Goal: Task Accomplishment & Management: Use online tool/utility

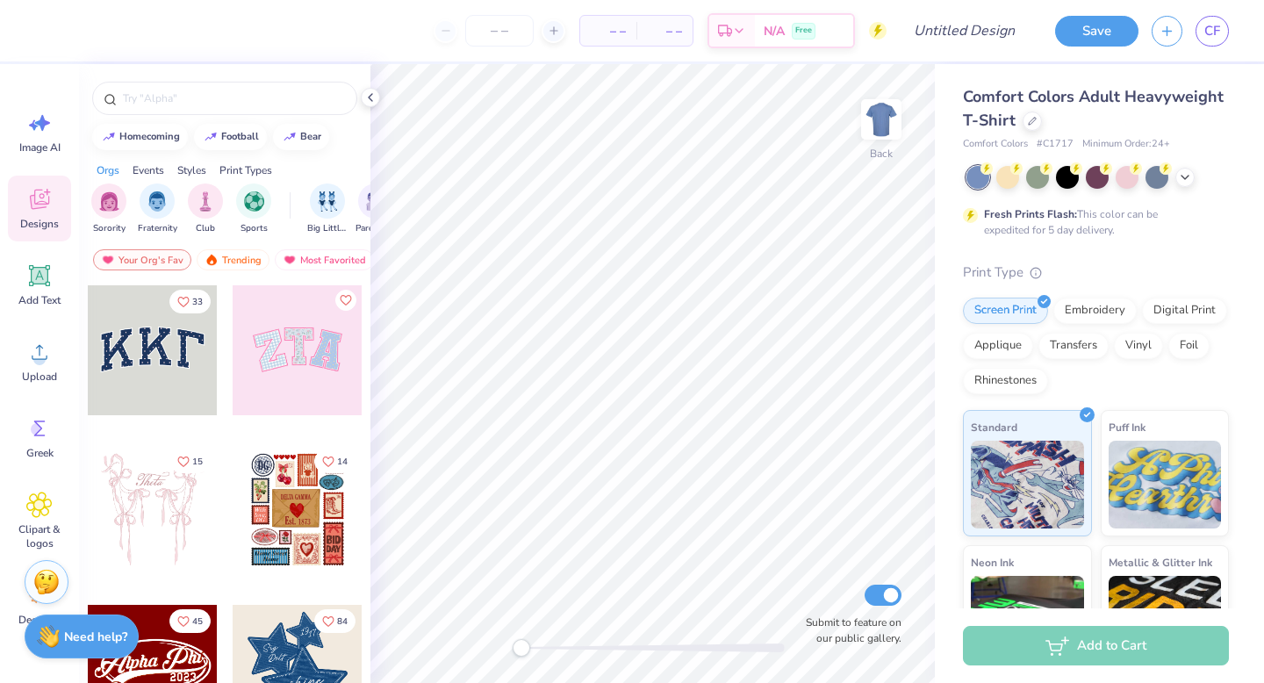
click at [311, 644] on div at bounding box center [298, 670] width 130 height 130
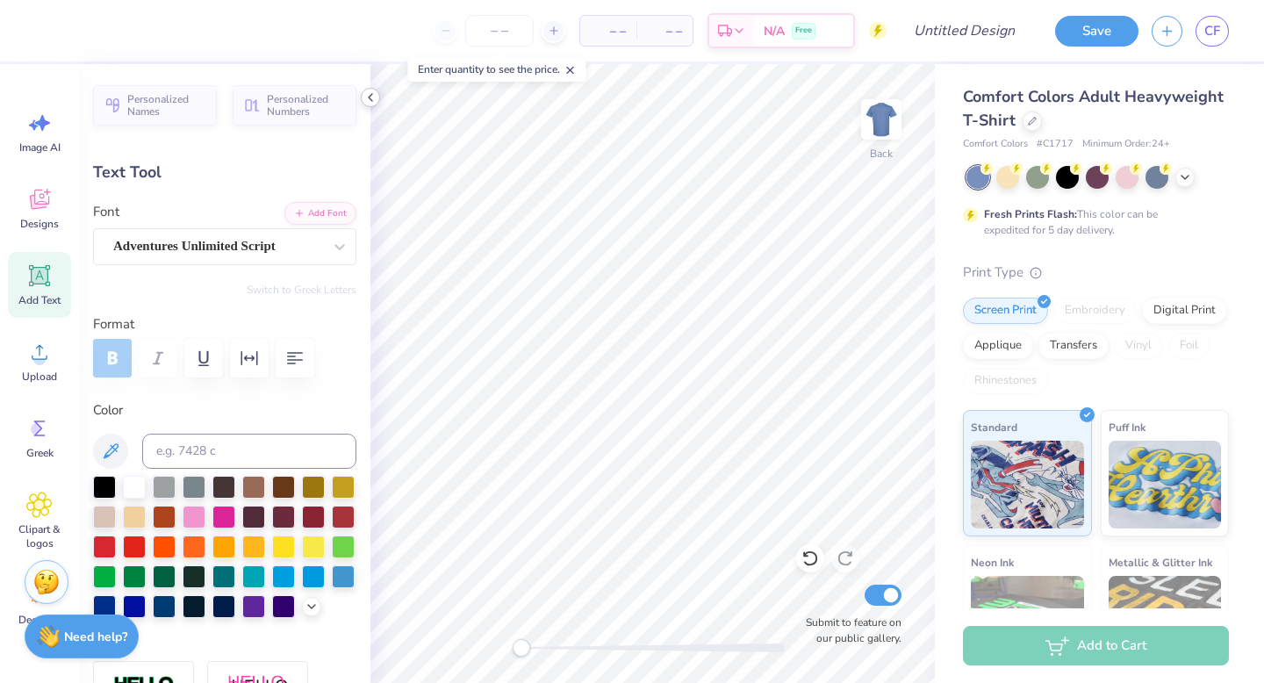
type textarea "g"
type textarea "Tri"
type input "1.84"
type input "0.80"
type input "7.08"
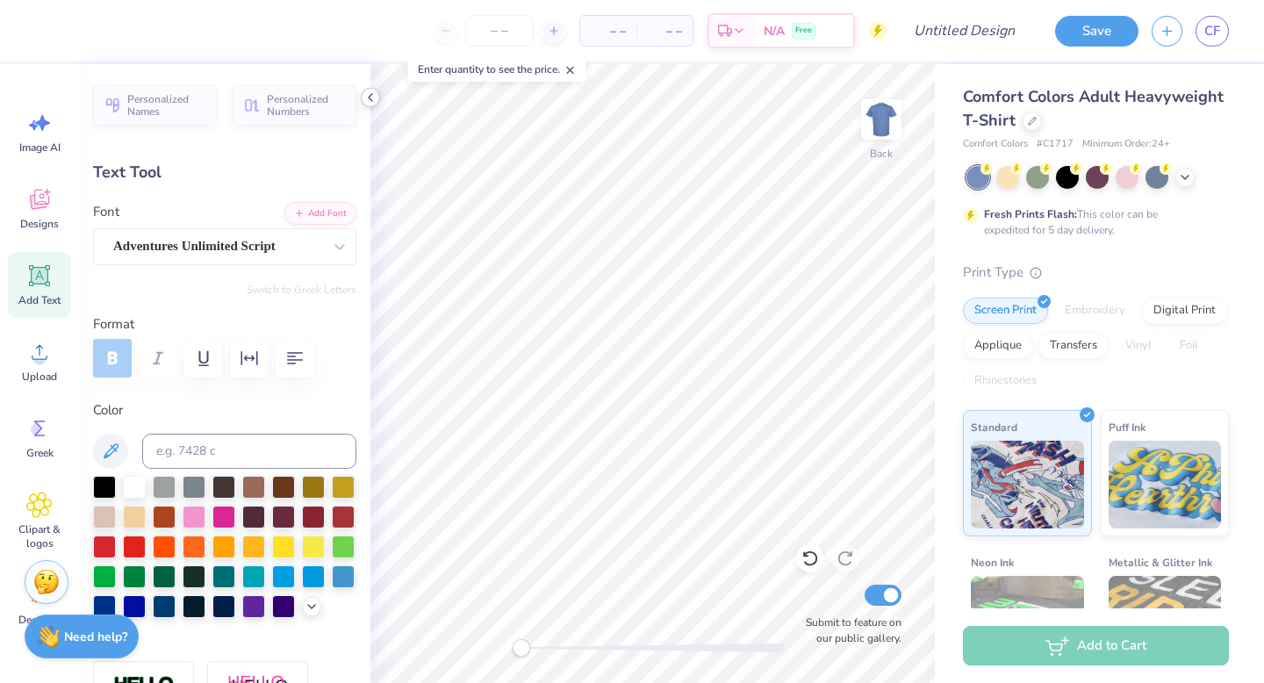
type input "-4.3"
type textarea "88"
type input "0.78"
type input "0.83"
type input "4.50"
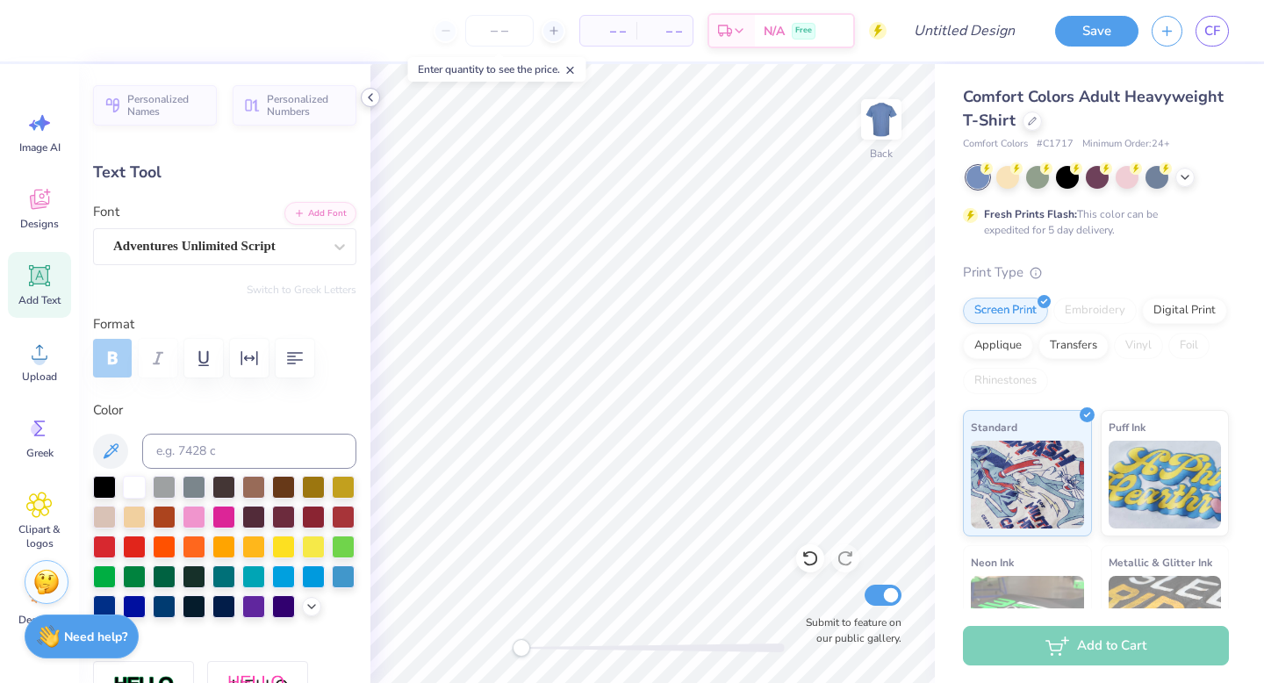
type textarea "18"
type input "0.0"
type input "2.08"
type input "0.61"
type input "11.47"
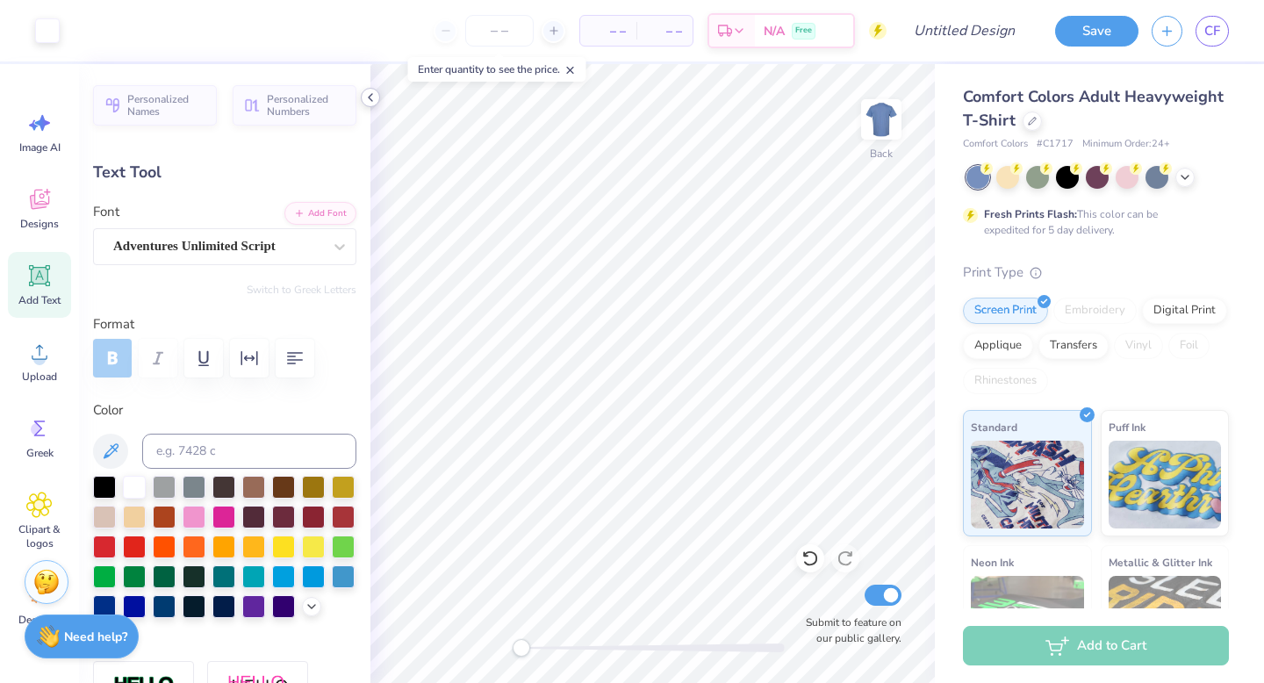
type input "-5.3"
type textarea "s"
type textarea "all"
type input "1.56"
type input "0.81"
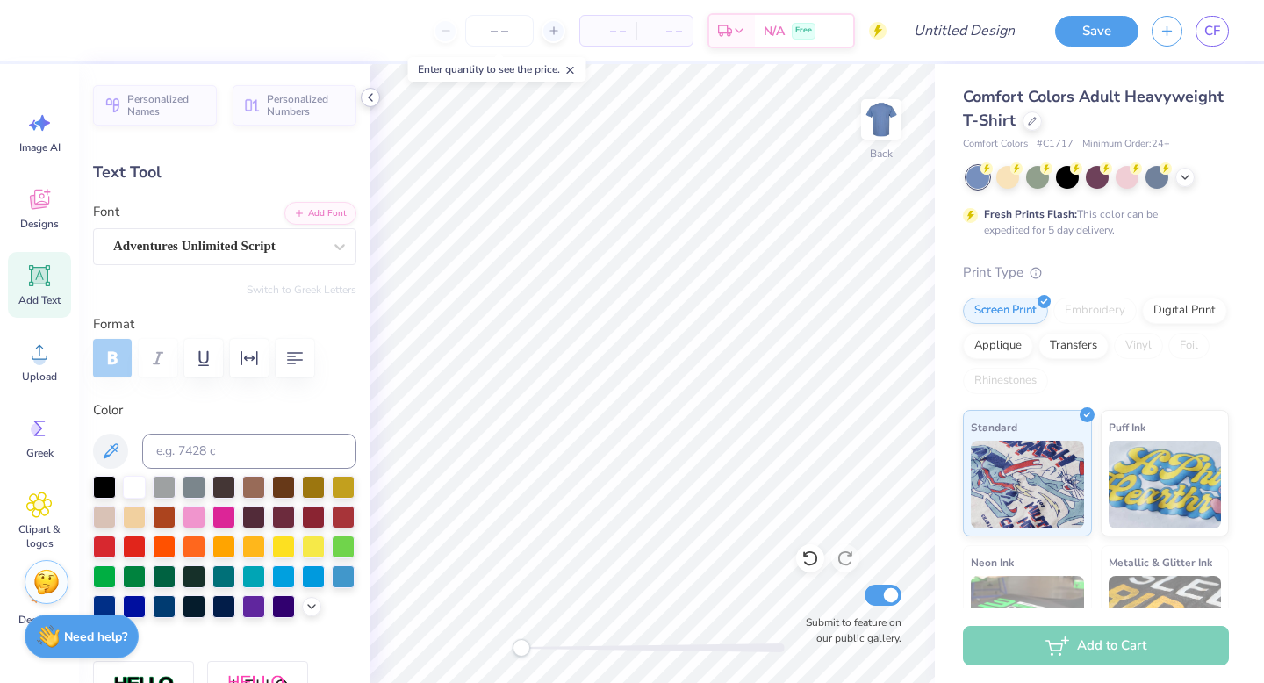
type input "10.44"
type textarea "a"
type textarea "alike"
type input "2.14"
type input "1.18"
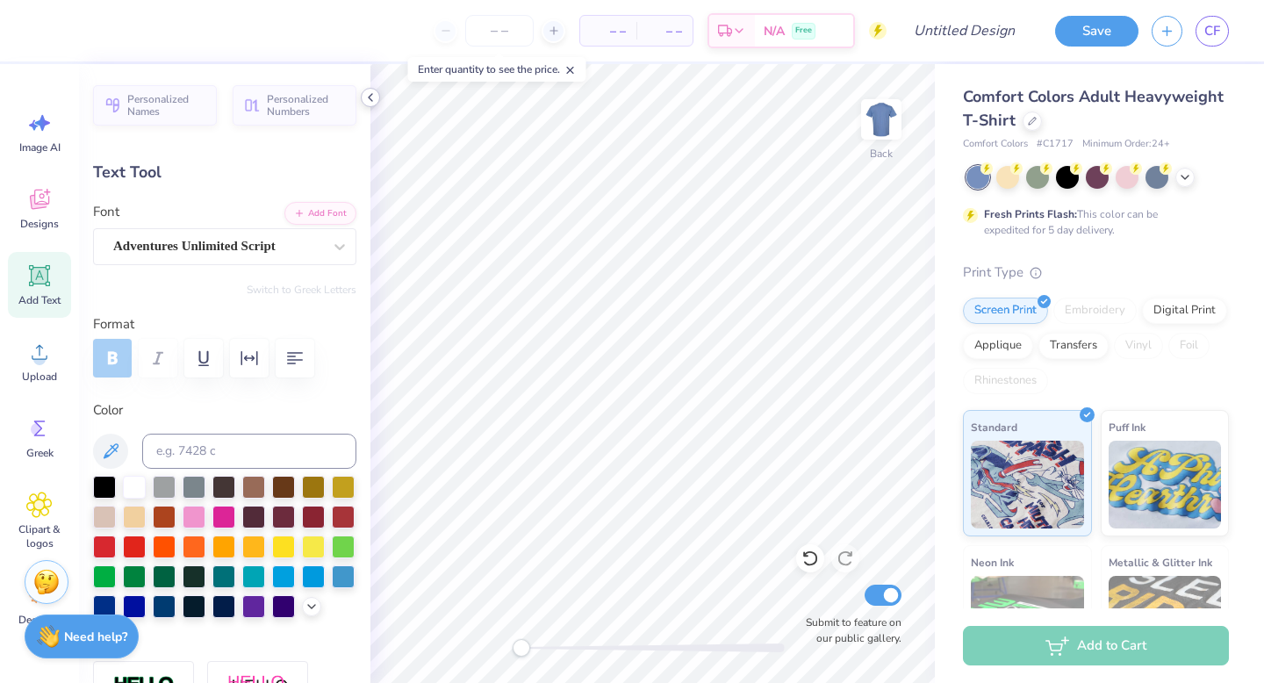
type input "11.12"
type textarea "to all"
type input "3.55"
type input "1.35"
type input "9.26"
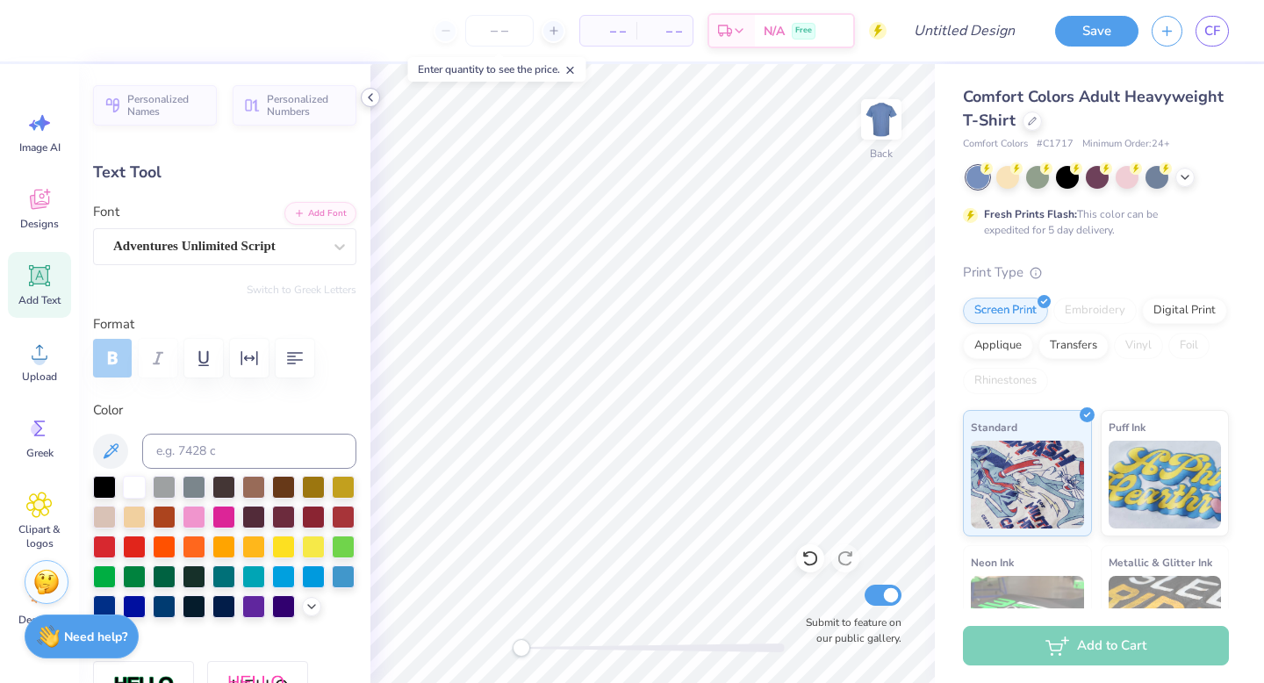
type textarea "kind"
type input "0.0"
type input "3.06"
type input "1.33"
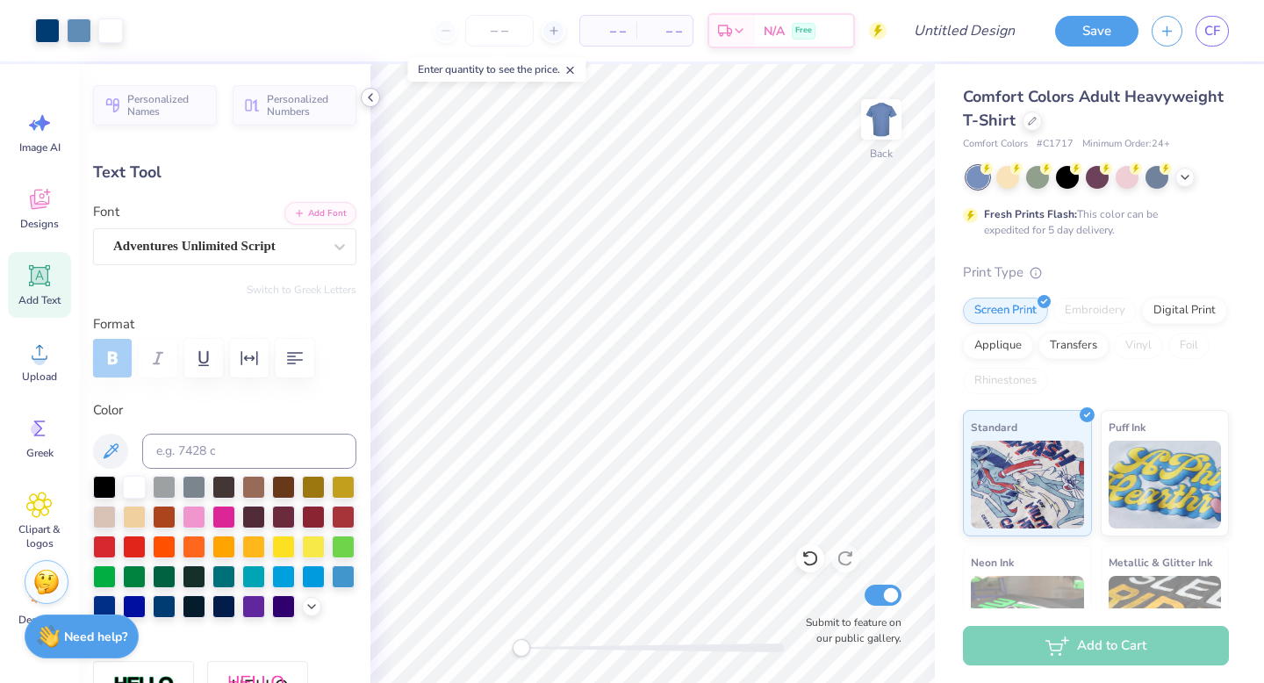
type input "9.17"
type input "0.0"
type input "3.74"
type input "1.53"
type input "10.98"
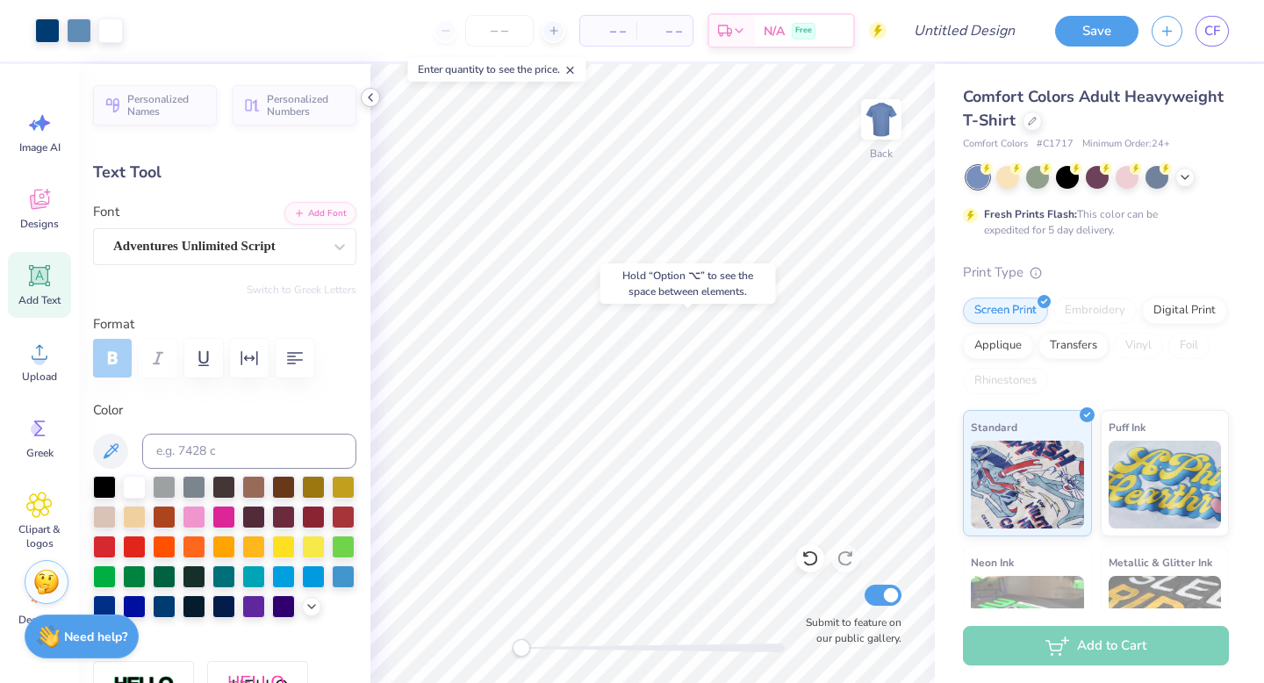
type input "-5.3"
type input "3.35"
type input "1.22"
type input "10.25"
type input "3.74"
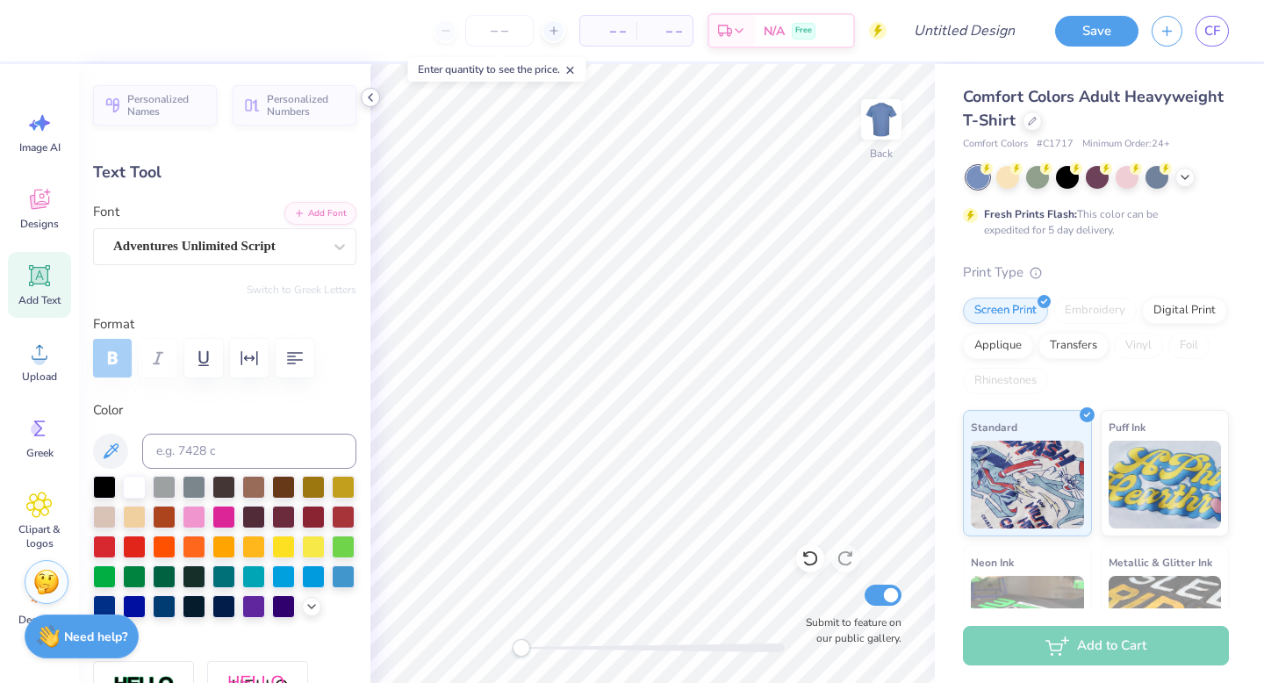
type input "1.53"
type input "10.97"
type input "3.35"
type input "1.22"
type input "9.75"
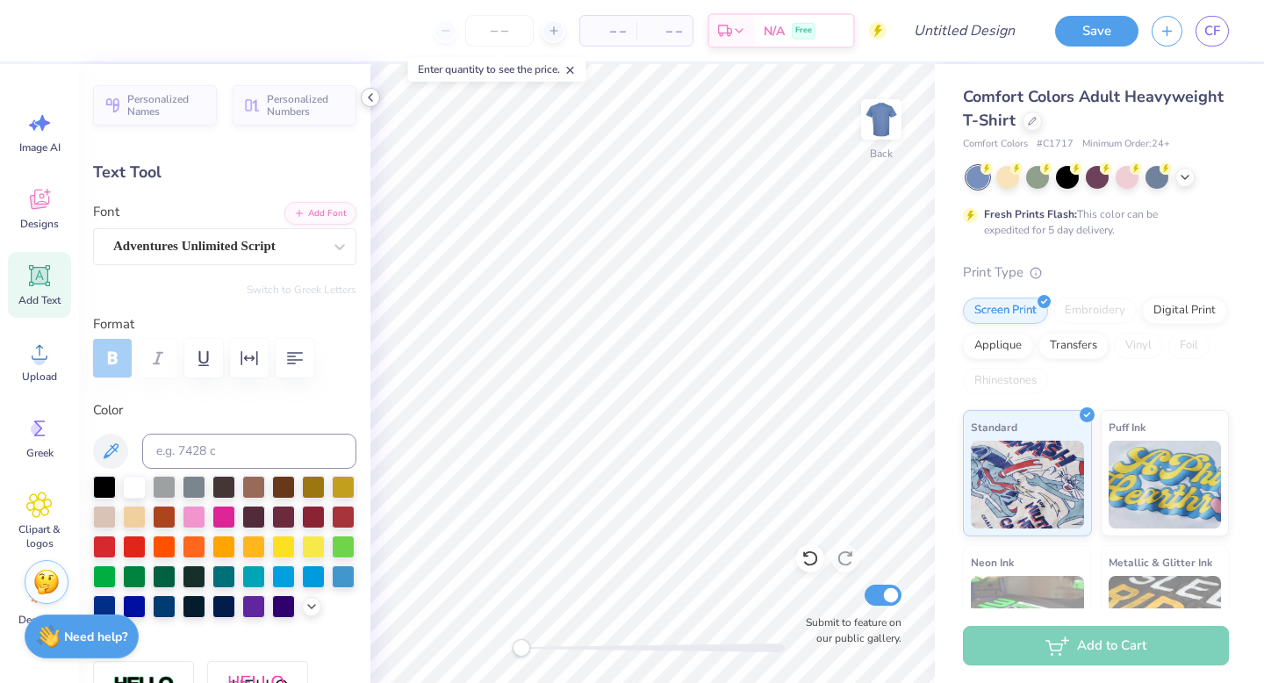
type input "0.0"
type input "10.02"
type input "-5.3"
type input "3.35"
type input "1.22"
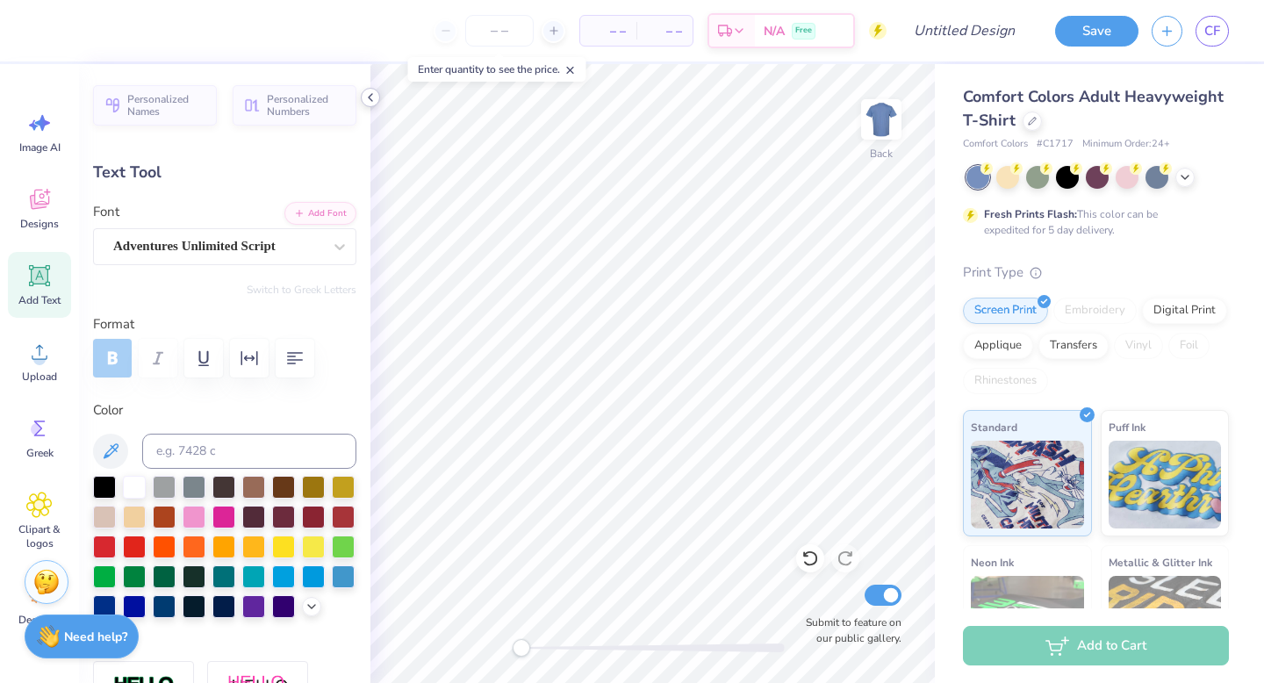
type input "10.02"
type input "3.06"
type input "1.33"
type input "8.92"
type input "3.74"
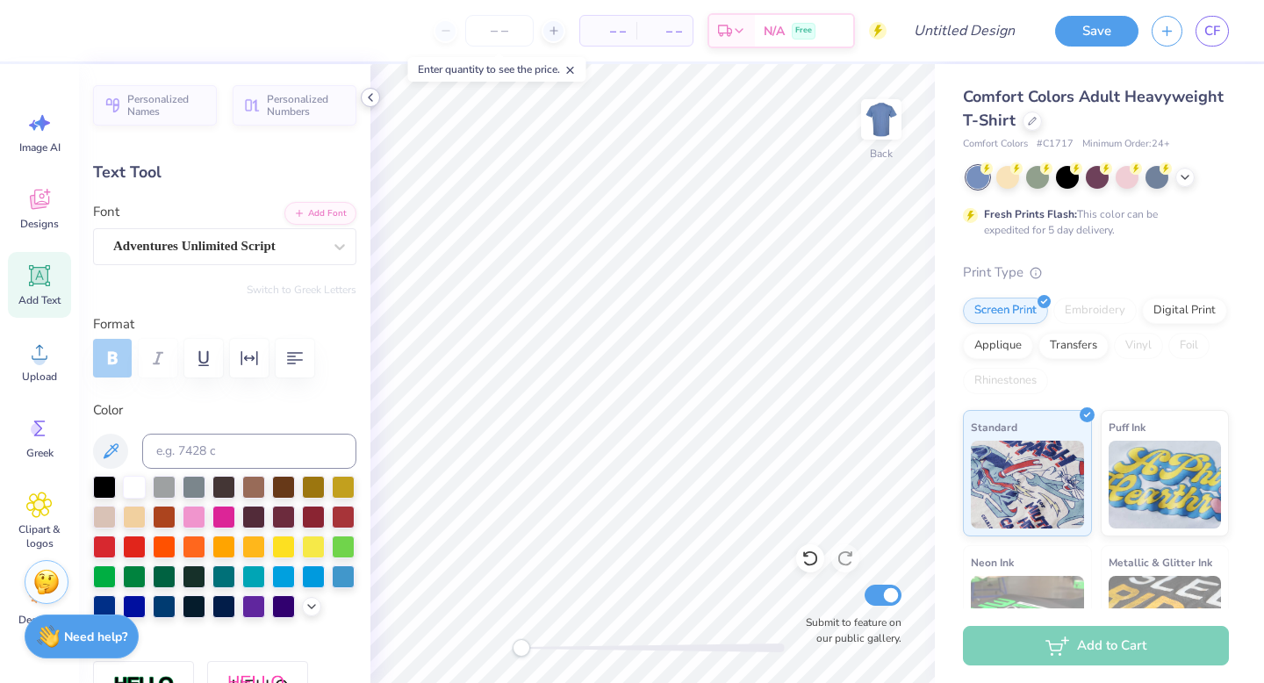
type input "1.53"
type input "10.97"
type input "3.35"
type input "1.22"
type input "10.02"
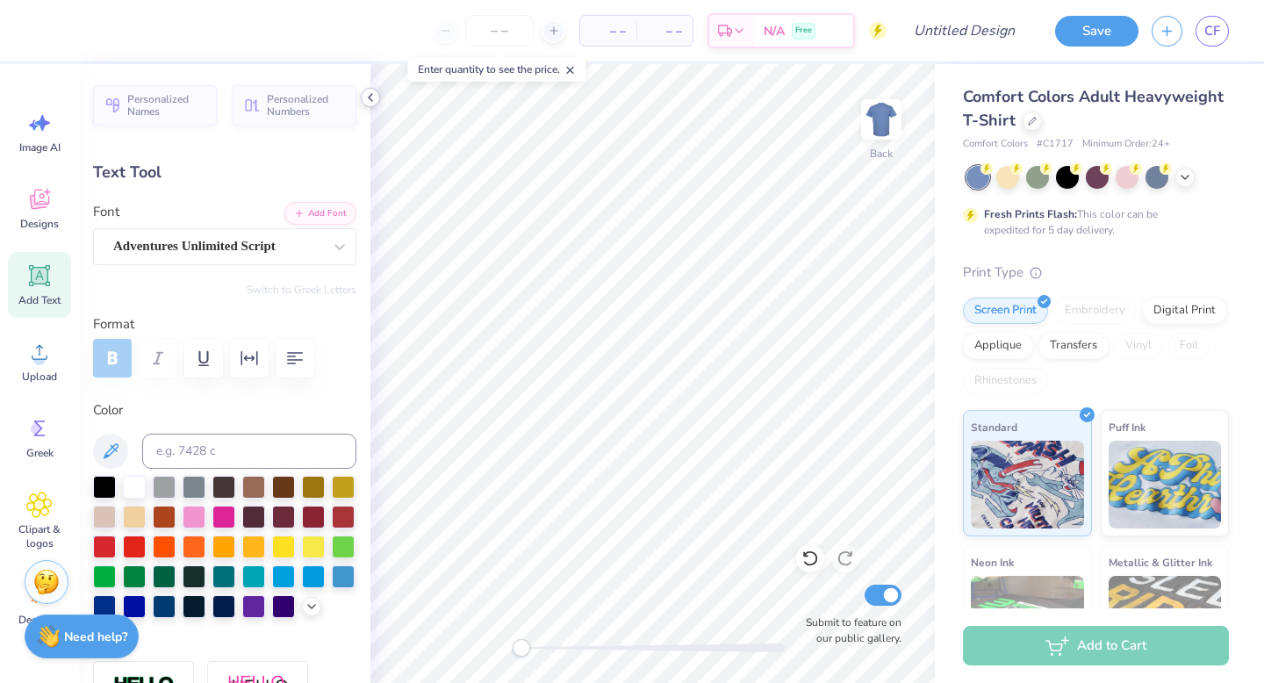
type input "0.0"
type input "3.35"
type input "1.22"
type input "9.75"
type input "-5.3"
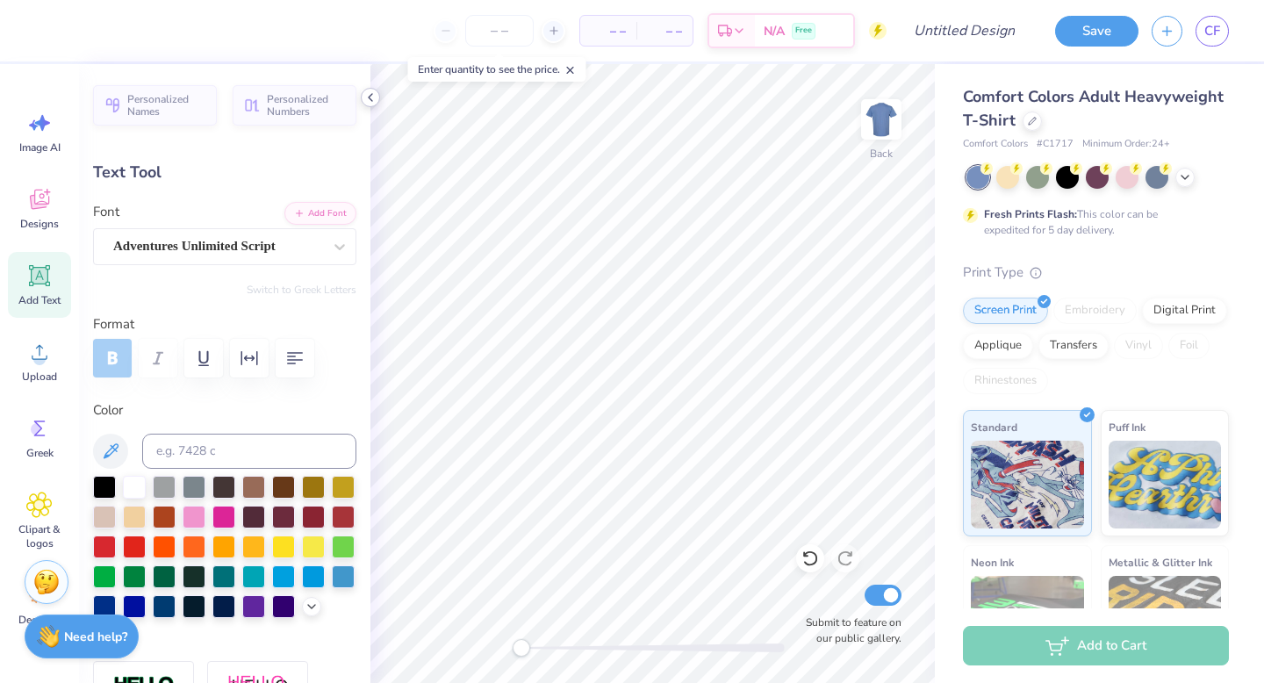
type input "0.0"
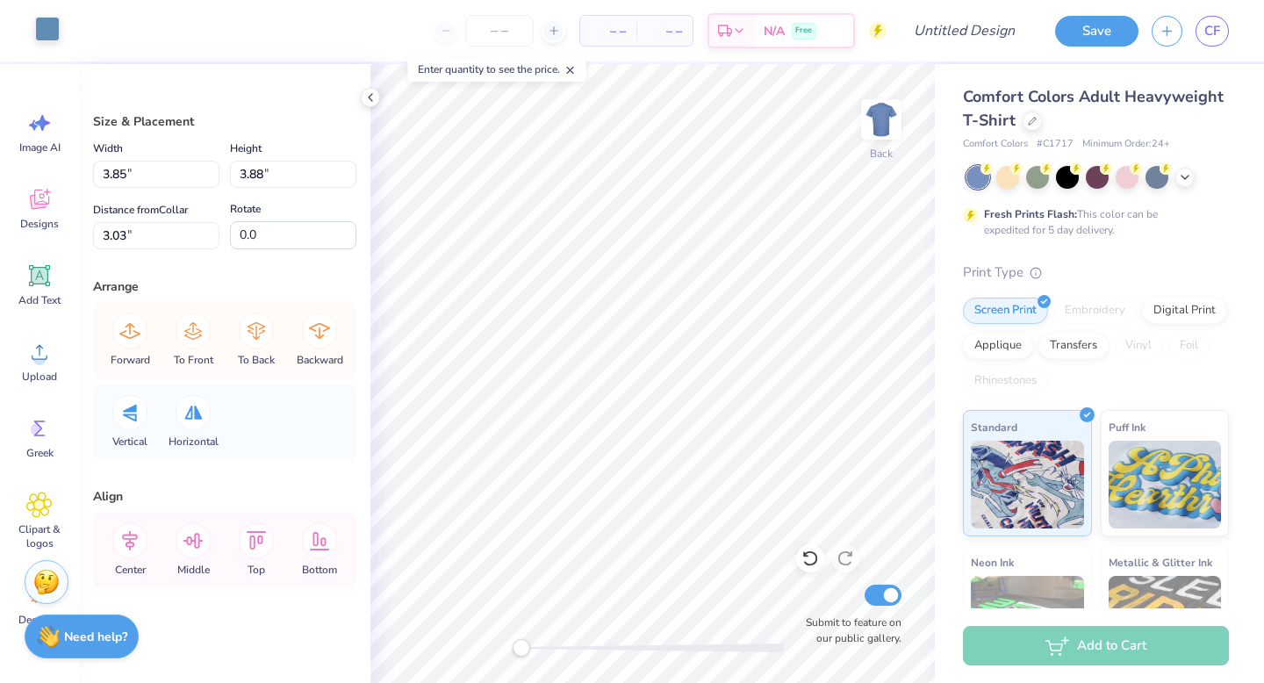
click at [50, 22] on div at bounding box center [47, 29] width 25 height 25
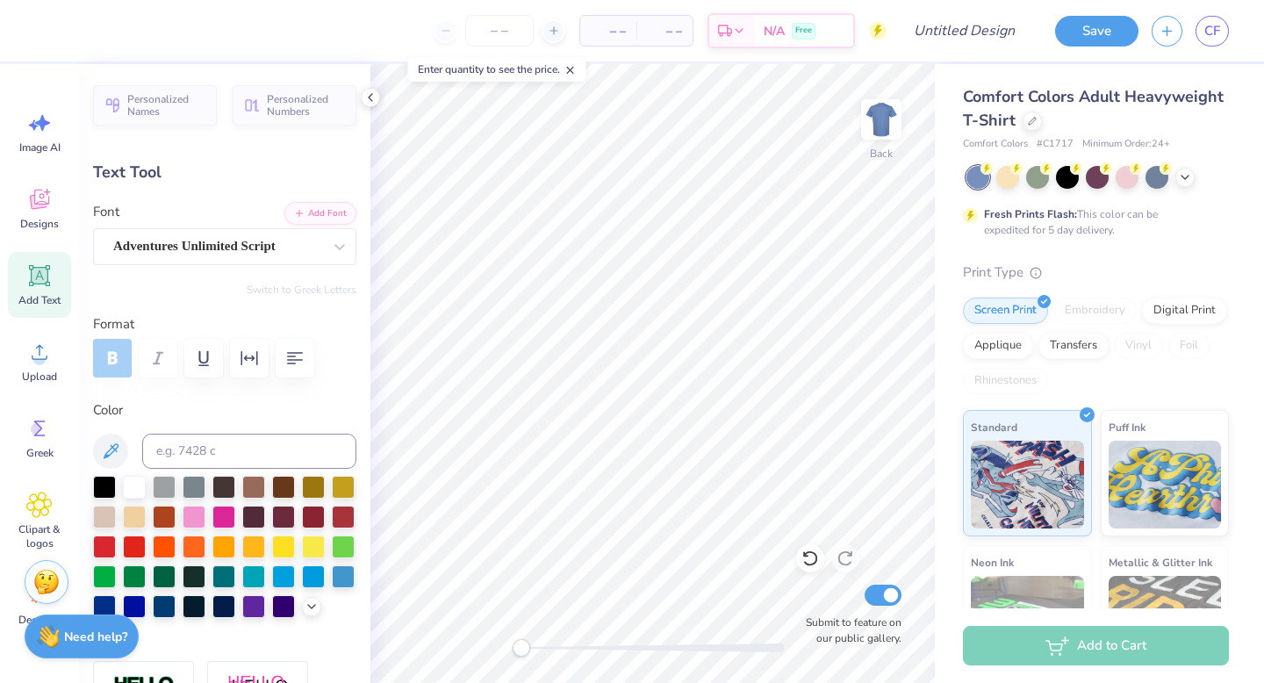
type input "0.0"
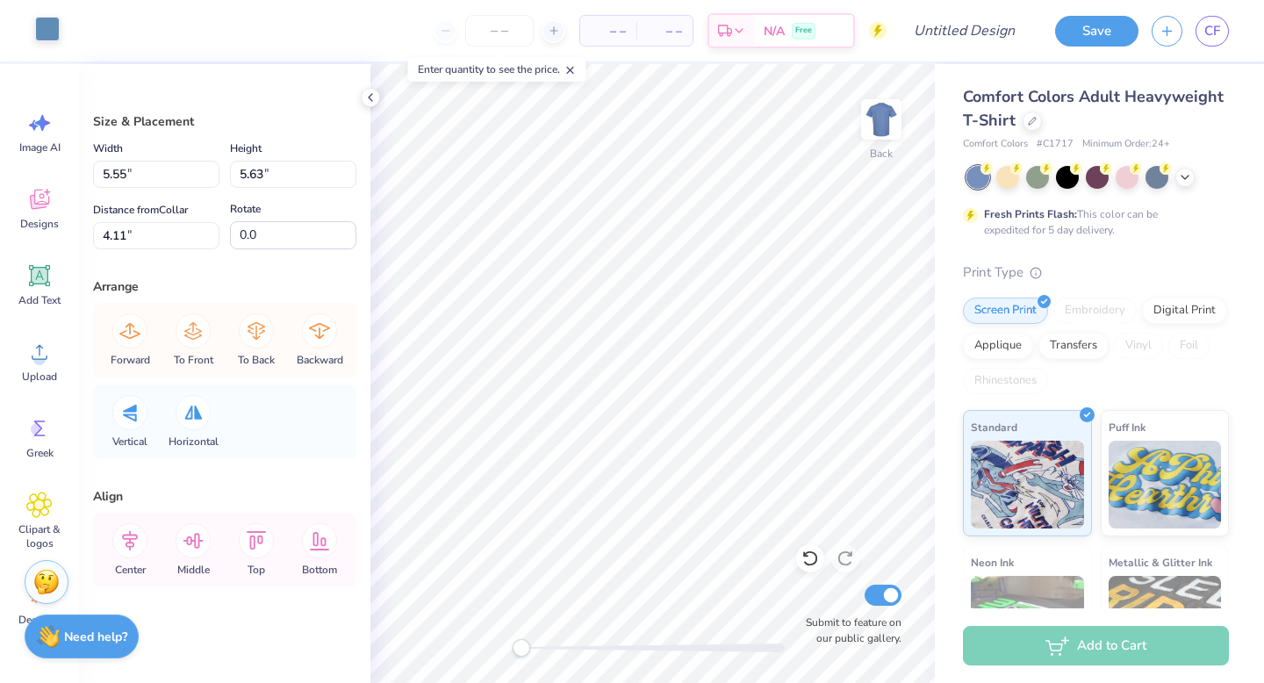
click at [42, 28] on div at bounding box center [47, 29] width 25 height 25
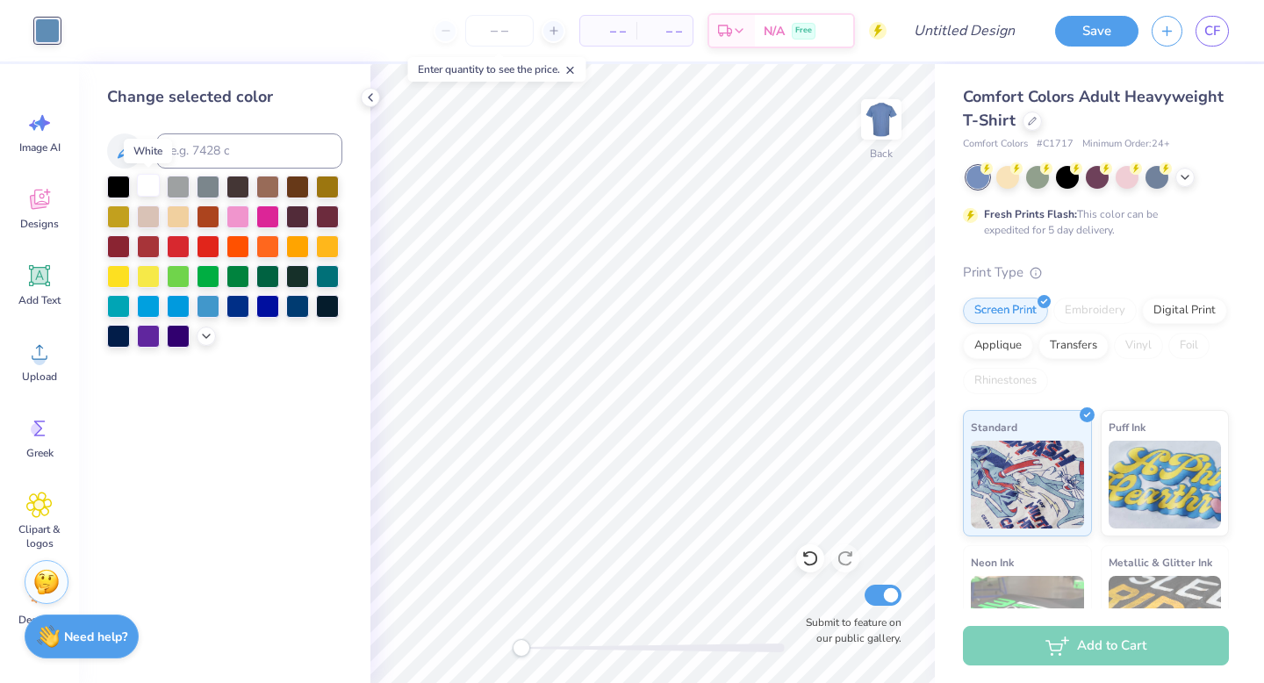
click at [140, 180] on div at bounding box center [148, 185] width 23 height 23
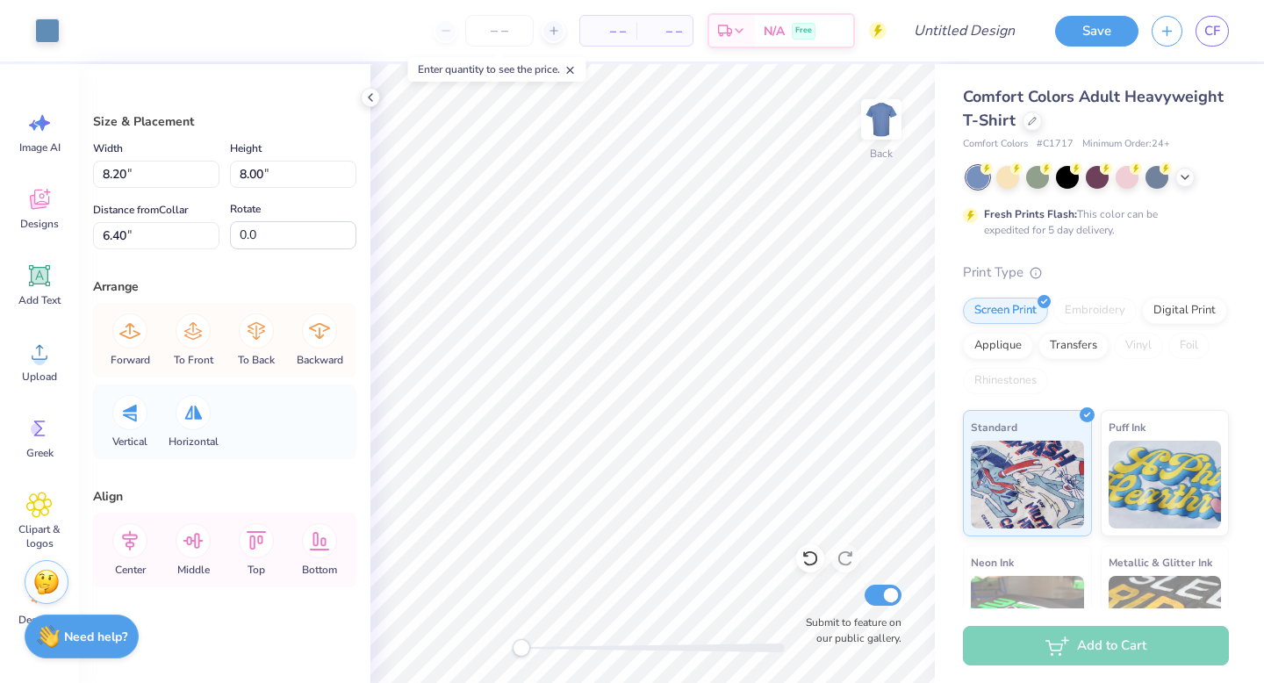
type input "5.55"
type input "5.63"
type input "4.11"
click at [814, 551] on icon at bounding box center [811, 559] width 18 height 18
type input "5.15"
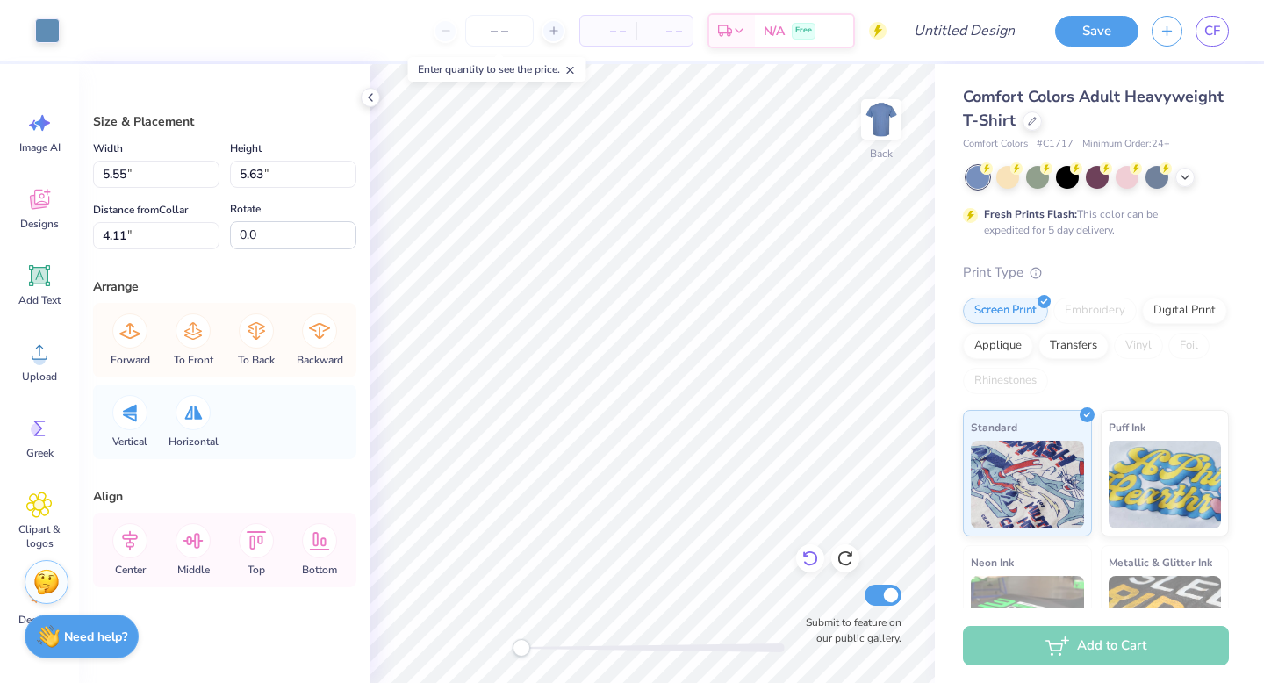
type input "5.22"
type input "4.32"
click at [49, 23] on div at bounding box center [47, 29] width 25 height 25
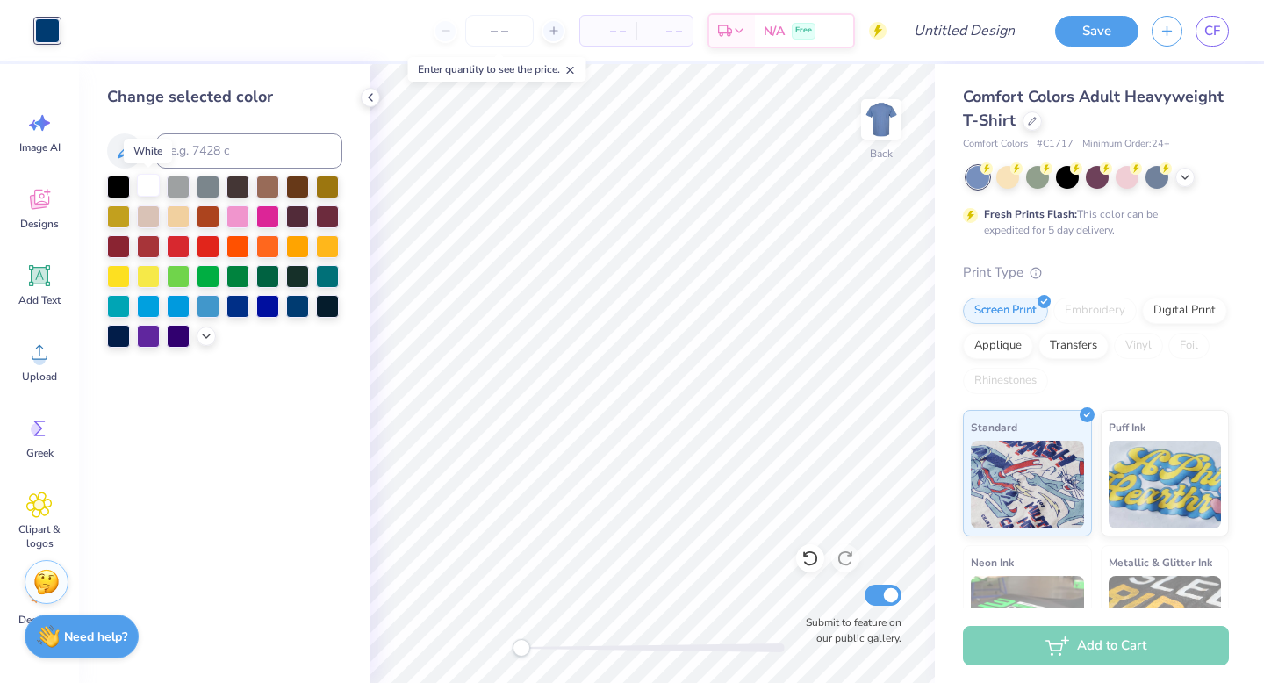
click at [150, 187] on div at bounding box center [148, 185] width 23 height 23
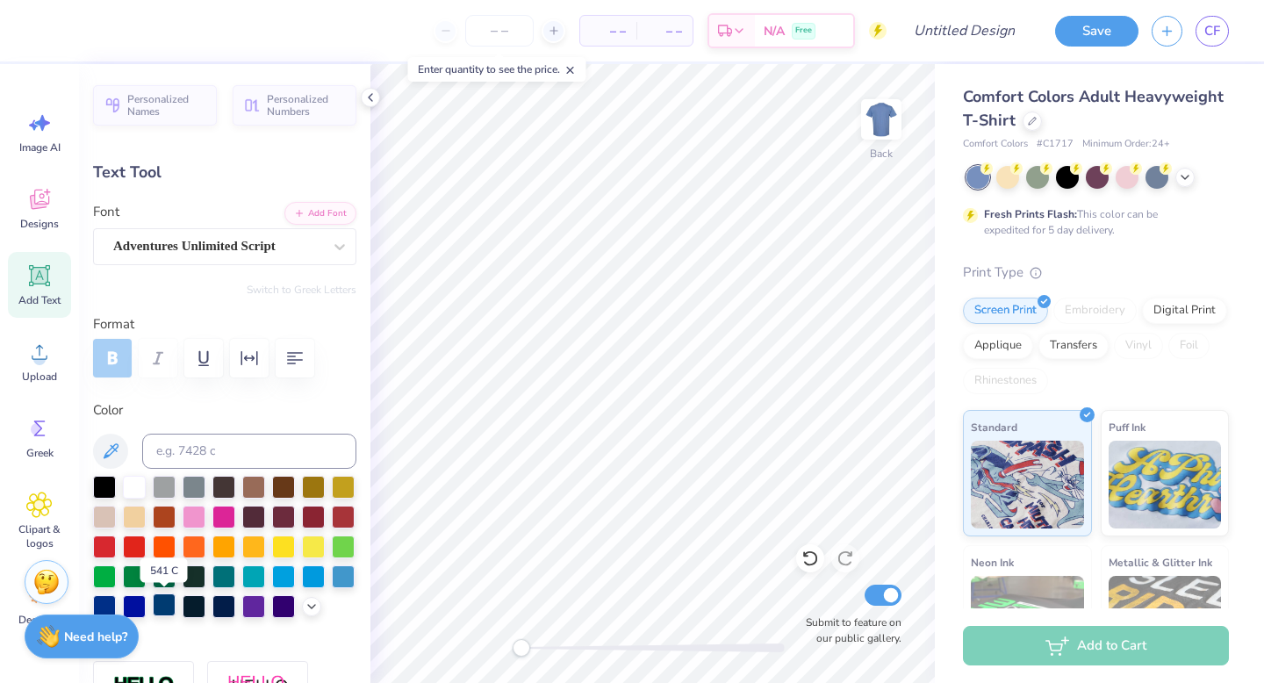
click at [159, 608] on div at bounding box center [164, 604] width 23 height 23
type input "3.74"
type input "1.53"
type input "10.97"
click at [160, 607] on div at bounding box center [164, 604] width 23 height 23
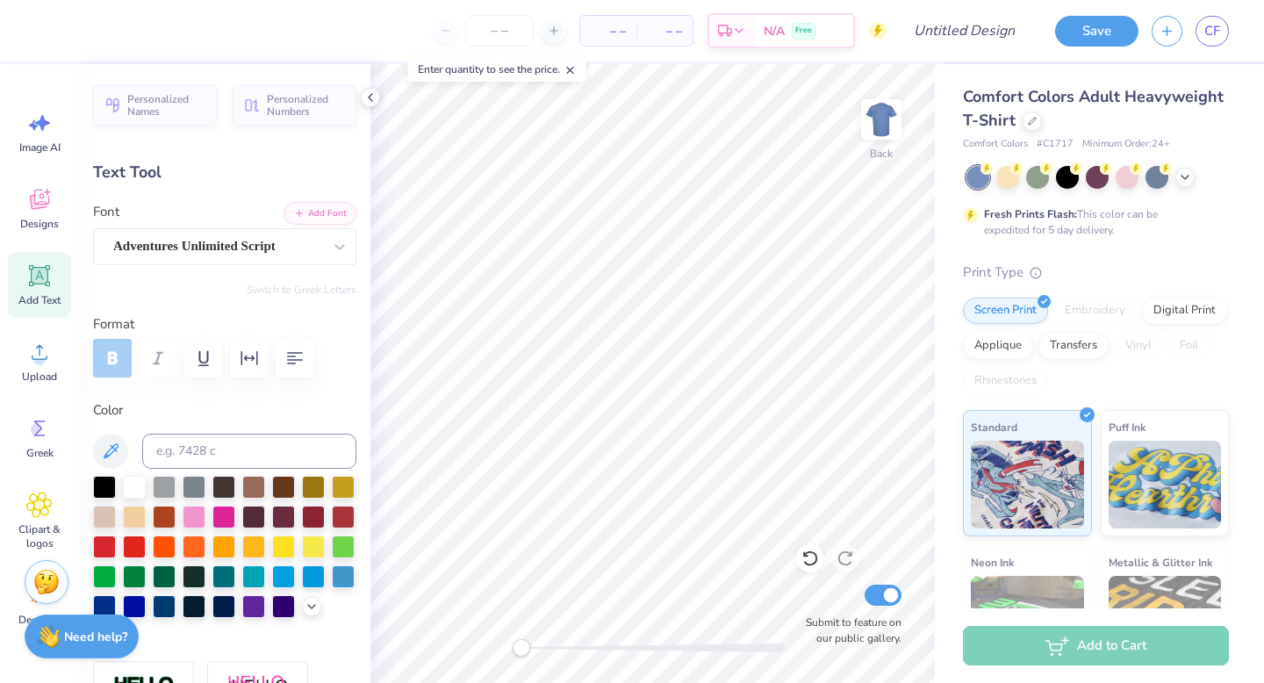
type input "3.35"
type input "1.22"
type input "9.79"
click at [163, 604] on div at bounding box center [164, 604] width 23 height 23
type input "0.0"
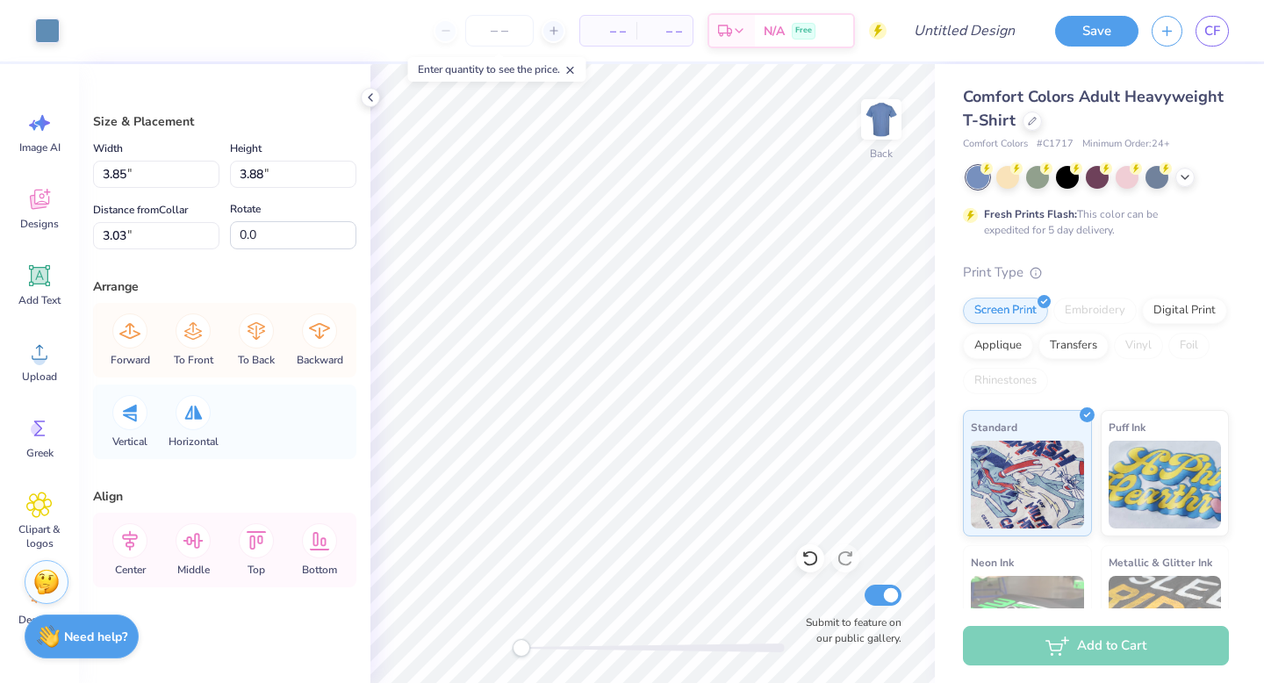
type input "3.92"
type input "3.95"
type input "3.00"
click at [50, 31] on div at bounding box center [47, 29] width 25 height 25
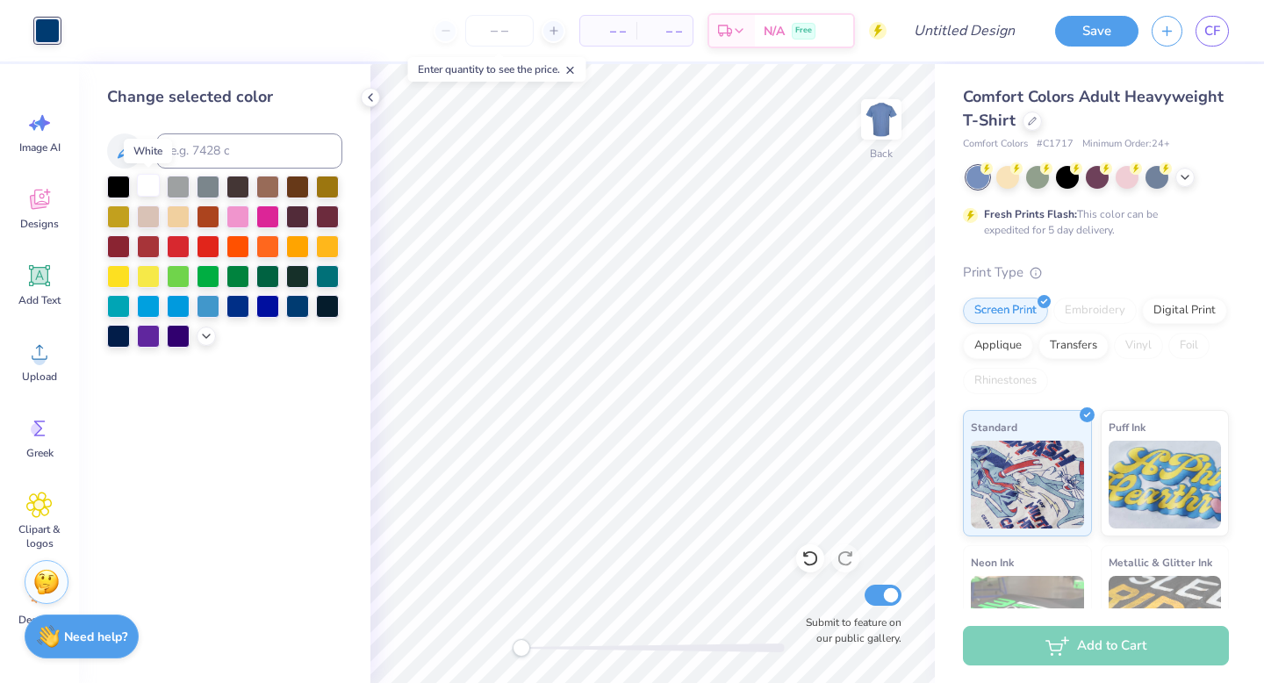
click at [147, 183] on div at bounding box center [148, 185] width 23 height 23
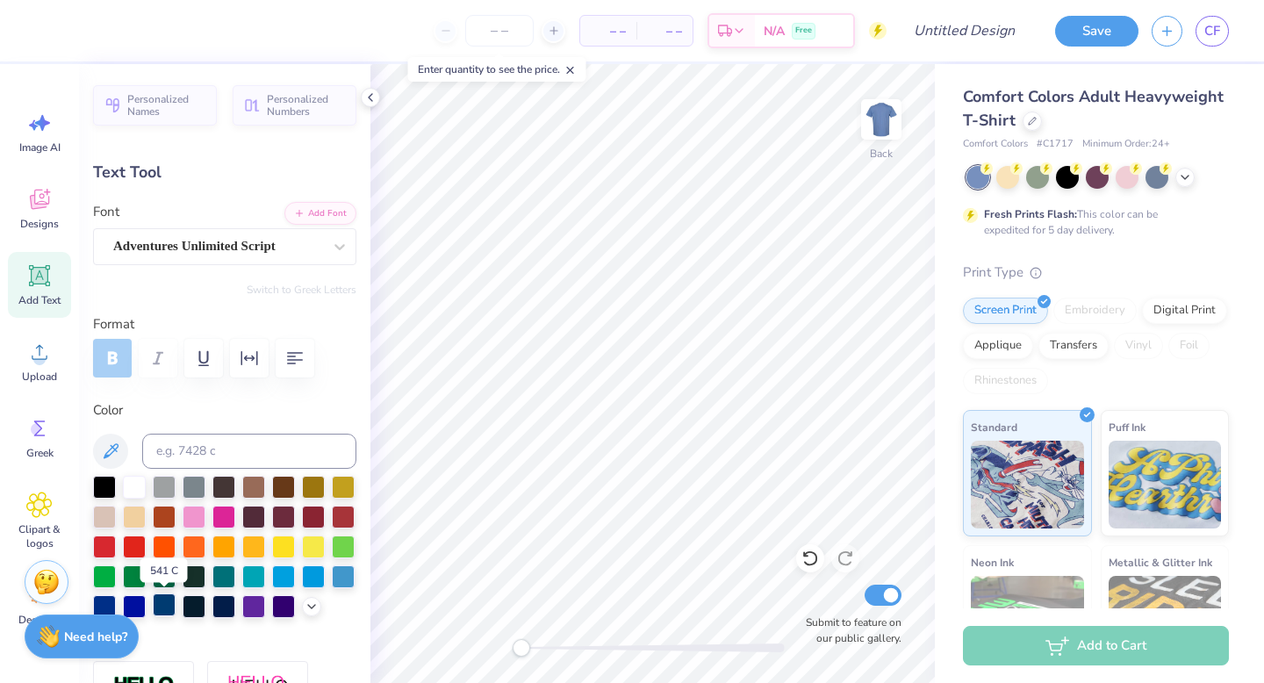
click at [162, 604] on div at bounding box center [164, 604] width 23 height 23
type input "0.74"
type input "0.83"
type input "4.69"
click at [159, 602] on div at bounding box center [164, 604] width 23 height 23
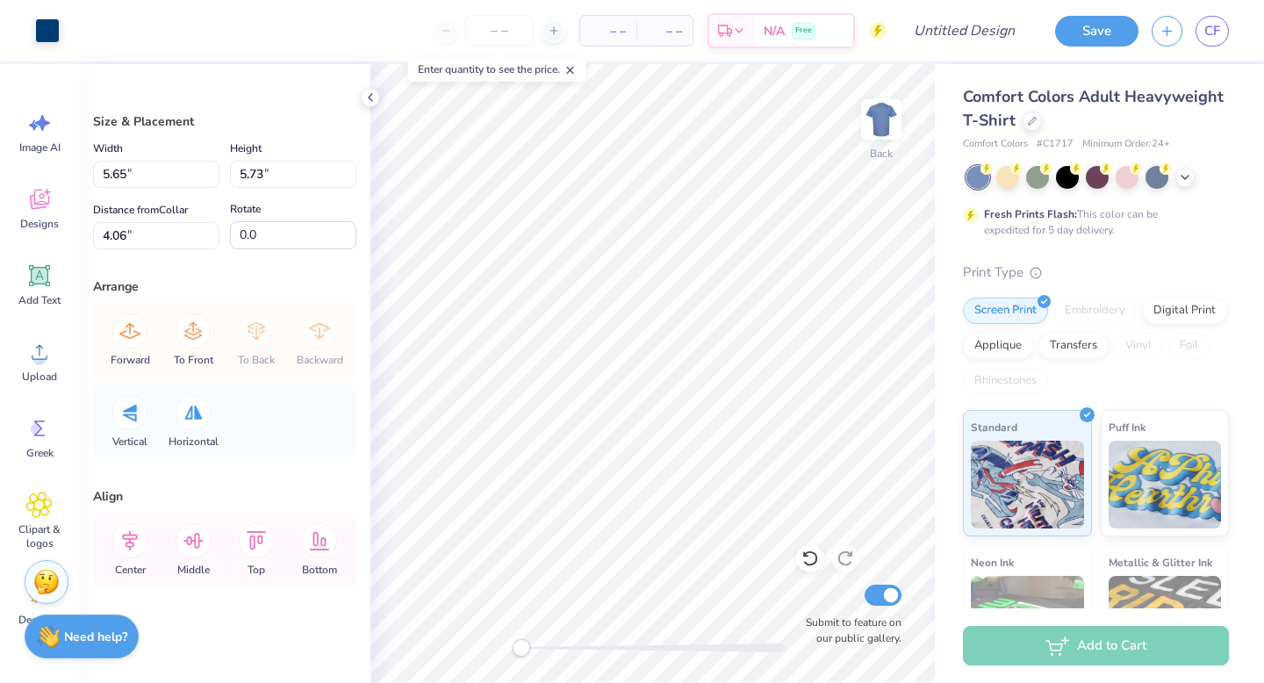
type input "5.15"
type input "5.22"
type input "4.32"
type input "5.65"
type input "5.73"
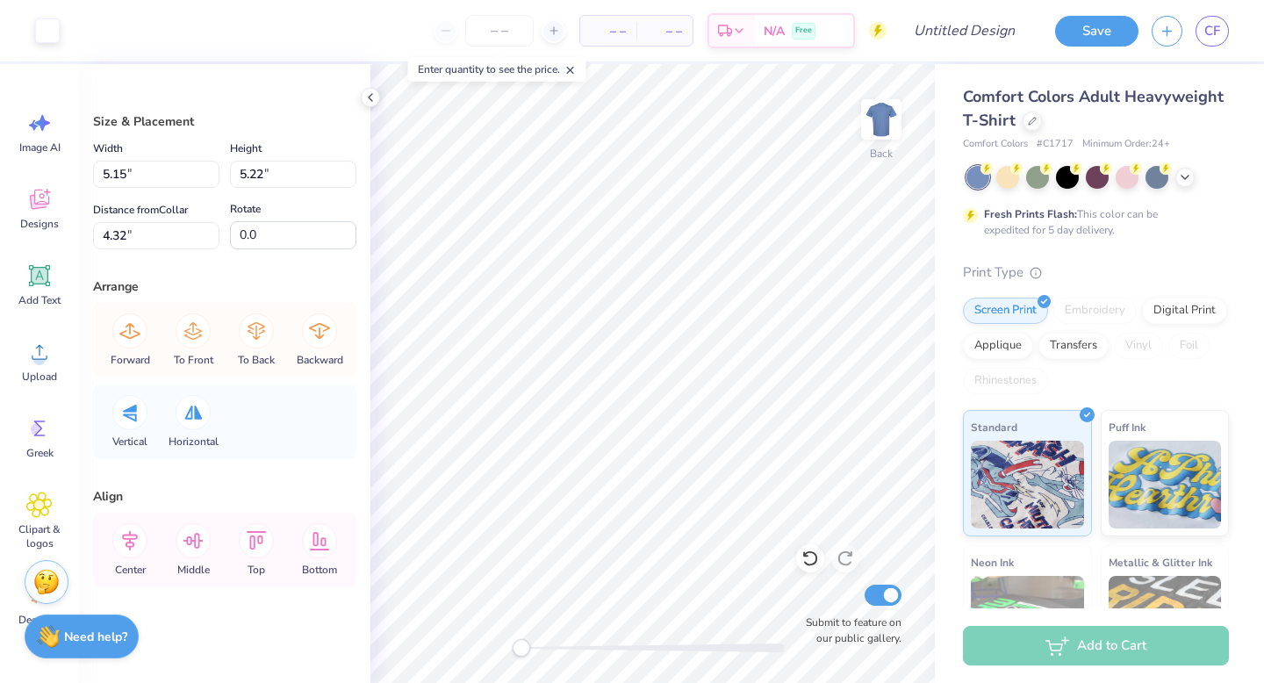
type input "4.06"
click at [52, 27] on div at bounding box center [47, 29] width 25 height 25
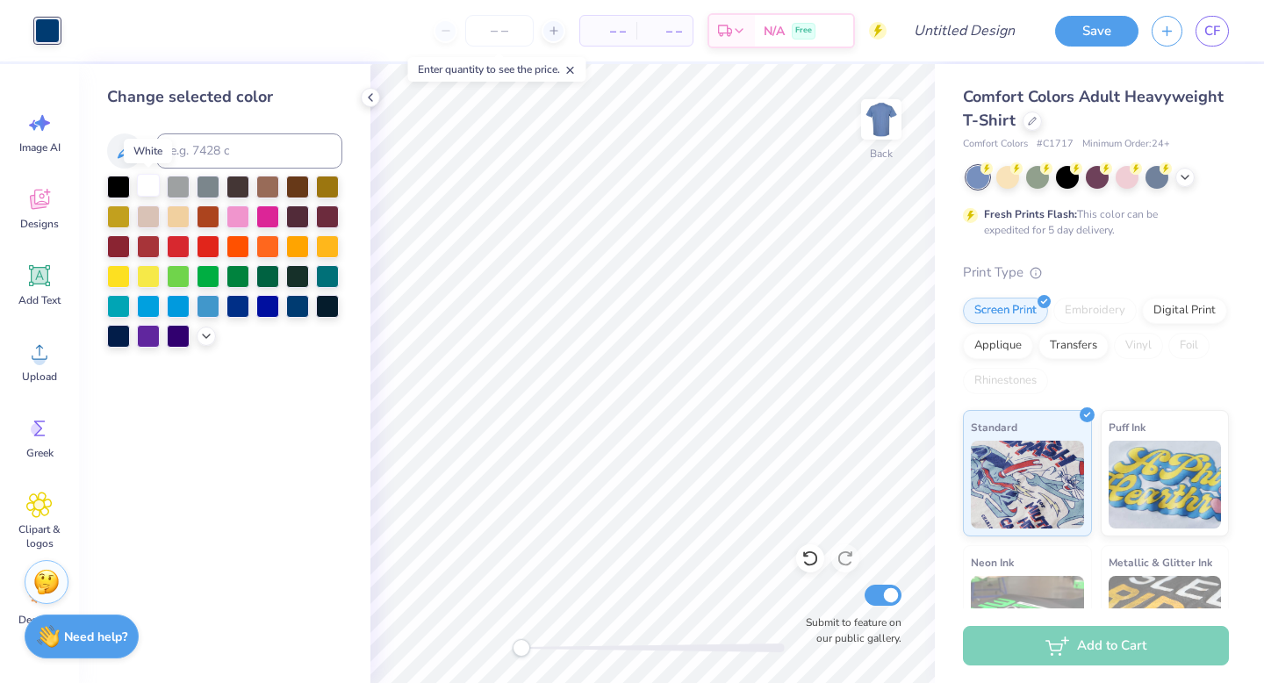
click at [149, 179] on div at bounding box center [148, 185] width 23 height 23
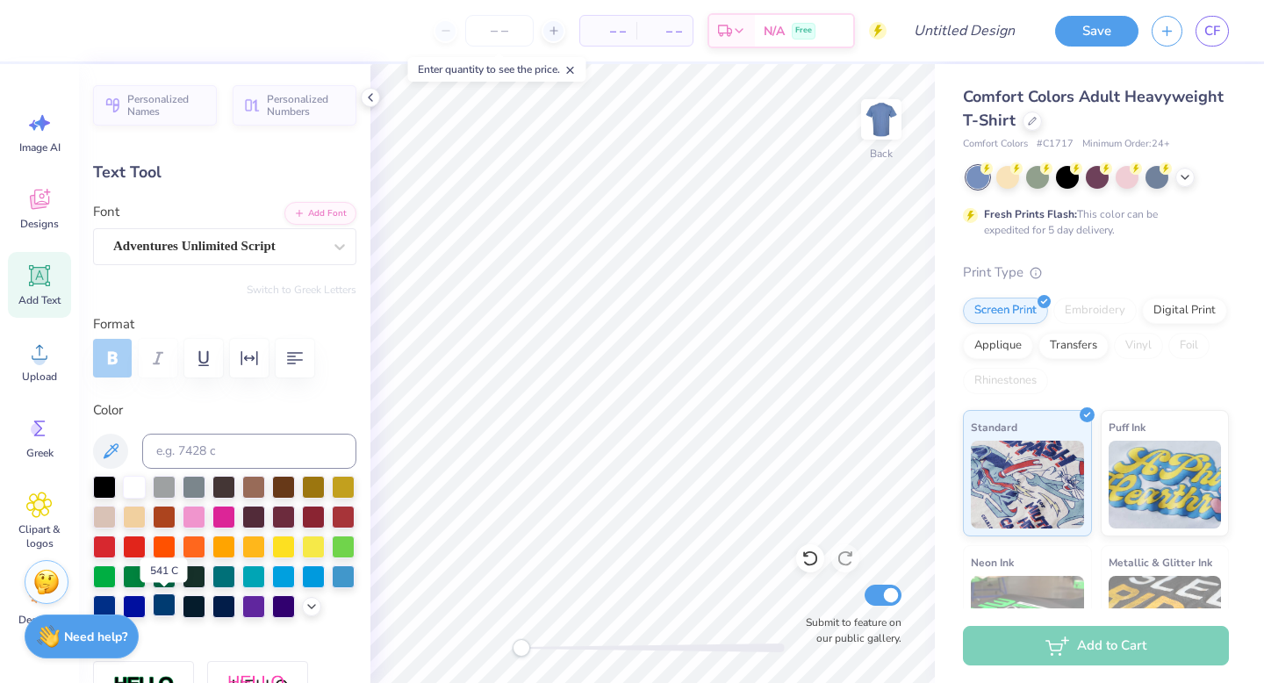
click at [164, 602] on div at bounding box center [164, 604] width 23 height 23
type input "1.84"
type input "6.97"
click at [140, 612] on div at bounding box center [134, 604] width 23 height 23
type input "0.0"
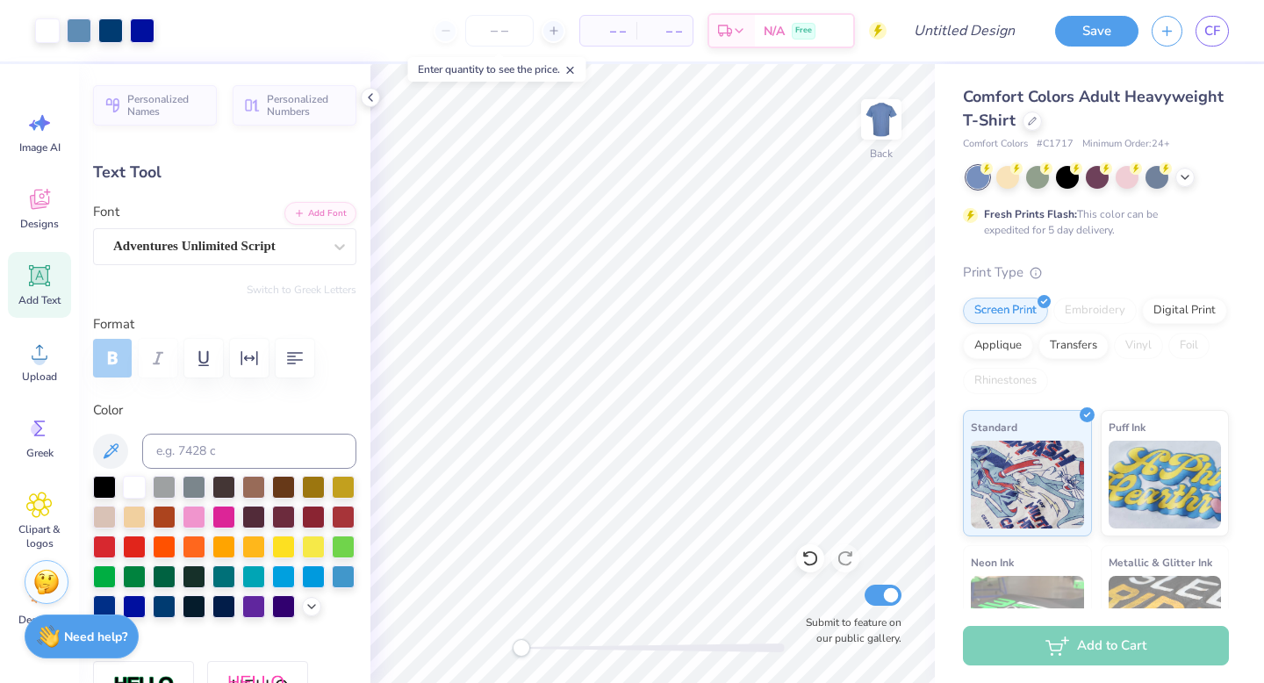
type input "1.83"
click at [162, 600] on div at bounding box center [164, 604] width 23 height 23
type input "0.0"
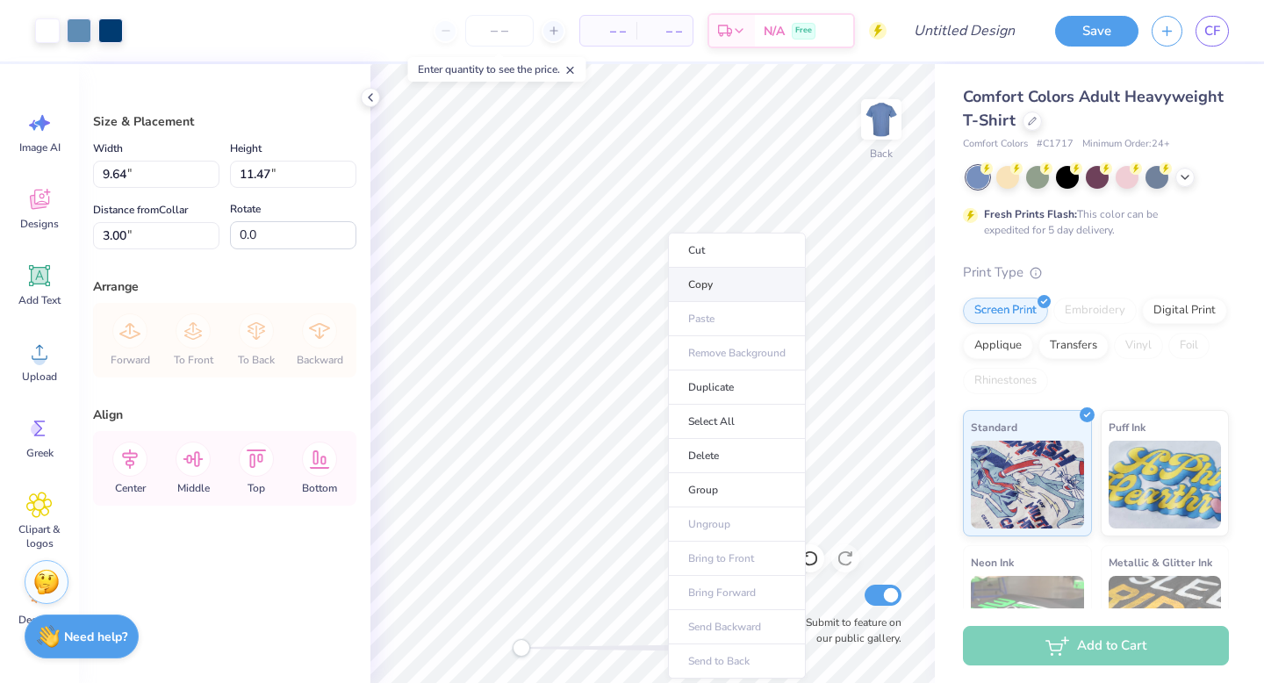
click at [707, 293] on li "Copy" at bounding box center [737, 285] width 138 height 34
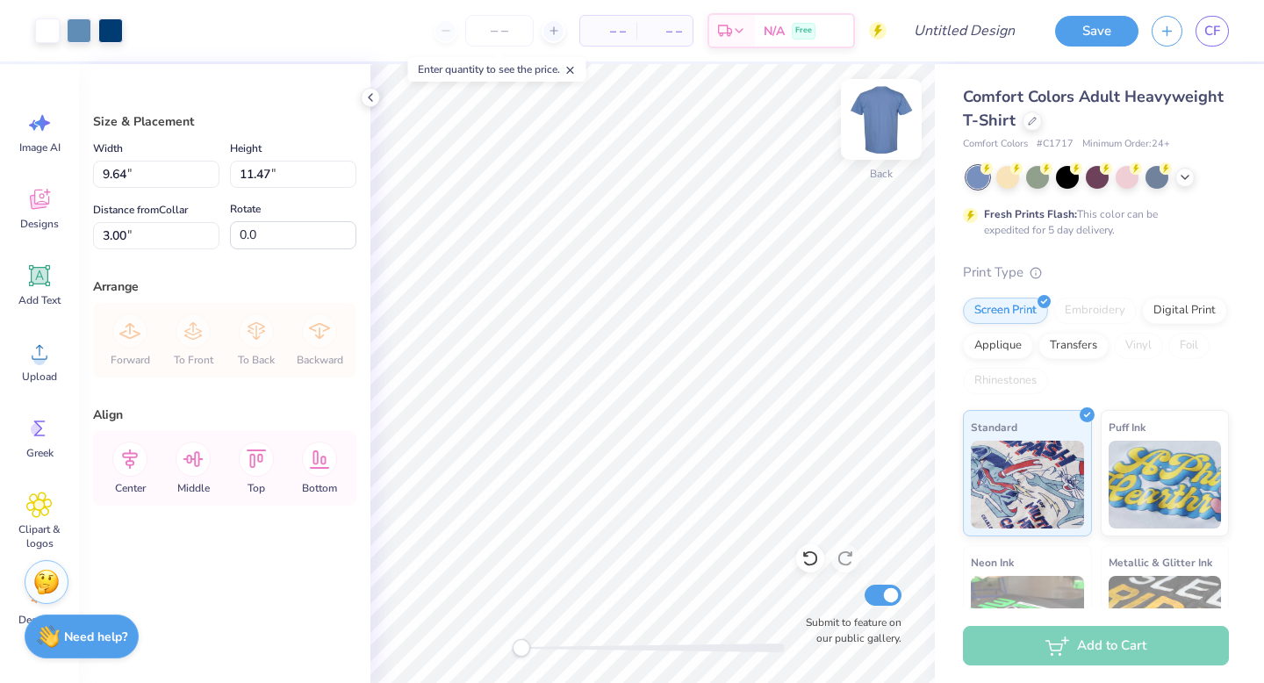
click at [892, 119] on img at bounding box center [881, 119] width 70 height 70
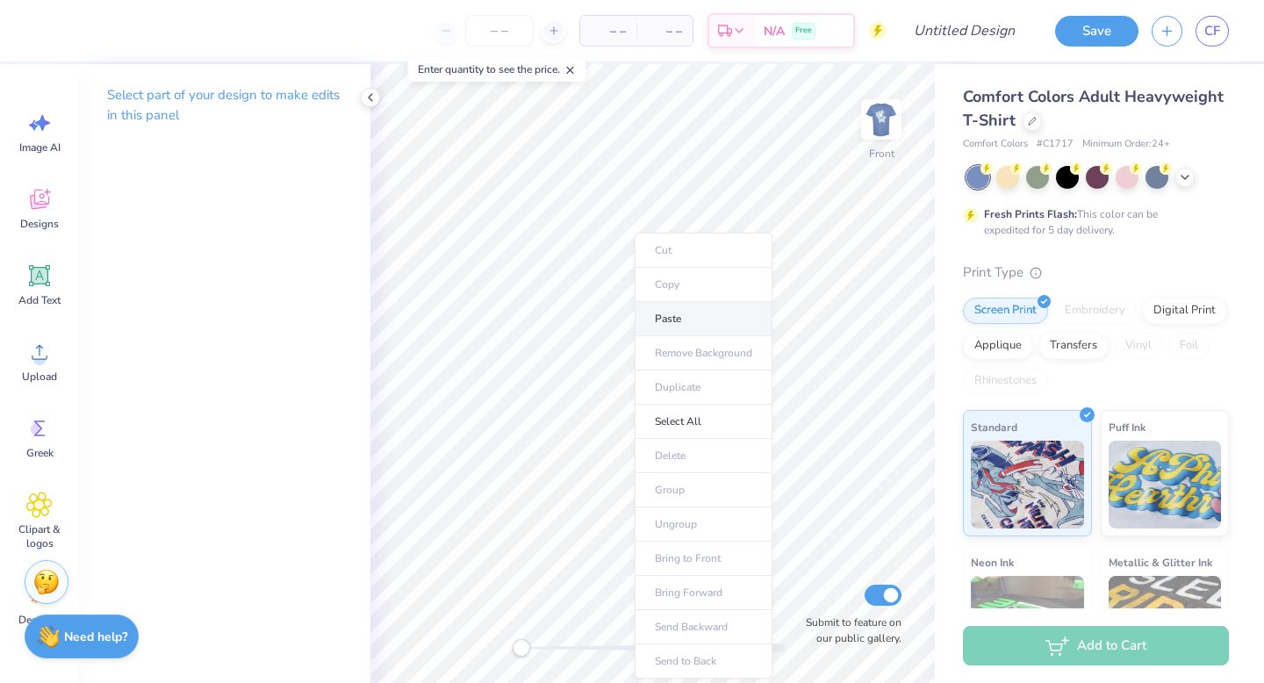
click at [665, 326] on li "Paste" at bounding box center [704, 319] width 138 height 34
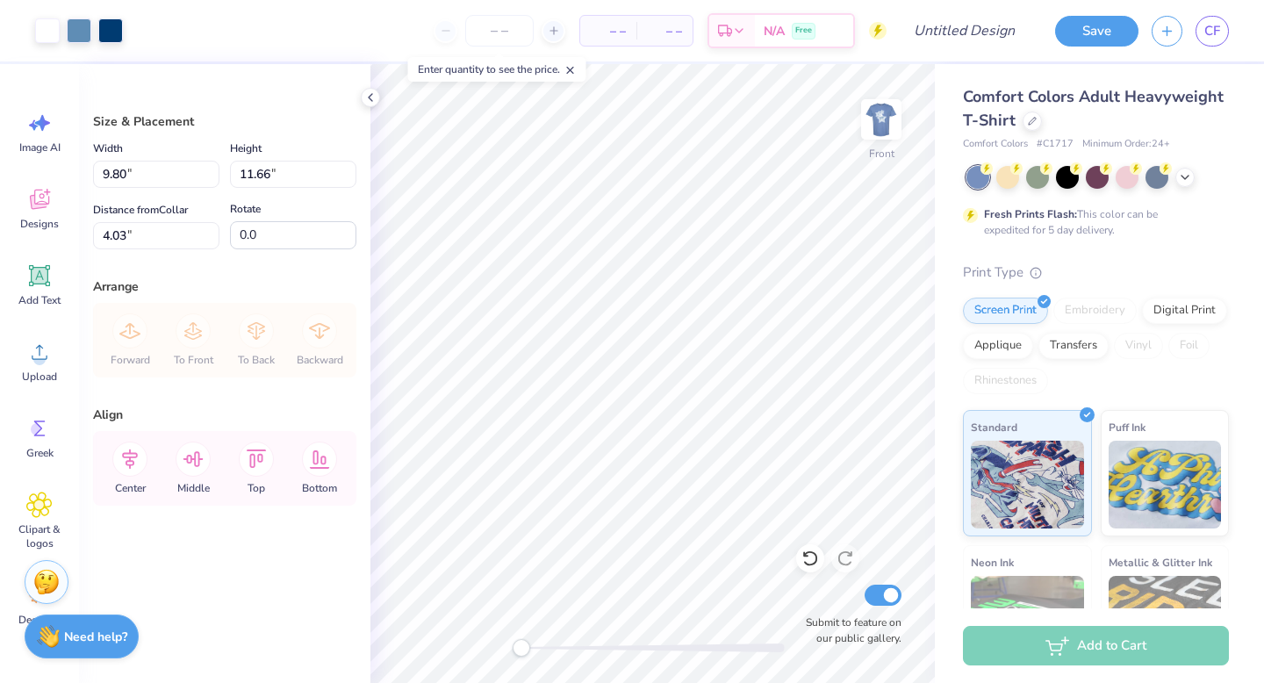
type input "5.63"
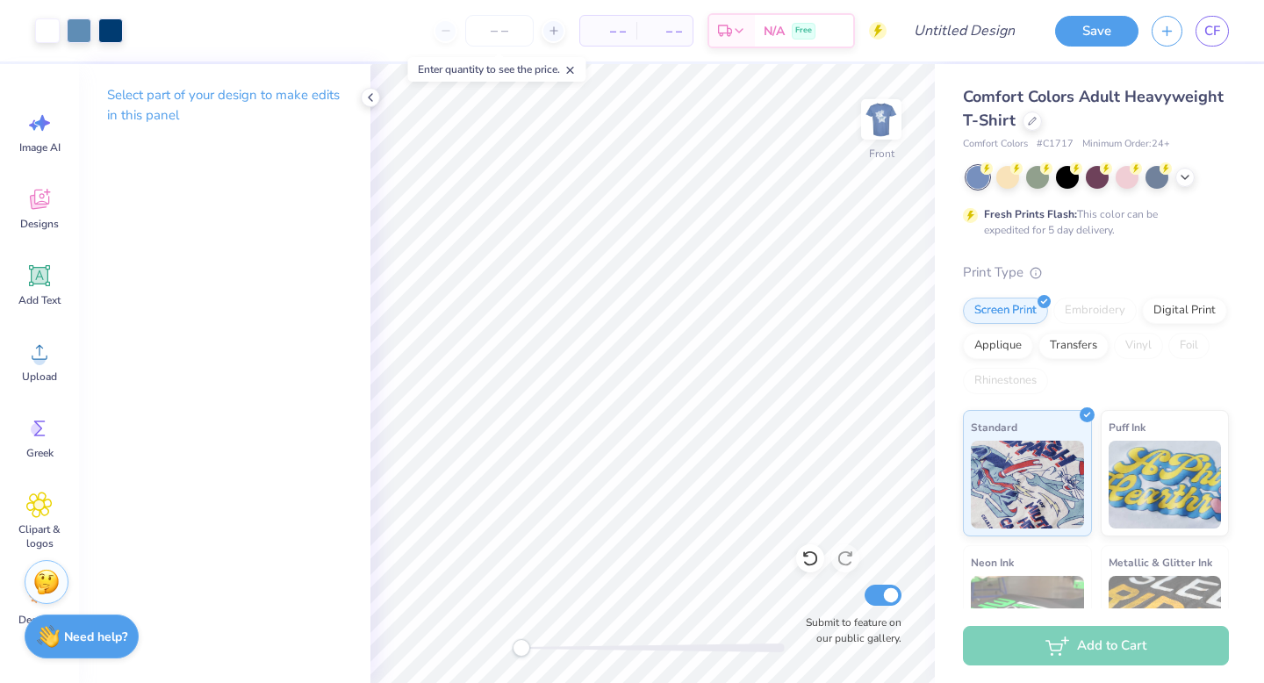
click at [1189, 185] on div at bounding box center [1098, 177] width 263 height 23
click at [1189, 183] on div at bounding box center [1098, 177] width 263 height 23
click at [1026, 124] on div at bounding box center [1032, 119] width 19 height 19
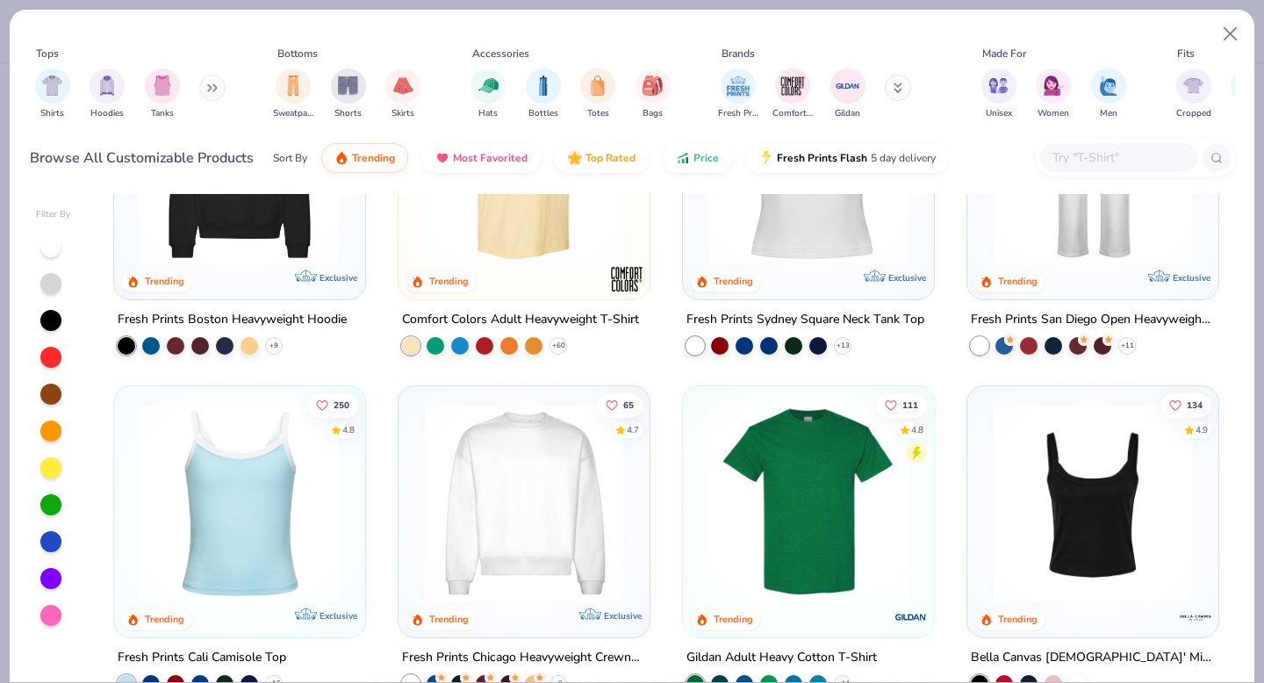
scroll to position [610, 0]
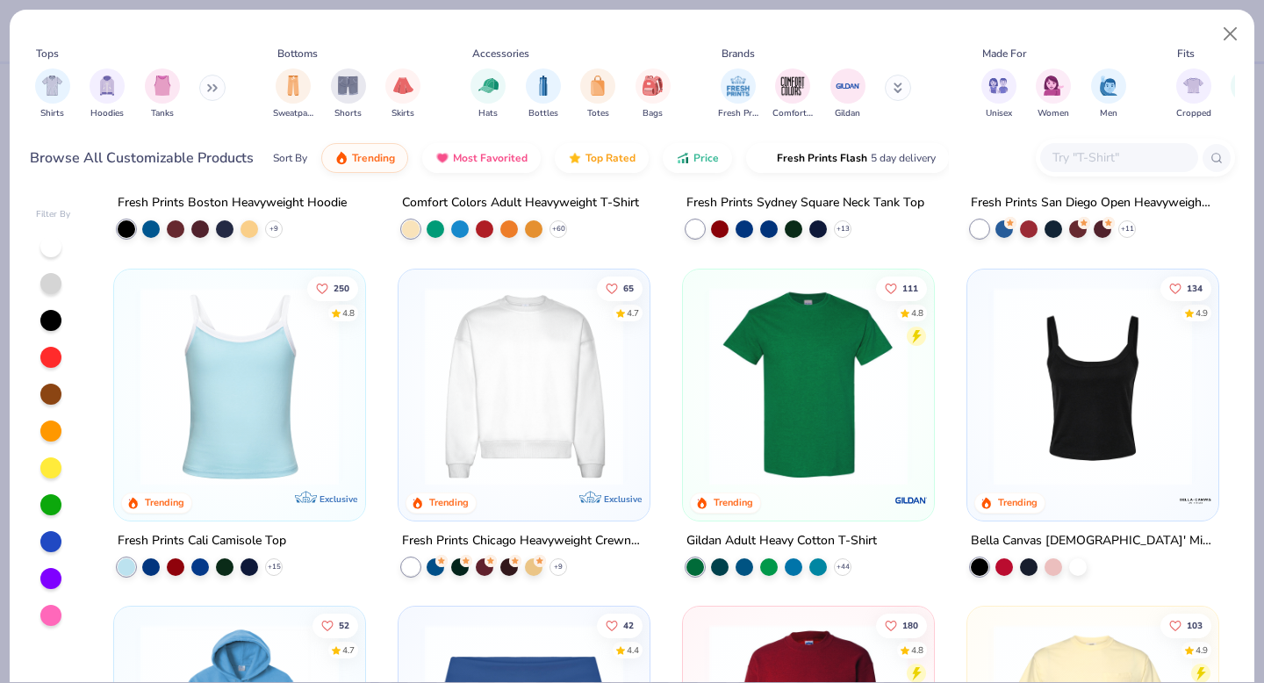
click at [785, 453] on img at bounding box center [809, 385] width 216 height 198
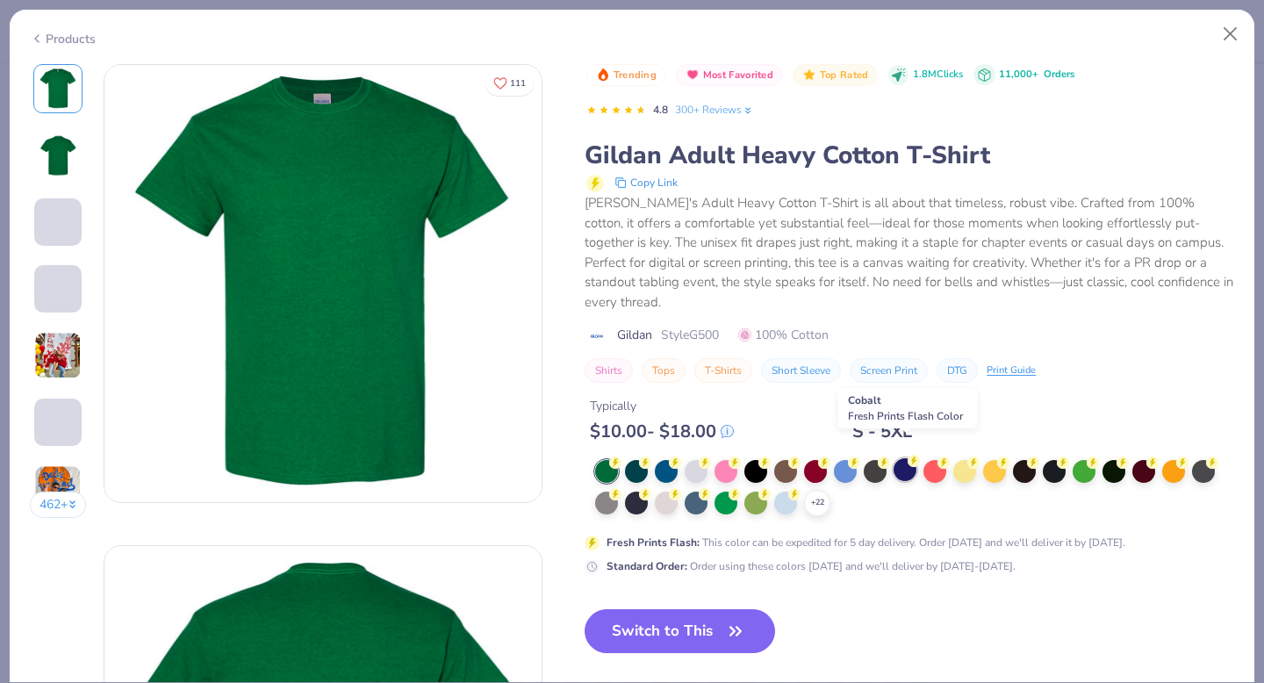
click at [913, 458] on div at bounding box center [905, 469] width 23 height 23
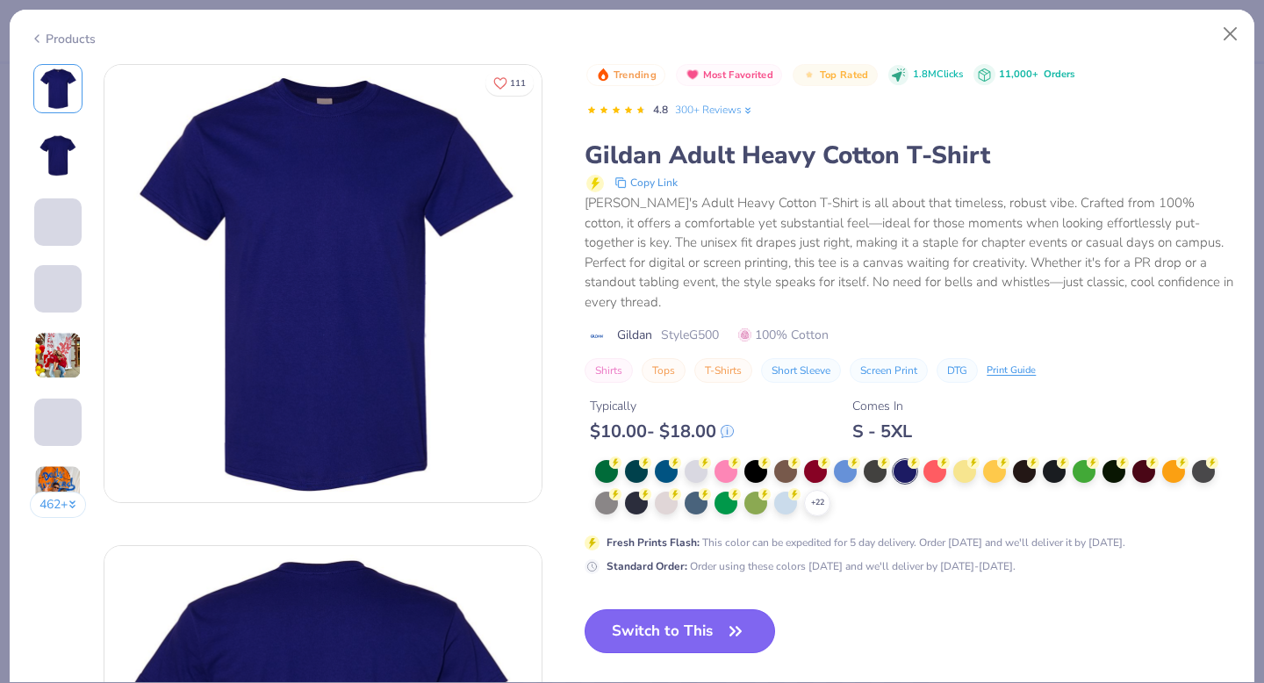
click at [735, 619] on icon "button" at bounding box center [735, 631] width 25 height 25
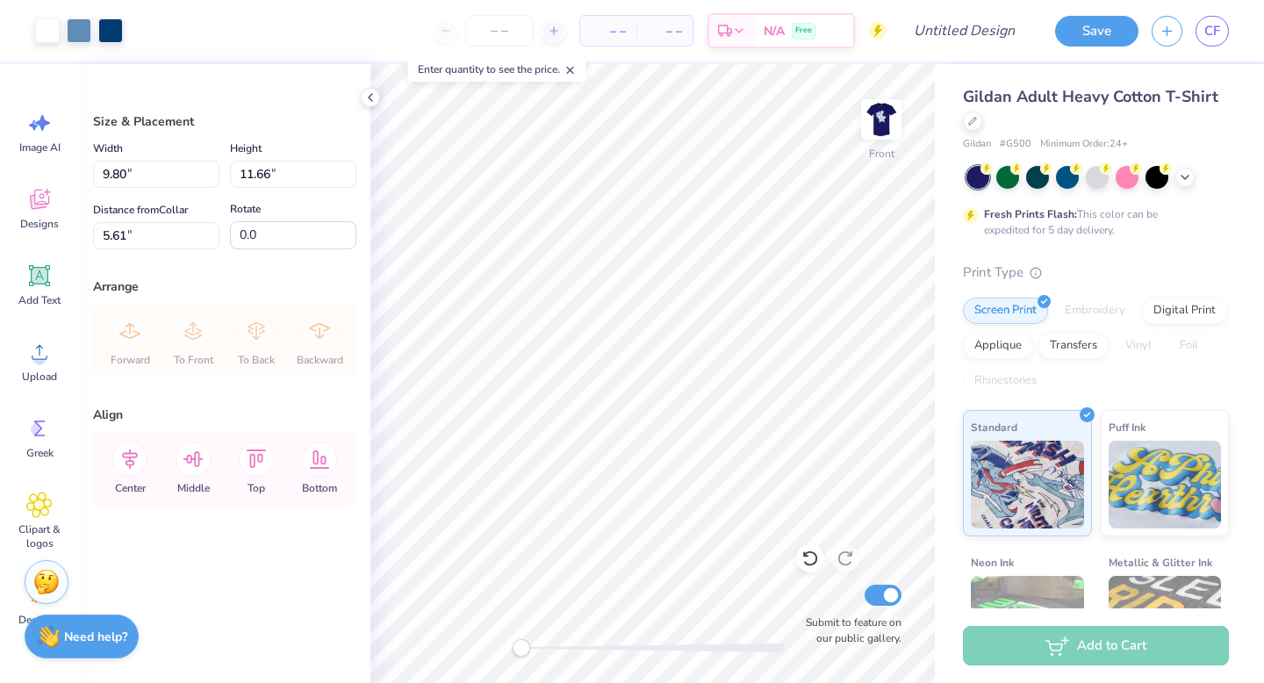
type input "11.82"
type input "14.08"
type input "3.19"
type input "3.00"
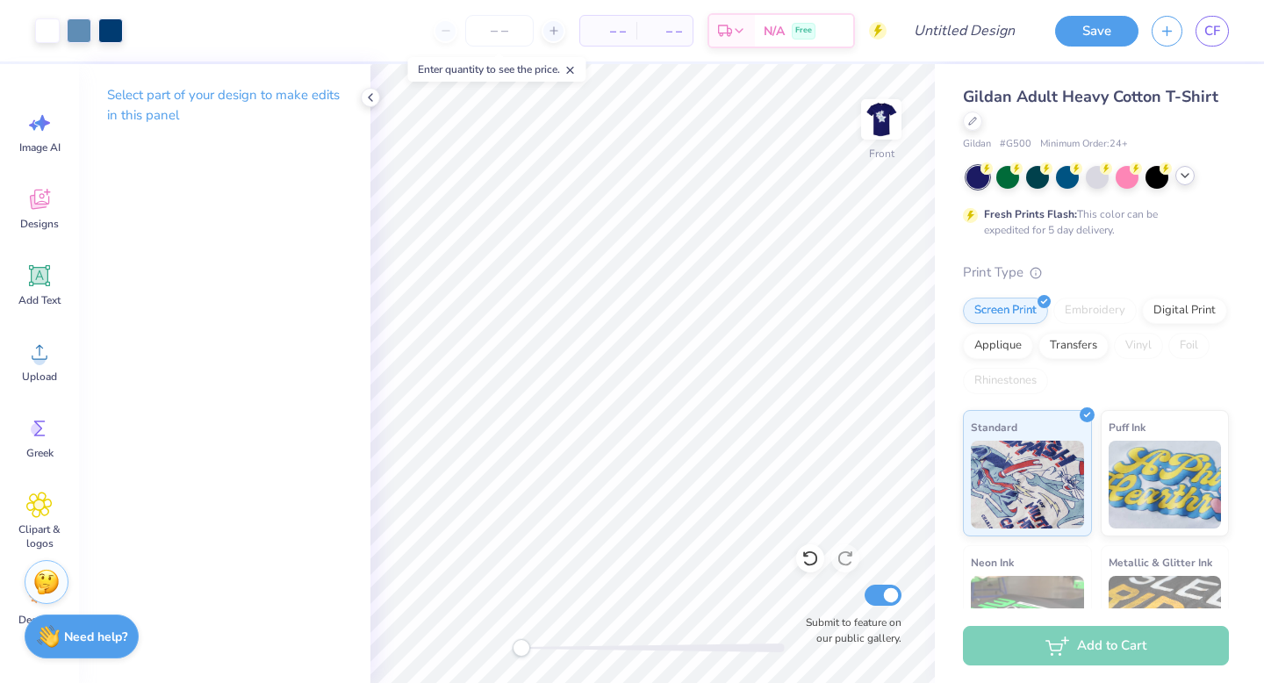
click at [1183, 176] on icon at bounding box center [1185, 176] width 14 height 14
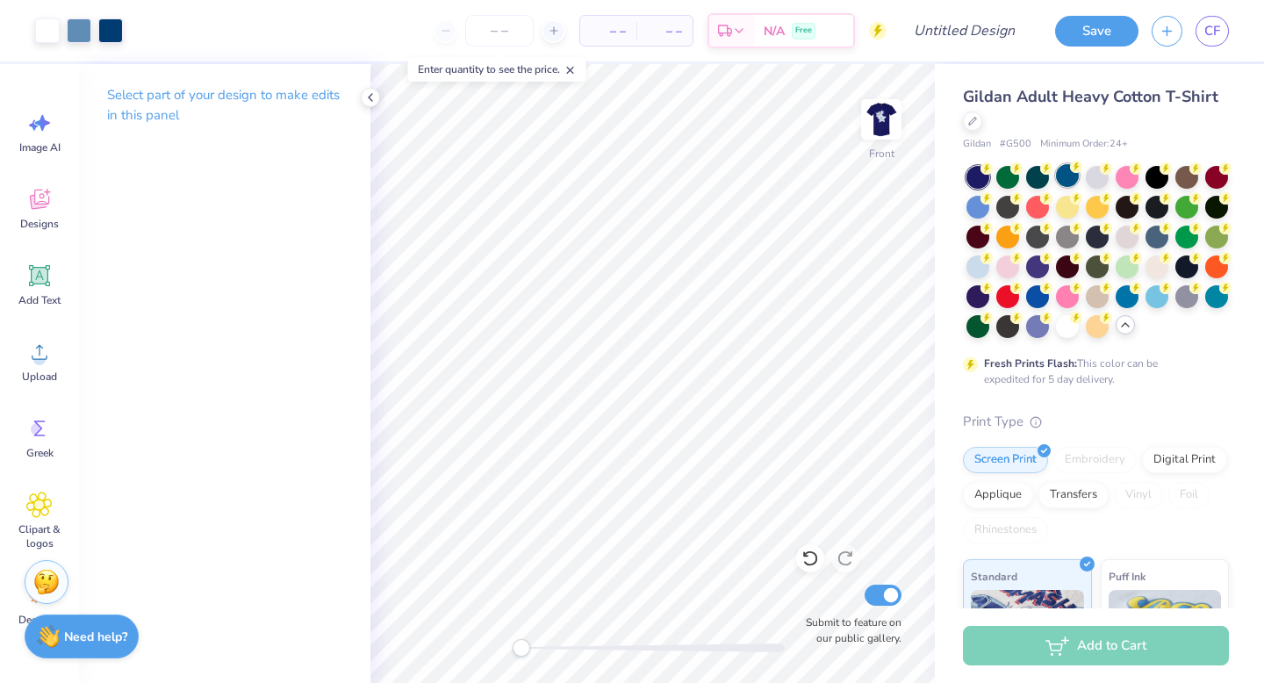
click at [1066, 179] on div at bounding box center [1067, 175] width 23 height 23
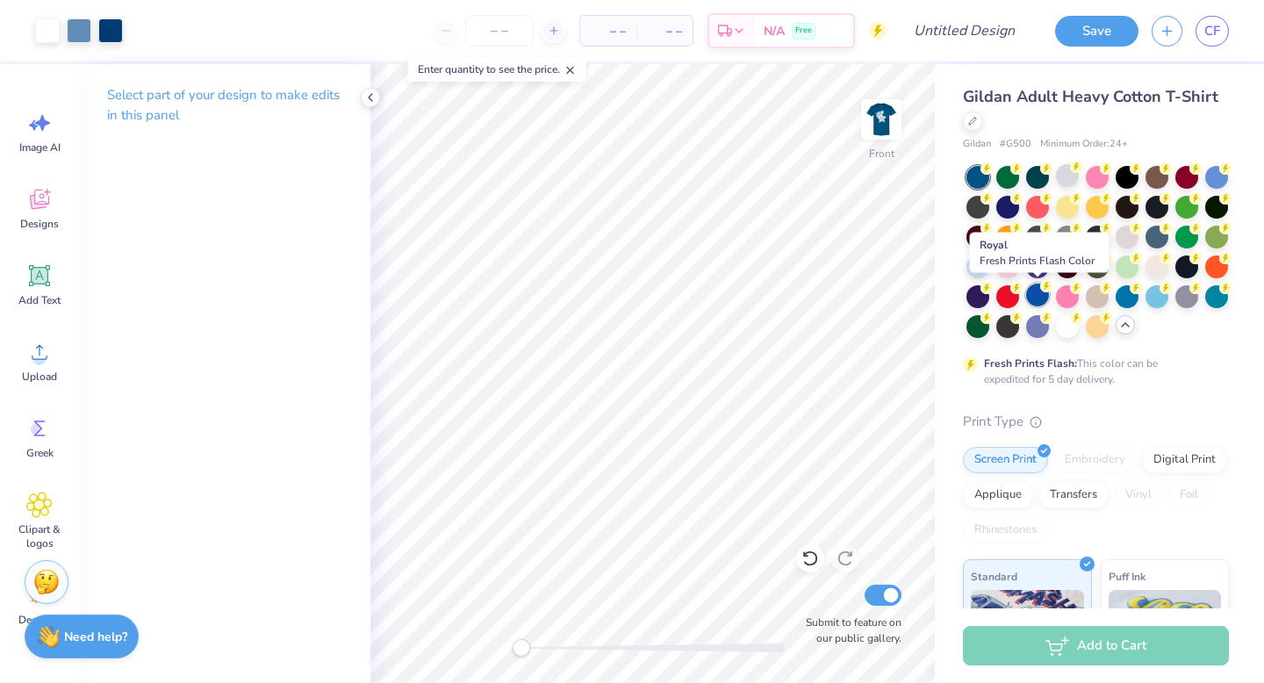
click at [1033, 292] on div at bounding box center [1037, 295] width 23 height 23
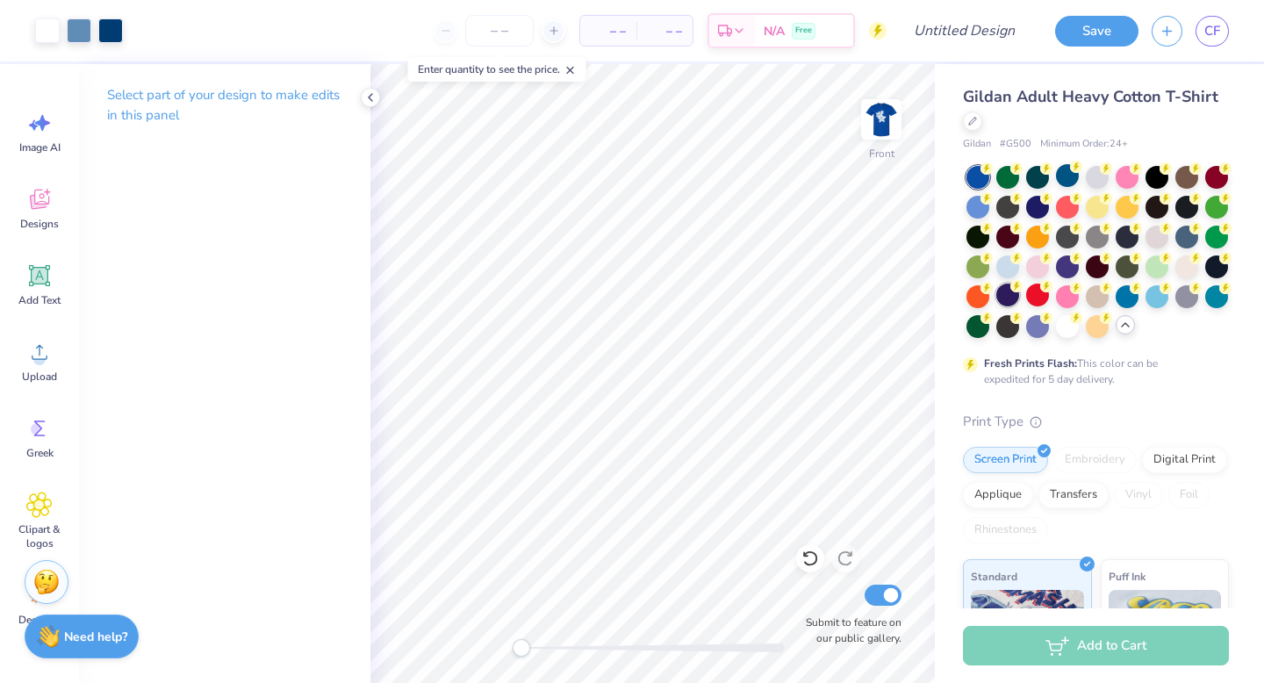
click at [1011, 298] on div at bounding box center [1007, 295] width 23 height 23
click at [1207, 270] on div at bounding box center [1216, 265] width 23 height 23
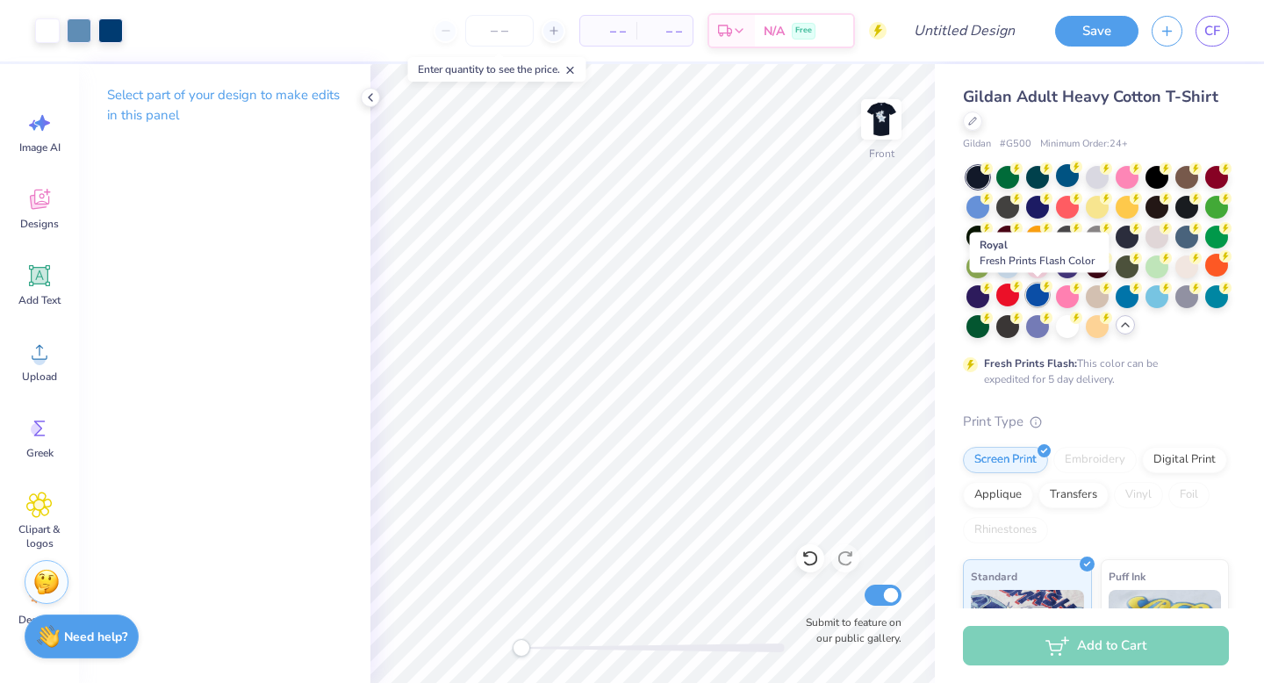
click at [1035, 299] on div at bounding box center [1037, 295] width 23 height 23
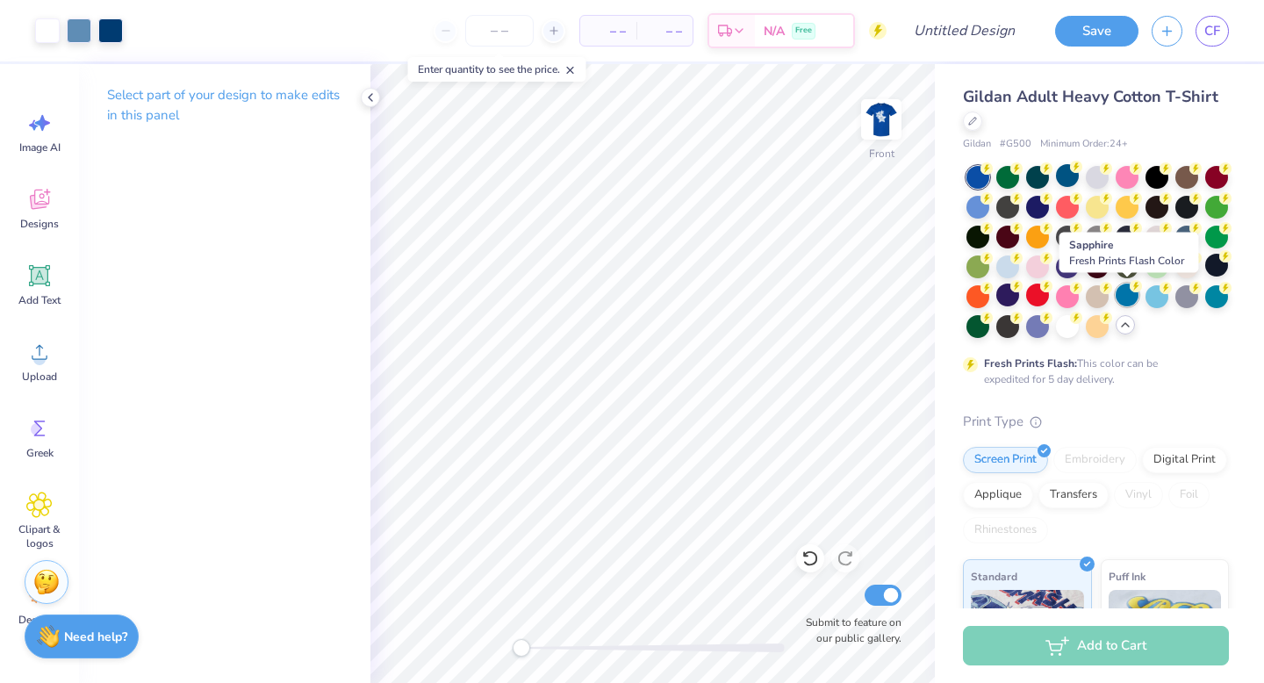
click at [1123, 298] on div at bounding box center [1127, 295] width 23 height 23
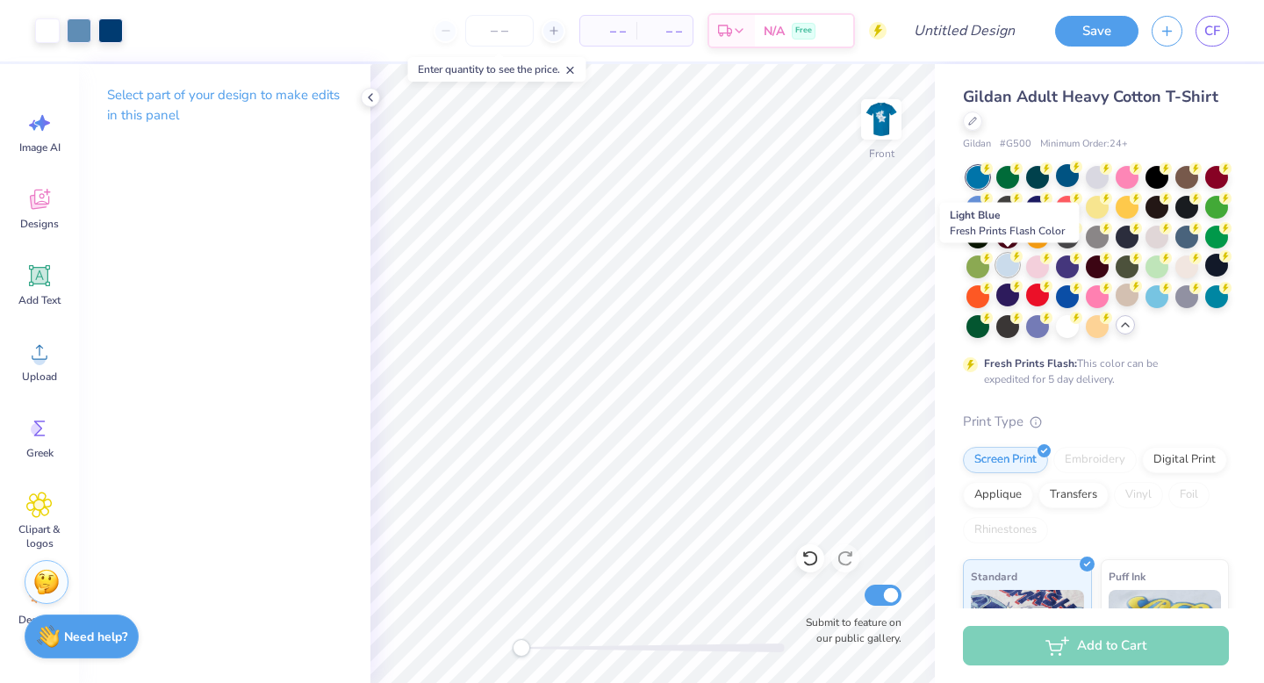
click at [1005, 258] on div at bounding box center [1007, 265] width 23 height 23
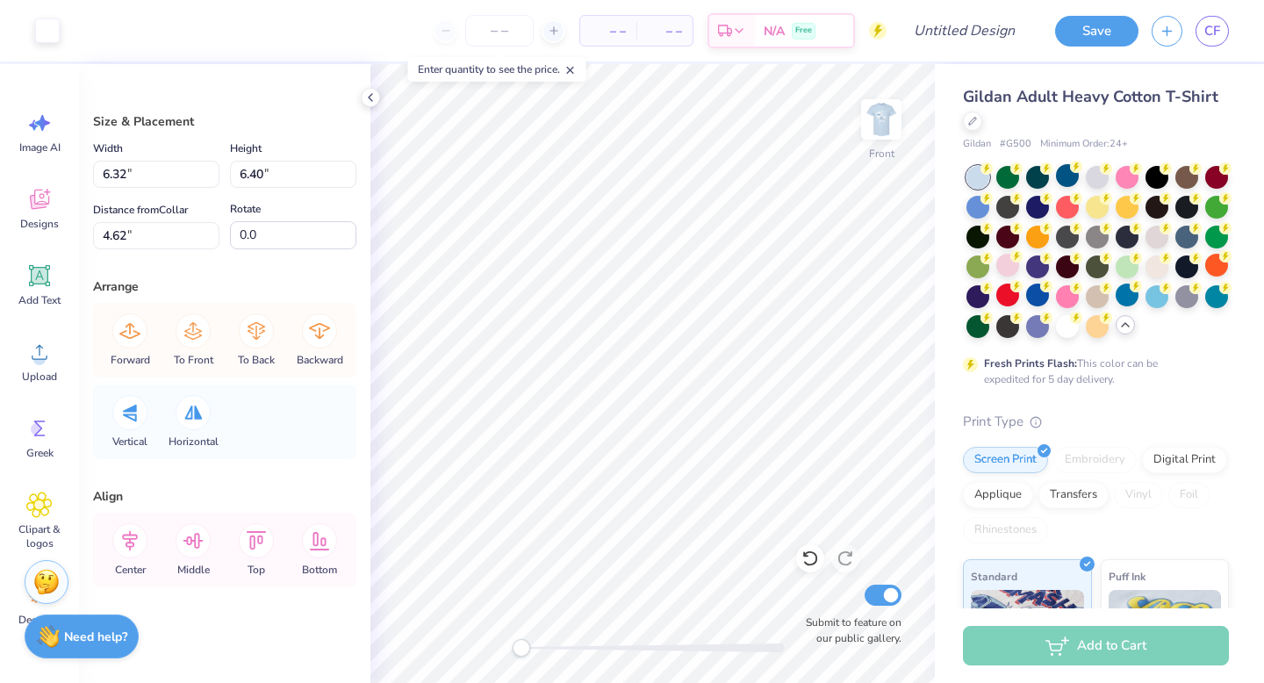
type input "6.94"
type input "7.03"
type input "4.30"
click at [47, 37] on div at bounding box center [47, 29] width 25 height 25
click at [47, 25] on div at bounding box center [47, 29] width 25 height 25
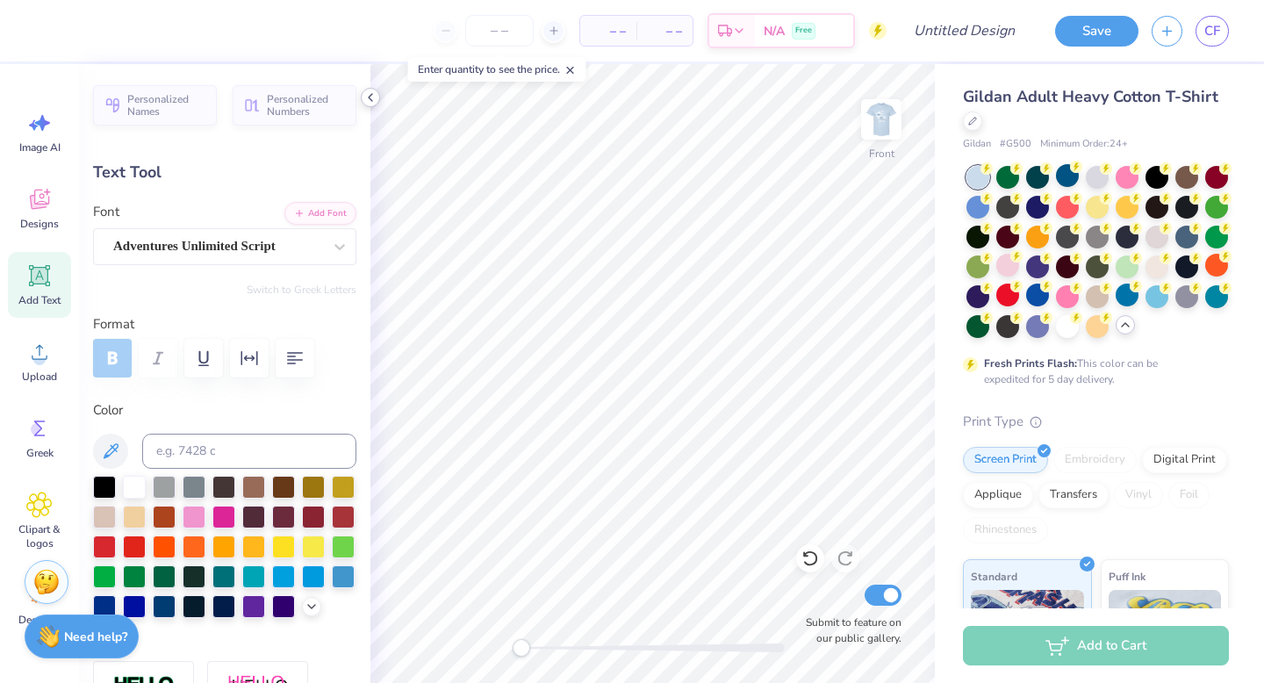
click at [373, 89] on div at bounding box center [370, 97] width 19 height 19
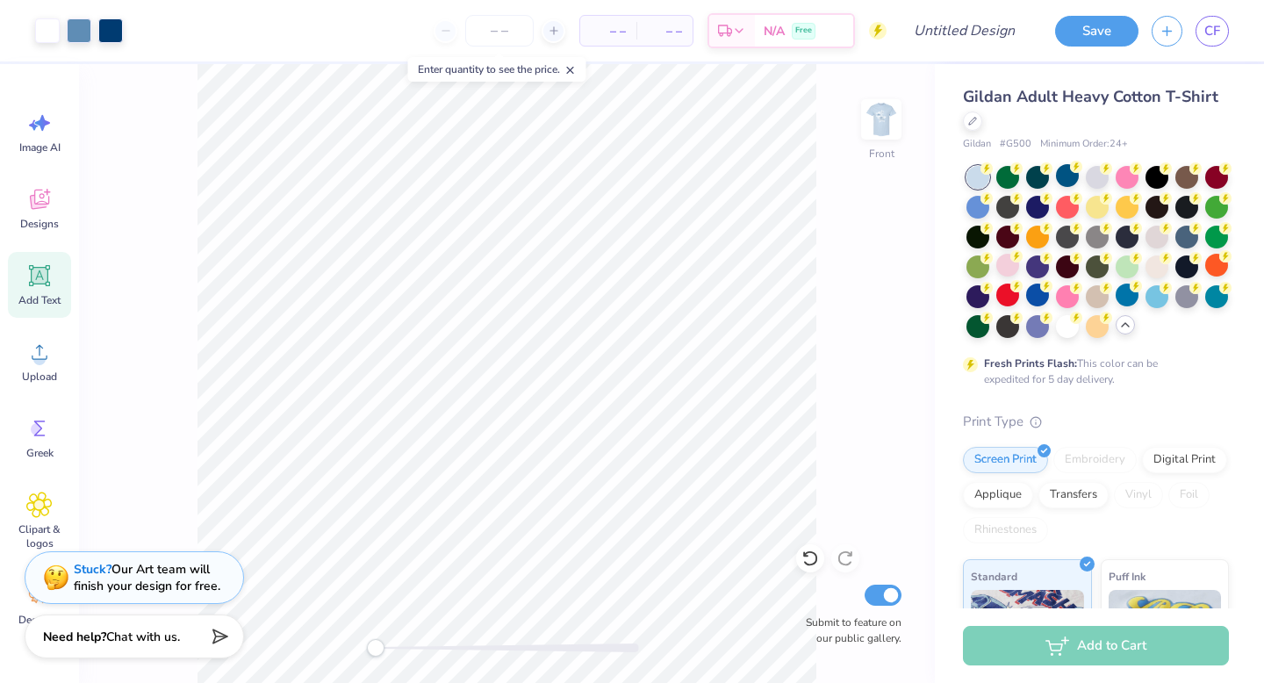
type input "0.0"
type input "4.11"
type input "1.50"
type input "11.33"
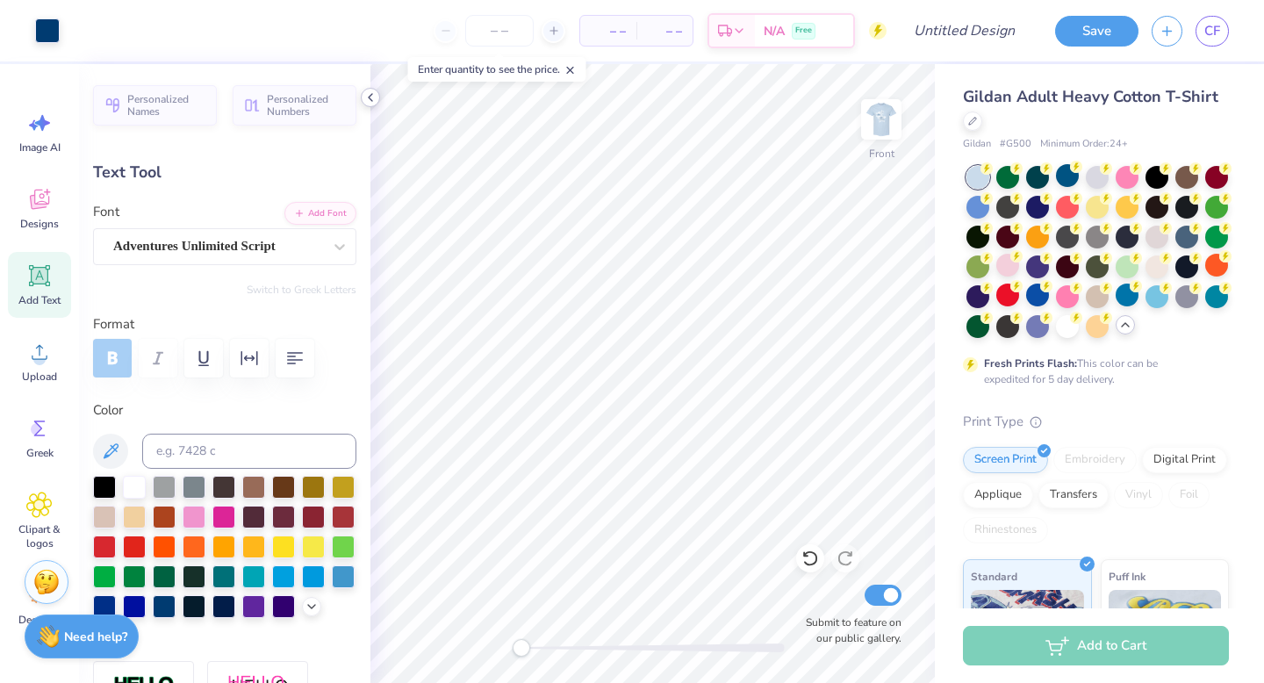
type input "-5.3"
click at [378, 94] on div at bounding box center [370, 97] width 19 height 19
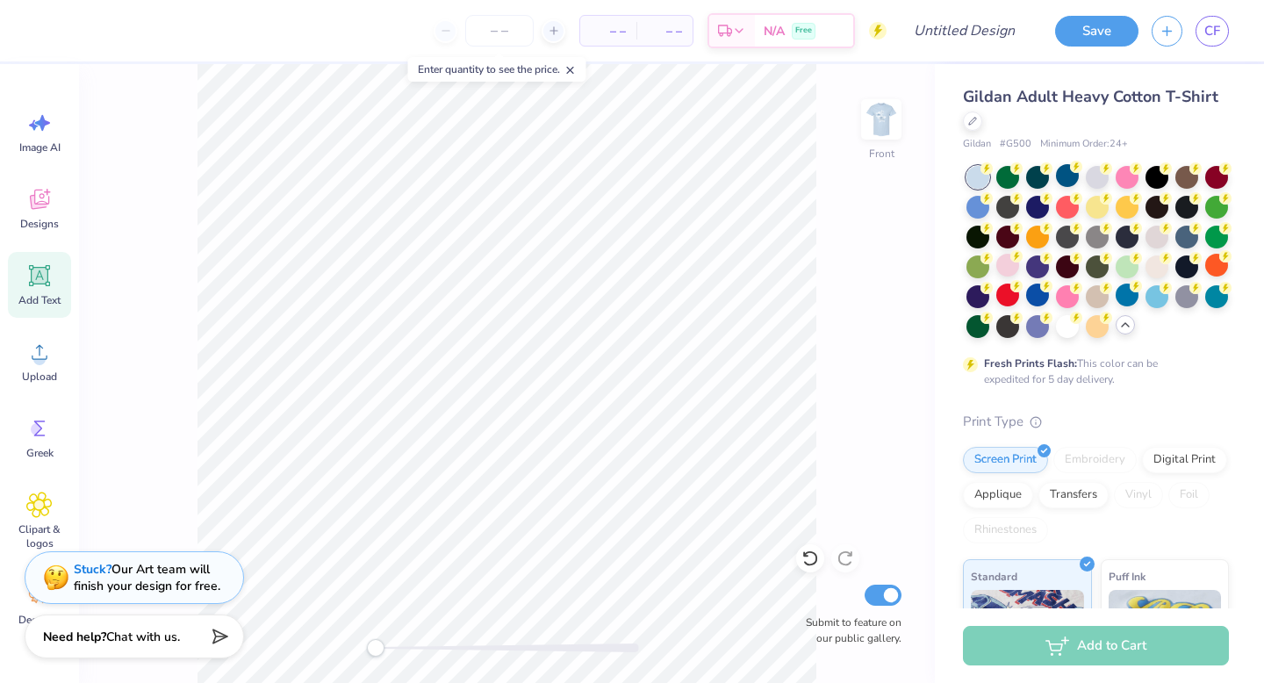
type input "0.91"
type input "1.01"
type input "5.07"
type input "-17.8"
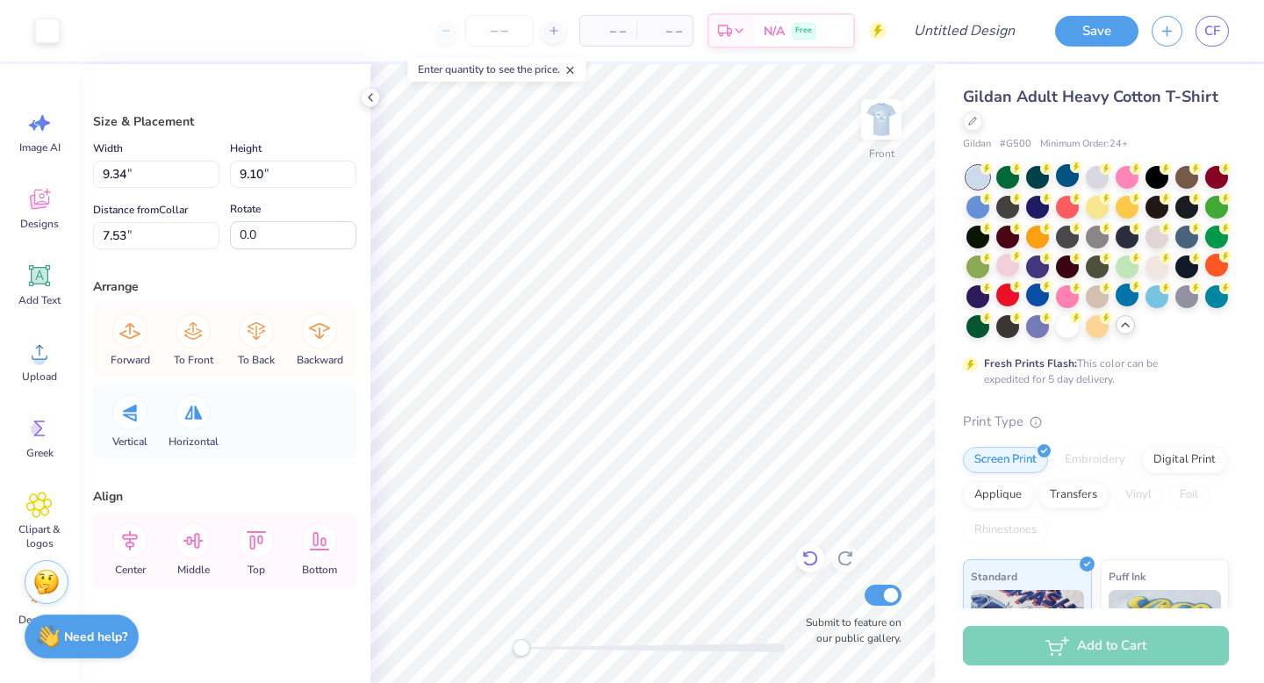
click at [814, 562] on icon at bounding box center [811, 559] width 18 height 18
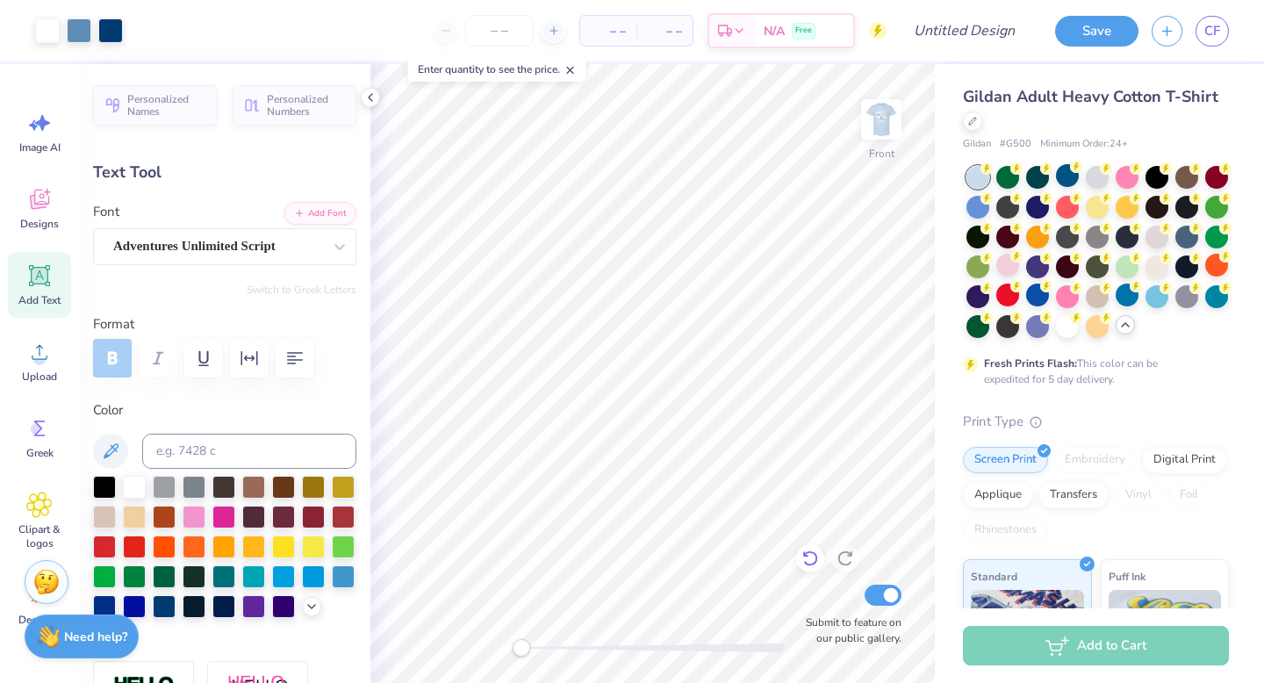
type input "0.0"
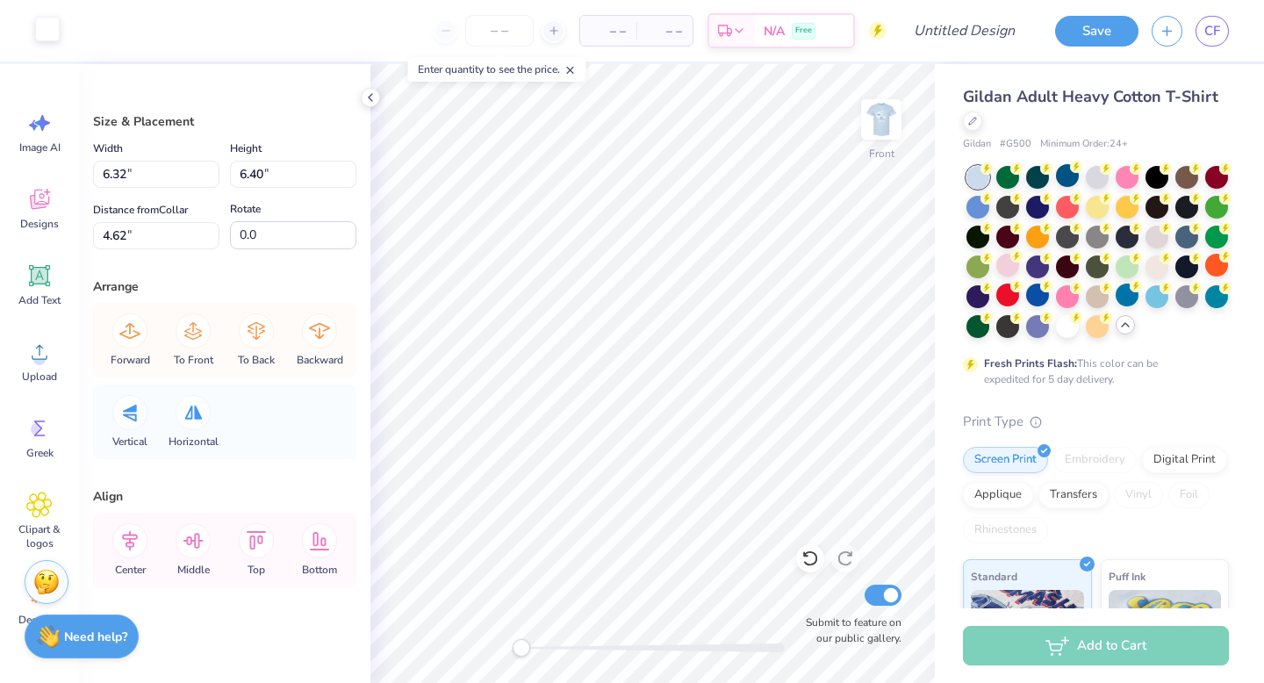
click at [42, 40] on div at bounding box center [47, 29] width 25 height 25
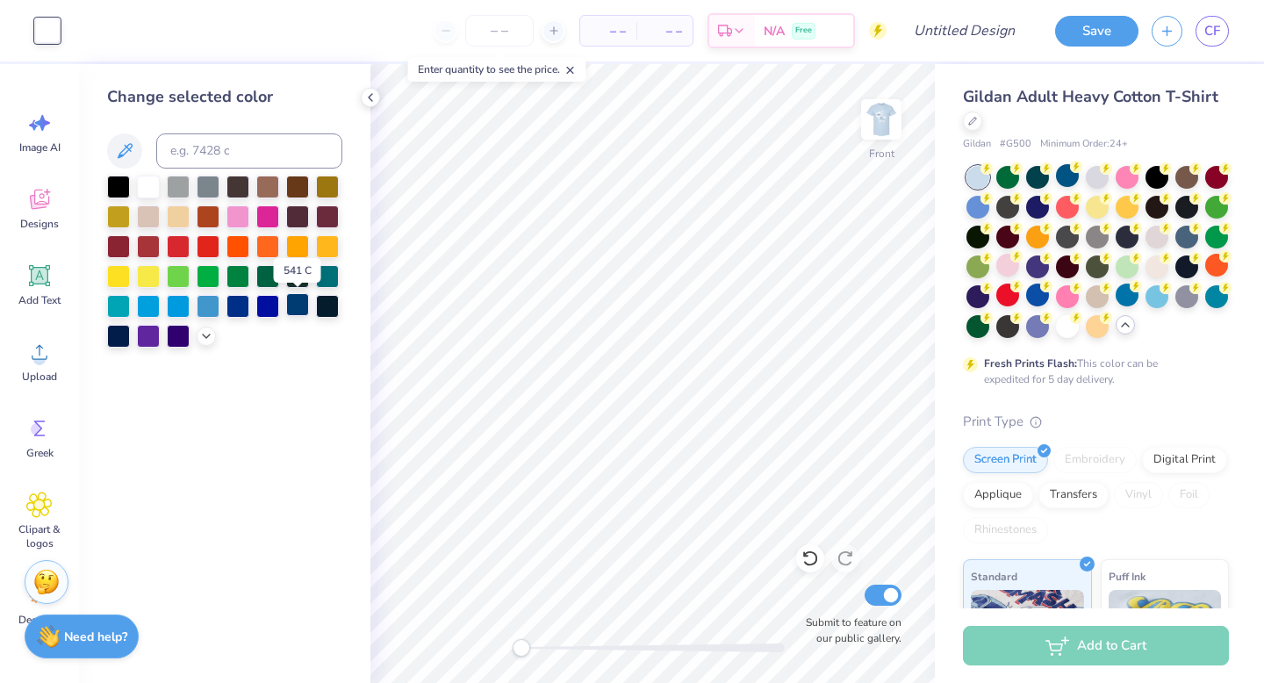
click at [301, 308] on div at bounding box center [297, 304] width 23 height 23
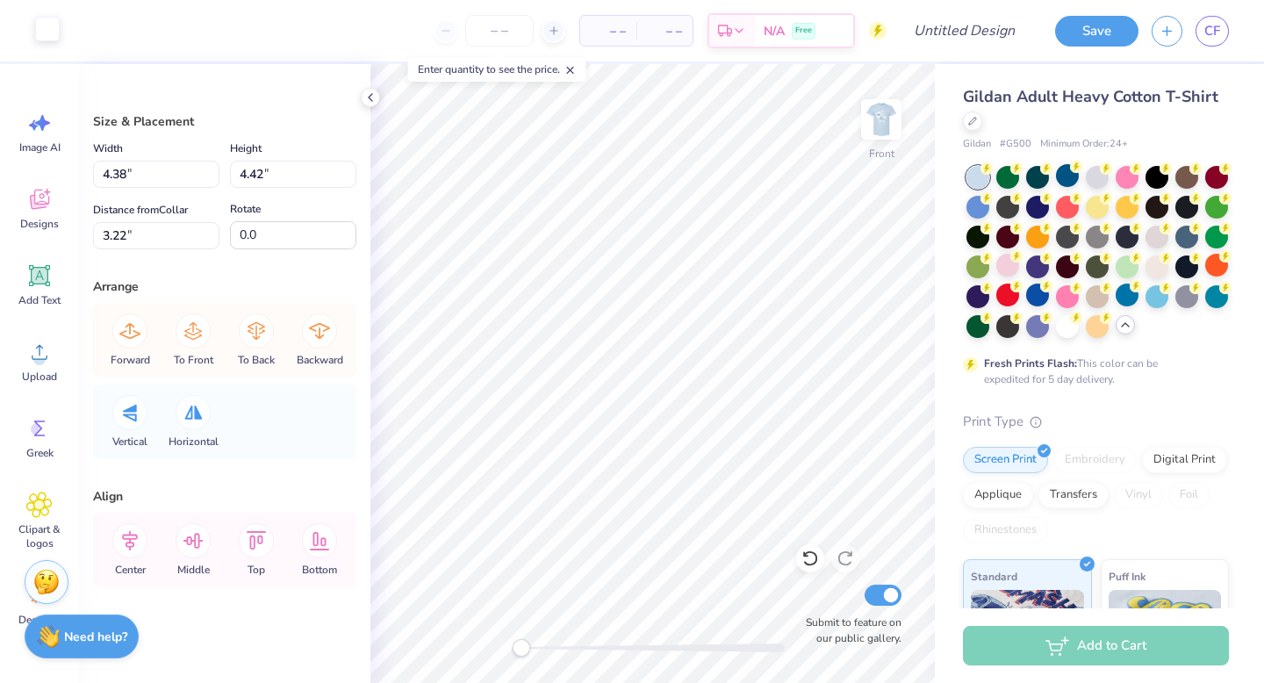
click at [43, 24] on div at bounding box center [47, 29] width 25 height 25
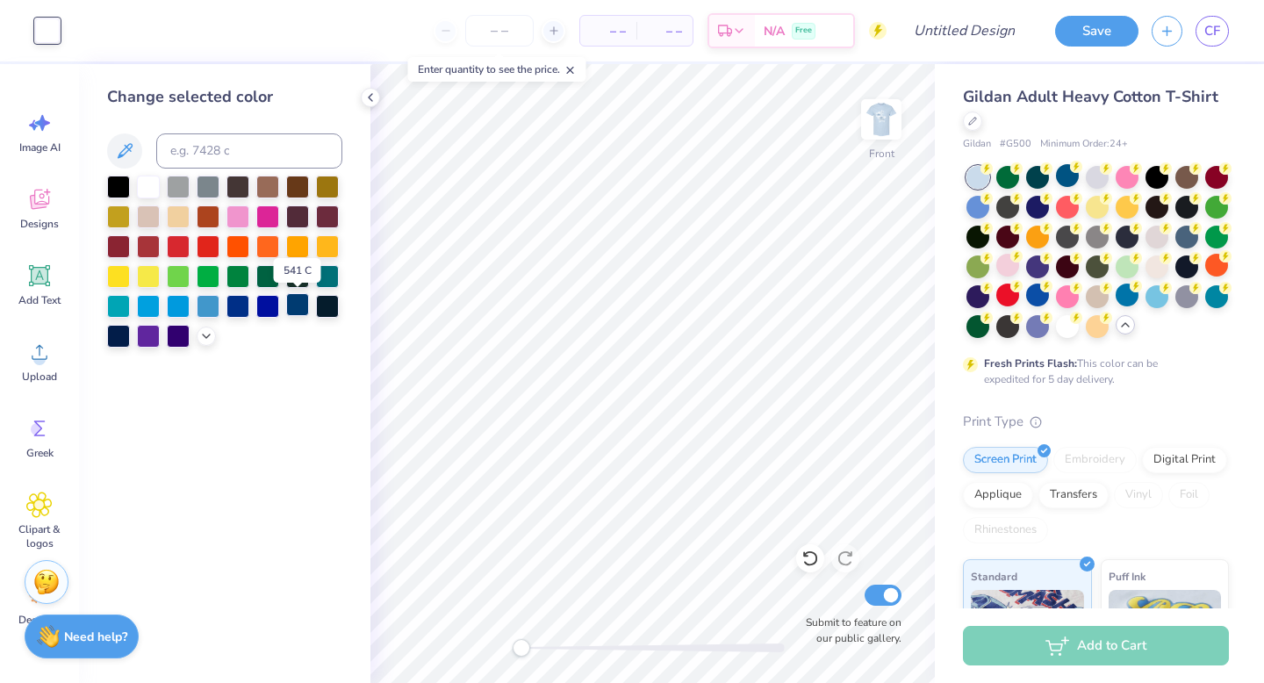
click at [286, 310] on div at bounding box center [297, 304] width 23 height 23
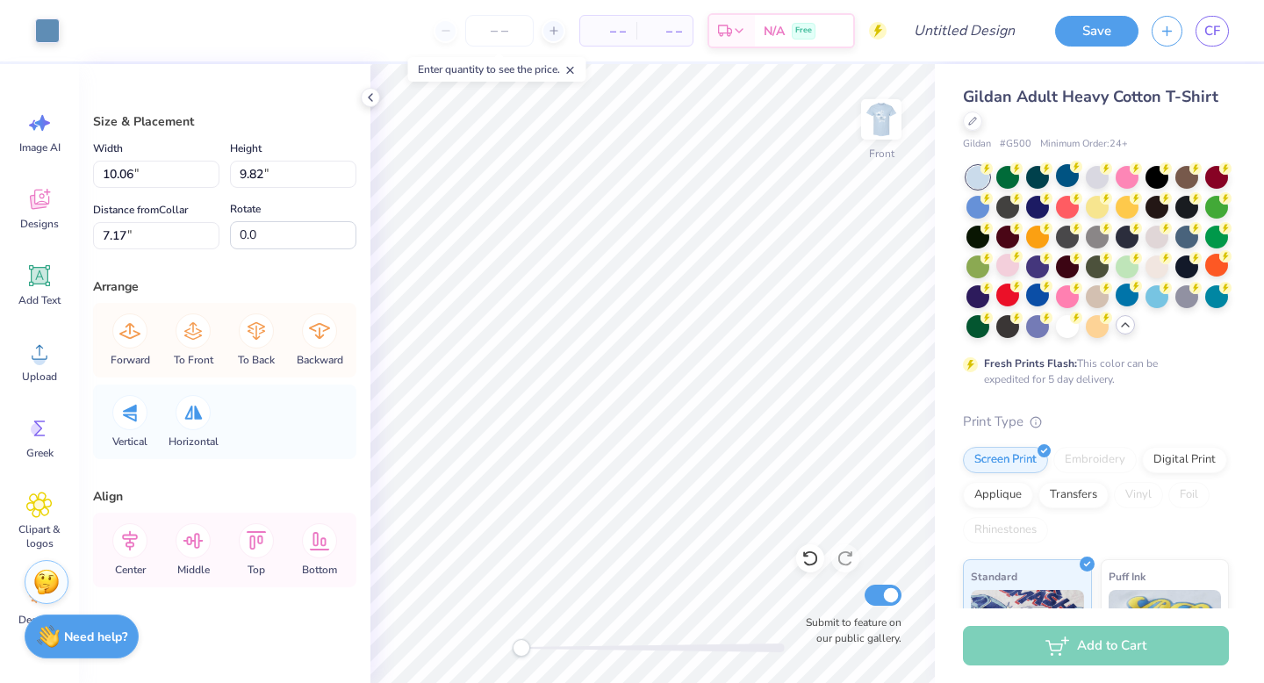
type input "9.34"
type input "9.10"
type input "7.53"
click at [53, 41] on div at bounding box center [47, 29] width 25 height 25
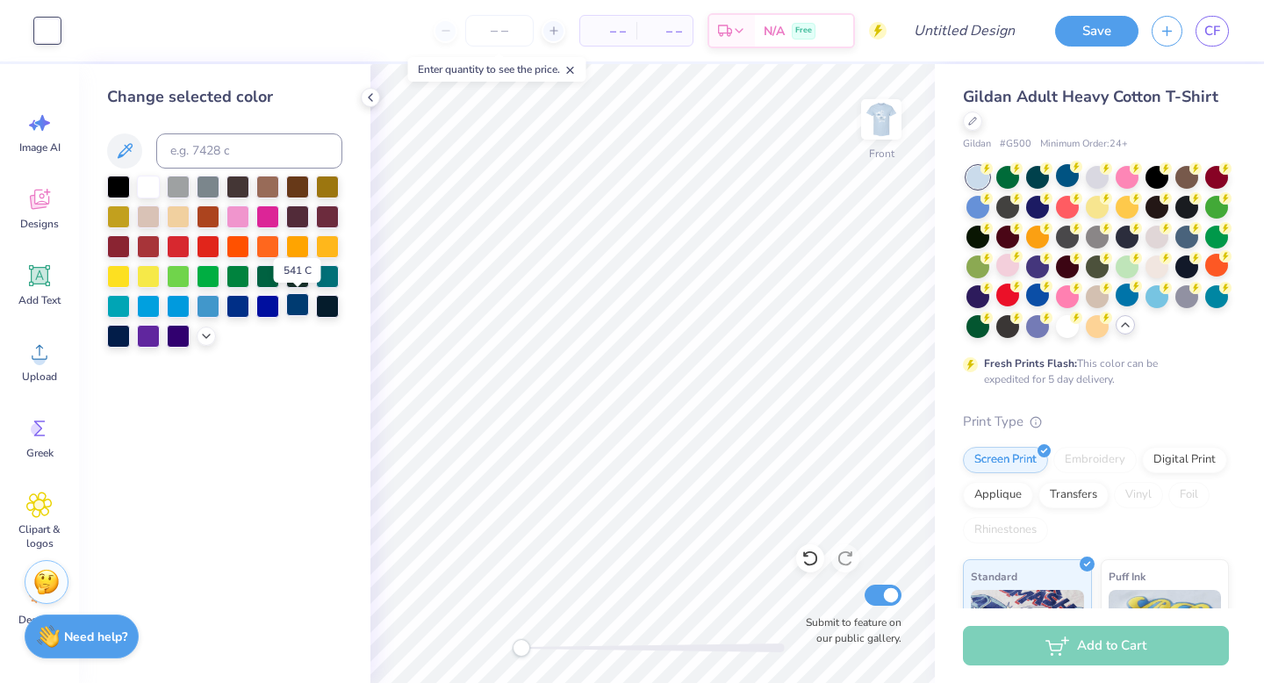
click at [291, 306] on div at bounding box center [297, 304] width 23 height 23
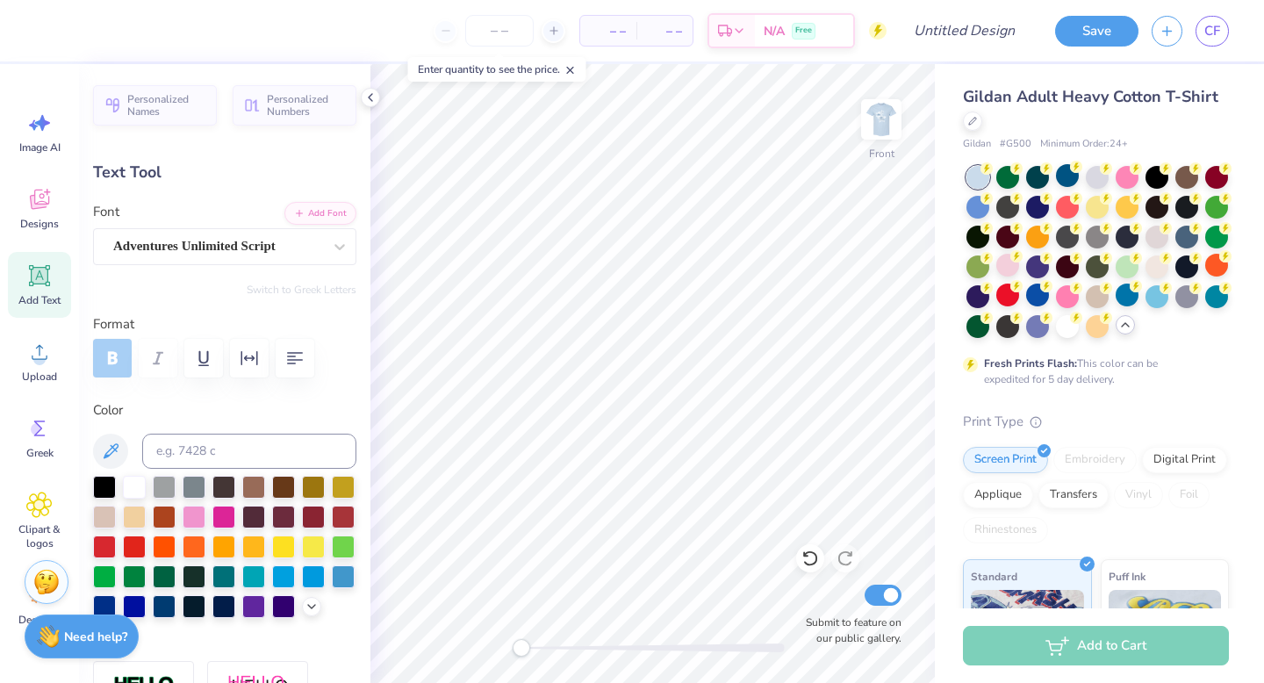
type input "0.0"
click at [369, 94] on icon at bounding box center [370, 97] width 14 height 14
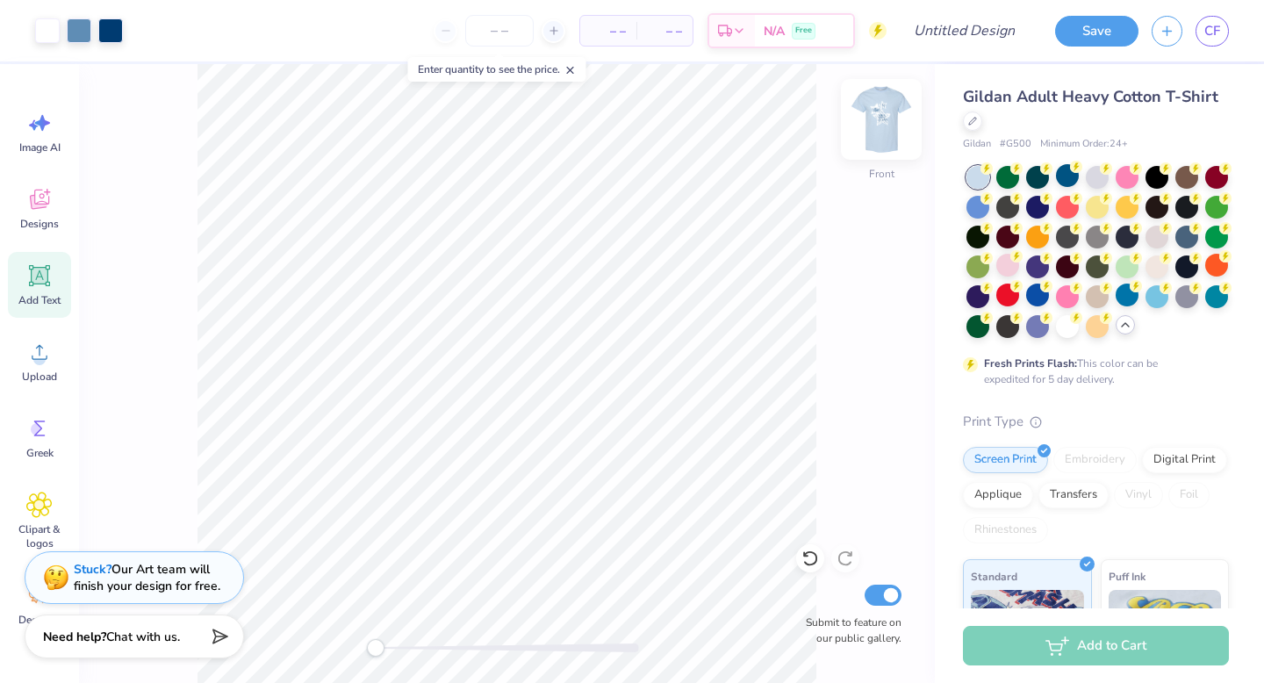
click at [882, 124] on img at bounding box center [881, 119] width 70 height 70
click at [50, 198] on icon at bounding box center [39, 199] width 26 height 26
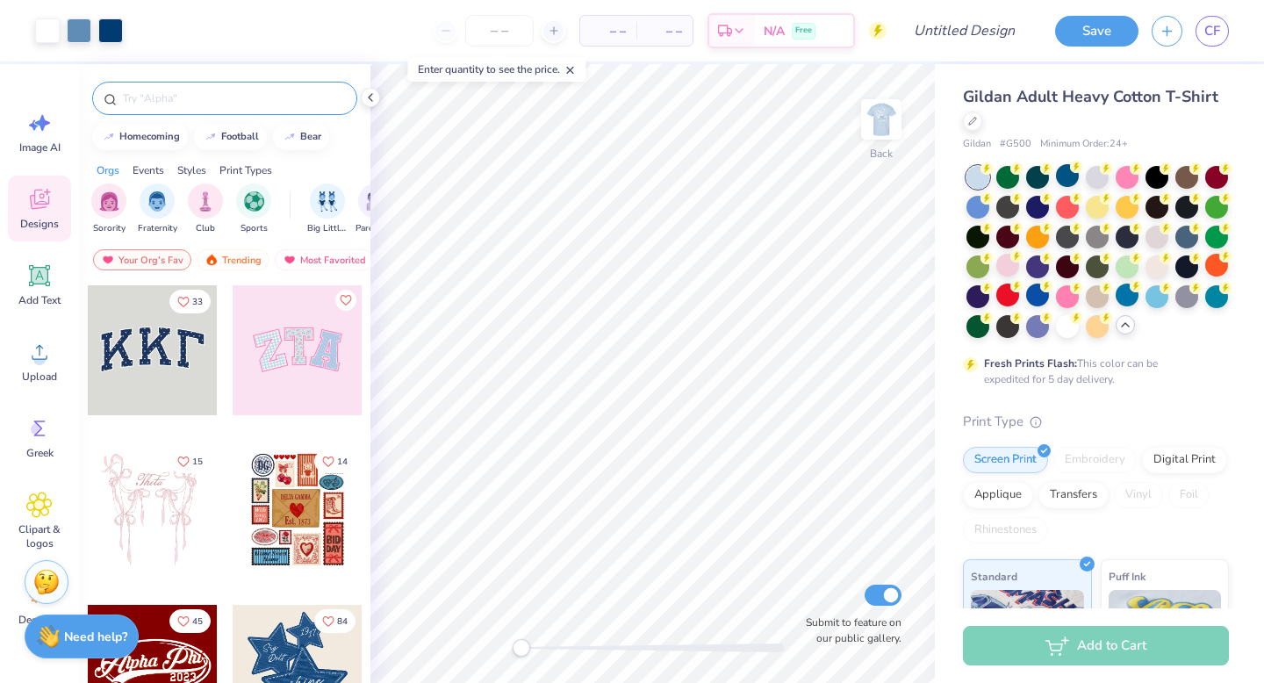
click at [199, 94] on input "text" at bounding box center [233, 99] width 225 height 18
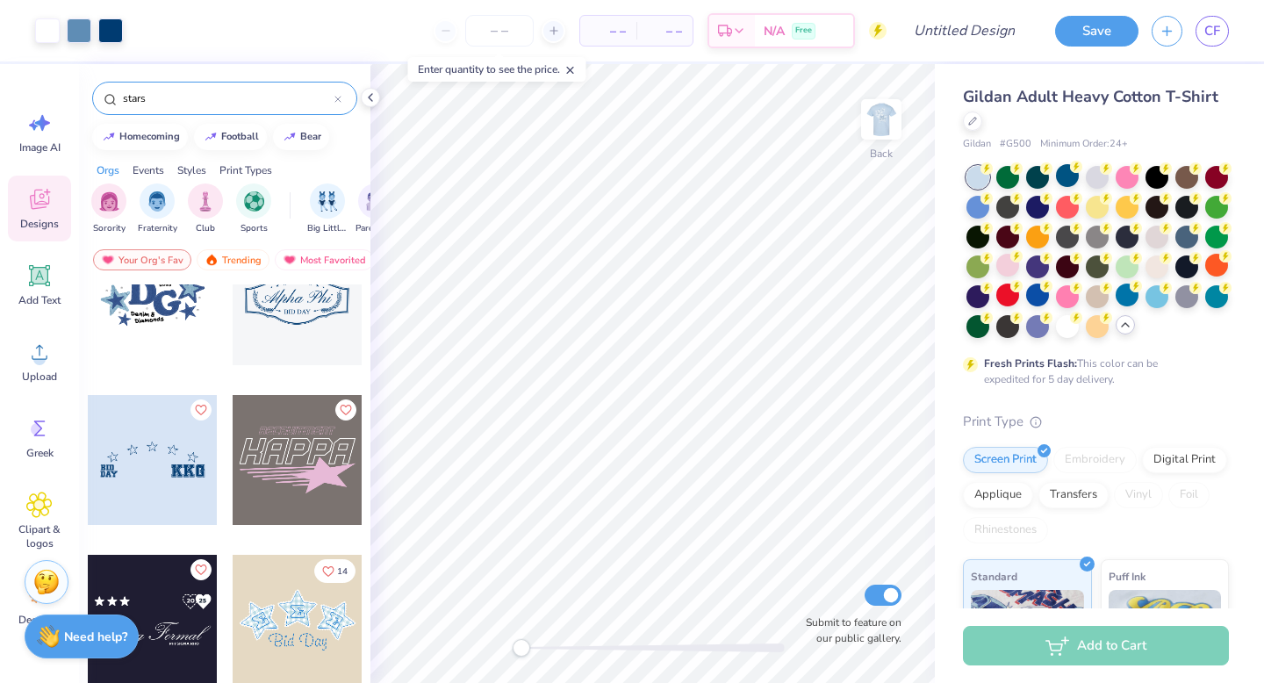
scroll to position [1600, 0]
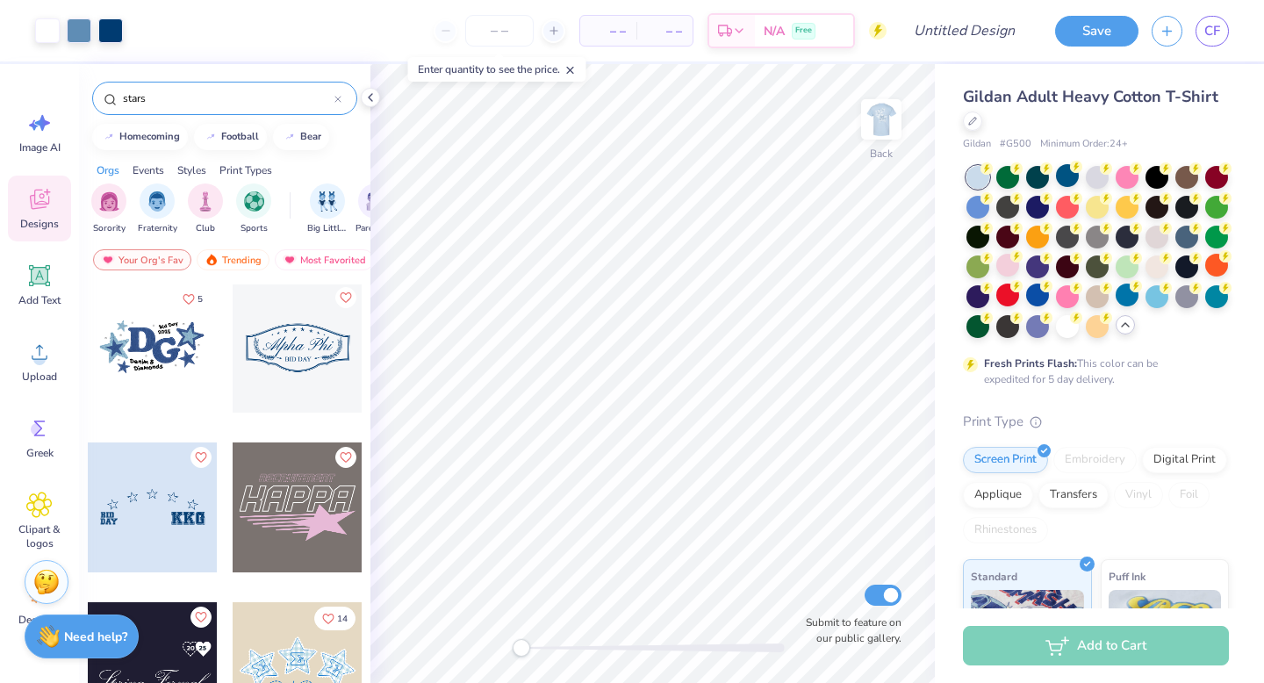
type input "stars"
click at [188, 356] on div at bounding box center [153, 348] width 130 height 130
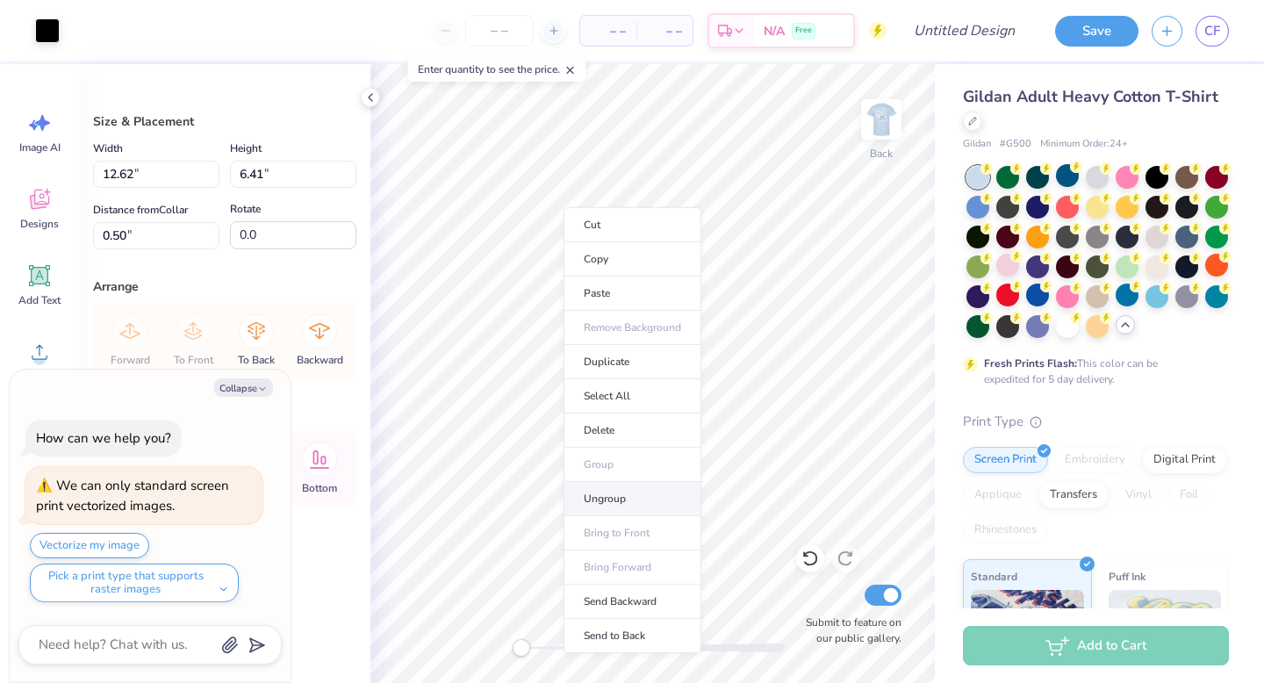
click at [639, 506] on li "Ungroup" at bounding box center [633, 499] width 138 height 34
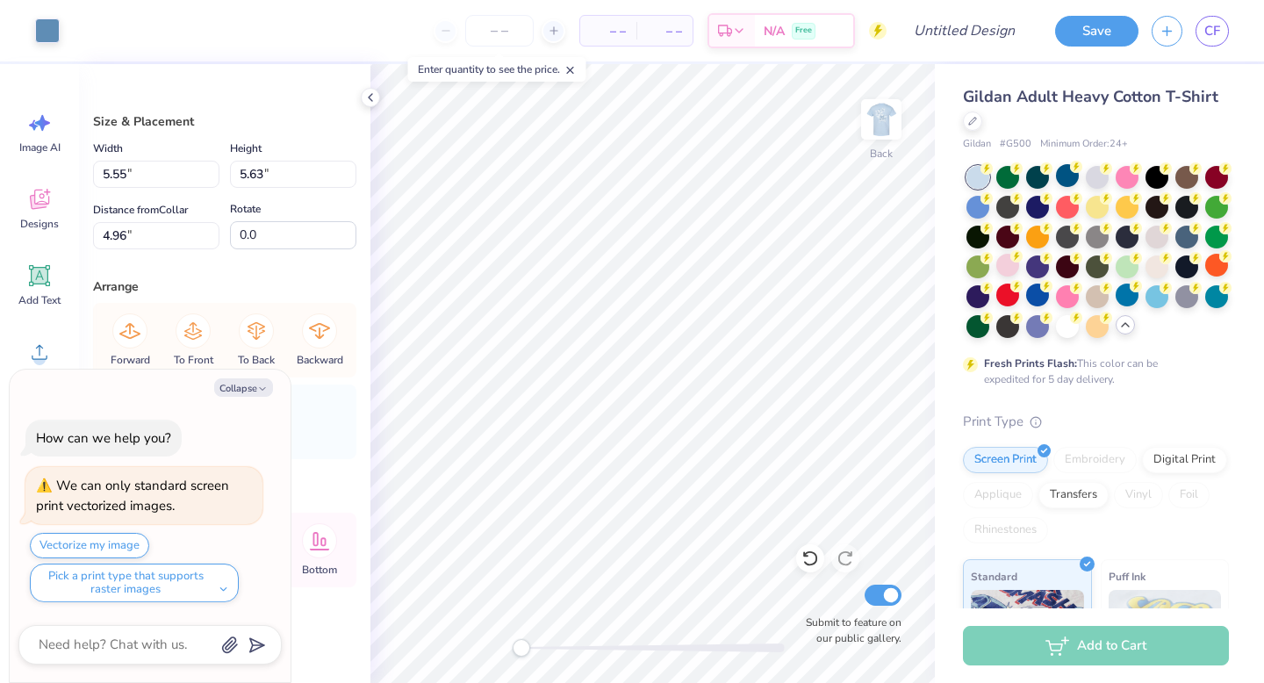
type textarea "x"
type input "8.36"
type input "8.15"
type input "7.13"
type textarea "x"
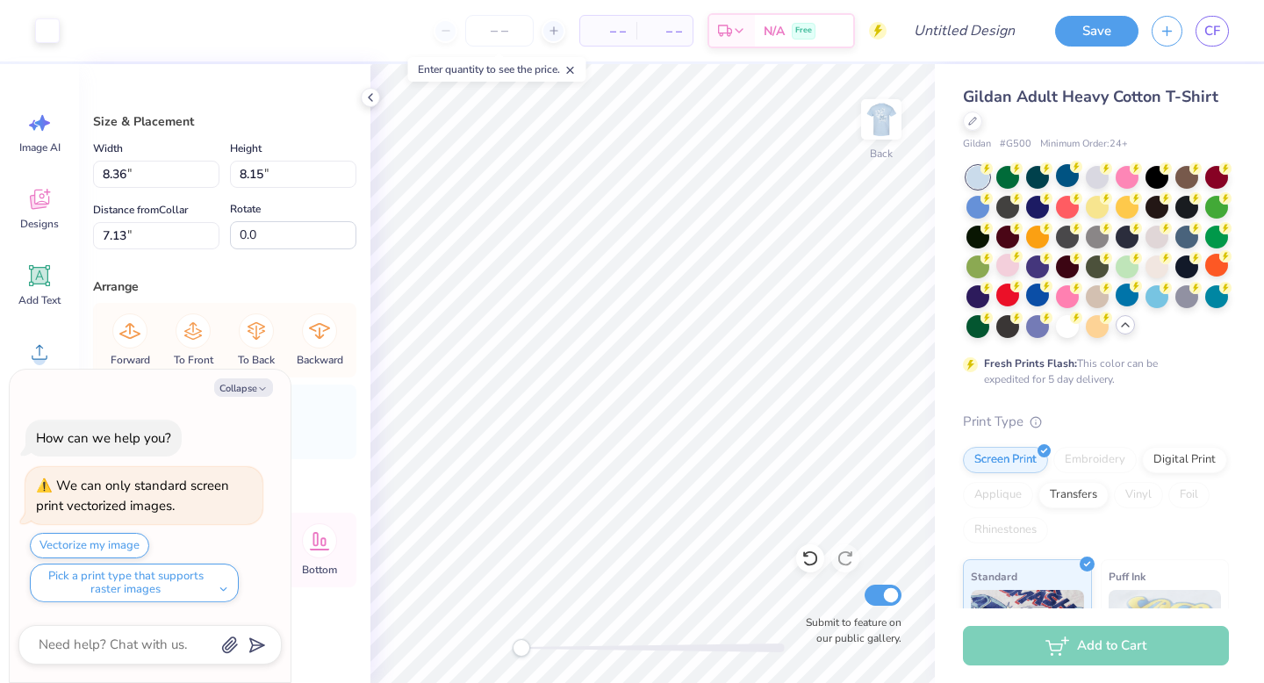
type input "8.20"
type input "8.00"
type input "7.20"
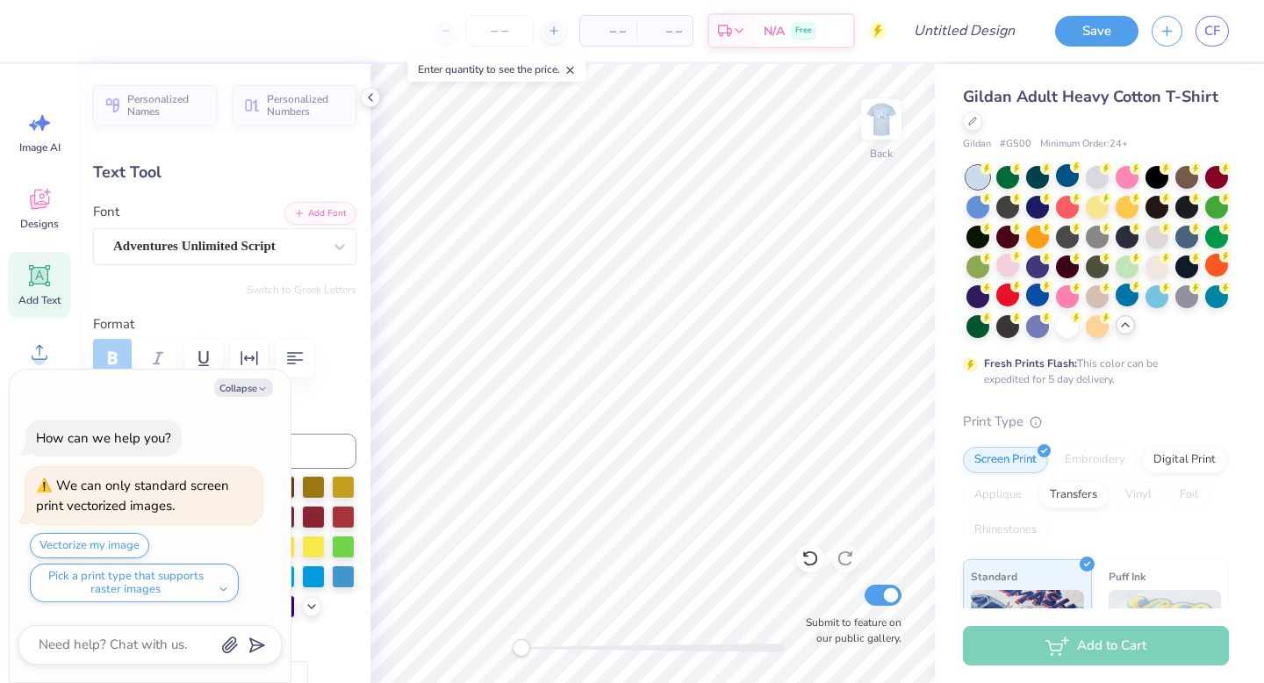
type textarea "x"
type textarea "Delat"
type textarea "x"
type input "0.0"
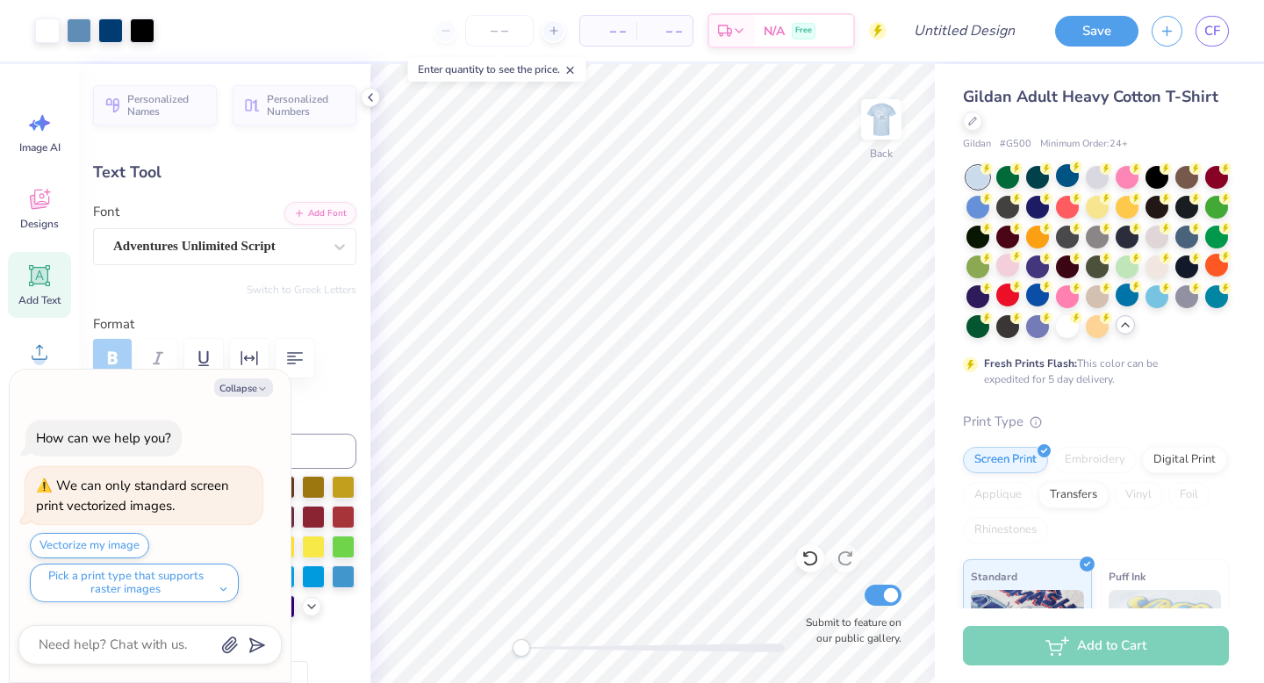
type textarea "x"
type input "2.32"
type input "0.83"
type input "7.76"
type input "-4.3"
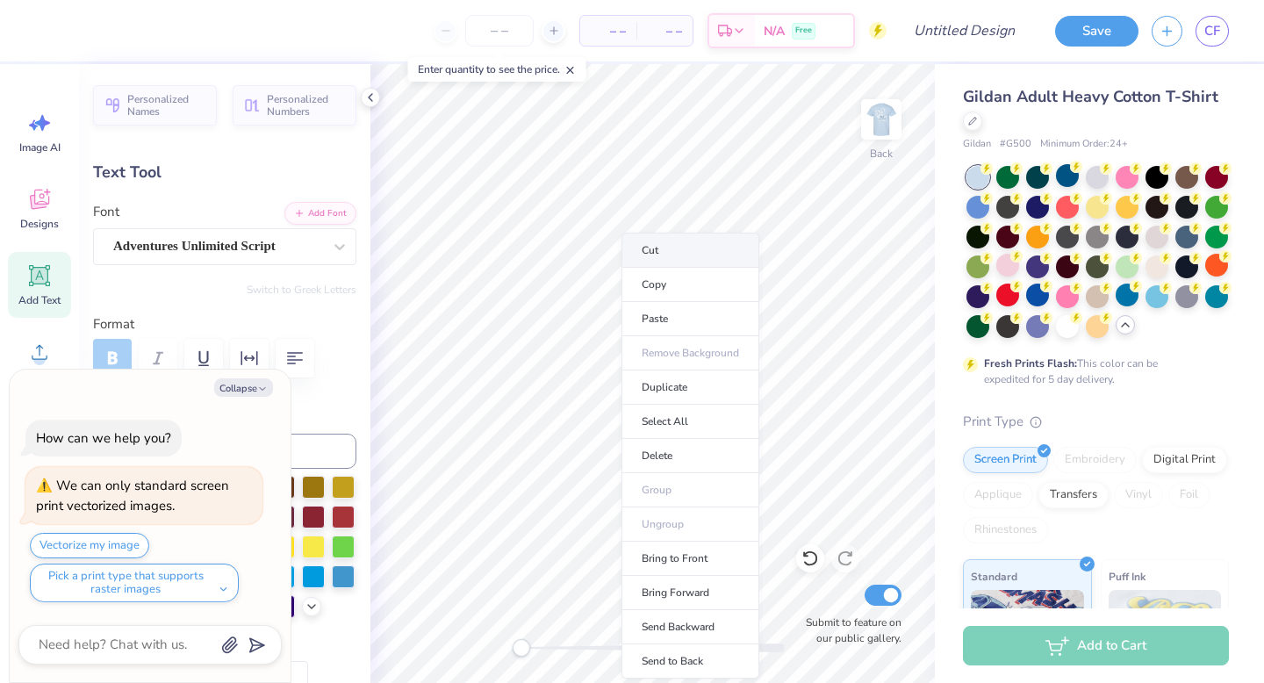
click at [656, 249] on li "Cut" at bounding box center [691, 250] width 138 height 35
type textarea "x"
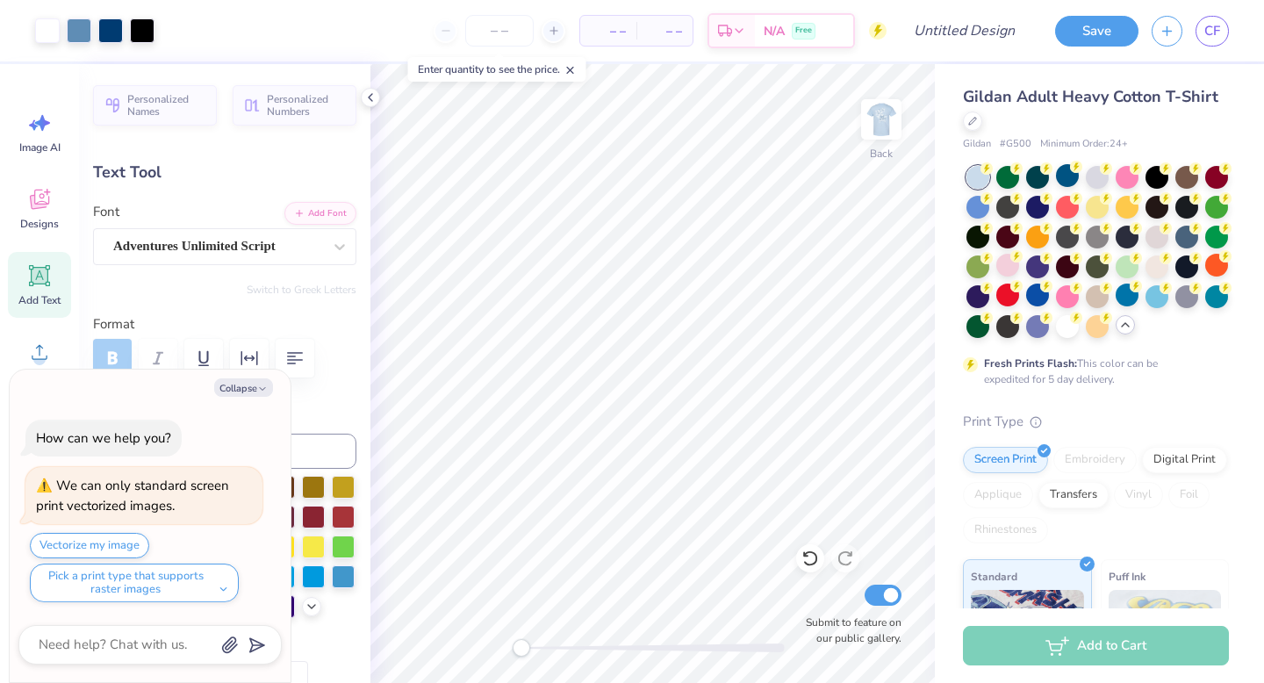
type input "0.0"
type textarea "x"
type input "1.35"
type input "0.80"
type input "6.98"
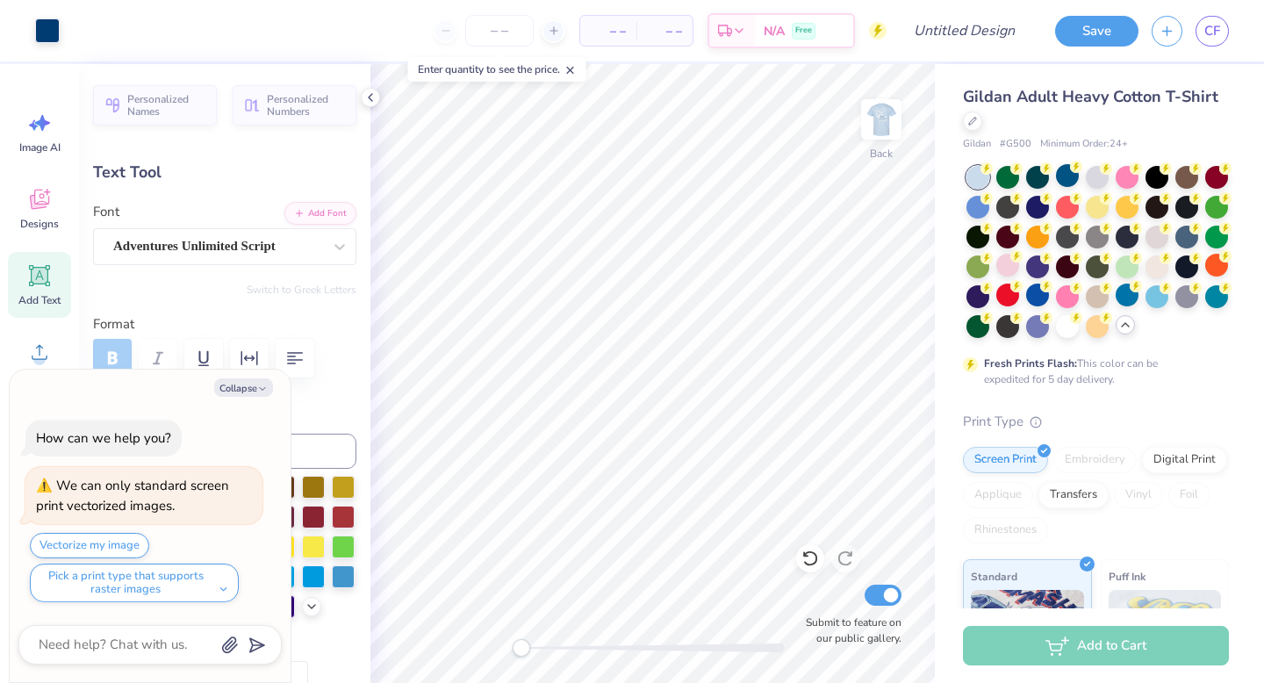
type input "-4.4"
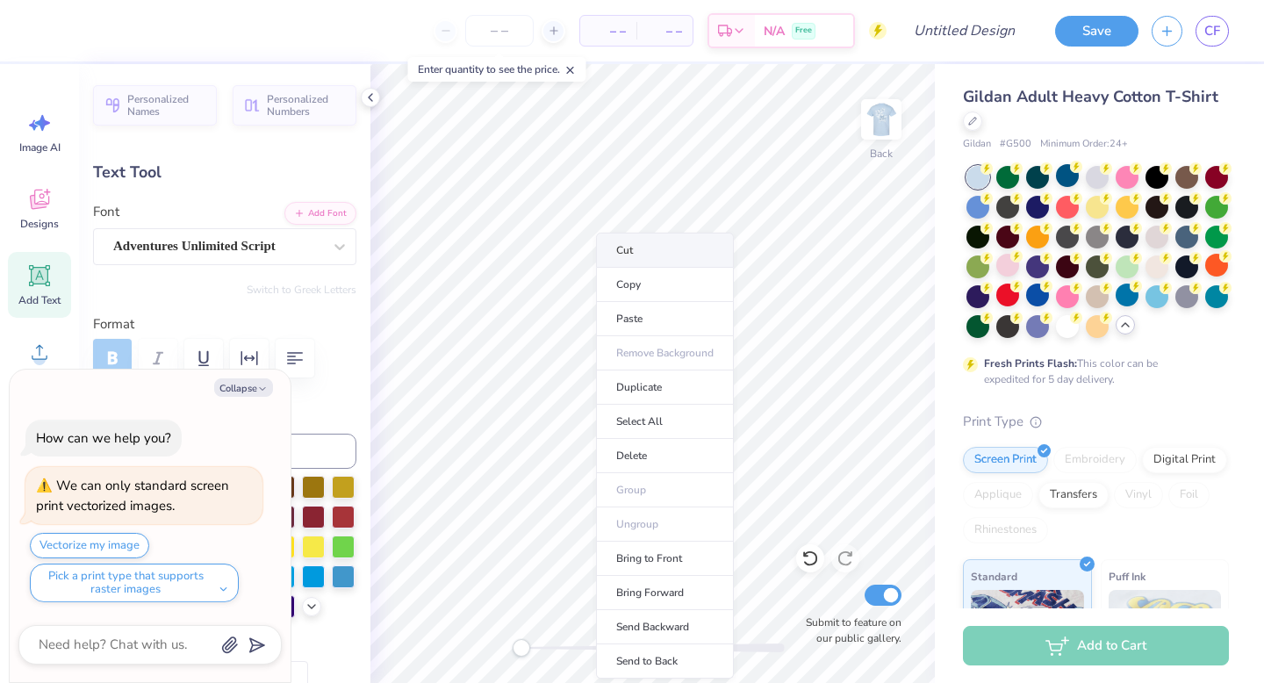
click at [624, 241] on li "Cut" at bounding box center [665, 250] width 138 height 35
type textarea "x"
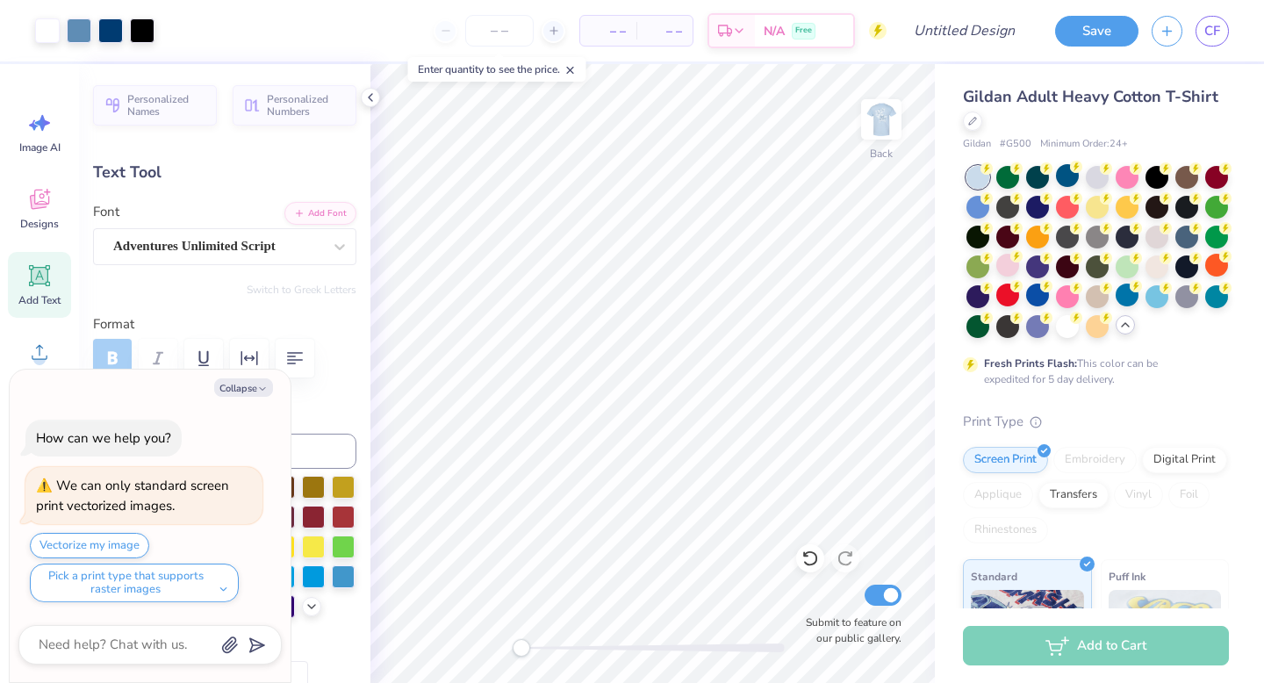
type input "0.0"
type textarea "x"
type input "3.35"
type input "1.22"
type input "10.59"
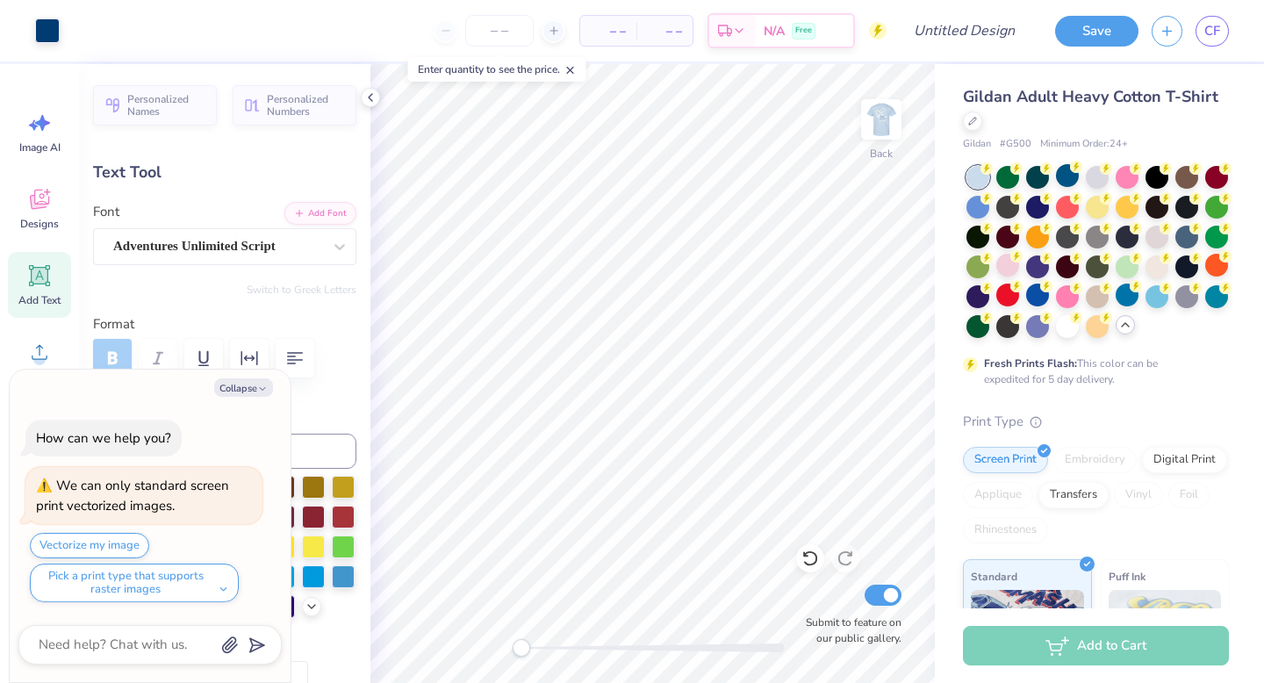
type input "-5.3"
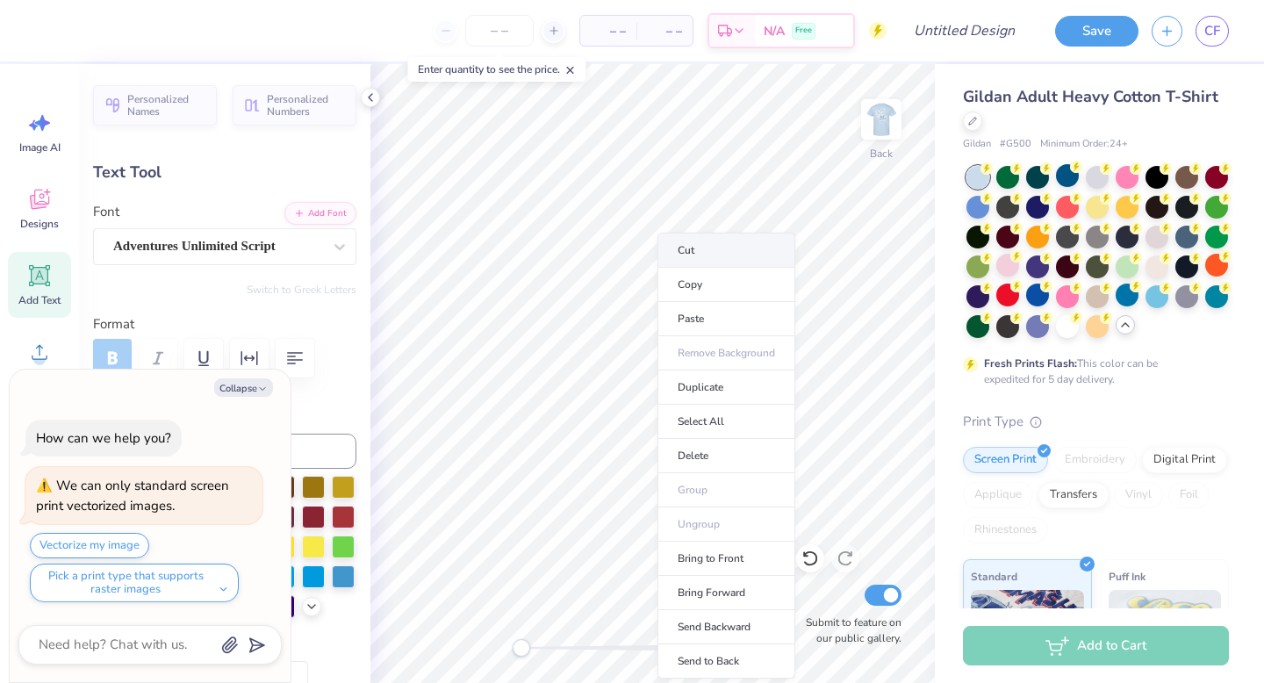
click at [702, 256] on li "Cut" at bounding box center [727, 250] width 138 height 35
type textarea "x"
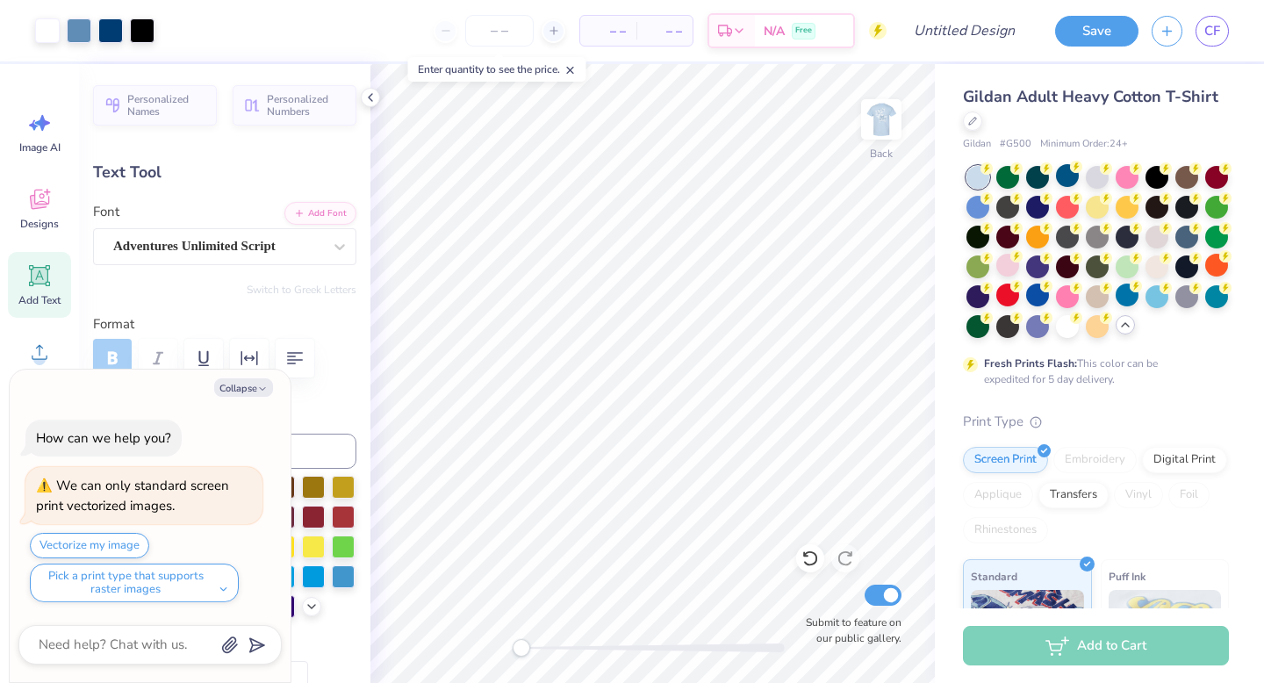
type input "0.0"
type textarea "x"
type input "3.06"
type input "1.33"
type input "9.67"
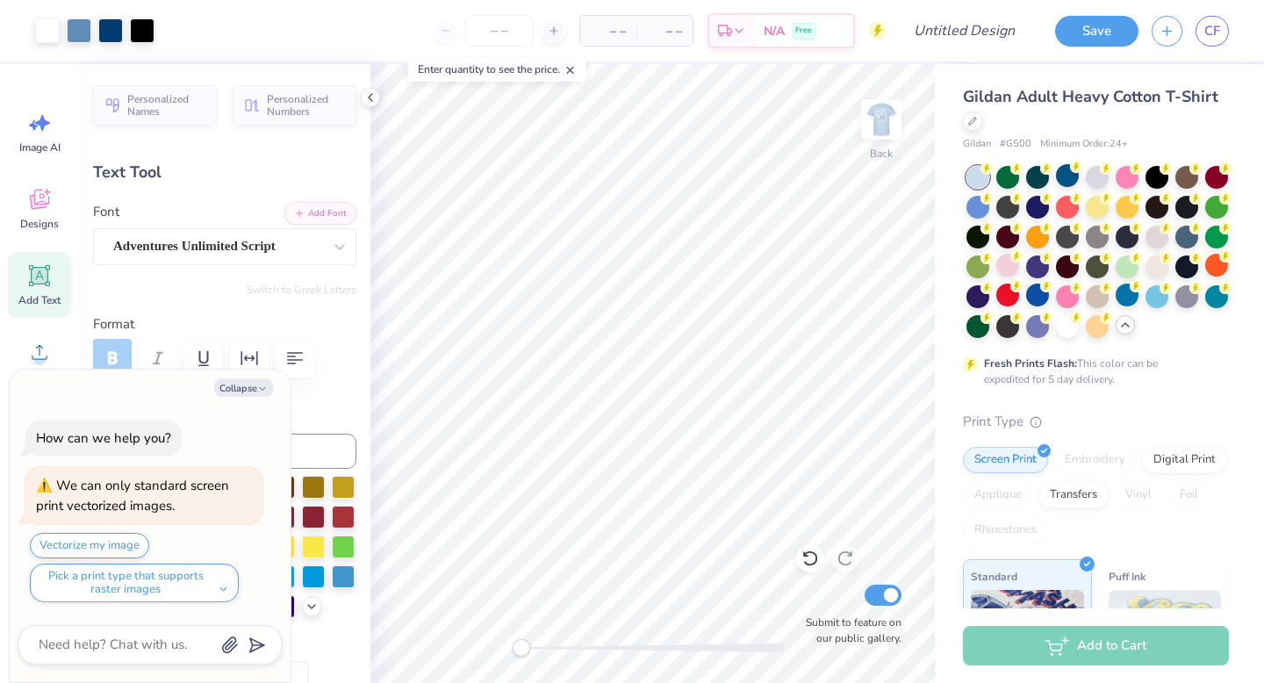
type input "-5.3"
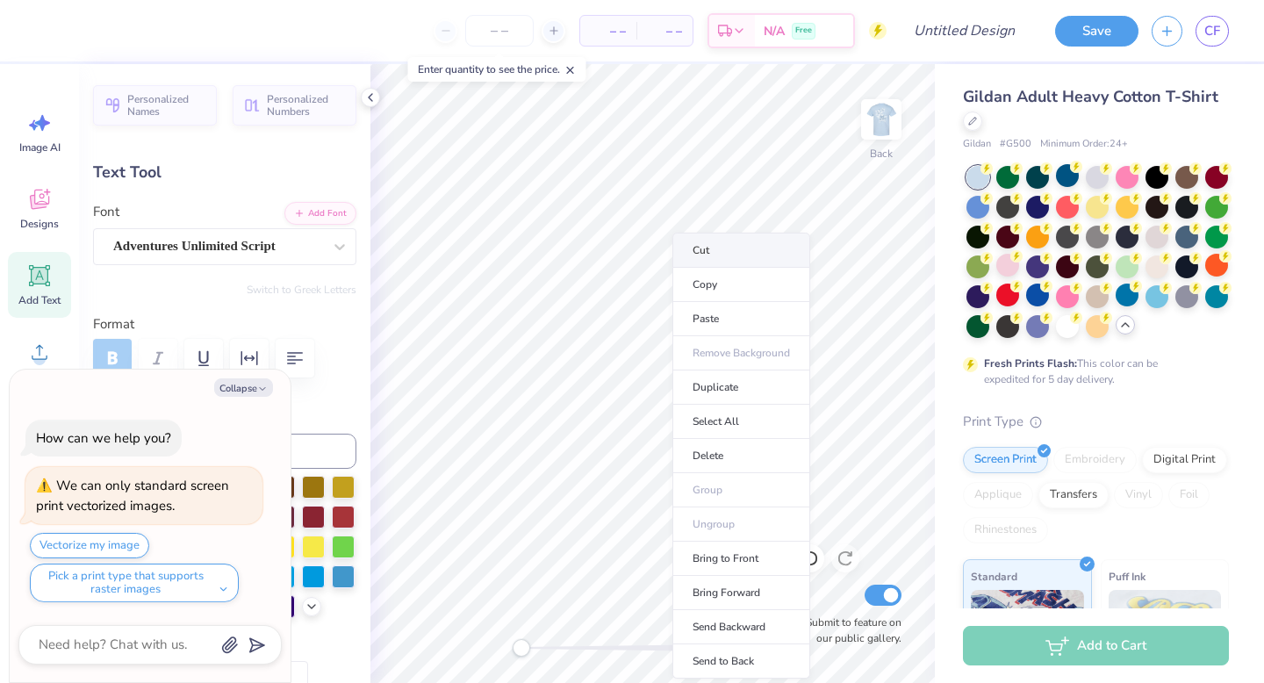
click at [701, 252] on li "Cut" at bounding box center [741, 250] width 138 height 35
type textarea "x"
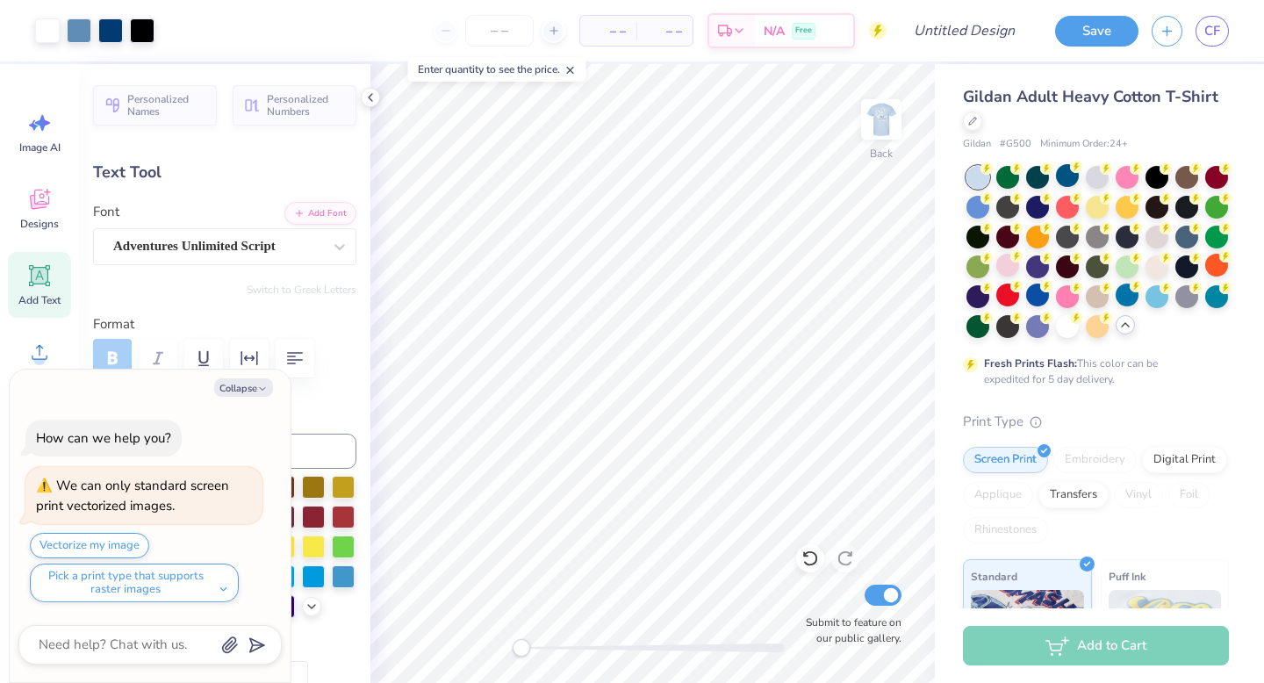
type input "0.0"
type textarea "x"
type input "3.74"
type input "1.53"
type input "11.77"
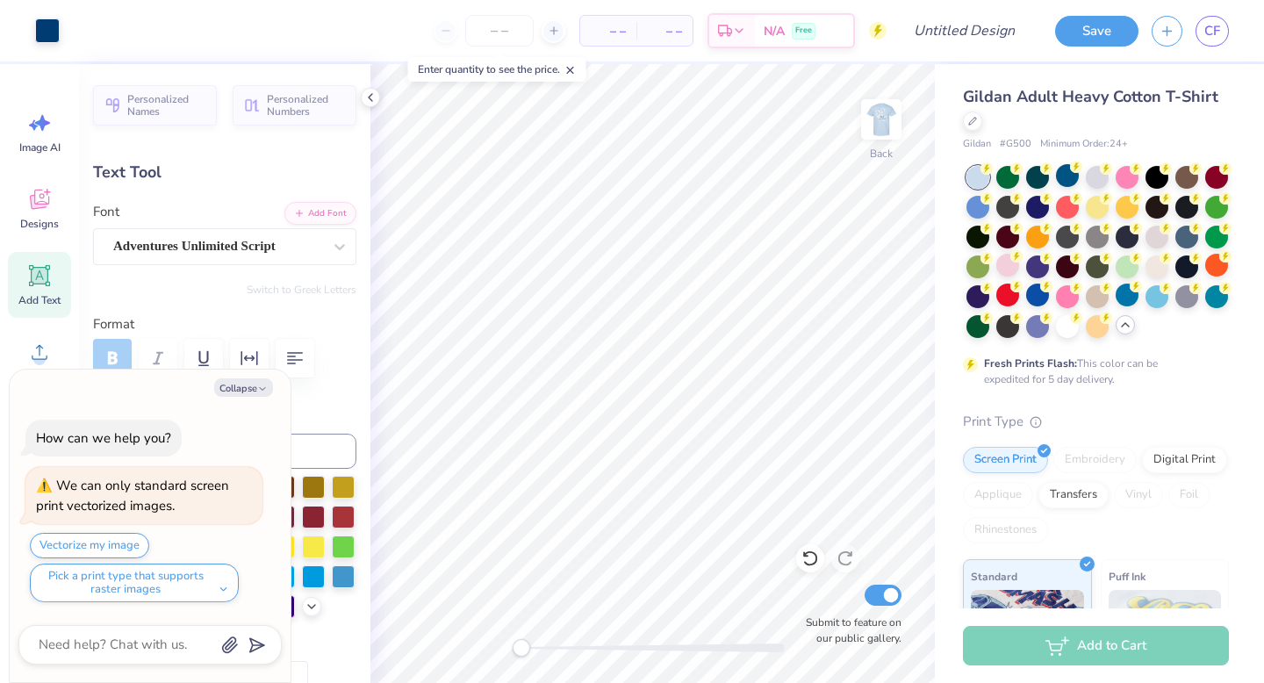
type input "-5.3"
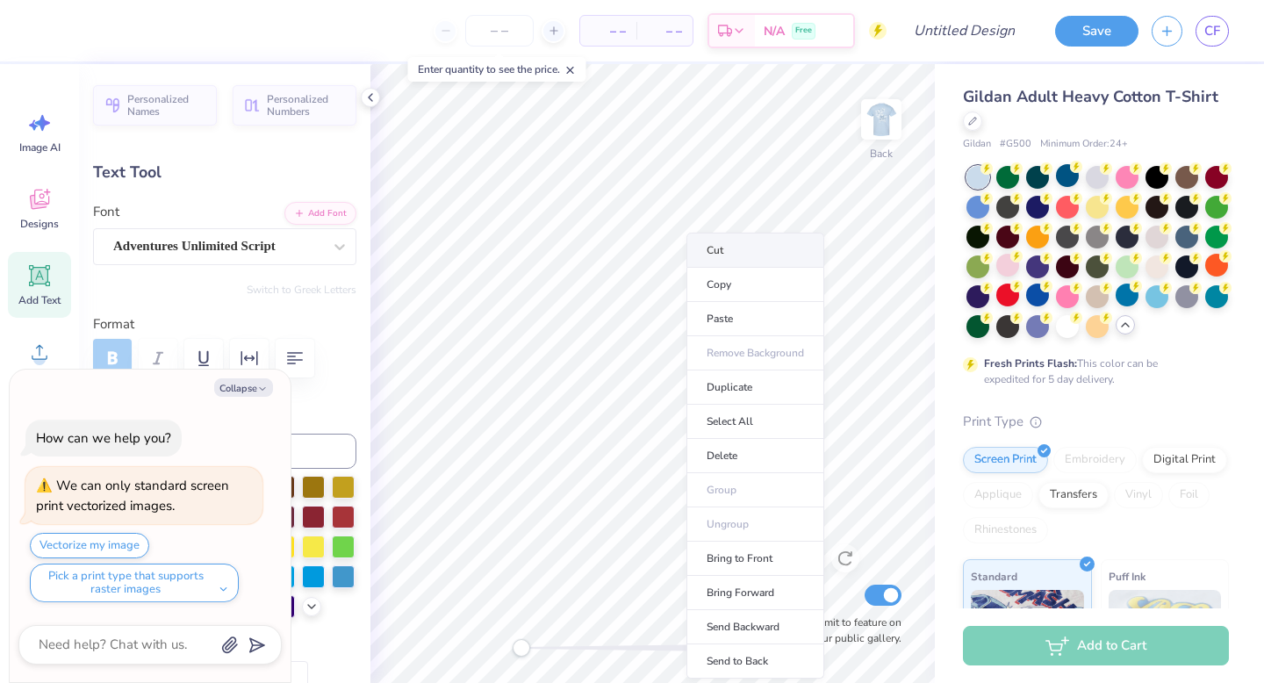
click at [725, 247] on li "Cut" at bounding box center [756, 250] width 138 height 35
type textarea "x"
type input "0.0"
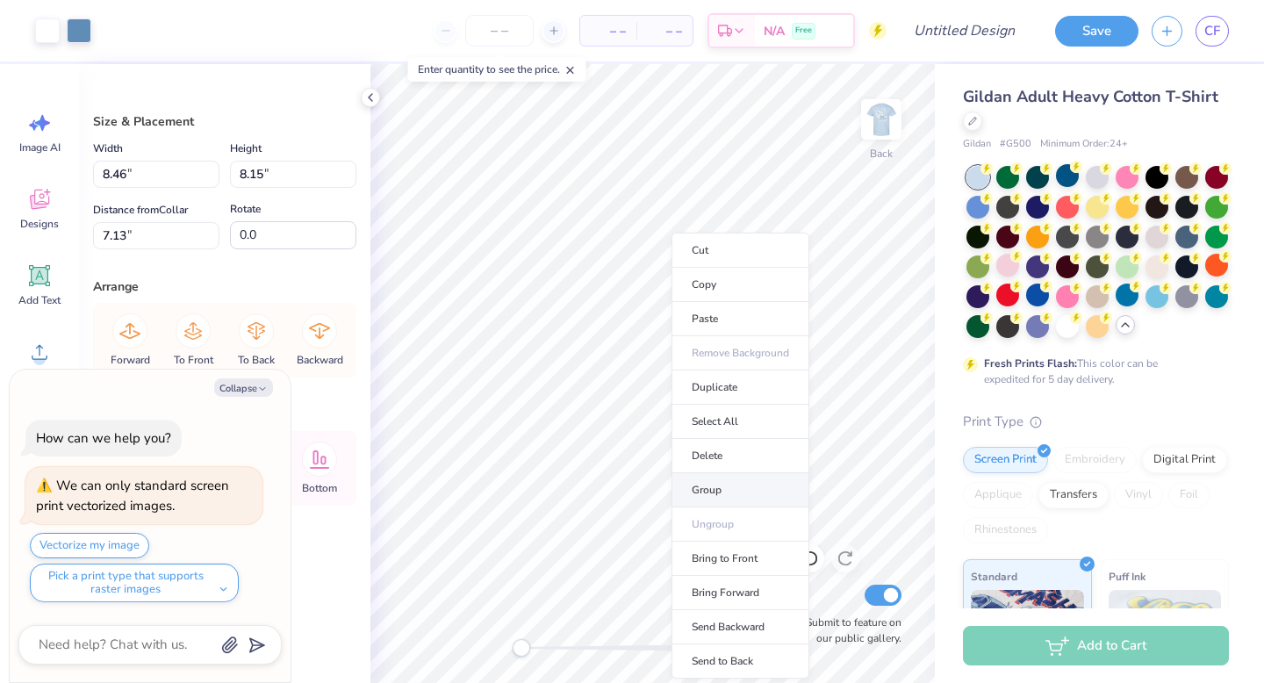
click at [726, 481] on li "Group" at bounding box center [741, 490] width 138 height 34
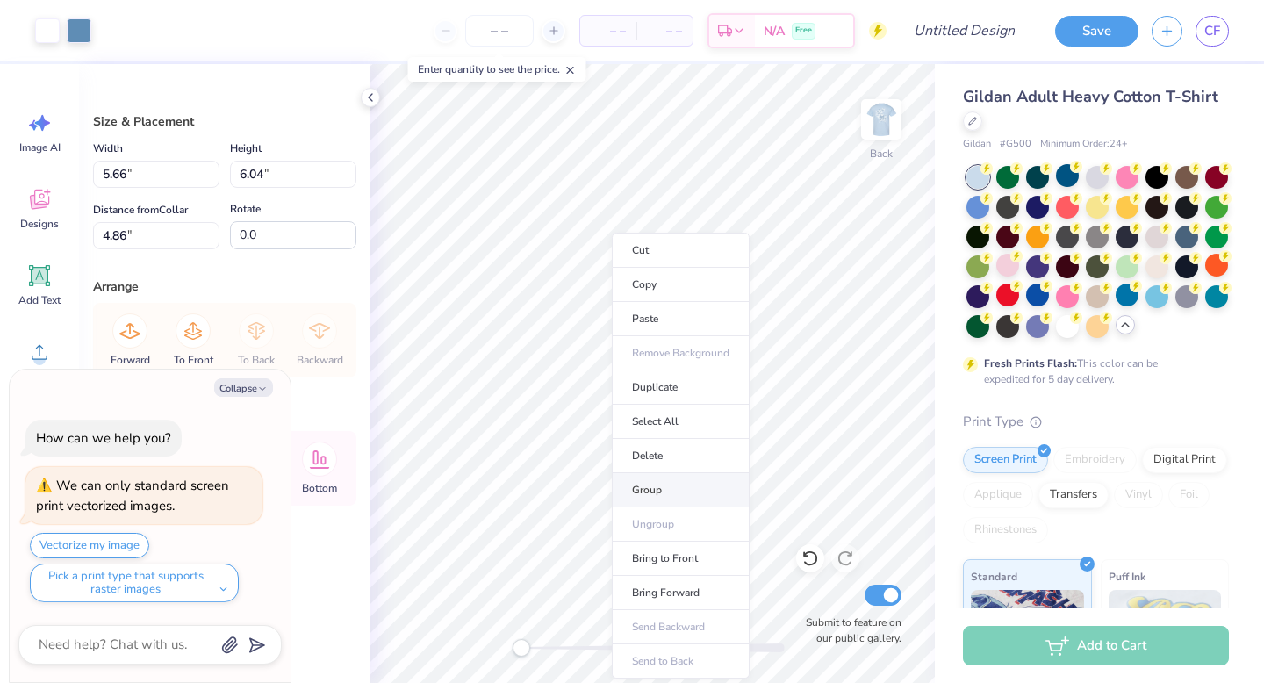
click at [668, 480] on li "Group" at bounding box center [681, 490] width 138 height 34
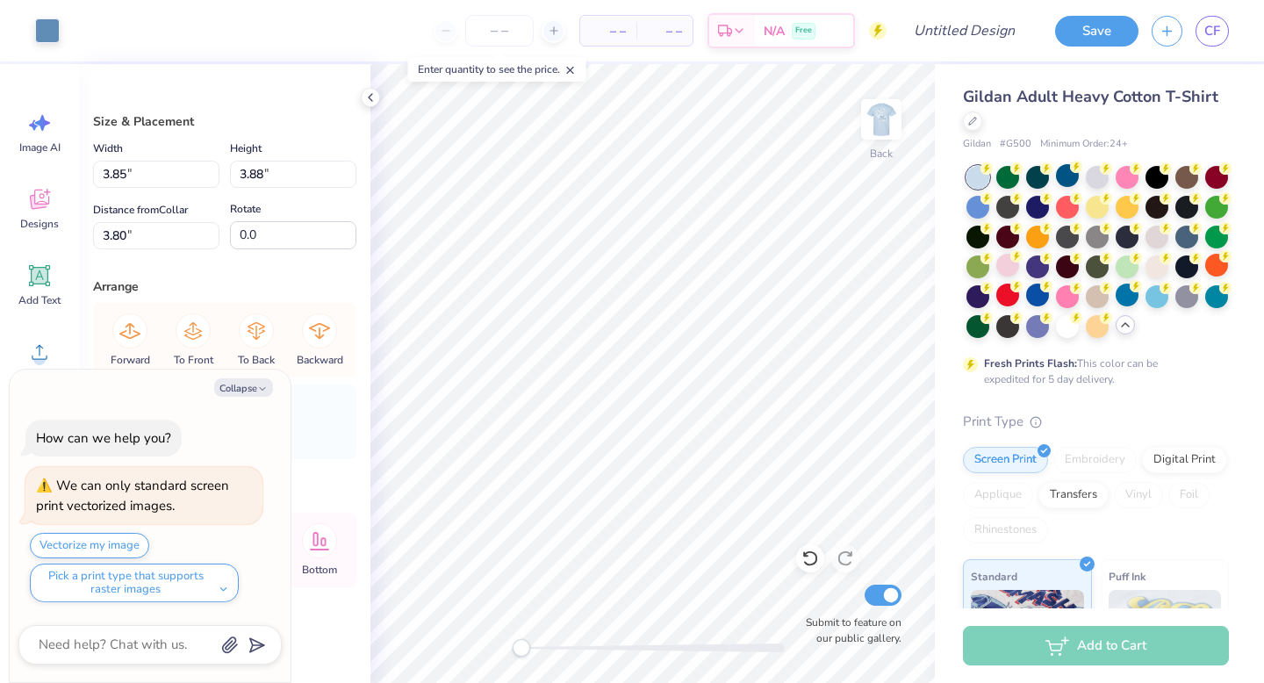
type textarea "x"
type input "3.92"
type input "3.95"
type textarea "x"
type input "3.57"
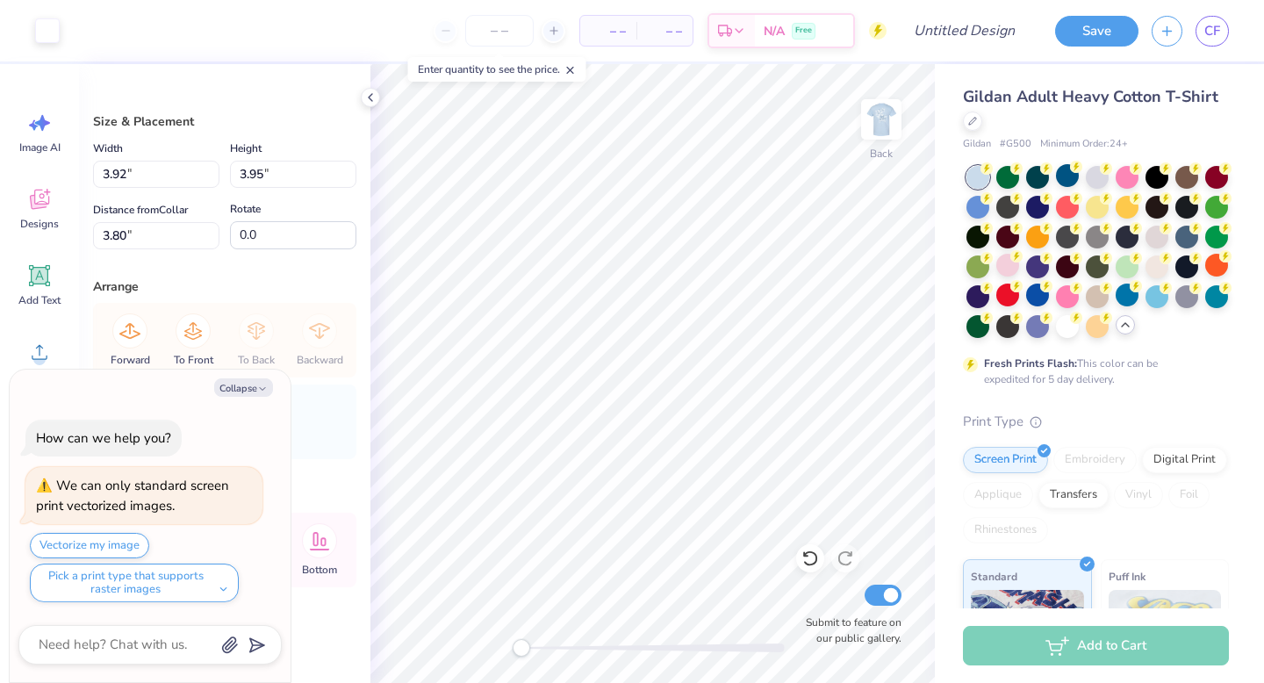
type input "3.60"
type input "3.98"
type textarea "x"
type input "3.92"
type input "3.95"
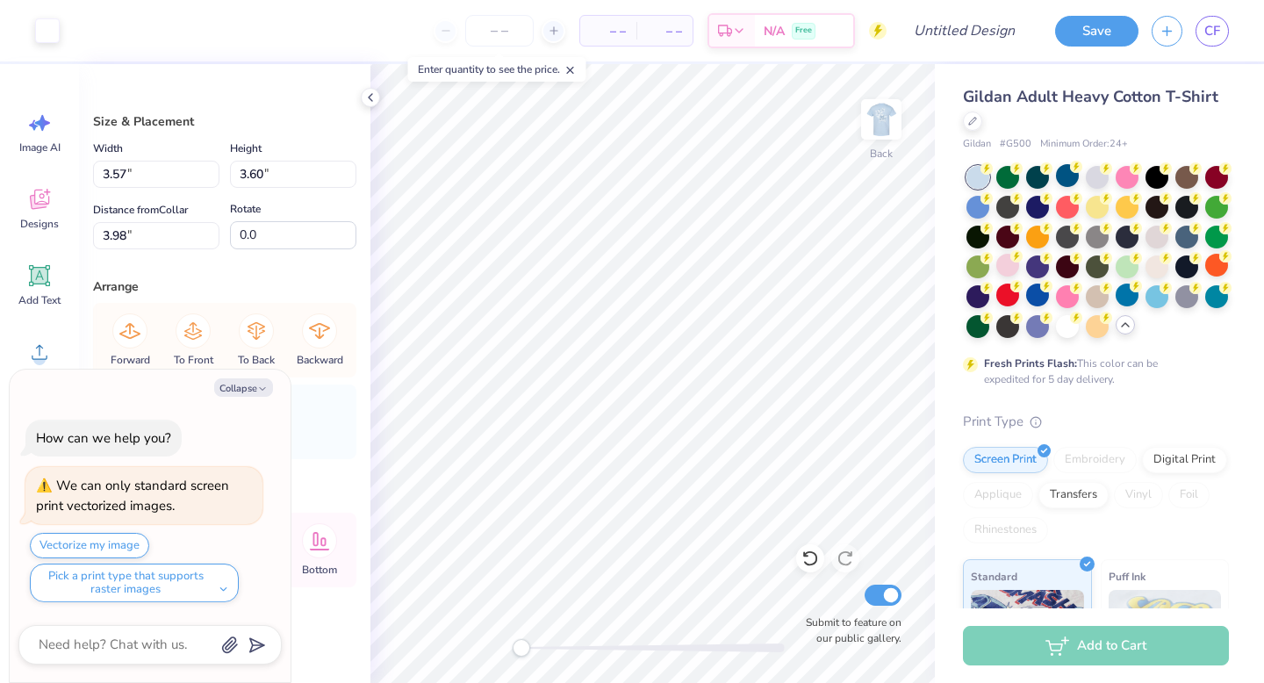
type input "3.80"
type textarea "x"
type input "3.85"
type input "3.88"
type input "6.91"
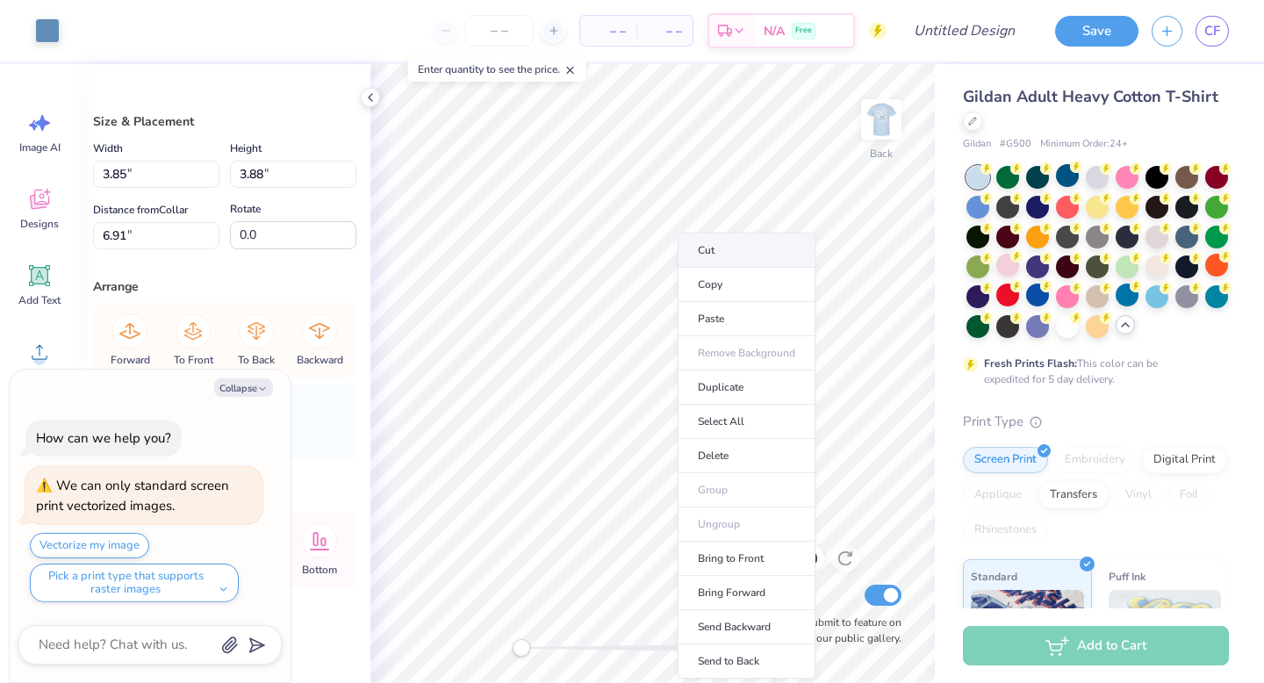
click at [712, 253] on li "Cut" at bounding box center [747, 250] width 138 height 35
click at [698, 257] on li "Cut" at bounding box center [741, 250] width 138 height 35
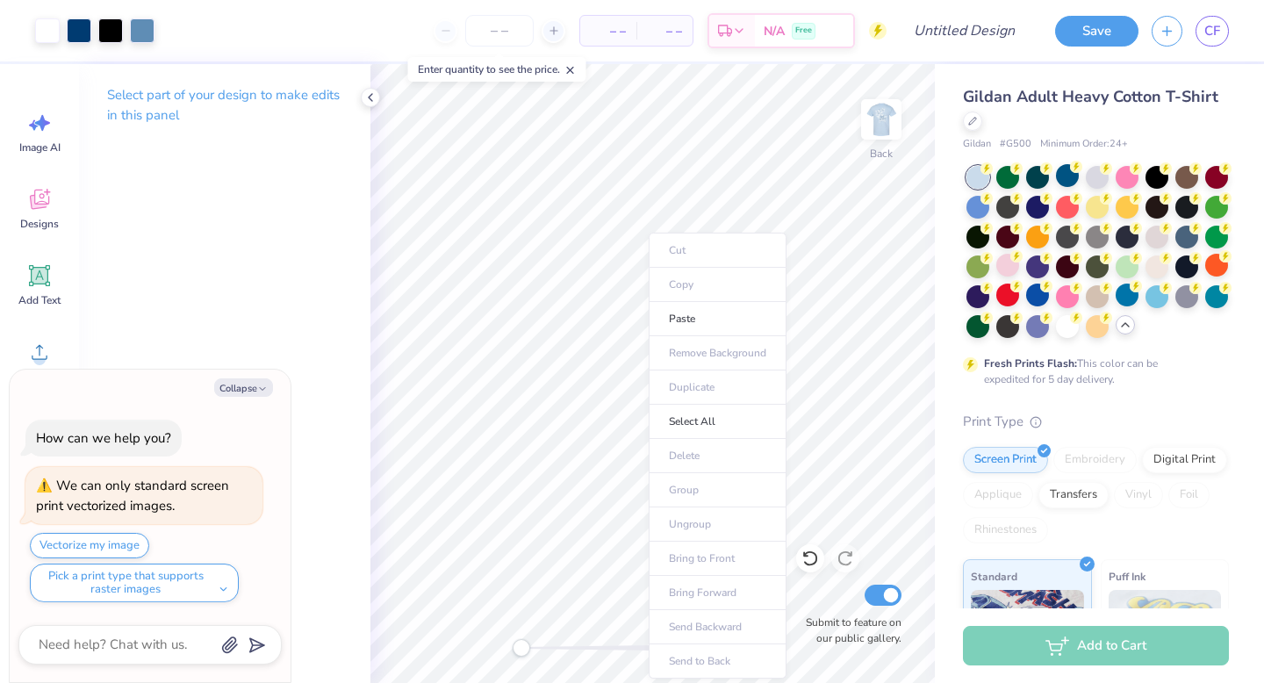
click at [649, 297] on ul "Cut Copy Paste Remove Background Duplicate Select All Delete Group Ungroup Brin…" at bounding box center [718, 456] width 138 height 446
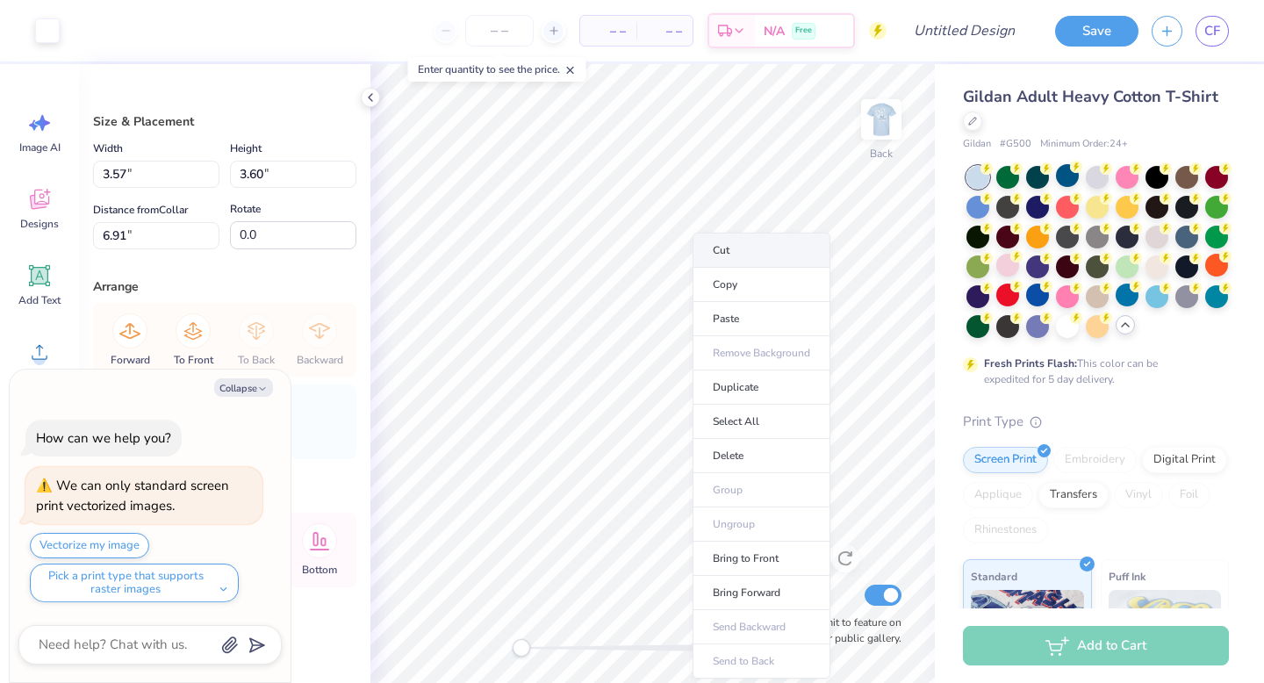
click at [731, 253] on li "Cut" at bounding box center [762, 250] width 138 height 35
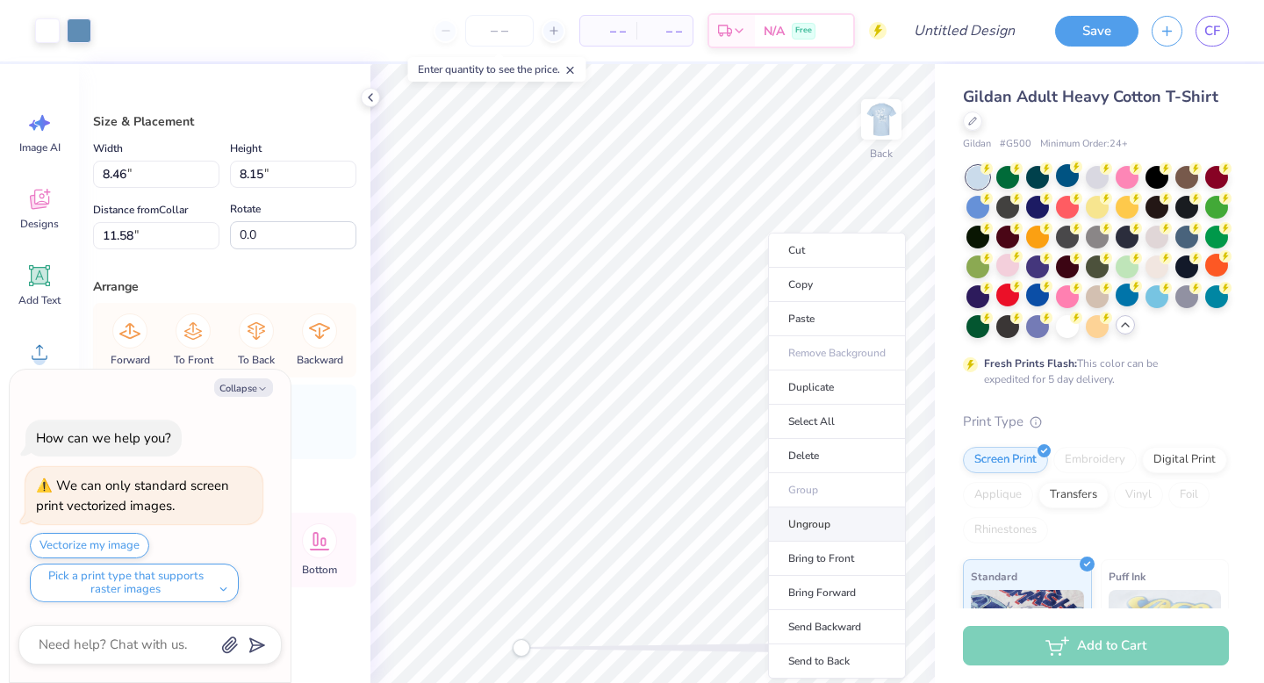
click at [825, 515] on li "Ungroup" at bounding box center [837, 524] width 138 height 34
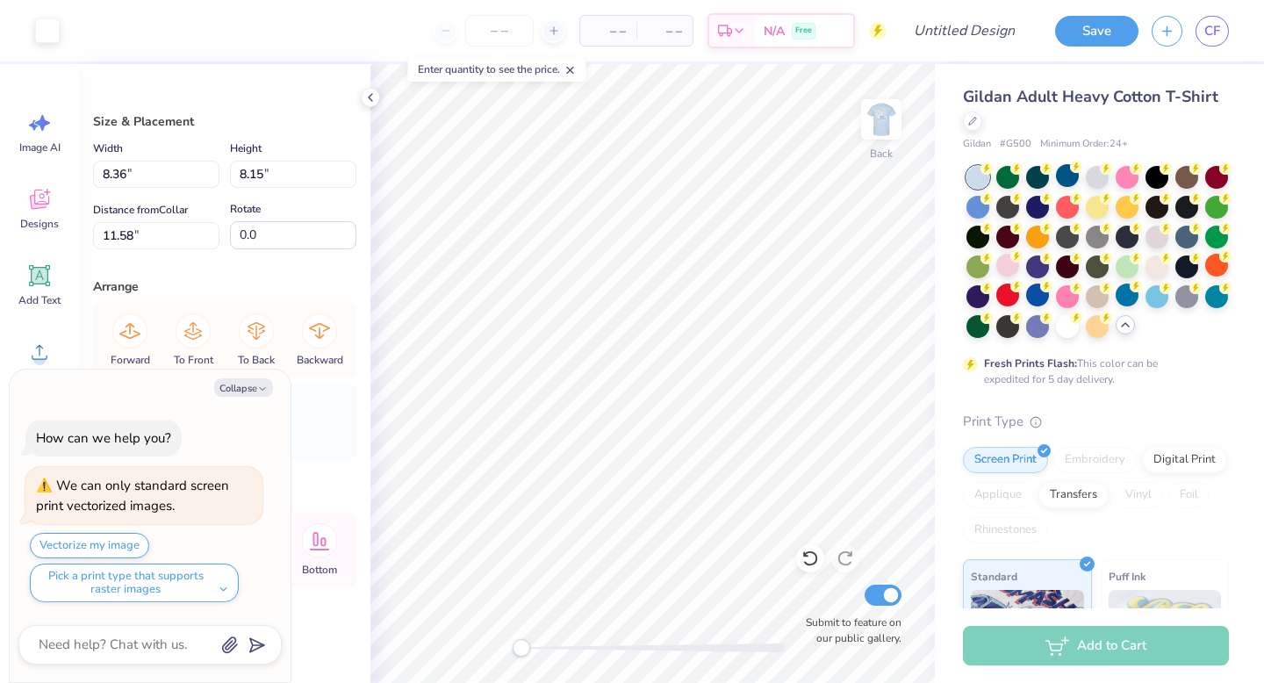
type textarea "x"
type input "7.61"
type input "7.42"
type input "11.80"
click at [47, 32] on div at bounding box center [47, 29] width 25 height 25
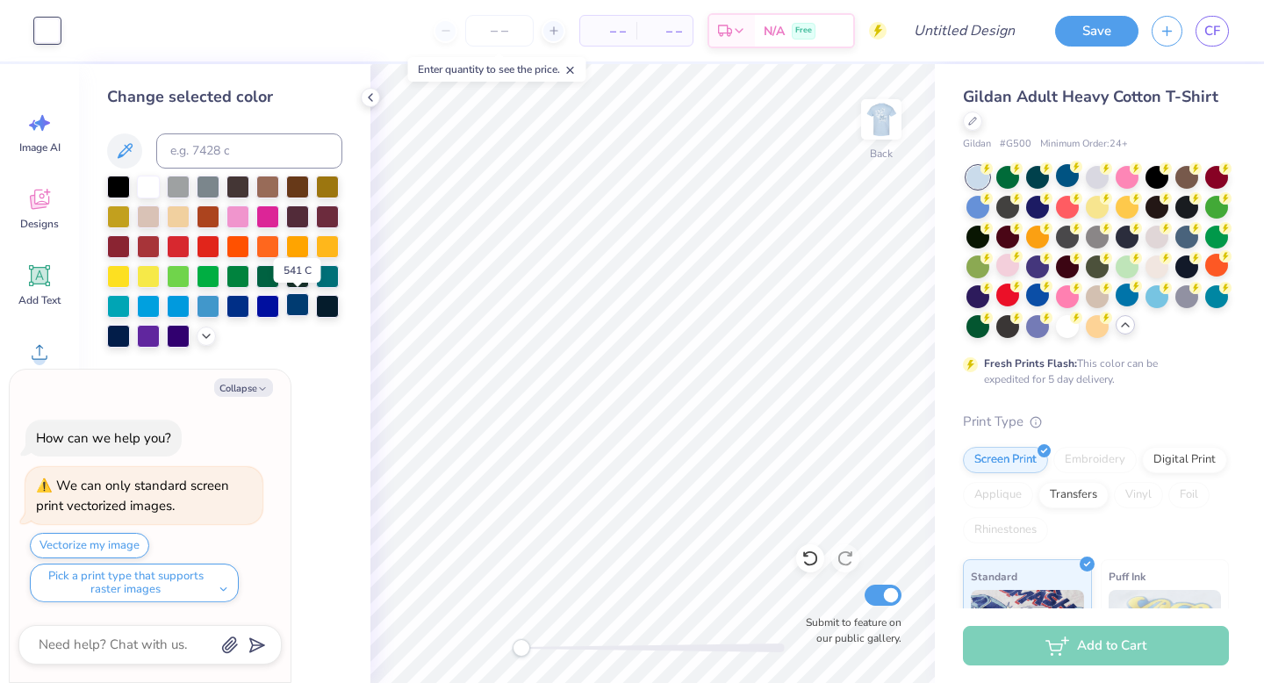
click at [294, 306] on div at bounding box center [297, 304] width 23 height 23
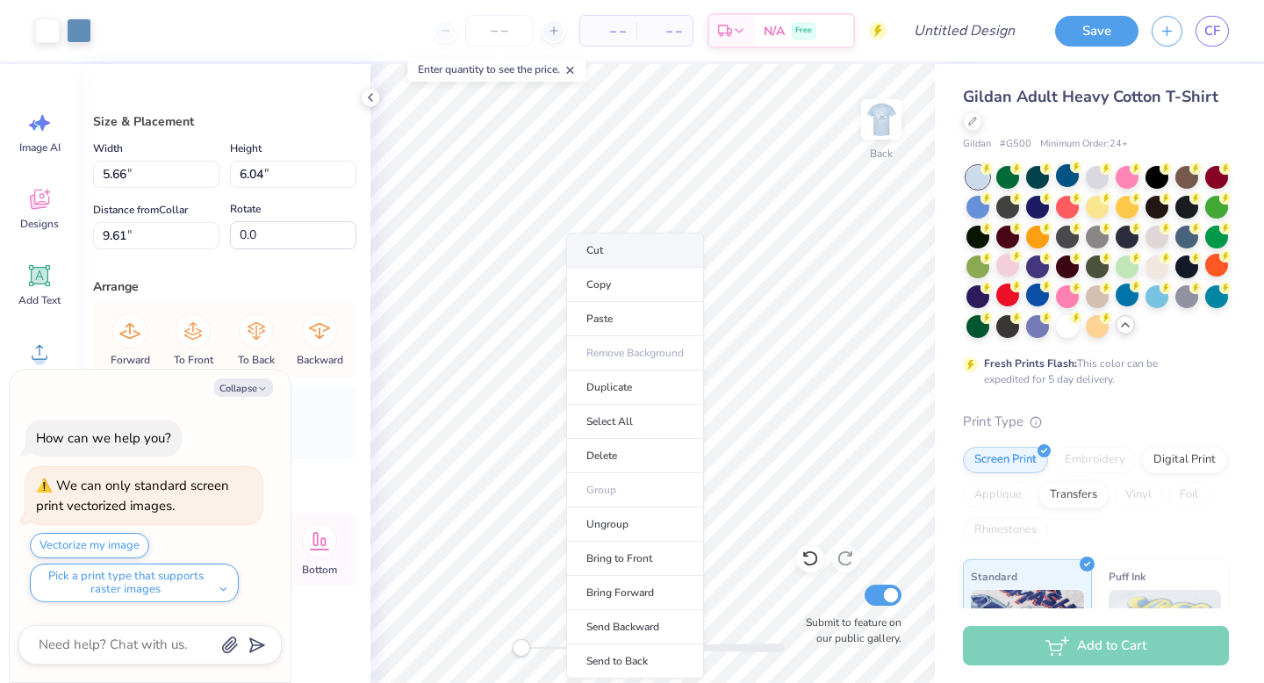
click at [631, 248] on li "Cut" at bounding box center [635, 250] width 138 height 35
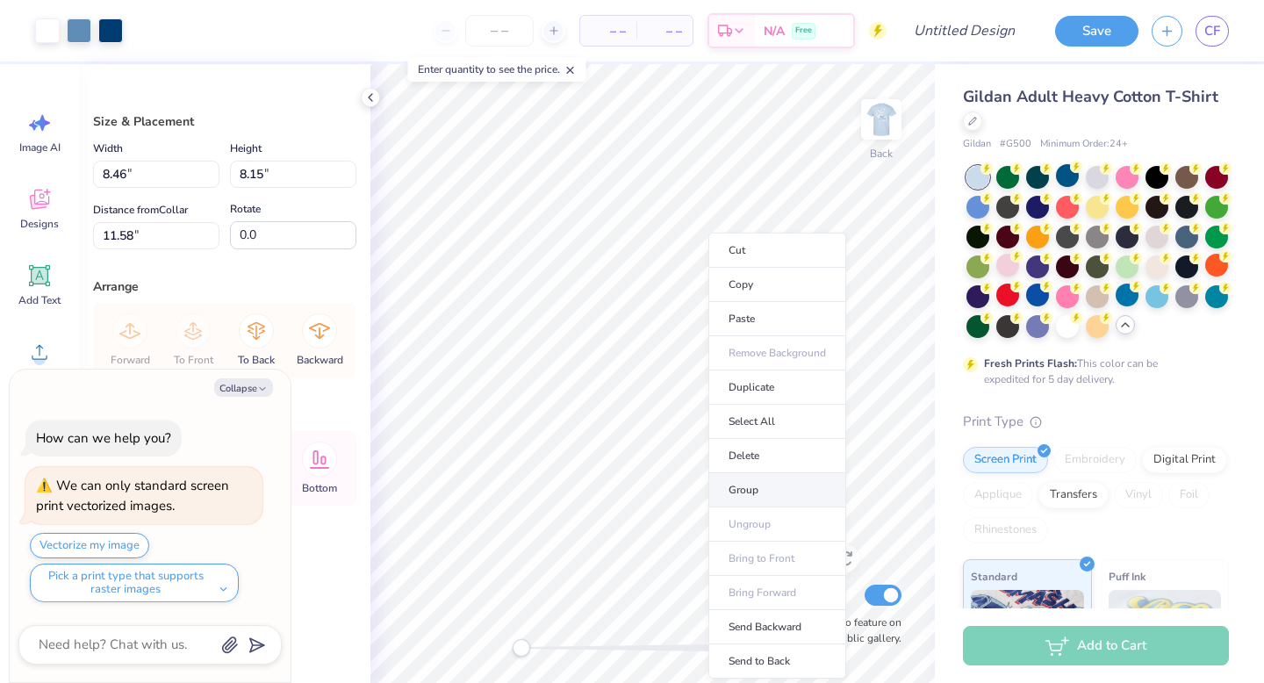
click at [771, 491] on li "Group" at bounding box center [777, 490] width 138 height 34
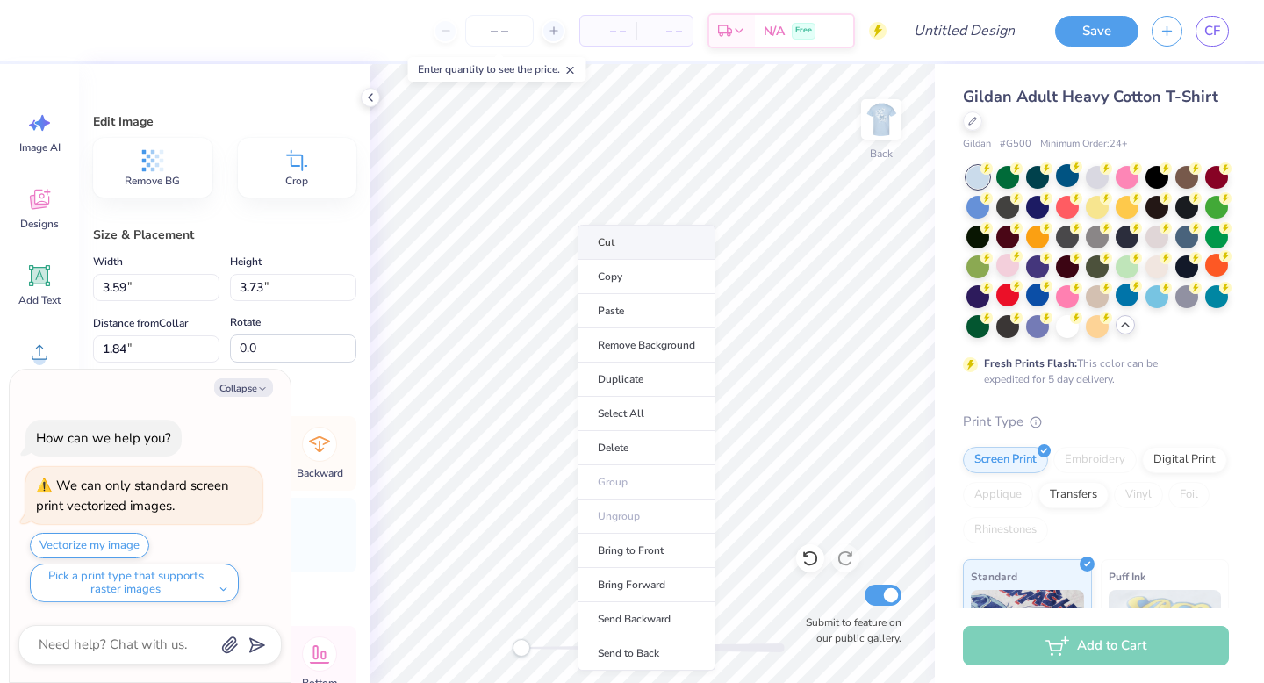
click at [601, 248] on li "Cut" at bounding box center [647, 242] width 138 height 35
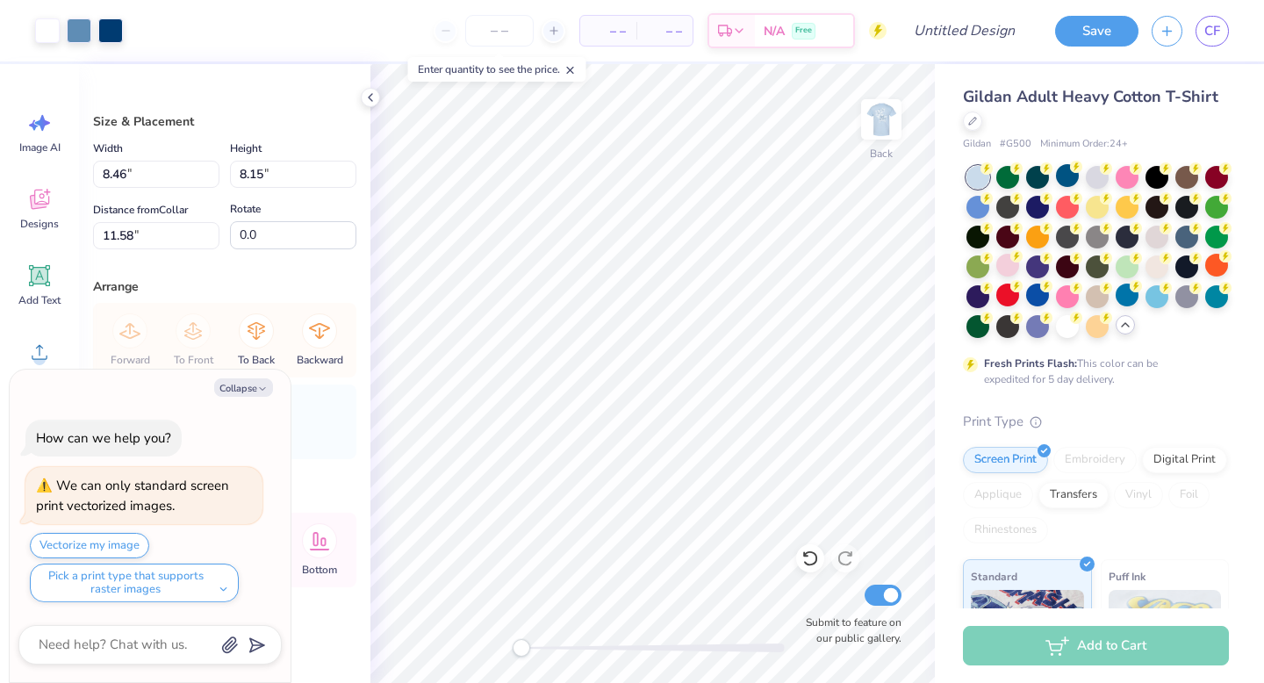
type textarea "x"
type input "2.34"
type input "2.25"
type input "11.70"
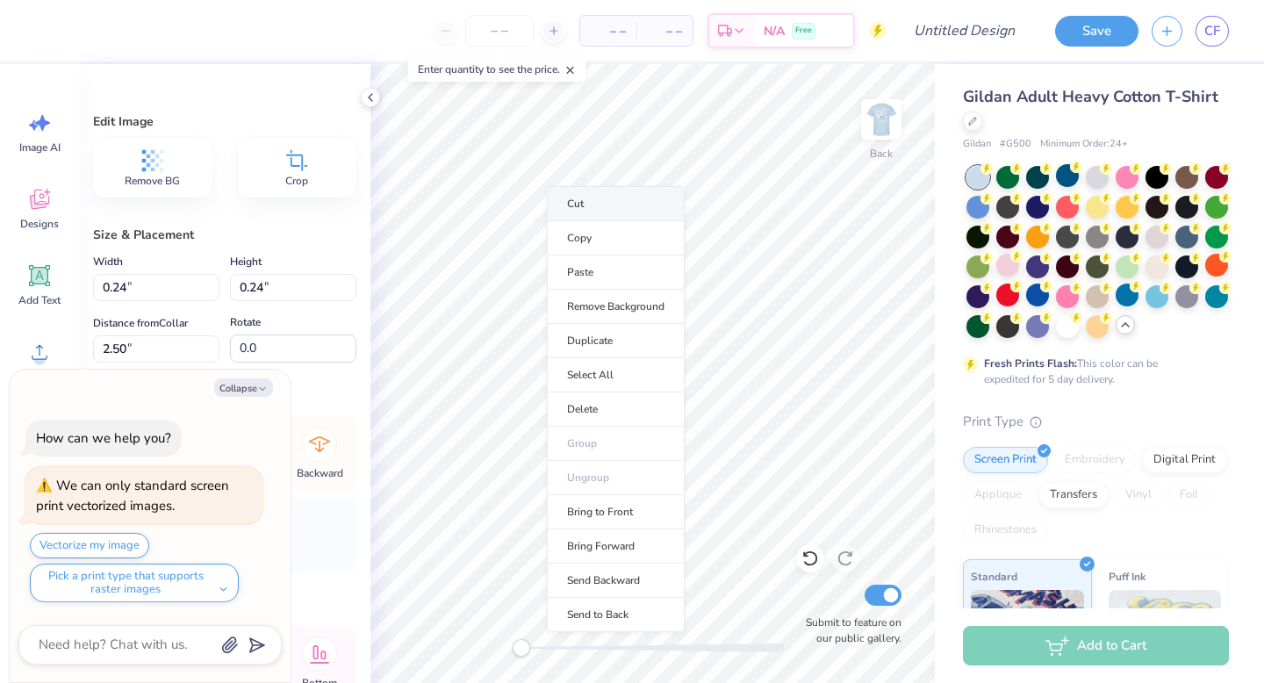
click at [555, 200] on li "Cut" at bounding box center [616, 203] width 138 height 35
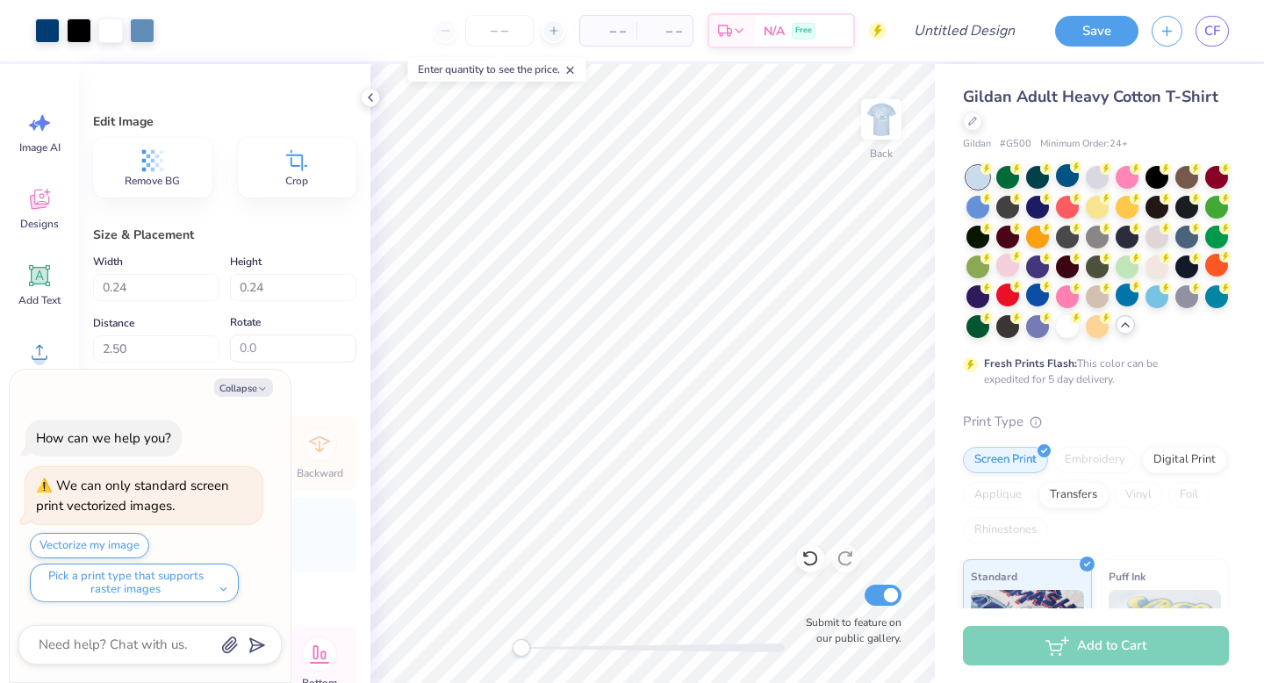
type textarea "x"
type input "2.15"
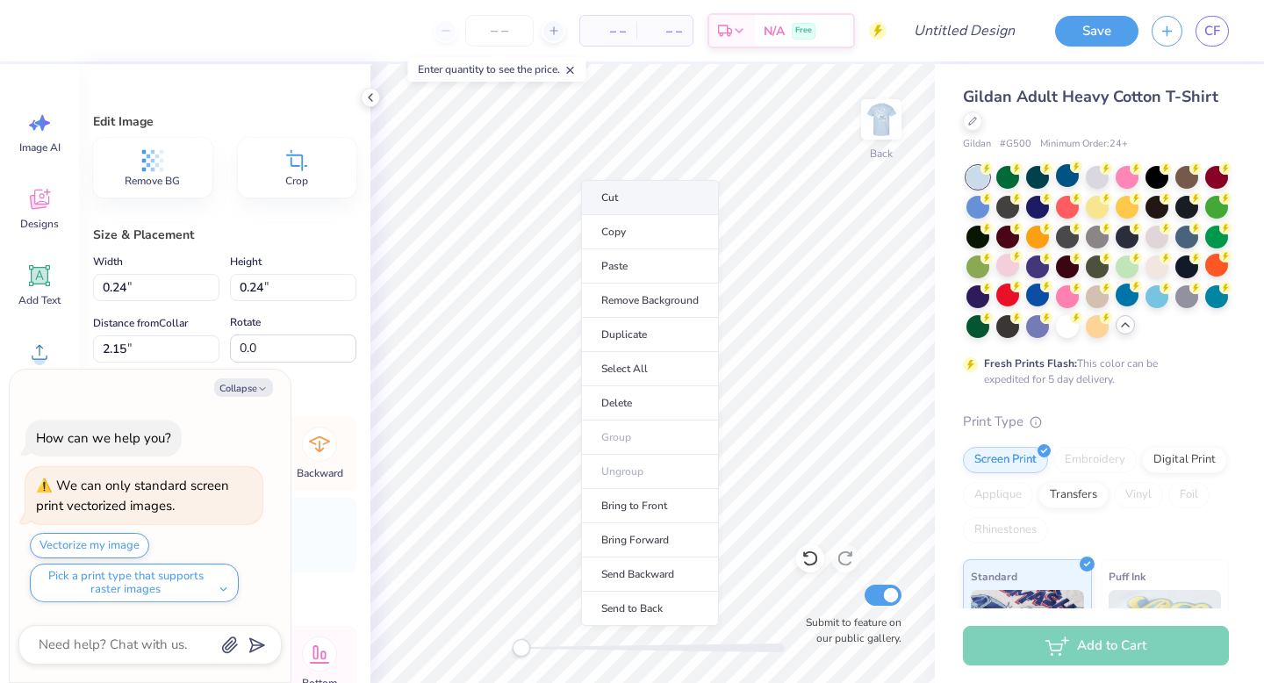
click at [605, 195] on li "Cut" at bounding box center [650, 197] width 138 height 35
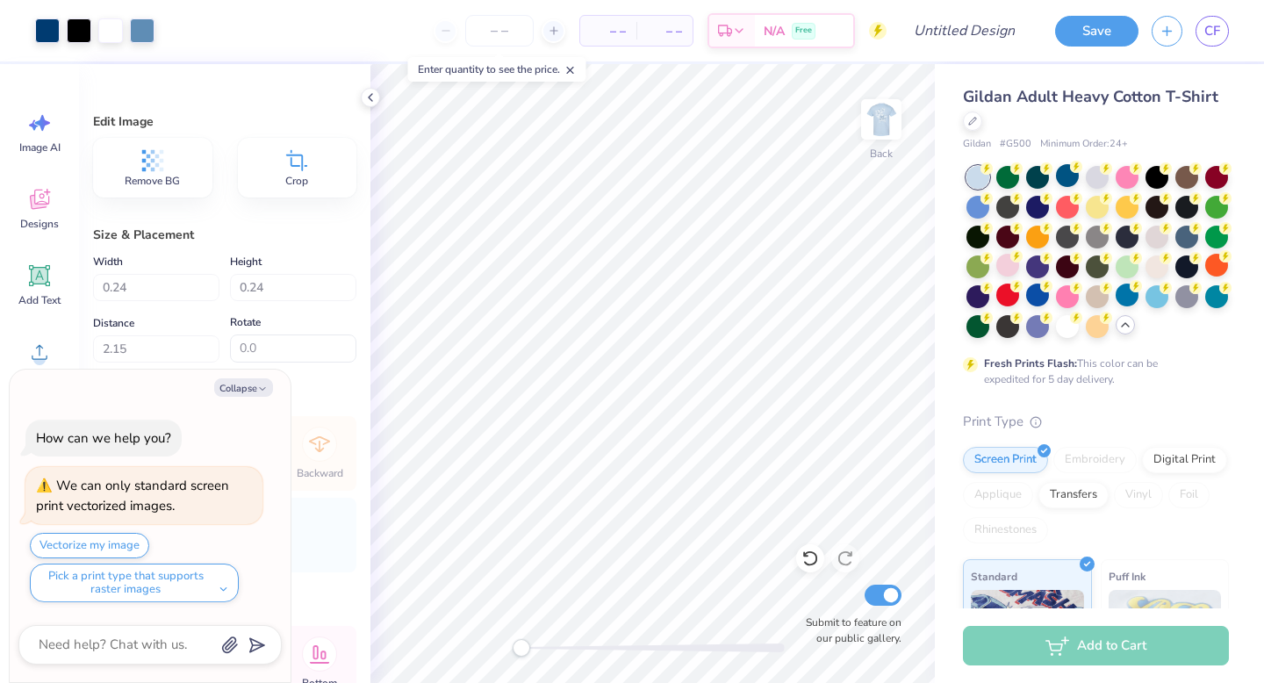
type textarea "x"
type input "0.65"
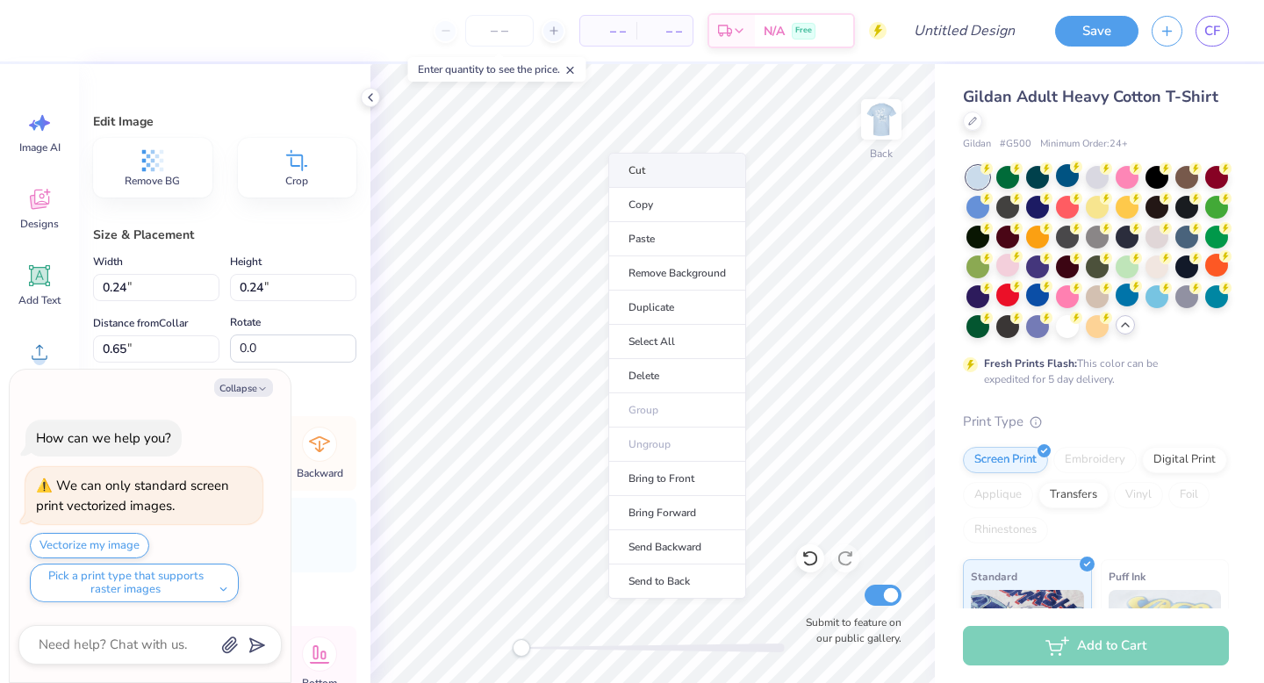
click at [621, 169] on li "Cut" at bounding box center [677, 170] width 138 height 35
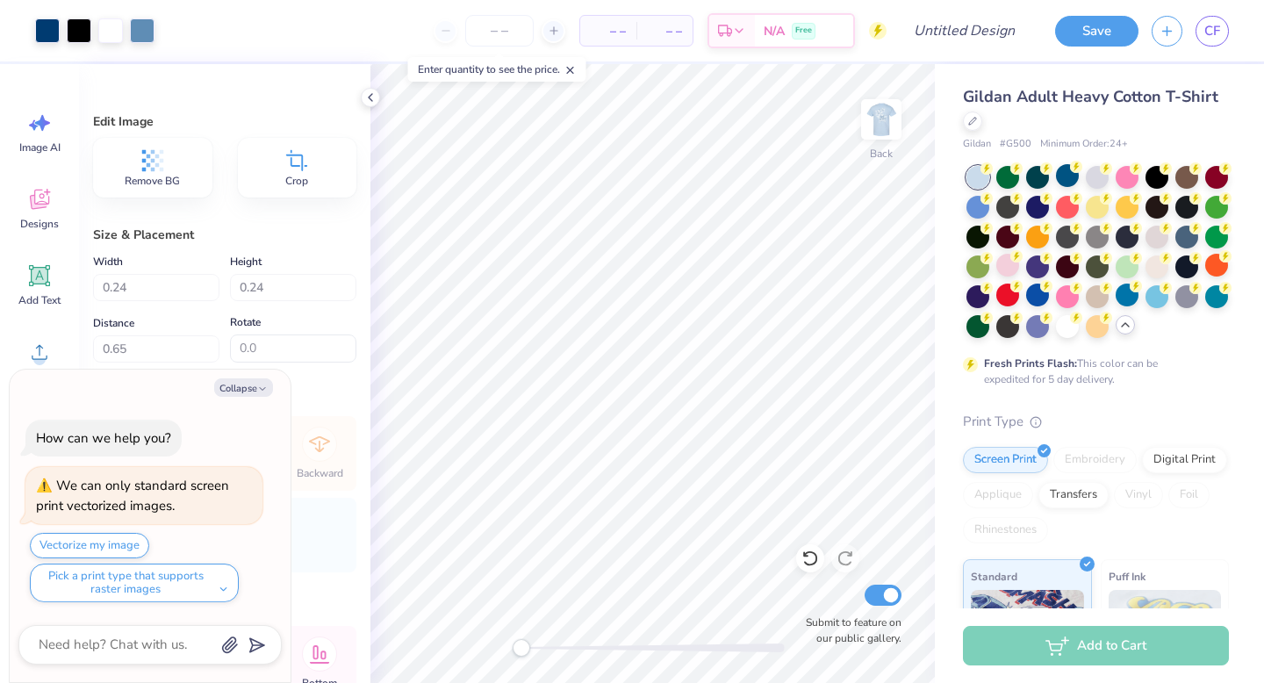
type textarea "x"
type input "0.98"
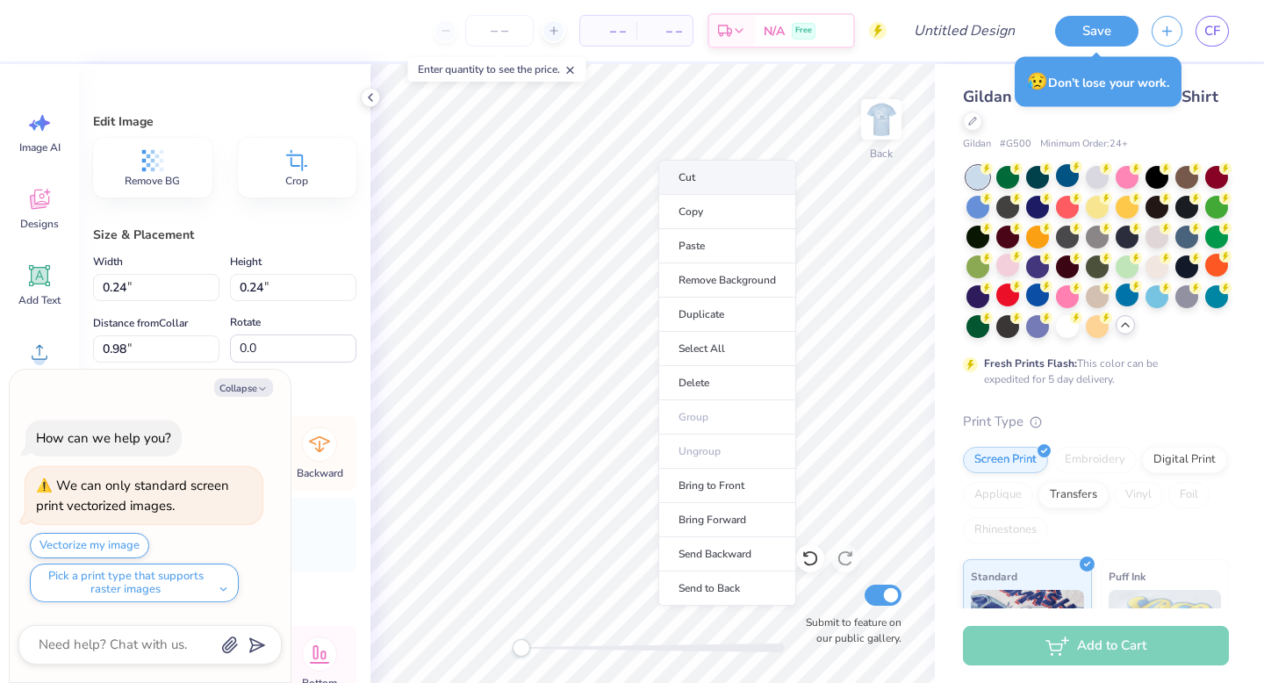
click at [674, 169] on li "Cut" at bounding box center [727, 177] width 138 height 35
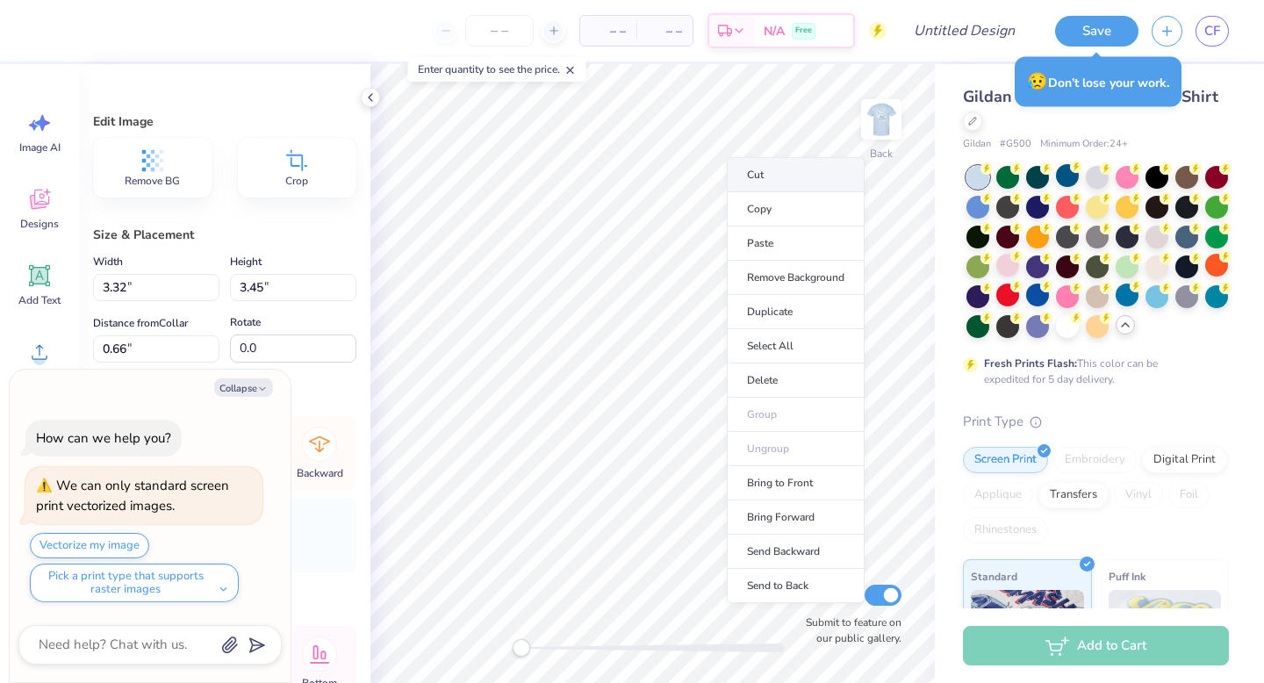
click at [744, 169] on li "Cut" at bounding box center [796, 174] width 138 height 35
click at [750, 183] on li "Cut" at bounding box center [798, 172] width 138 height 35
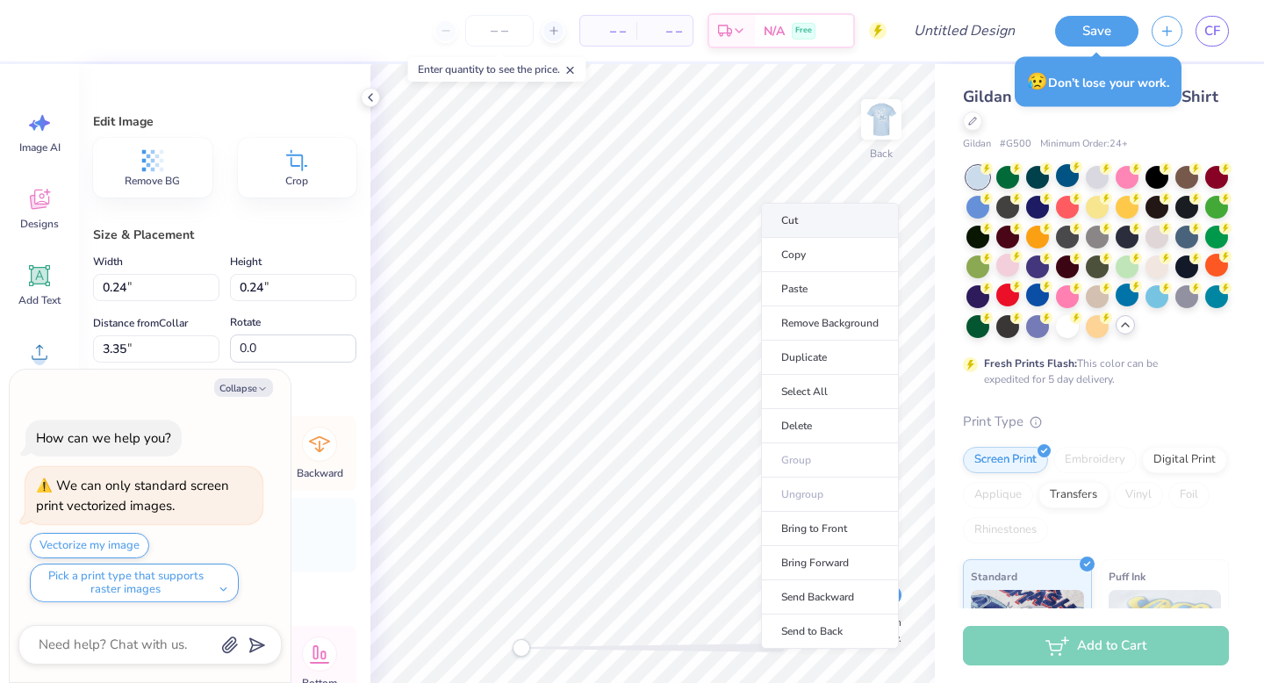
click at [784, 230] on li "Cut" at bounding box center [830, 220] width 138 height 35
click at [770, 239] on li "Cut" at bounding box center [828, 250] width 138 height 35
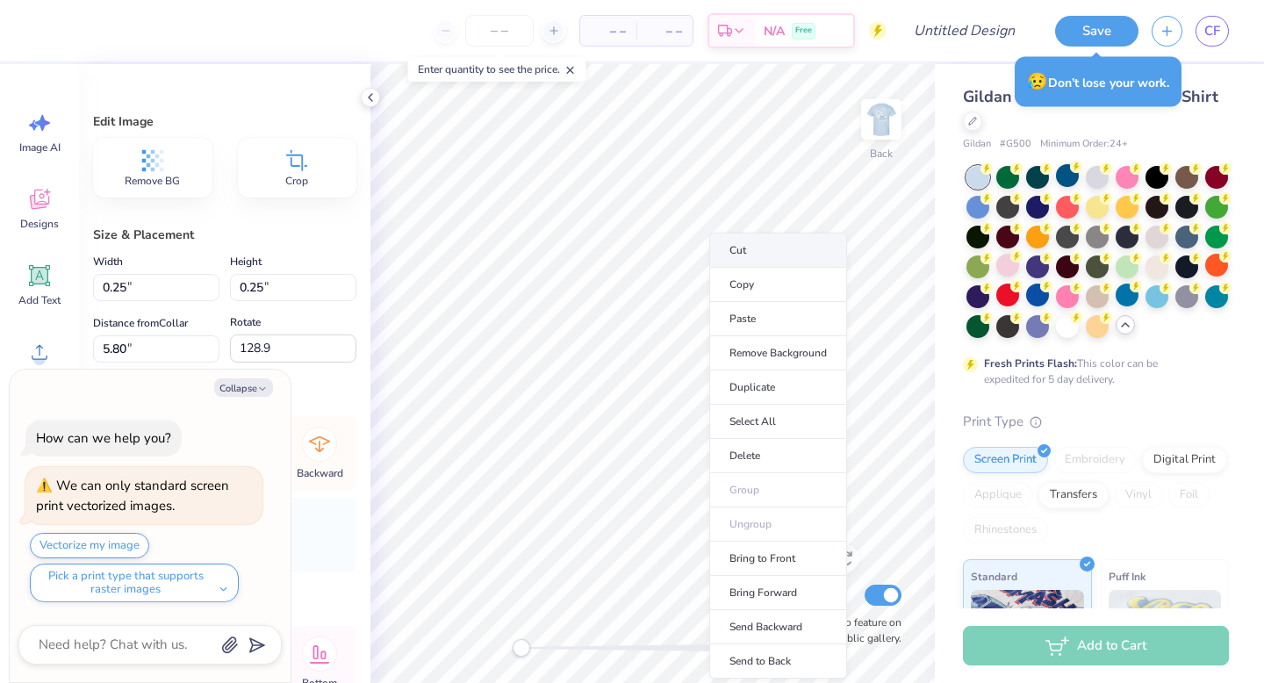
click at [734, 248] on li "Cut" at bounding box center [778, 250] width 138 height 35
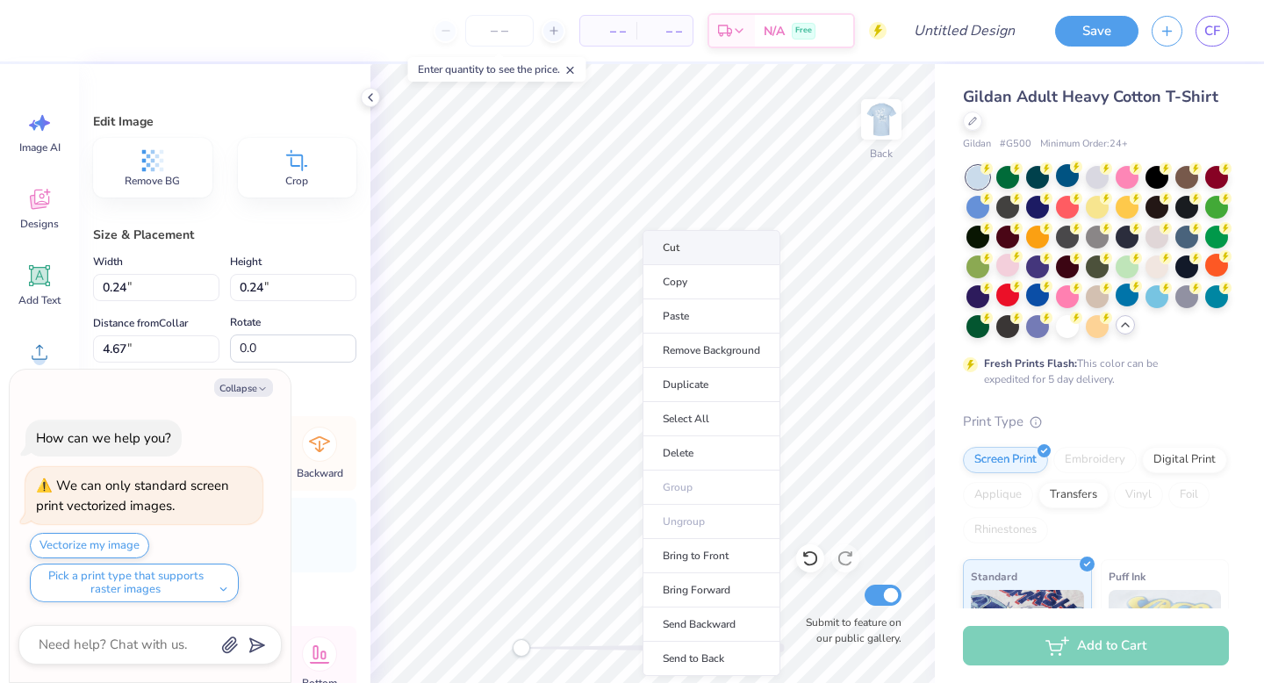
click at [658, 242] on li "Cut" at bounding box center [712, 247] width 138 height 35
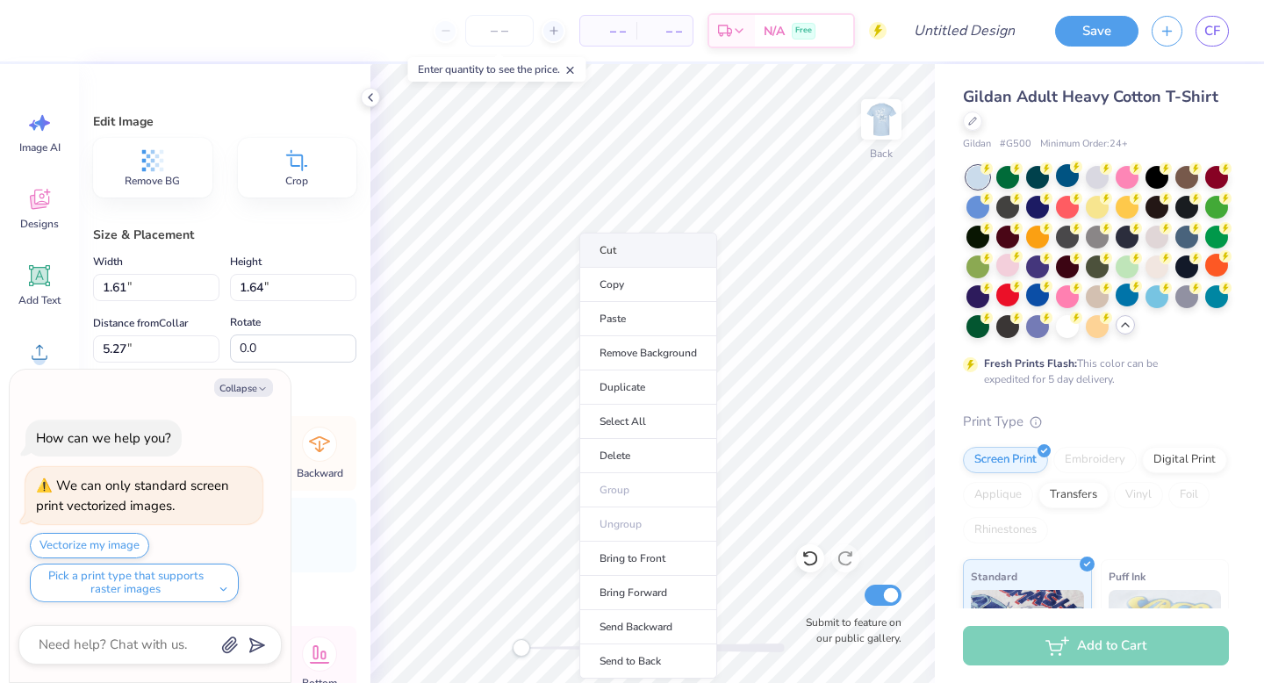
click at [591, 241] on li "Cut" at bounding box center [648, 250] width 138 height 35
click at [601, 244] on li "Cut" at bounding box center [648, 250] width 138 height 35
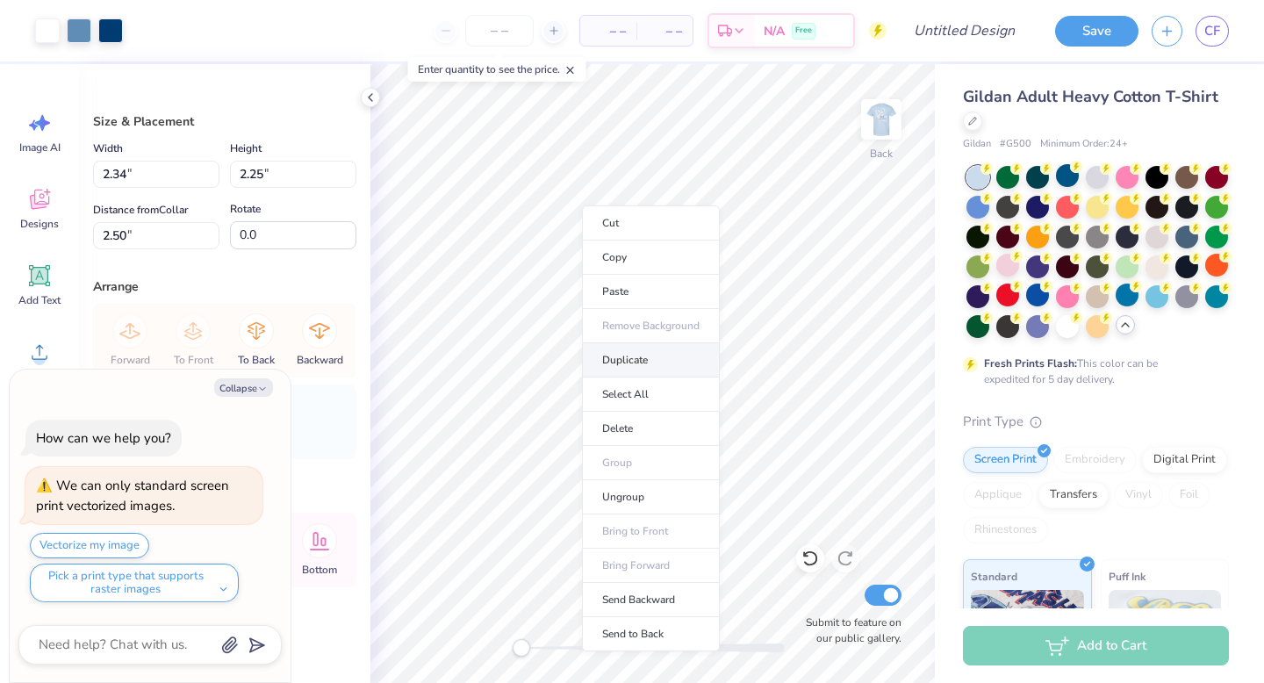
click at [619, 356] on li "Duplicate" at bounding box center [651, 360] width 138 height 34
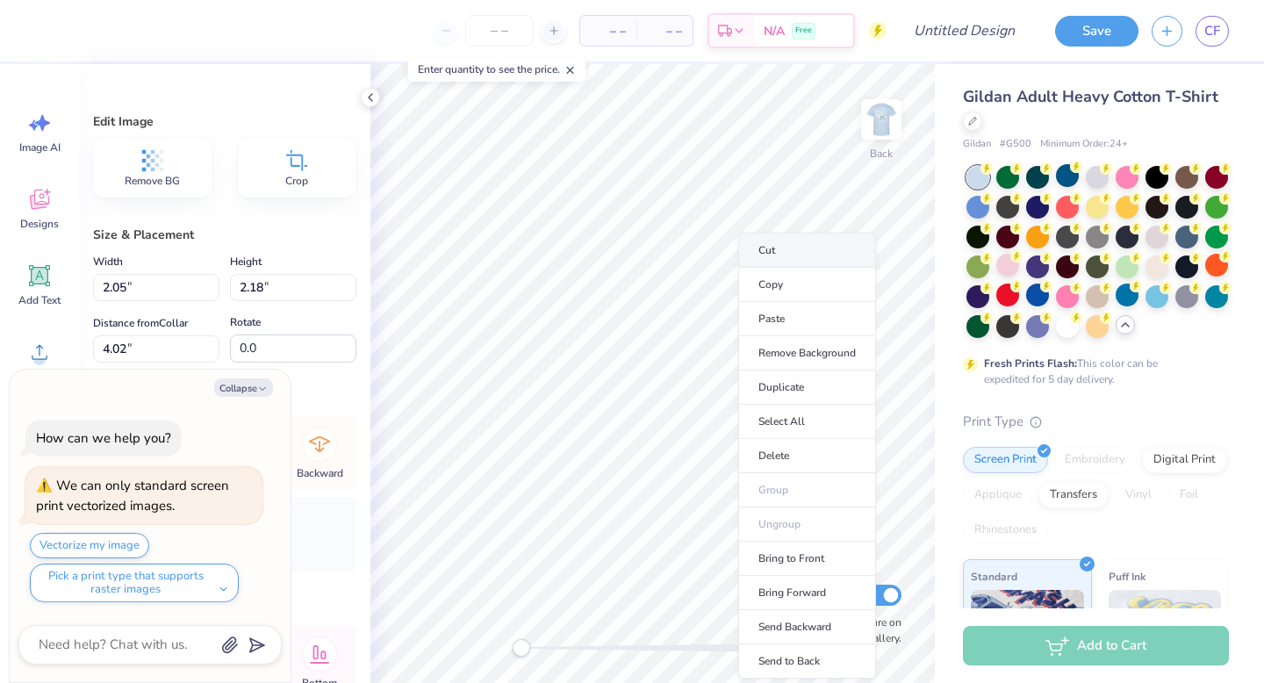
click at [762, 250] on li "Cut" at bounding box center [807, 250] width 138 height 35
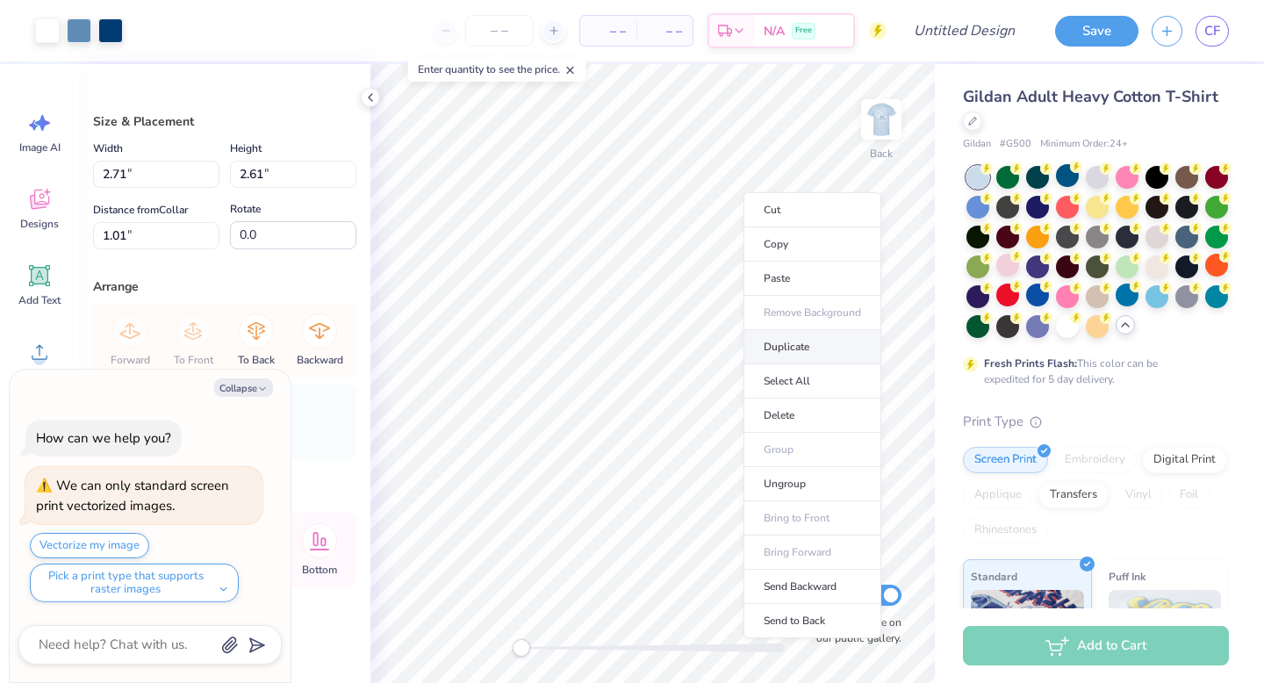
click at [784, 344] on li "Duplicate" at bounding box center [813, 347] width 138 height 34
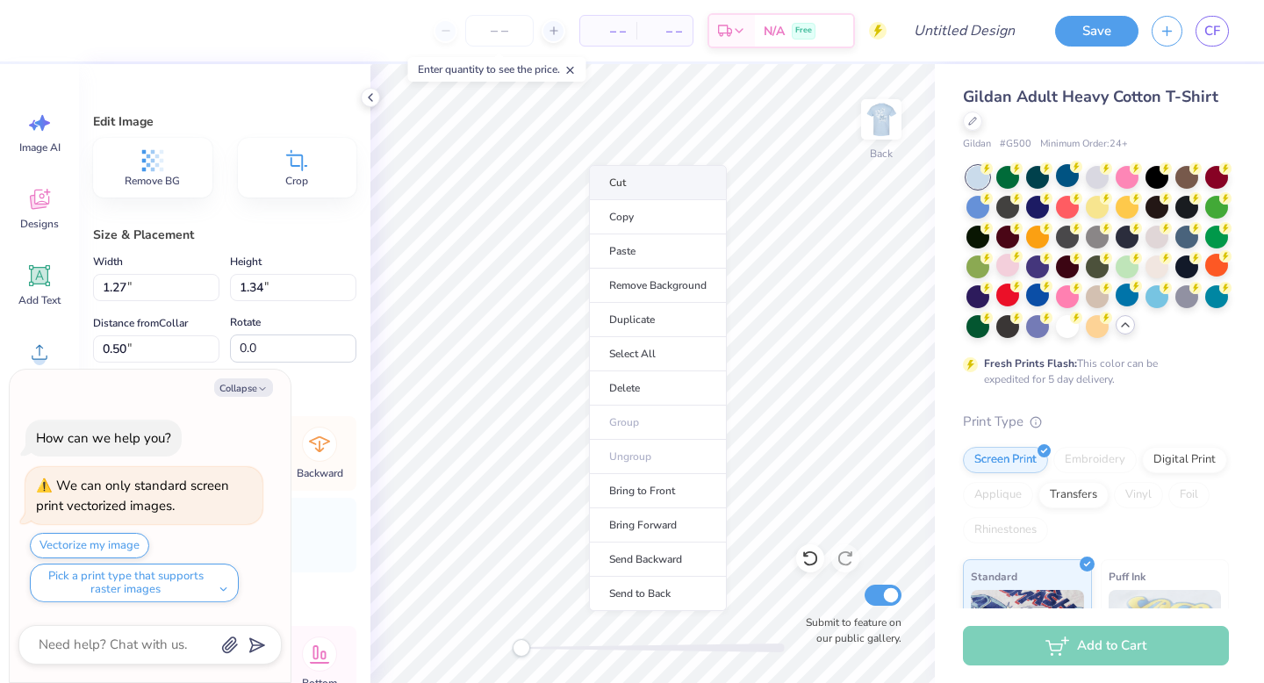
click at [604, 181] on li "Cut" at bounding box center [658, 182] width 138 height 35
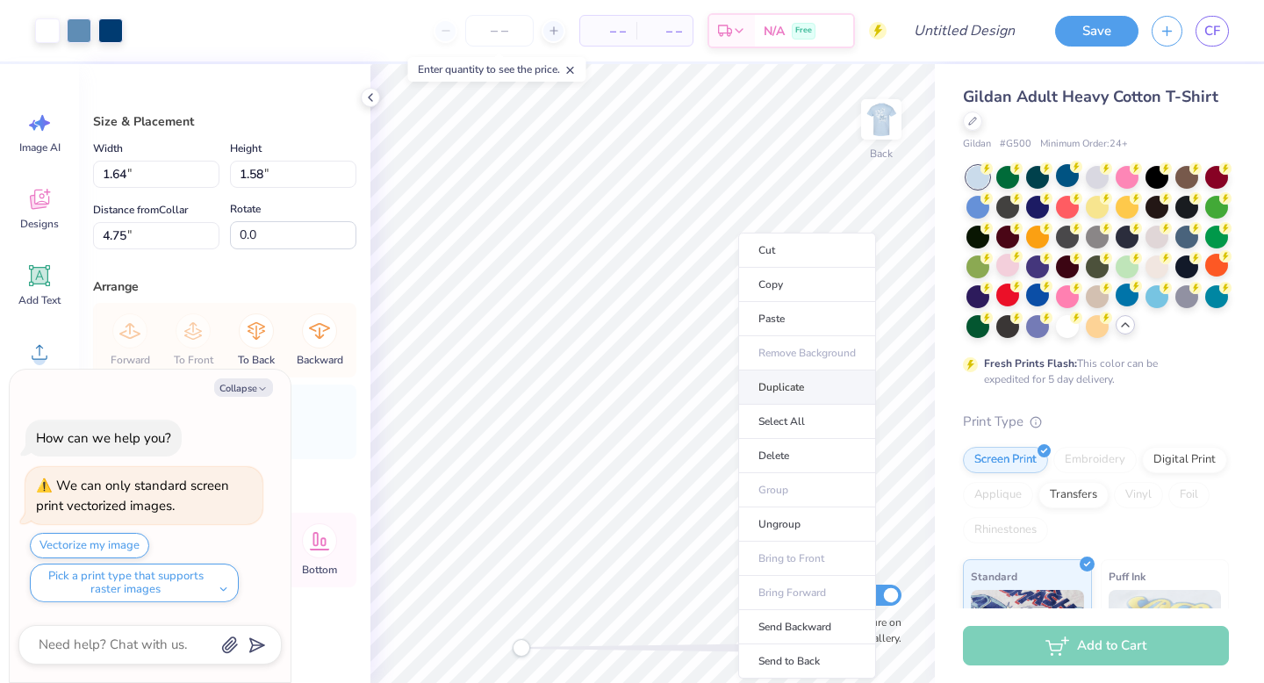
click at [788, 382] on li "Duplicate" at bounding box center [807, 387] width 138 height 34
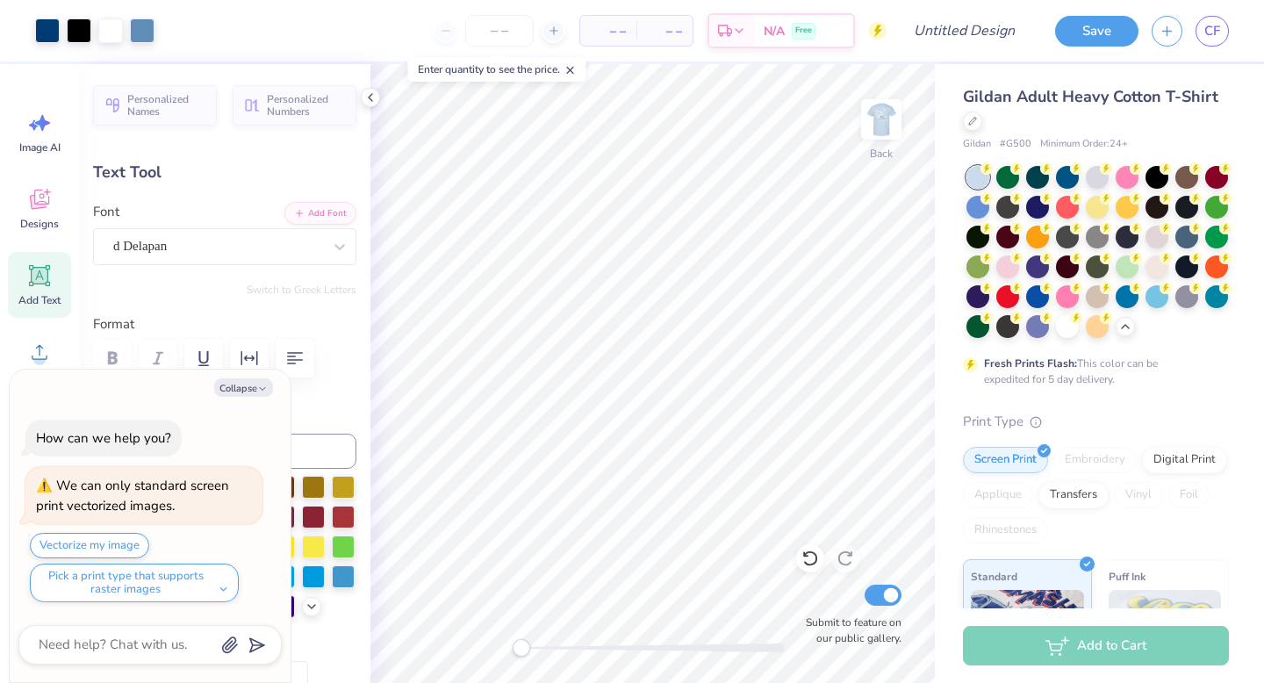
type input "3.55"
type input "0.77"
type input "5.81"
type textarea "x"
type input "-5.1"
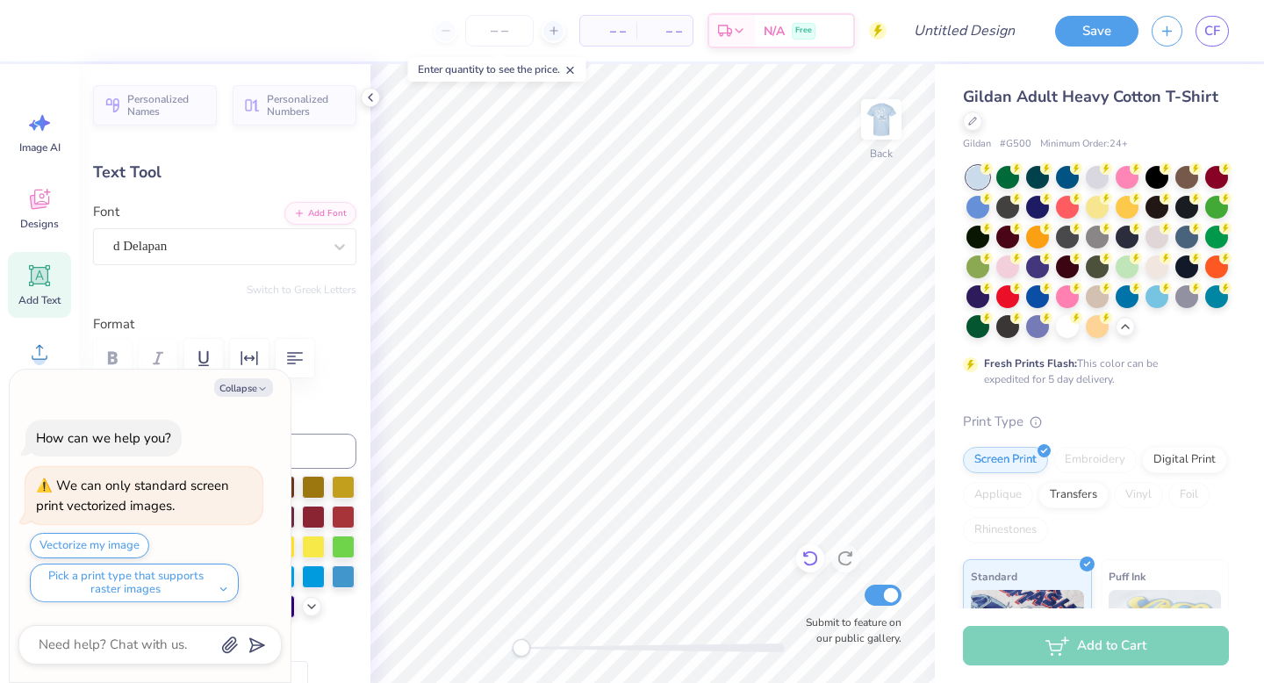
click at [807, 567] on div at bounding box center [810, 558] width 28 height 28
type textarea "x"
type input "0.0"
click at [812, 557] on icon at bounding box center [811, 559] width 18 height 18
type textarea "x"
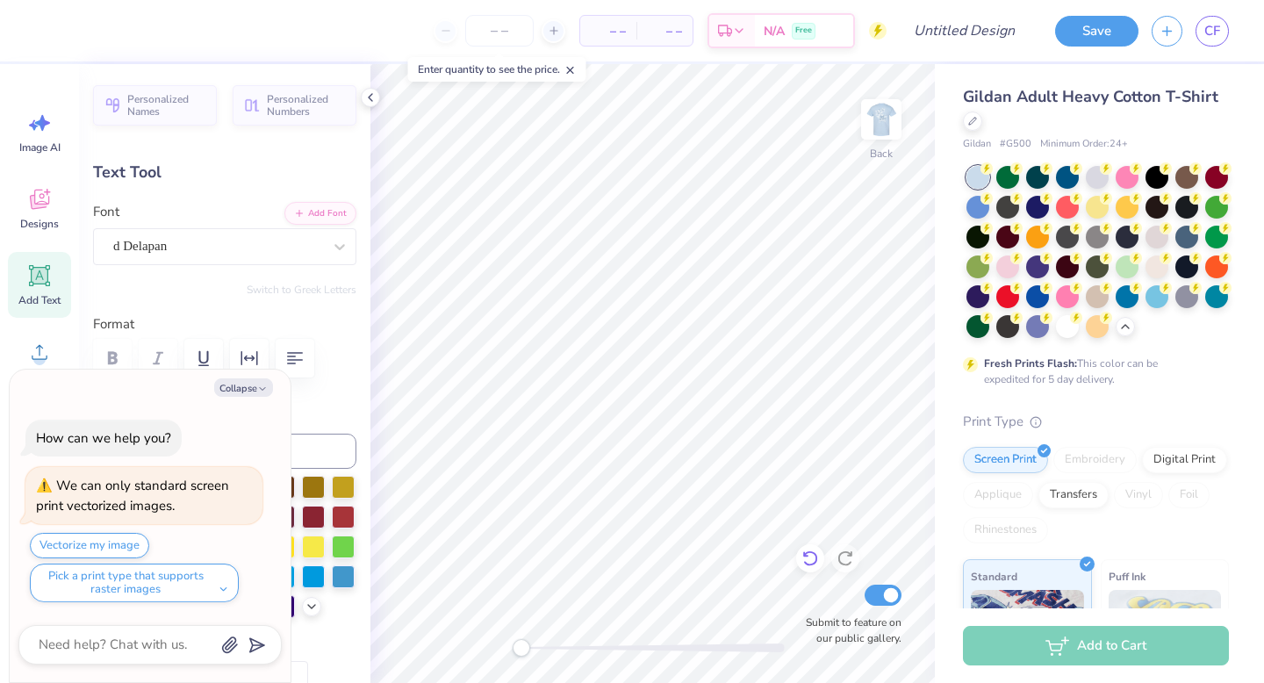
type textarea "&"
type textarea "x"
type textarea "Ca"
type textarea "x"
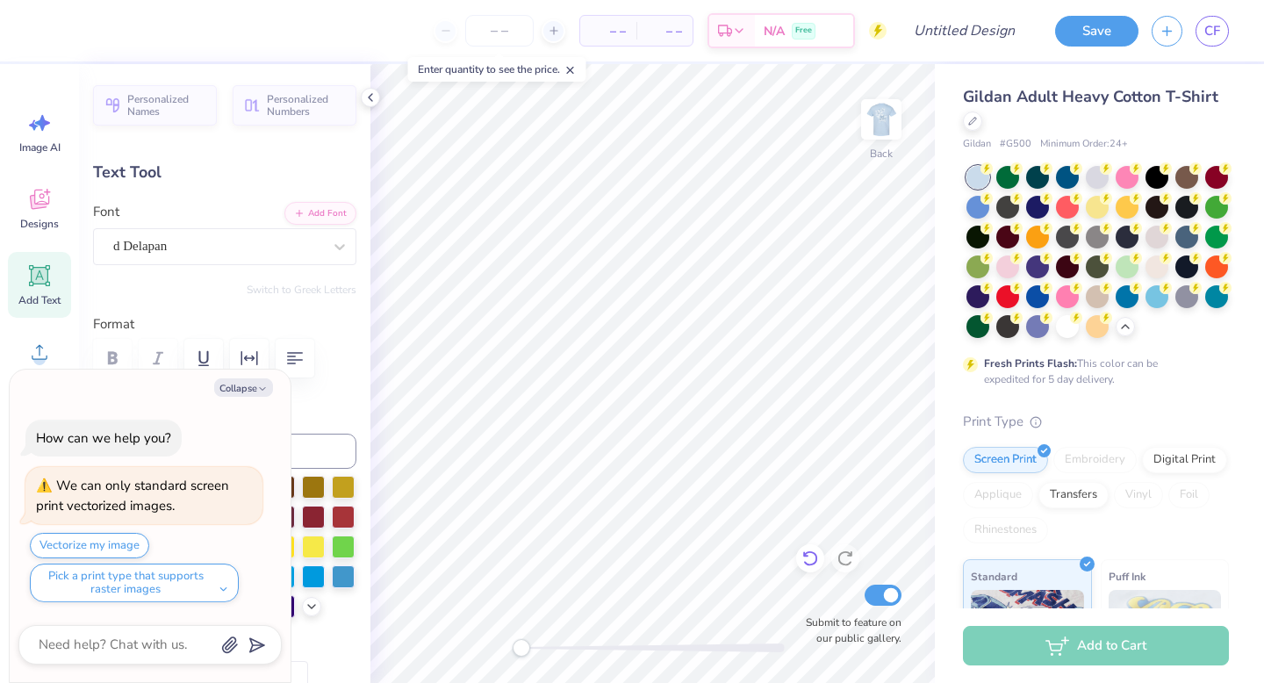
type textarea "Cap"
type textarea "x"
type textarea "Capt"
type textarea "x"
type textarea "Captur"
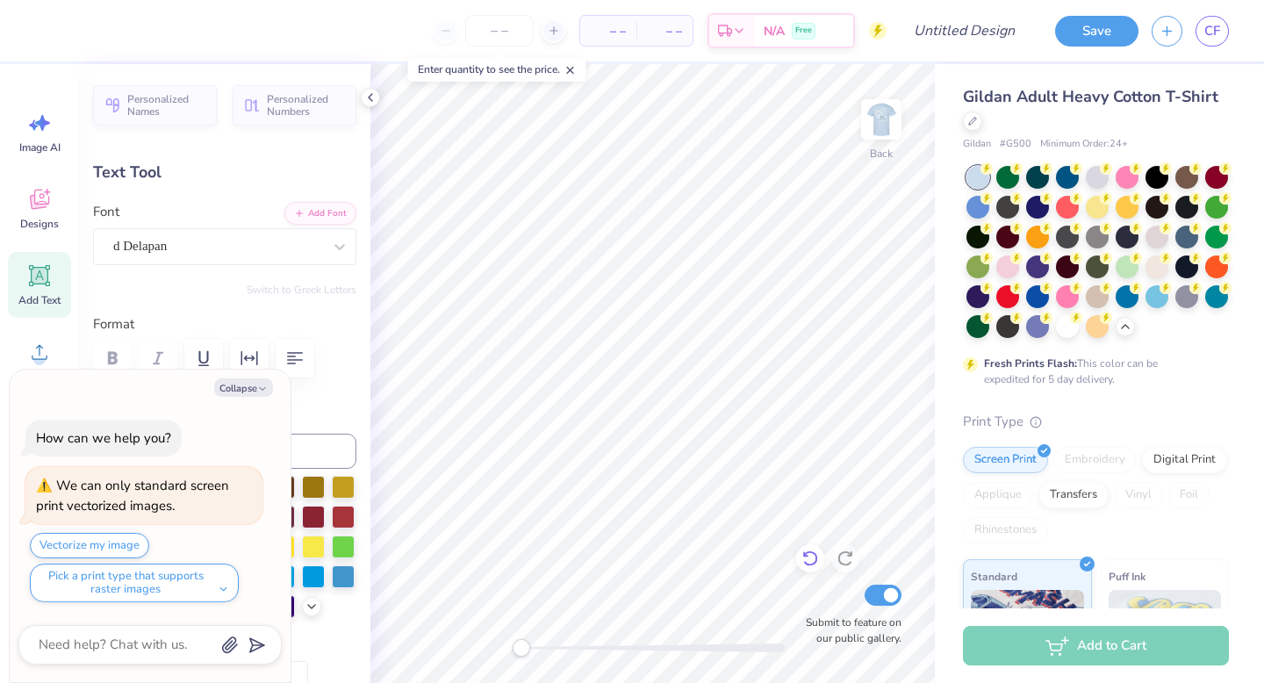
type textarea "x"
type textarea "Capture"
type textarea "x"
type textarea "Capture t"
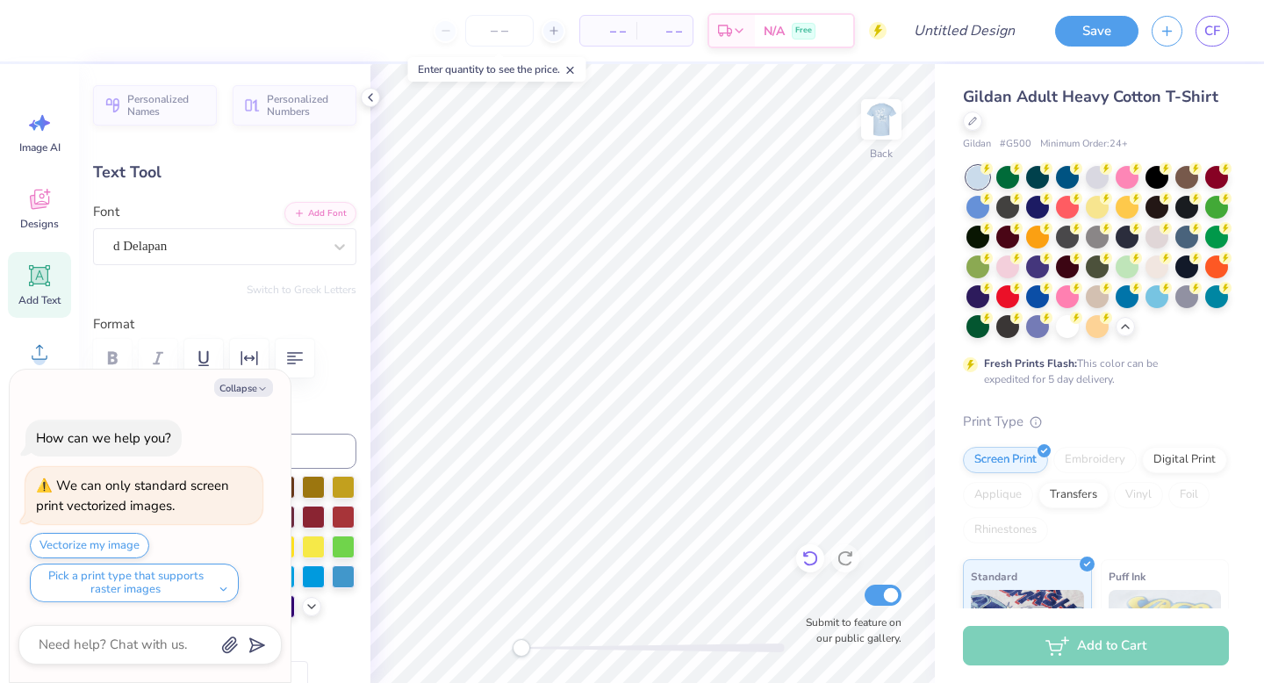
type textarea "x"
type textarea "Capture th"
type textarea "x"
type textarea "Capture the"
type textarea "x"
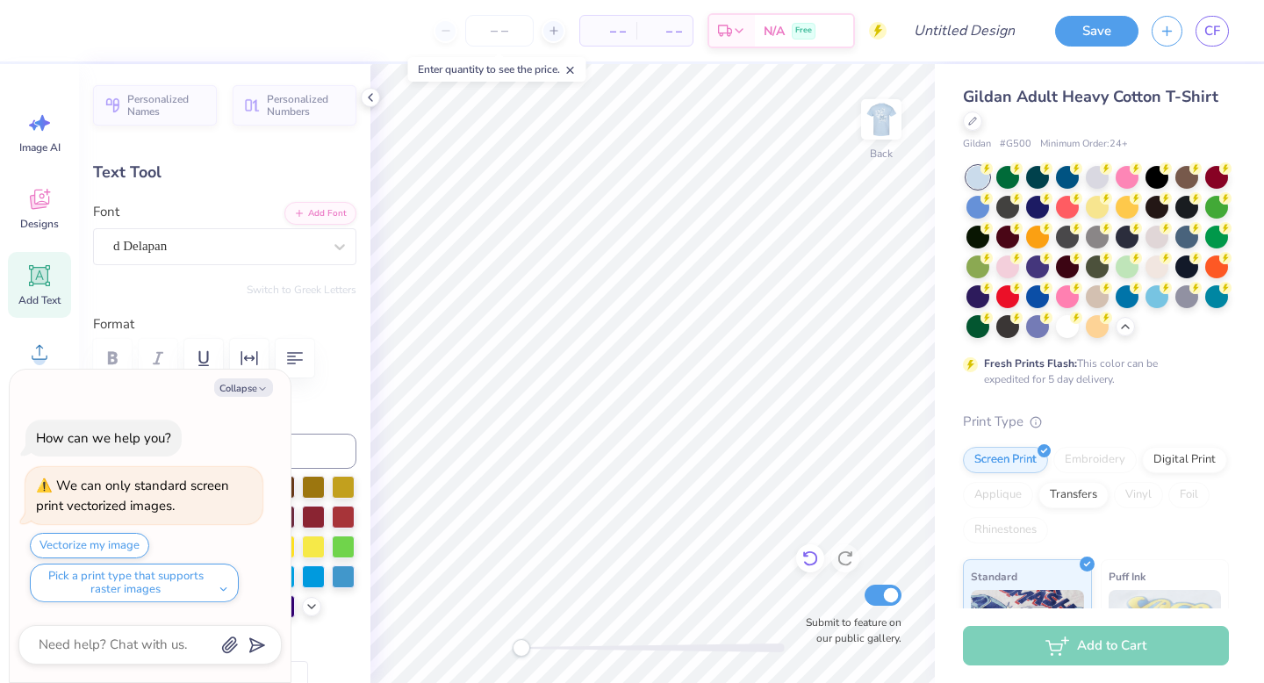
type textarea "Capture the"
type textarea "x"
type textarea "Capture th"
type textarea "x"
type textarea "Capture t"
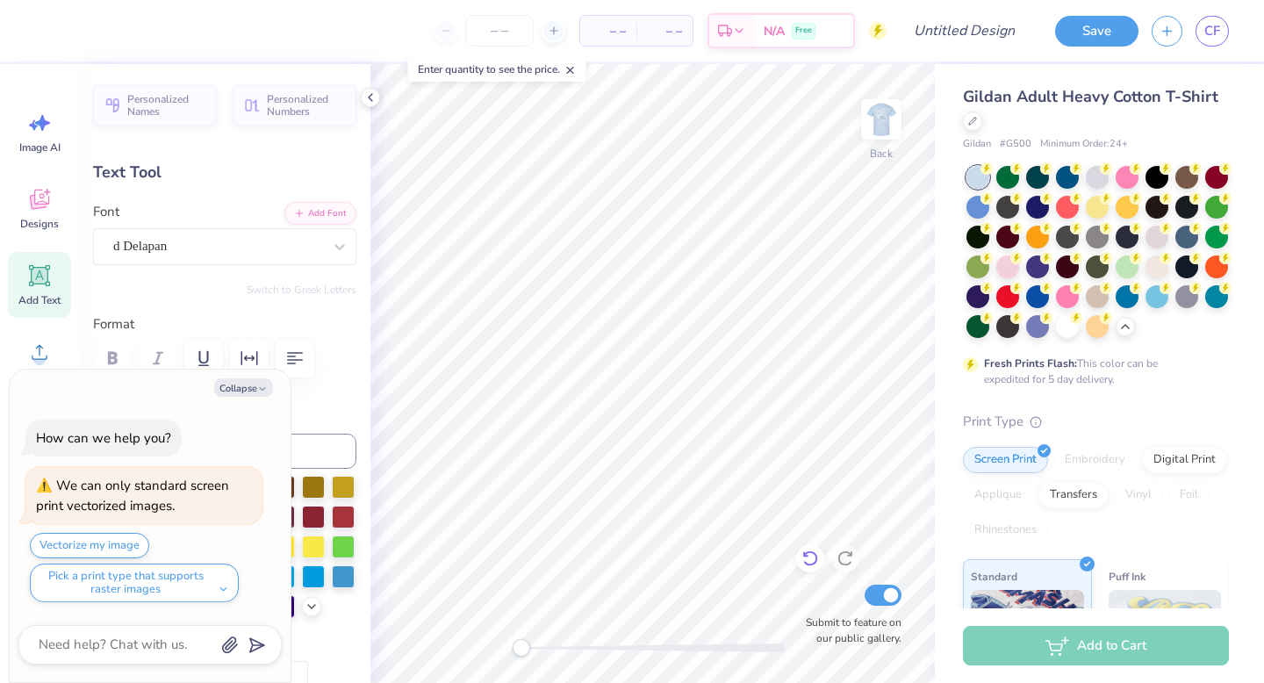
type textarea "x"
type textarea "Capture"
type textarea "x"
type input "2.99"
type input "0.68"
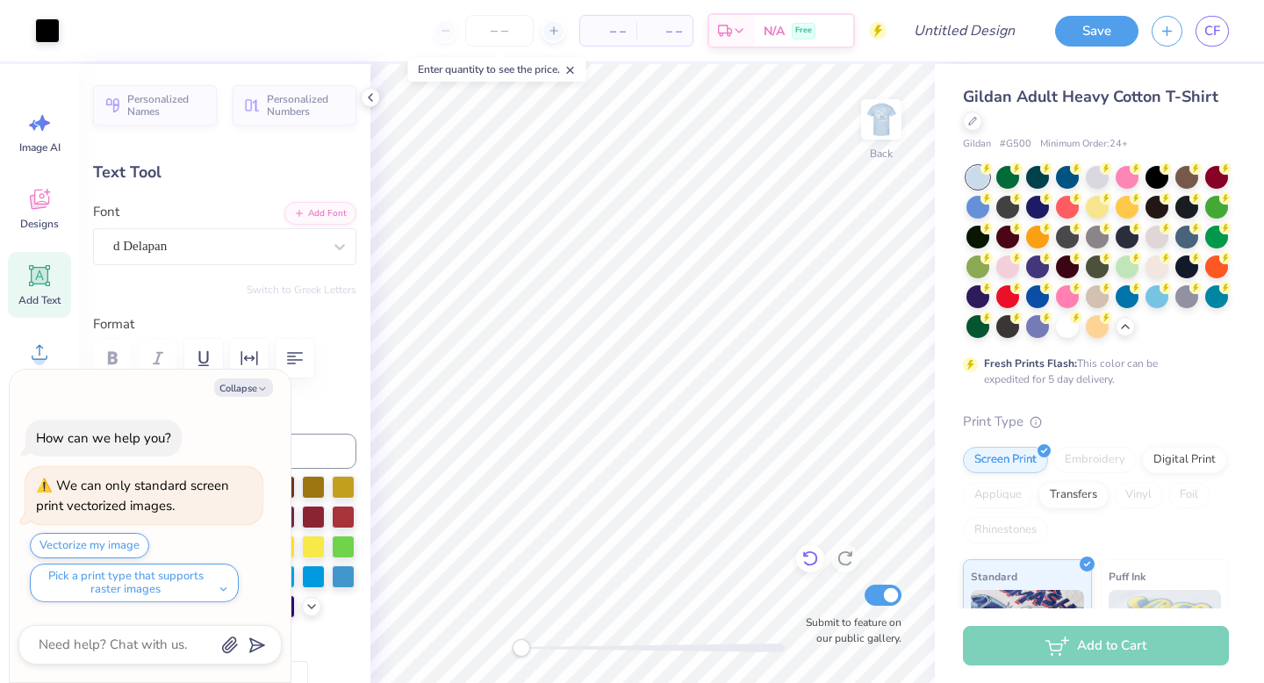
type input "5.18"
type input "2.4"
type textarea "x"
type input "2.91"
type input "0.66"
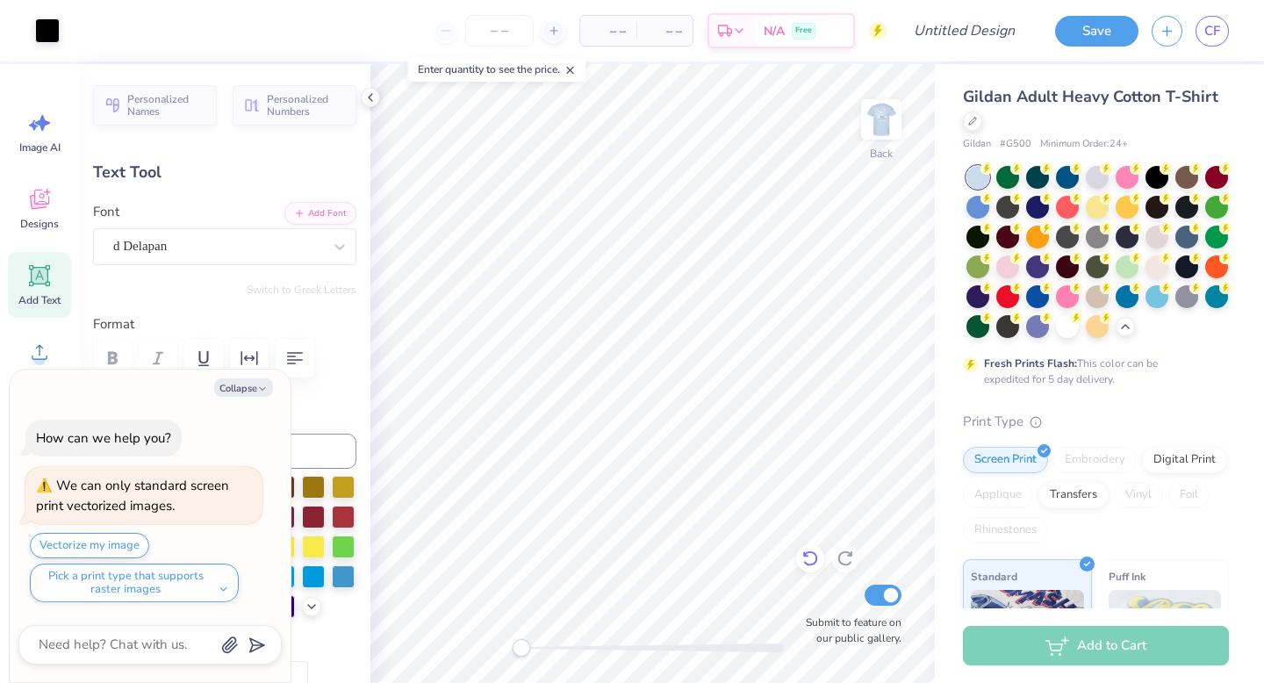
type input "5.21"
type textarea "x"
type input "0.0"
type textarea "x"
type input "3.55"
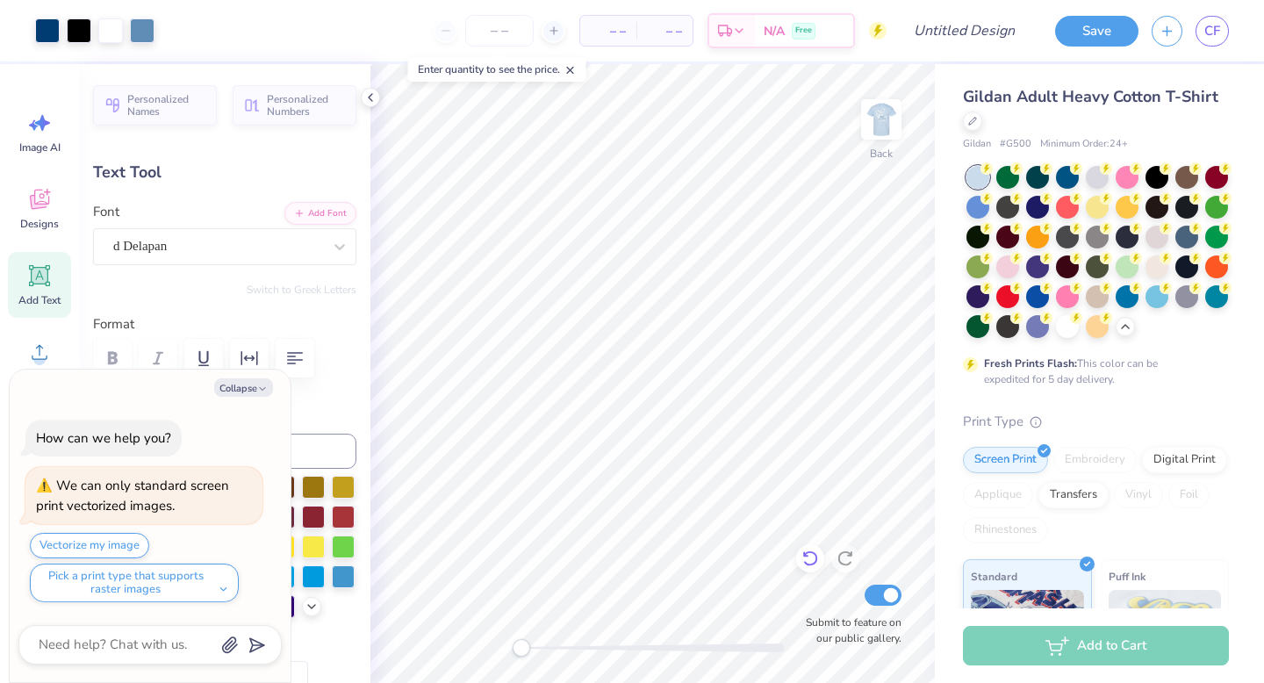
type input "0.77"
type input "5.81"
type input "-5.1"
type textarea "x"
type textarea "t"
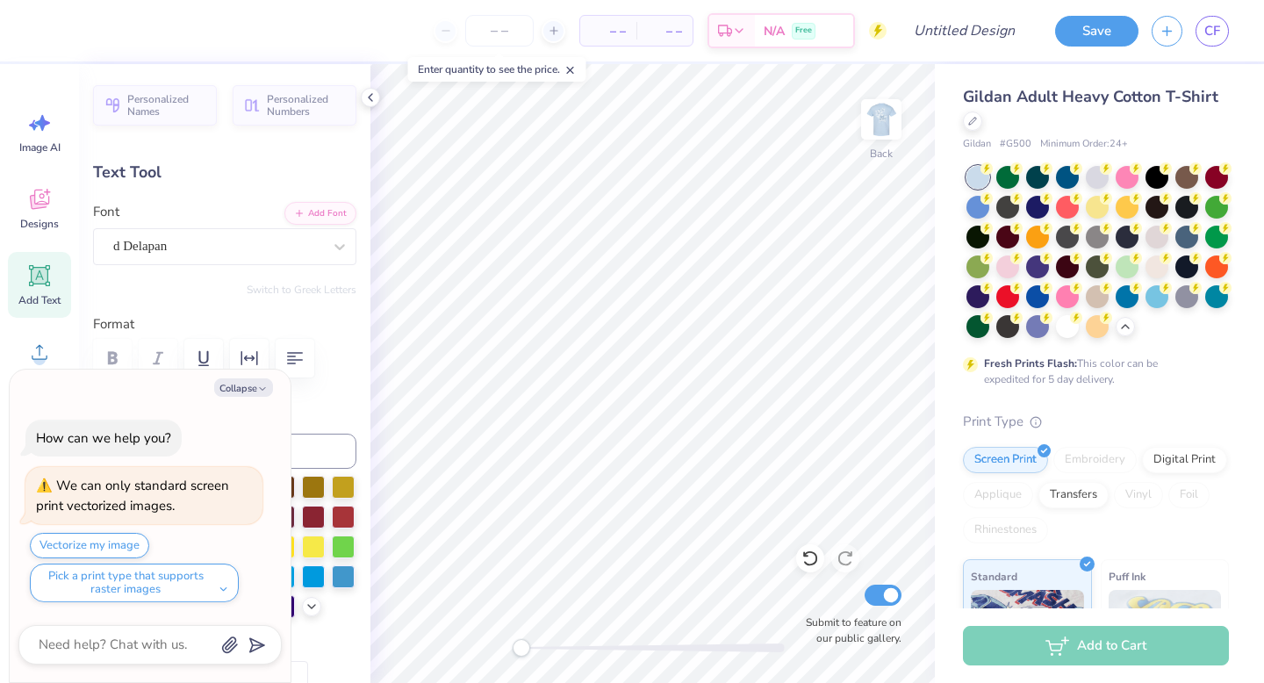
type textarea "x"
type textarea "th"
type textarea "x"
type textarea "the"
type textarea "x"
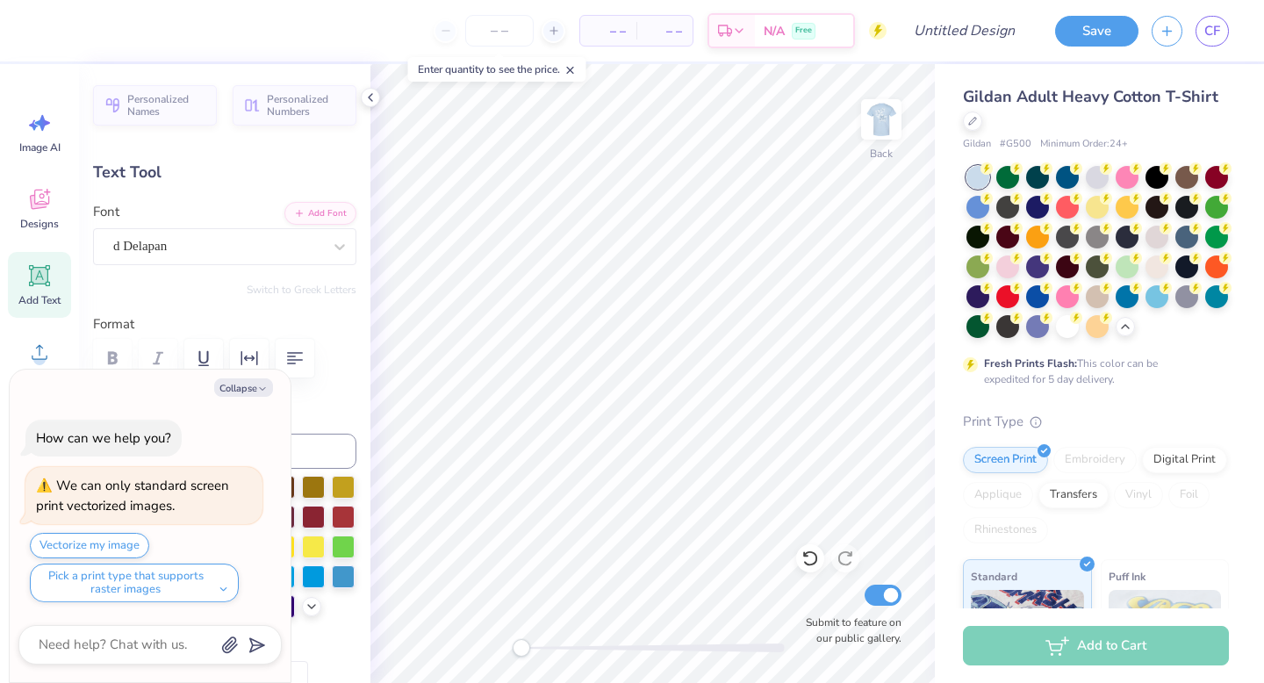
type textarea "the"
type textarea "x"
type textarea "the cyu"
type textarea "x"
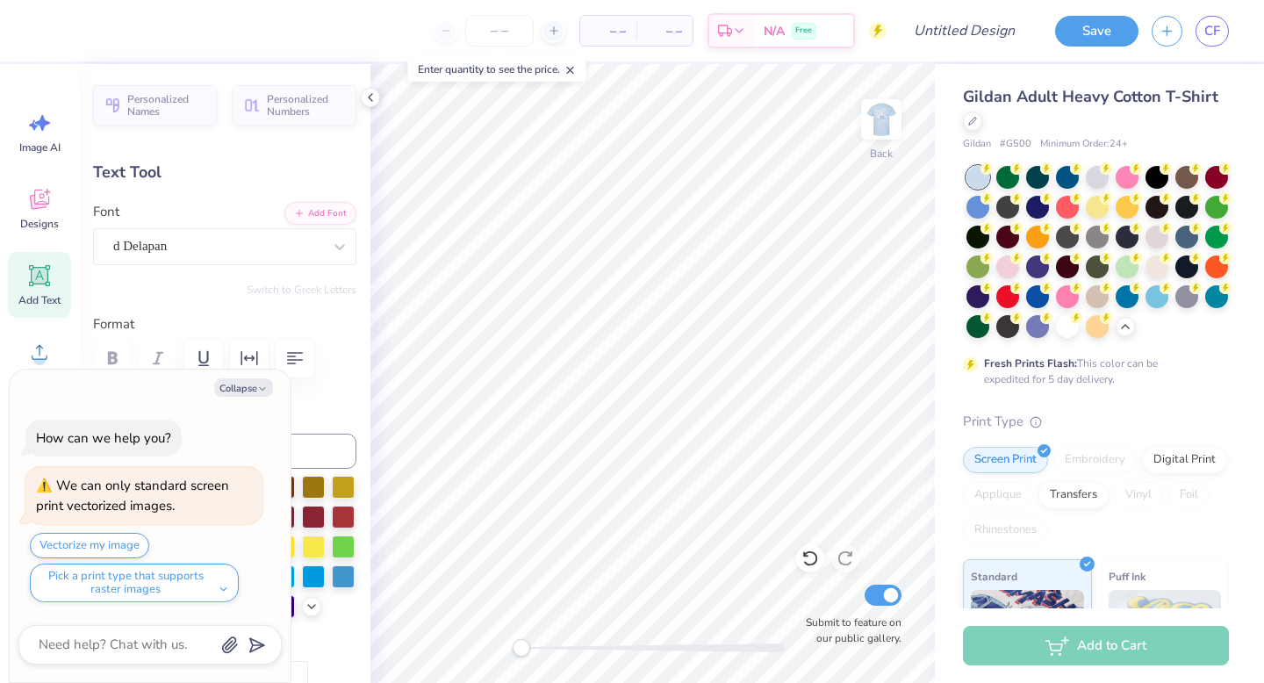
type textarea "the cy"
type textarea "x"
type textarea "the c"
type textarea "x"
type textarea "the cu"
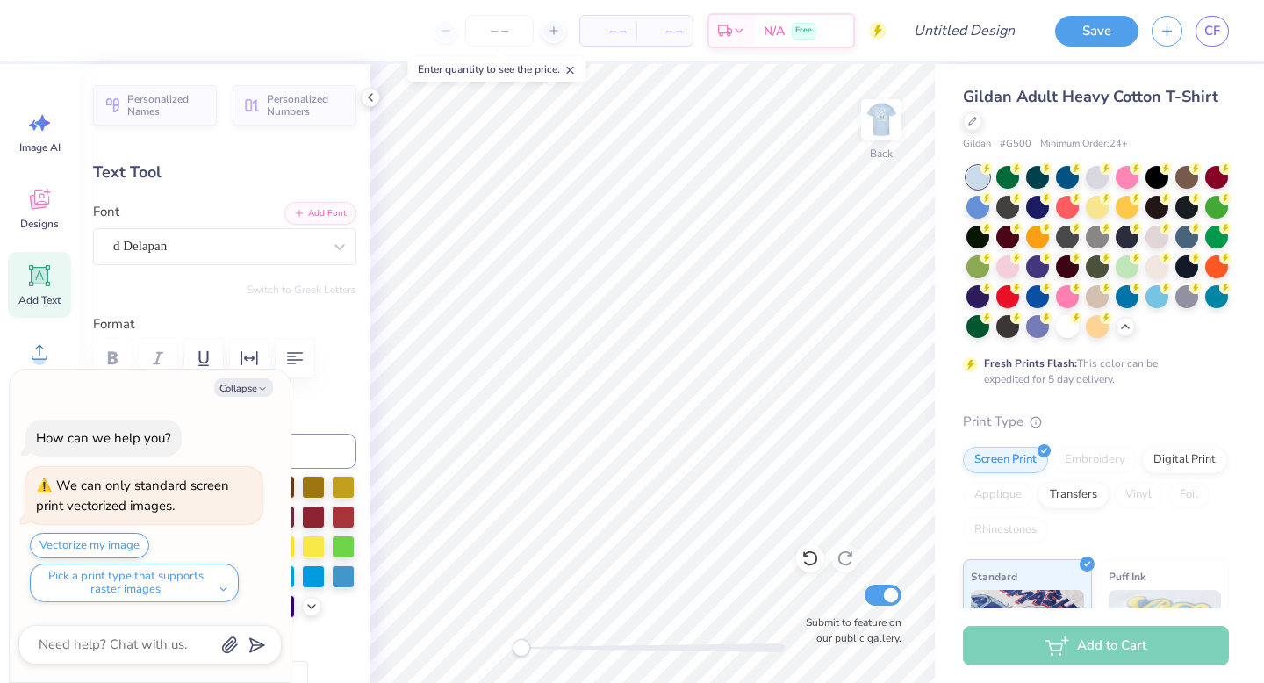
type textarea "x"
type textarea "the cur"
type textarea "x"
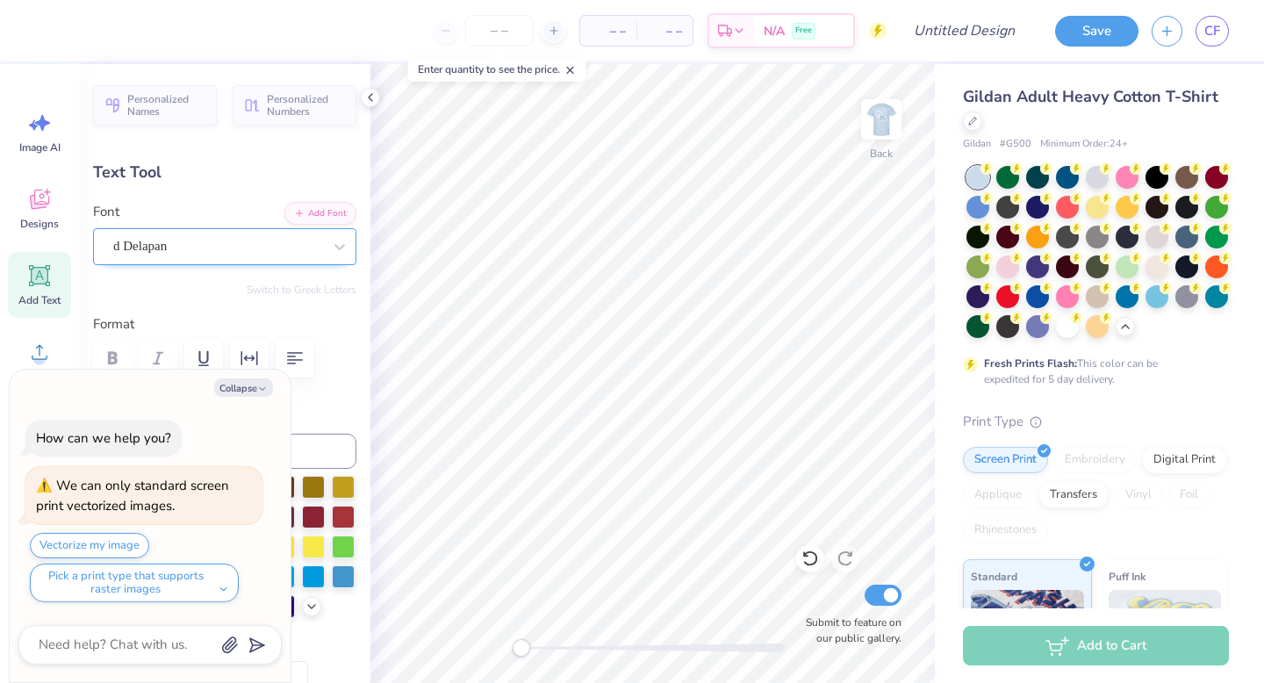
type textarea "the cure"
click at [279, 240] on div "d Delapan" at bounding box center [217, 246] width 212 height 27
click at [266, 384] on icon "button" at bounding box center [262, 389] width 11 height 11
type textarea "x"
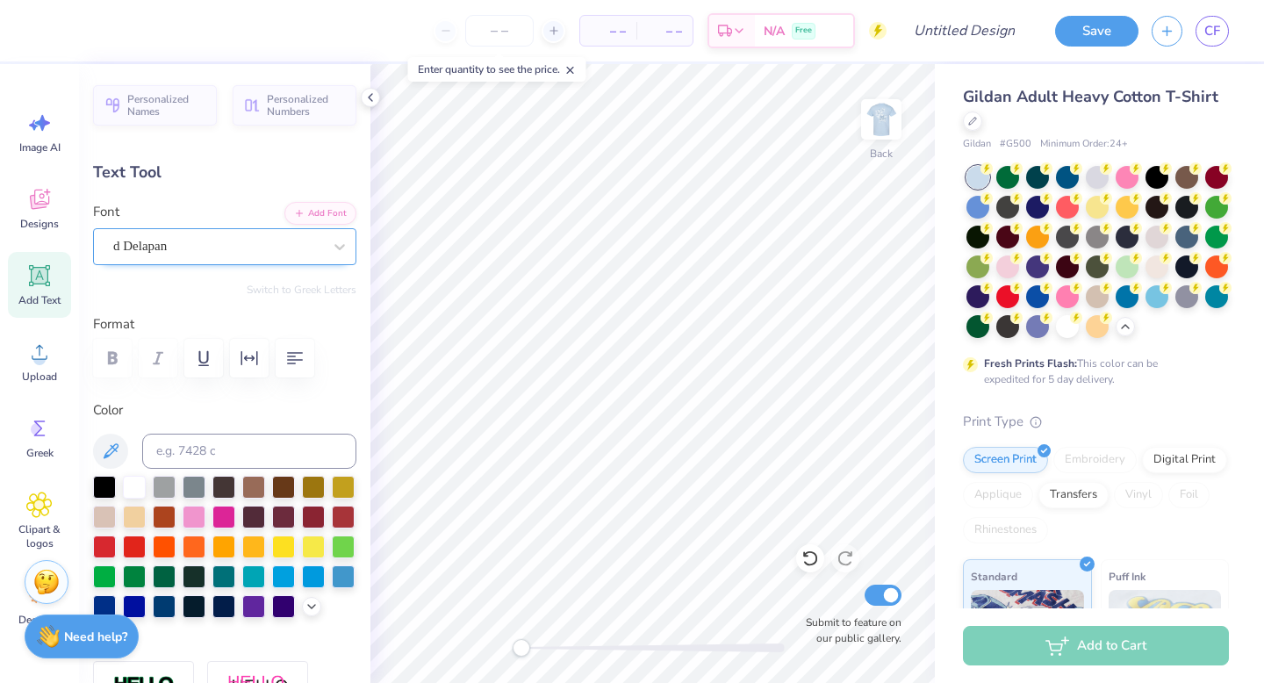
click at [168, 251] on div "d Delapan" at bounding box center [217, 246] width 212 height 27
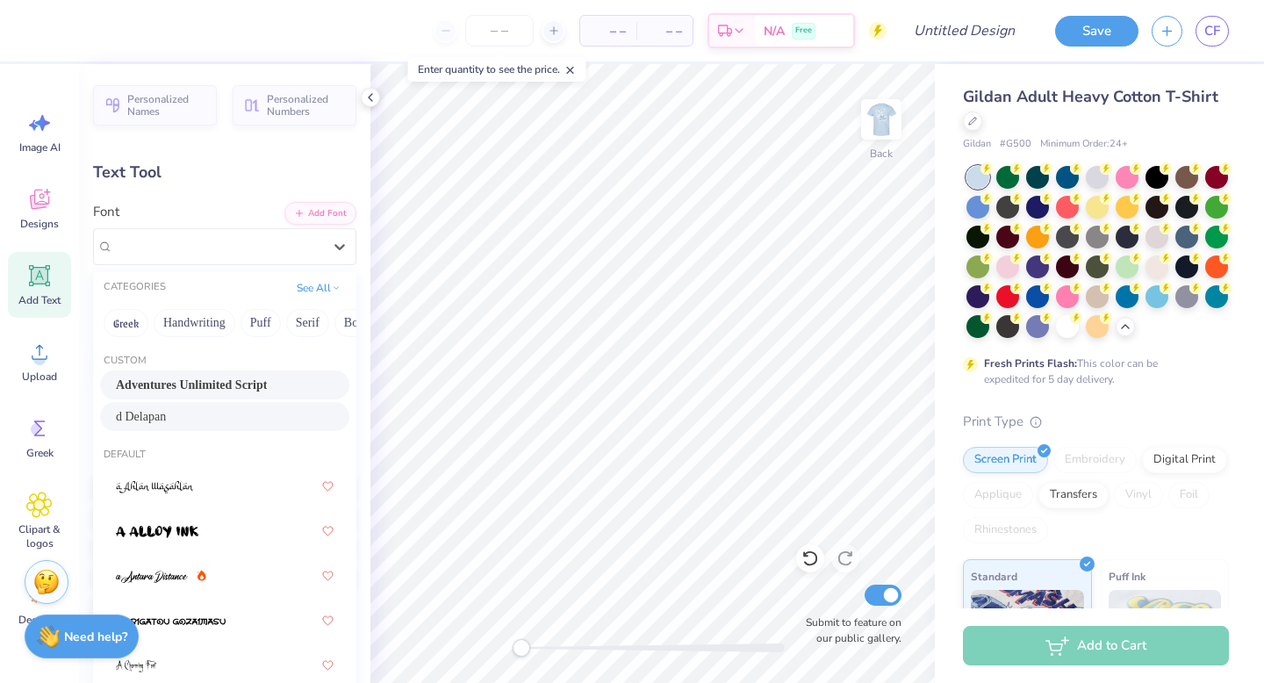
click at [163, 379] on span "Adventures Unlimited Script" at bounding box center [191, 385] width 151 height 18
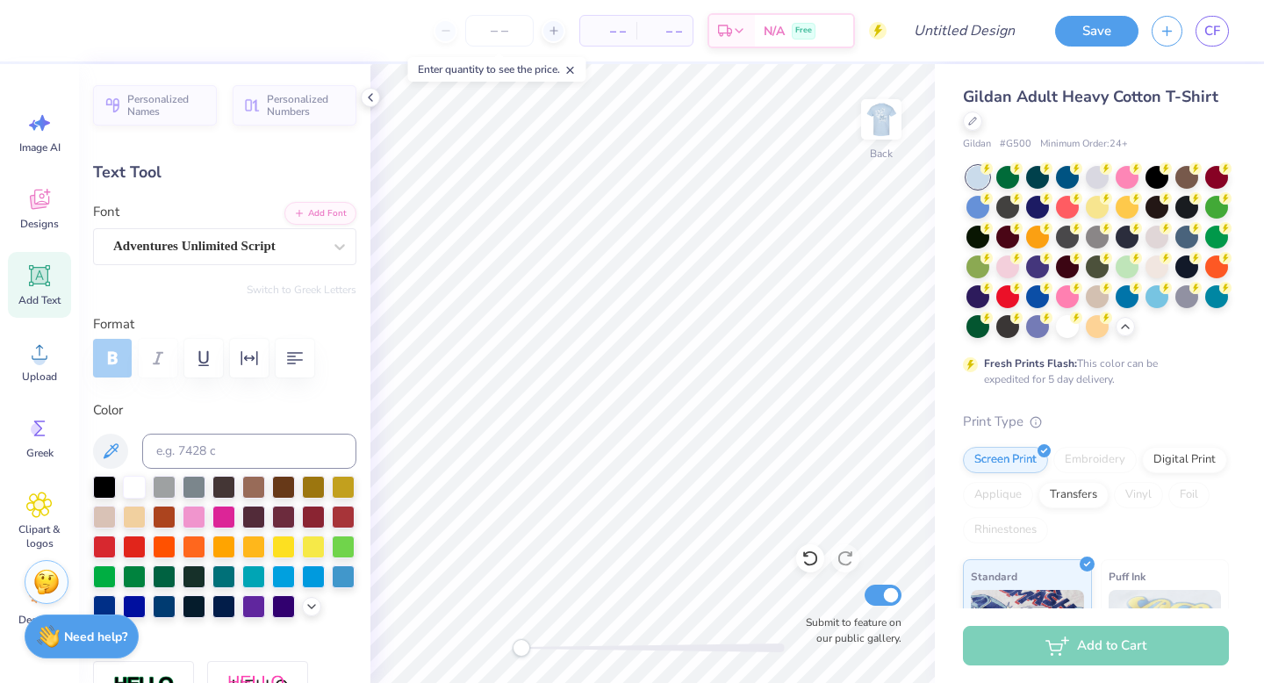
type input "0.0"
type input "1.90"
type input "0.48"
type input "6.00"
type input "-5.1"
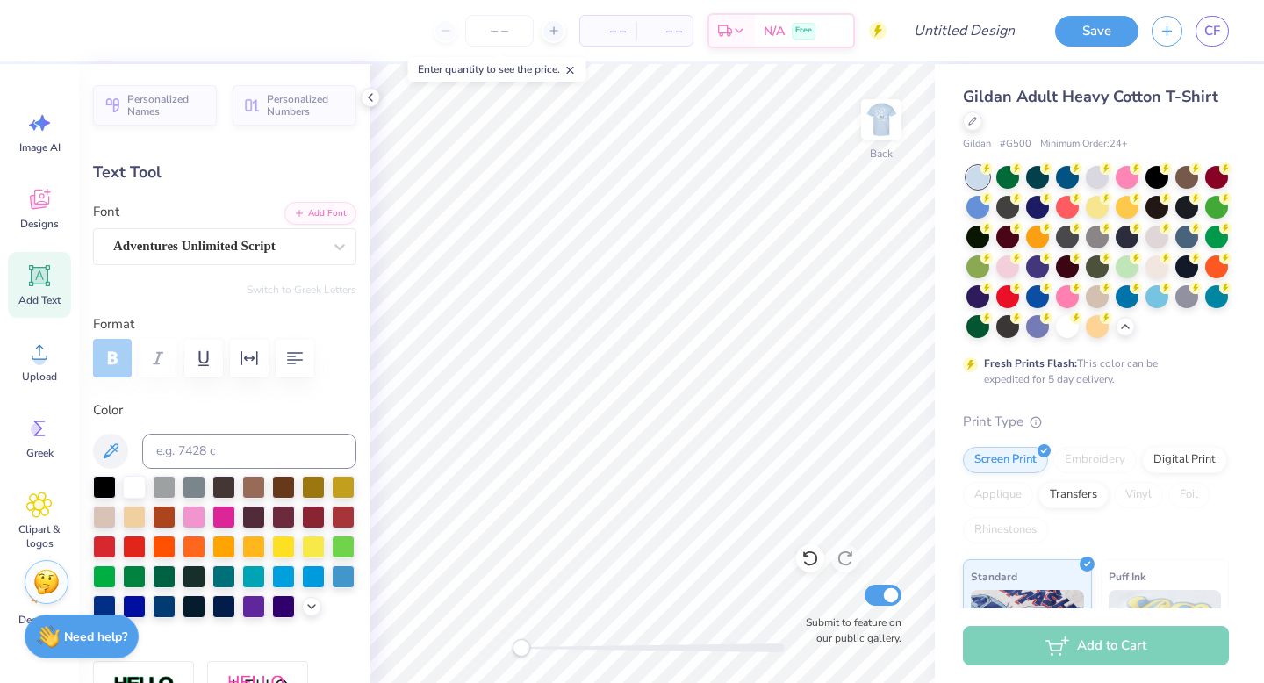
type input "2.91"
type input "0.66"
type input "4.42"
type input "2.4"
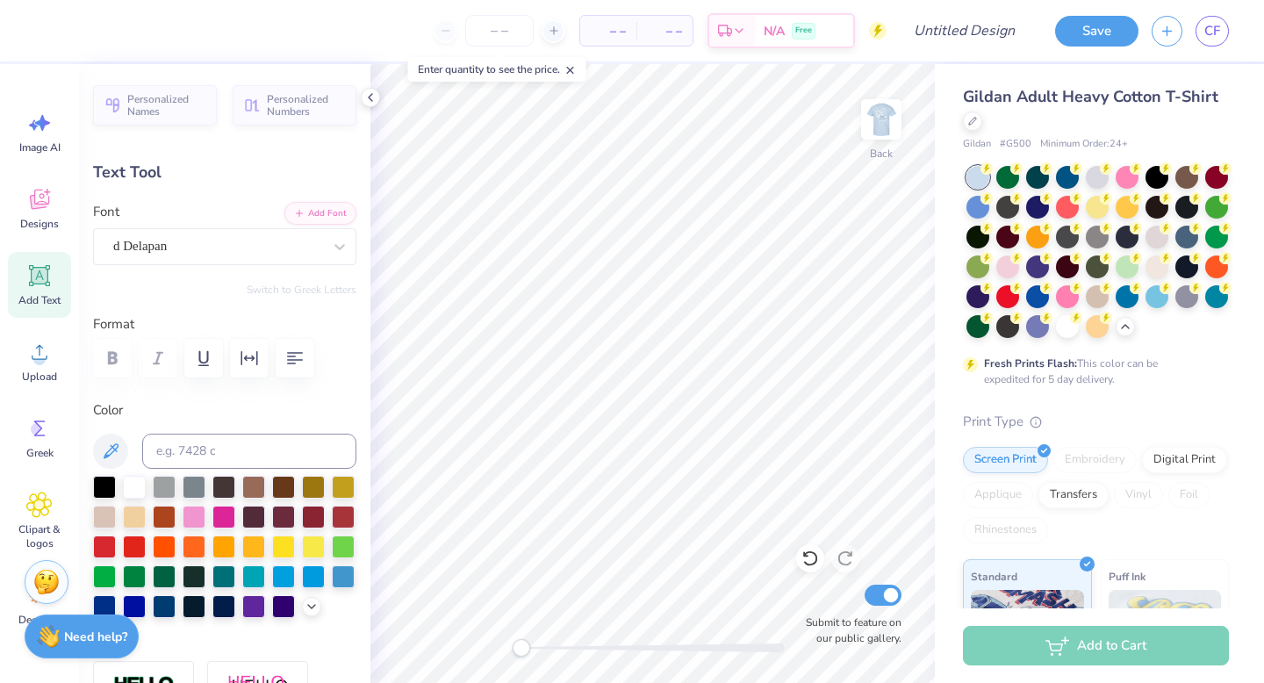
type textarea "D"
type textarea "Capture"
click at [186, 243] on div "d Delapan" at bounding box center [217, 246] width 212 height 27
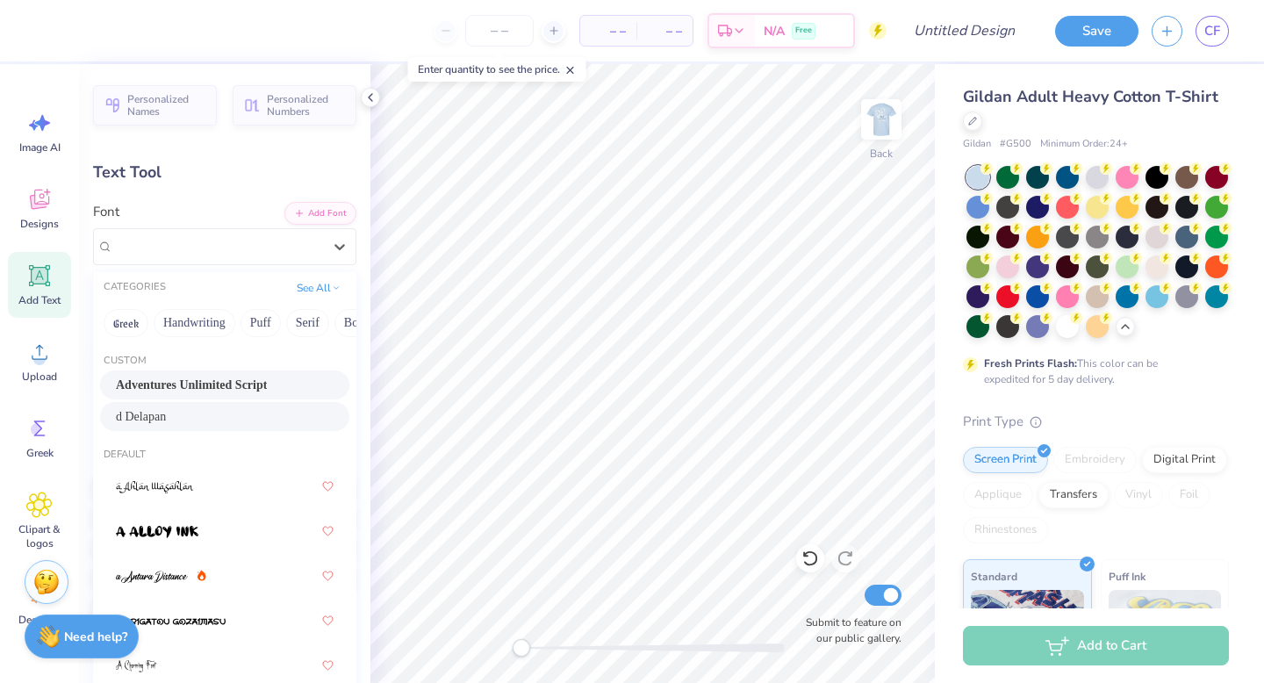
click at [192, 384] on span "Adventures Unlimited Script" at bounding box center [191, 385] width 151 height 18
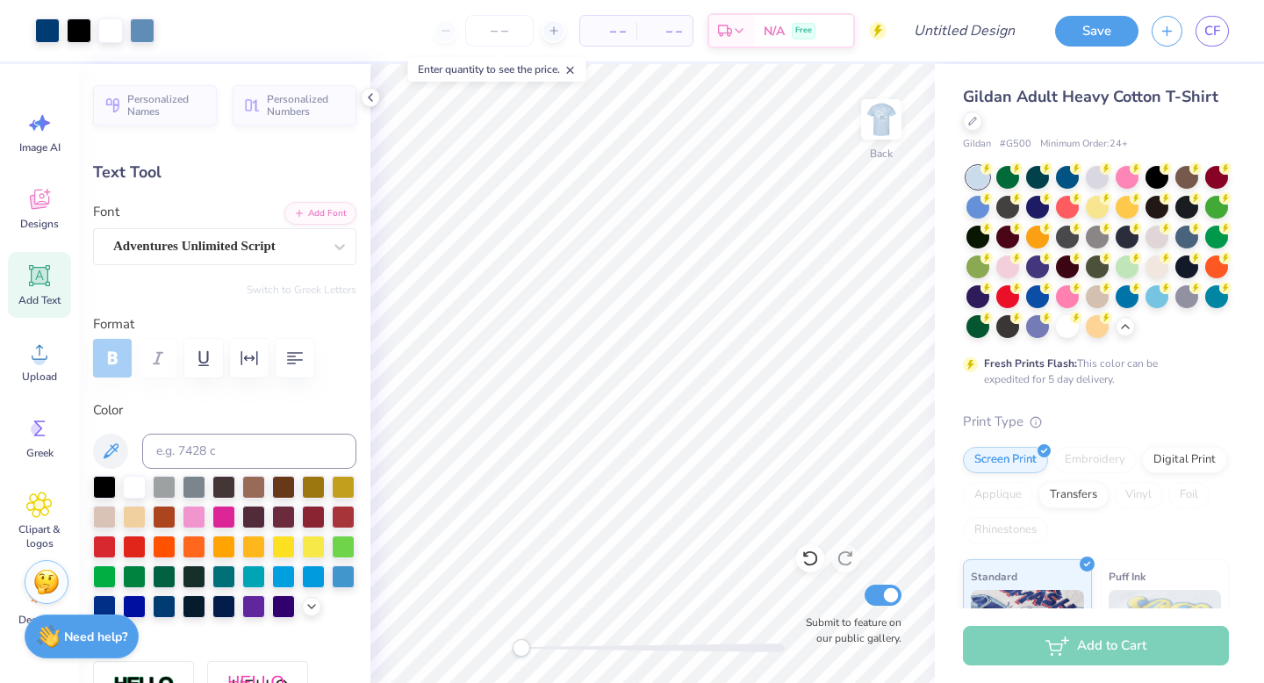
type input "0.0"
type input "1.87"
type input "0.52"
type input "4.49"
type input "2.99"
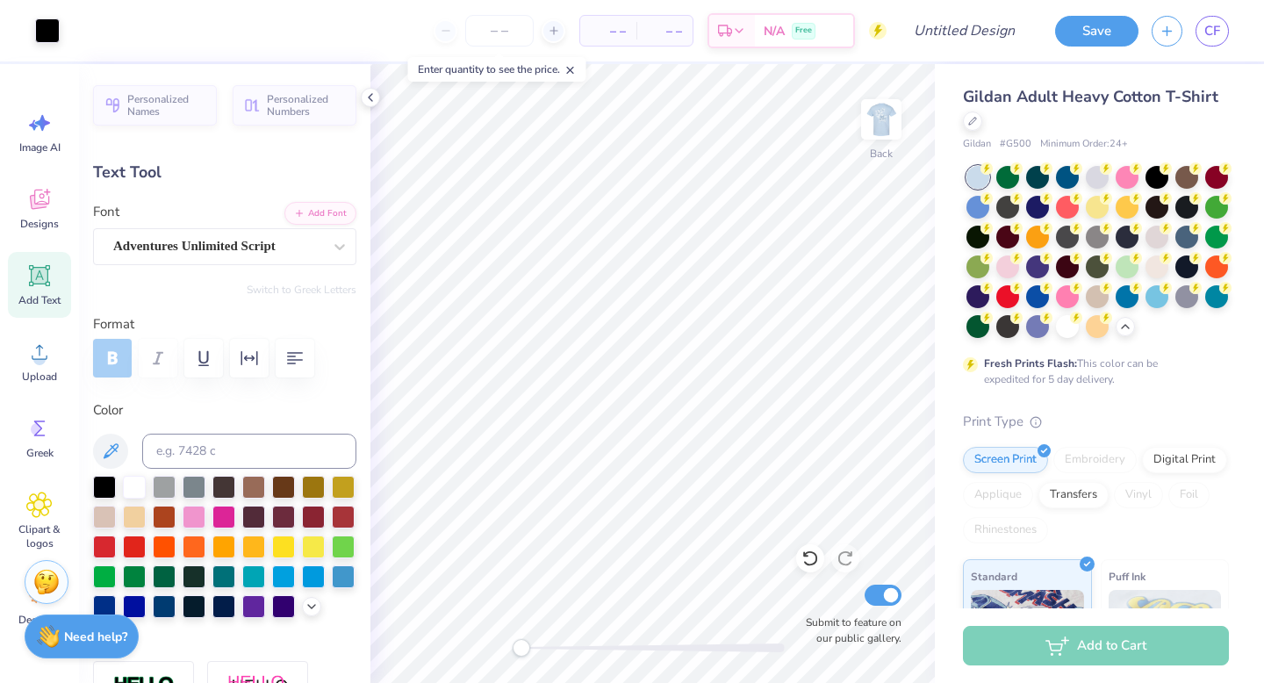
type input "0.68"
type input "4.40"
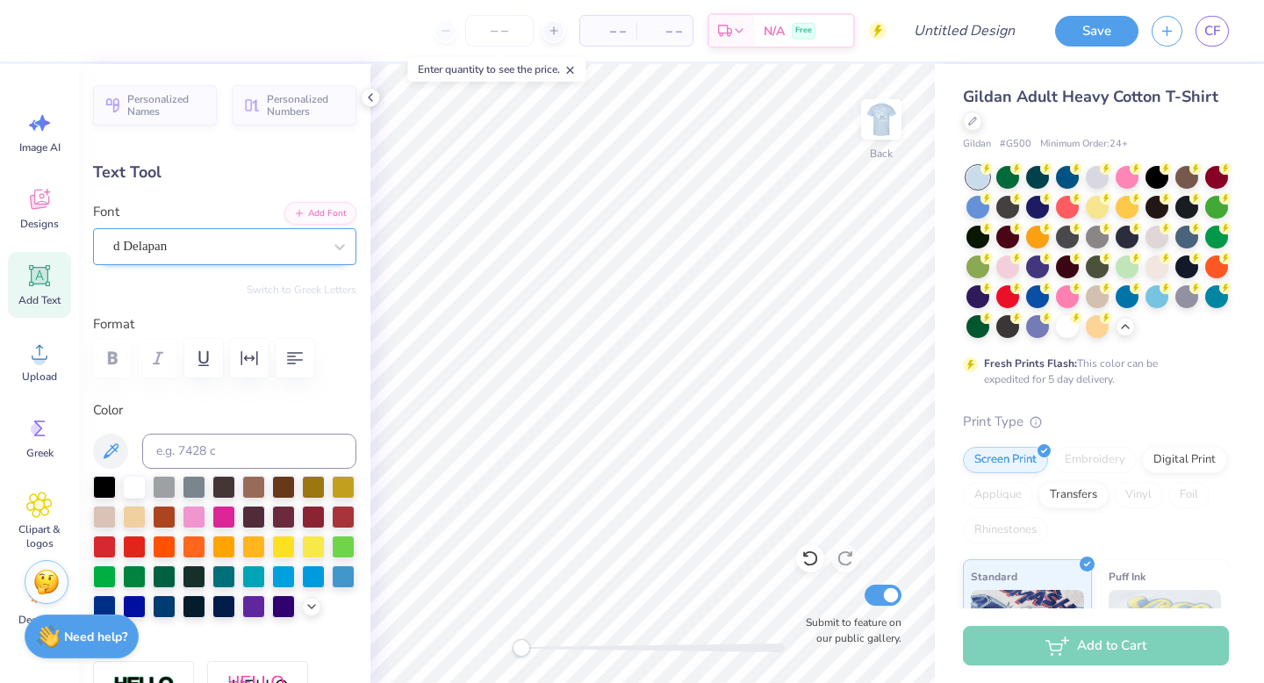
click at [179, 257] on div at bounding box center [217, 246] width 209 height 24
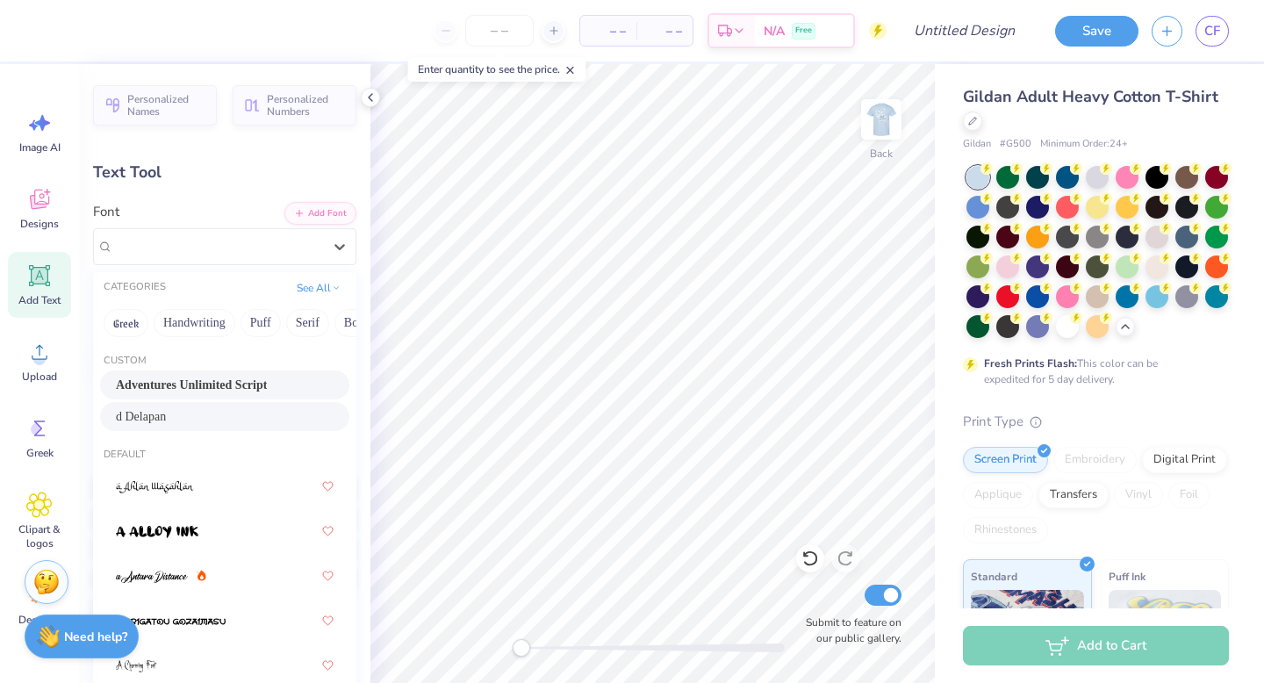
click at [176, 374] on div "Adventures Unlimited Script" at bounding box center [224, 384] width 249 height 29
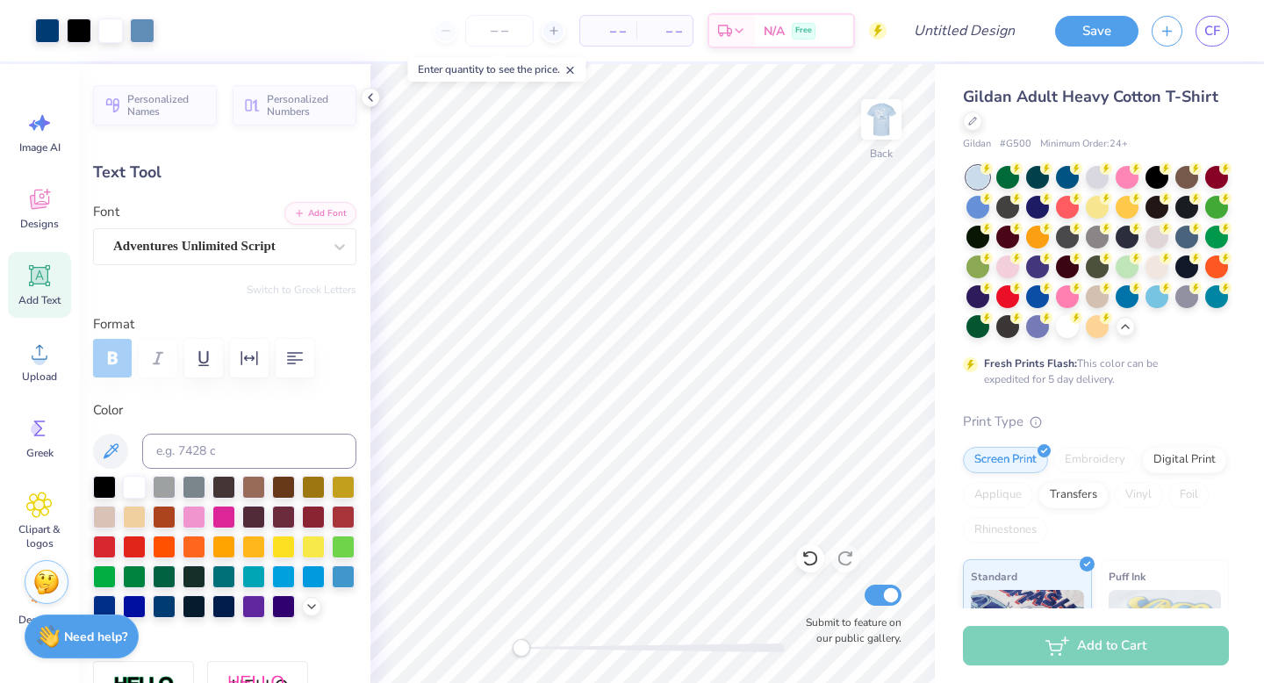
type input "0.0"
type input "1.87"
type input "0.52"
type input "4.49"
type input "2.4"
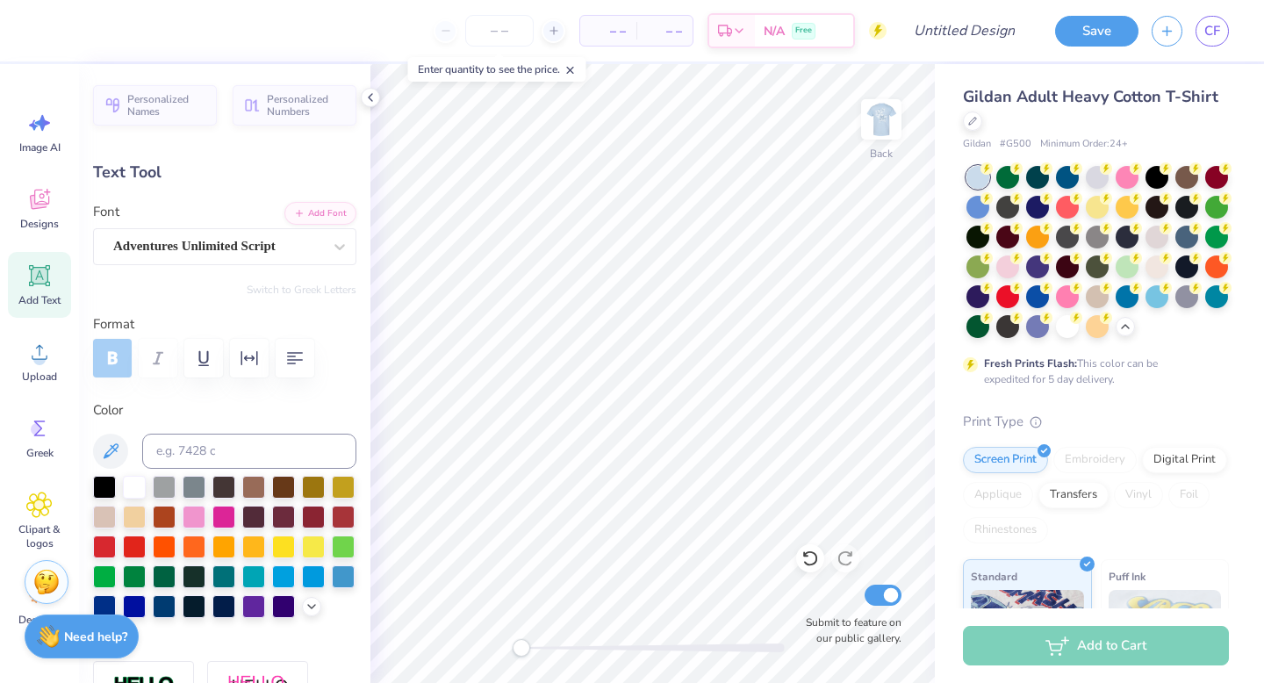
type input "3.04"
type input "0.84"
type input "4.13"
type input "1.90"
type input "0.48"
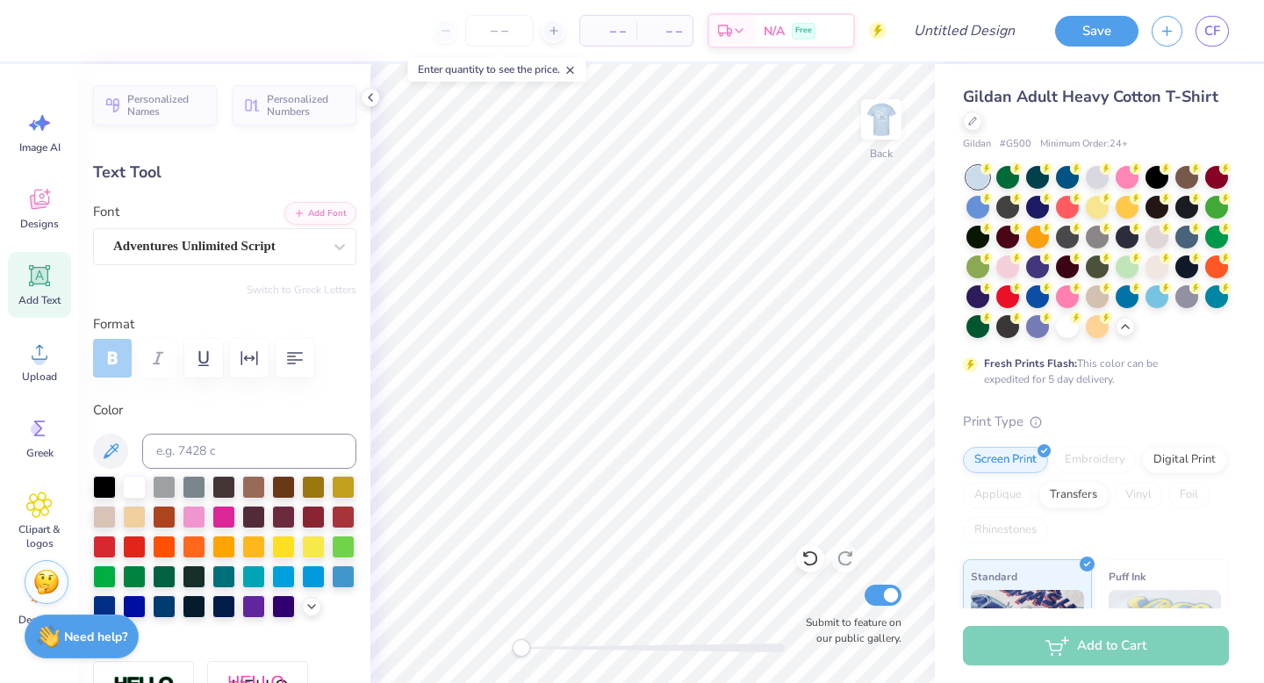
type input "5.54"
type input "-5.1"
type input "3.04"
type input "0.84"
type input "4.70"
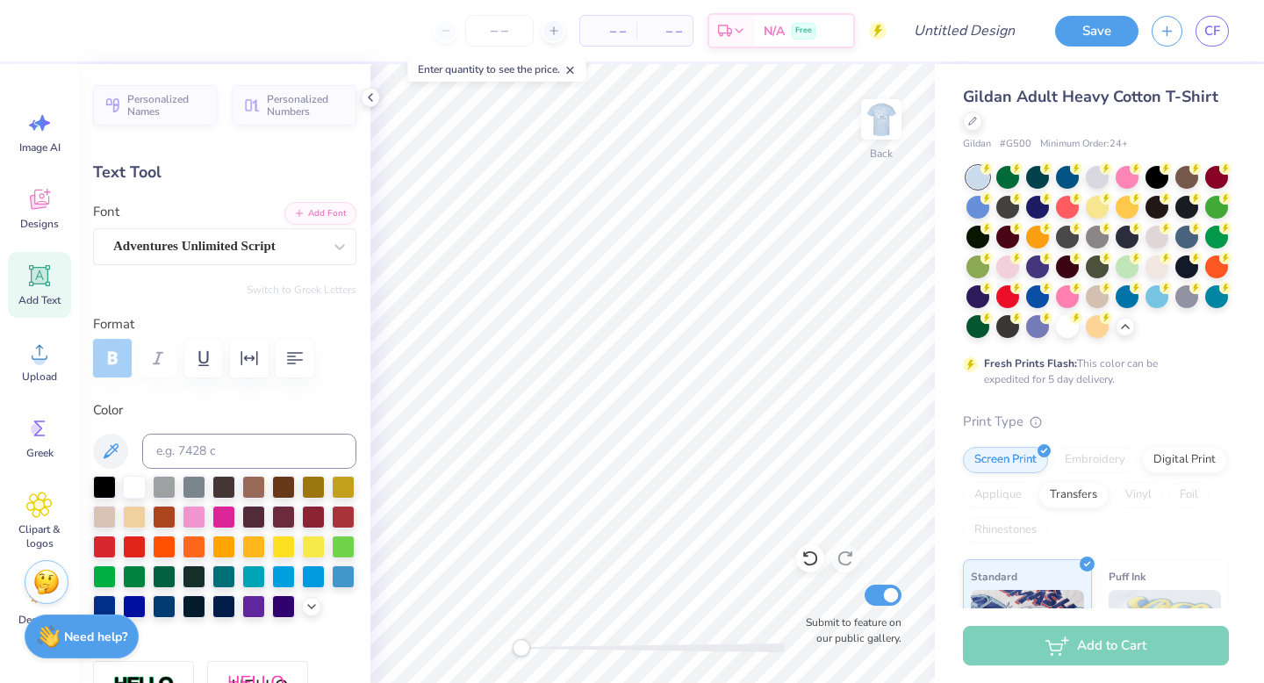
type input "0.0"
type input "1.90"
type input "0.48"
type input "6.09"
type input "-5.1"
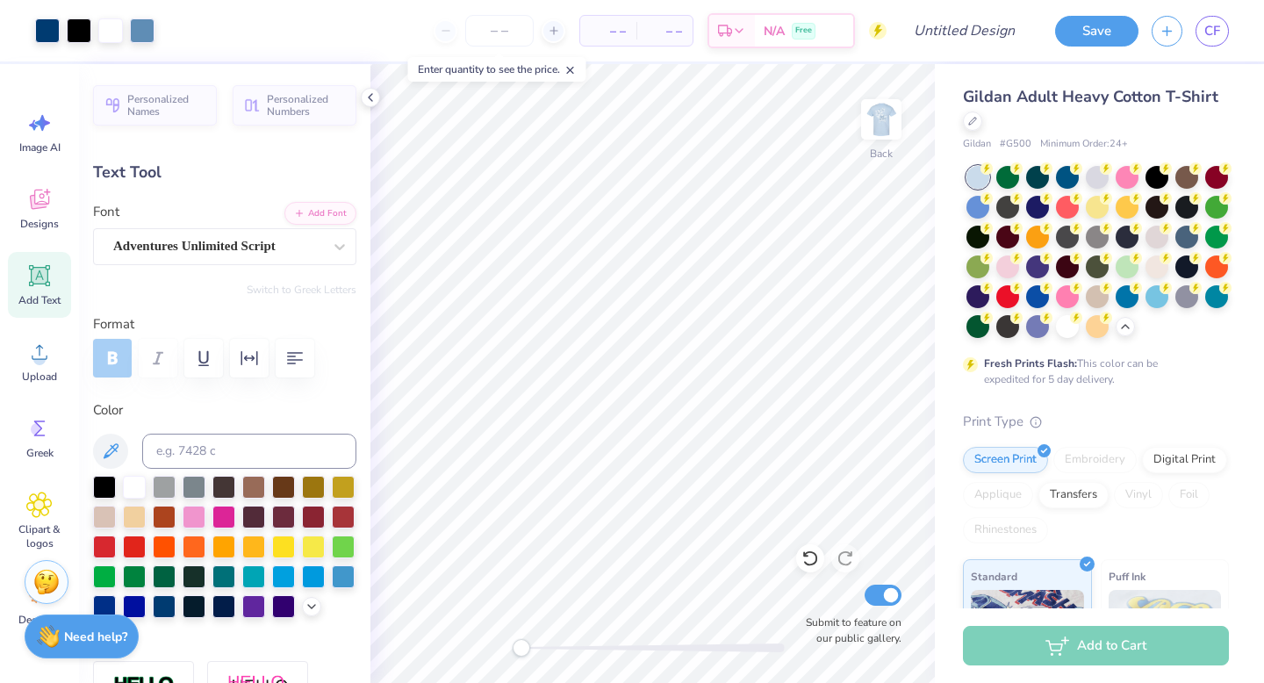
type input "0.0"
type input "5.20"
type input "0.0"
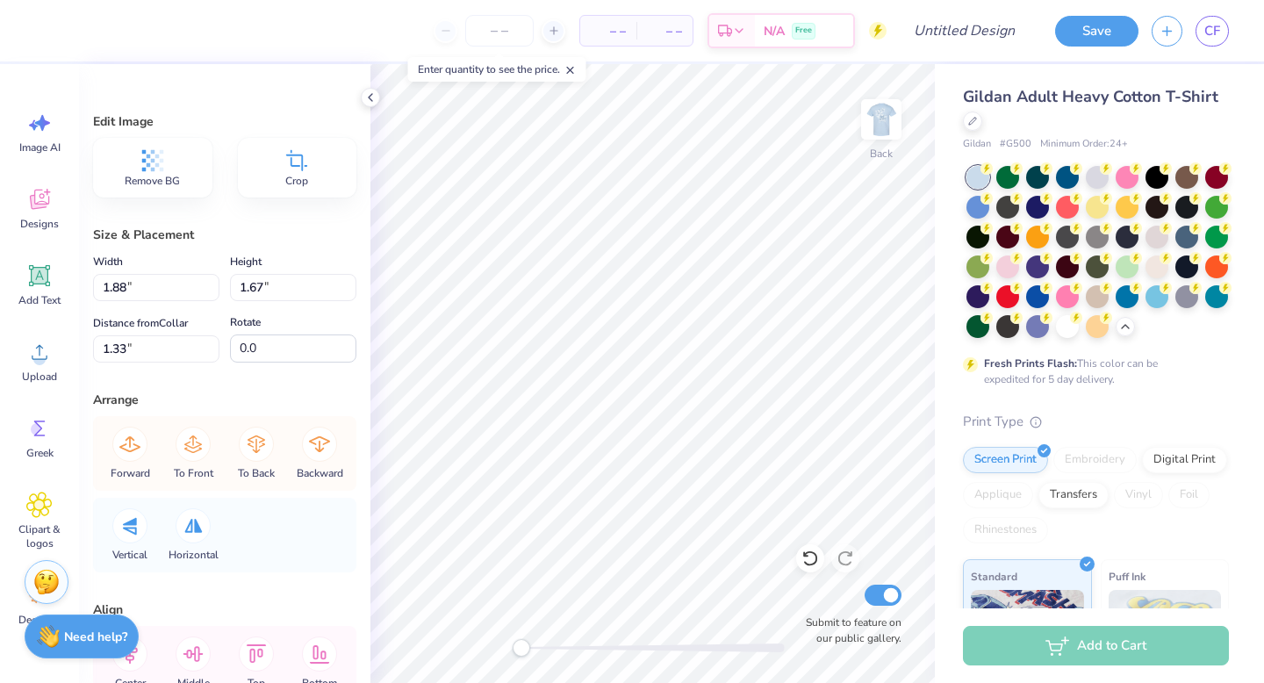
type input "1.88"
type input "1.67"
type input "1.33"
type input "3.36"
type input "3.17"
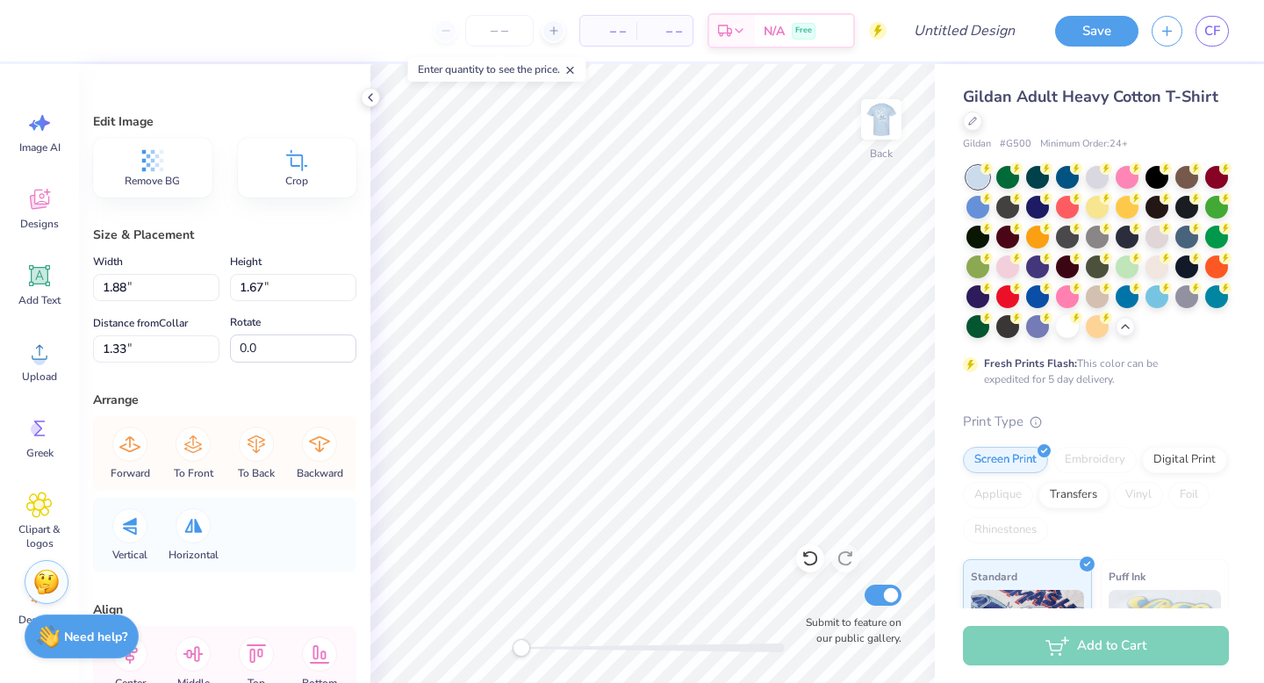
type input "2.50"
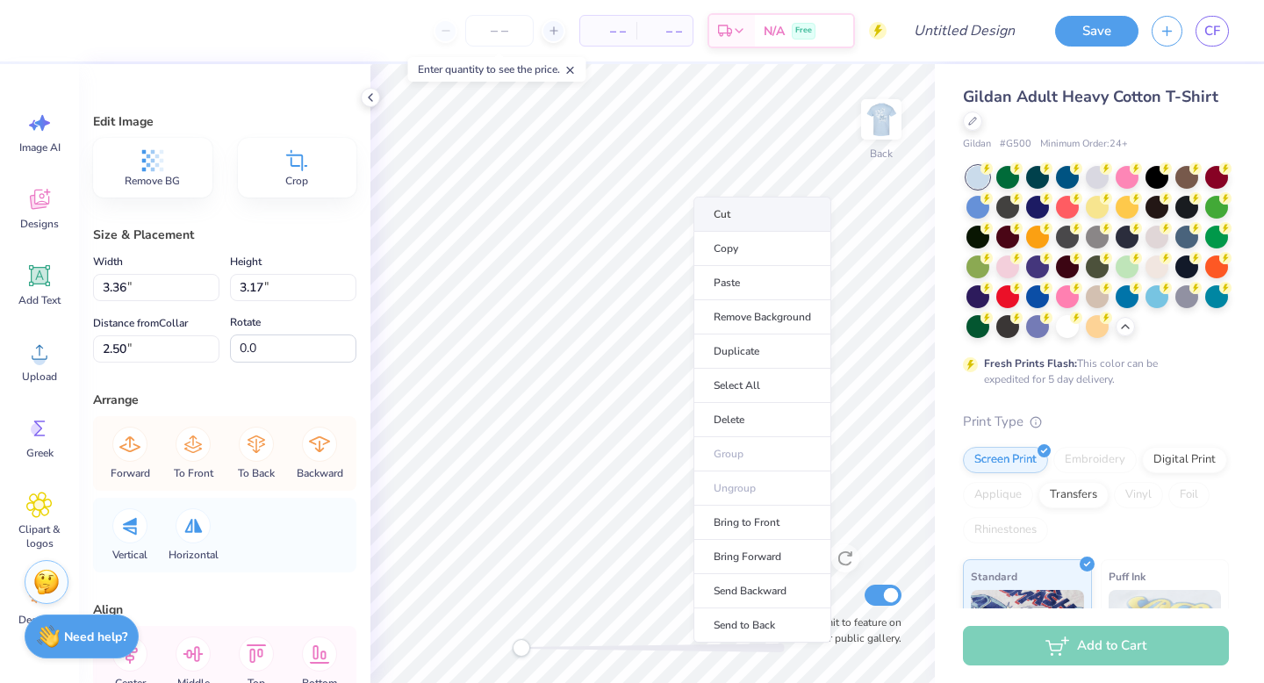
click at [713, 224] on li "Cut" at bounding box center [763, 214] width 138 height 35
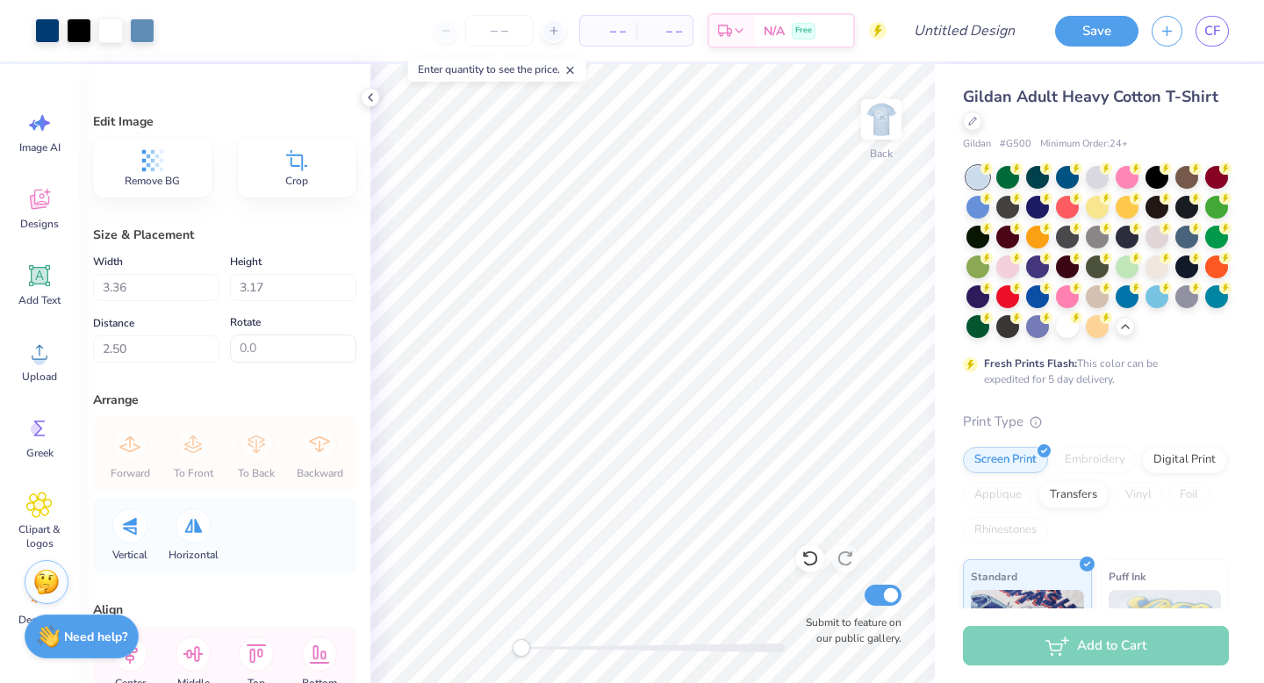
type input "1.88"
type input "1.67"
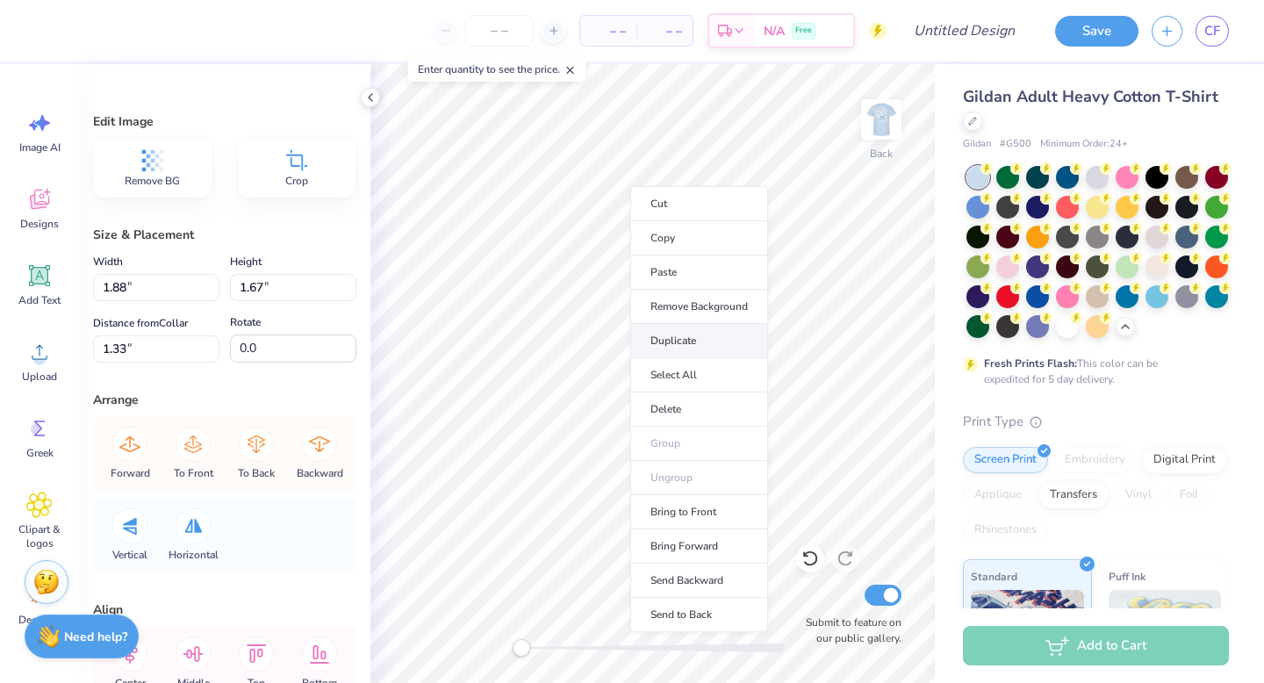
click at [687, 331] on li "Duplicate" at bounding box center [699, 341] width 138 height 34
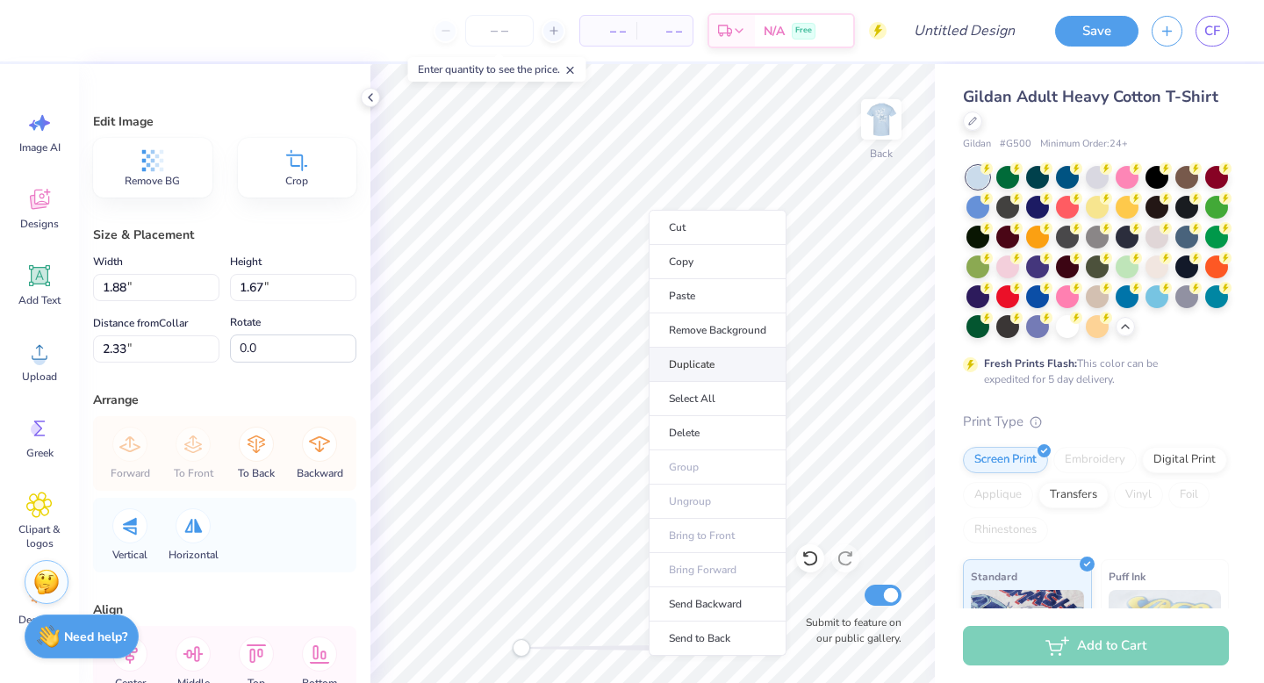
click at [714, 362] on li "Duplicate" at bounding box center [718, 365] width 138 height 34
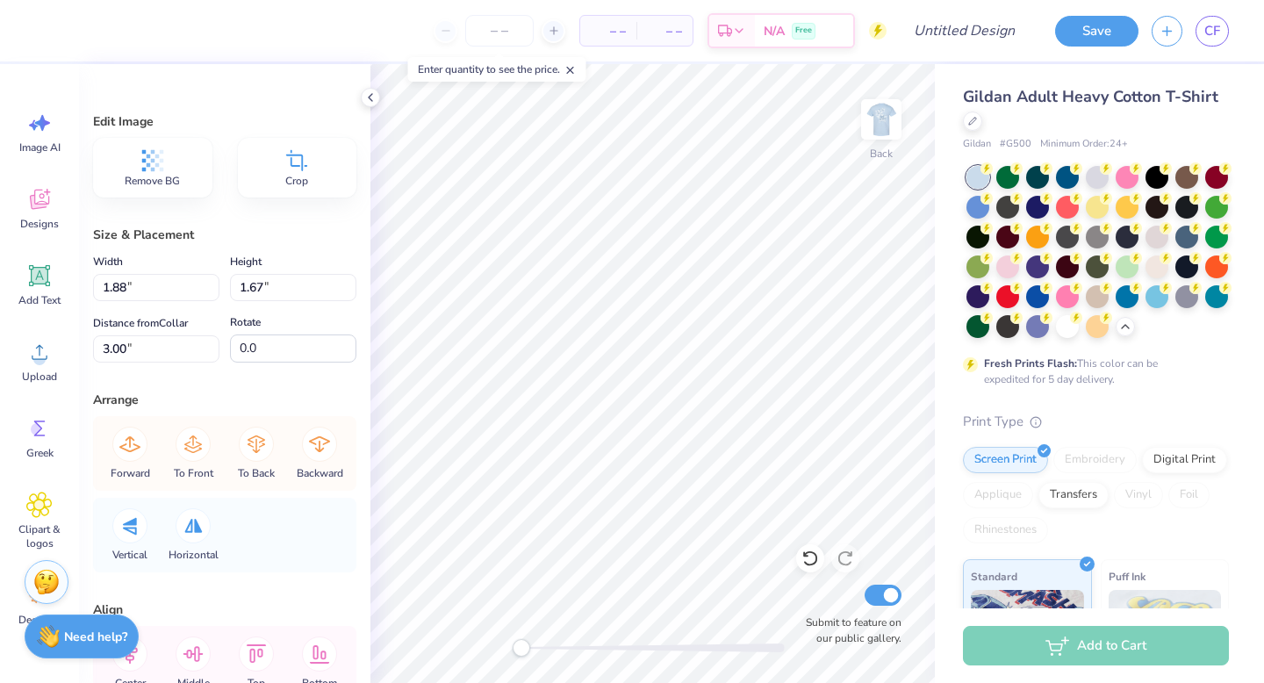
type input "4.36"
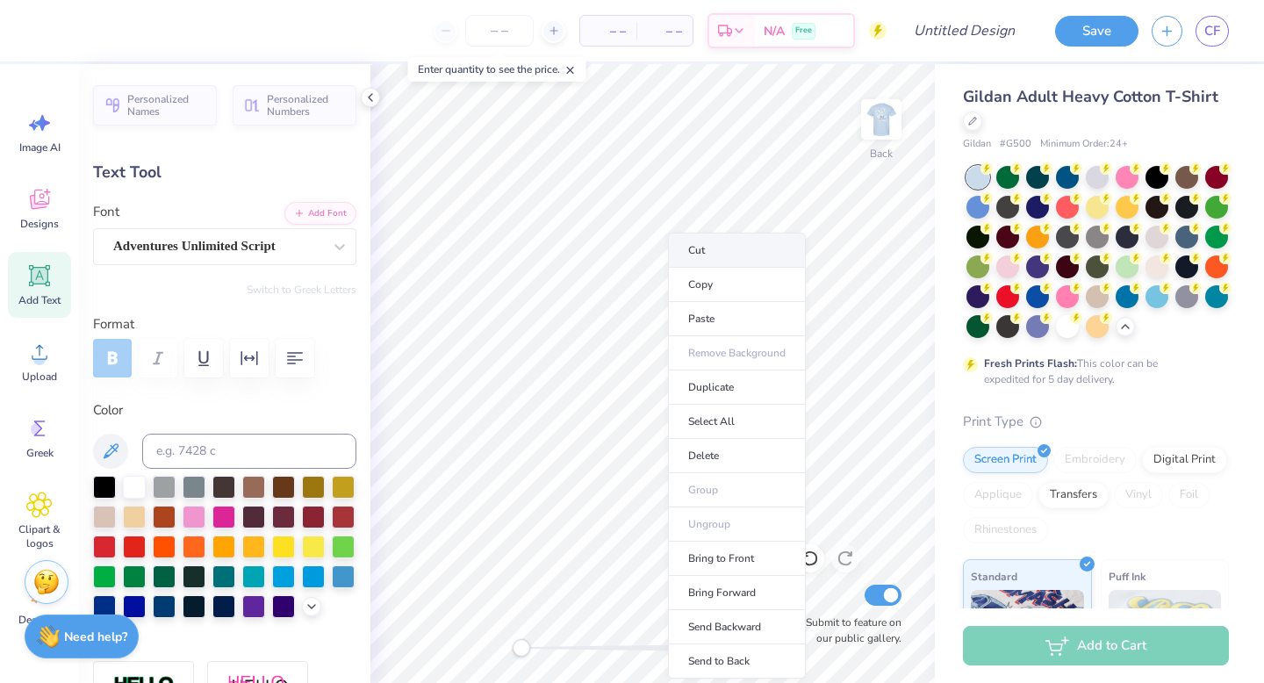
click at [700, 254] on li "Cut" at bounding box center [737, 250] width 138 height 35
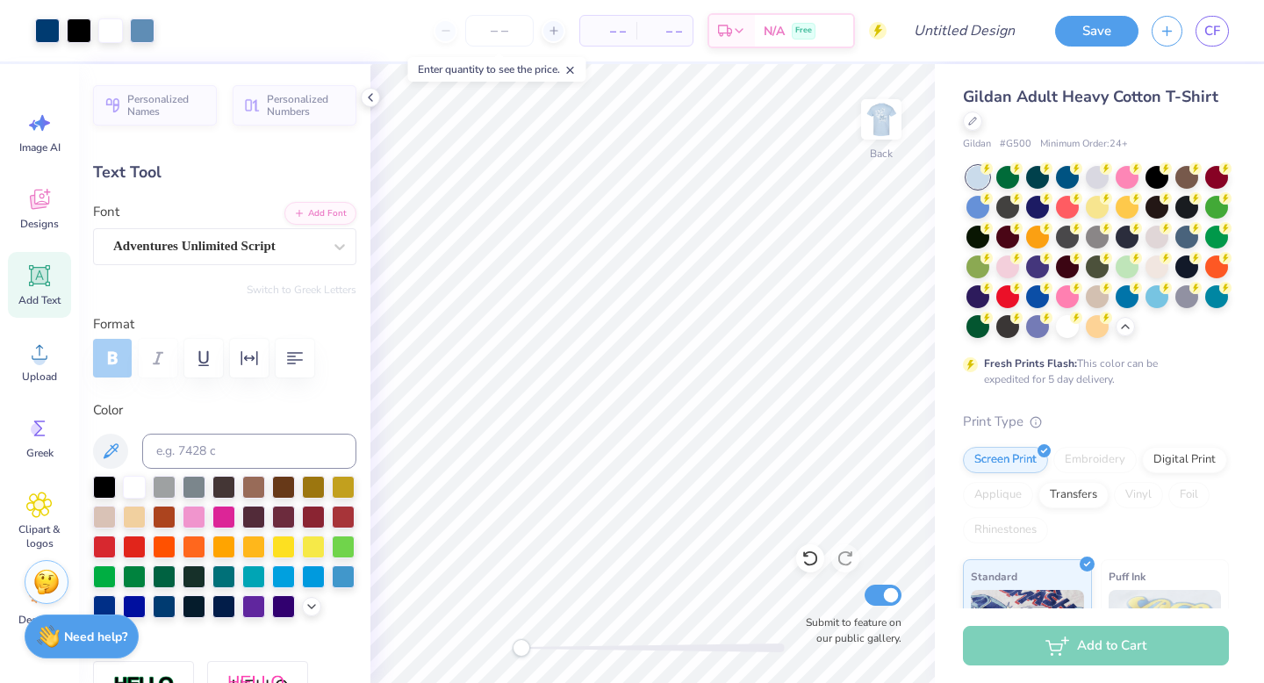
type input "0.0"
type input "0.81"
type input "0.84"
type input "5.30"
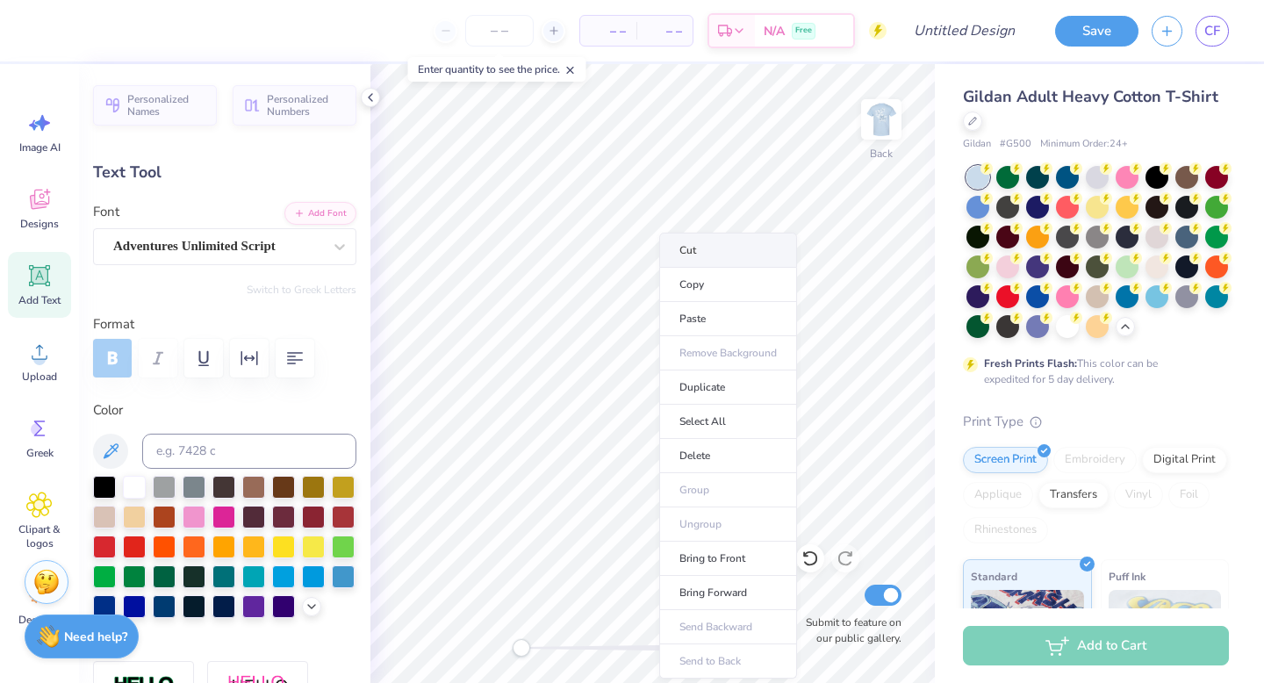
click at [686, 242] on li "Cut" at bounding box center [728, 250] width 138 height 35
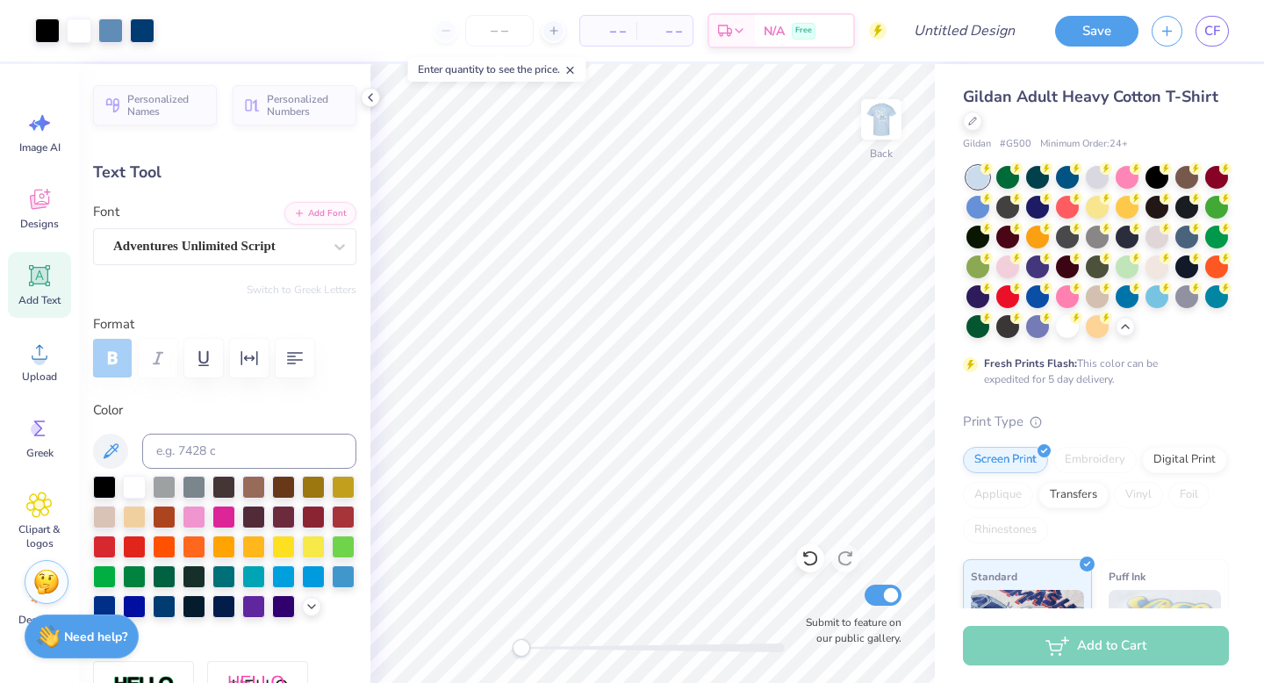
type input "0.0"
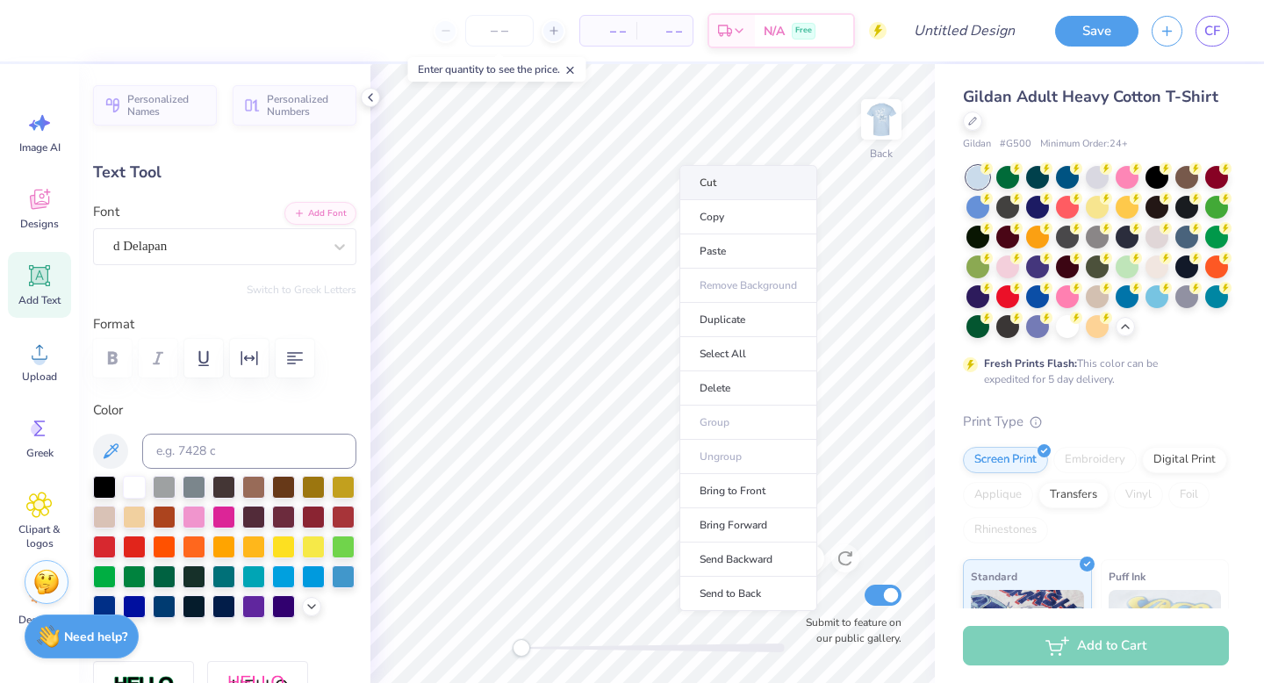
click at [700, 187] on li "Cut" at bounding box center [749, 182] width 138 height 35
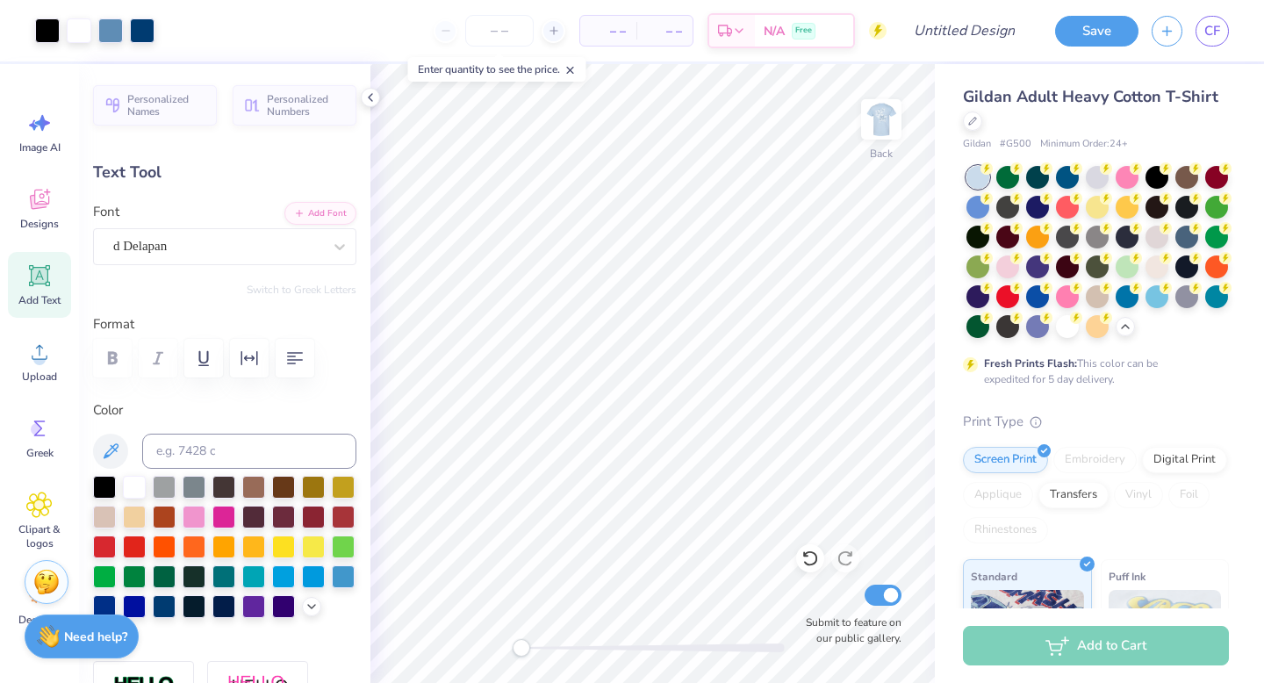
type input "0.0"
type input "1.49"
type input "0.54"
type input "1.58"
click at [183, 255] on div "d Delapan" at bounding box center [217, 246] width 212 height 27
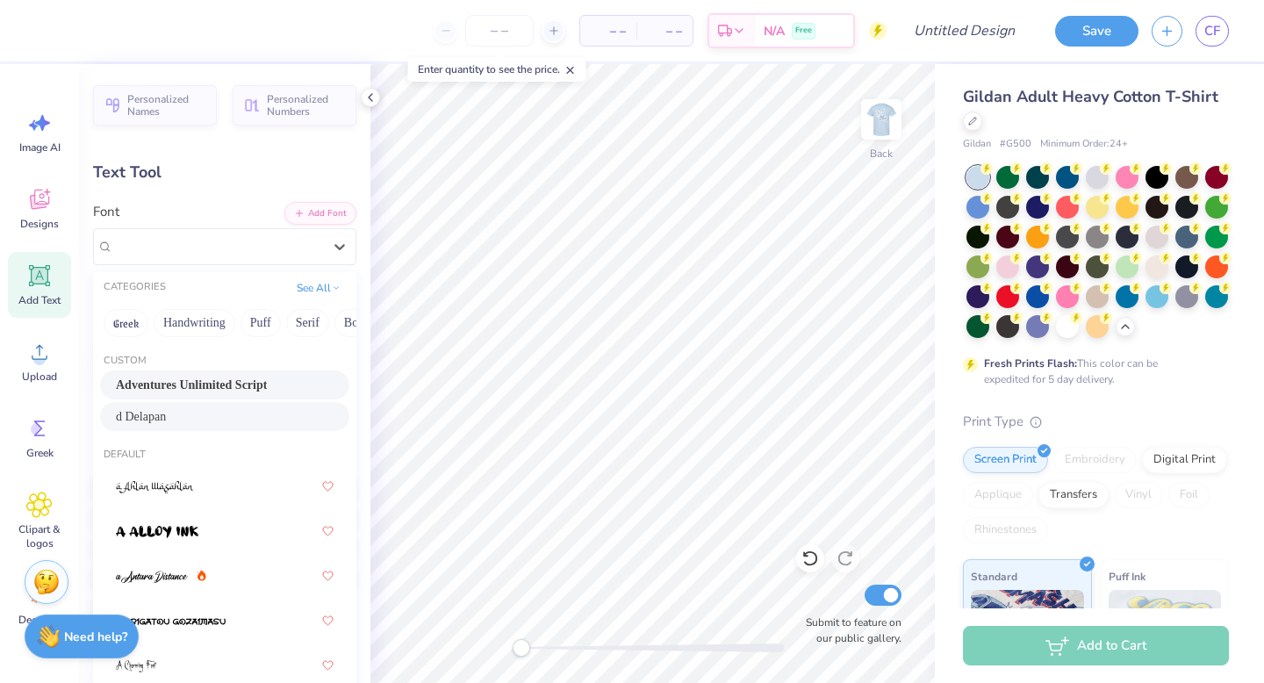
click at [205, 384] on span "Adventures Unlimited Script" at bounding box center [191, 385] width 151 height 18
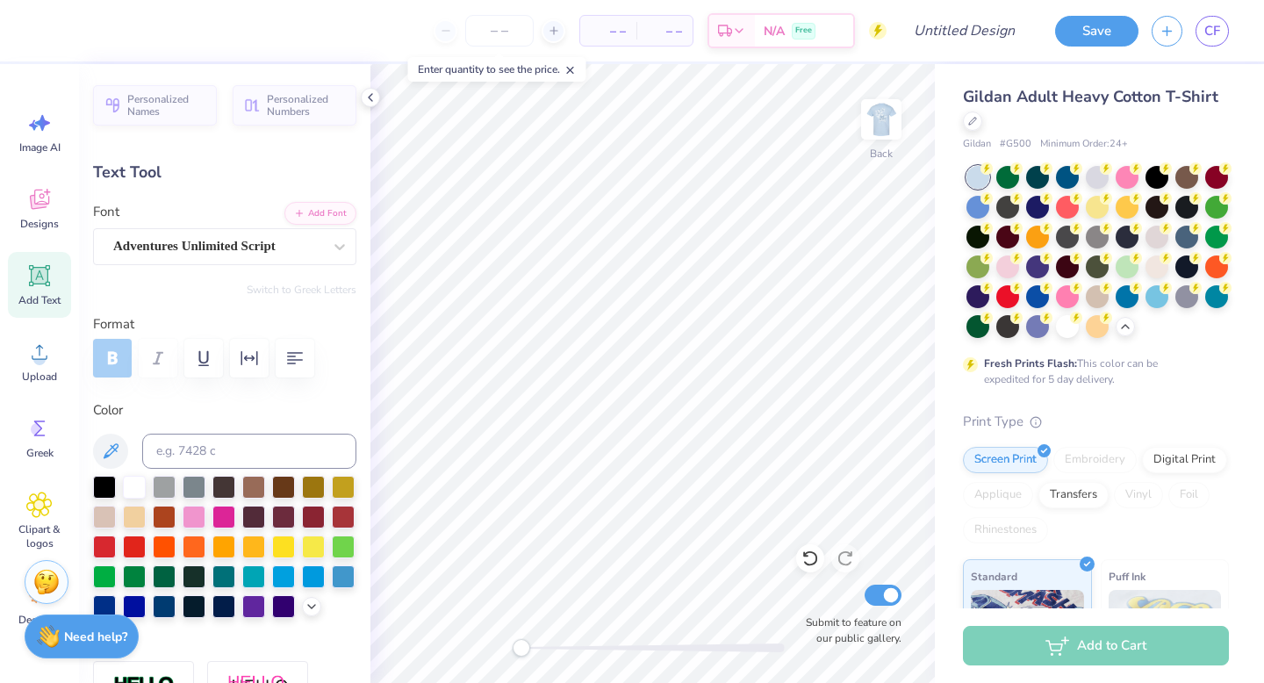
type input "0.0"
type input "1.00"
type input "0.38"
type input "1.68"
type input "0.0"
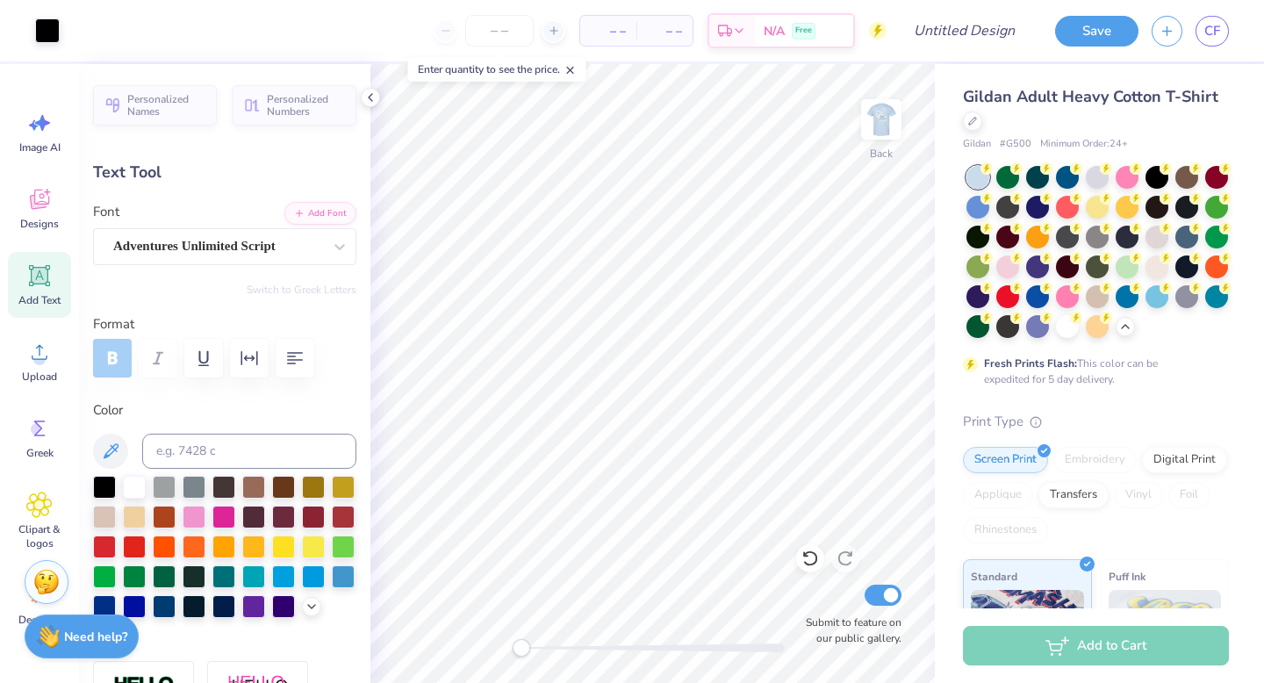
type input "2.07"
type input "0.79"
type input "1.33"
type input "-4.7"
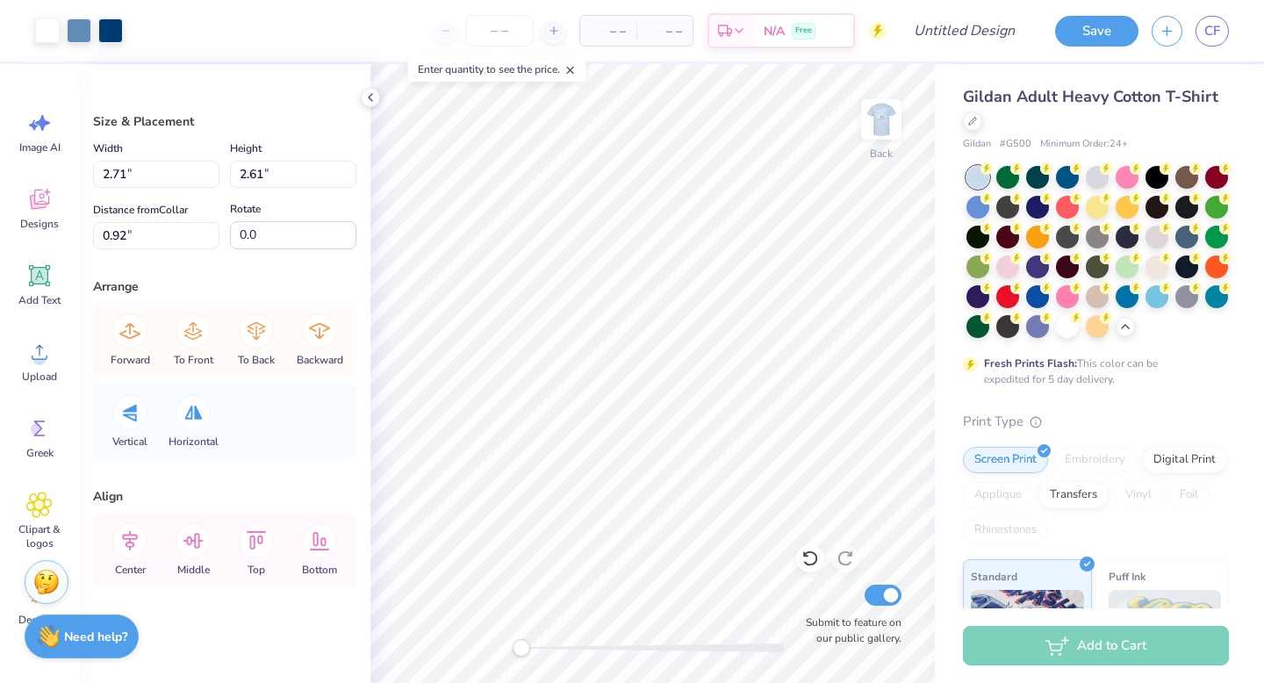
type input "-19.5"
type input "2.65"
type input "2.67"
type input "1.39"
type input "-19.5"
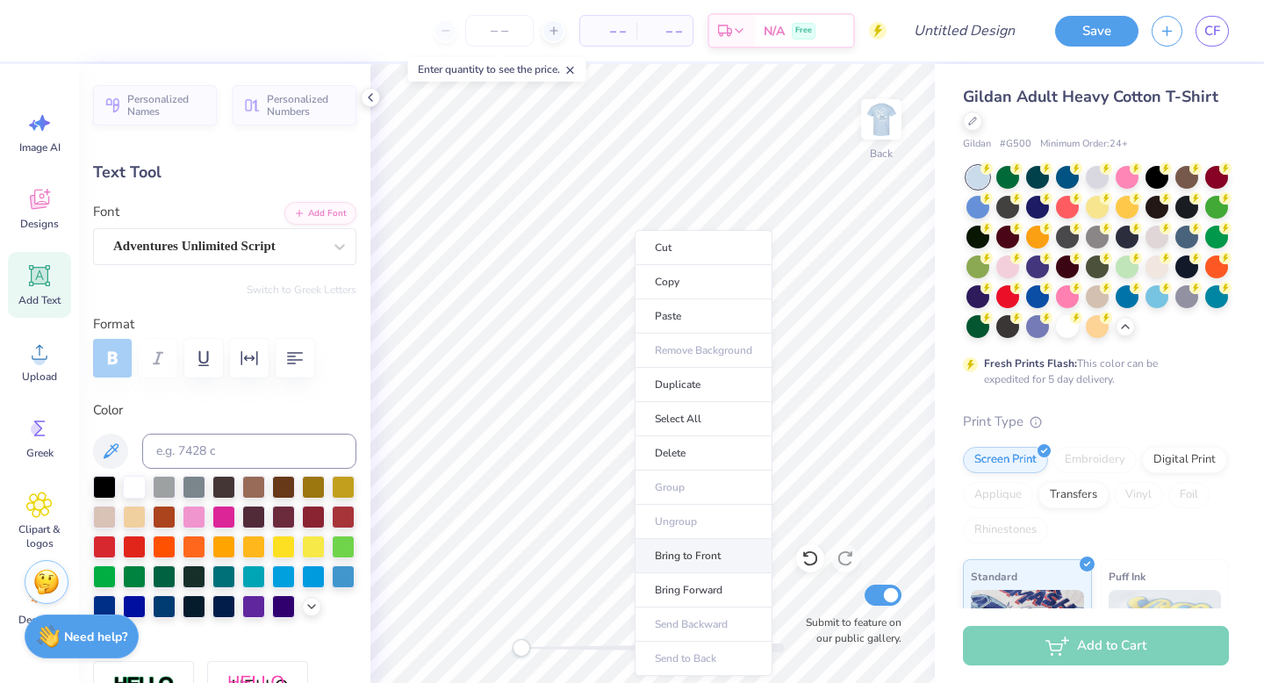
click at [721, 563] on li "Bring to Front" at bounding box center [704, 556] width 138 height 34
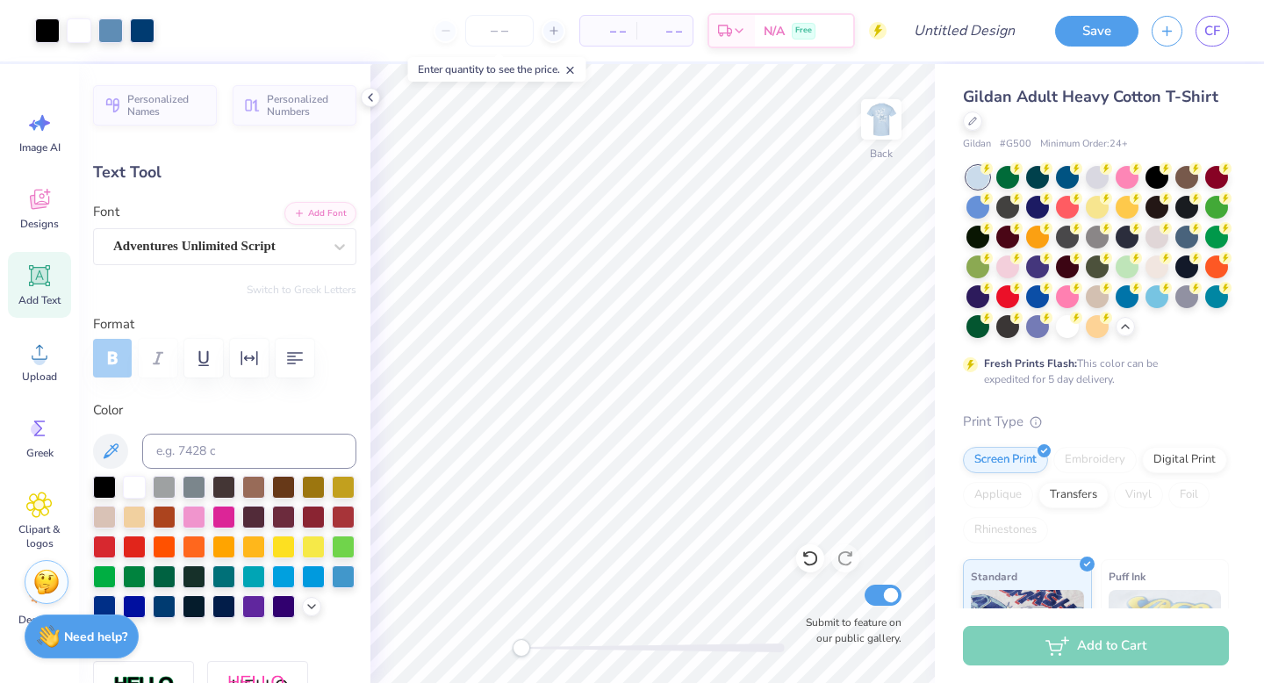
type input "0.0"
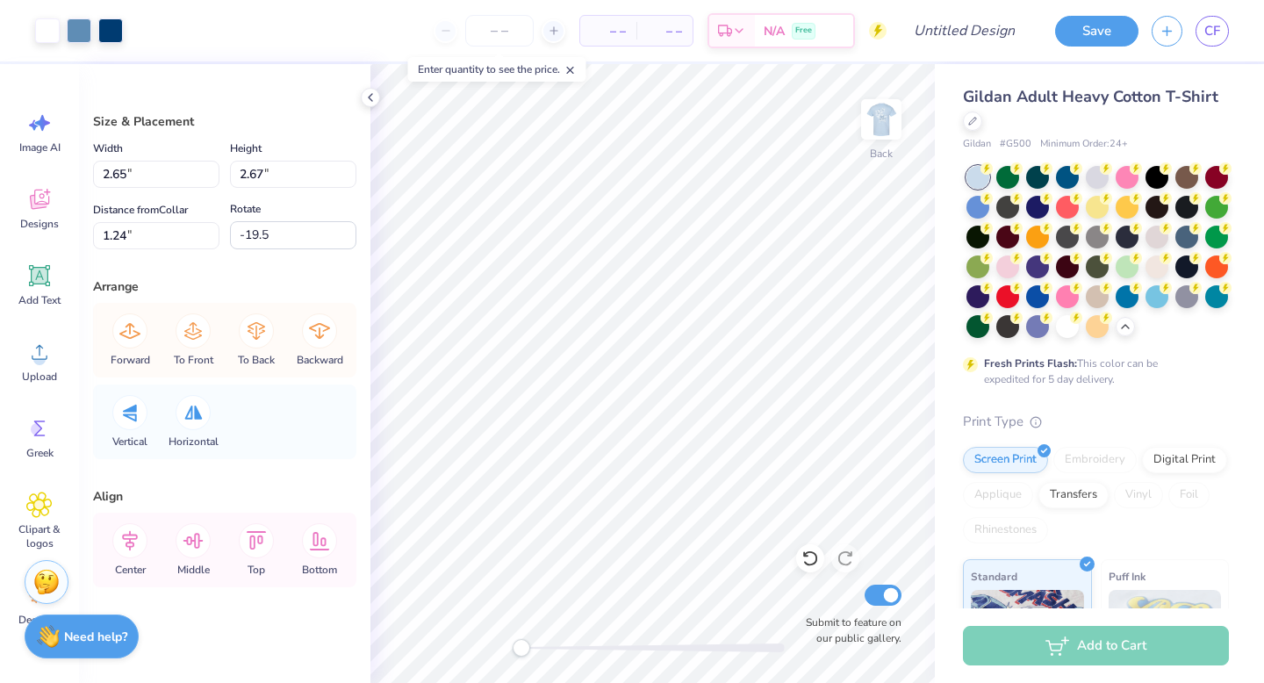
type input "1.64"
type input "1.58"
type input "3.91"
type input "0.0"
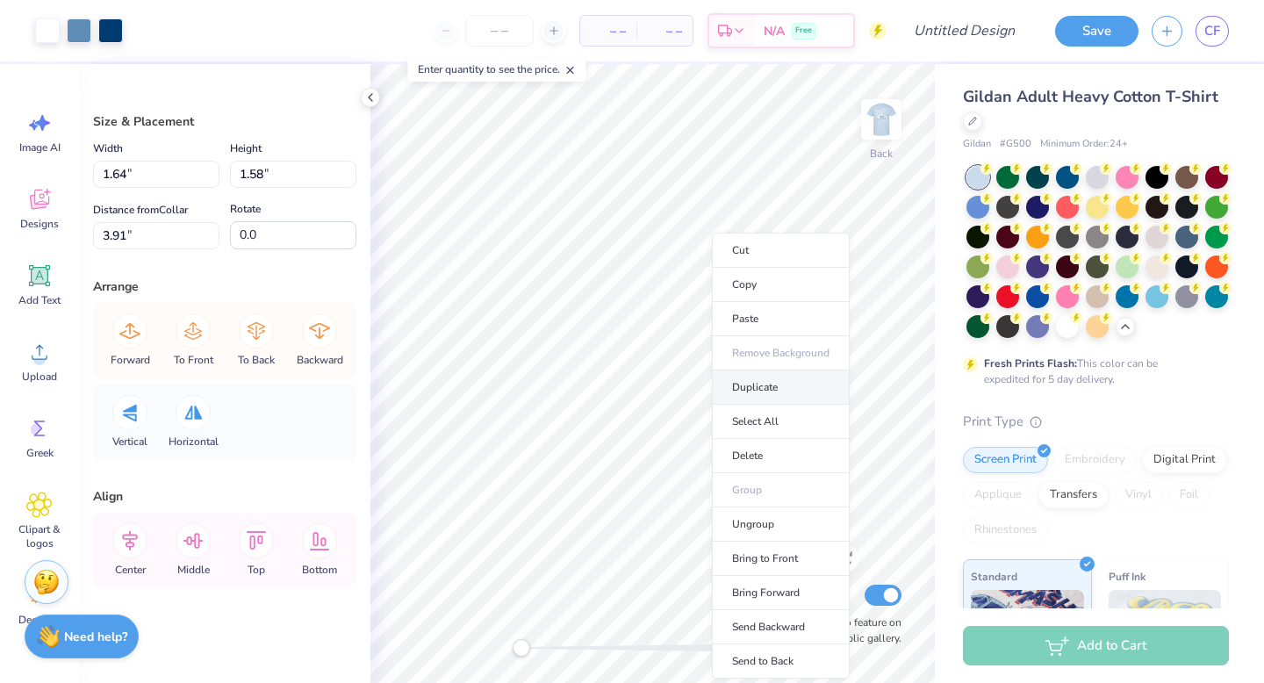
click at [770, 392] on li "Duplicate" at bounding box center [781, 387] width 138 height 34
type input "4.96"
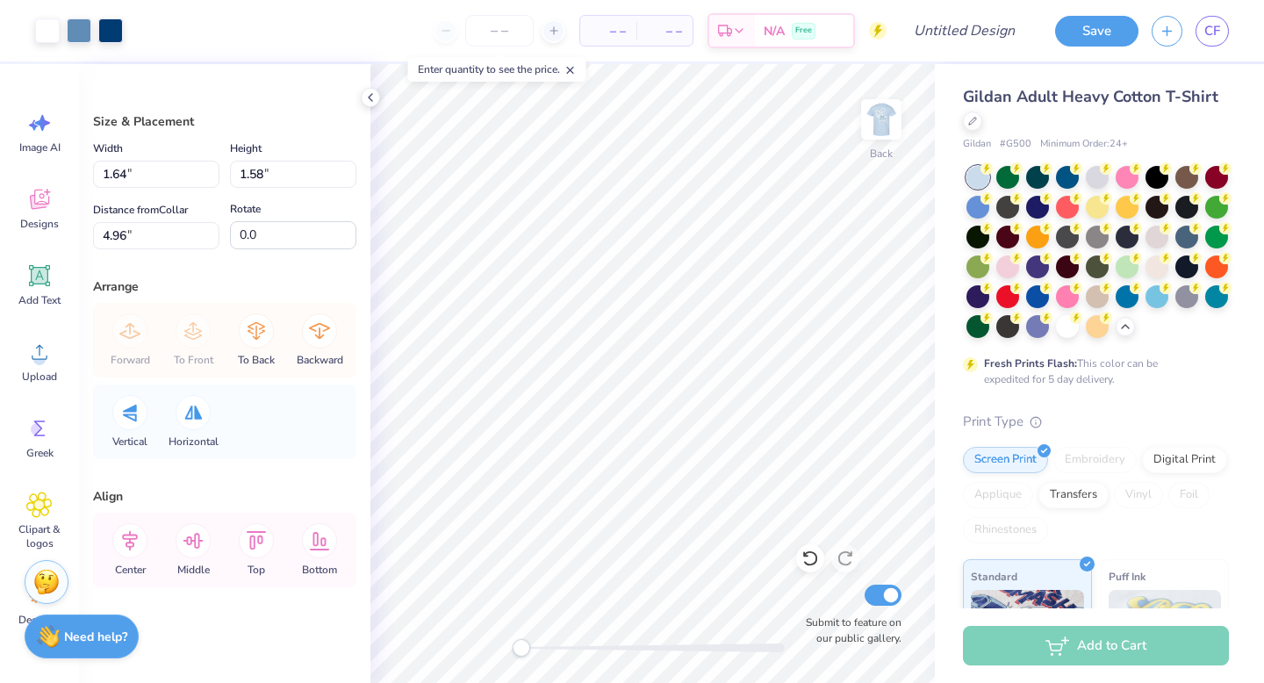
type input "1.00"
type input "0.97"
type input "3.36"
type input "1.00"
type input "0.97"
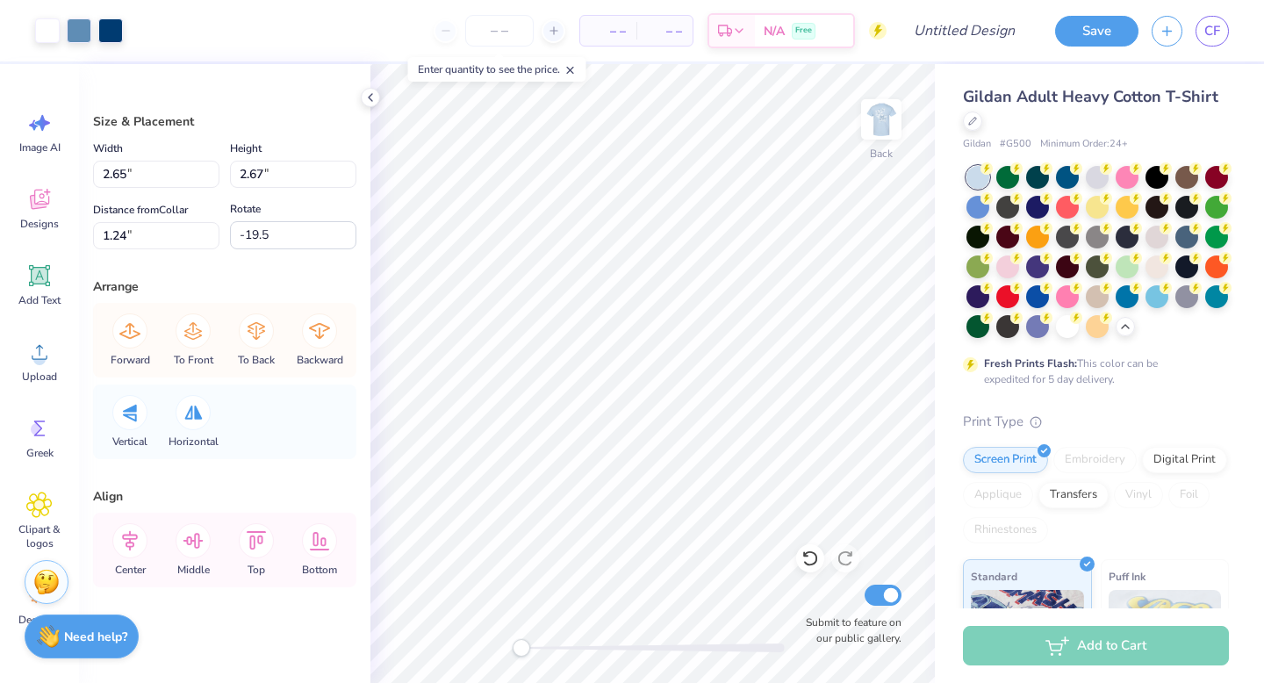
type input "2.52"
type input "0.0"
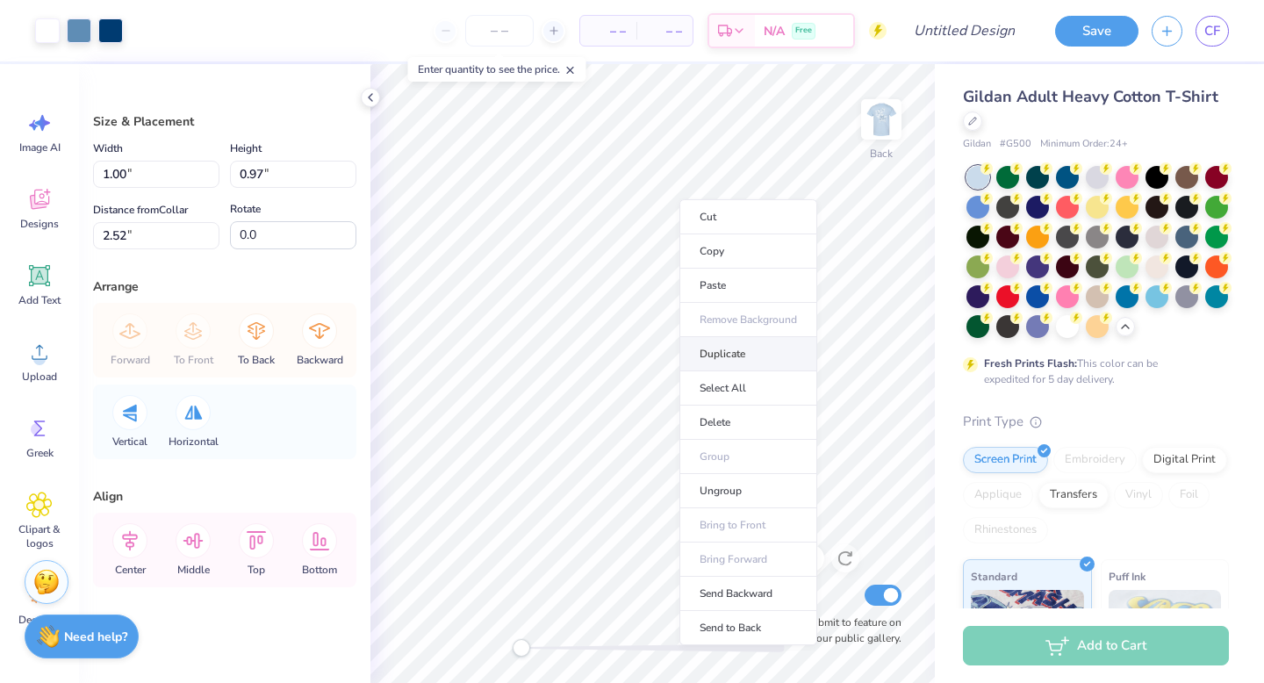
click at [738, 359] on li "Duplicate" at bounding box center [749, 354] width 138 height 34
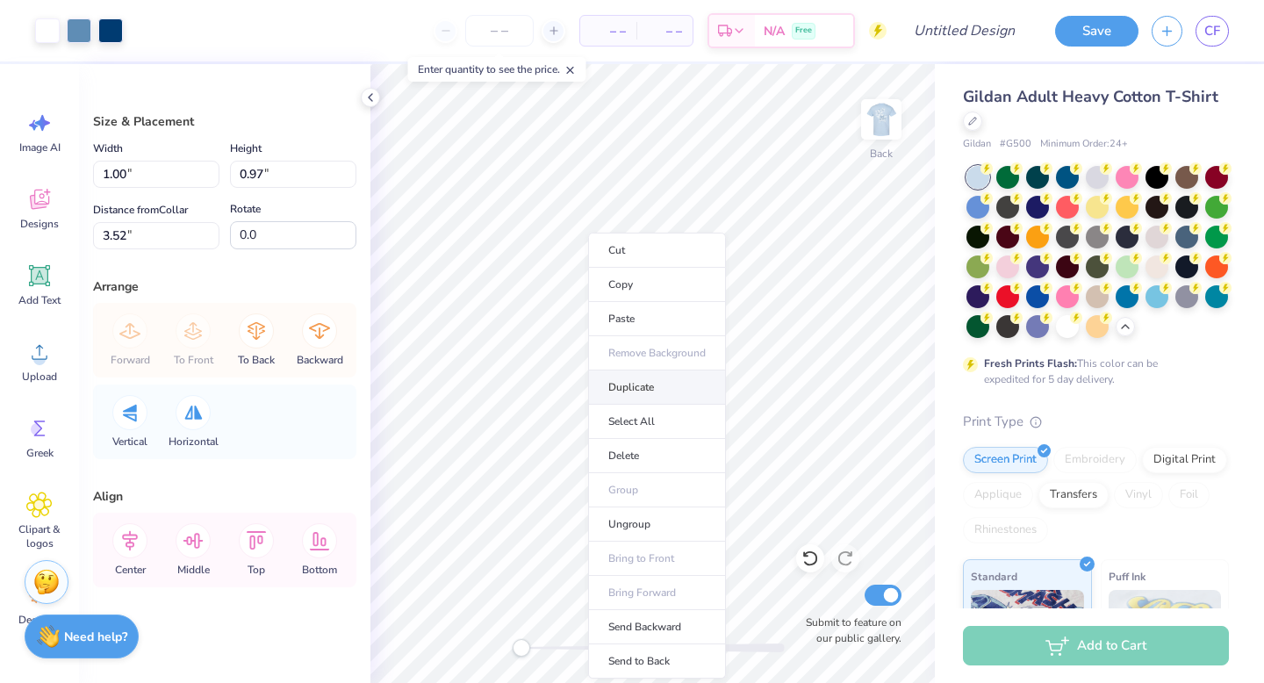
click at [658, 385] on li "Duplicate" at bounding box center [657, 387] width 138 height 34
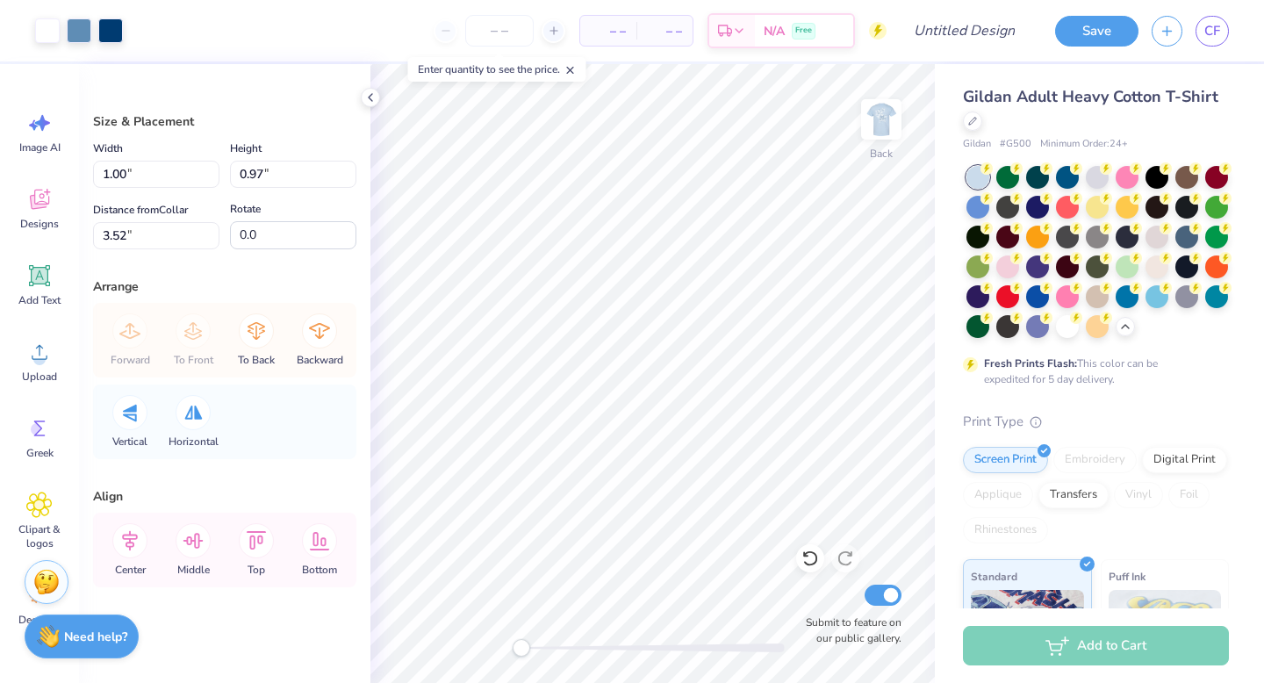
type input "5.75"
click at [50, 36] on div at bounding box center [47, 29] width 25 height 25
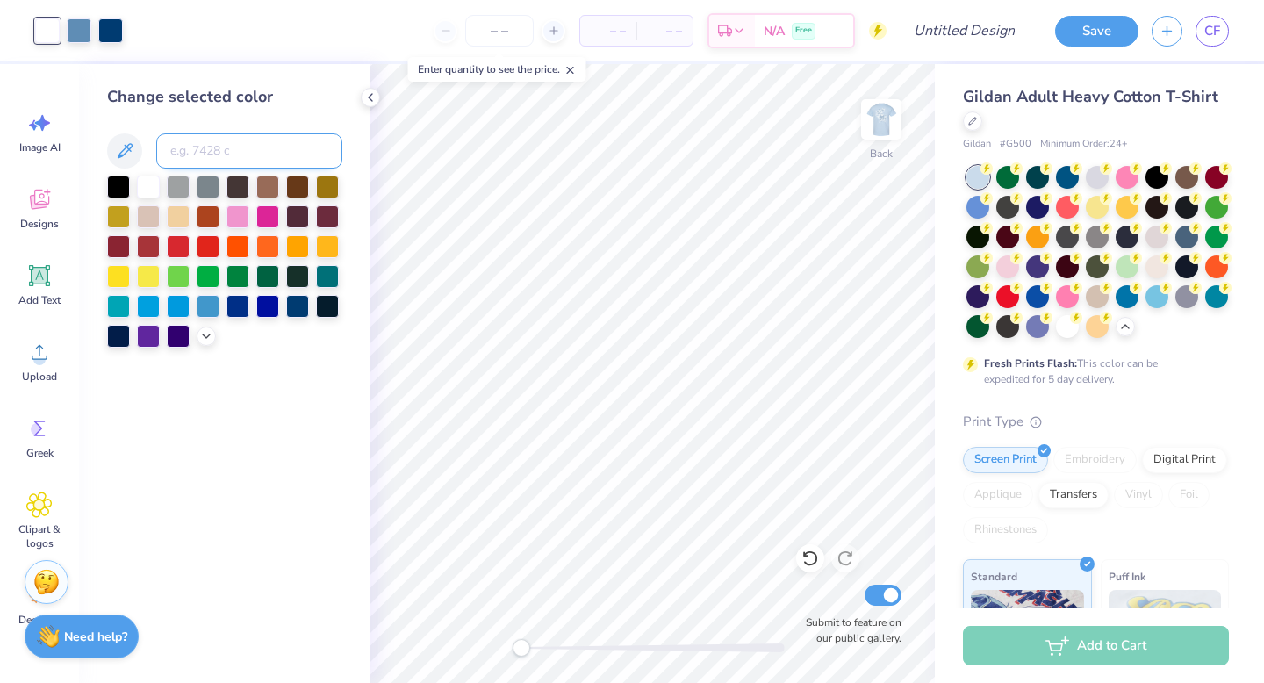
click at [241, 149] on input at bounding box center [249, 150] width 186 height 35
type input "541"
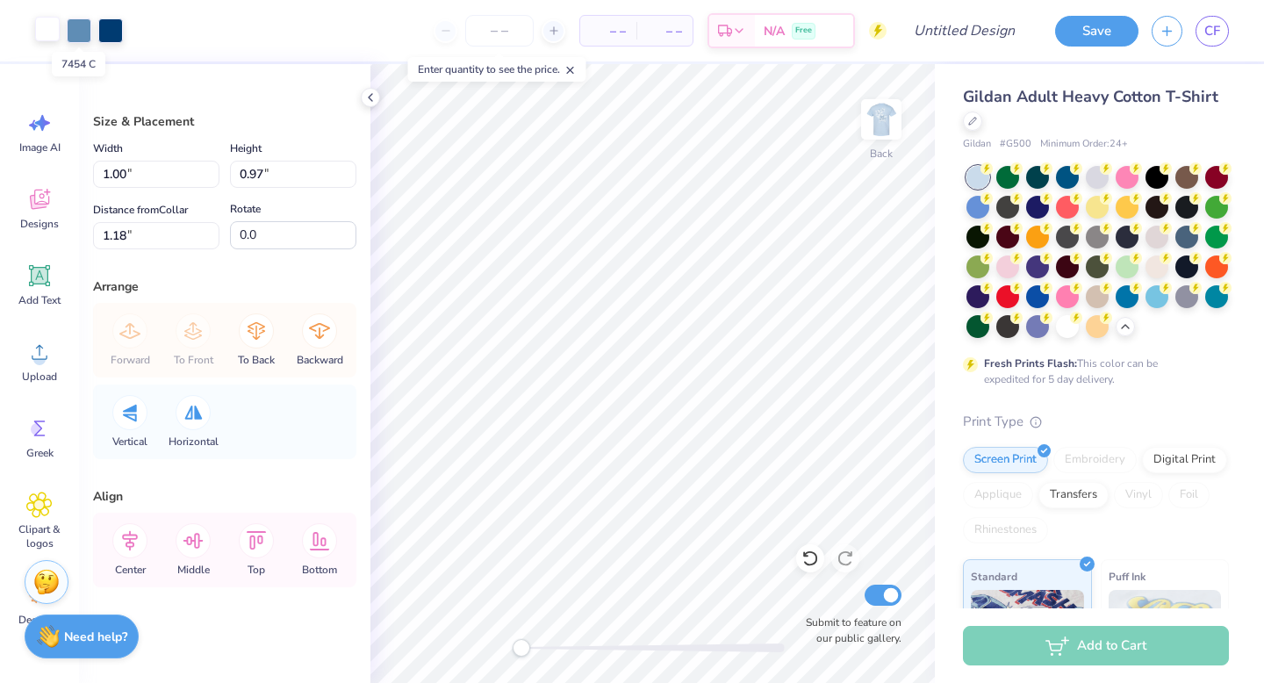
click at [51, 32] on div at bounding box center [47, 29] width 25 height 25
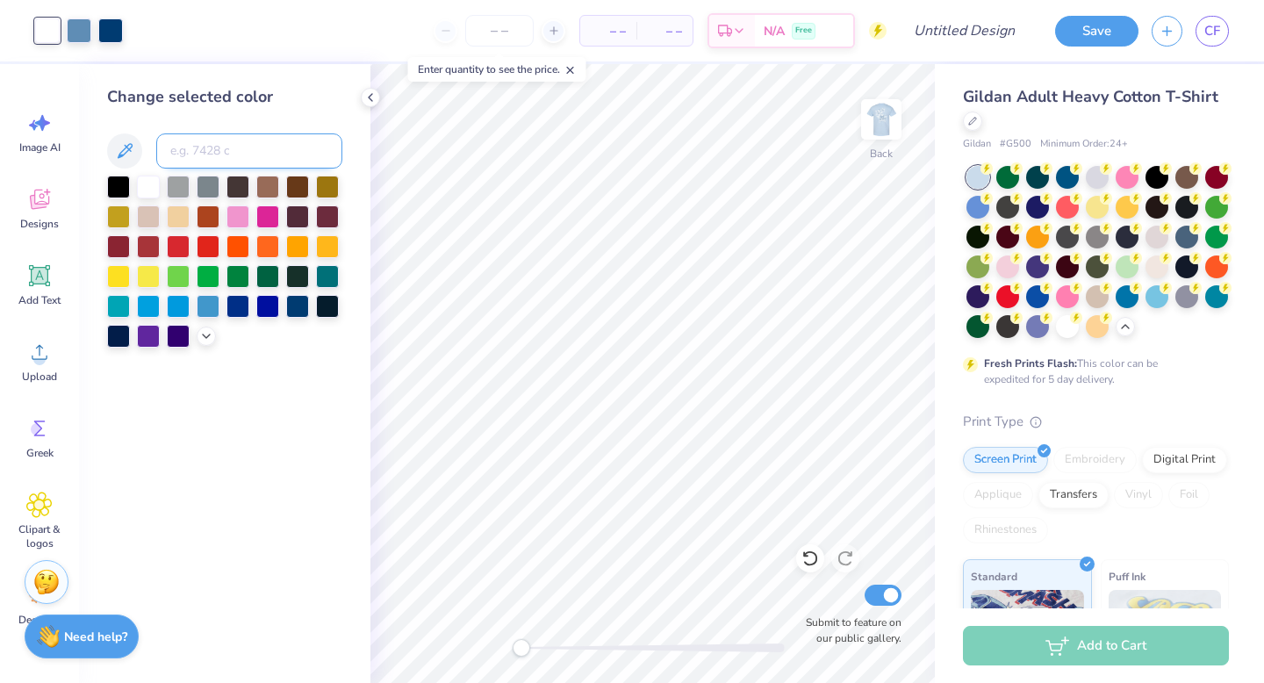
click at [204, 150] on input at bounding box center [249, 150] width 186 height 35
type input "541"
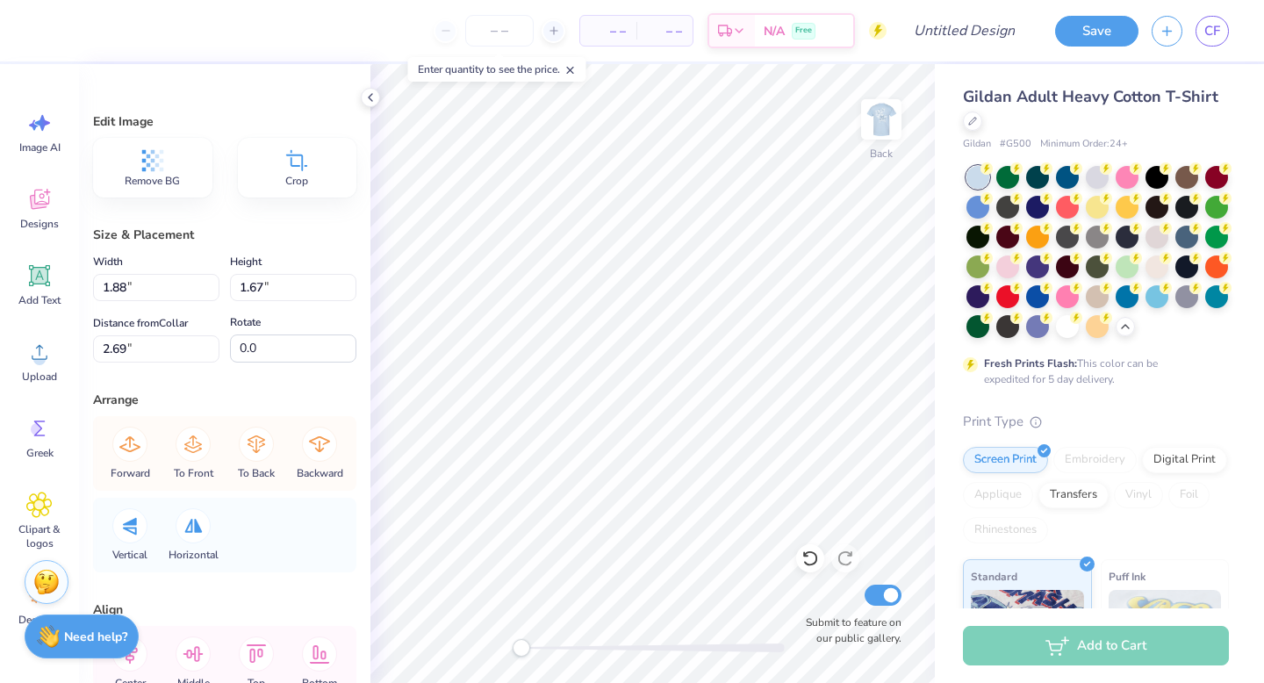
type input "1.33"
click at [362, 82] on div "Edit Image Remove BG Crop Size & Placement Width 1.88 1.88 " Height 1.67 1.67 "…" at bounding box center [224, 373] width 291 height 619
click at [362, 88] on div "Edit Image Remove BG Crop Size & Placement Width 1.88 1.88 " Height 1.67 1.67 "…" at bounding box center [224, 373] width 291 height 619
click at [370, 94] on polyline at bounding box center [371, 97] width 4 height 7
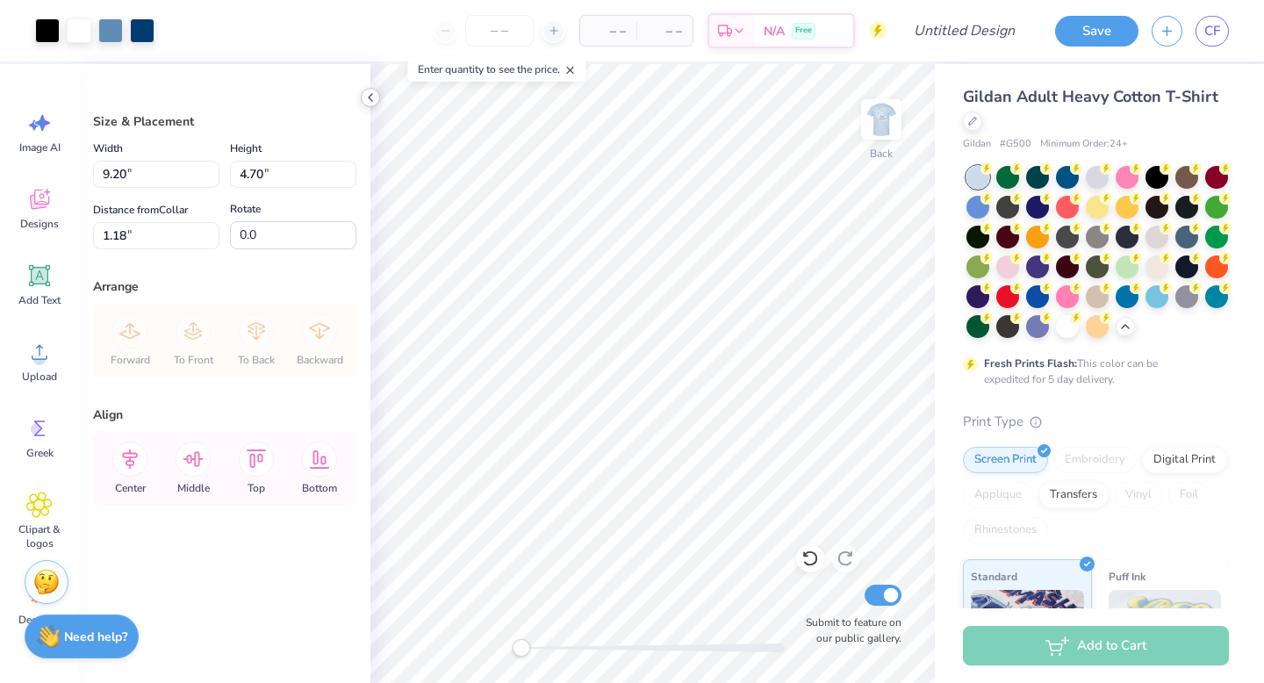
type input "5.55"
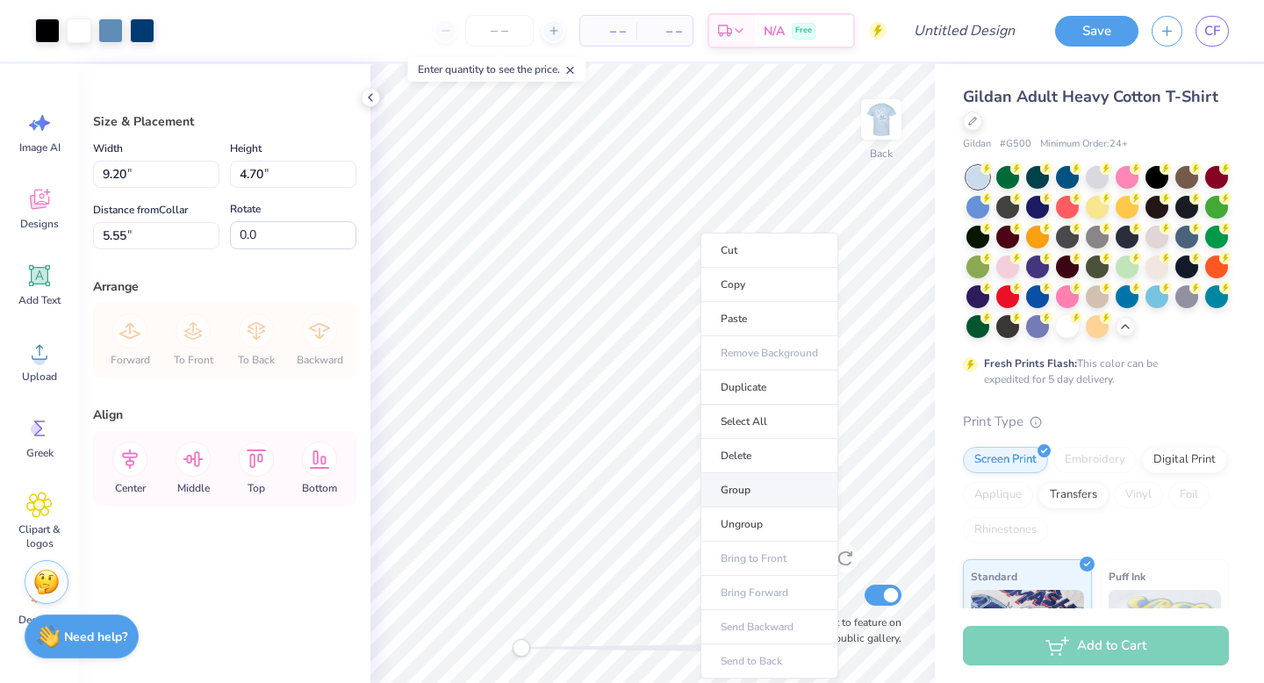
click at [765, 483] on li "Group" at bounding box center [770, 490] width 138 height 34
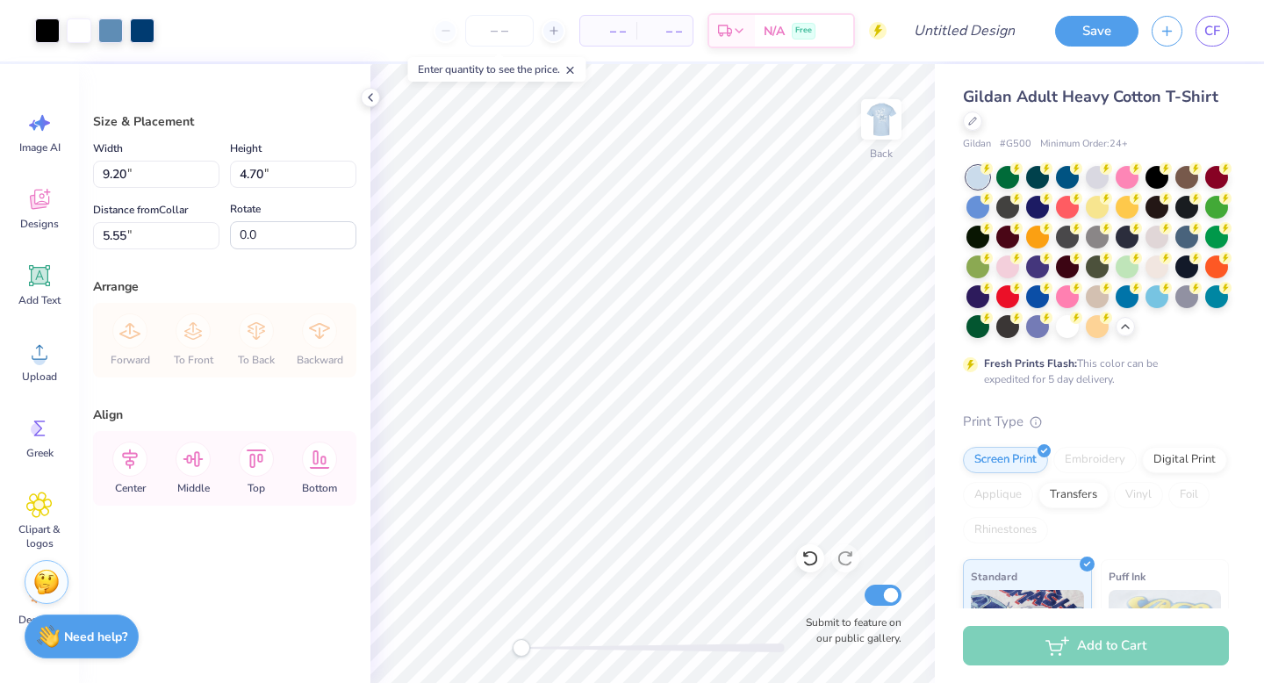
type input "5.30"
type input "2.71"
type input "7.55"
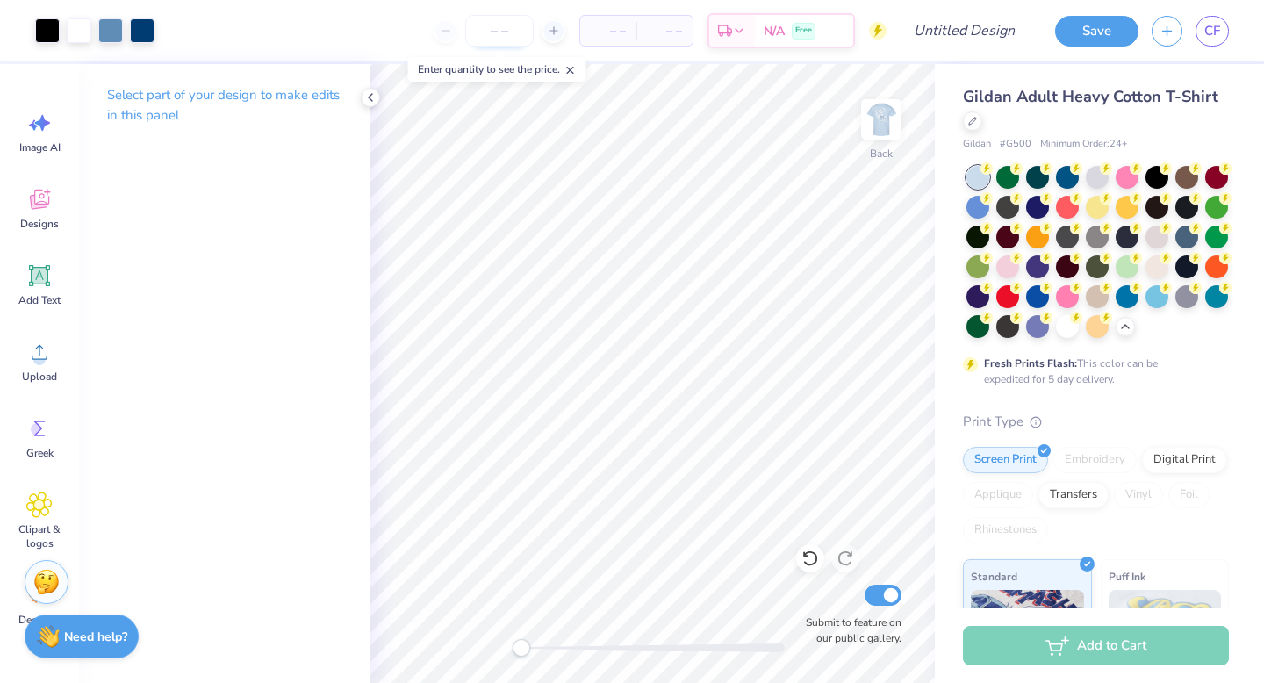
click at [493, 32] on input "number" at bounding box center [499, 31] width 68 height 32
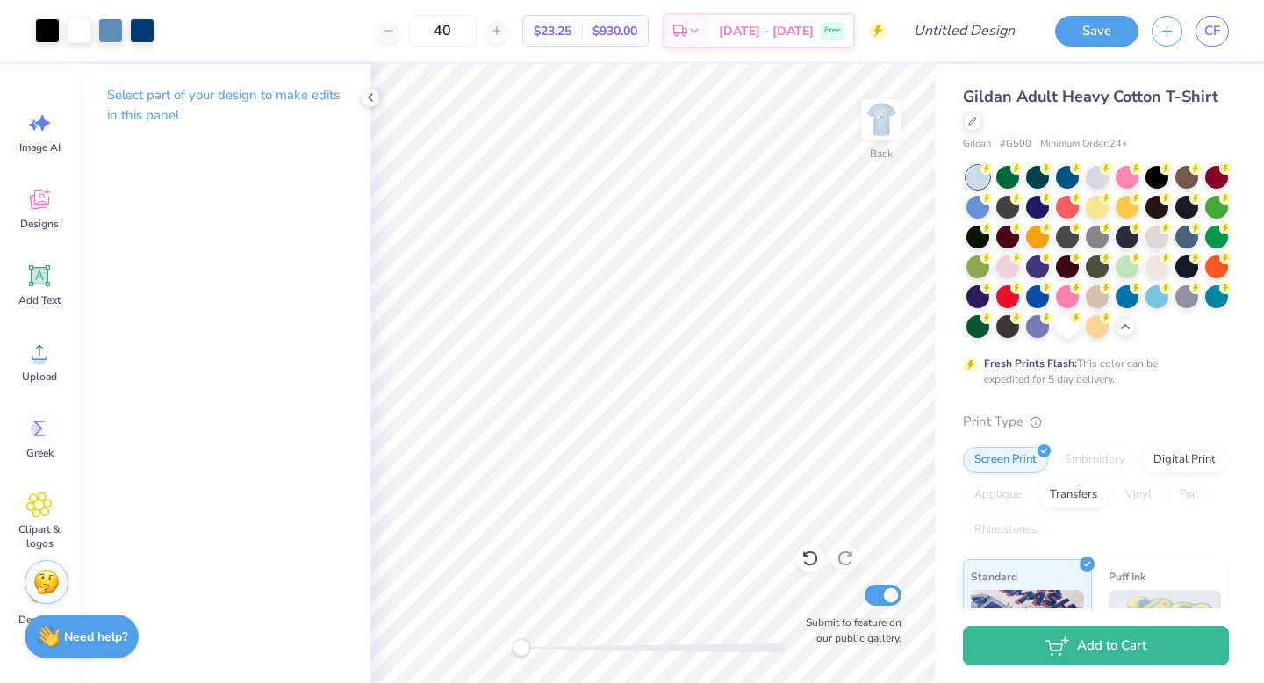
type input "40"
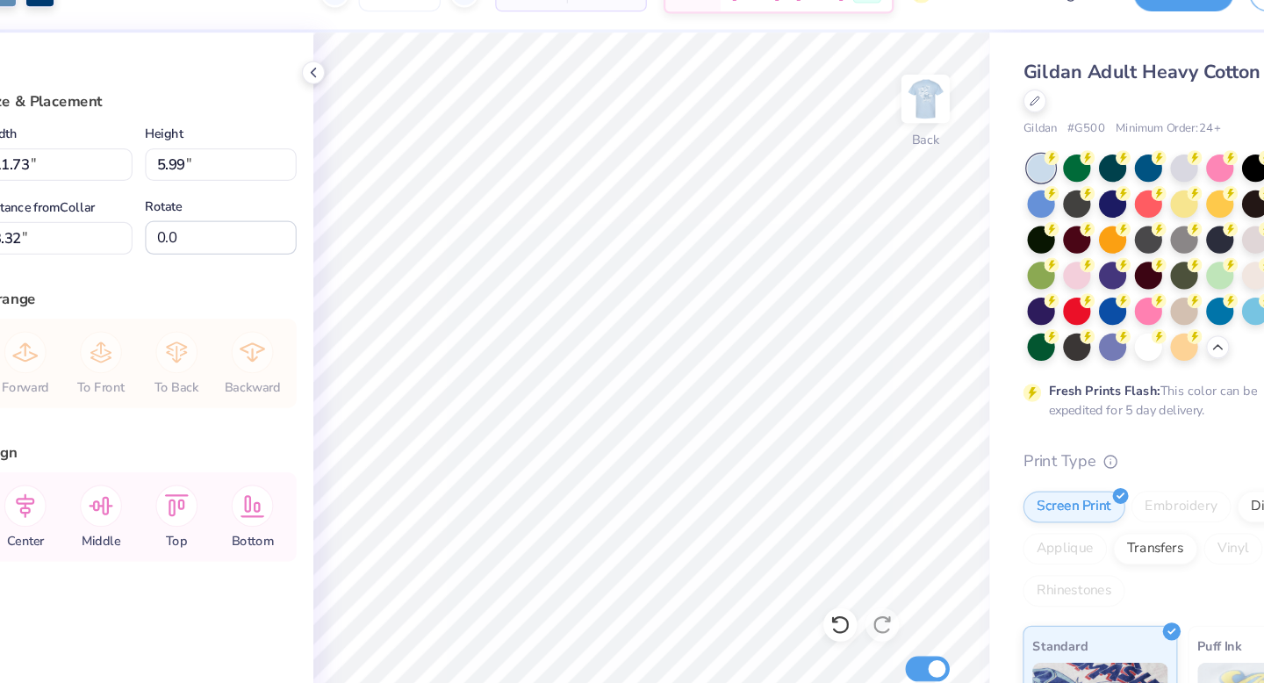
type input "11.72"
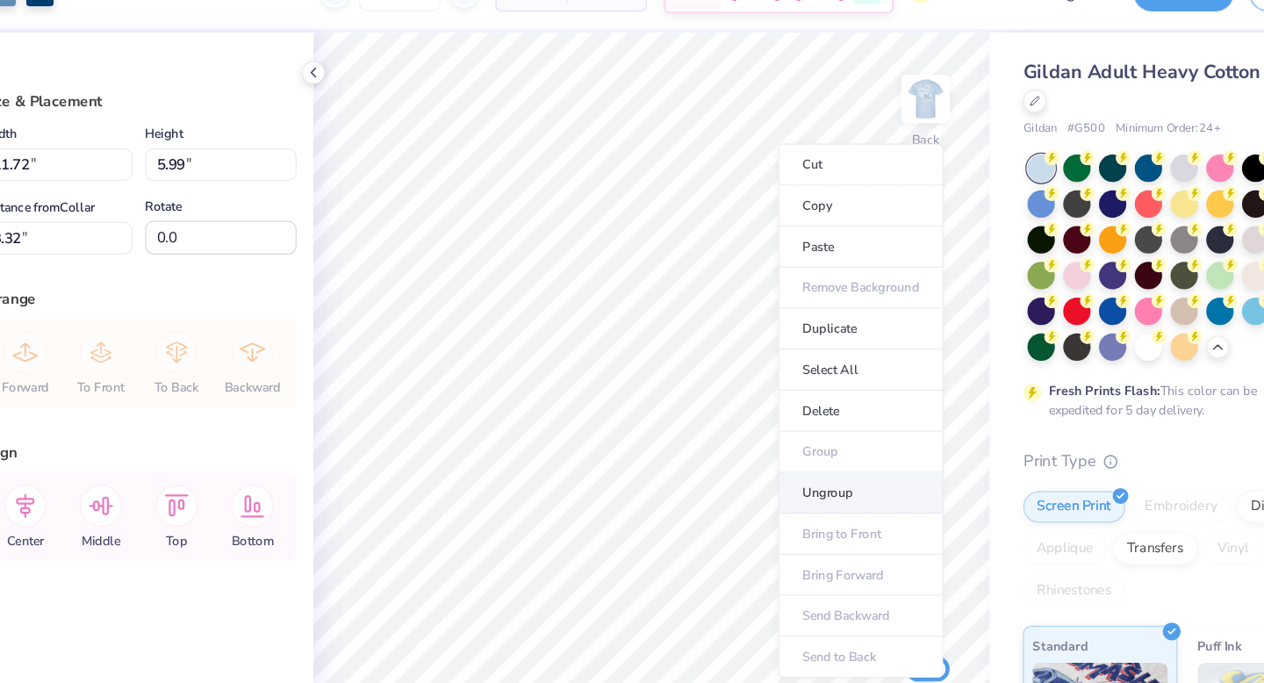
click at [816, 446] on li "Ungroup" at bounding box center [828, 449] width 138 height 34
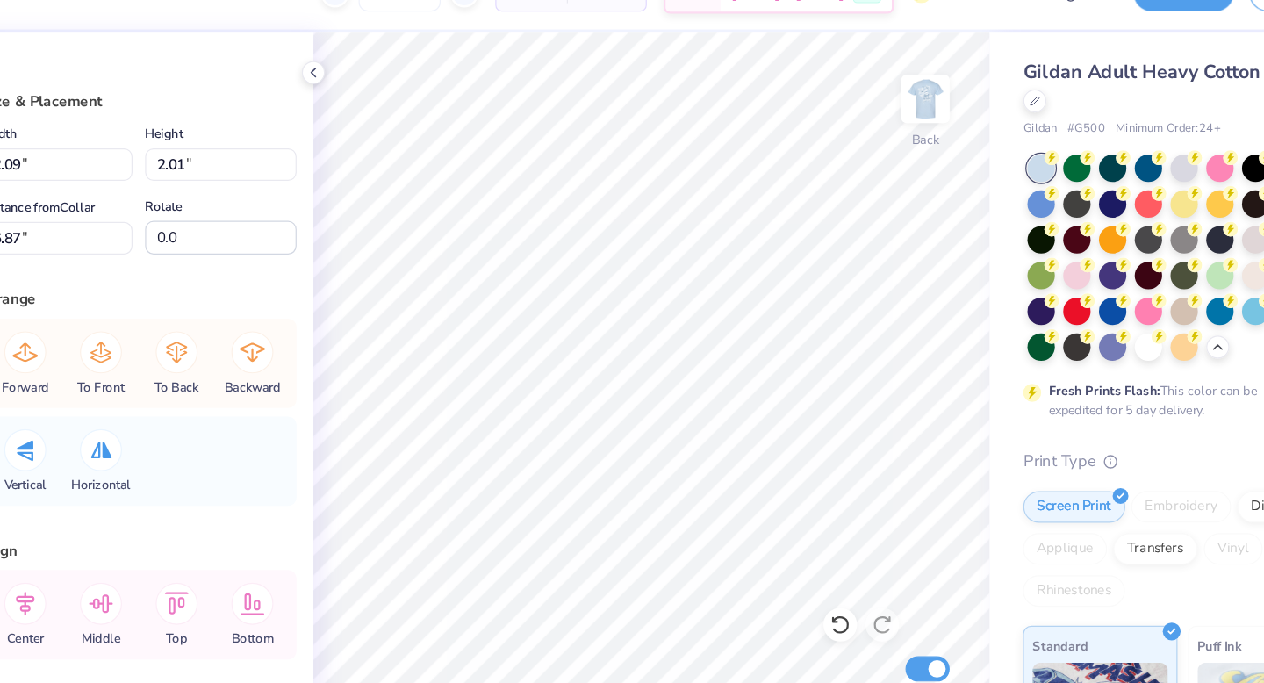
type input "2.04"
type input "2.06"
type input "3.94"
type input "-19.7"
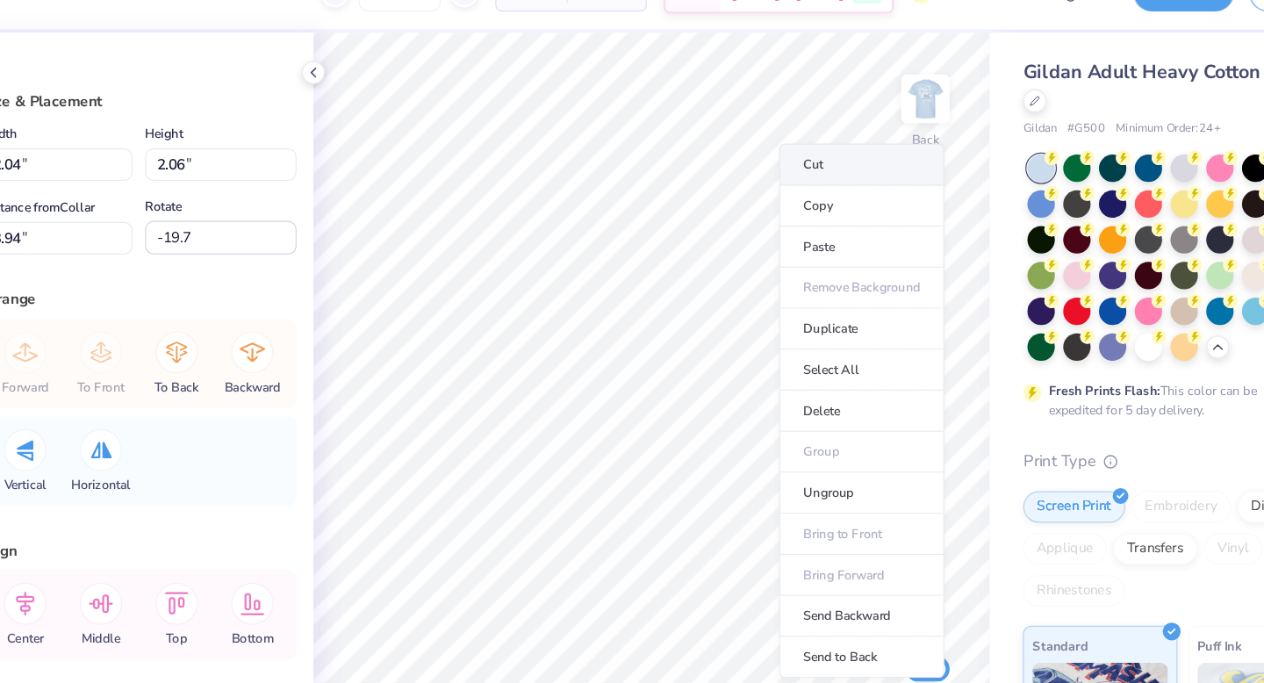
click at [799, 181] on li "Cut" at bounding box center [828, 174] width 138 height 35
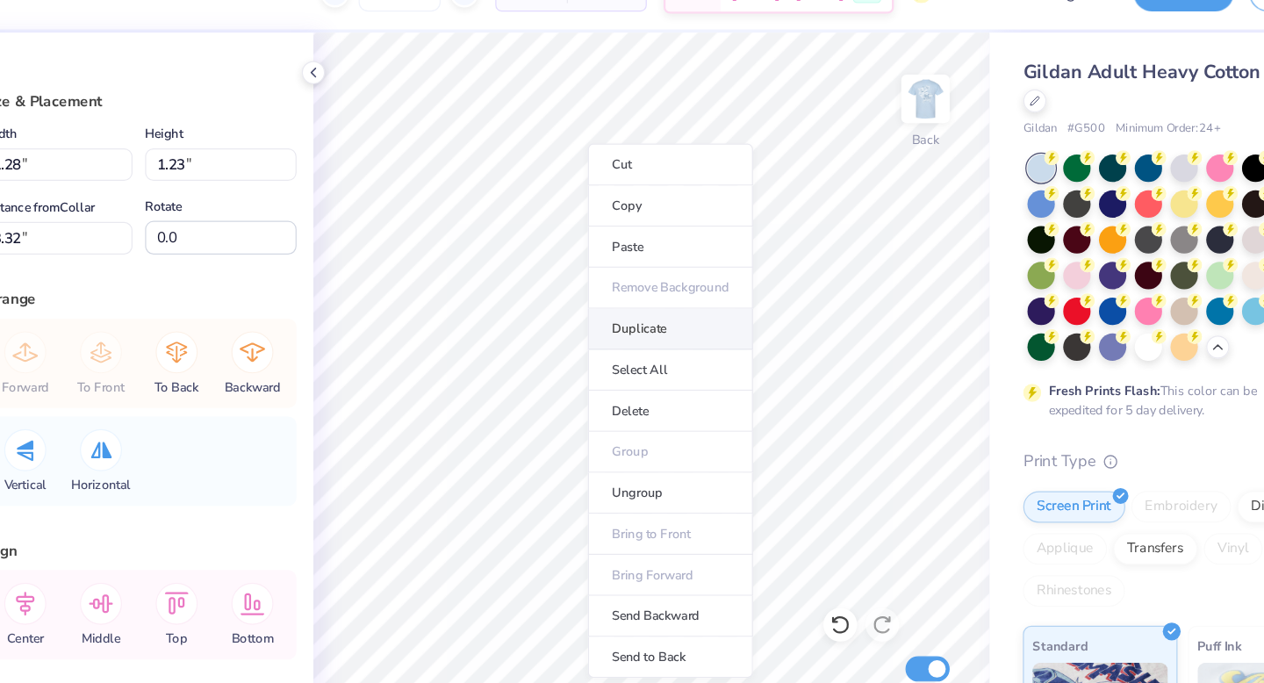
click at [653, 310] on li "Duplicate" at bounding box center [669, 312] width 138 height 34
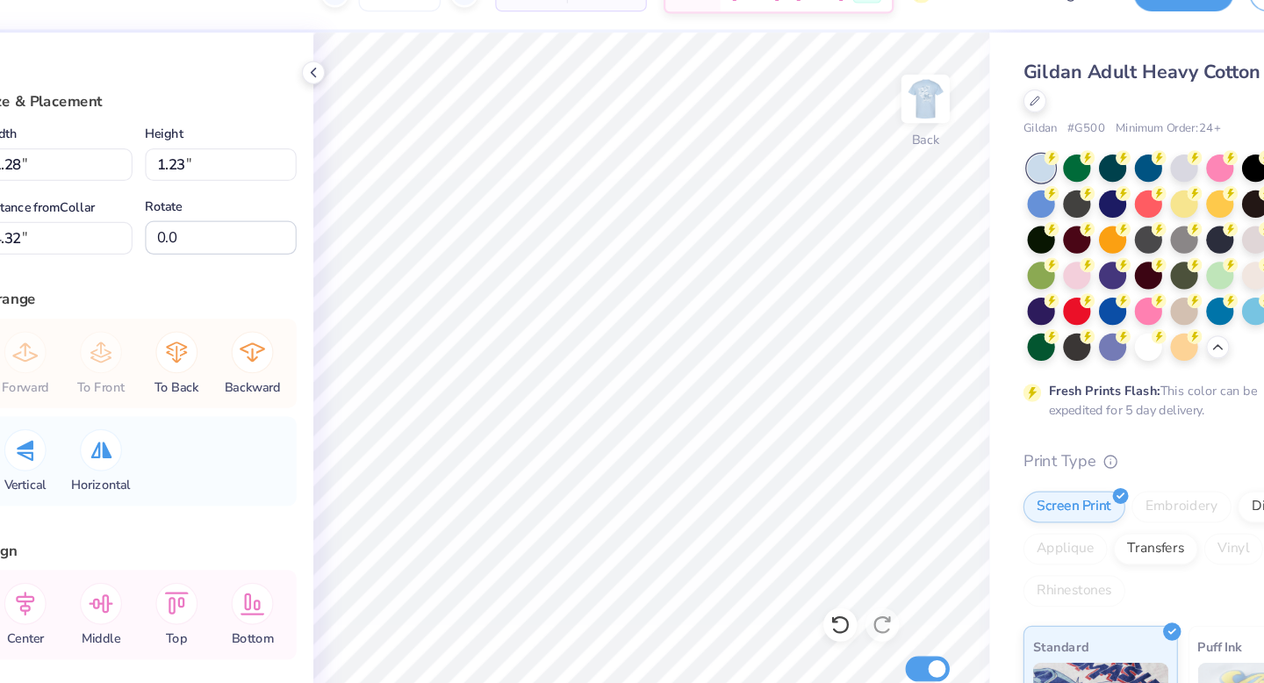
type input "4.32"
type input "-25.2"
type input "1.70"
type input "1.67"
type input "3.93"
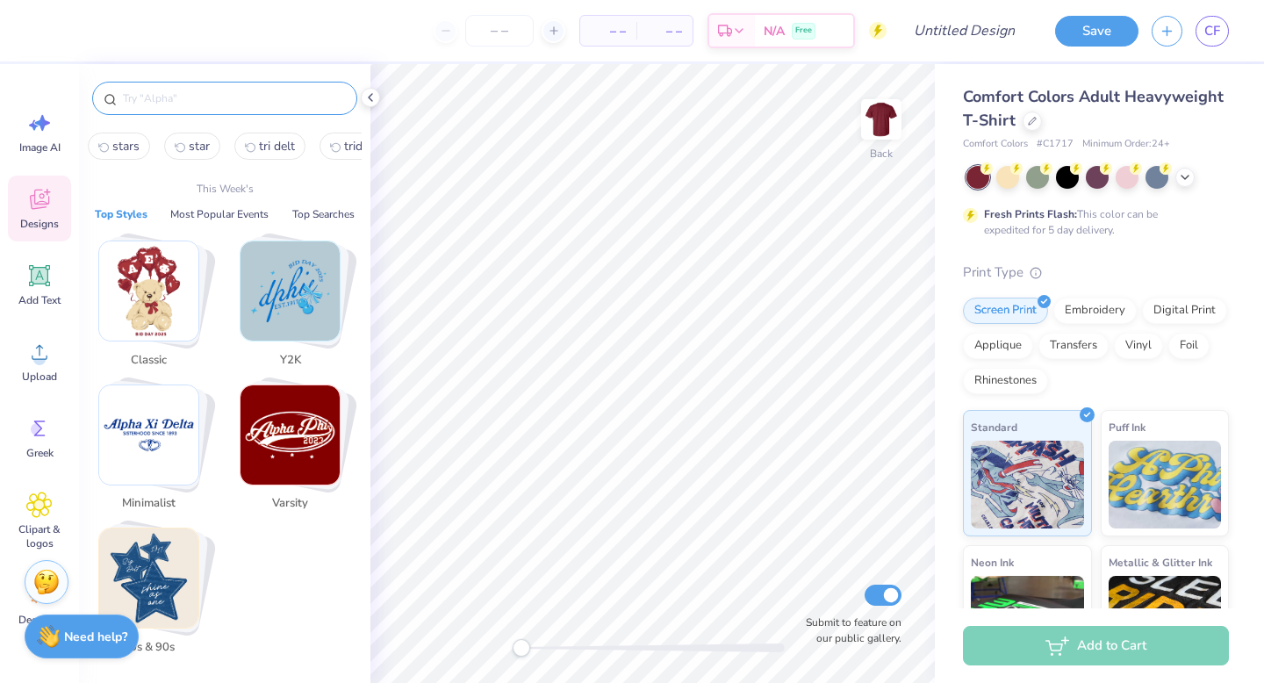
click at [217, 103] on input "text" at bounding box center [233, 99] width 225 height 18
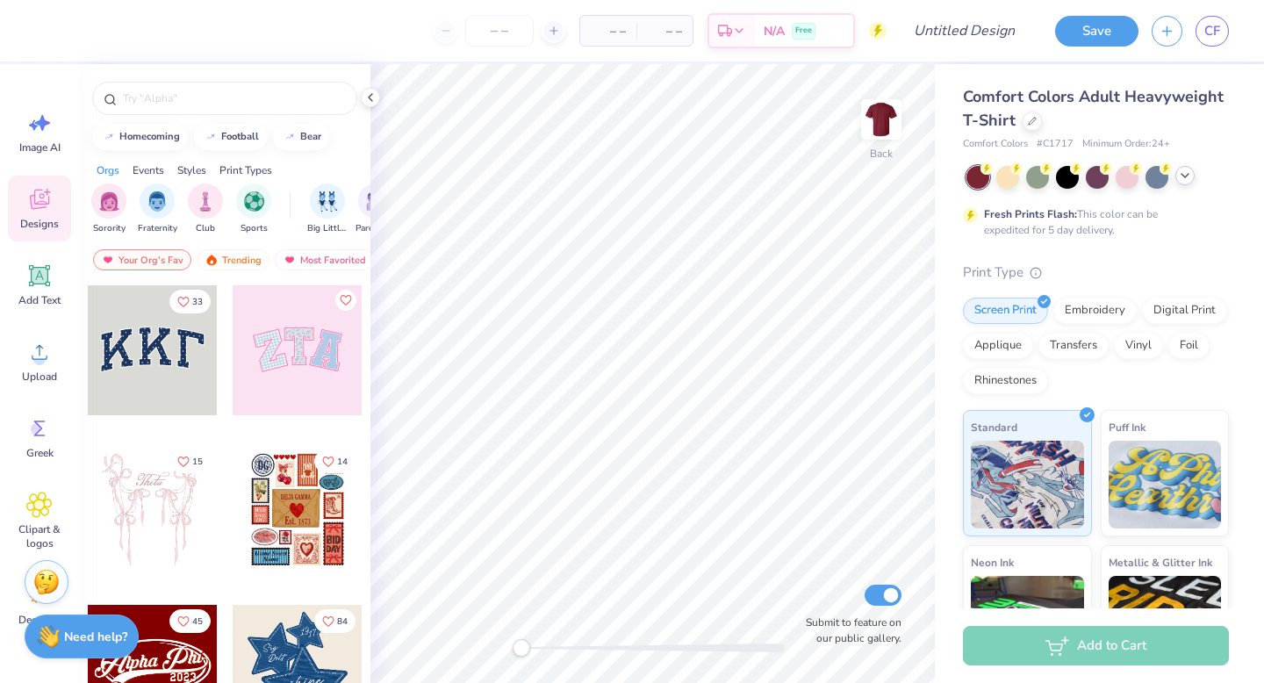
click at [1186, 176] on icon at bounding box center [1185, 176] width 14 height 14
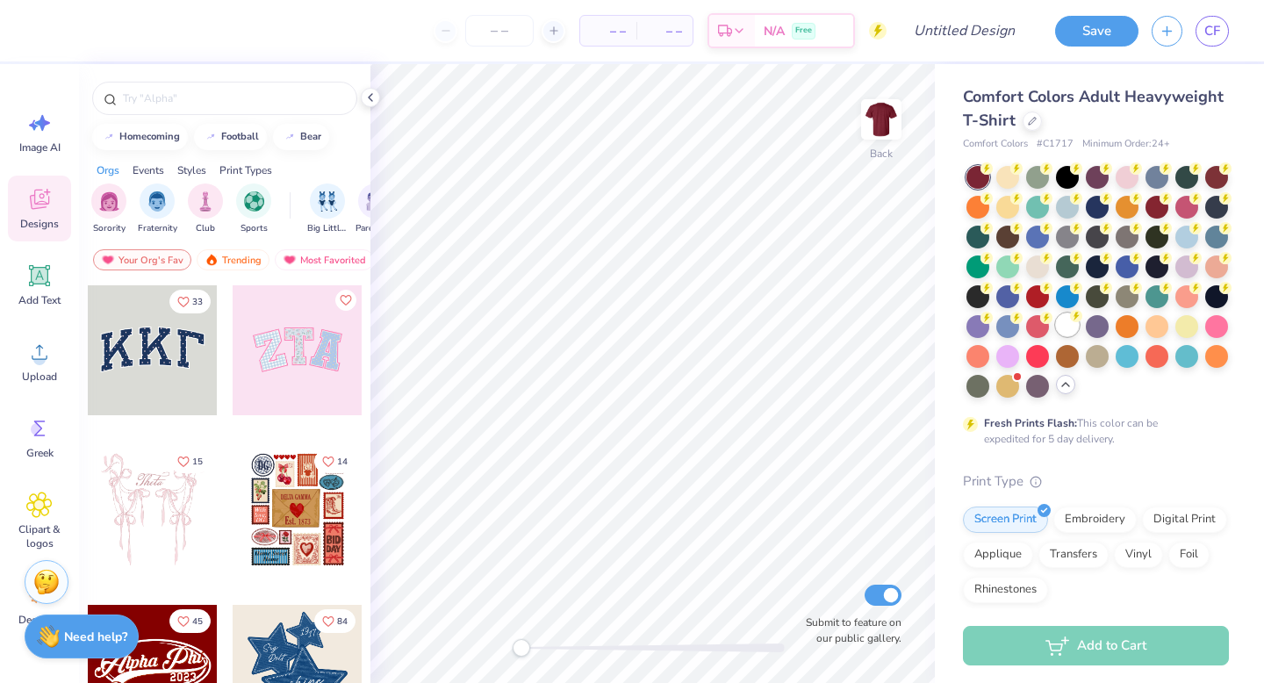
click at [1067, 331] on div at bounding box center [1067, 324] width 23 height 23
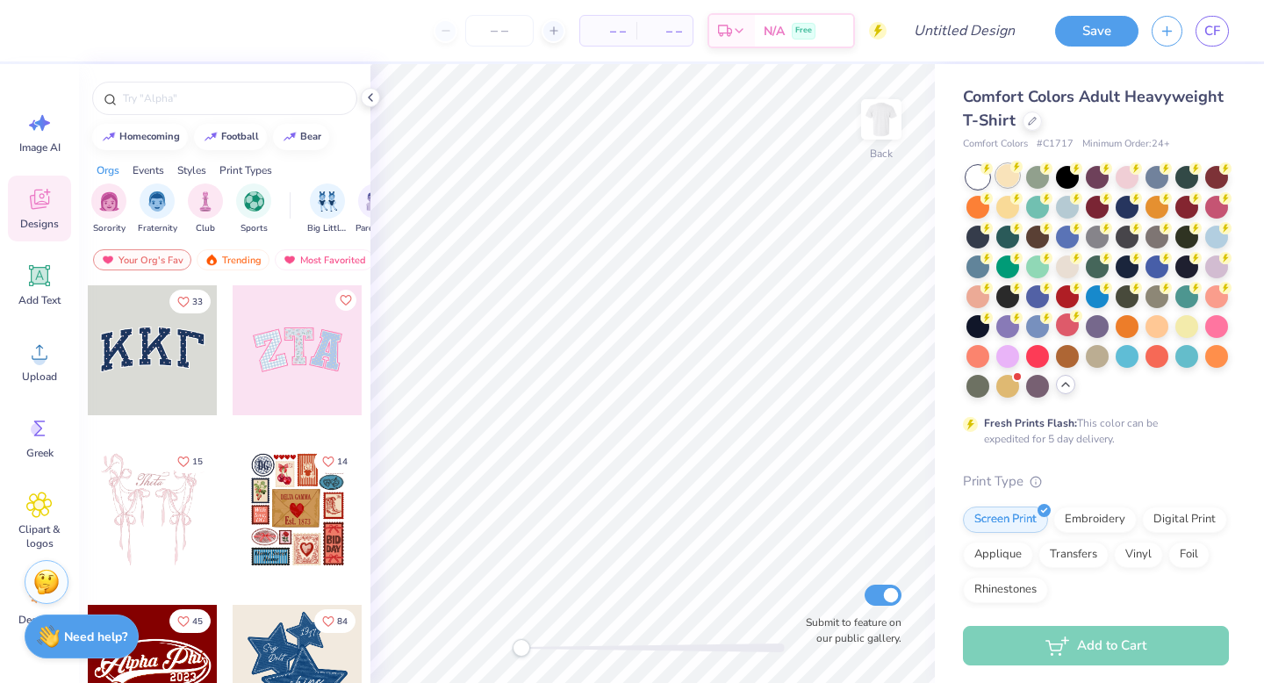
click at [1002, 177] on div at bounding box center [1007, 175] width 23 height 23
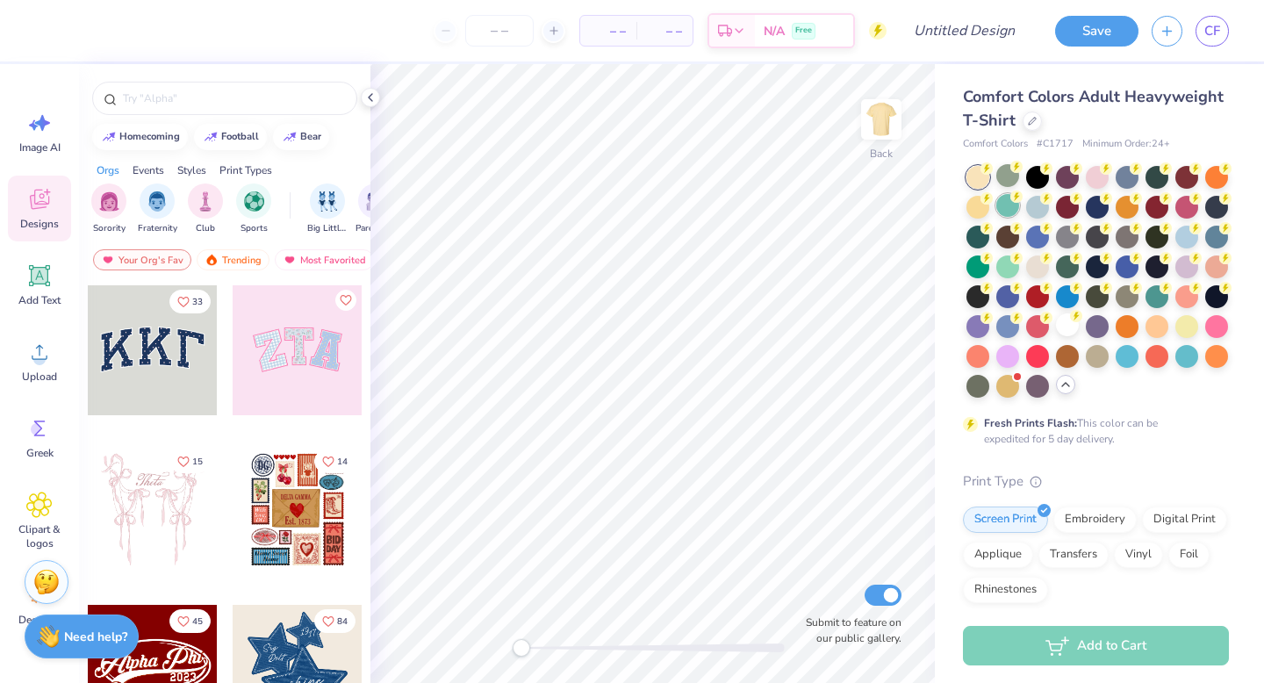
click at [1008, 202] on div at bounding box center [1007, 205] width 23 height 23
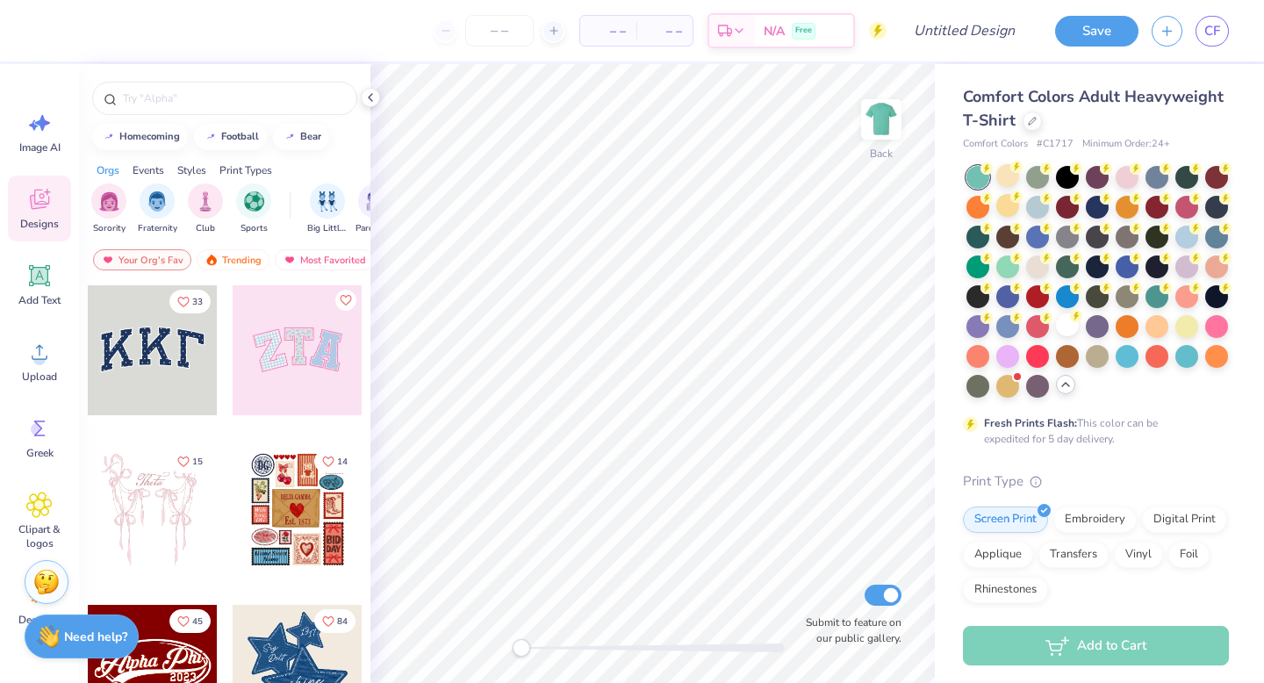
click at [982, 188] on div at bounding box center [978, 177] width 23 height 23
click at [982, 176] on div at bounding box center [978, 177] width 23 height 23
click at [1058, 318] on div at bounding box center [1067, 324] width 23 height 23
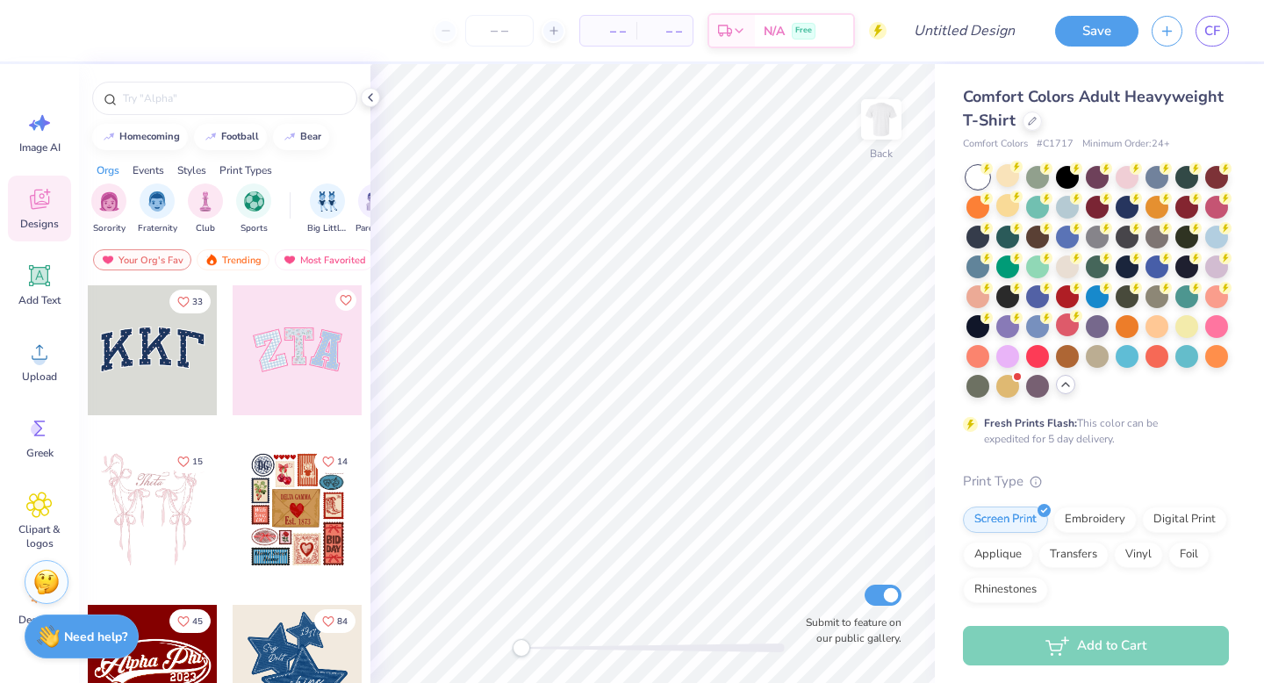
click at [1060, 379] on icon at bounding box center [1066, 385] width 14 height 14
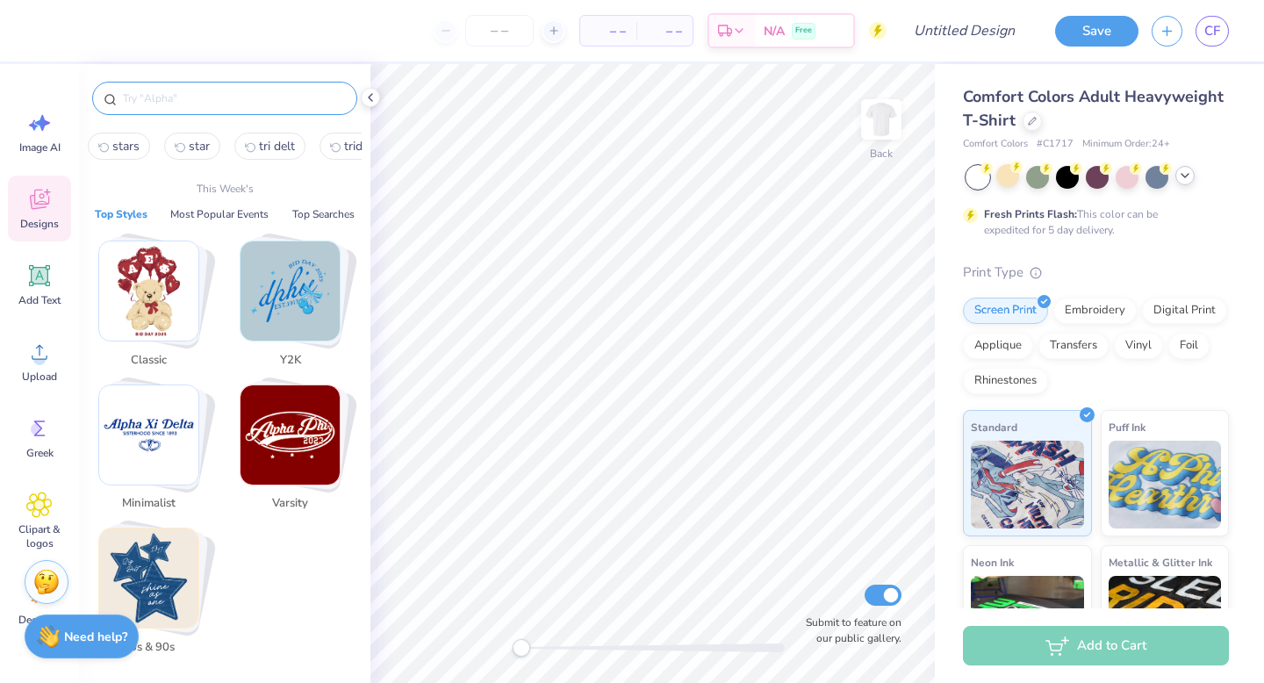
click at [222, 105] on input "text" at bounding box center [233, 99] width 225 height 18
click at [1028, 130] on div at bounding box center [1032, 120] width 19 height 19
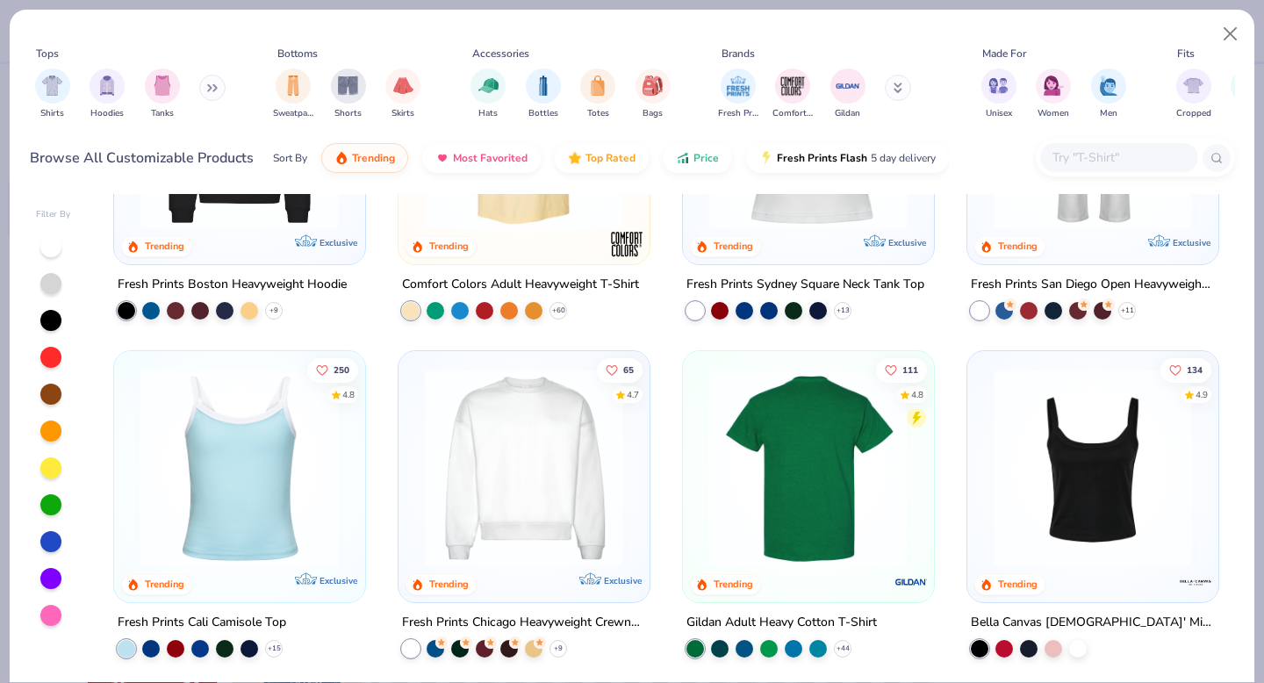
scroll to position [549, 0]
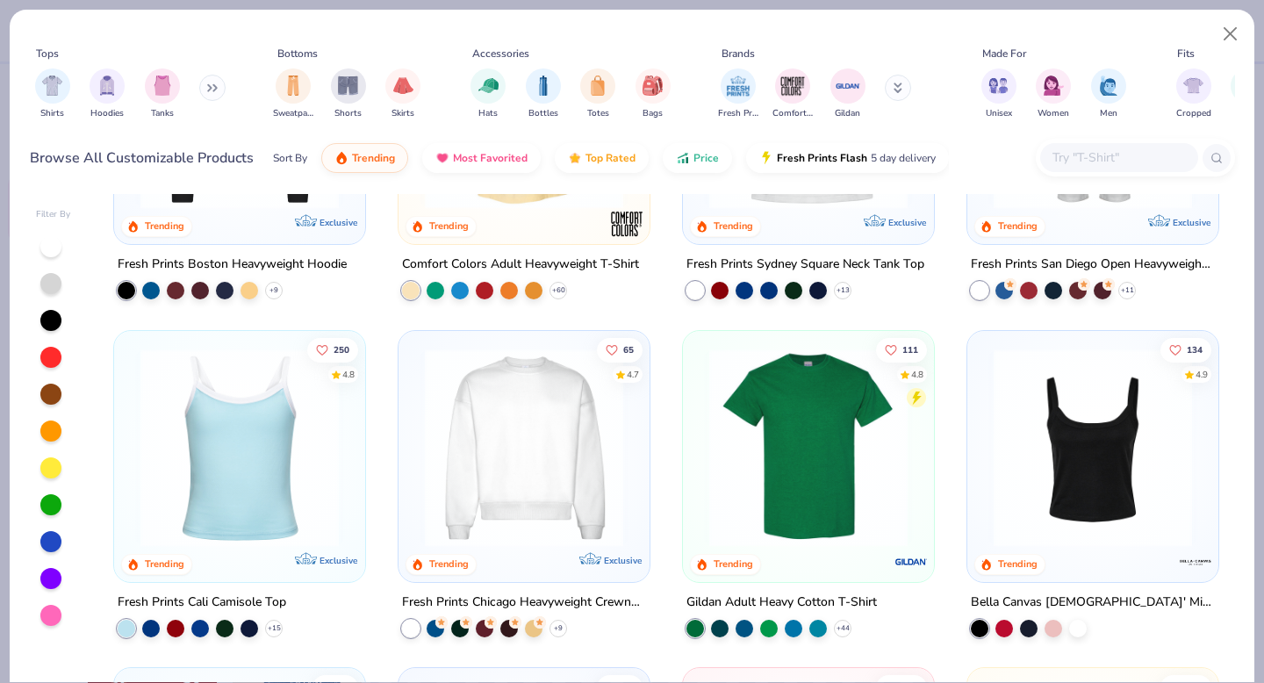
click at [780, 410] on img at bounding box center [809, 447] width 216 height 198
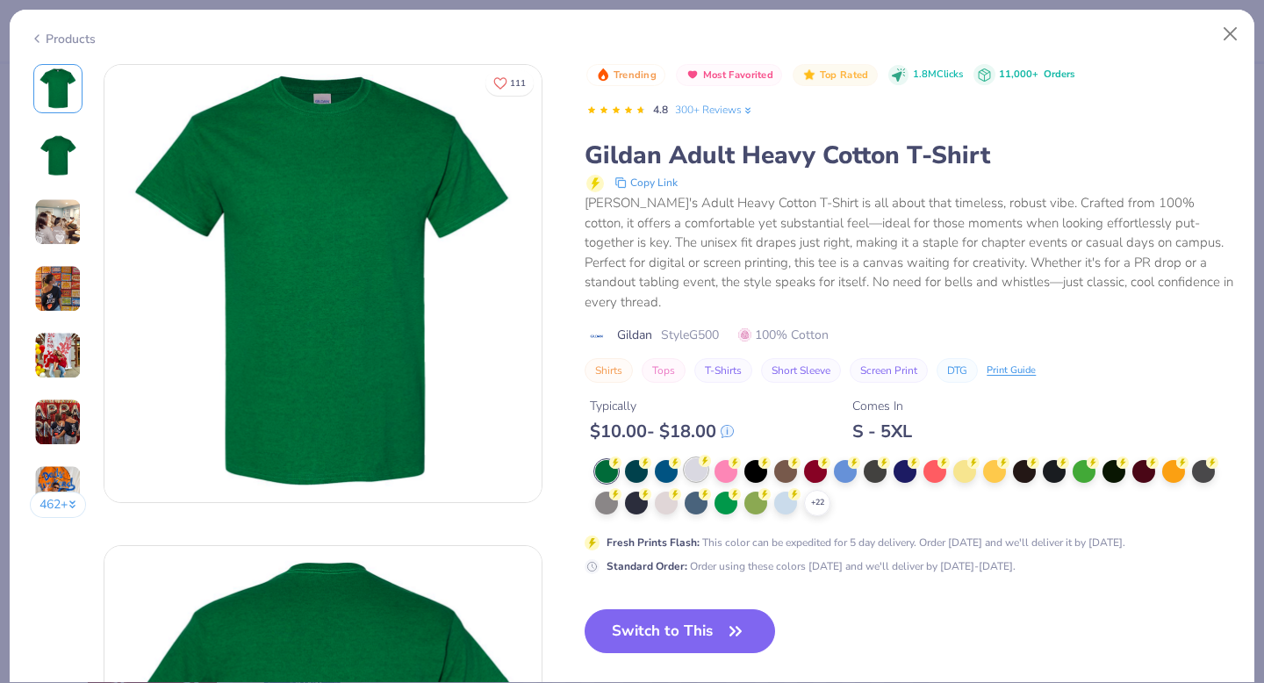
click at [698, 458] on div at bounding box center [696, 469] width 23 height 23
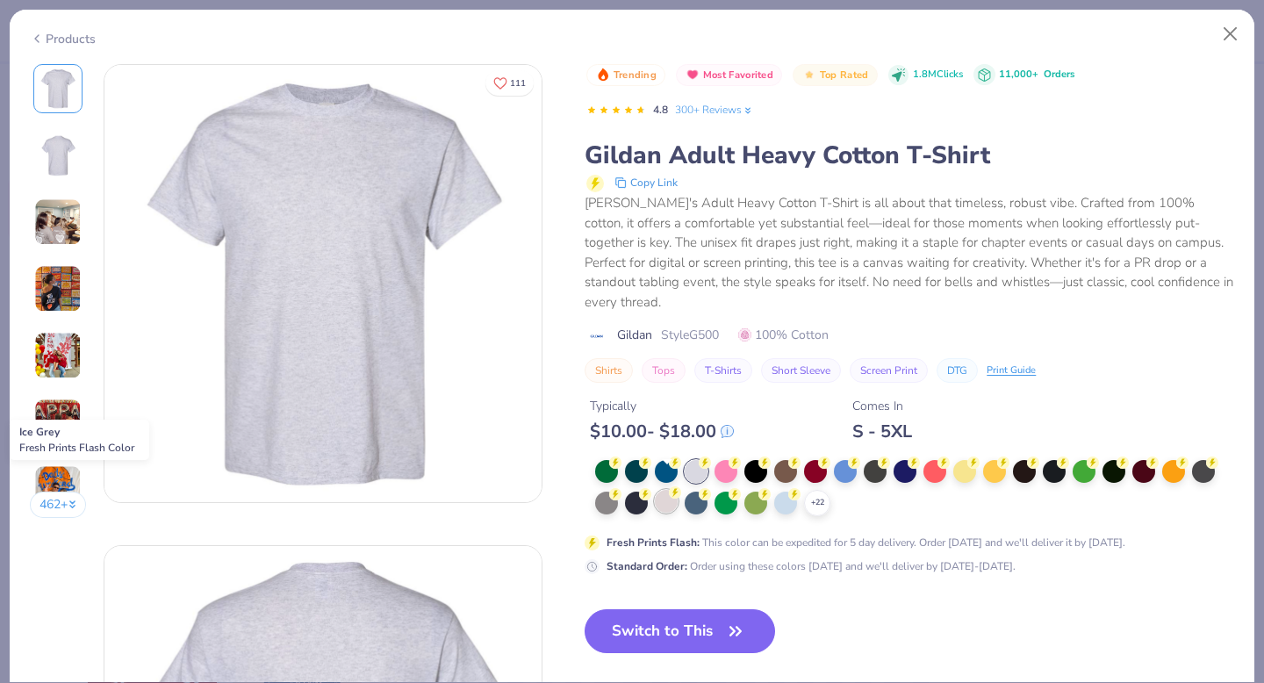
click at [665, 490] on div at bounding box center [666, 501] width 23 height 23
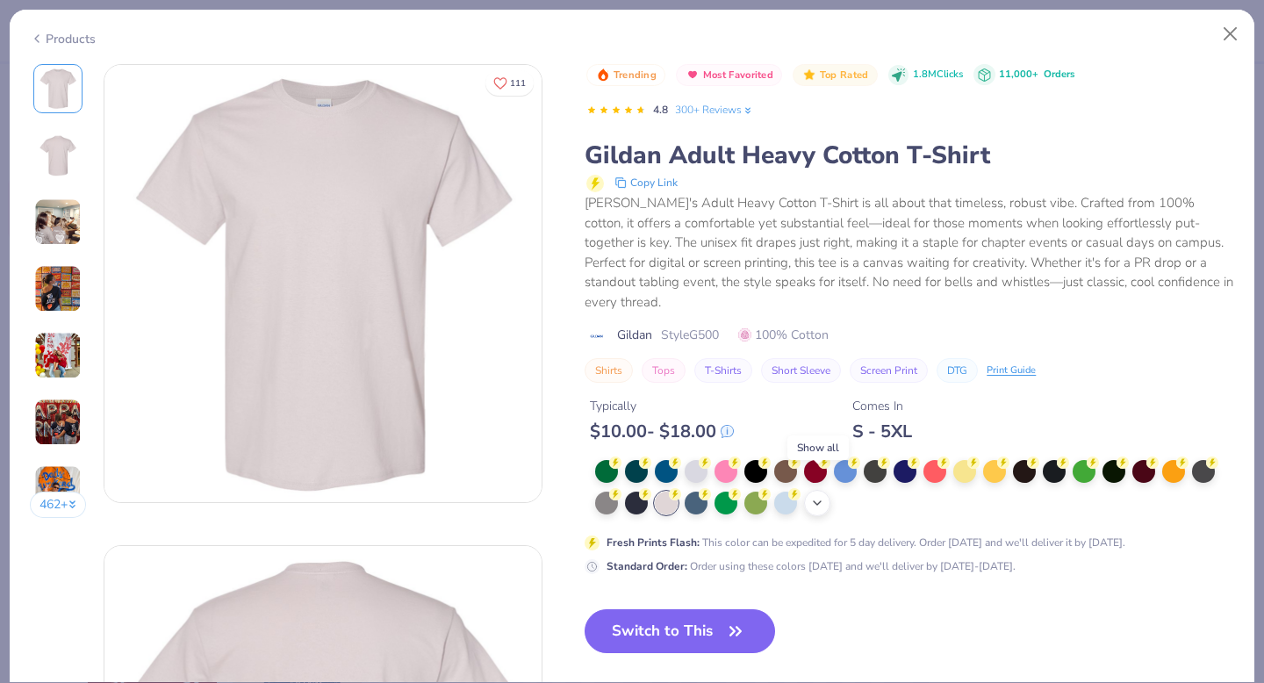
click at [816, 496] on icon at bounding box center [817, 503] width 14 height 14
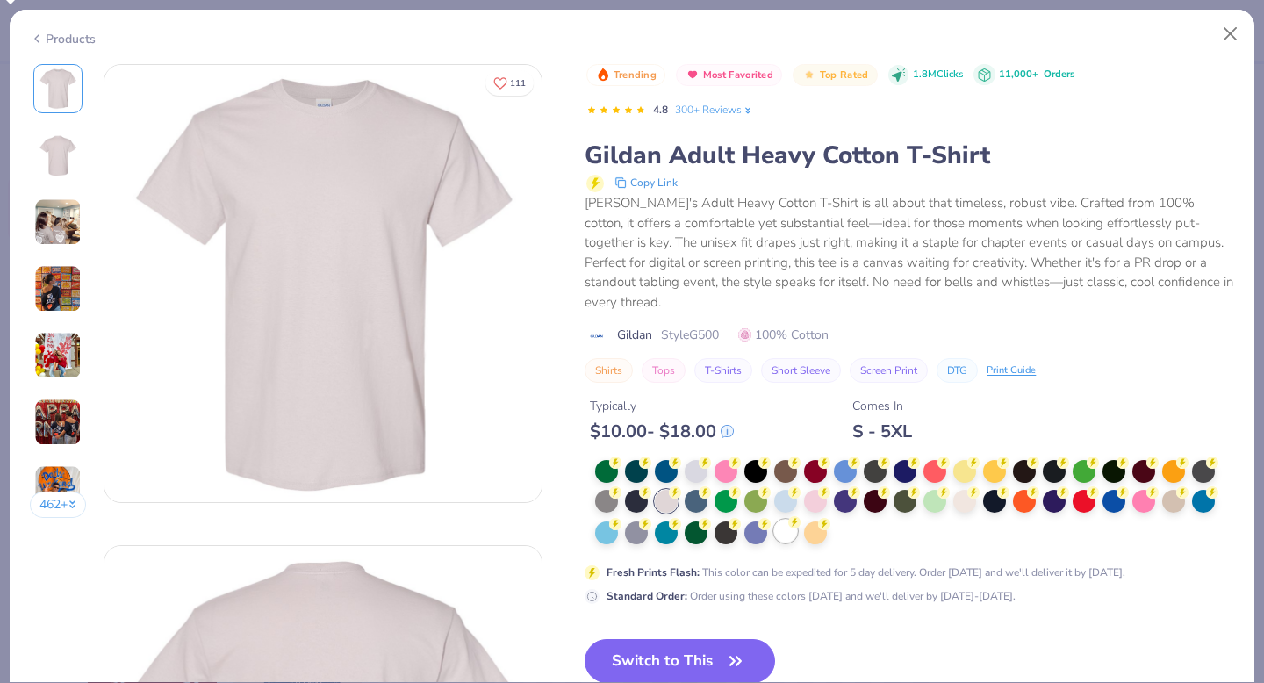
click at [792, 516] on circle at bounding box center [794, 522] width 12 height 12
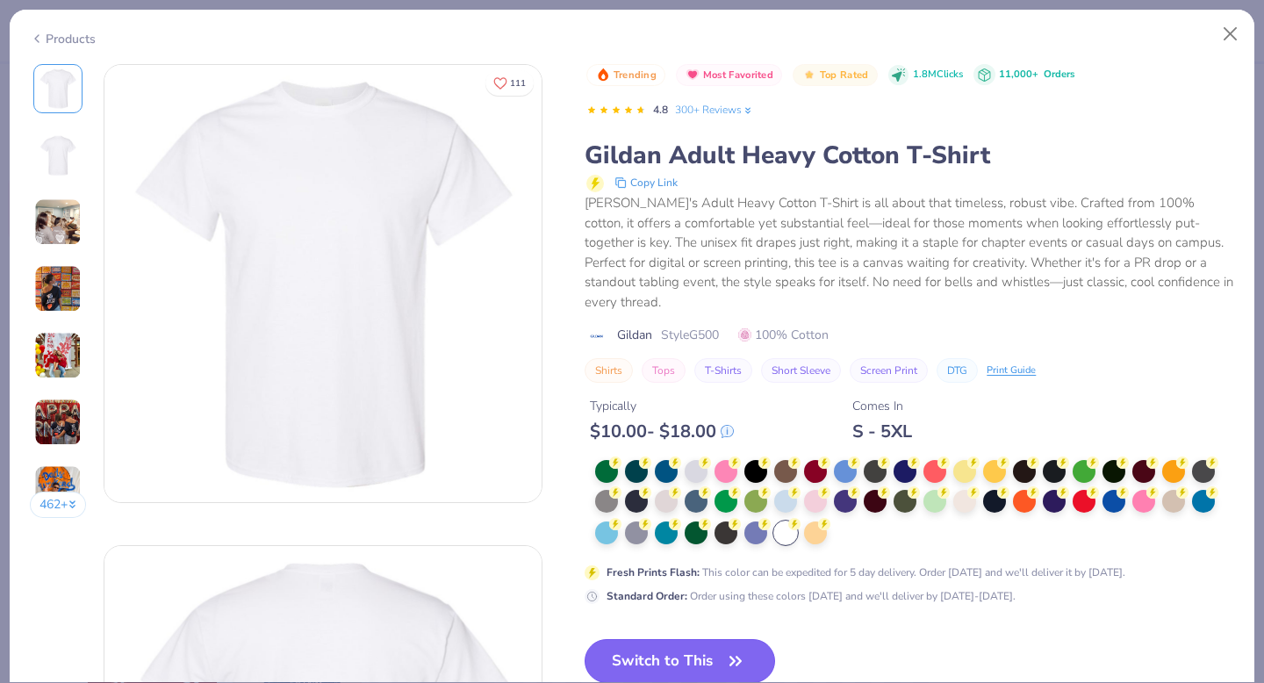
click at [688, 639] on button "Switch to This" at bounding box center [680, 661] width 191 height 44
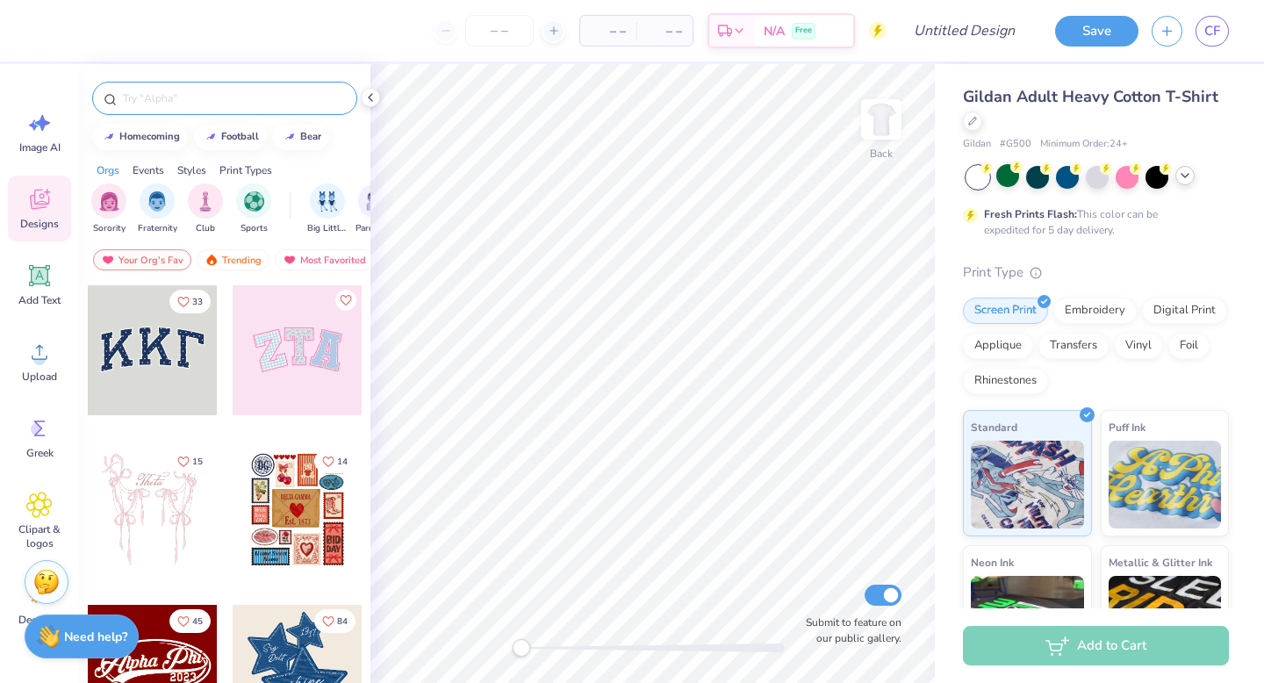
click at [223, 106] on input "text" at bounding box center [233, 99] width 225 height 18
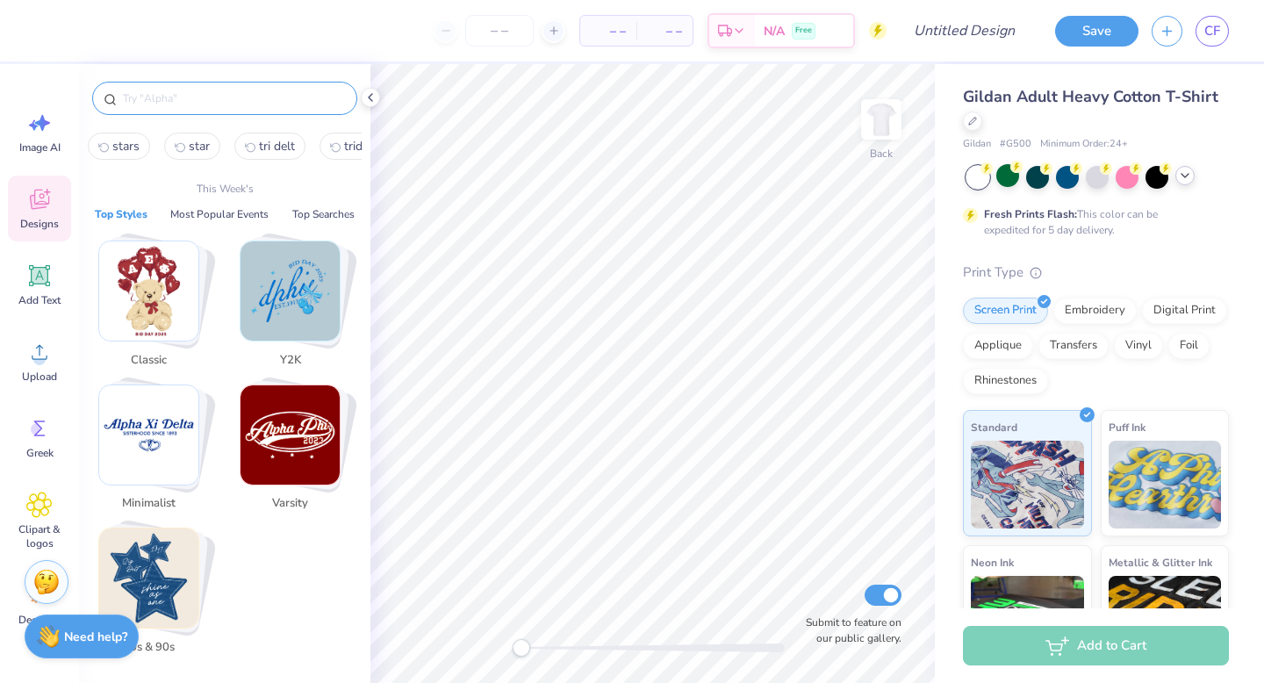
type input "s"
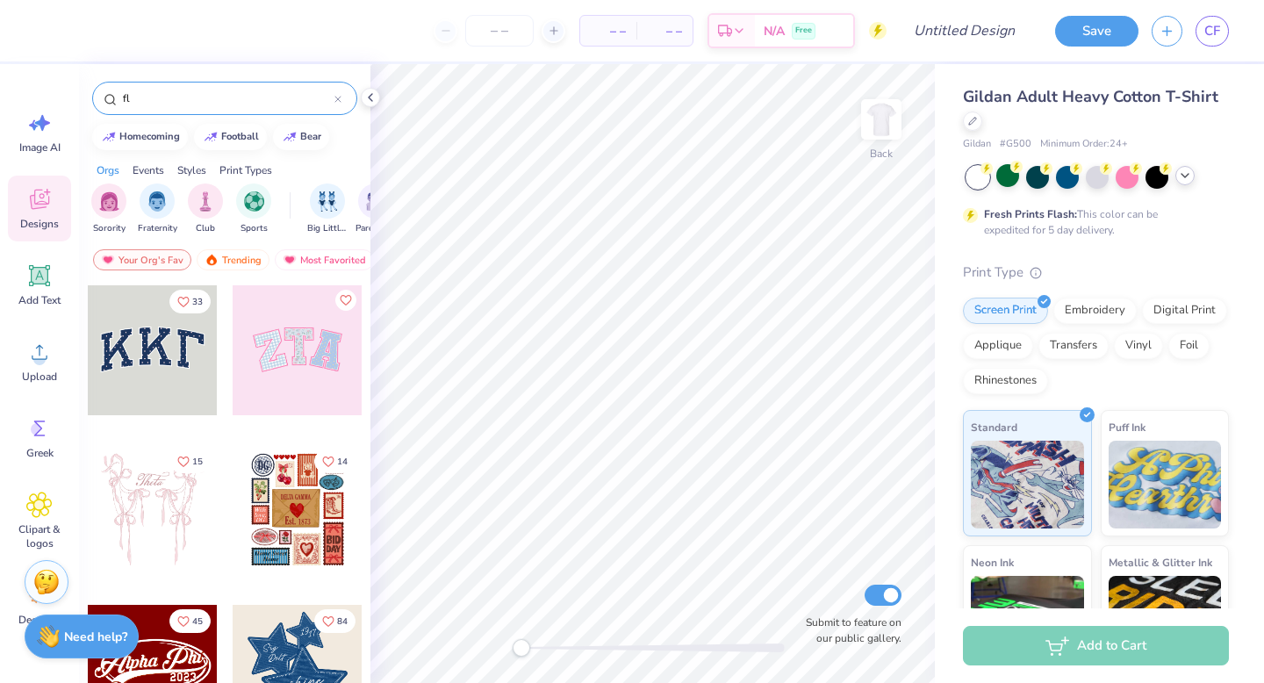
type input "f"
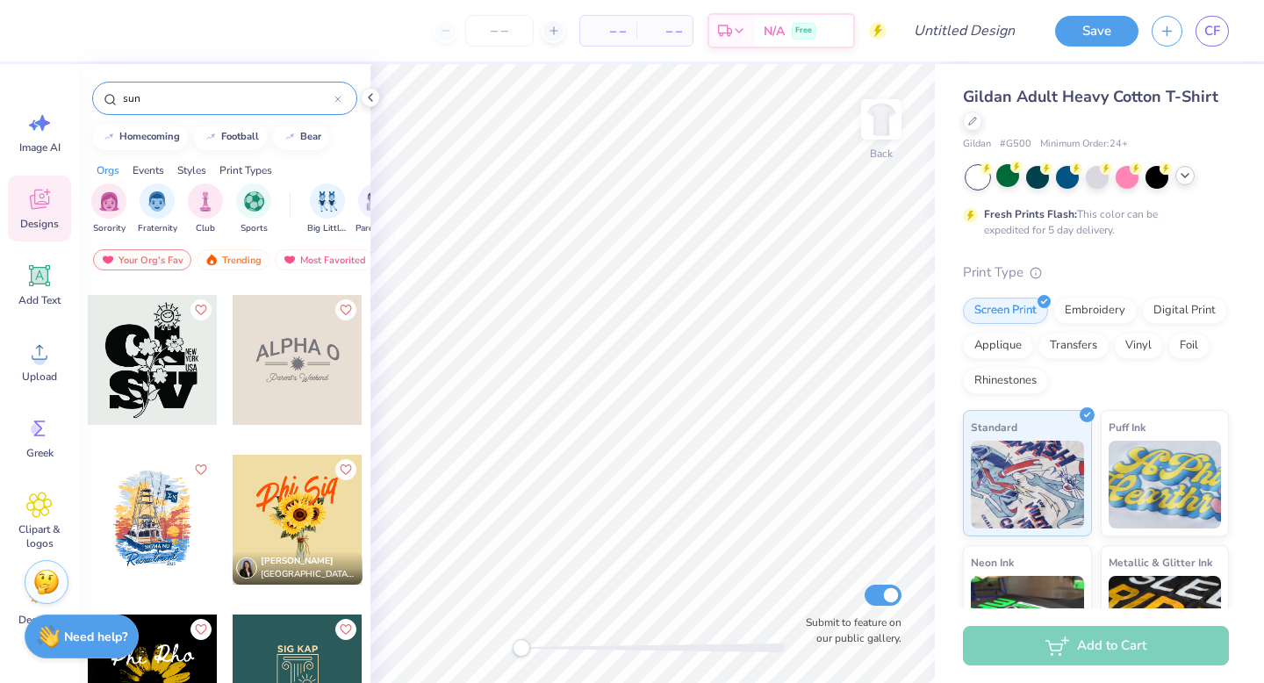
scroll to position [1269, 0]
type input "sun"
click at [274, 374] on div at bounding box center [298, 359] width 130 height 130
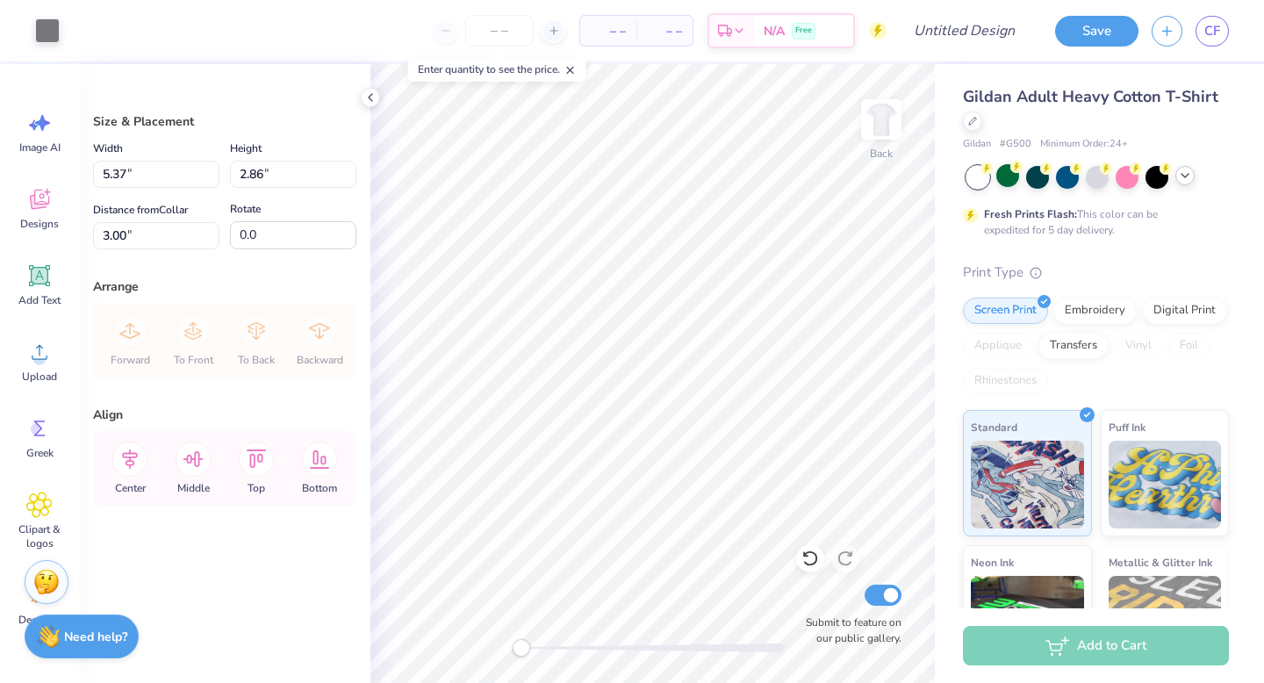
type input "3.65"
type input "1.94"
type input "3.16"
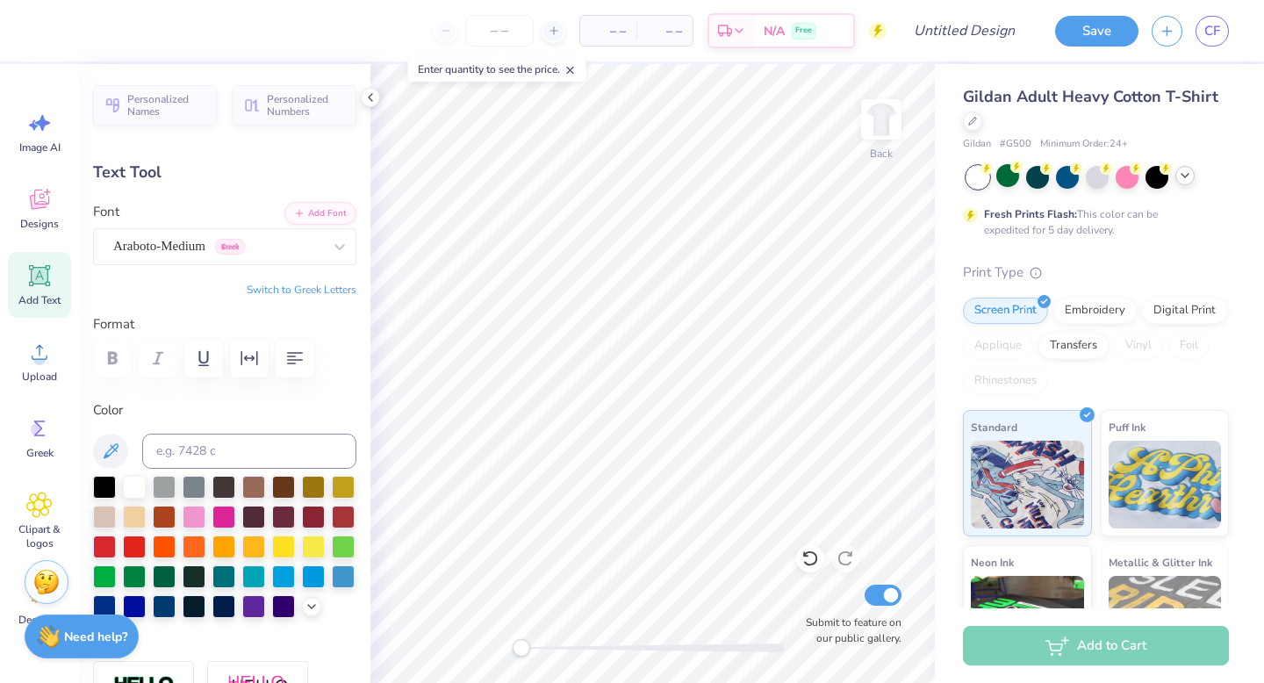
scroll to position [0, 1]
type textarea "Tri Delta"
type input "2.73"
type input "0.39"
type input "4.55"
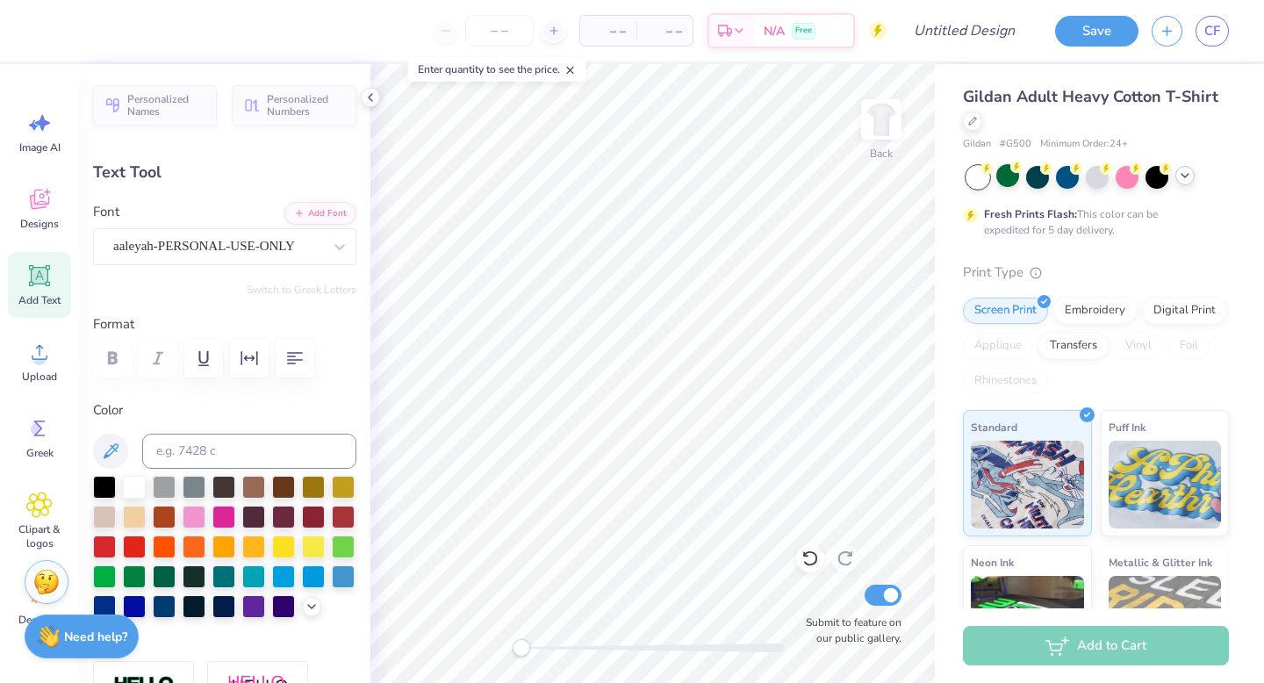
type textarea "Weekend"
type textarea "Capture the Cure"
type input "3.30"
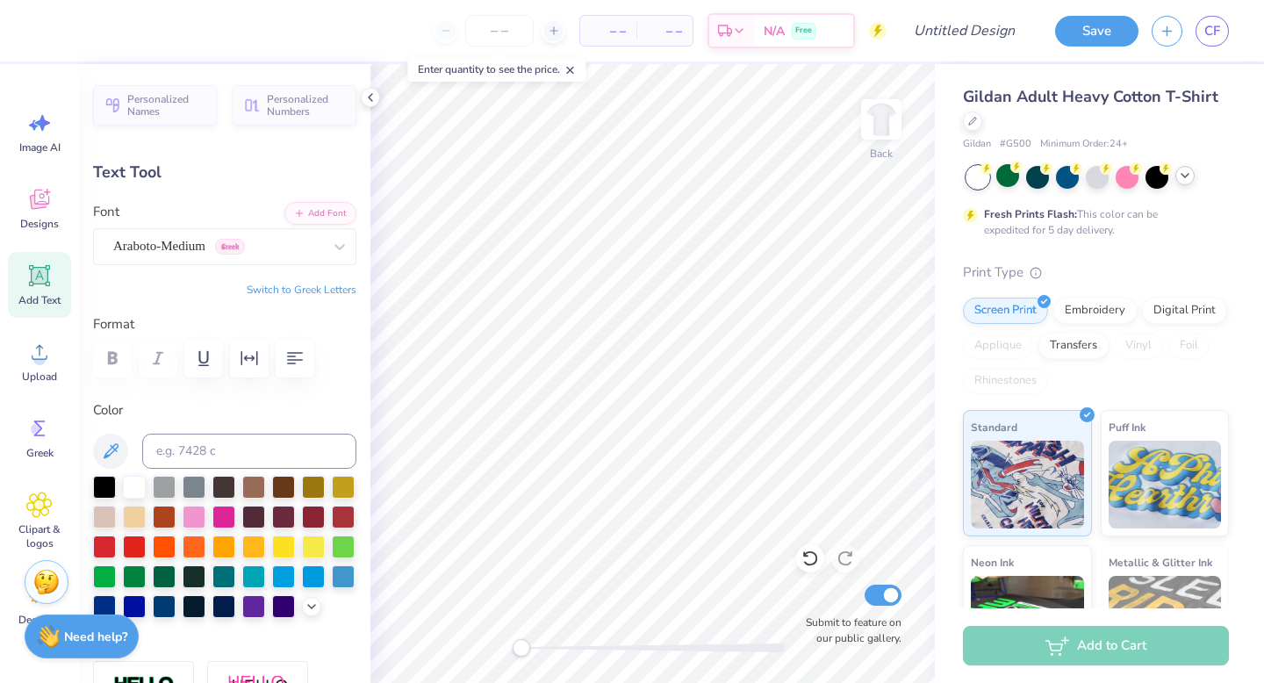
type input "1.03"
type input "3.02"
type textarea "T"
type textarea "Capture the Cure"
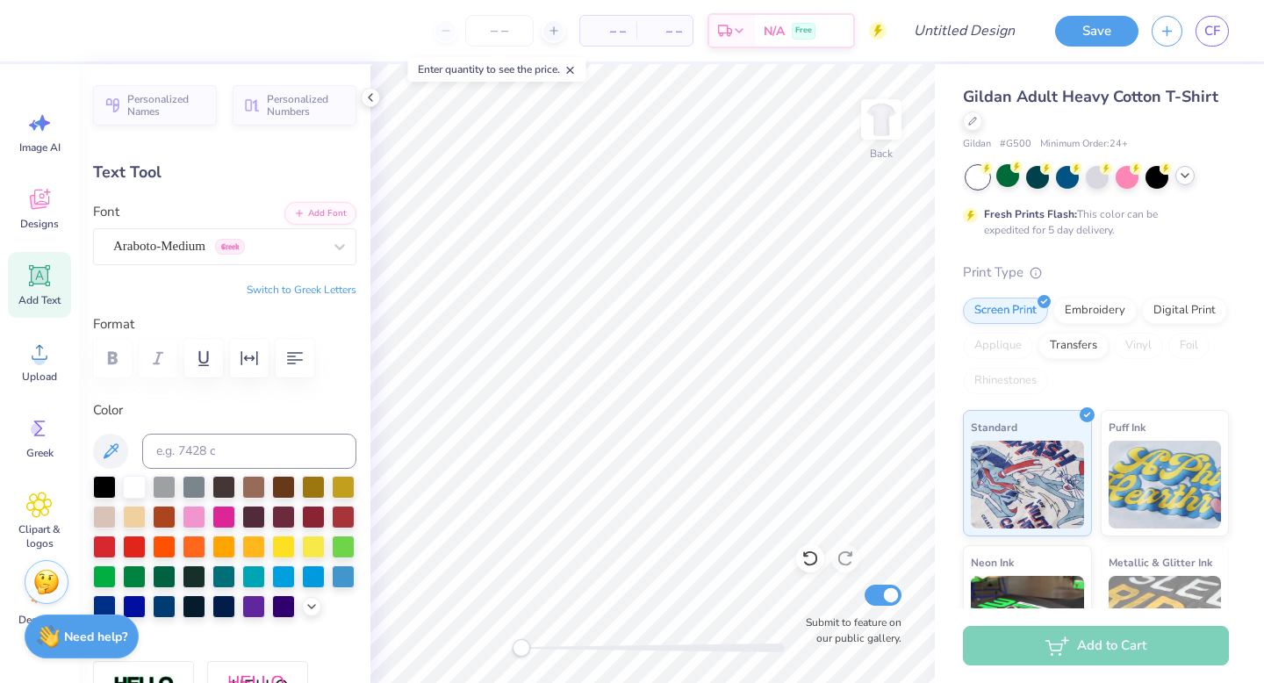
scroll to position [1, 4]
type input "2.57"
type input "0.39"
type input "4.55"
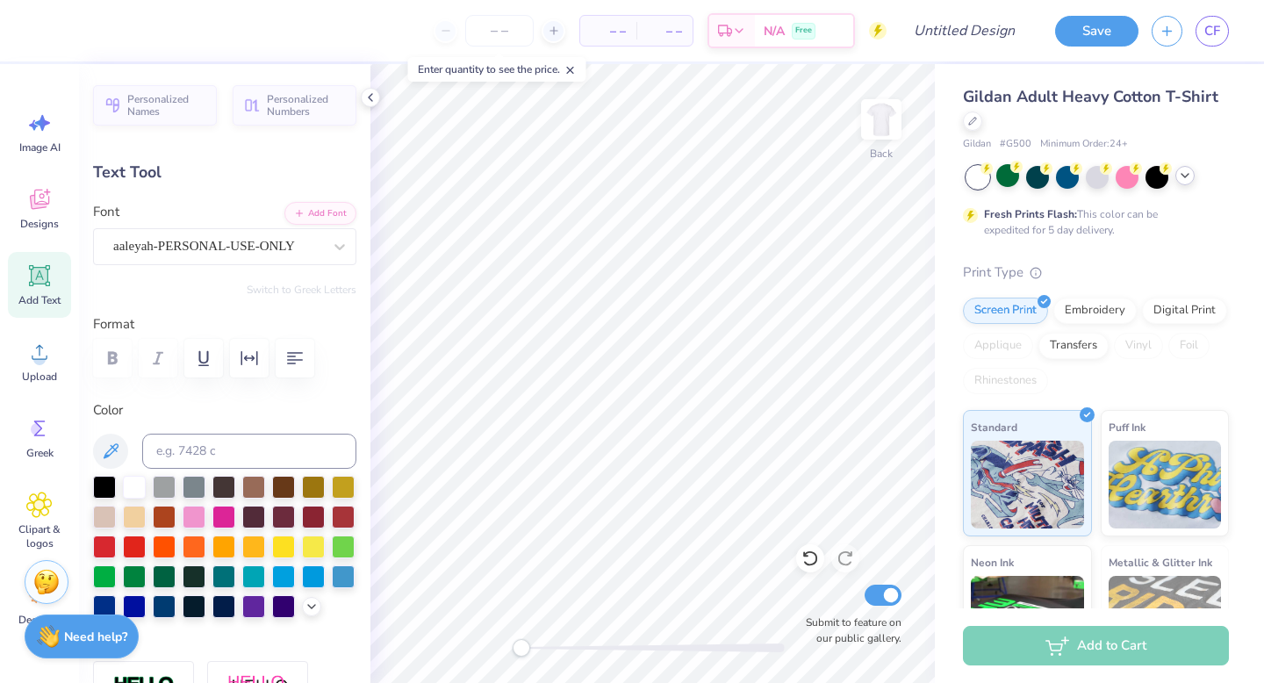
type textarea "C"
type textarea "2025"
type input "0.85"
type input "0.25"
type input "4.62"
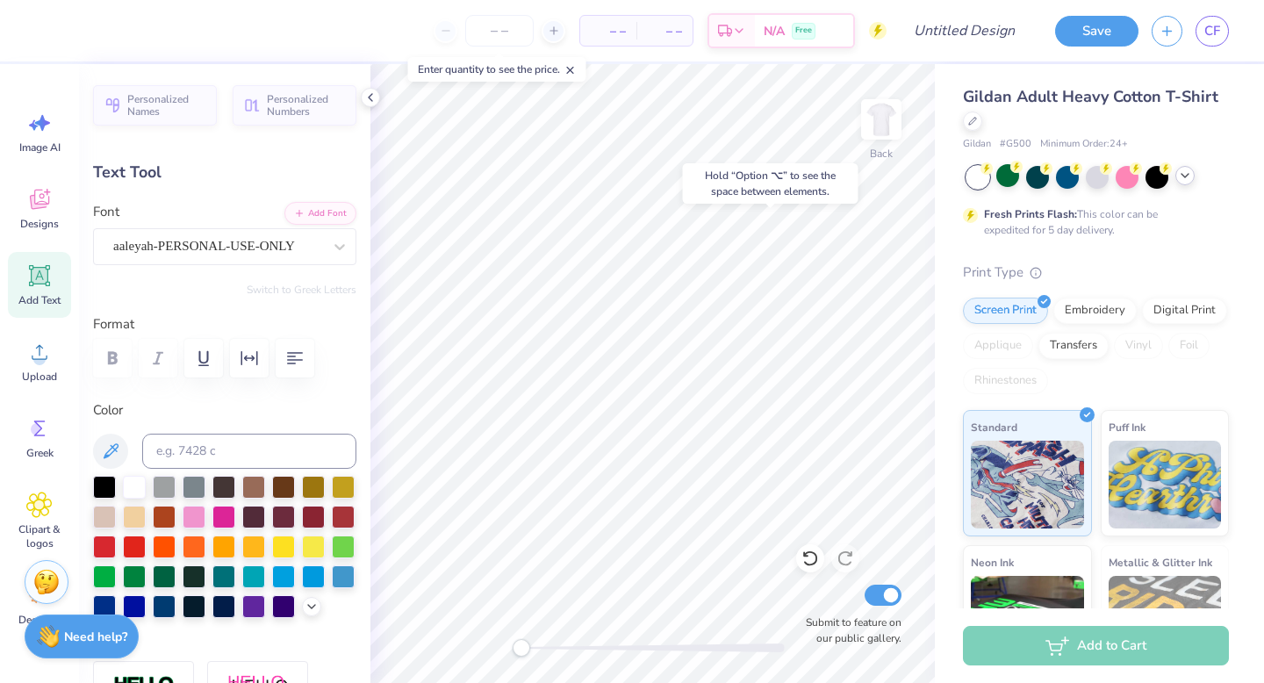
click at [787, 202] on div "Hold “Option ⌥” to see the space between elements." at bounding box center [771, 183] width 176 height 40
type input "6.64"
type input "1.40"
type input "2.83"
type input "0.85"
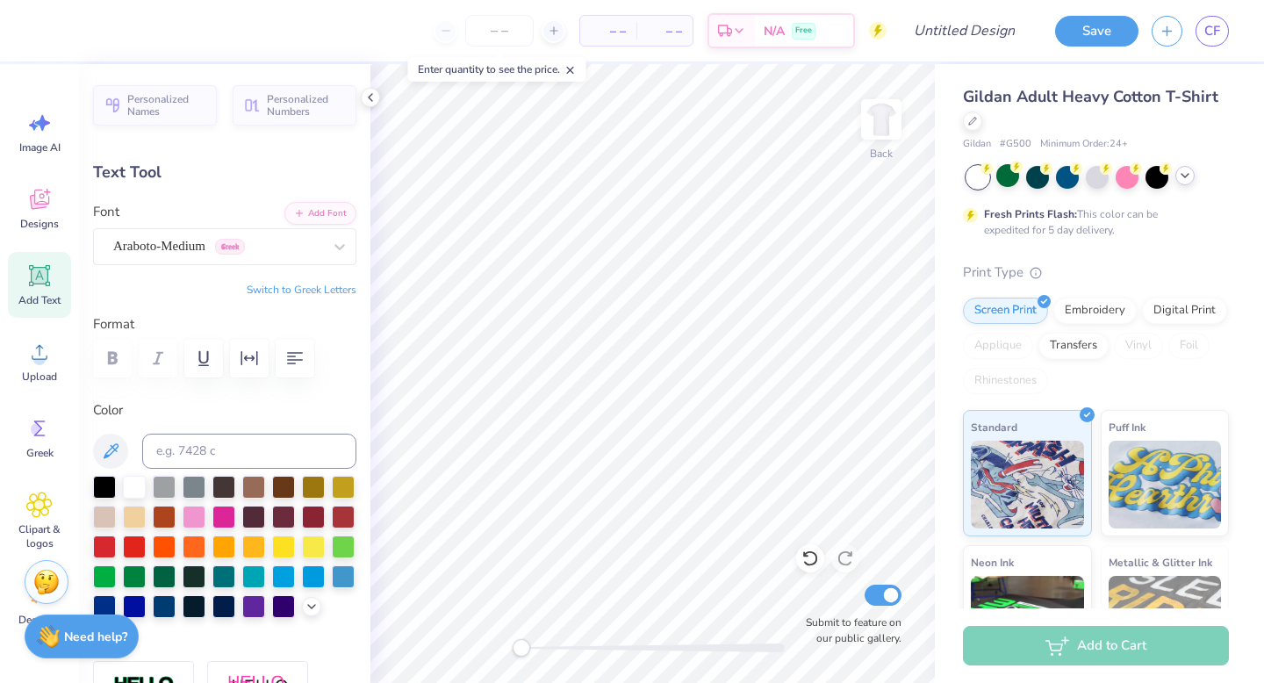
type input "0.25"
type input "4.45"
type input "6.64"
type input "1.40"
type input "2.83"
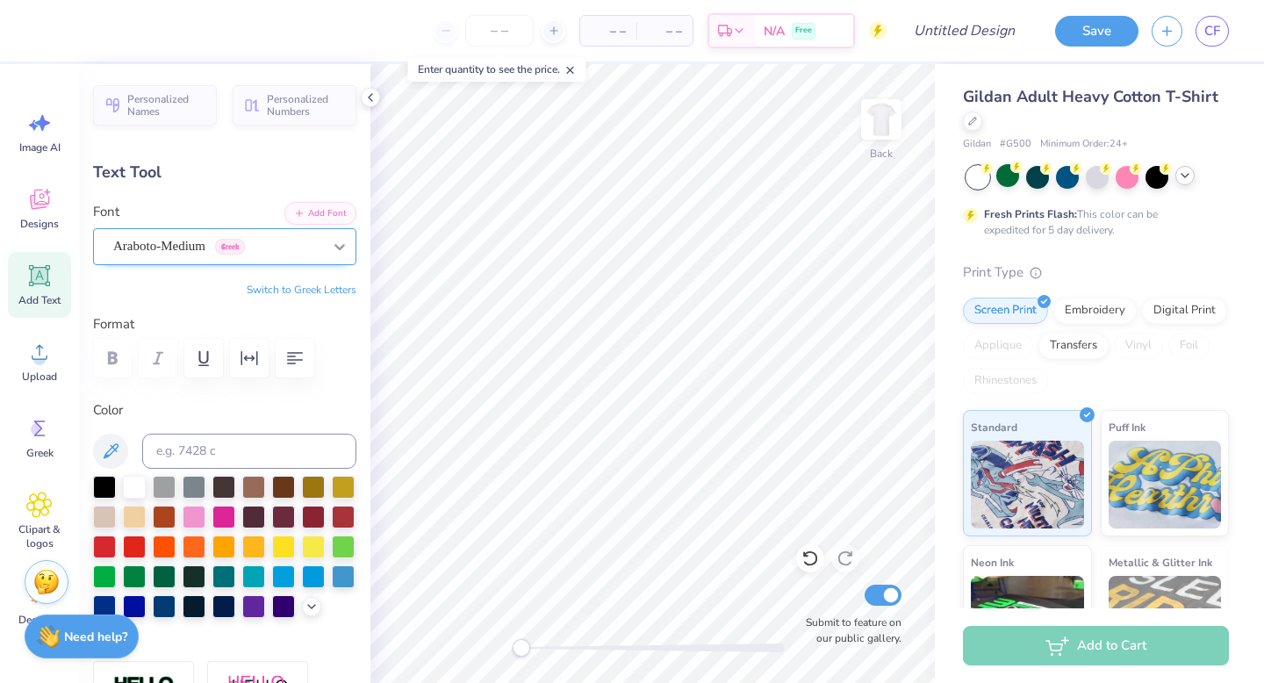
click at [326, 255] on div at bounding box center [340, 247] width 32 height 32
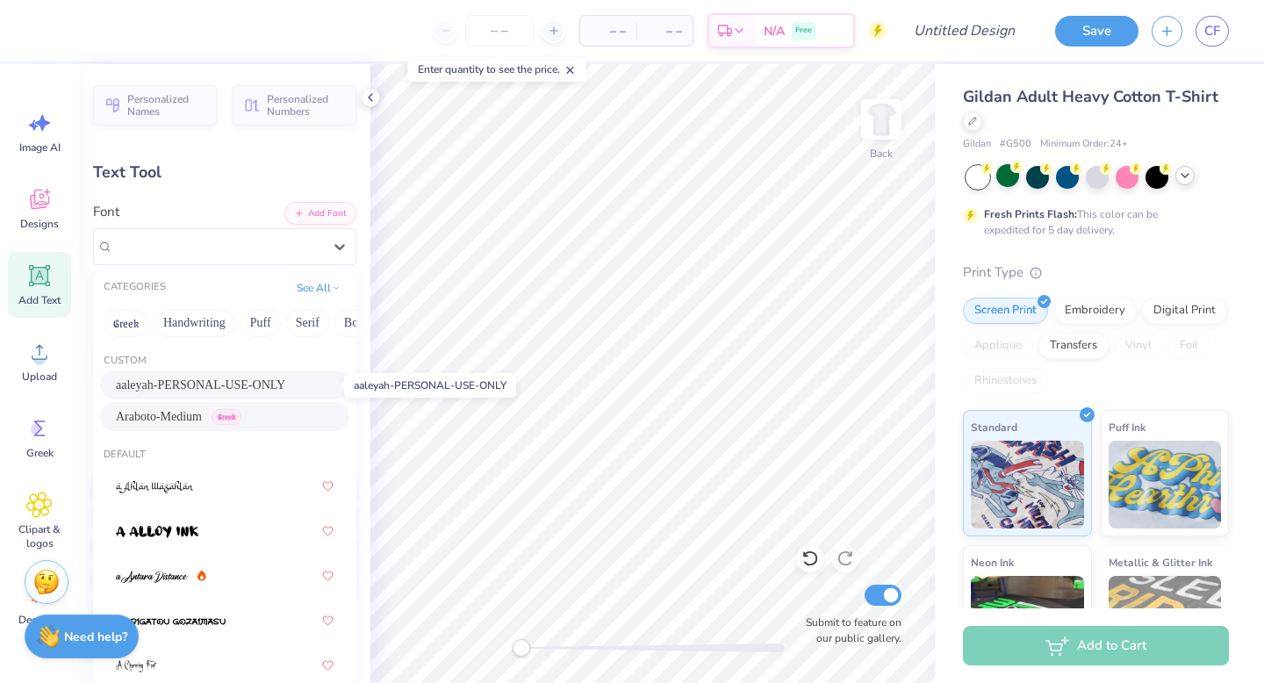
click at [282, 389] on span "aaleyah-PERSONAL-USE-ONLY" at bounding box center [200, 385] width 169 height 18
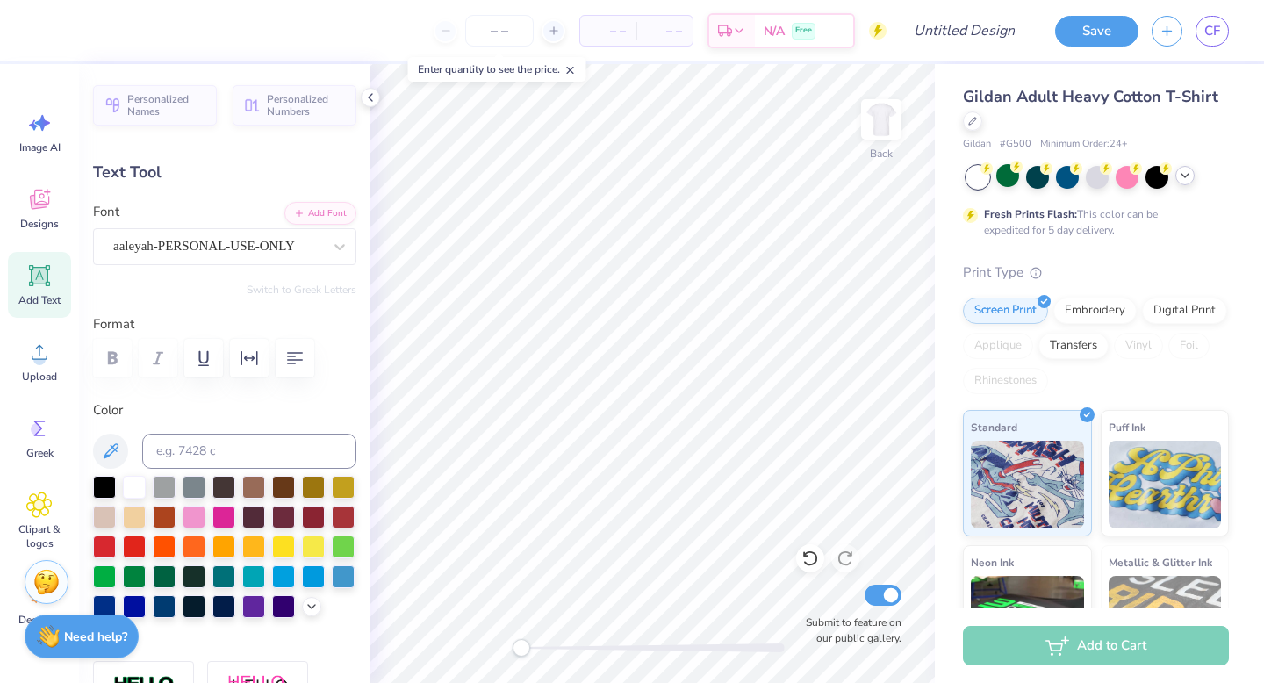
type input "6.88"
type input "1.46"
type input "2.81"
type input "5.34"
type input "1.13"
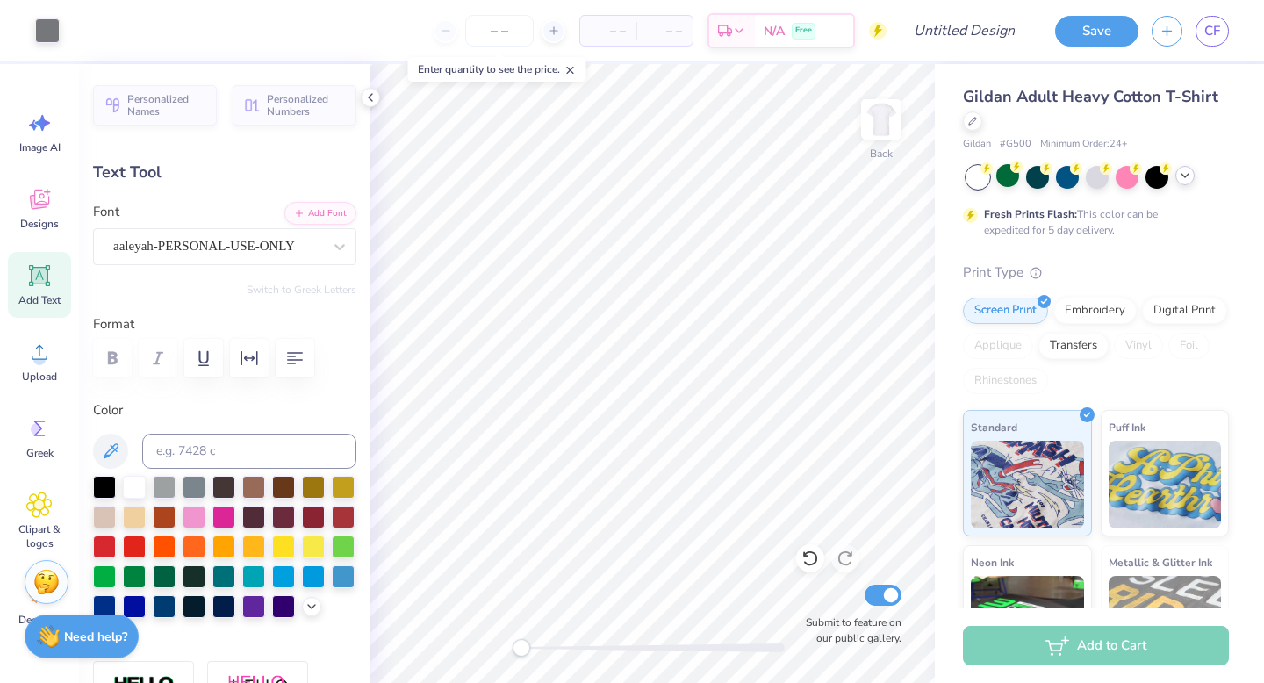
type input "3.00"
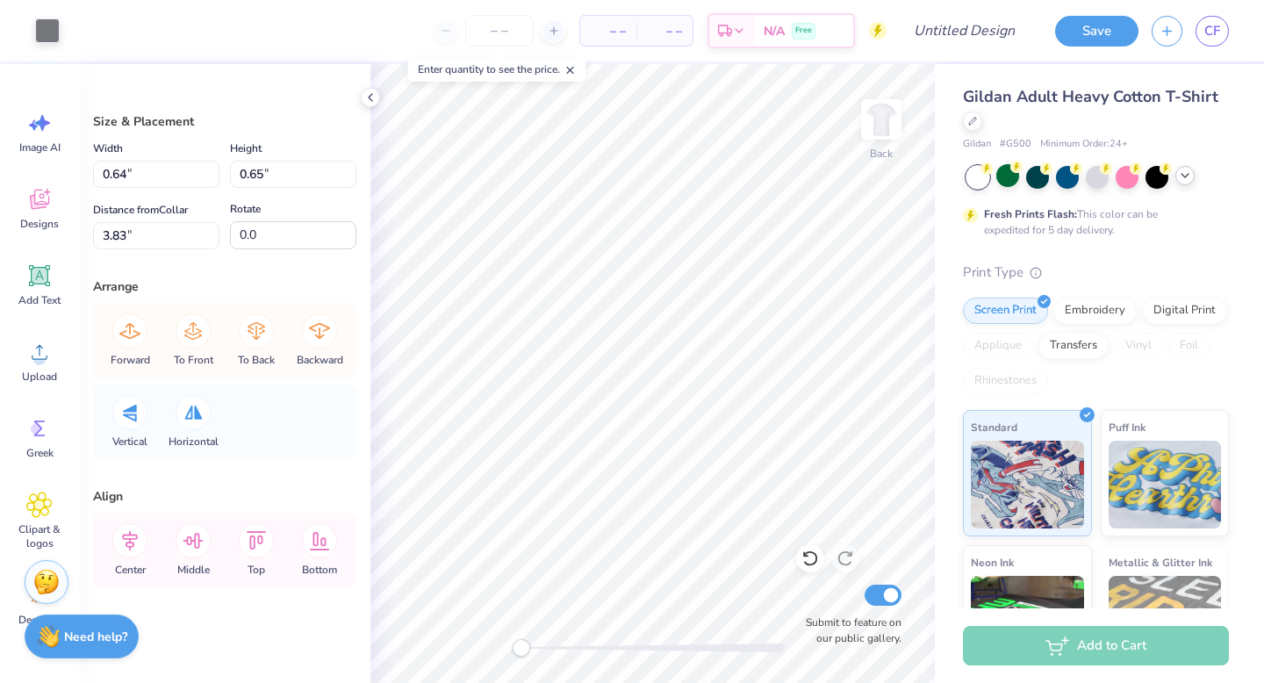
type input "0.29"
type input "4.19"
click at [810, 557] on icon at bounding box center [811, 559] width 18 height 18
type input "0.64"
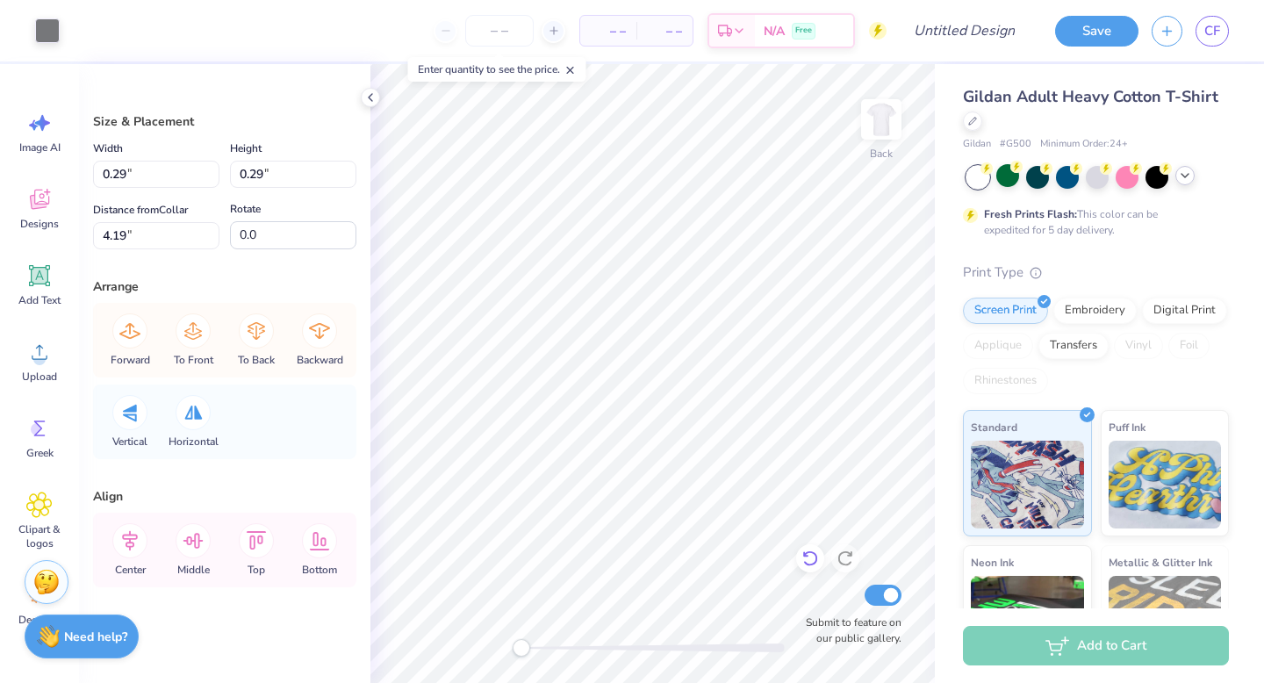
type input "0.65"
type input "3.83"
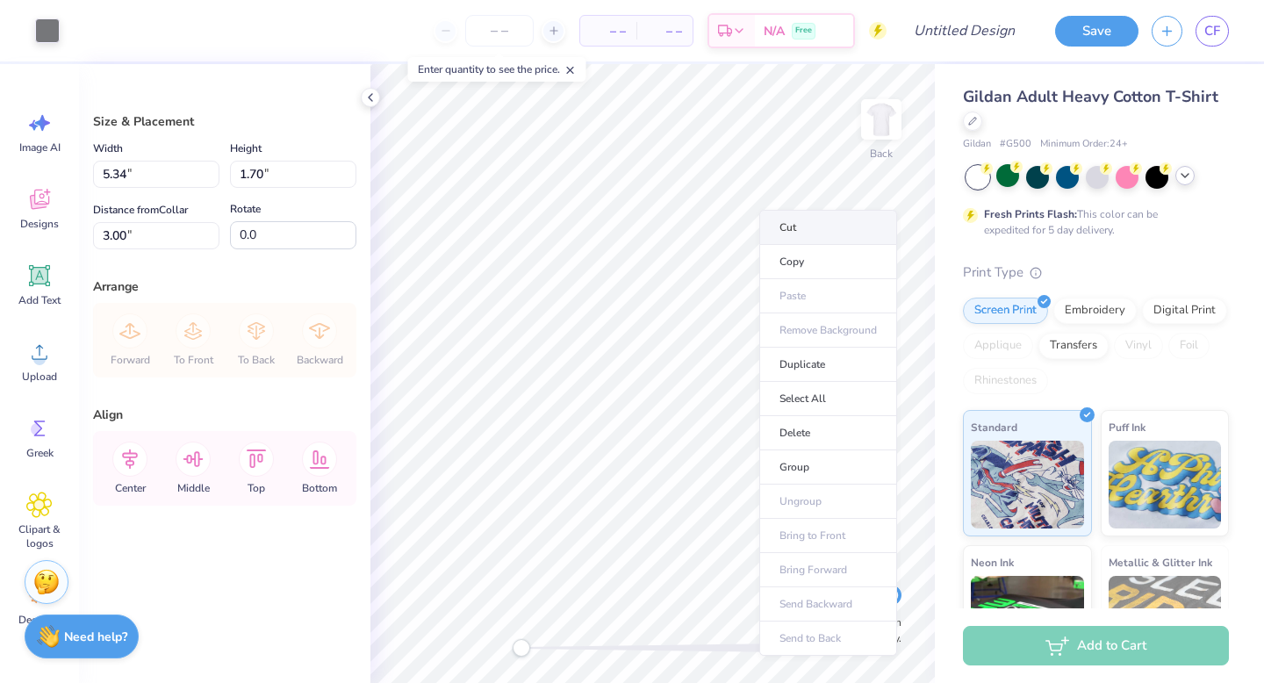
click at [805, 232] on li "Cut" at bounding box center [828, 227] width 138 height 35
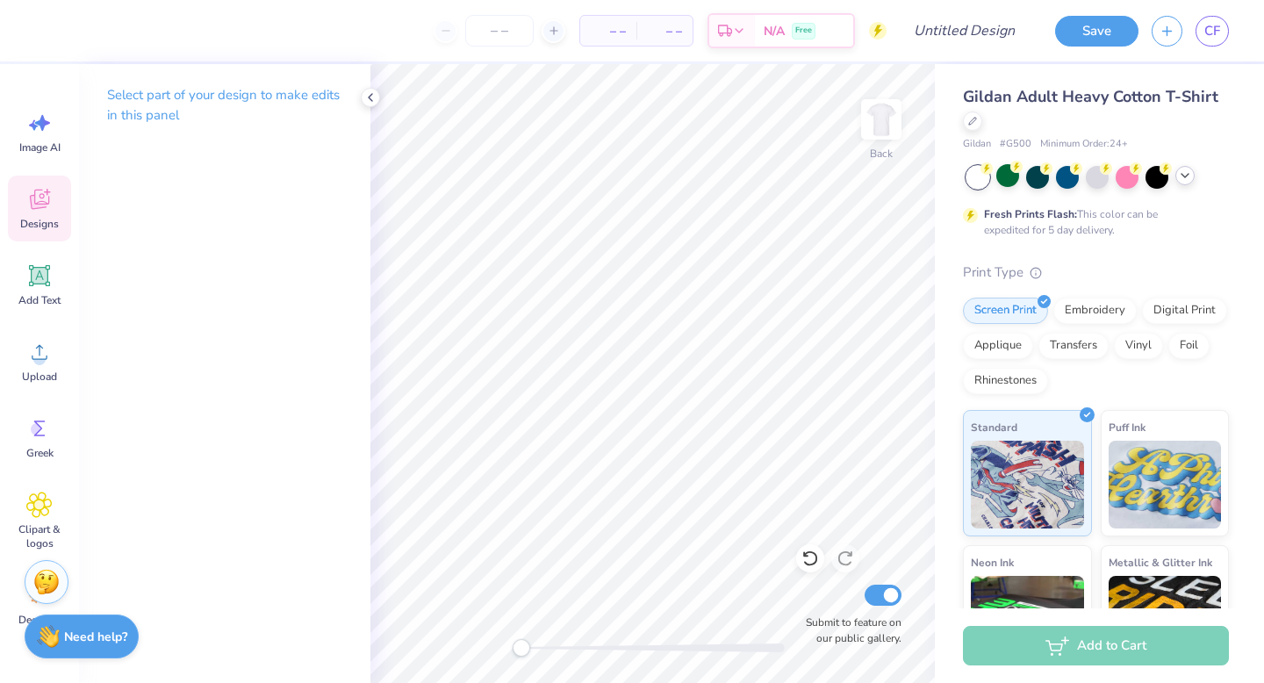
click at [38, 209] on icon at bounding box center [39, 199] width 26 height 26
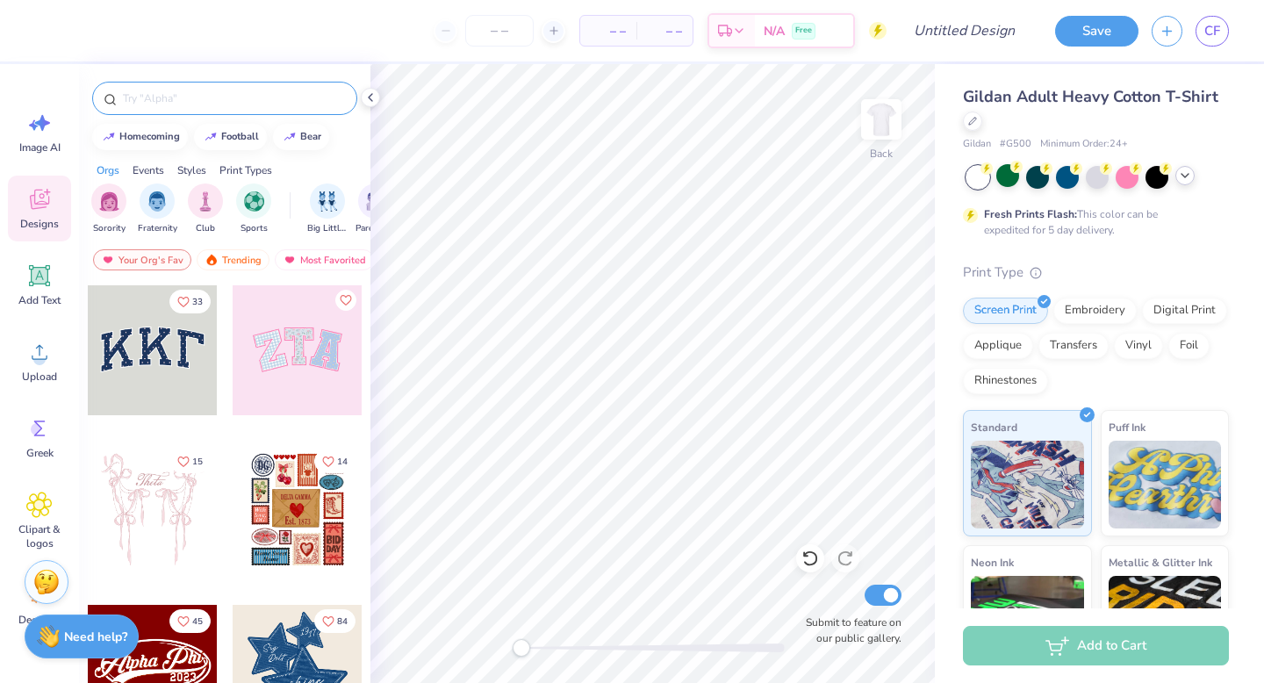
click at [196, 107] on div at bounding box center [224, 98] width 265 height 33
click at [189, 85] on div at bounding box center [224, 98] width 265 height 33
click at [189, 90] on input "text" at bounding box center [233, 99] width 225 height 18
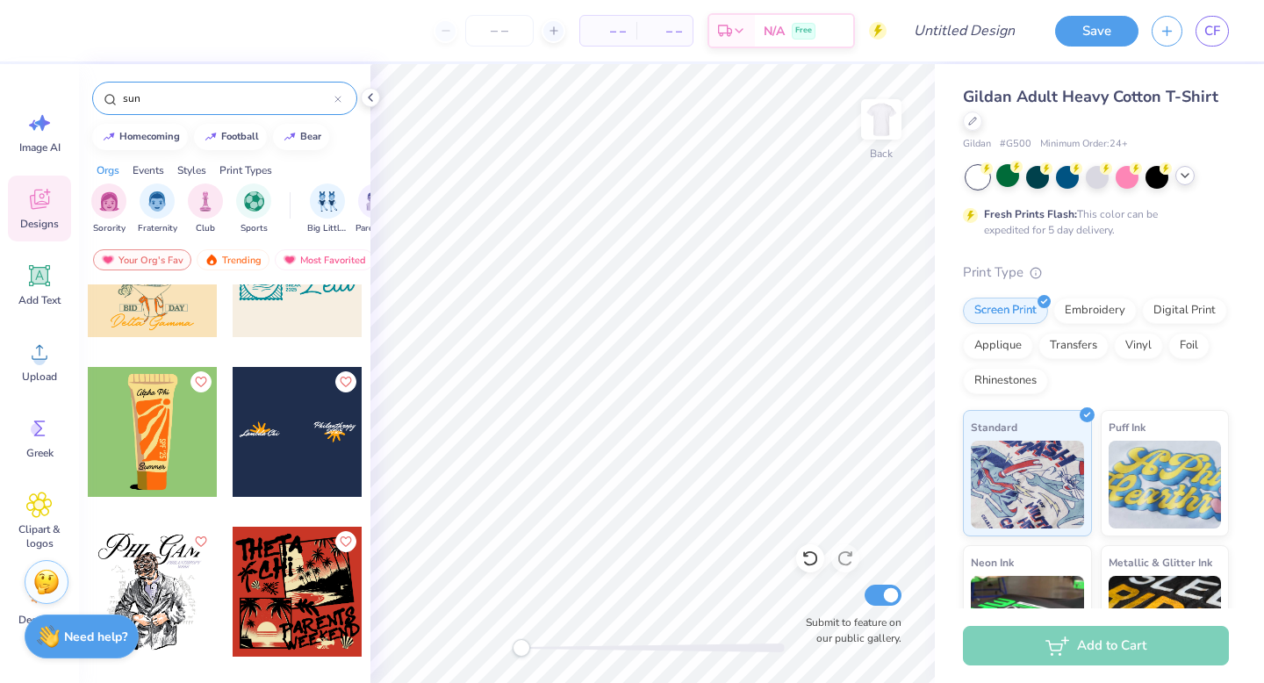
scroll to position [3198, 0]
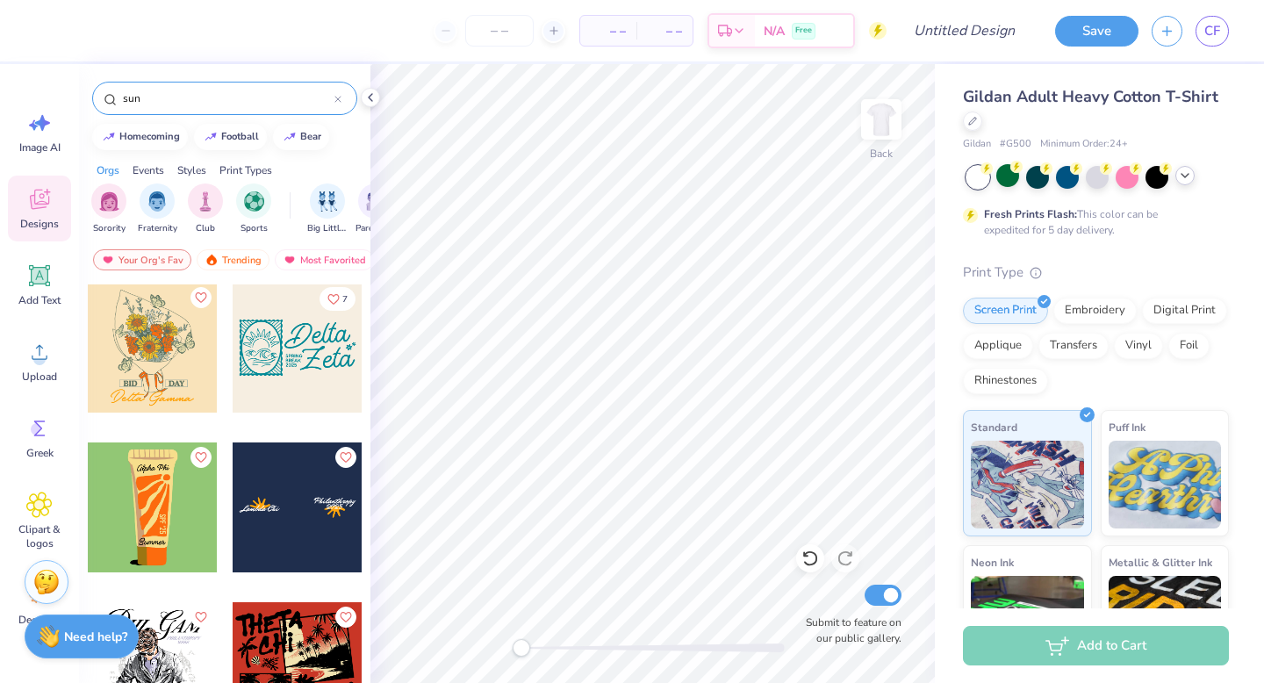
type input "sun"
click at [298, 394] on div at bounding box center [298, 348] width 130 height 130
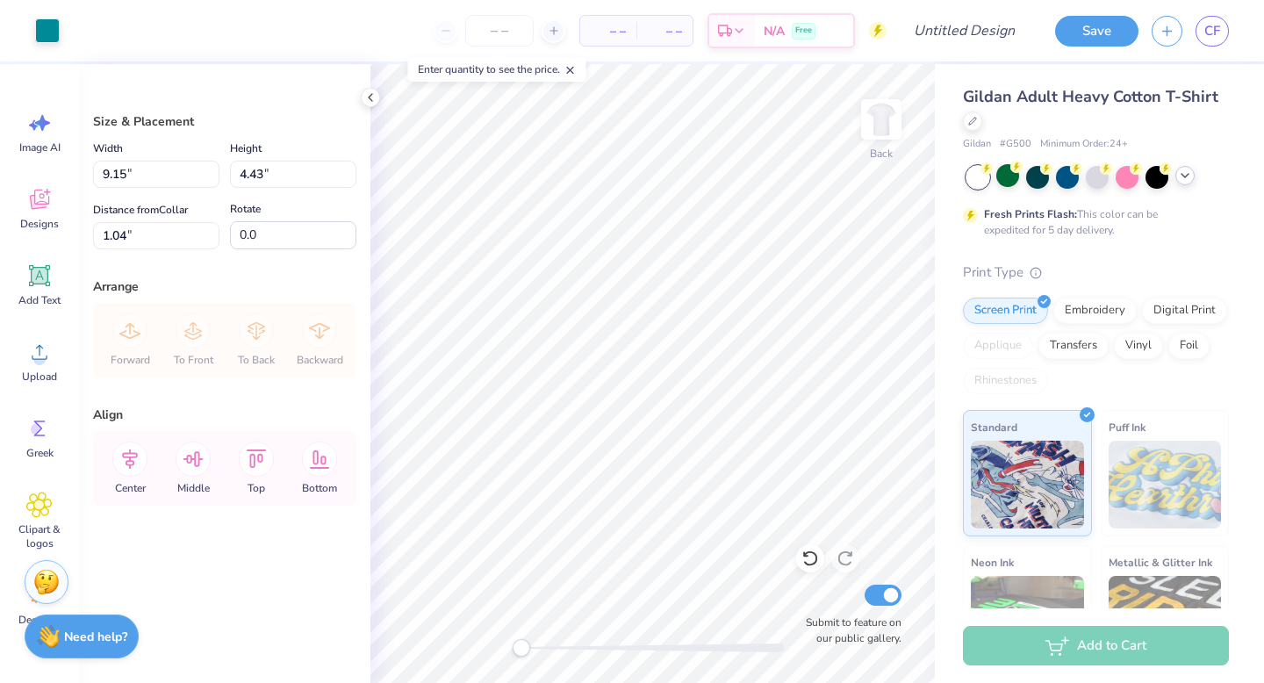
type input "9.15"
type input "4.43"
type input "1.04"
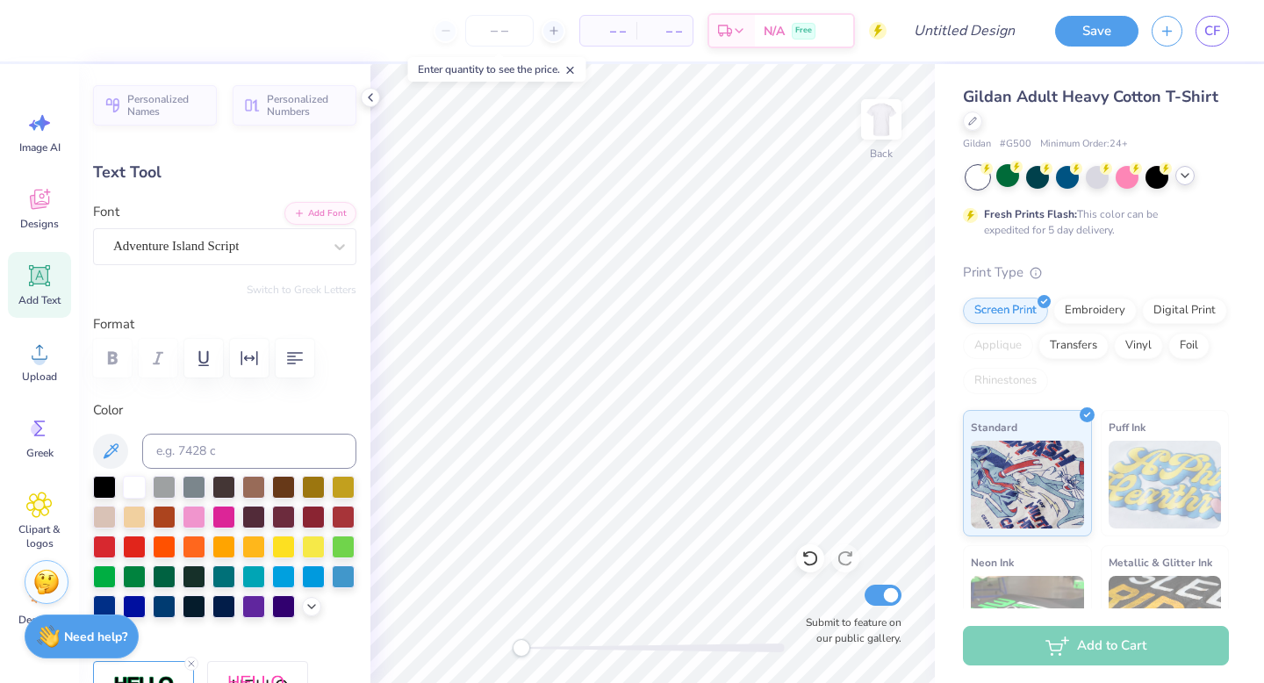
scroll to position [0, 0]
type textarea "Tri"
type input "4.32"
type input "1.90"
type input "5.76"
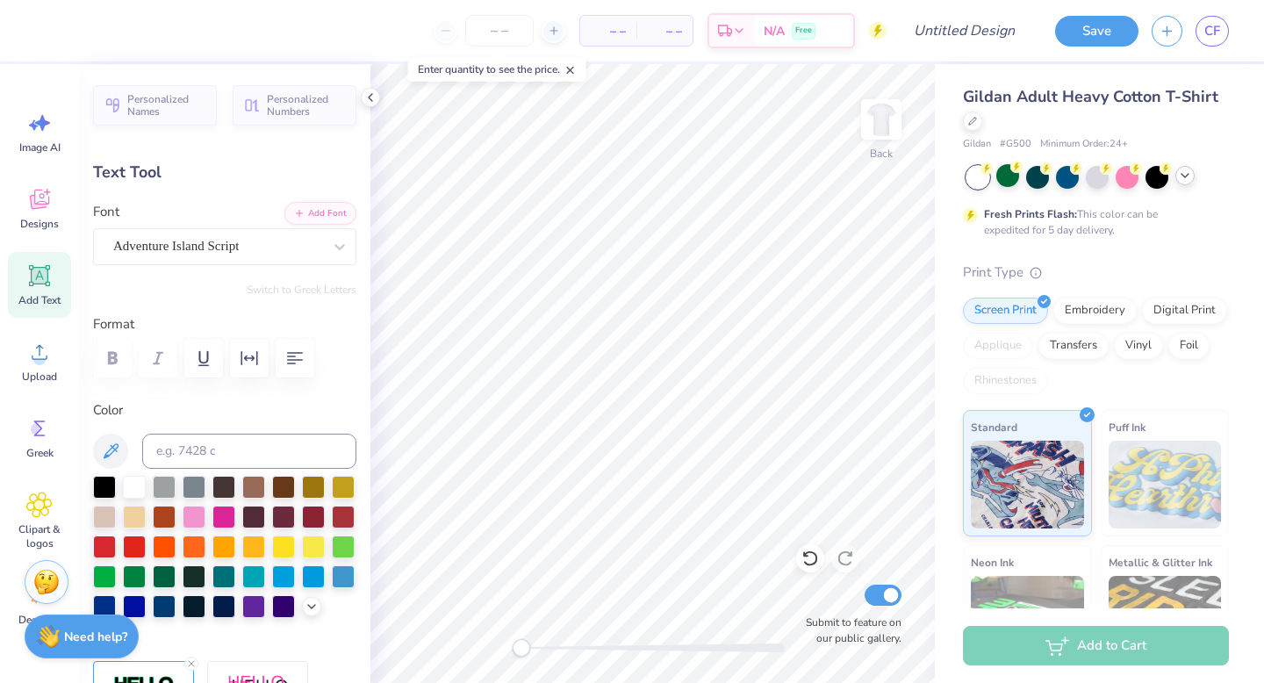
type textarea "Delta"
type input "0.0"
type input "1.17"
type input "0.27"
type input "6.77"
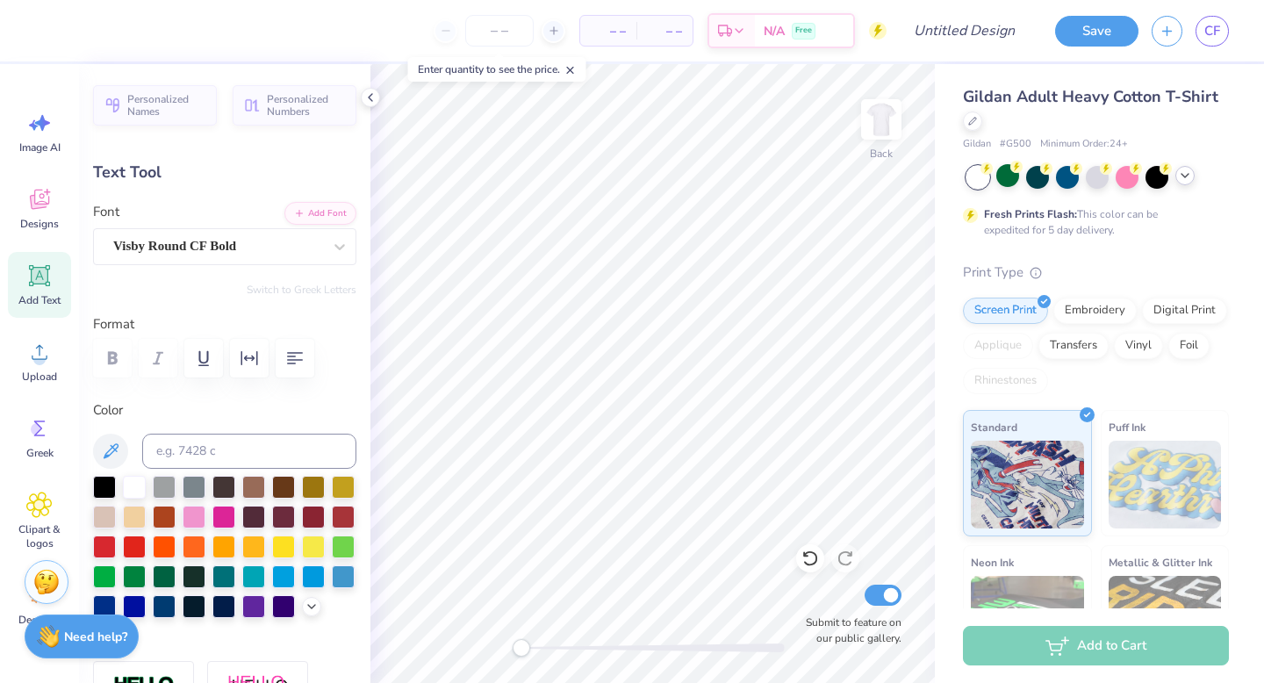
type input "1.30"
type input "6.41"
type input "2.38"
type input "1.96"
type input "3.90"
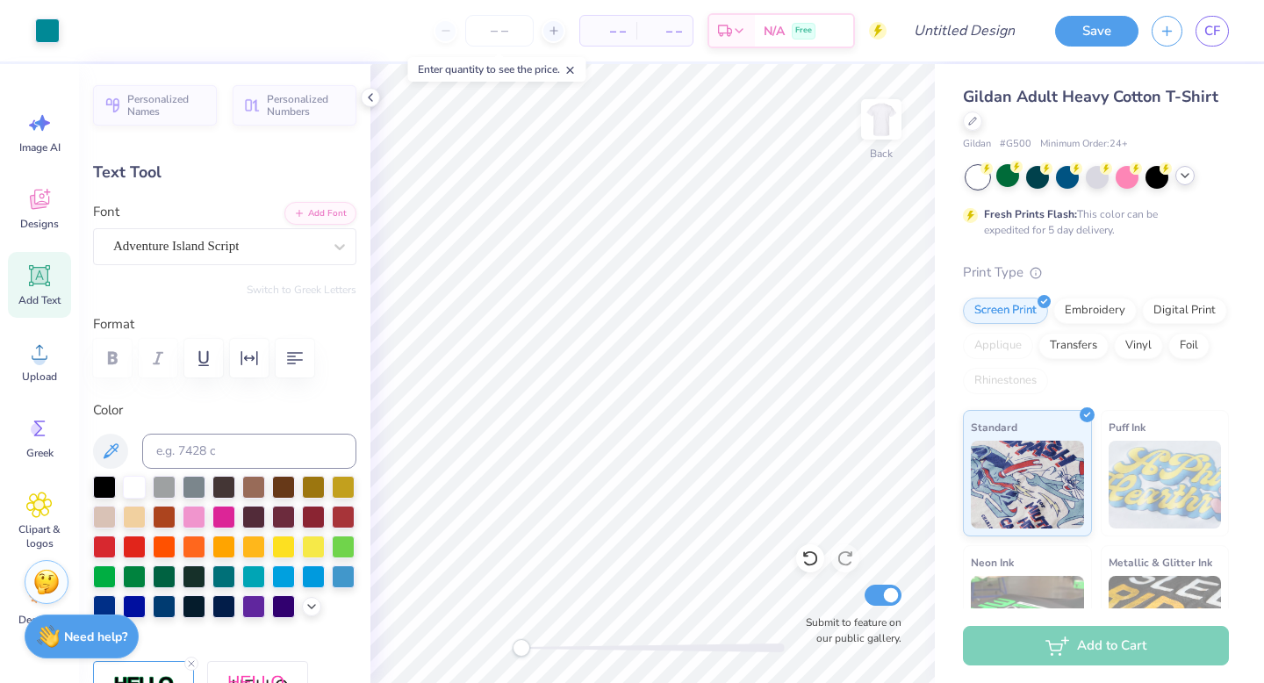
type input "-3.4"
type input "5.19"
type input "2.06"
type input "5.71"
type input "0.0"
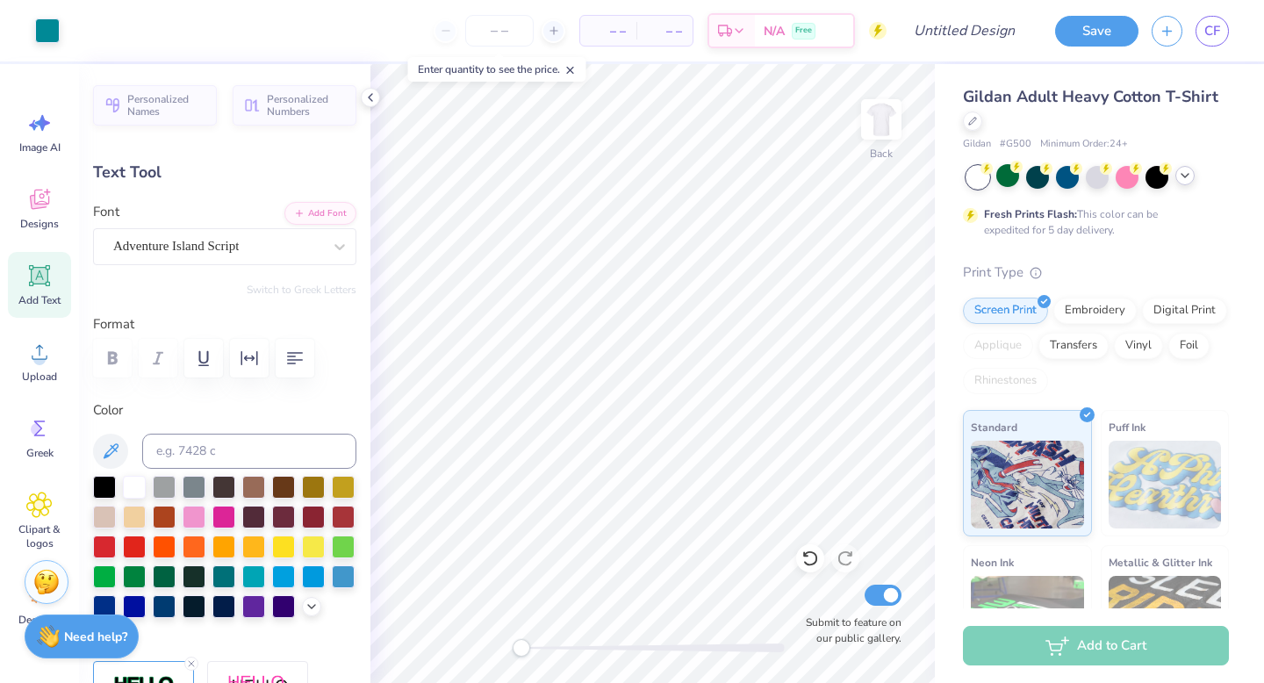
type input "5.34"
type input "0.0"
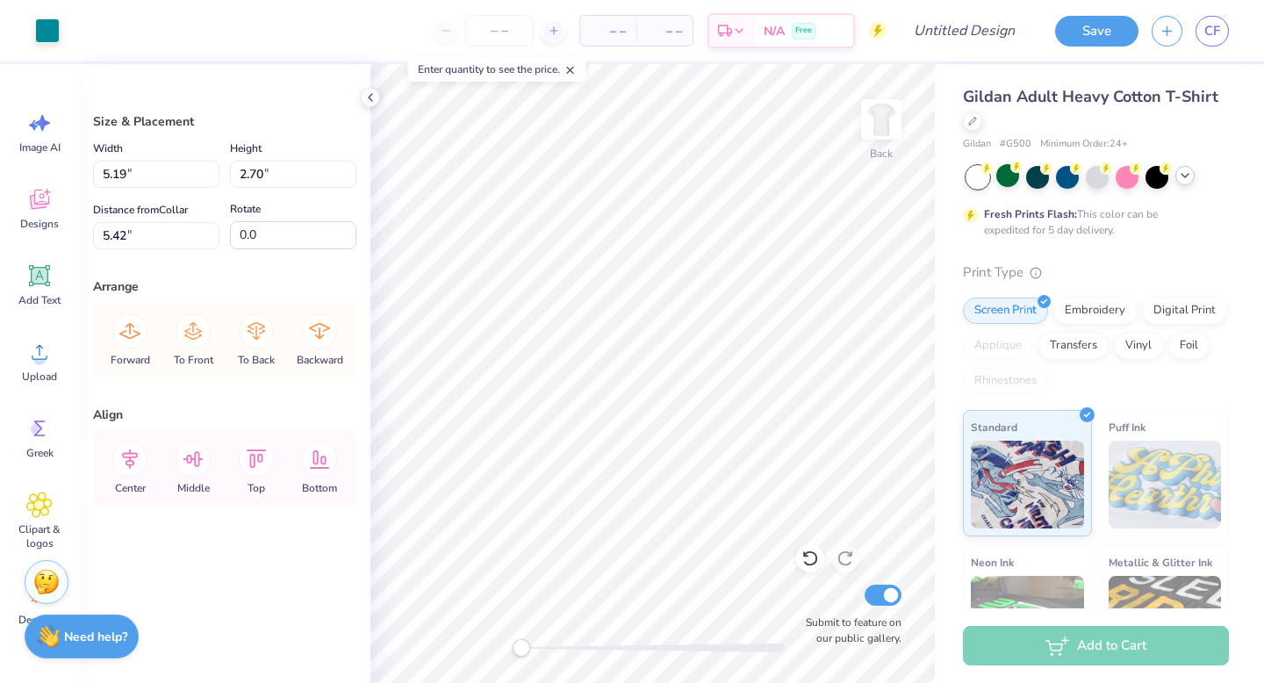
type input "5.42"
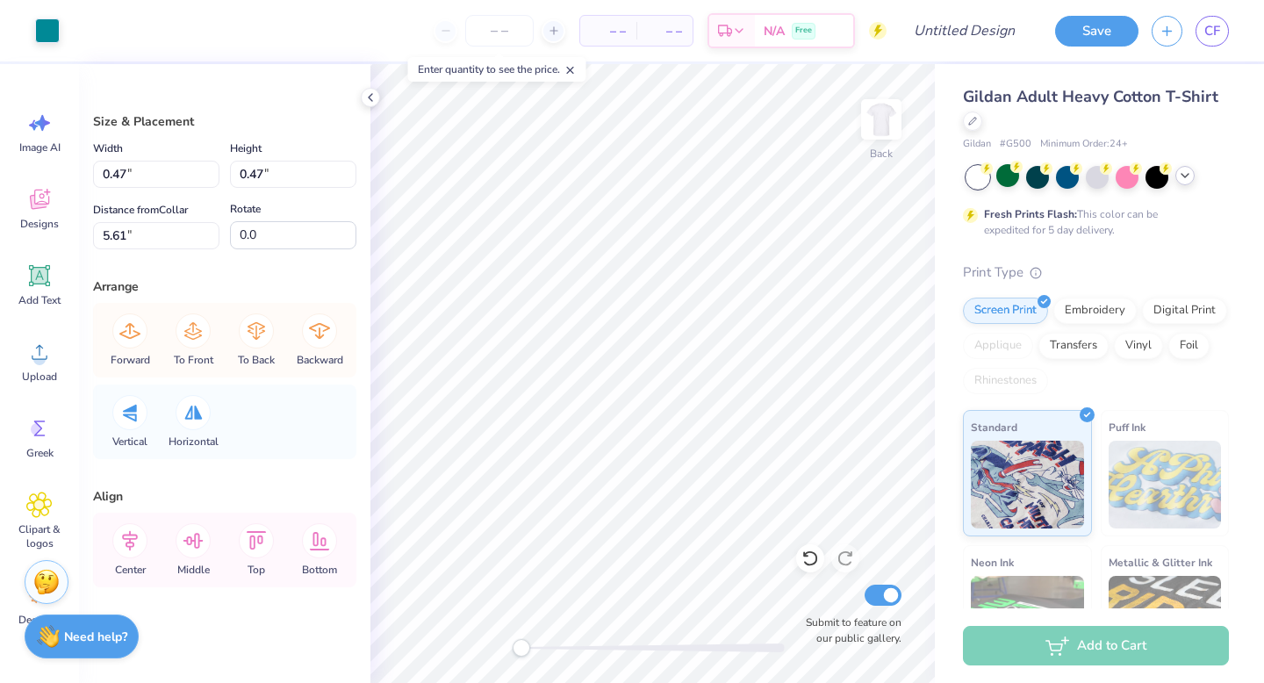
type input "0.47"
type input "5.61"
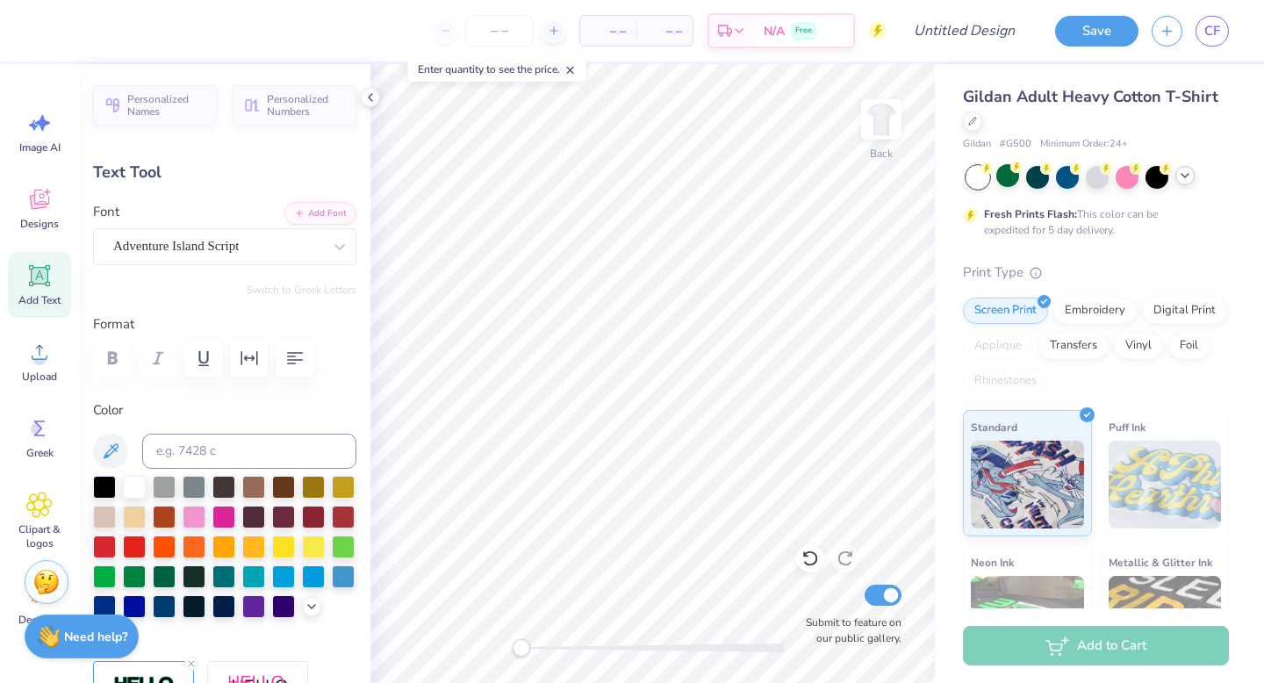
type input "0.0"
type input "1.17"
type input "0.27"
type input "6.77"
type input "5.19"
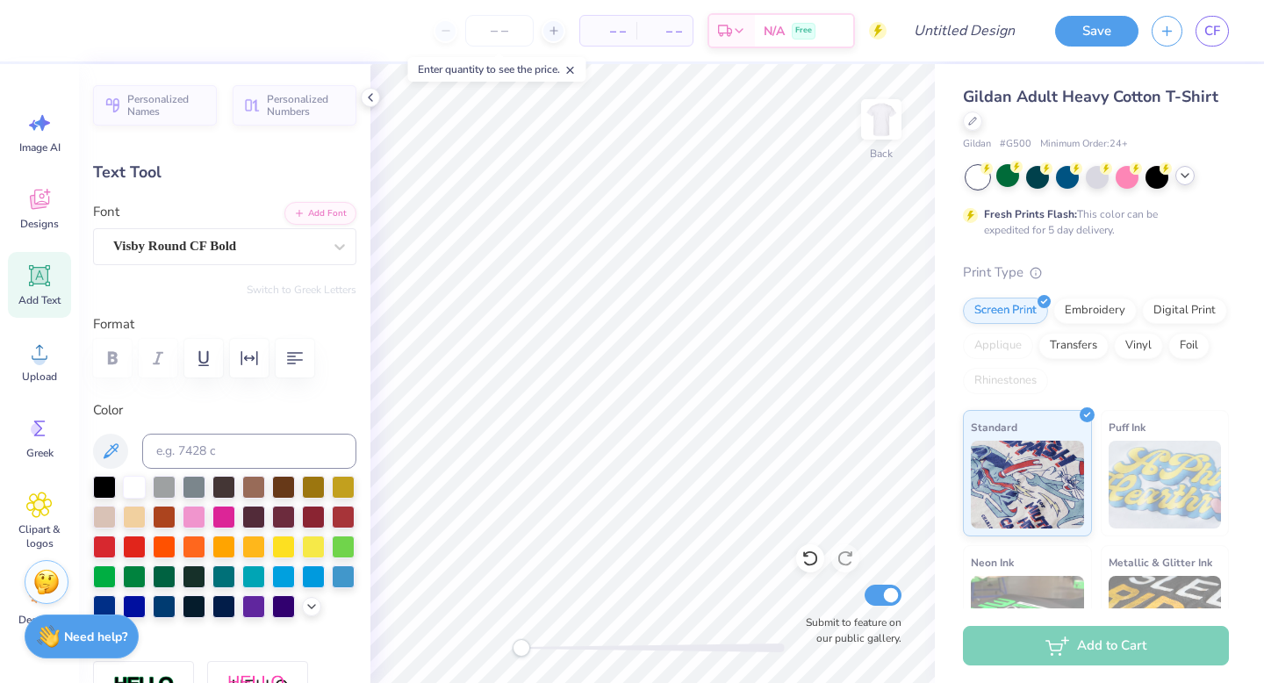
type input "2.06"
type input "5.34"
type input "0.0"
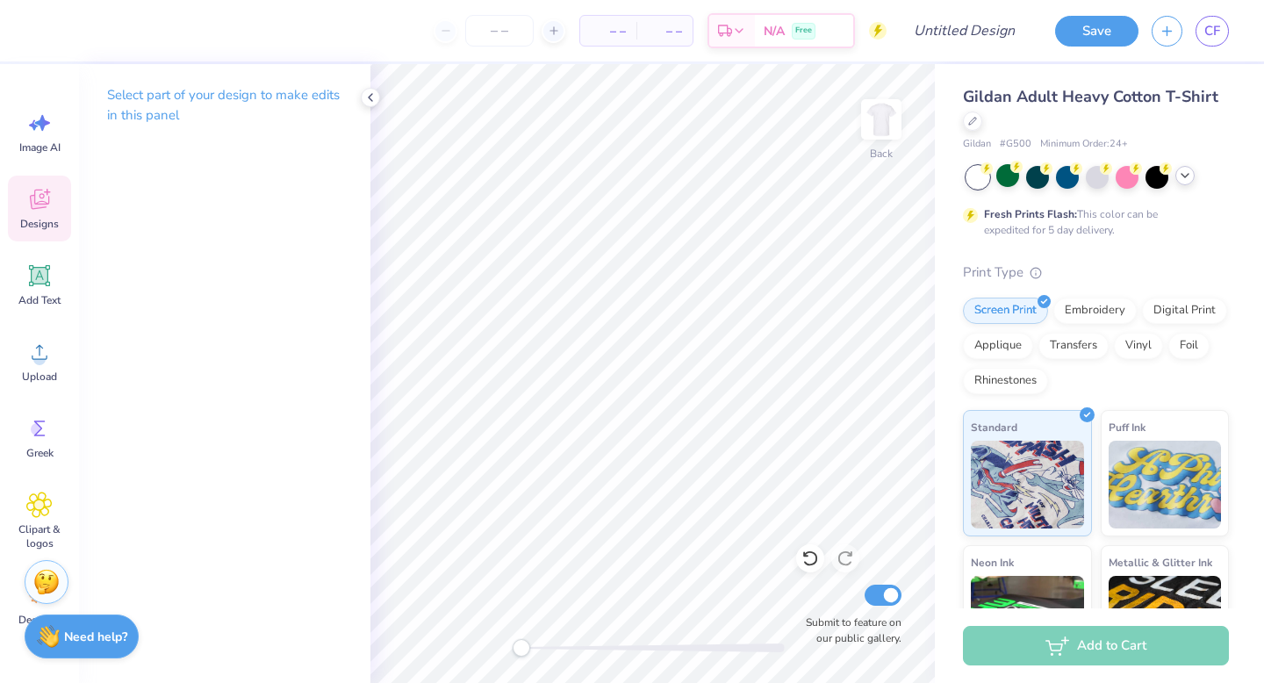
click at [43, 191] on icon at bounding box center [39, 199] width 26 height 26
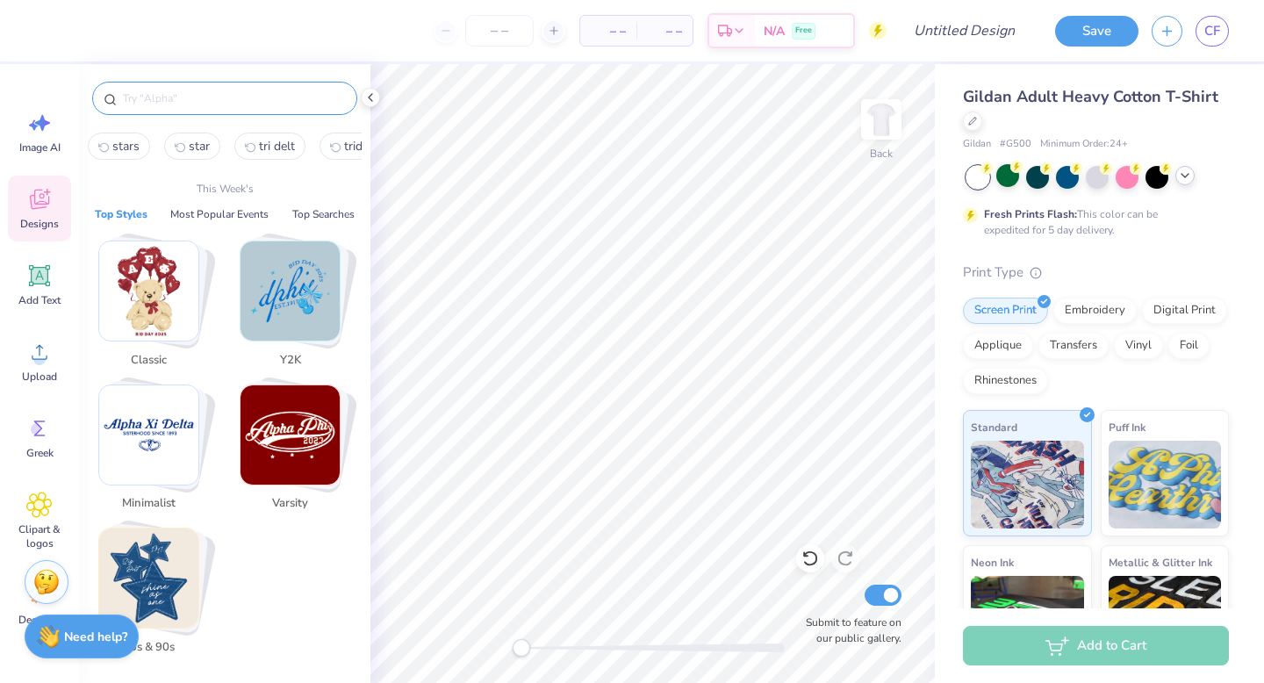
click at [200, 106] on input "text" at bounding box center [233, 99] width 225 height 18
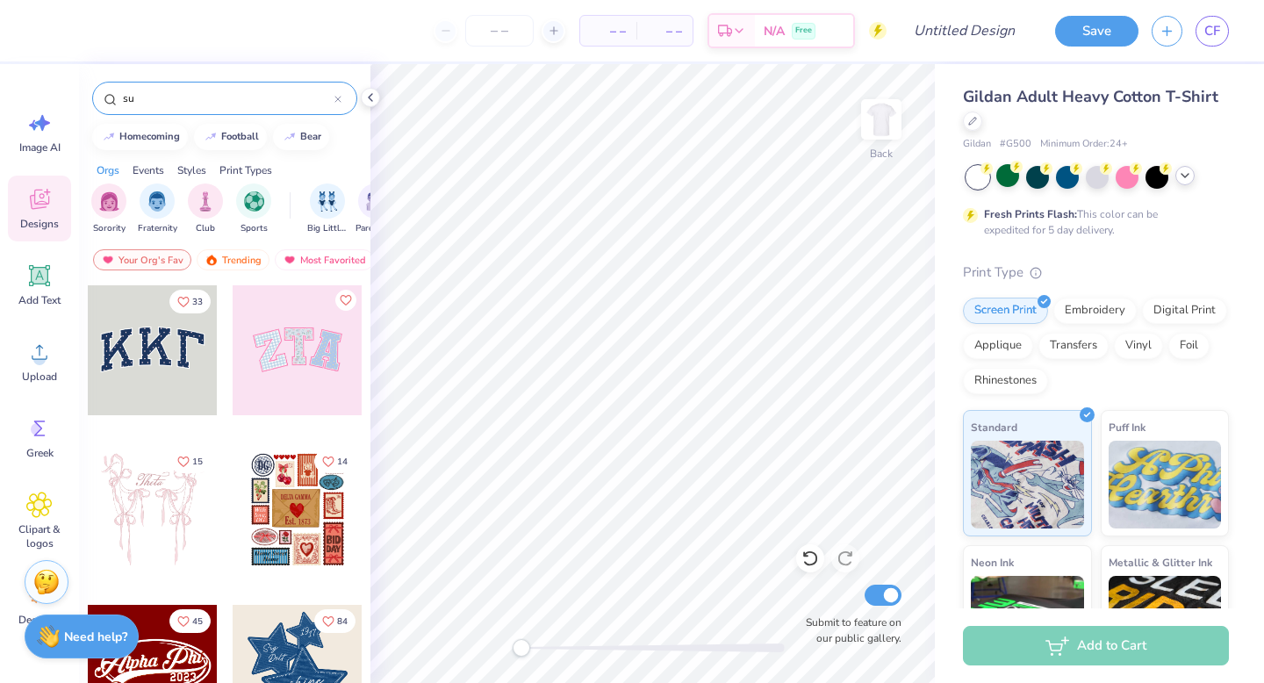
type input "s"
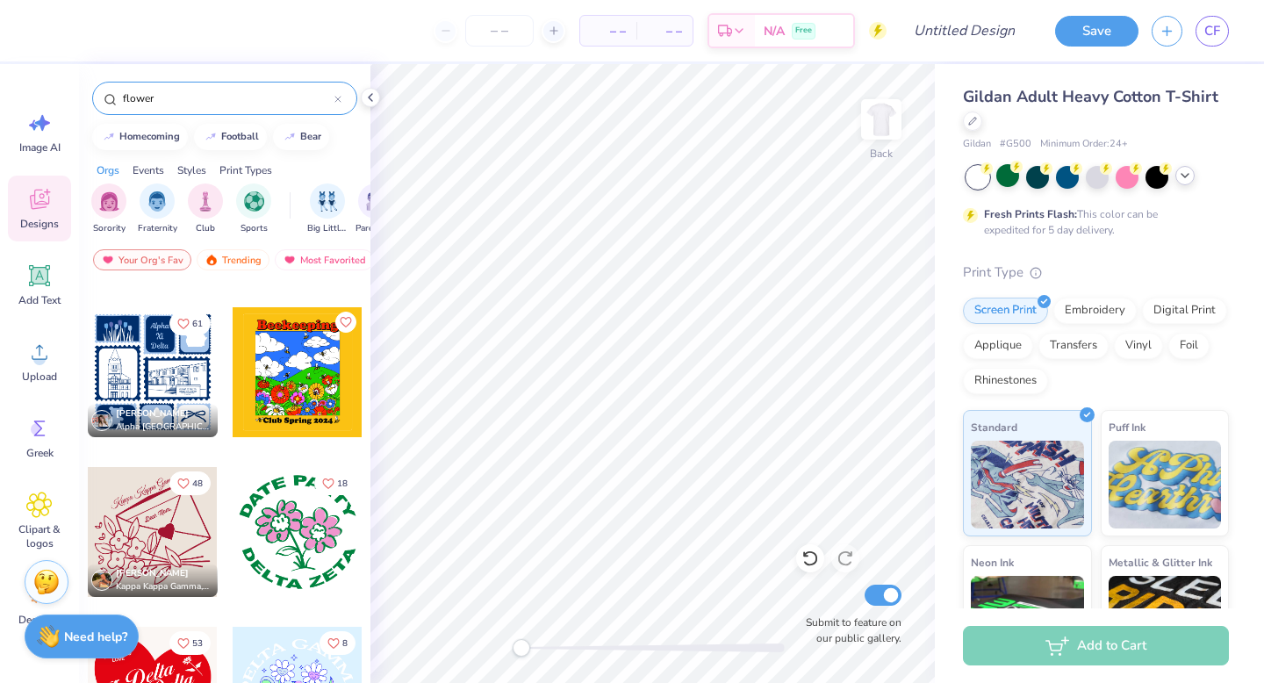
scroll to position [2537, 0]
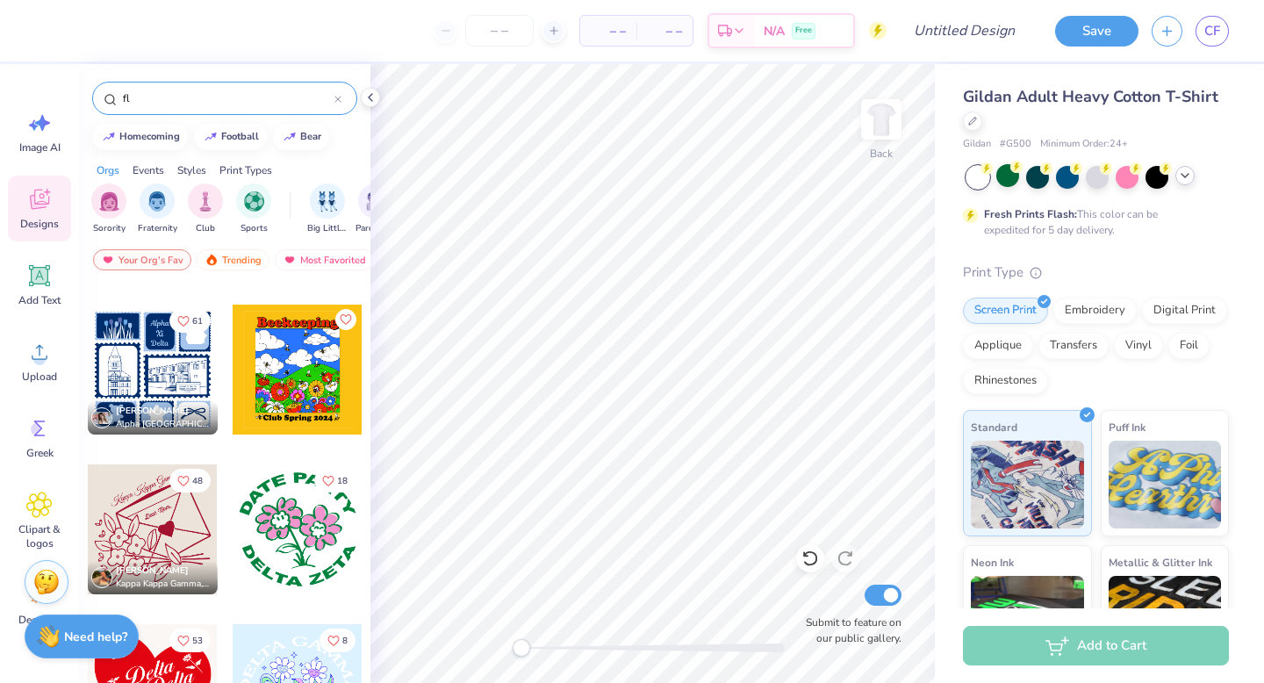
type input "f"
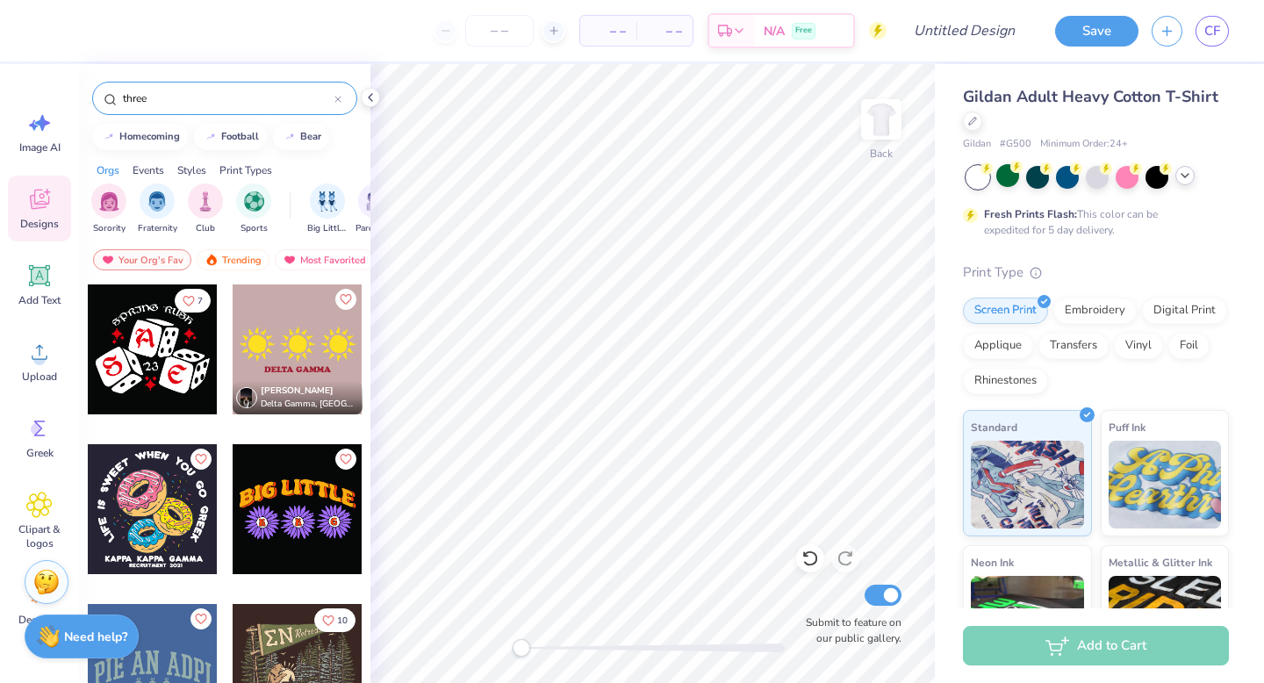
scroll to position [1280, 0]
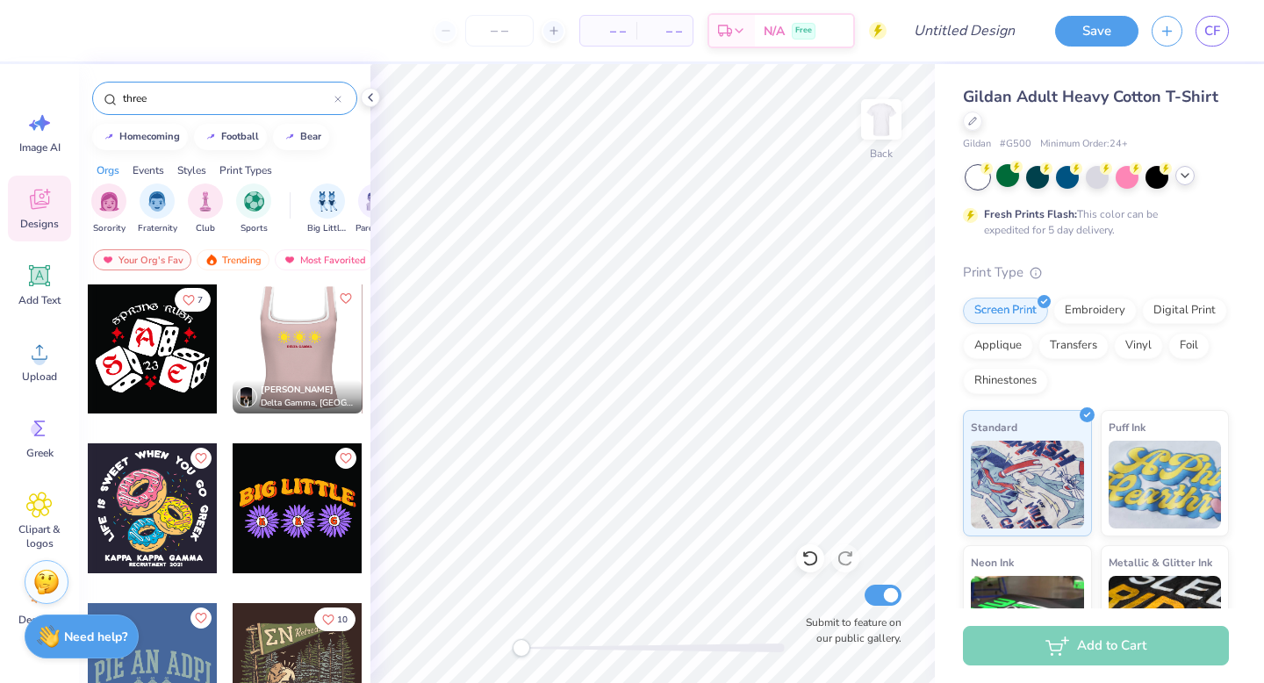
type input "three"
click at [288, 352] on div at bounding box center [297, 349] width 130 height 130
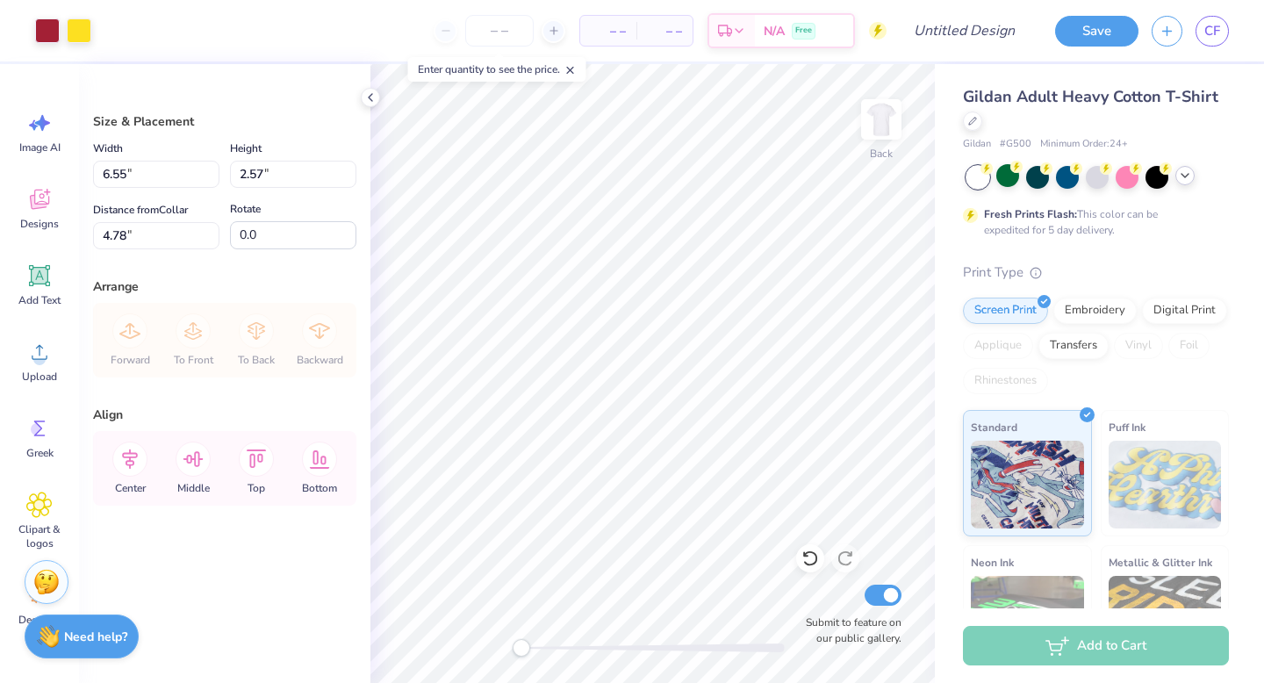
type input "6.55"
type input "2.57"
type input "4.78"
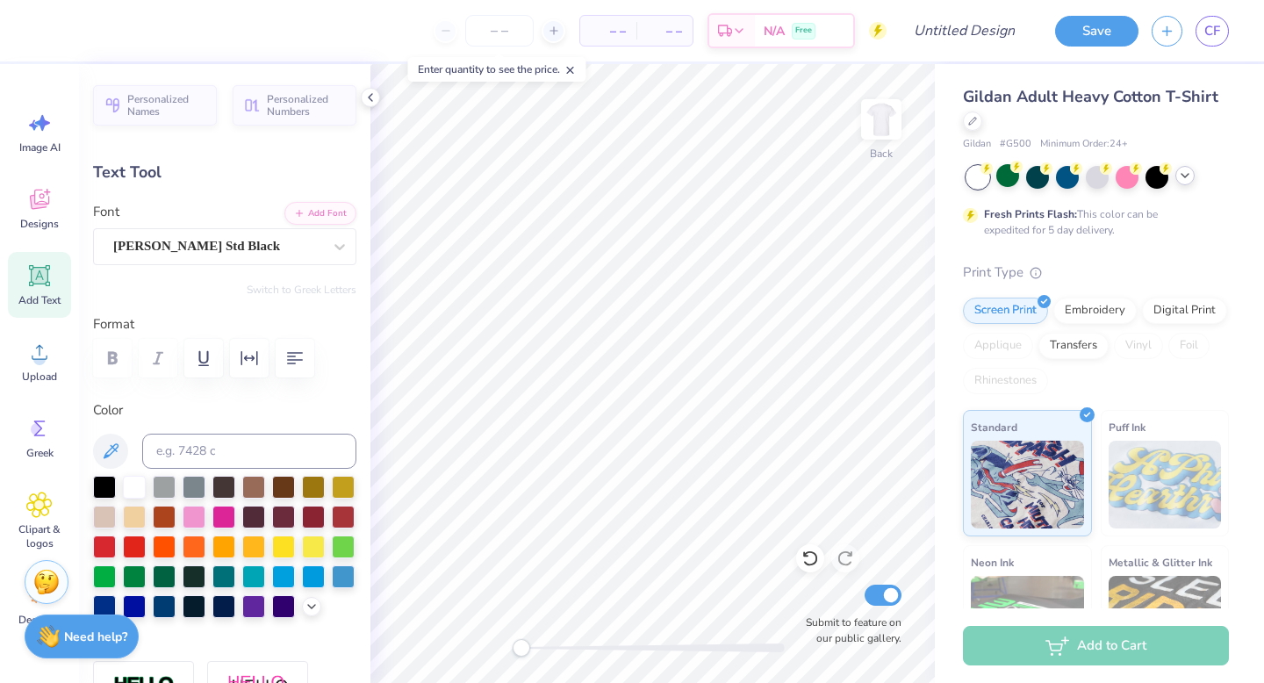
scroll to position [0, 0]
type textarea "D"
type textarea "Capture the Cure"
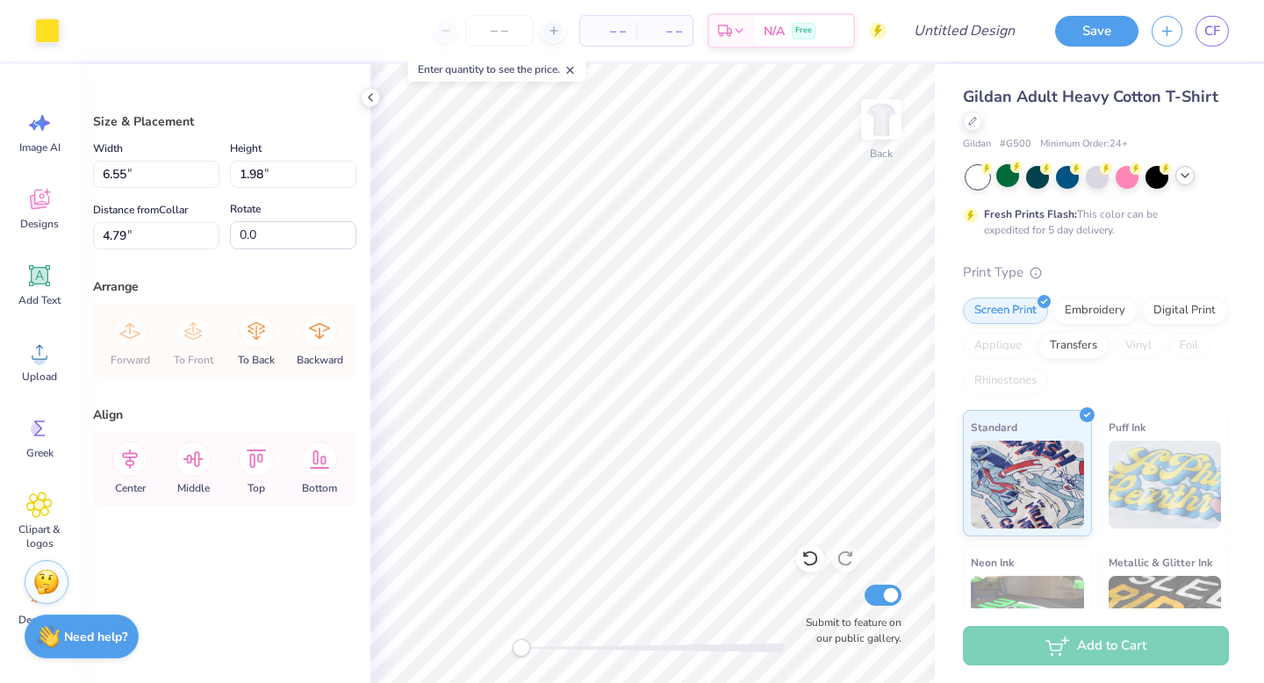
type input "3.00"
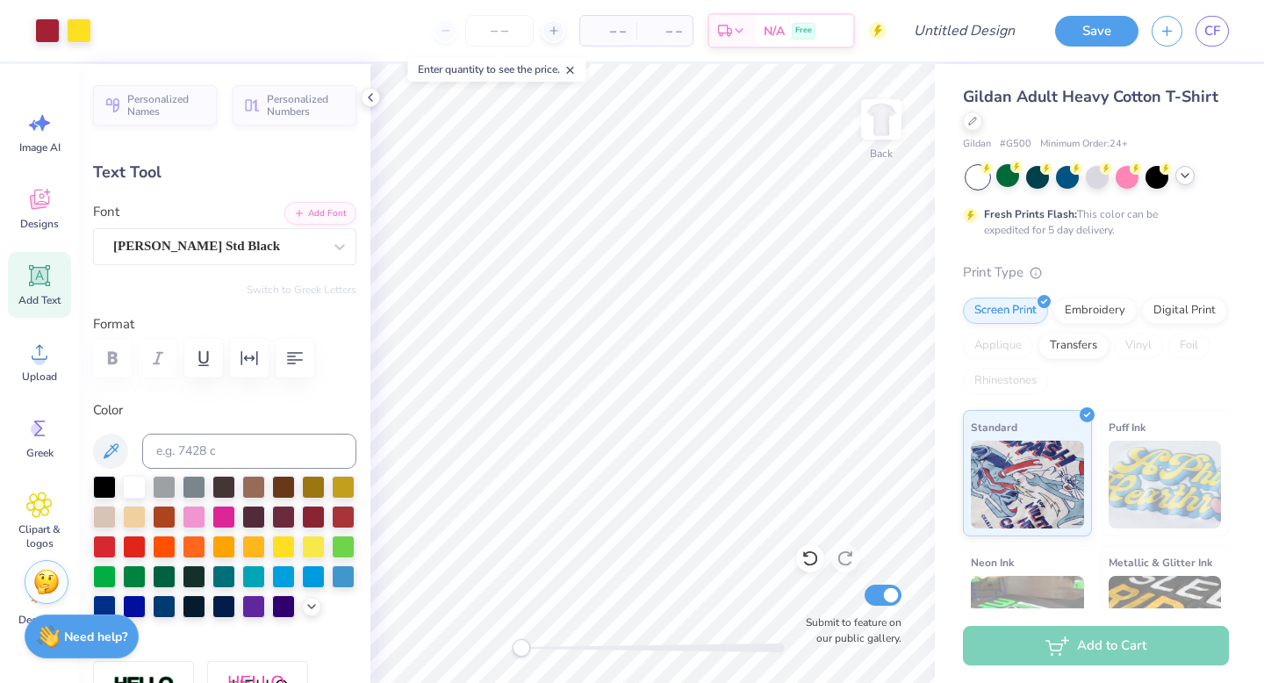
type input "4.98"
type input "5.04"
type input "0.49"
type input "4.98"
type textarea "Capture The Cure"
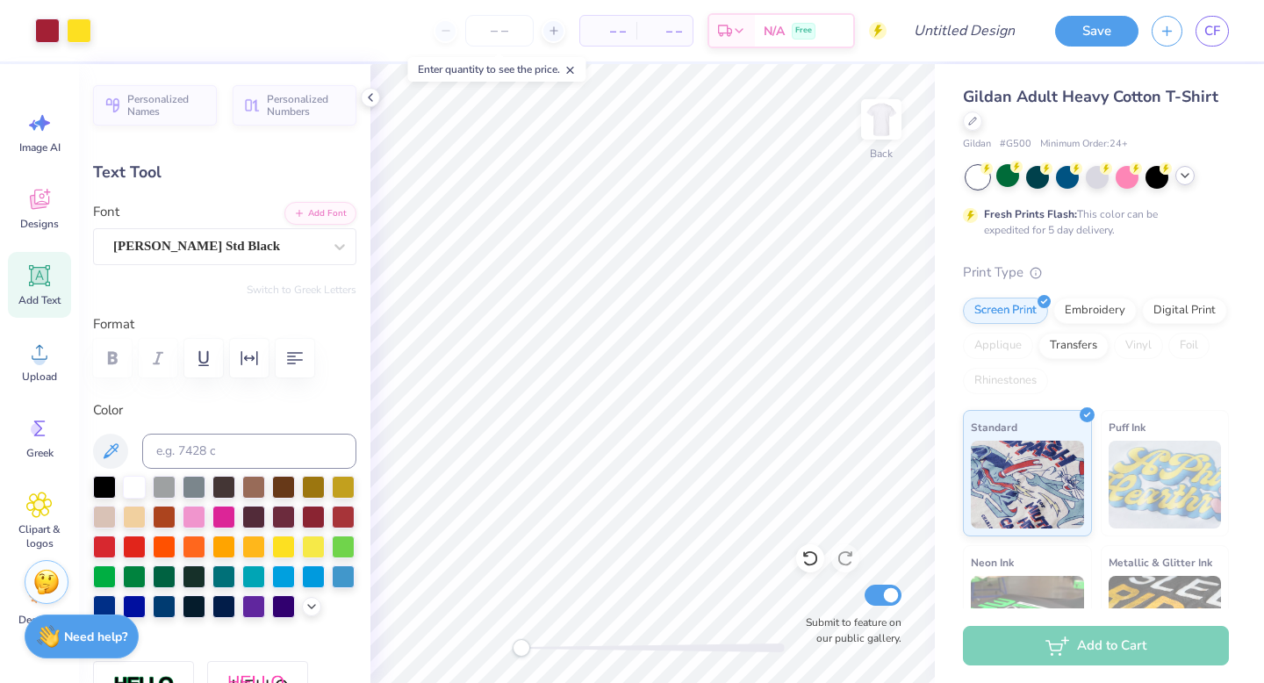
type input "5.18"
type input "7.72"
type textarea "Capture The Cure 2025"
type input "6.70"
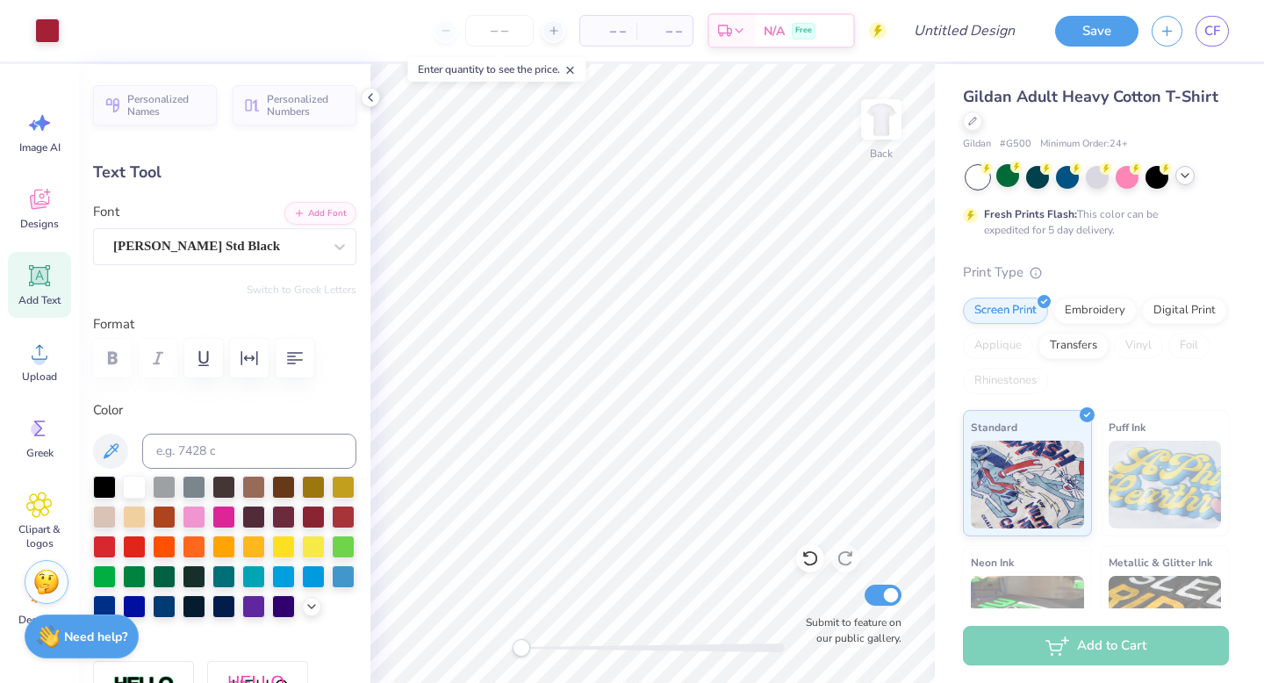
type input "4.98"
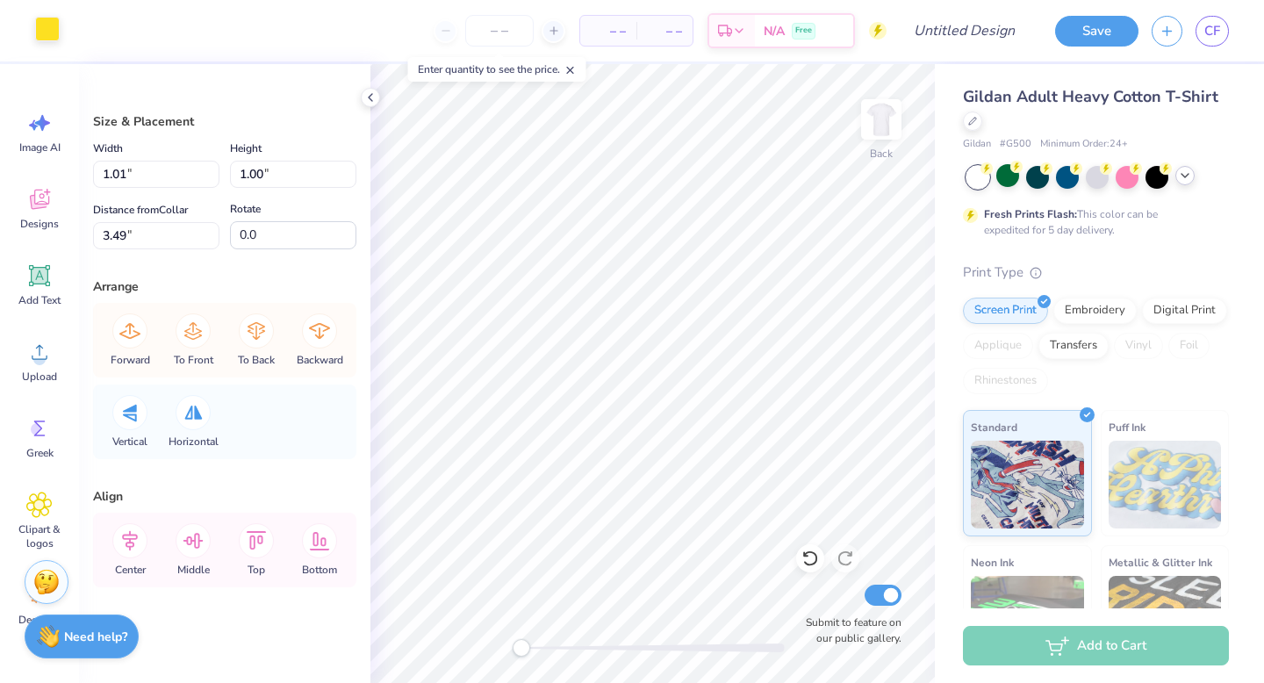
click at [54, 37] on div at bounding box center [47, 29] width 25 height 25
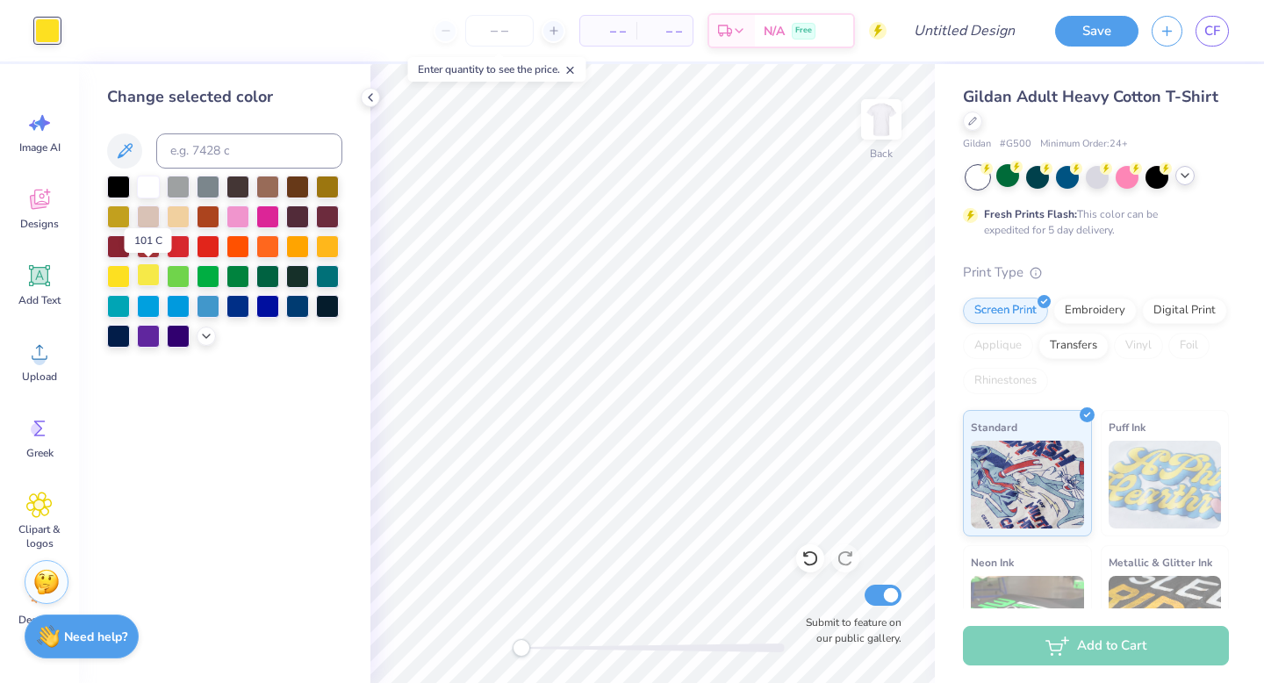
click at [141, 277] on div at bounding box center [148, 274] width 23 height 23
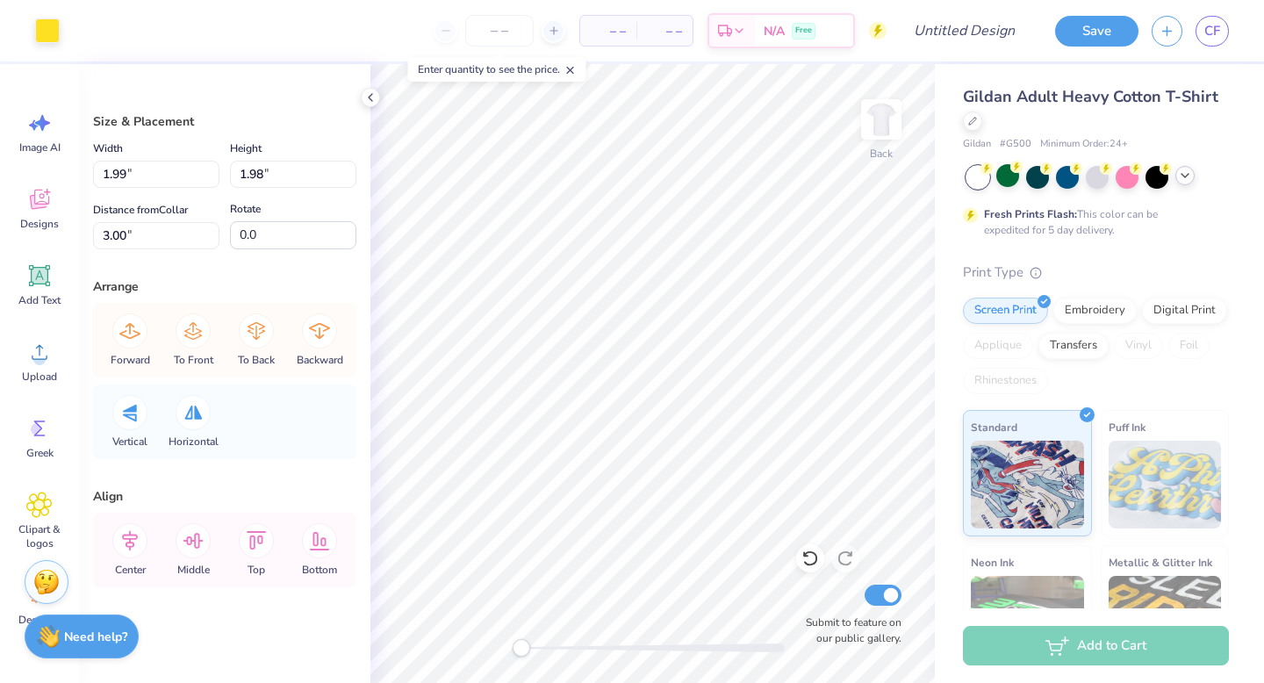
type input "1.01"
type input "1.00"
type input "3.48"
click at [53, 45] on div "Art colors" at bounding box center [30, 30] width 60 height 61
click at [53, 22] on div at bounding box center [47, 29] width 25 height 25
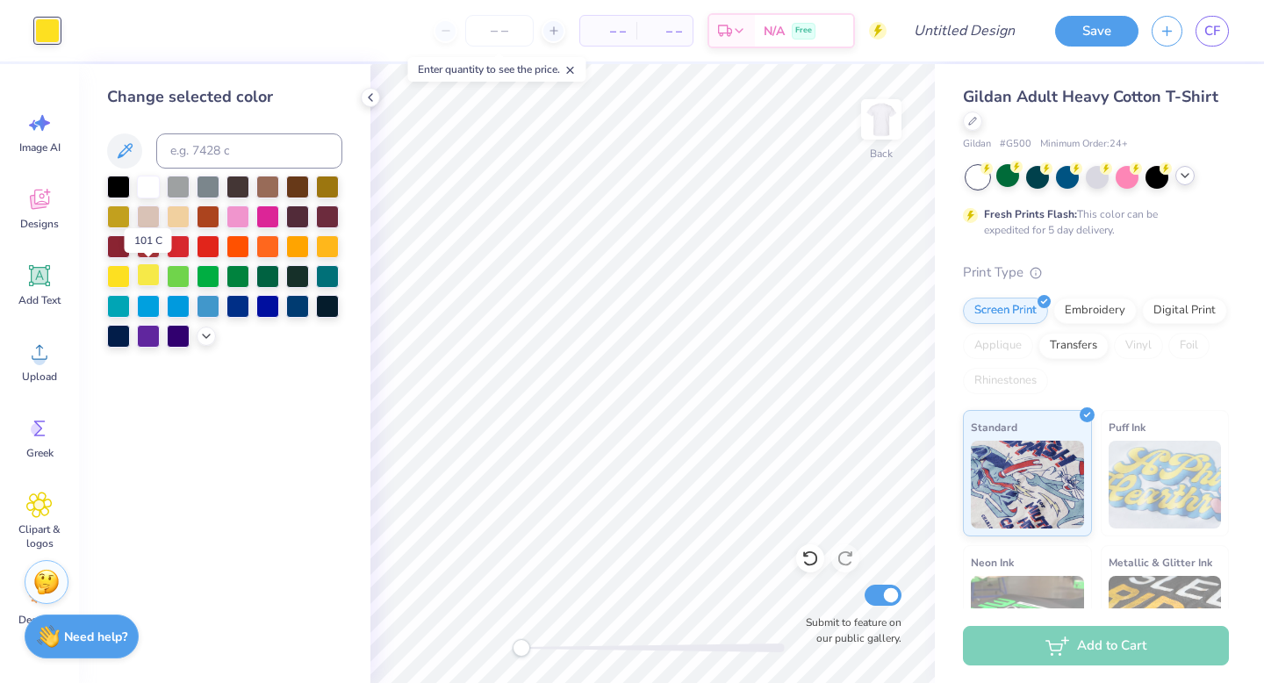
click at [155, 276] on div at bounding box center [148, 274] width 23 height 23
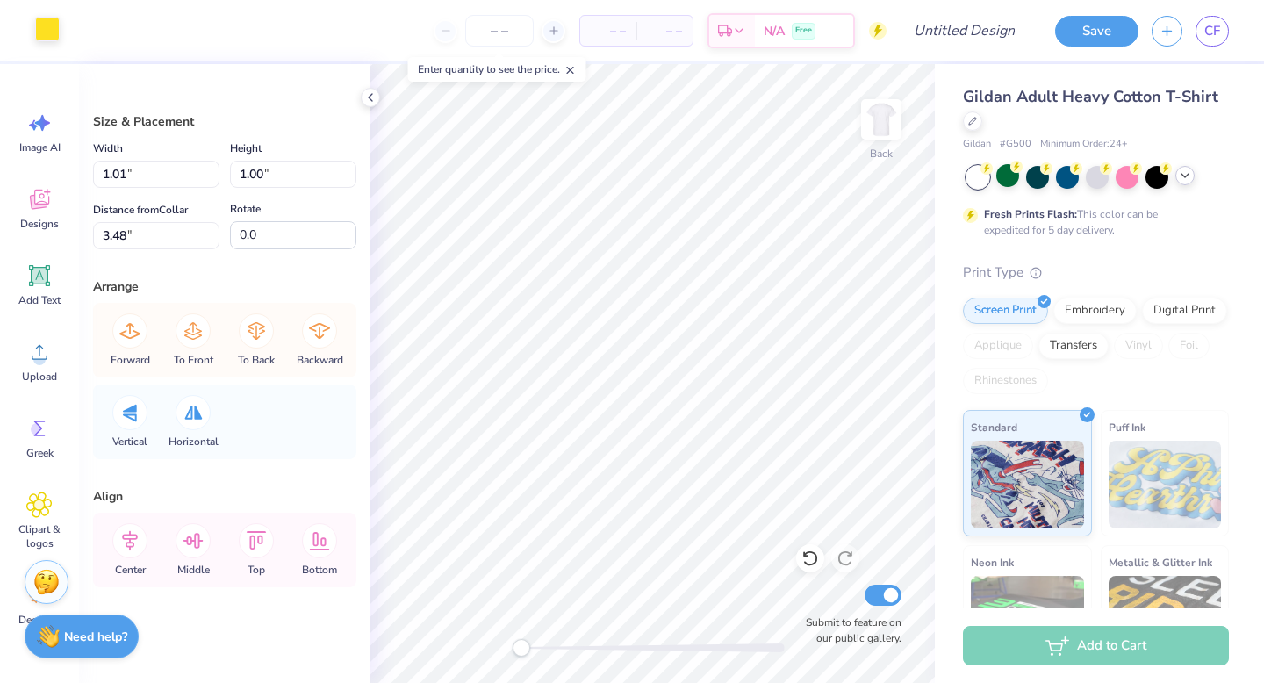
click at [45, 32] on div at bounding box center [47, 29] width 25 height 25
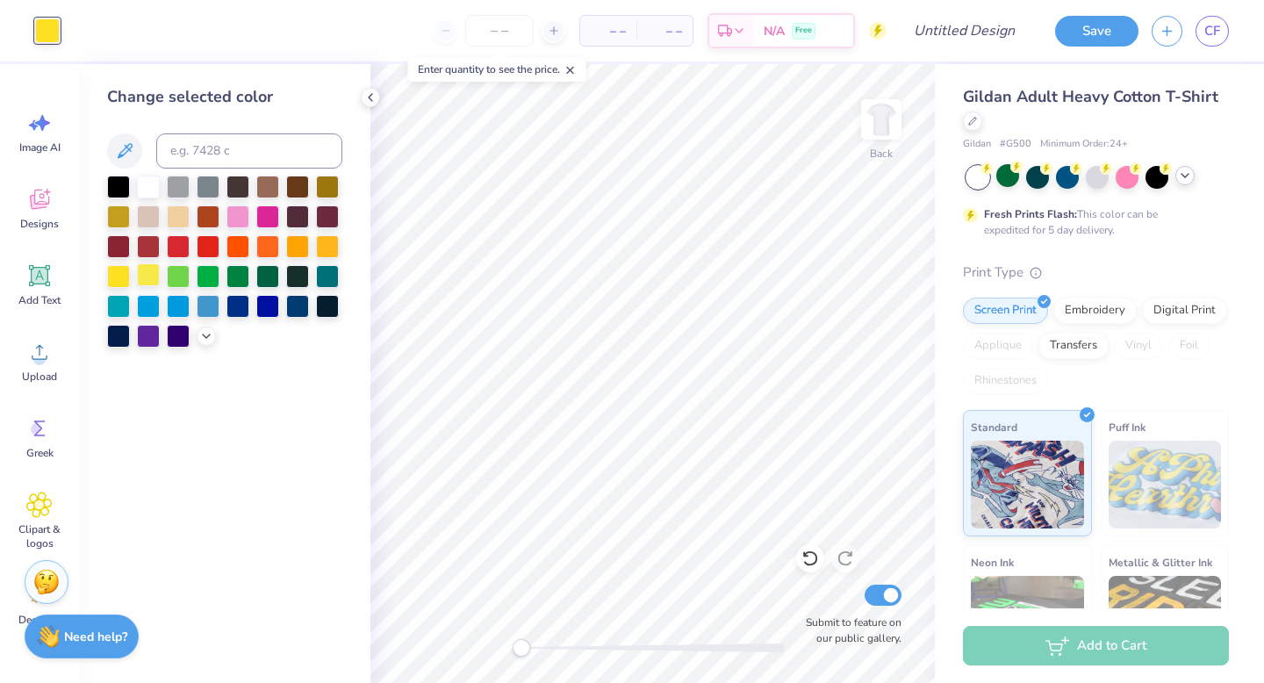
click at [149, 278] on div at bounding box center [148, 274] width 23 height 23
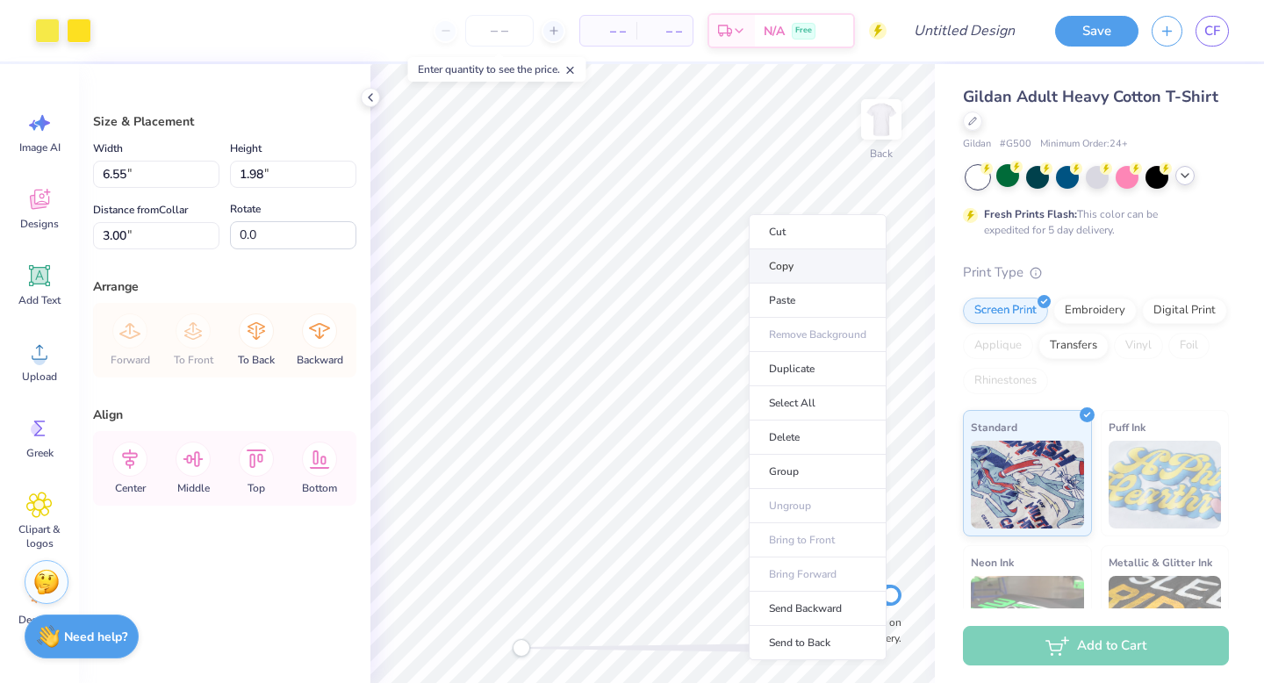
click at [772, 257] on li "Copy" at bounding box center [818, 266] width 138 height 34
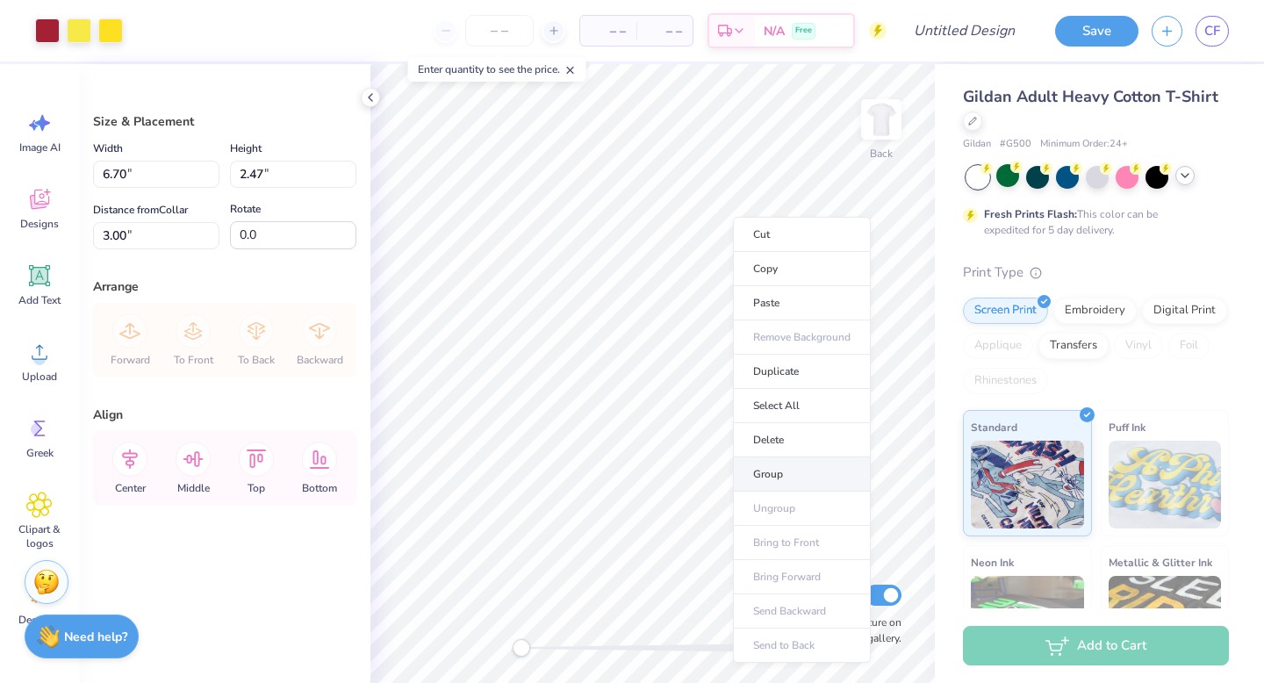
click at [803, 464] on li "Group" at bounding box center [802, 474] width 138 height 34
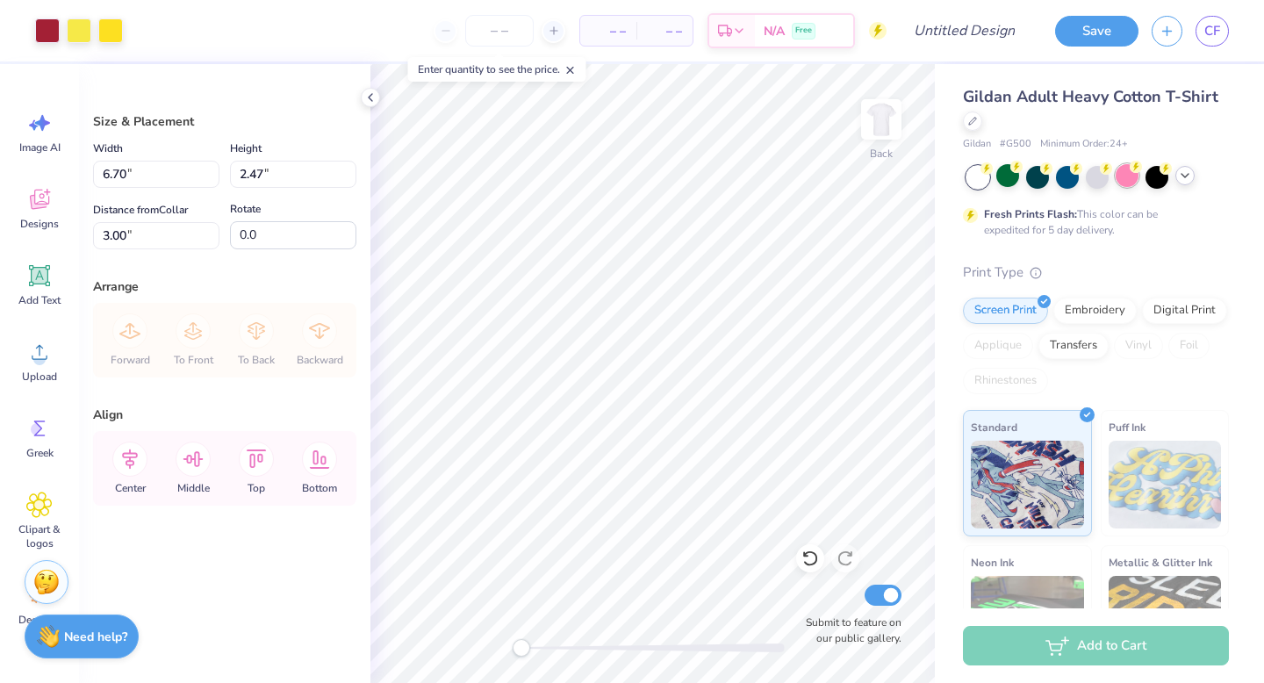
click at [1131, 170] on icon at bounding box center [1136, 167] width 12 height 12
click at [1190, 183] on div at bounding box center [1185, 175] width 19 height 19
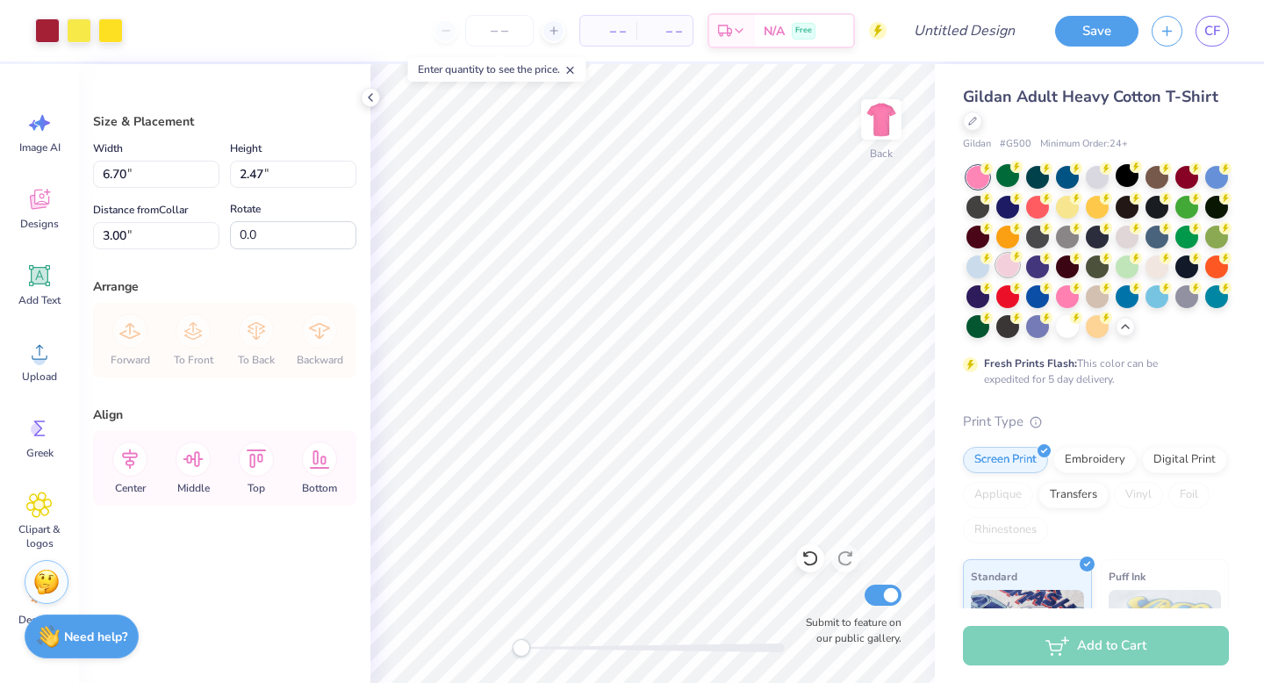
click at [1003, 273] on div at bounding box center [1007, 265] width 23 height 23
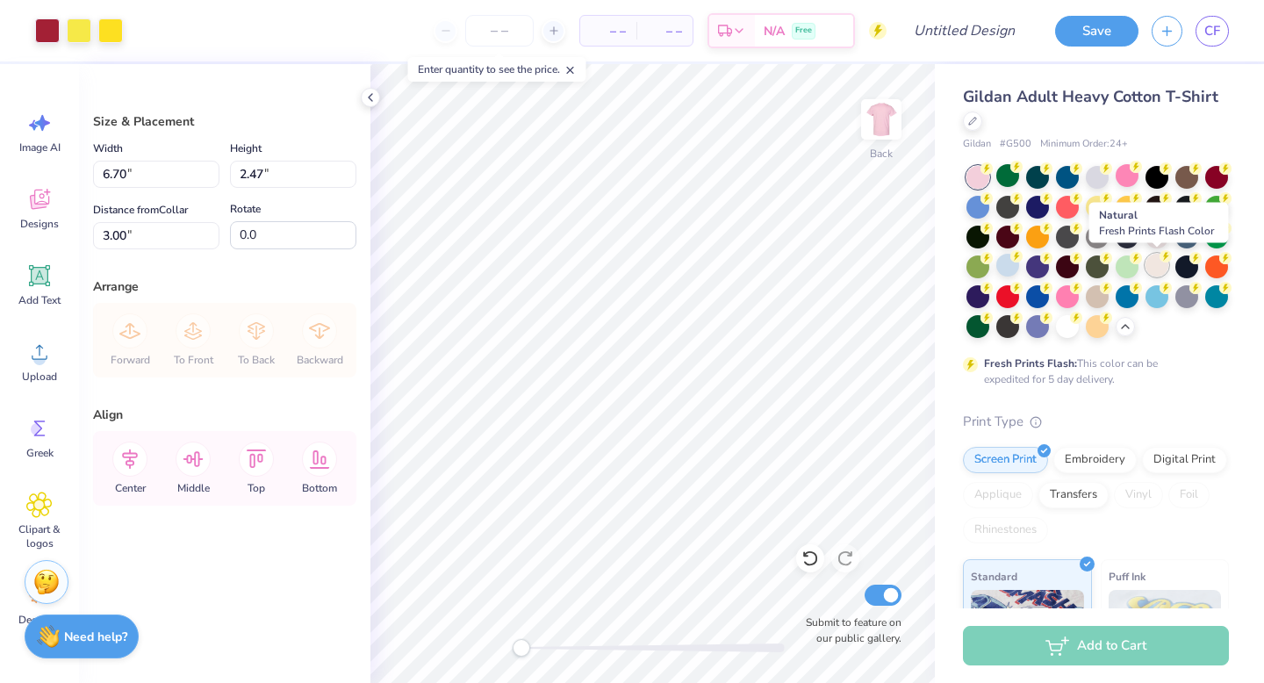
click at [1156, 264] on div at bounding box center [1157, 265] width 23 height 23
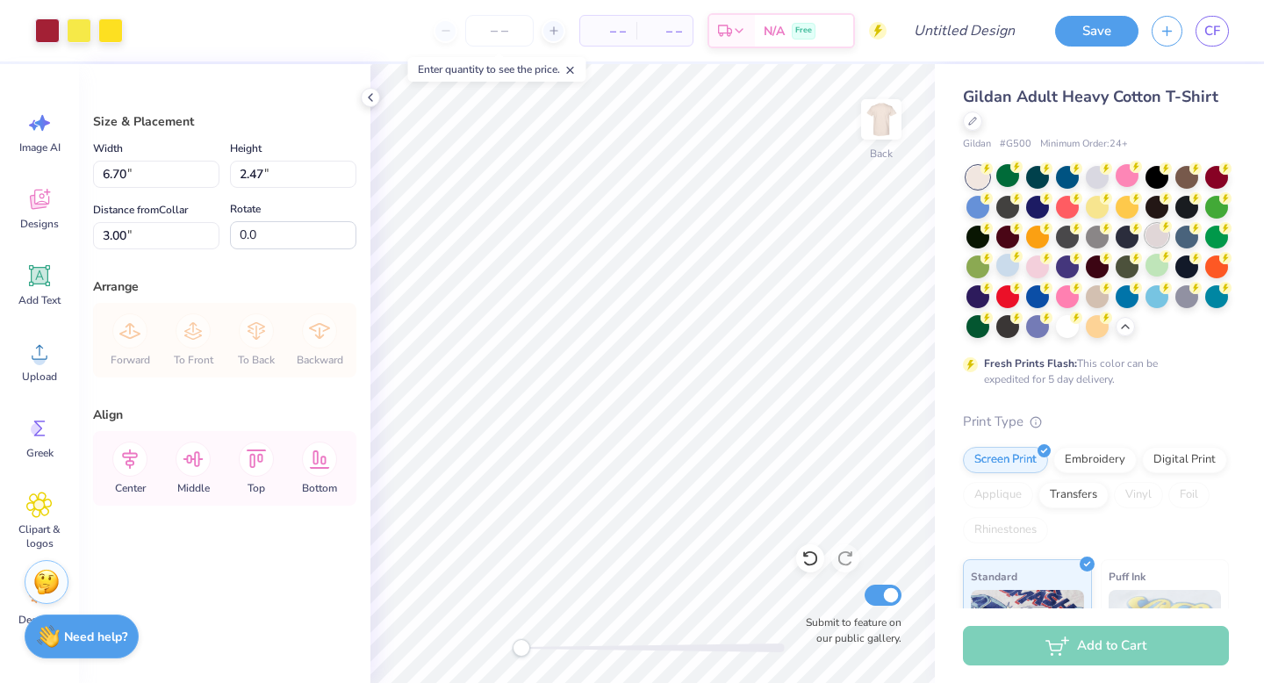
click at [1155, 244] on div at bounding box center [1157, 235] width 23 height 23
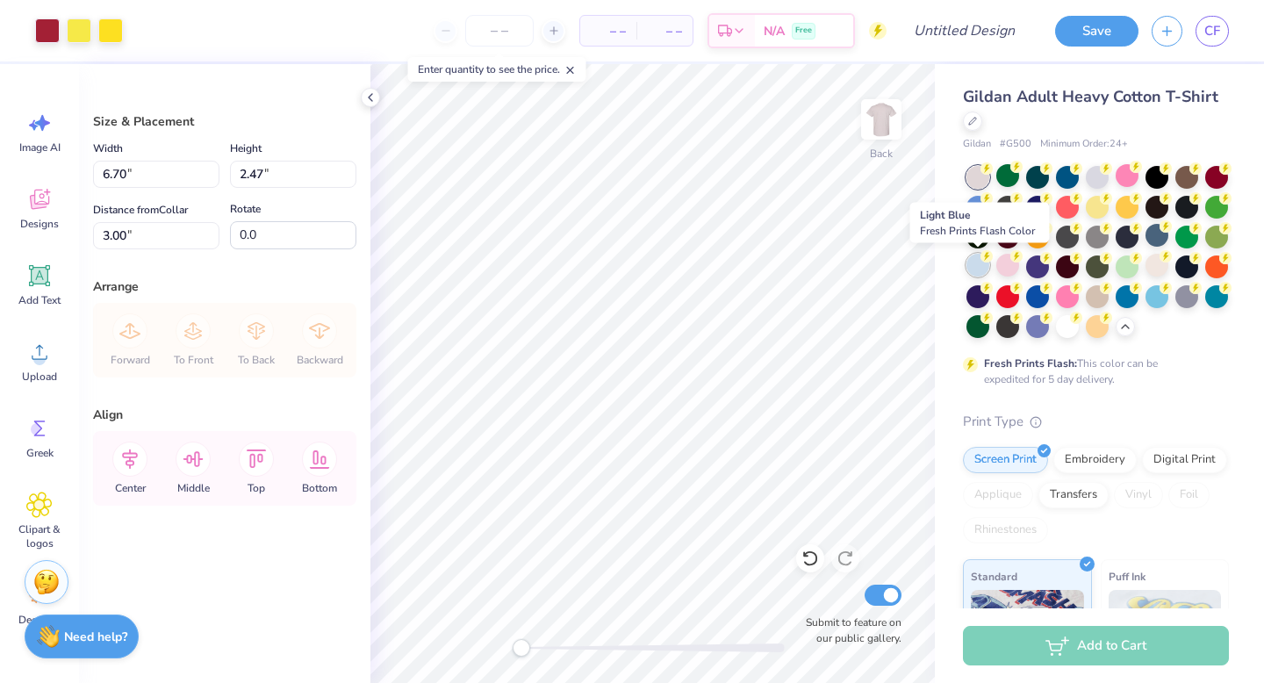
click at [983, 271] on div at bounding box center [978, 265] width 23 height 23
click at [1011, 269] on div at bounding box center [1007, 265] width 23 height 23
click at [1003, 267] on div at bounding box center [1007, 265] width 23 height 23
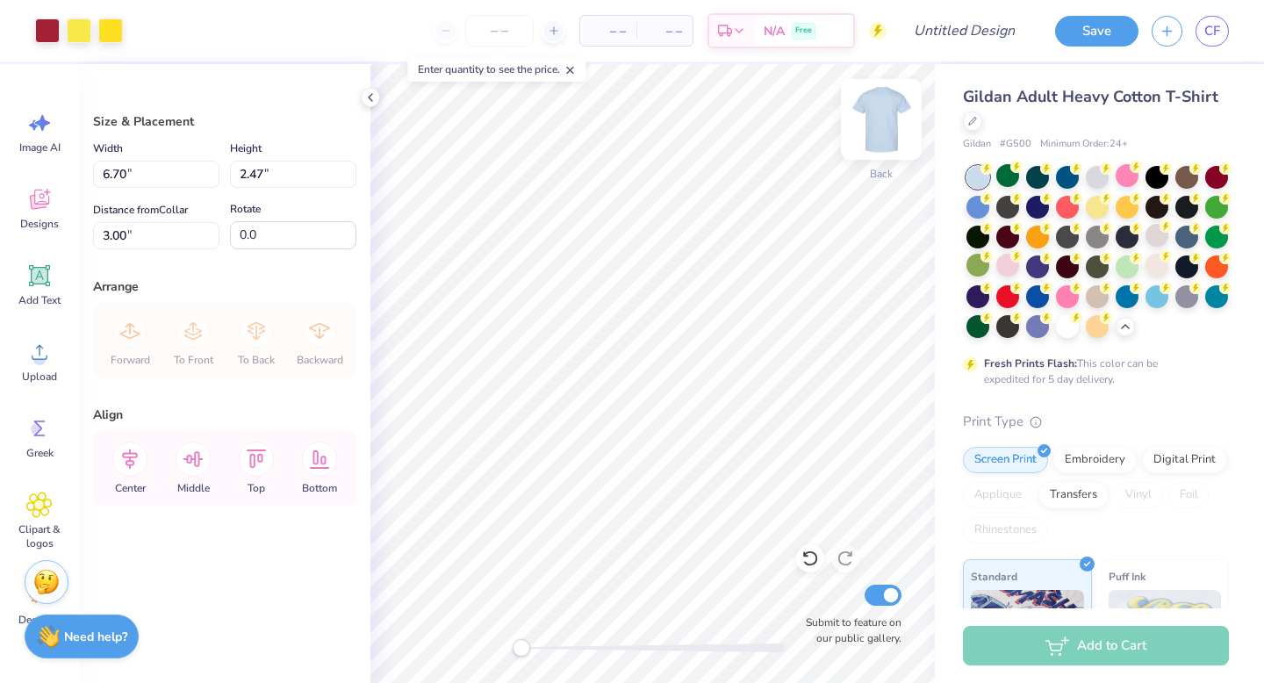
click at [876, 121] on img at bounding box center [881, 119] width 70 height 70
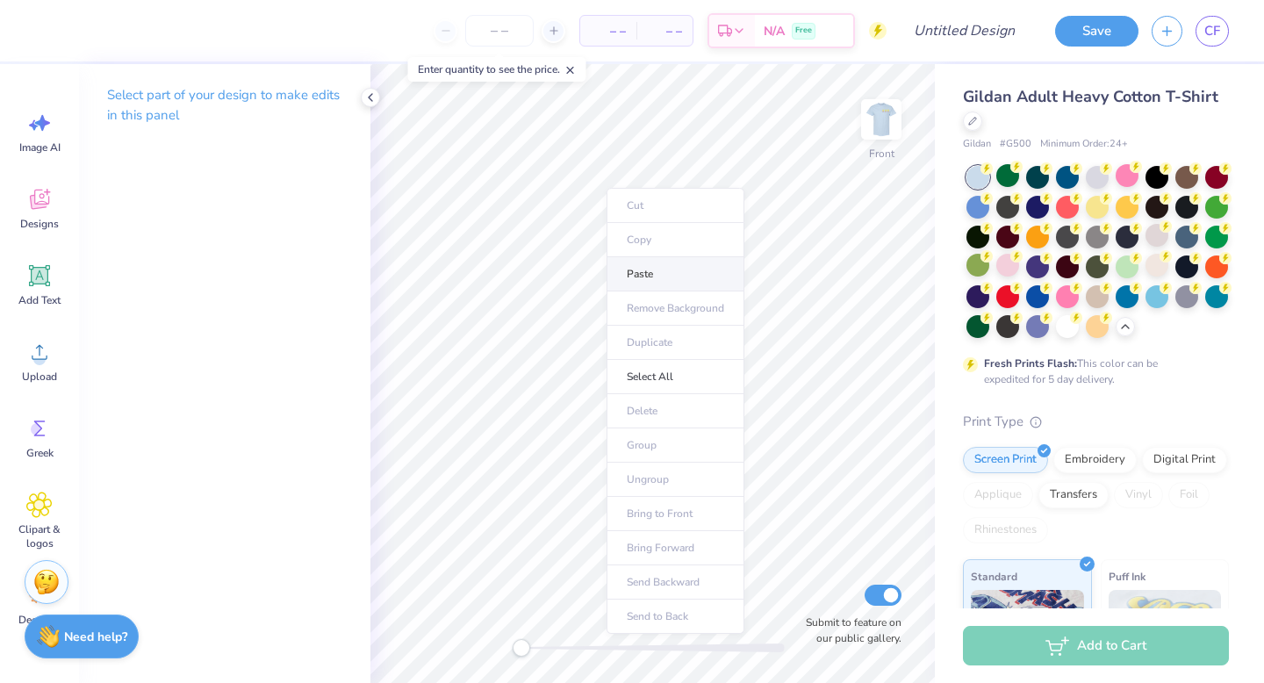
click at [638, 273] on li "Paste" at bounding box center [676, 274] width 138 height 34
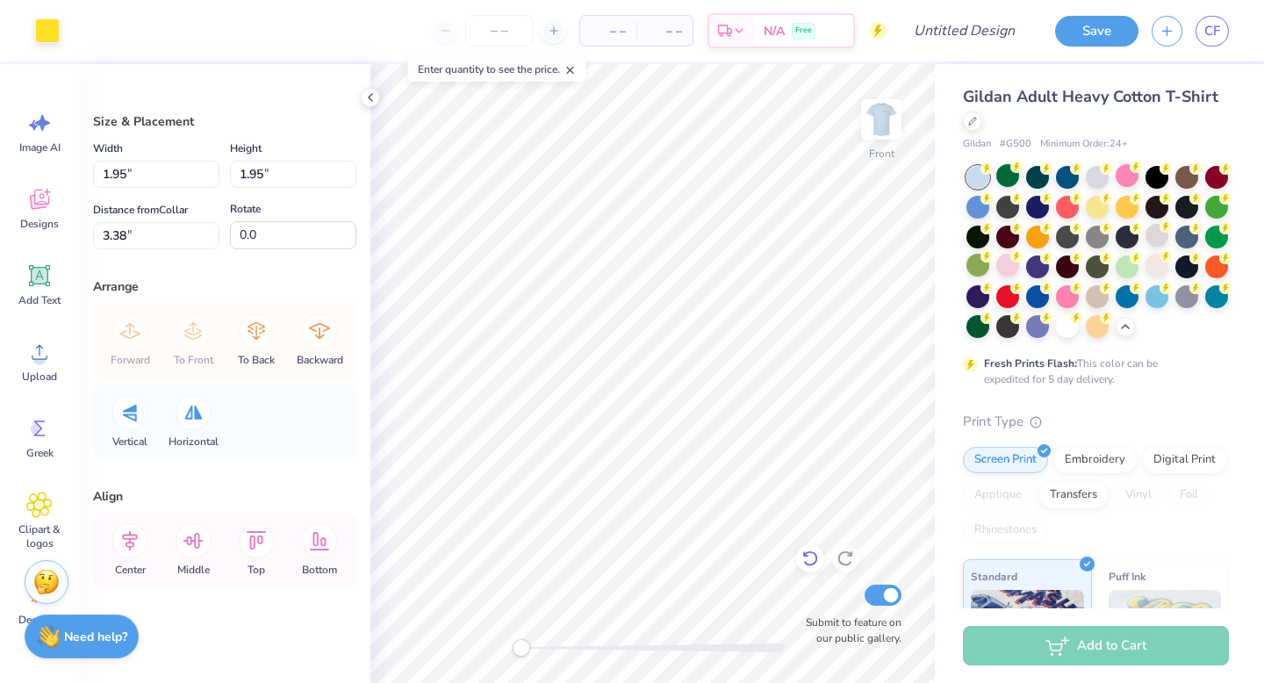
click at [813, 556] on icon at bounding box center [811, 559] width 18 height 18
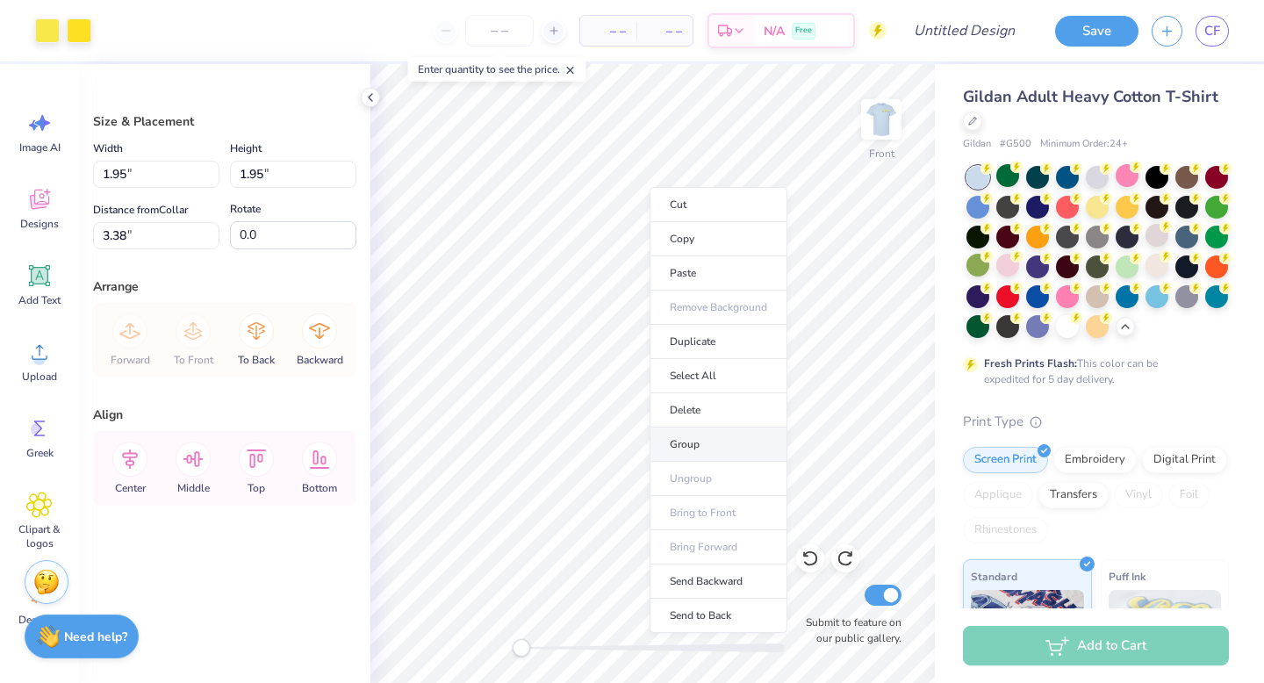
click at [711, 438] on li "Group" at bounding box center [719, 445] width 138 height 34
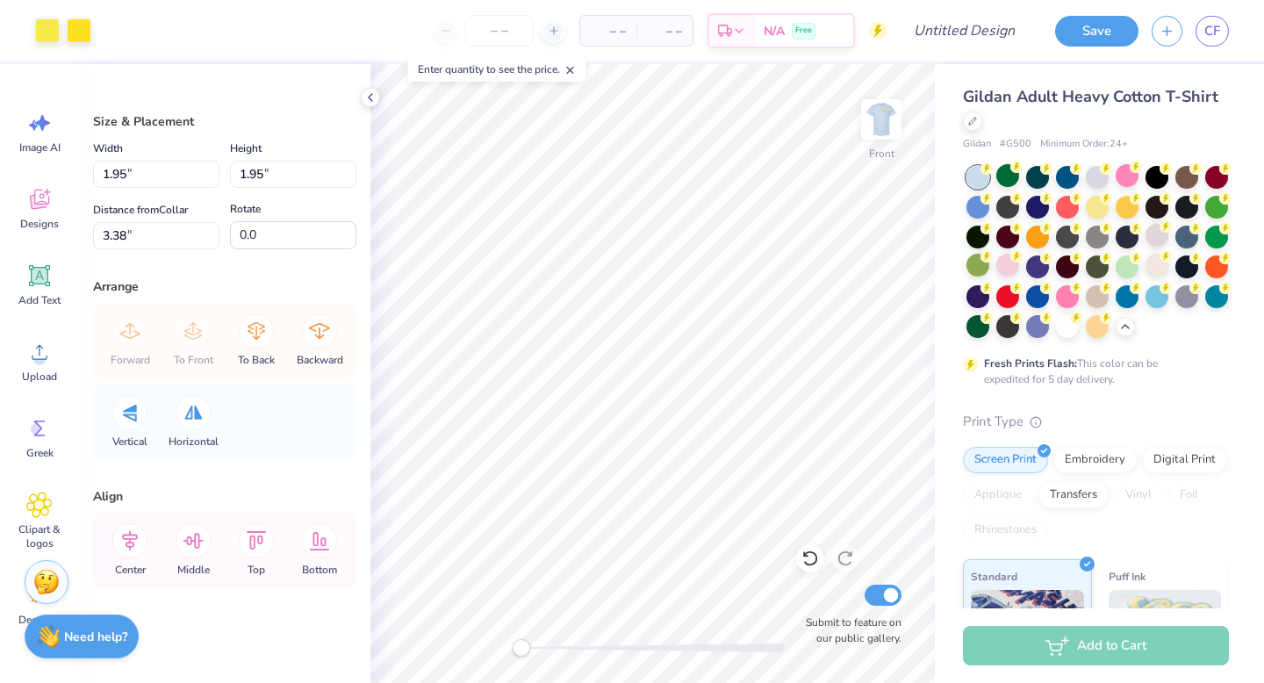
type input "9.36"
type input "9.34"
type input "12.30"
type input "1.95"
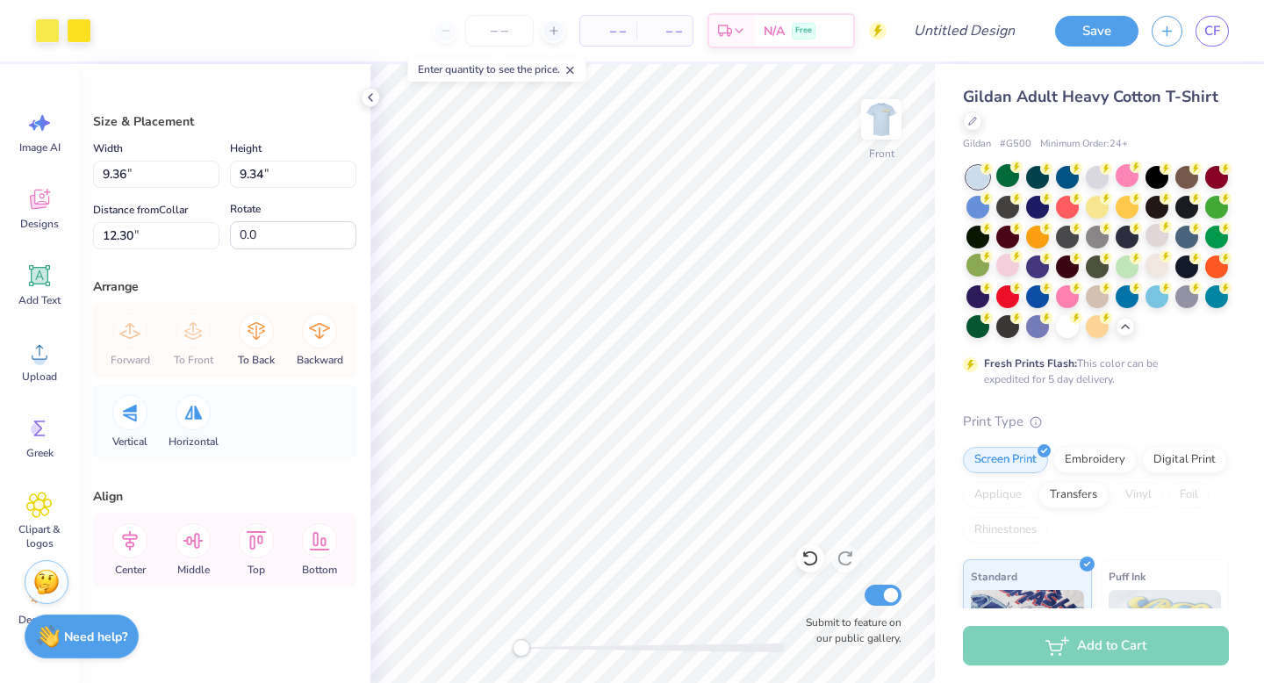
type input "3.38"
type input "9.36"
type input "9.34"
type input "11.86"
type input "6.98"
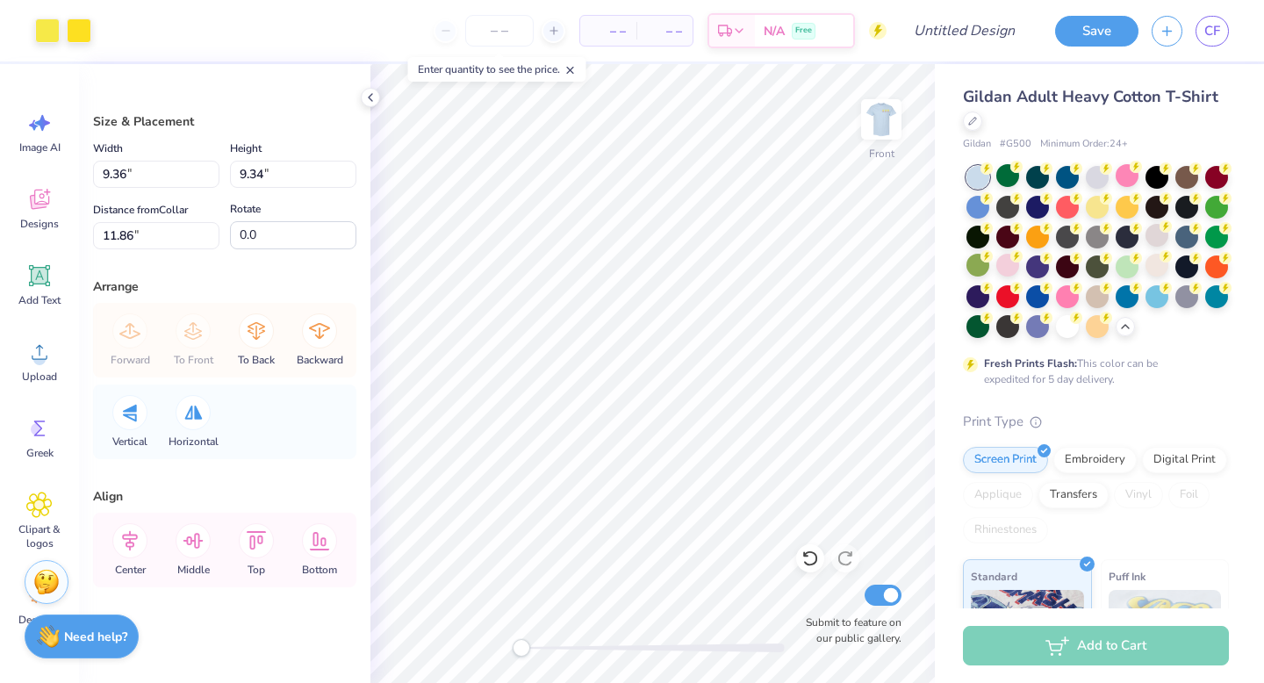
type input "6.97"
type input "14.23"
type input "1.95"
type input "3.38"
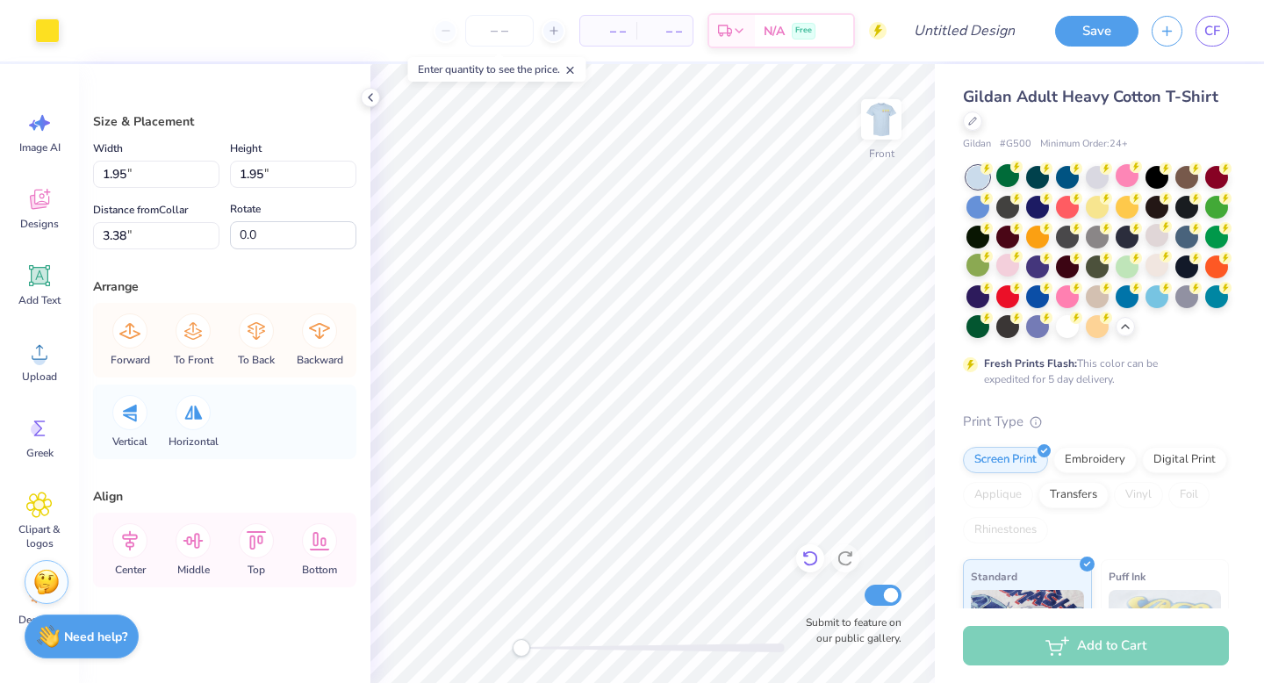
click at [815, 568] on div at bounding box center [810, 558] width 28 height 28
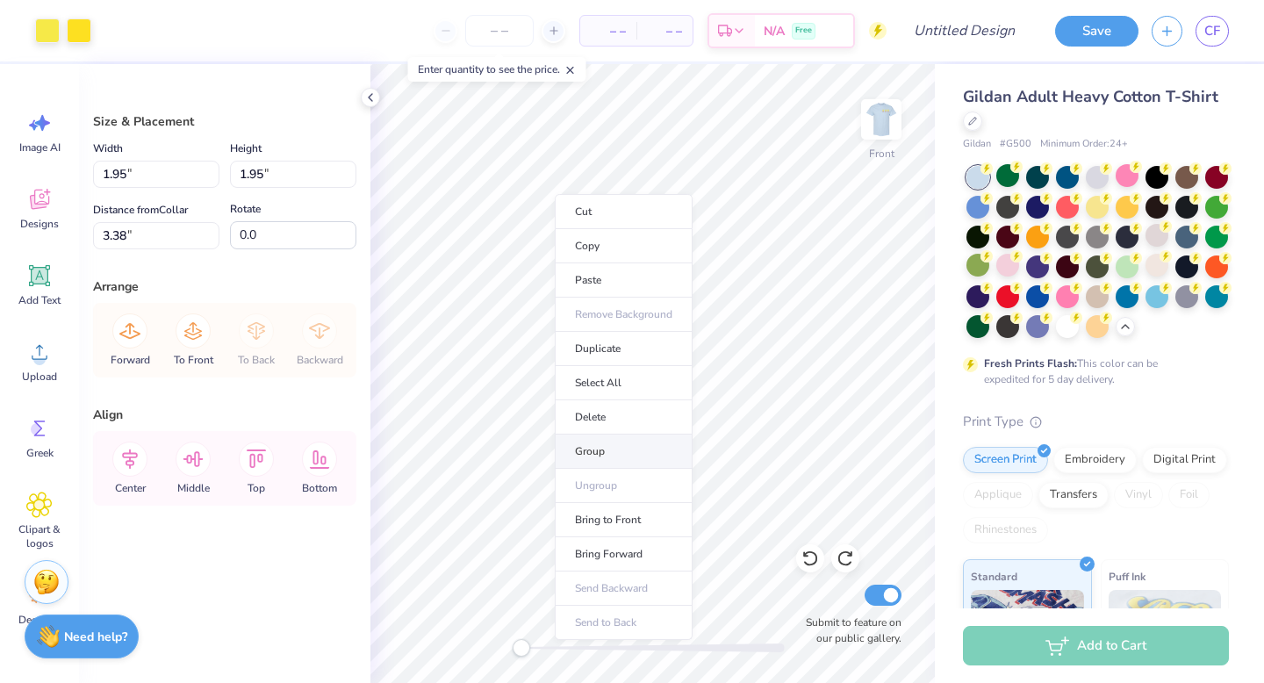
click at [604, 455] on li "Group" at bounding box center [624, 452] width 138 height 34
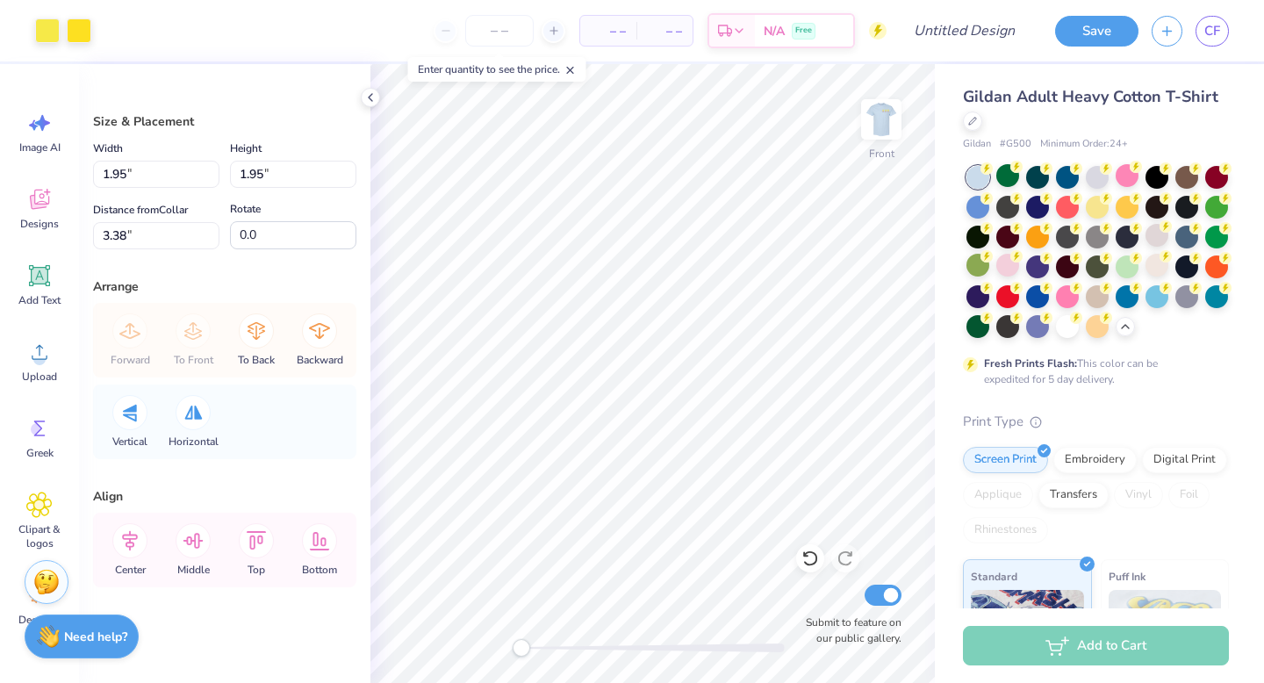
type input "11.76"
type input "6.61"
type input "6.60"
type input "6.16"
type input "1.95"
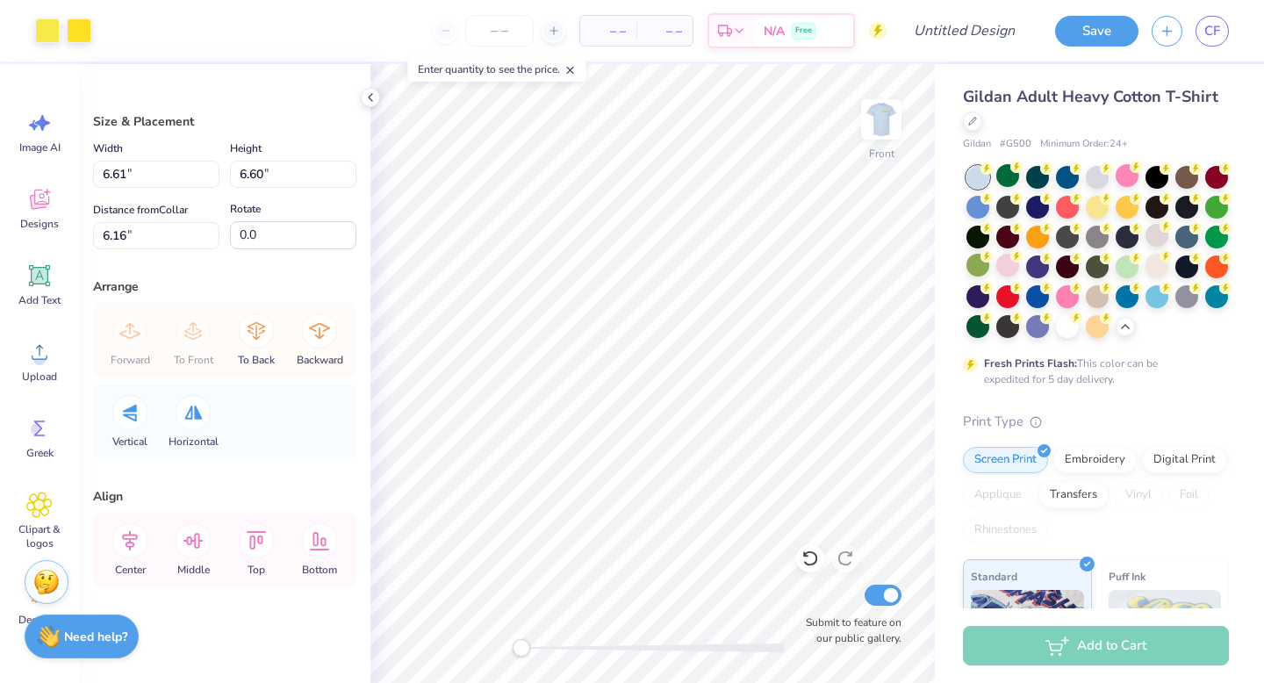
type input "1.95"
type input "3.38"
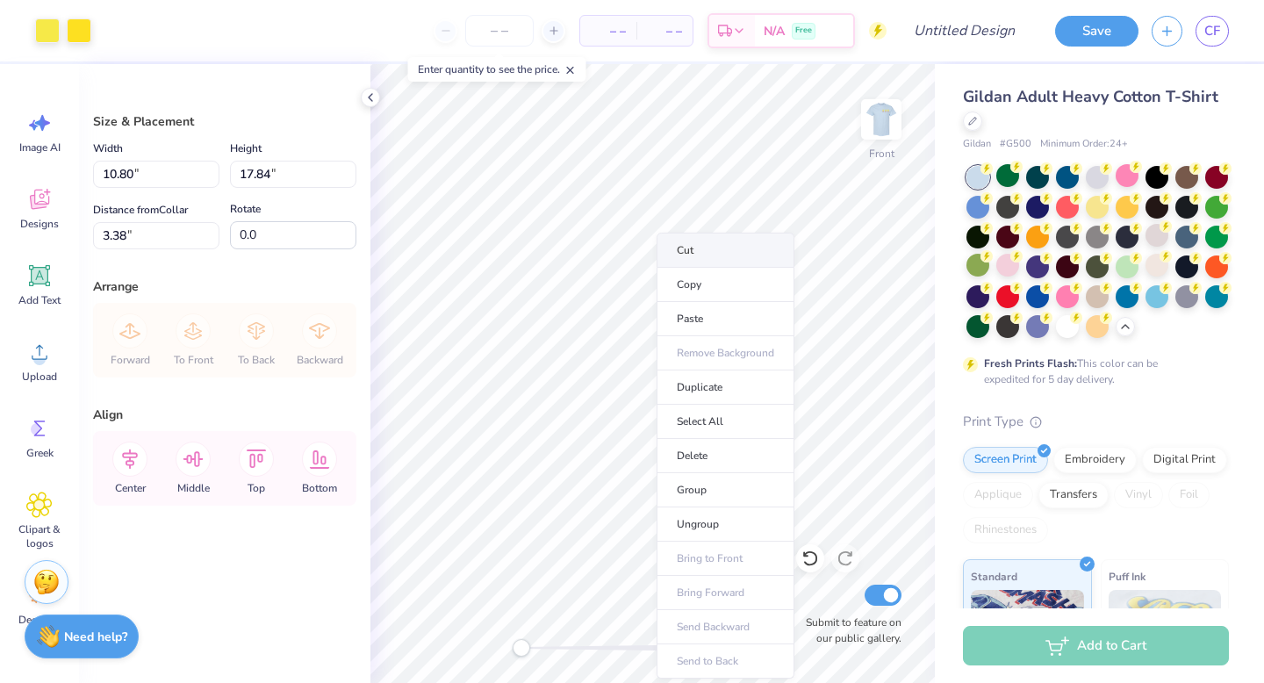
drag, startPoint x: 713, startPoint y: 272, endPoint x: 713, endPoint y: 259, distance: 13.2
click at [713, 259] on ul "Cut Copy Paste Remove Background Duplicate Select All Delete Group Ungroup Brin…" at bounding box center [726, 456] width 138 height 446
click at [713, 259] on li "Cut" at bounding box center [726, 250] width 138 height 35
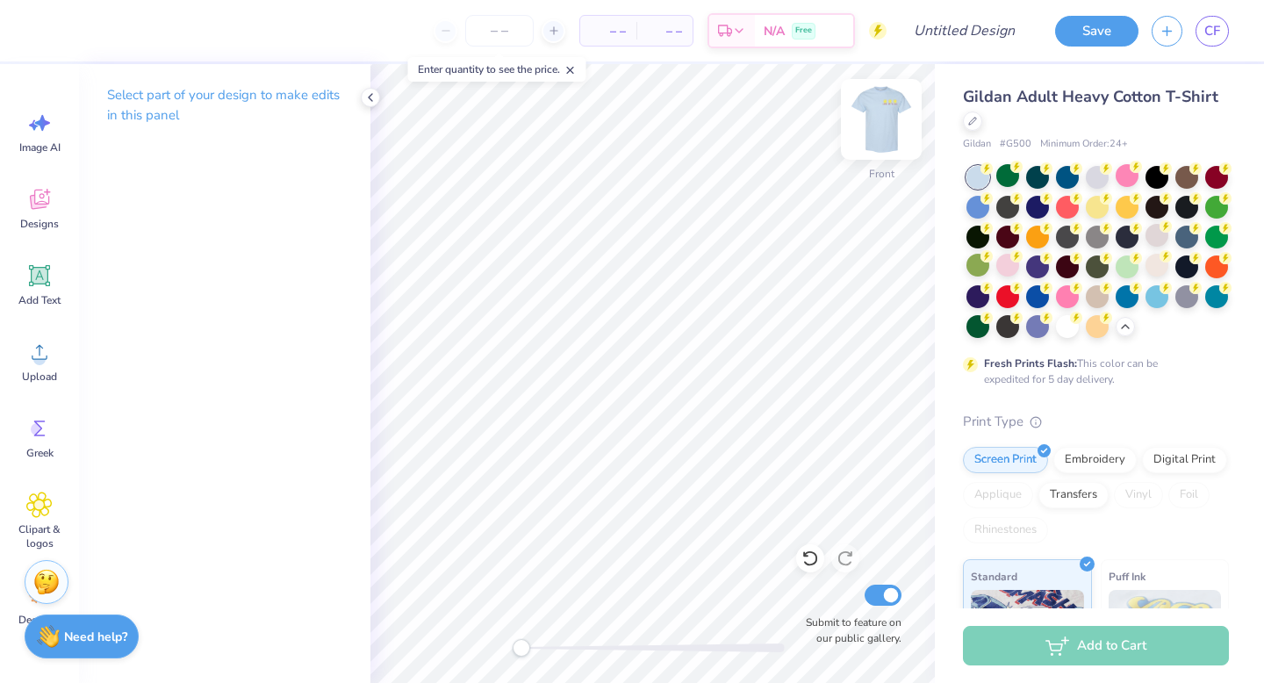
click at [874, 124] on img at bounding box center [881, 119] width 70 height 70
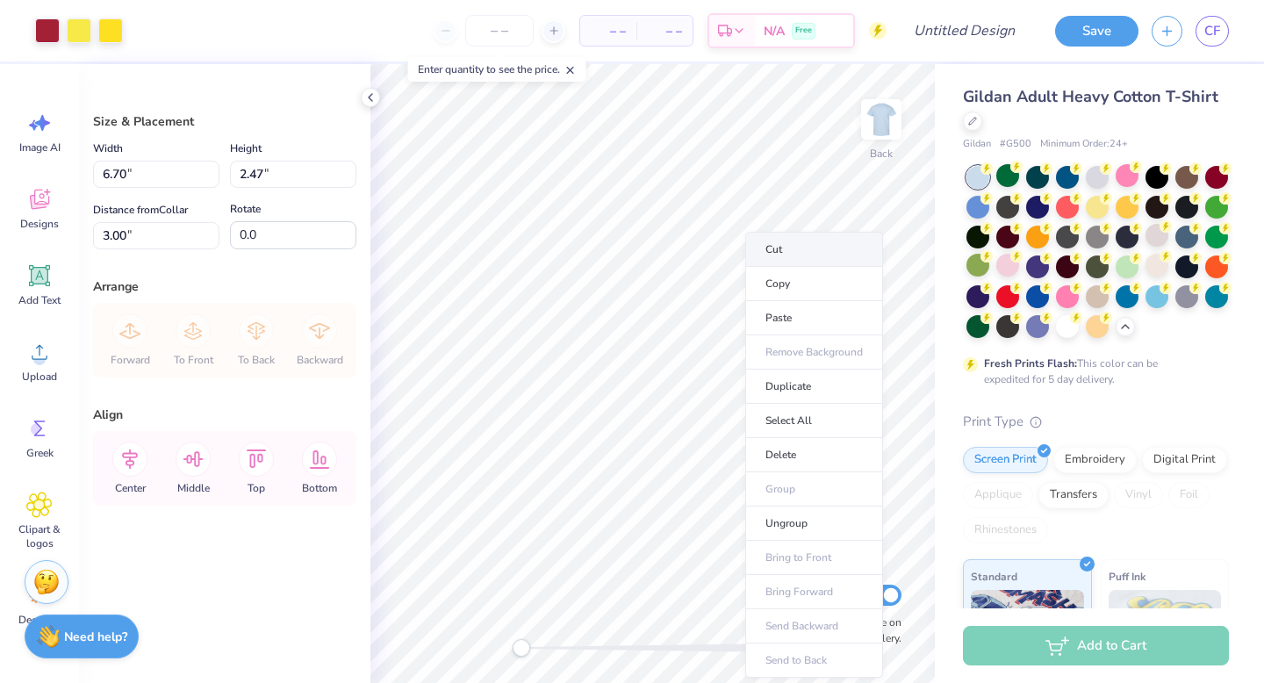
click at [778, 259] on li "Cut" at bounding box center [814, 249] width 138 height 35
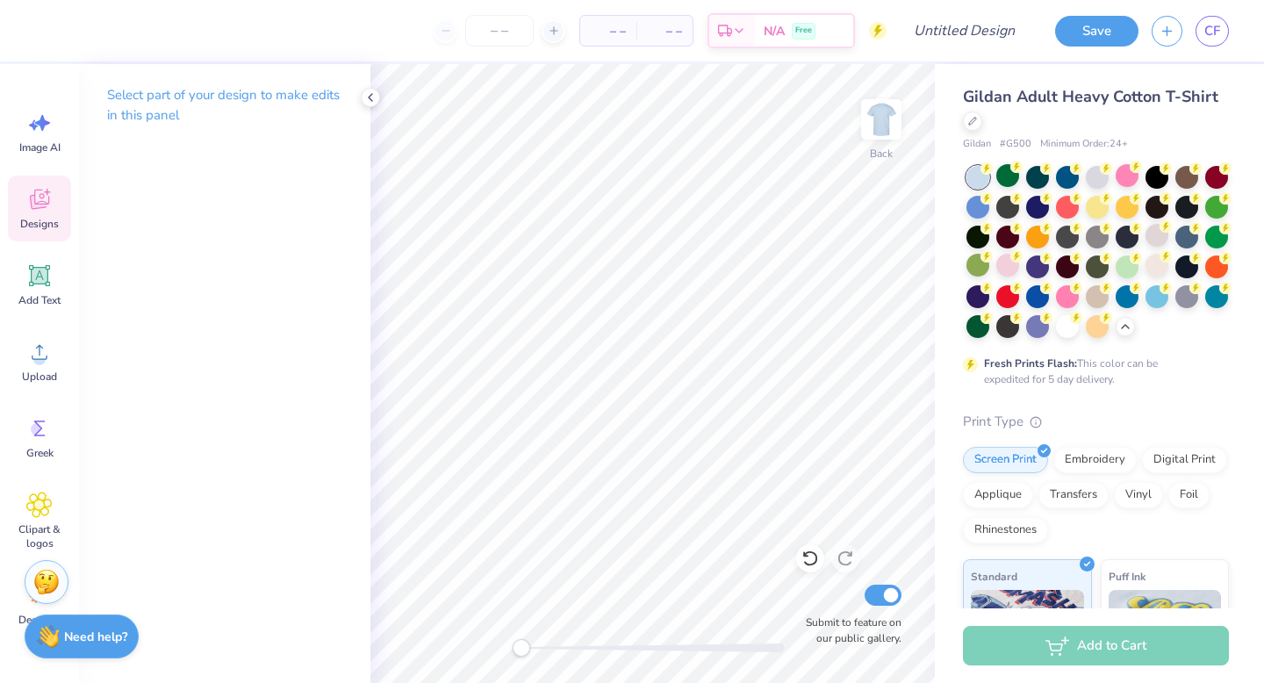
click at [27, 186] on icon at bounding box center [39, 199] width 26 height 26
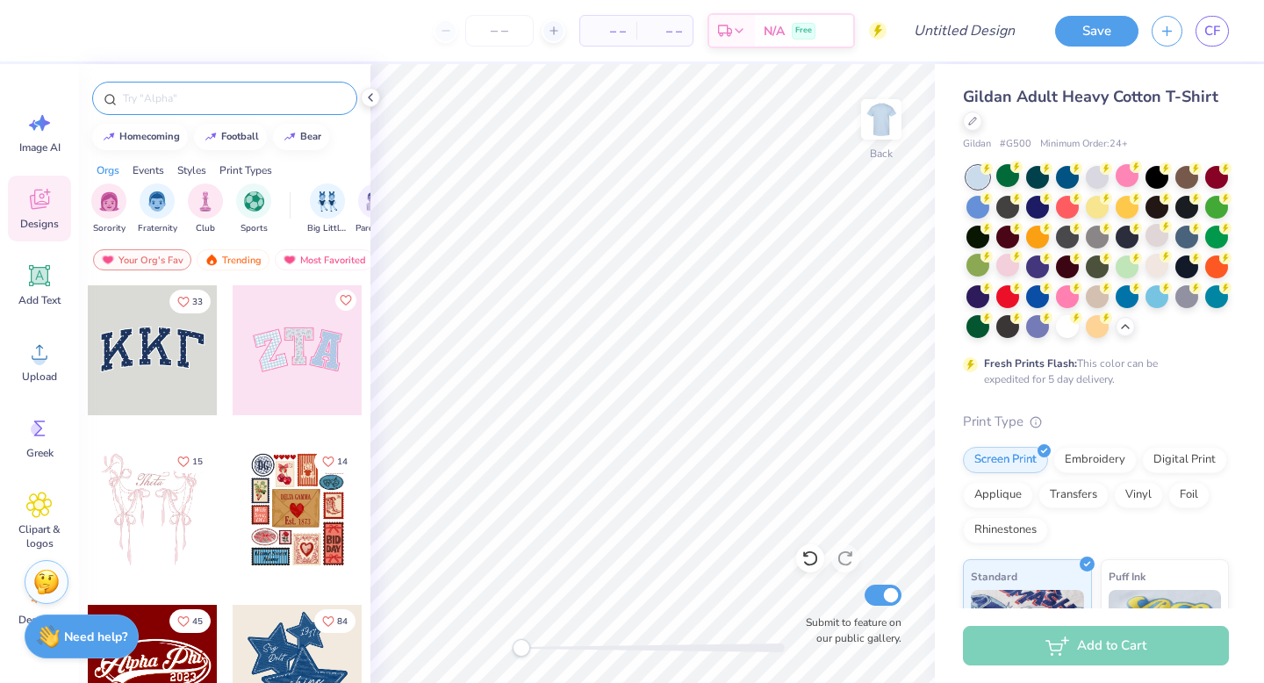
click at [158, 110] on div at bounding box center [224, 98] width 265 height 33
click at [155, 95] on input "text" at bounding box center [233, 99] width 225 height 18
type input "g"
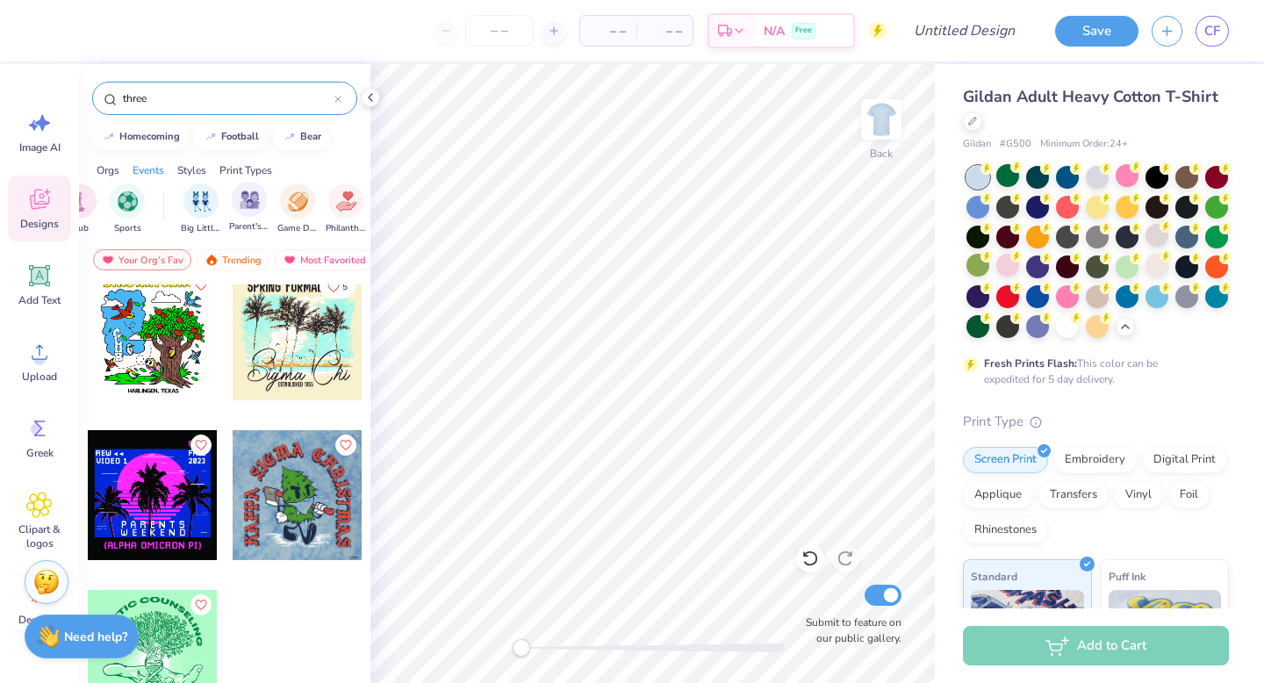
scroll to position [0, 311]
type input "three"
click at [158, 194] on img "filter for Philanthropy" at bounding box center [162, 200] width 20 height 20
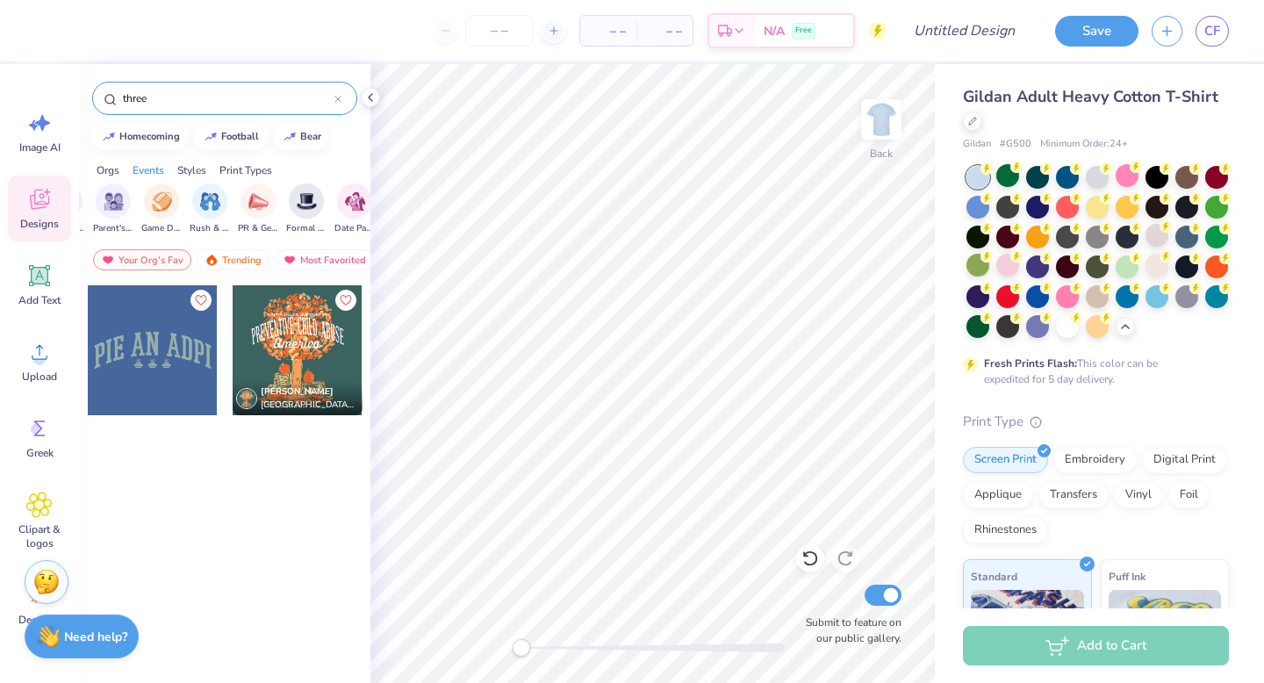
click at [194, 90] on input "three" at bounding box center [227, 99] width 213 height 18
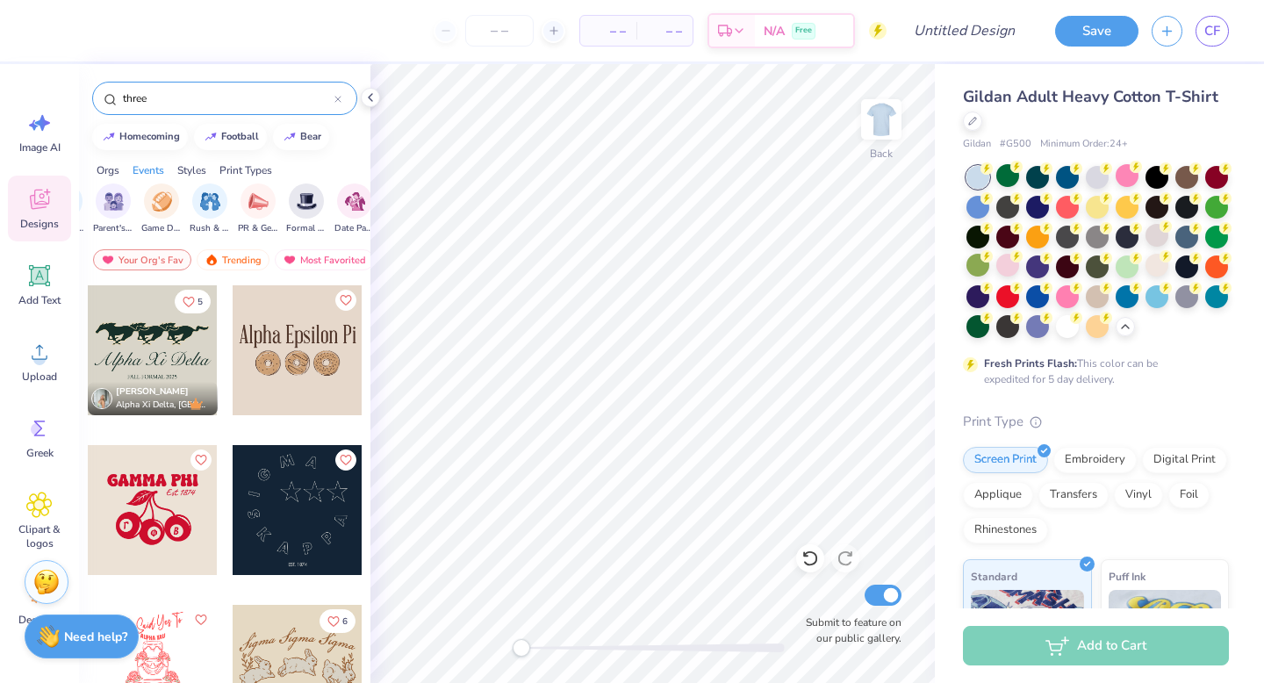
click at [141, 104] on input "three" at bounding box center [227, 99] width 213 height 18
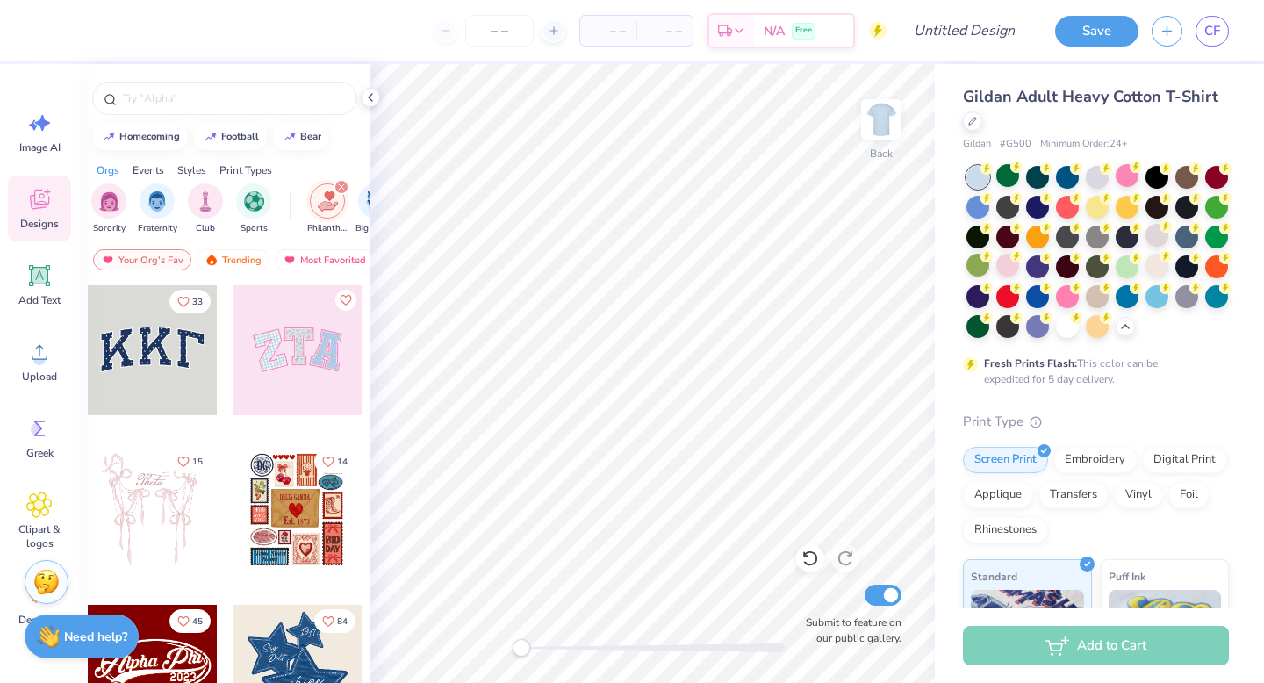
click at [232, 500] on div at bounding box center [167, 510] width 130 height 130
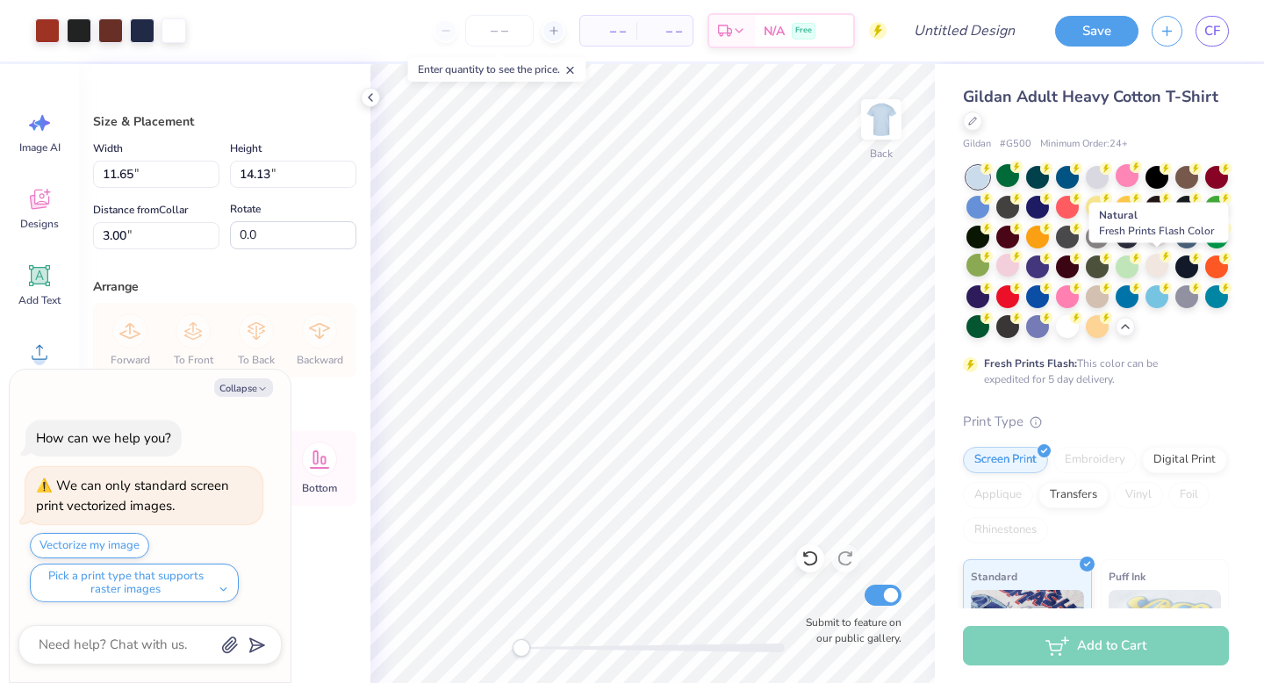
click at [1156, 267] on div at bounding box center [1157, 265] width 23 height 23
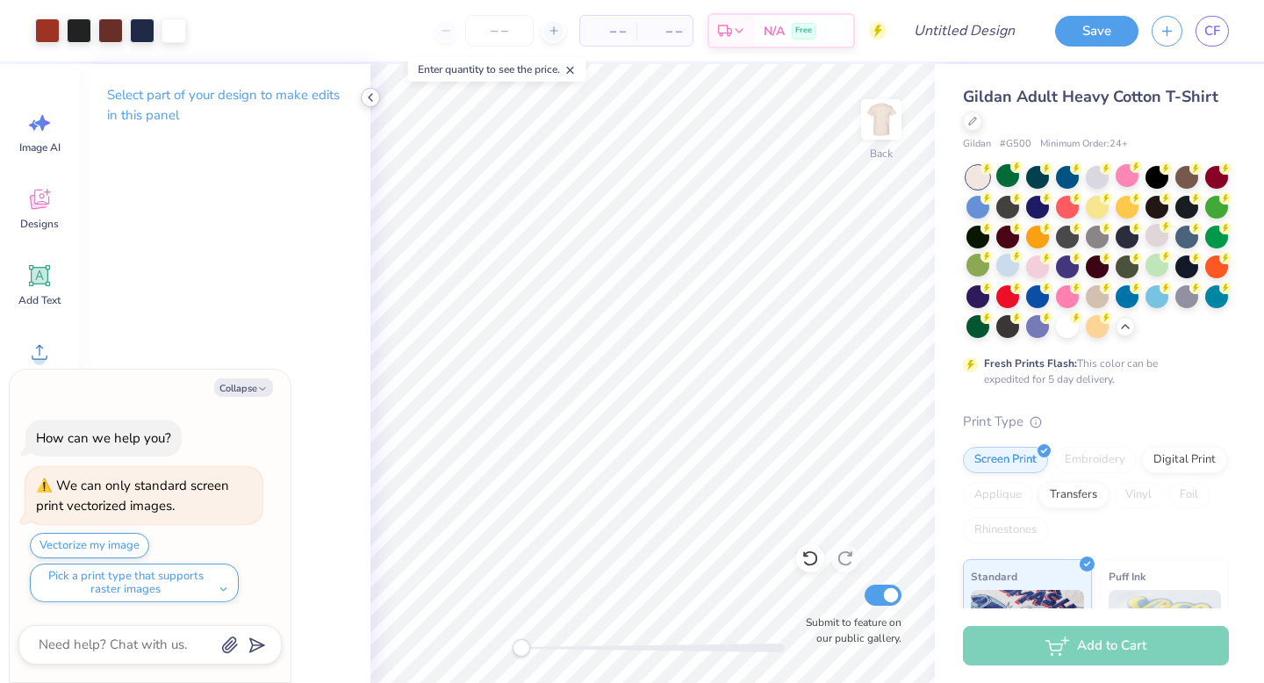
click at [373, 95] on icon at bounding box center [370, 97] width 14 height 14
type textarea "x"
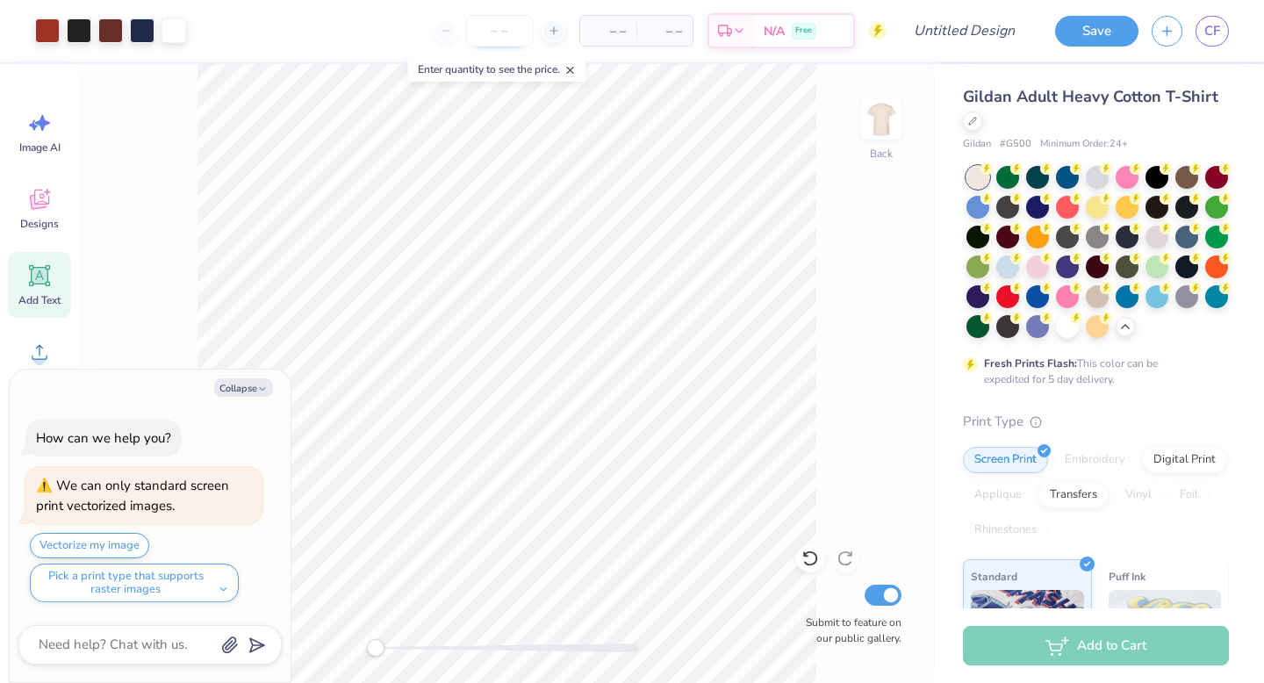
click at [496, 36] on input "number" at bounding box center [499, 31] width 68 height 32
type input "40"
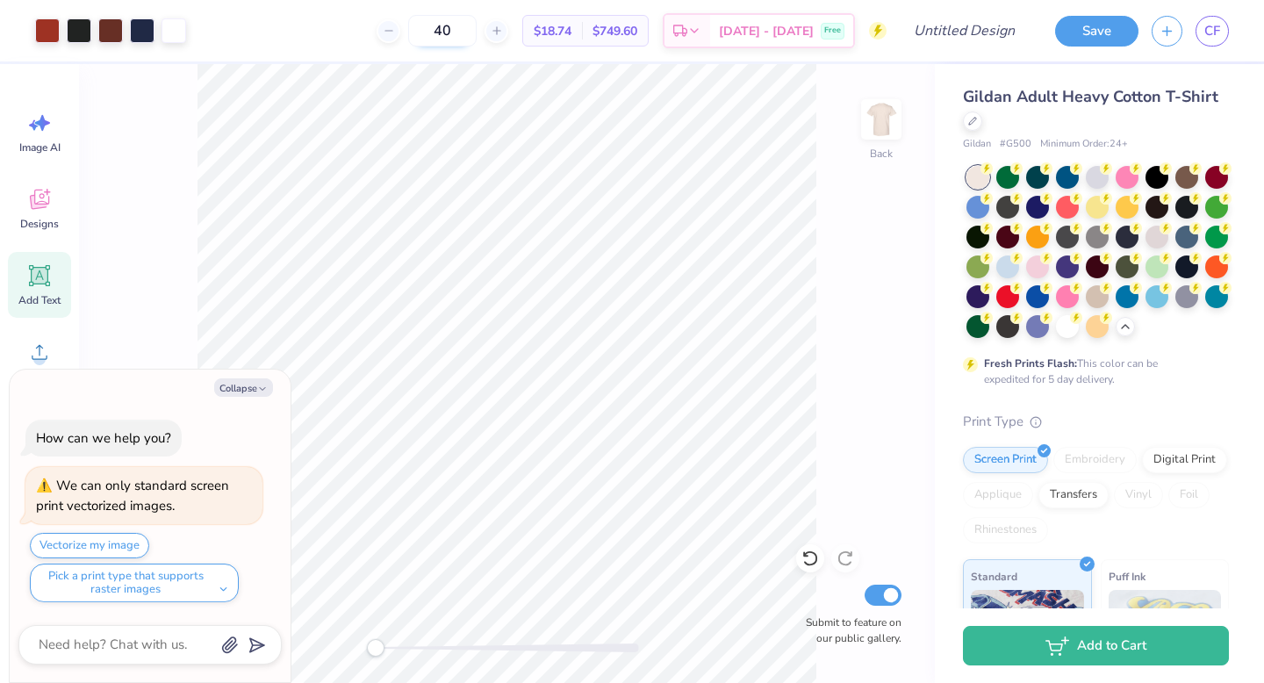
type textarea "x"
type input "4"
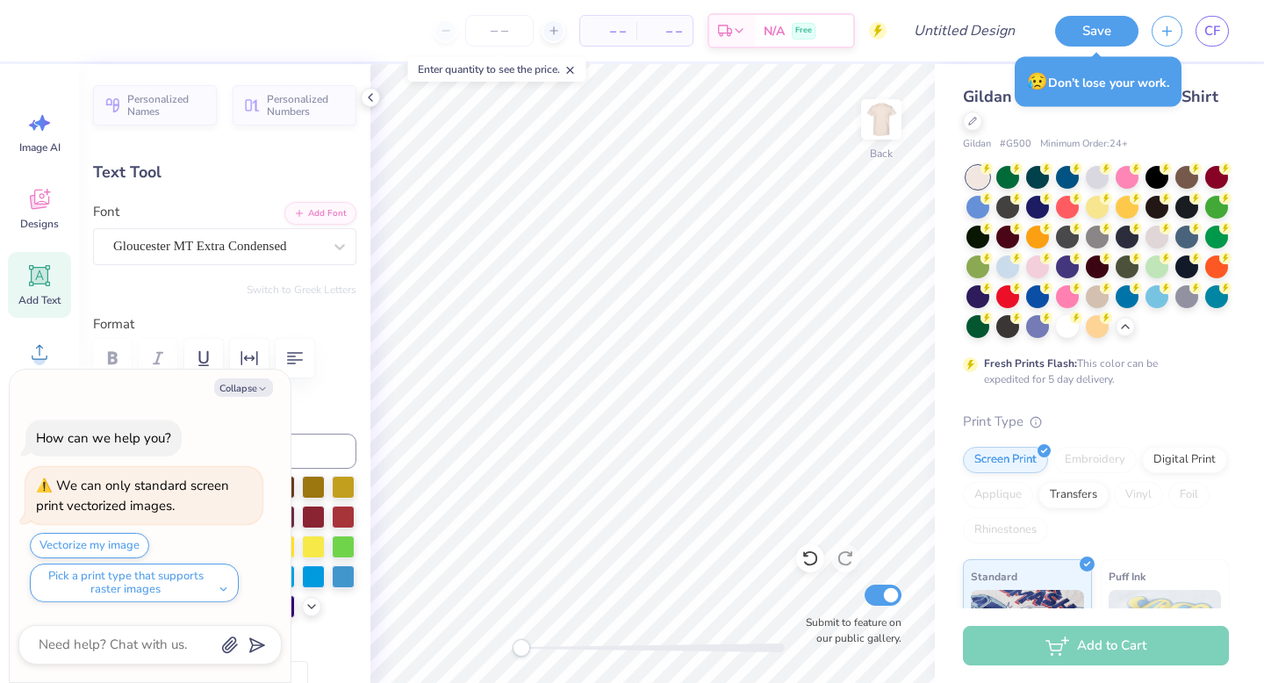
type textarea "x"
type textarea "D"
type textarea "x"
type textarea "DD"
type textarea "x"
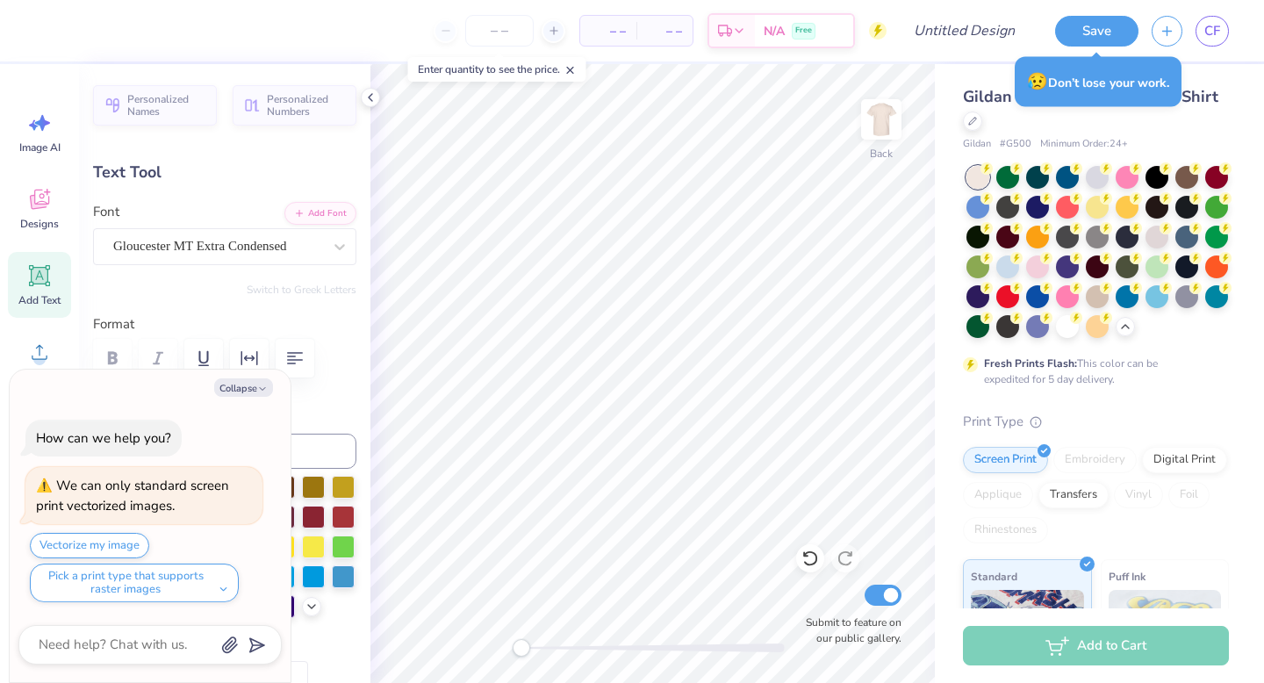
type textarea "DDD"
type textarea "x"
type input "1.96"
type input "1.17"
type input "3.90"
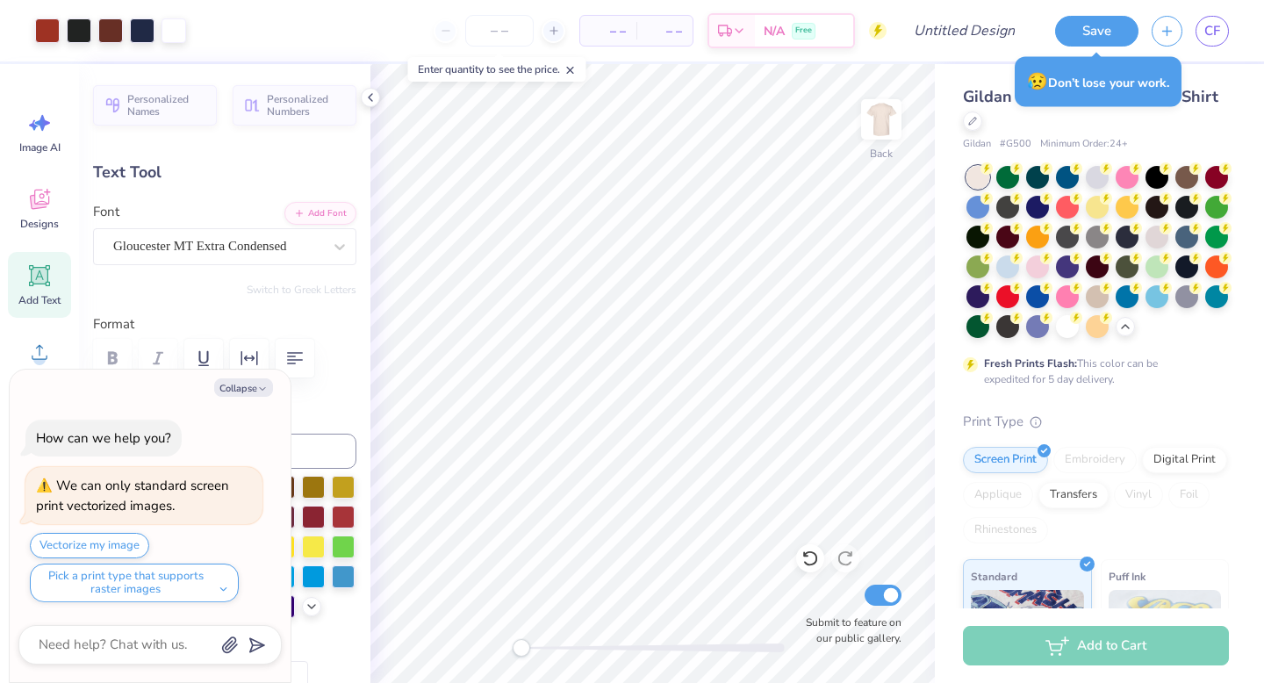
type textarea "x"
type input "1.75"
type input "1.04"
type input "4.02"
type textarea "x"
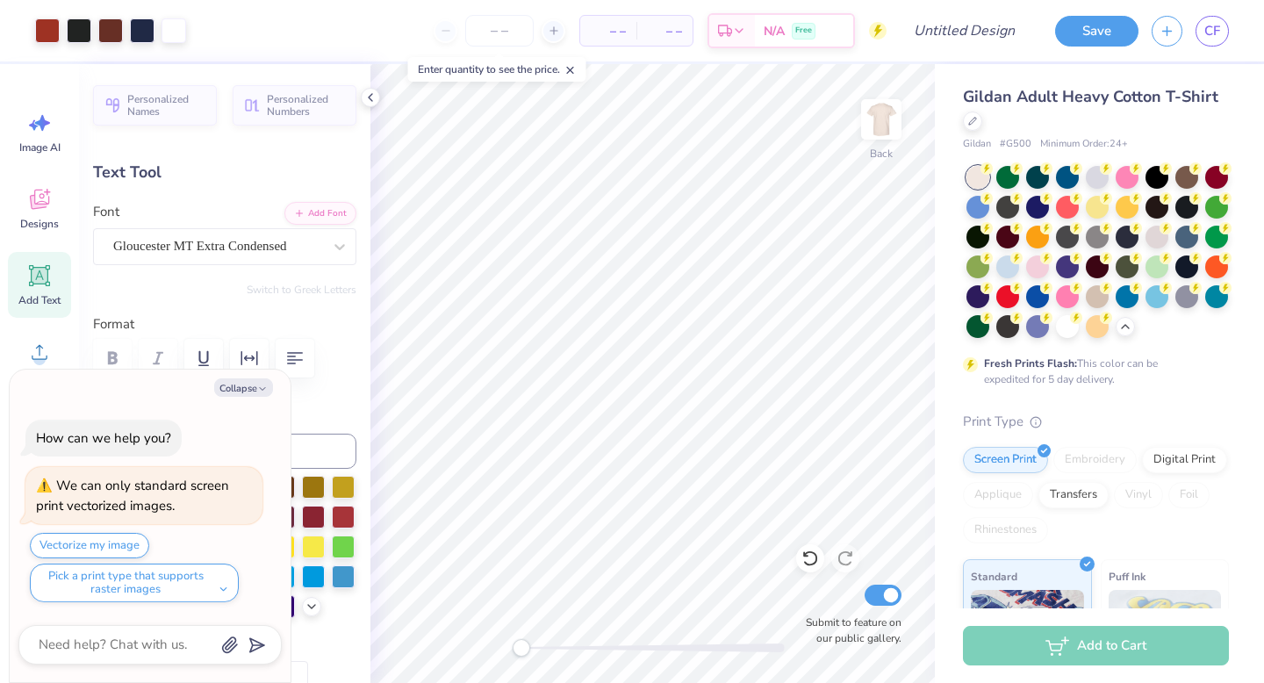
type input "1.37"
type input "0.64"
type input "10.46"
type textarea "x"
type input "0.55"
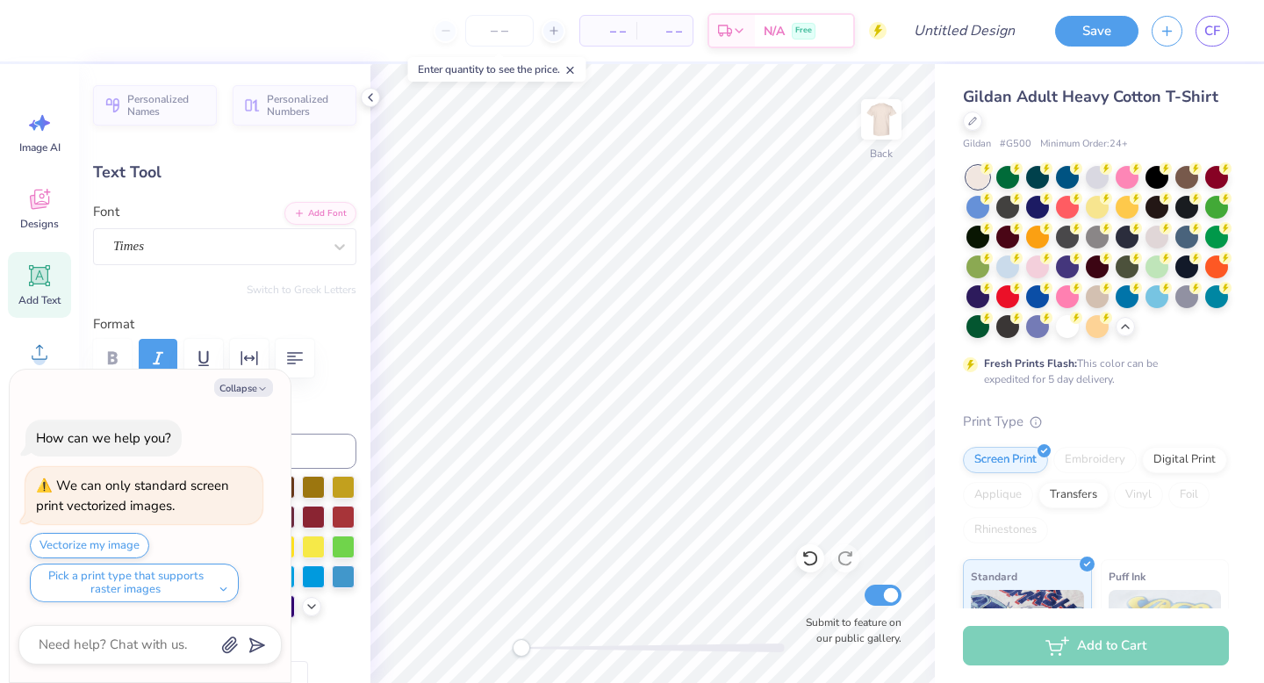
type input "9.81"
type textarea "x"
type textarea "K"
type textarea "x"
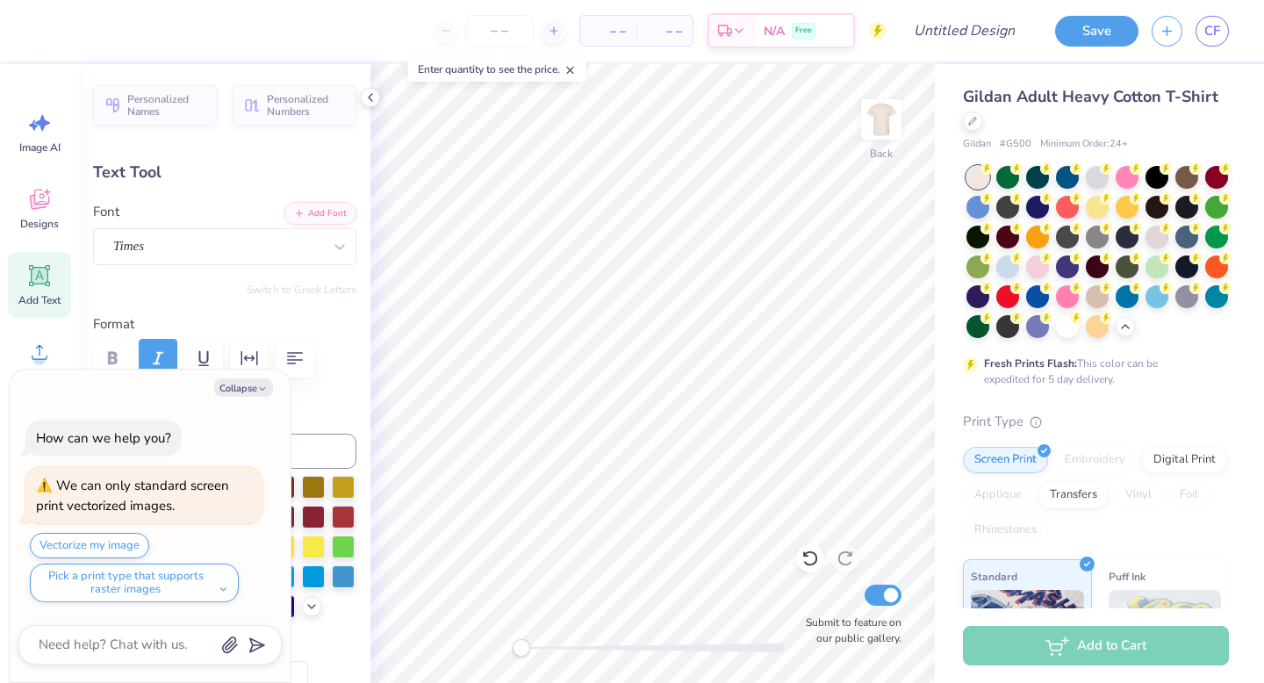
type textarea "Ki"
type textarea "x"
type textarea "Kind"
type textarea "x"
type textarea "Kin"
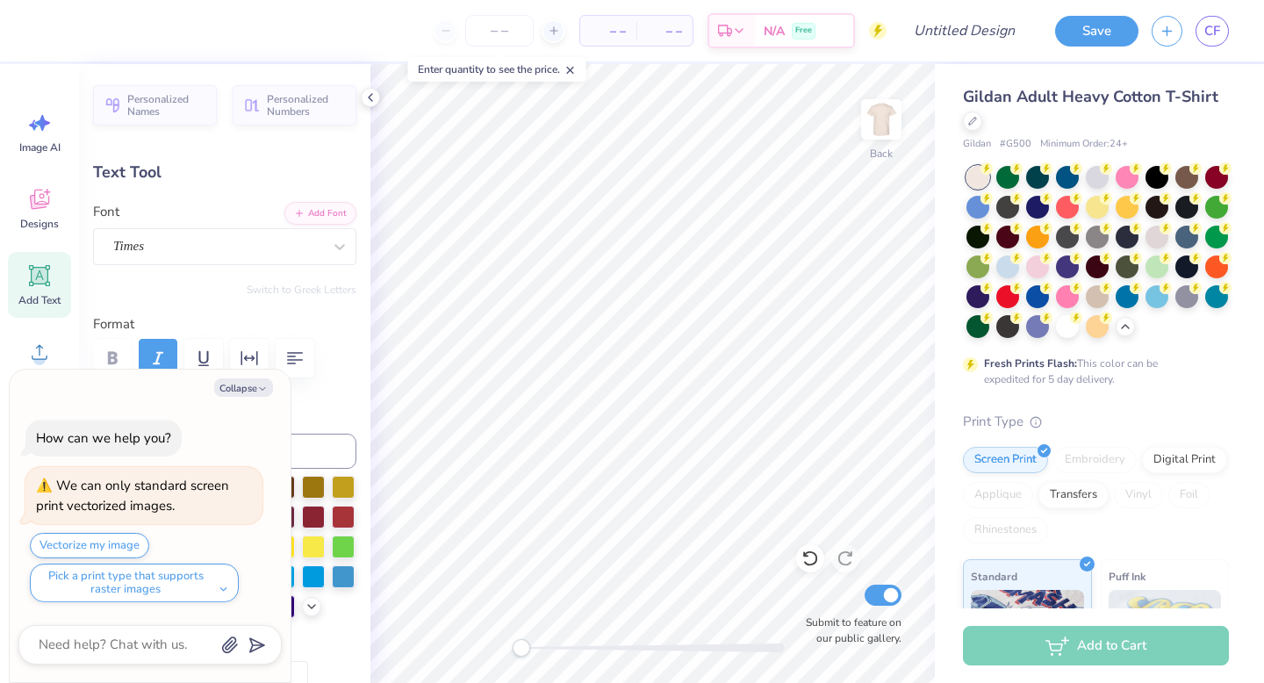
type textarea "x"
type textarea "Ki"
type textarea "x"
type textarea "K"
type textarea "x"
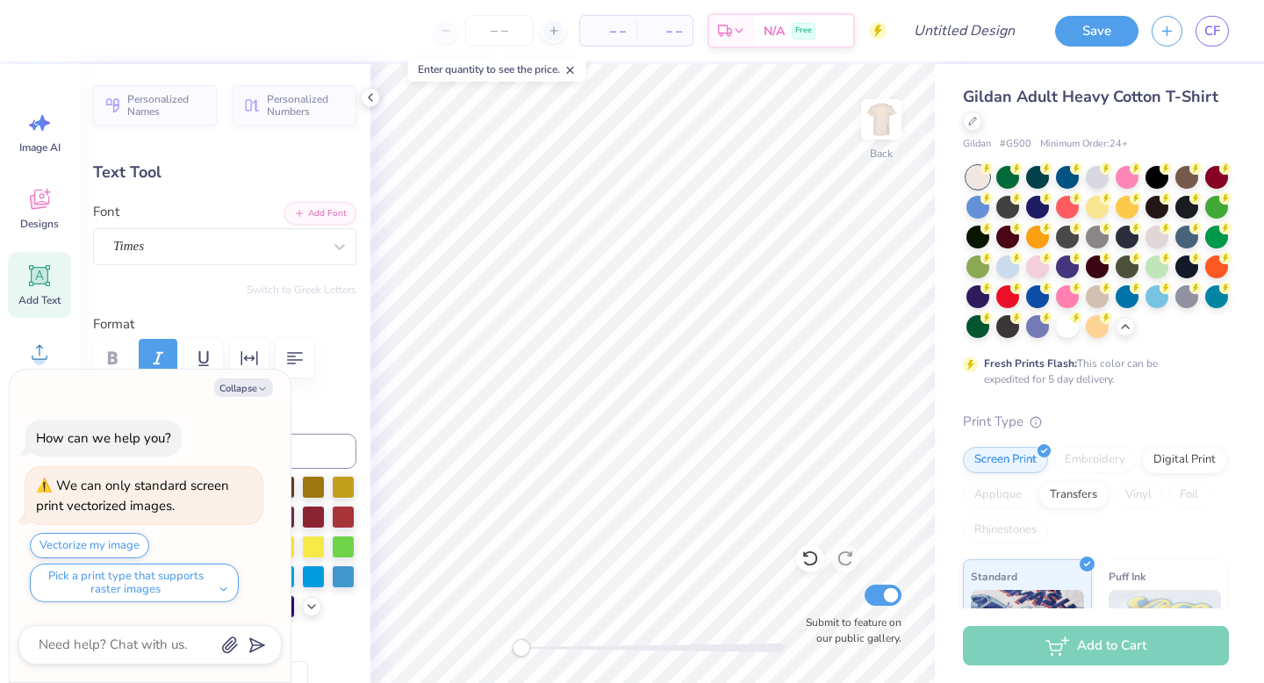
type textarea "x"
type textarea "Q"
type textarea "x"
type textarea "W"
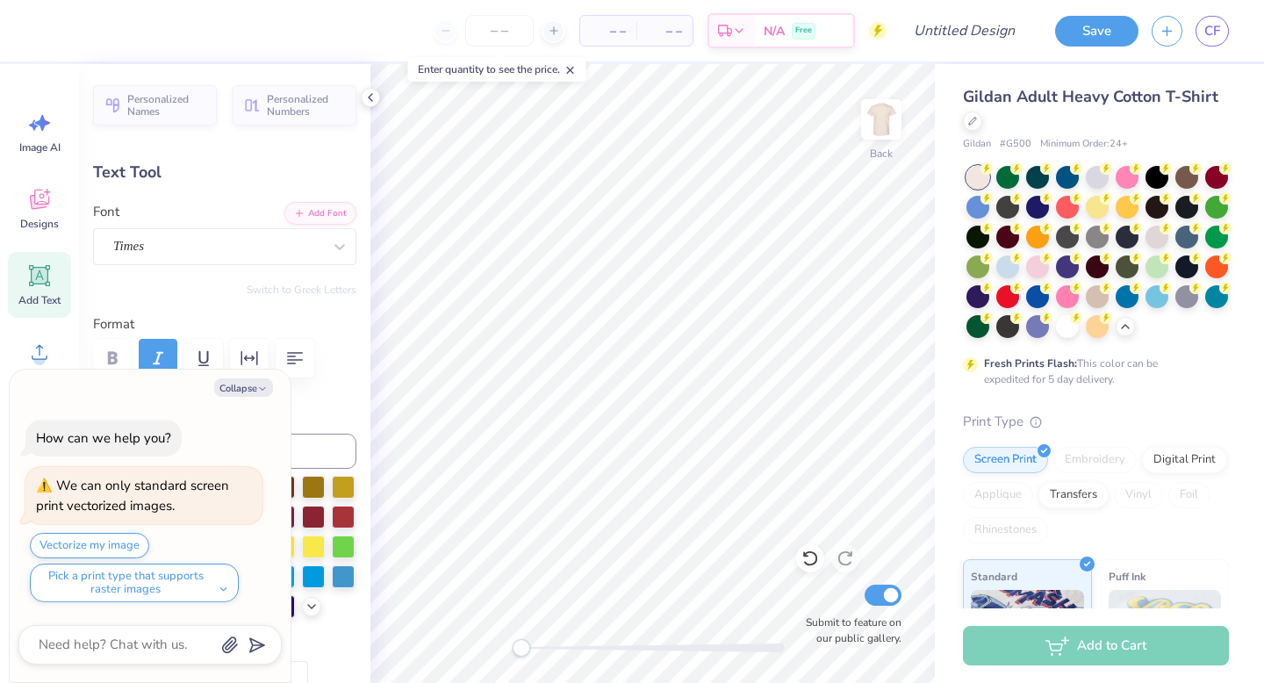
type textarea "x"
type textarea "Wi"
type textarea "x"
type textarea "Wit"
type textarea "x"
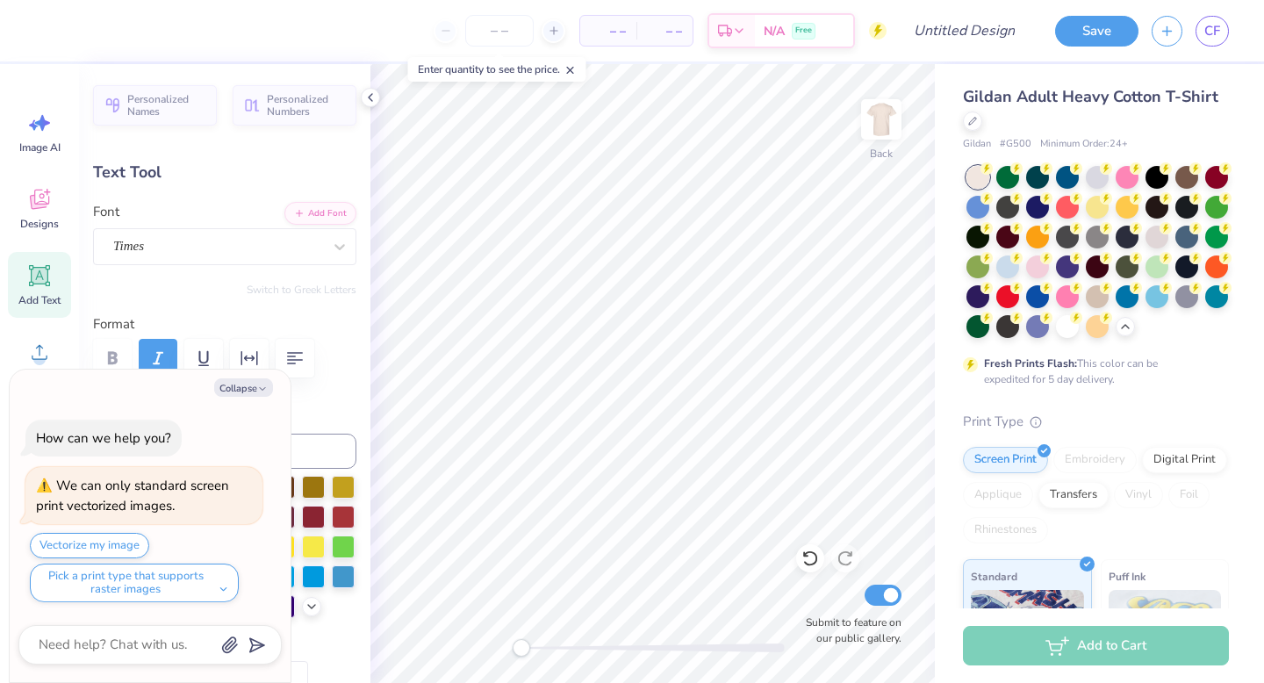
type textarea "With"
type input "1.14"
type input "0.54"
type input "11.10"
type textarea "x"
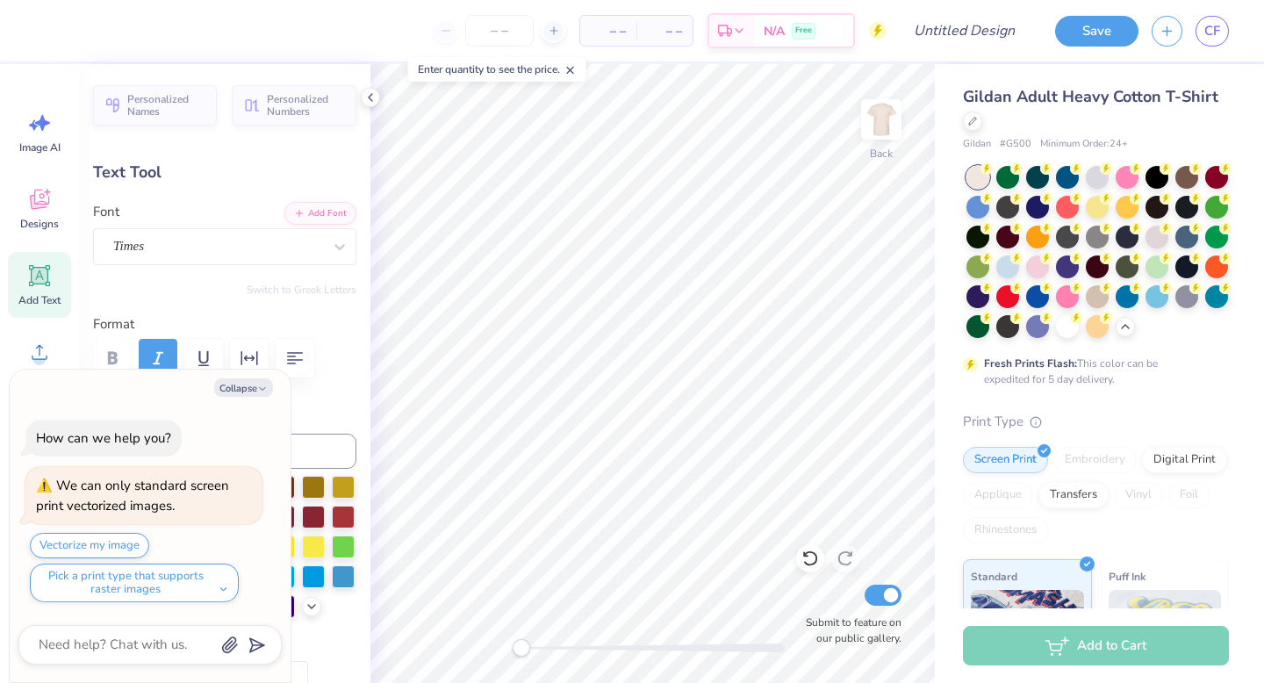
type textarea "D"
type textarea "x"
type textarea "DD"
type textarea "x"
type textarea "DDD"
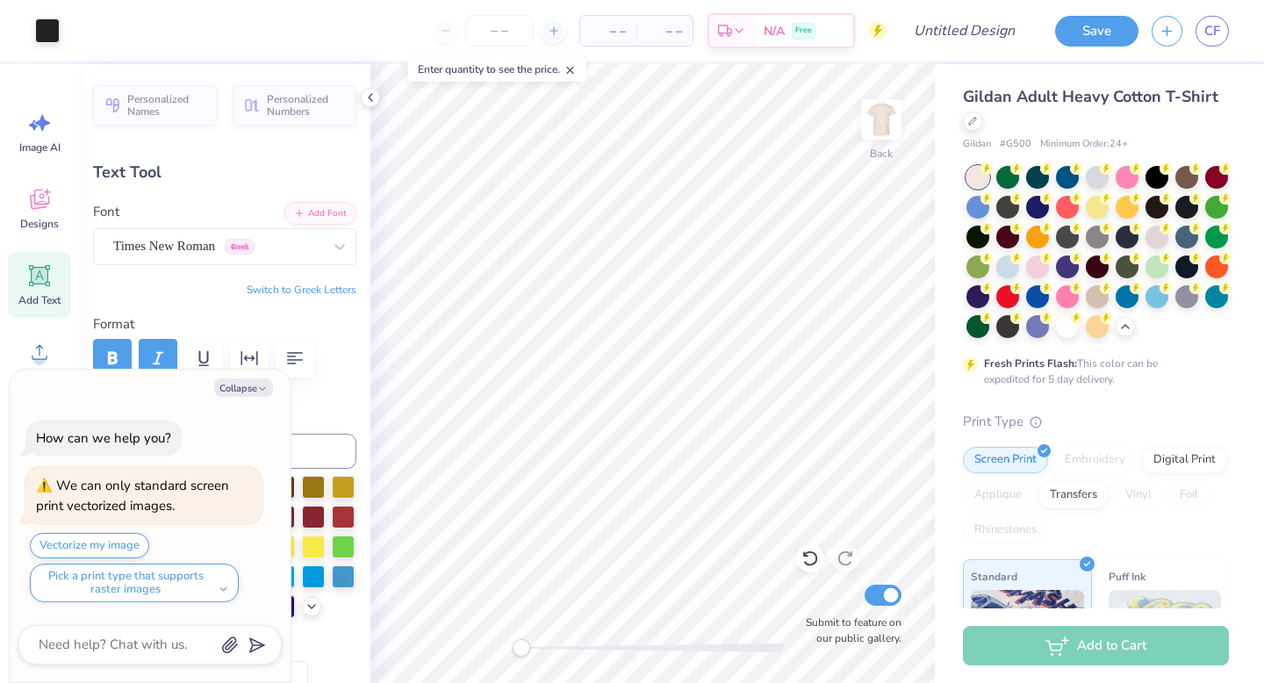
type textarea "x"
type textarea "Sweet"
type textarea "x"
type textarea "K Sweet"
type textarea "x"
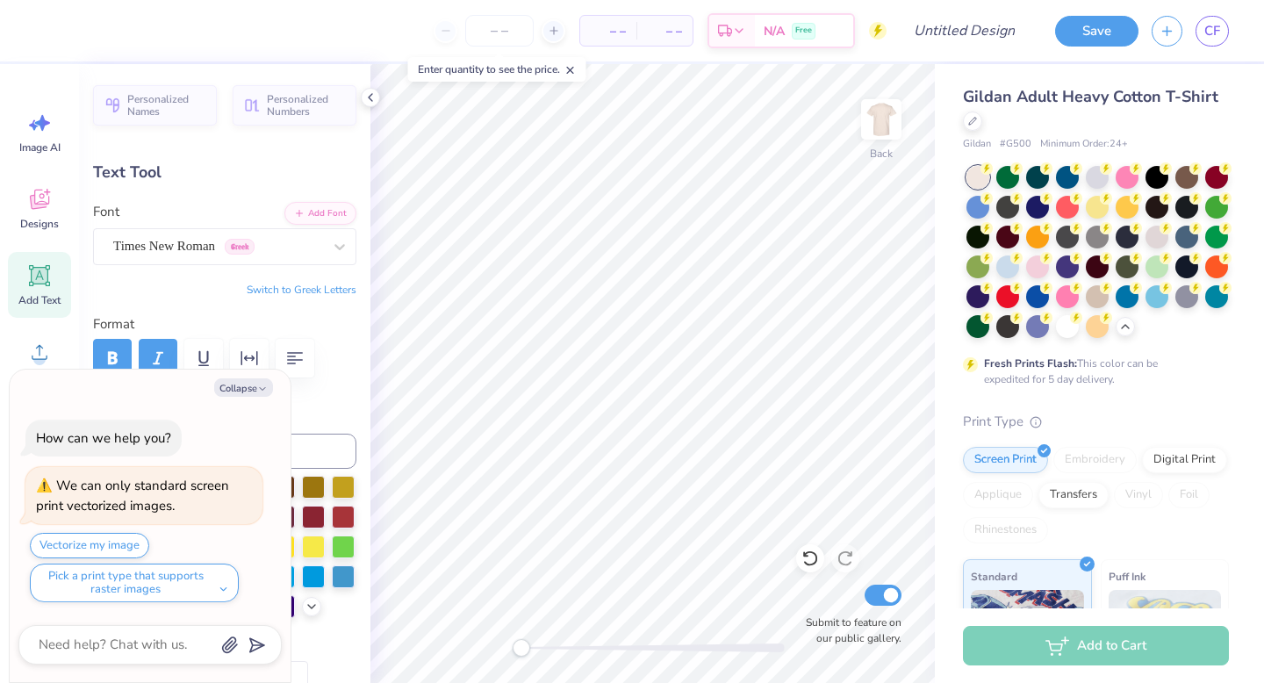
type textarea "Ki Sweet"
type textarea "x"
type textarea "Kind Sweet"
type textarea "x"
type textarea "Kind Sweet"
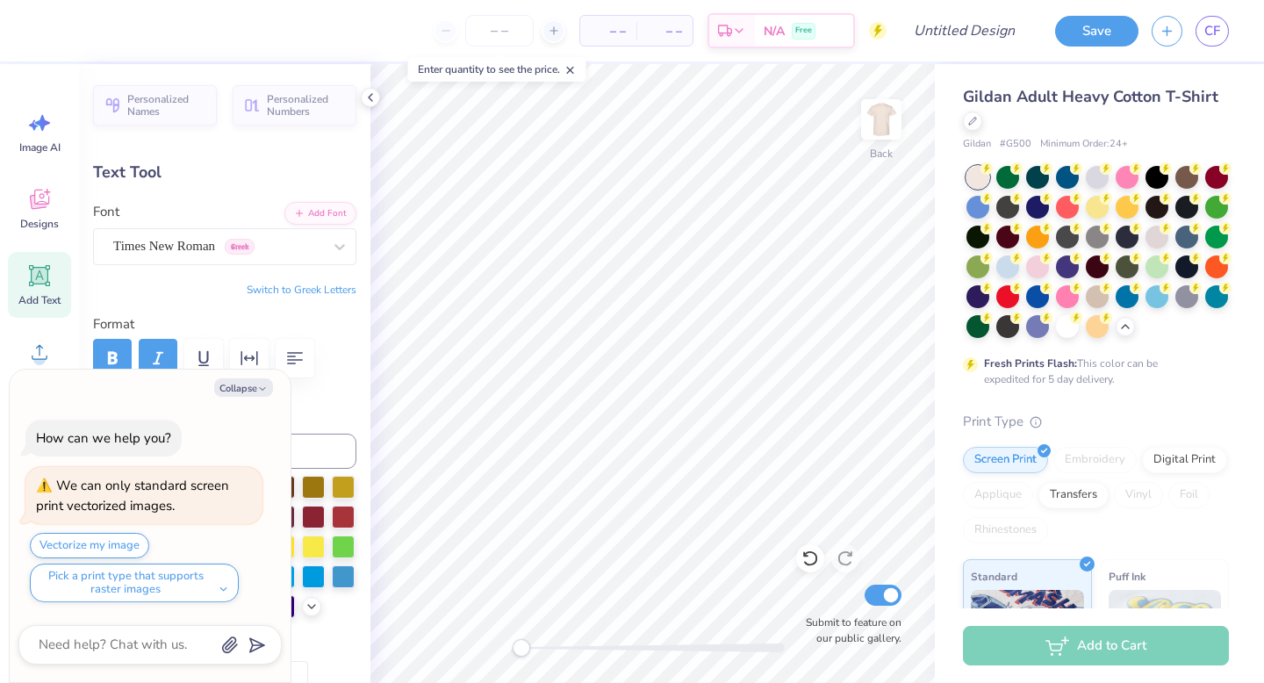
scroll to position [0, 2]
type textarea "x"
type textarea "Kind"
type textarea "x"
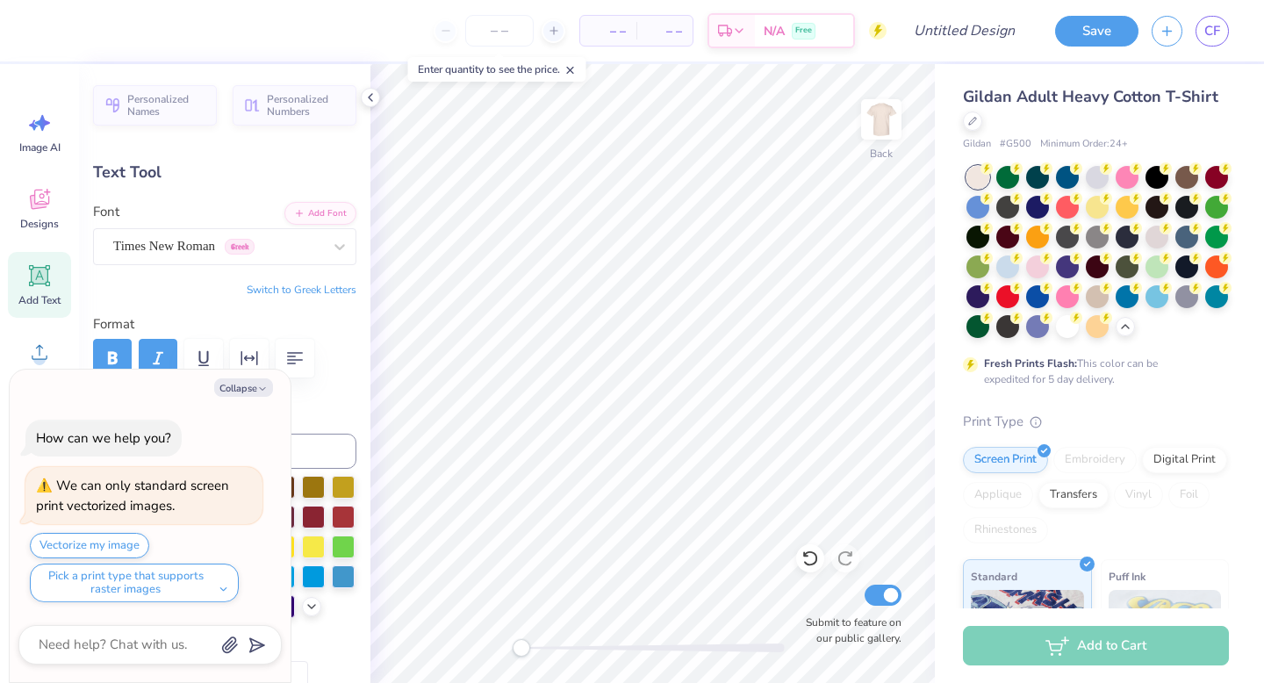
type textarea "Kind A"
type textarea "x"
type textarea "Kind Al"
type textarea "x"
type textarea "Kind Alo"
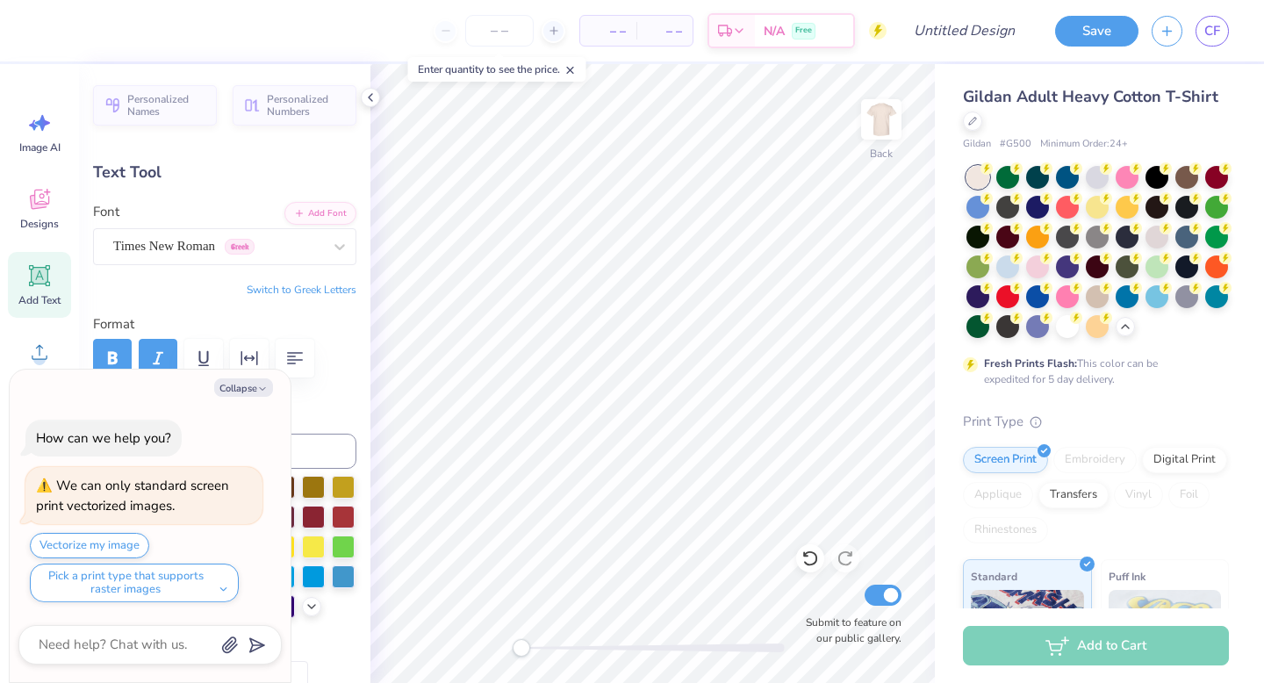
type textarea "x"
type textarea "Kind Alok"
type textarea "x"
type textarea "Kind Alo"
type textarea "x"
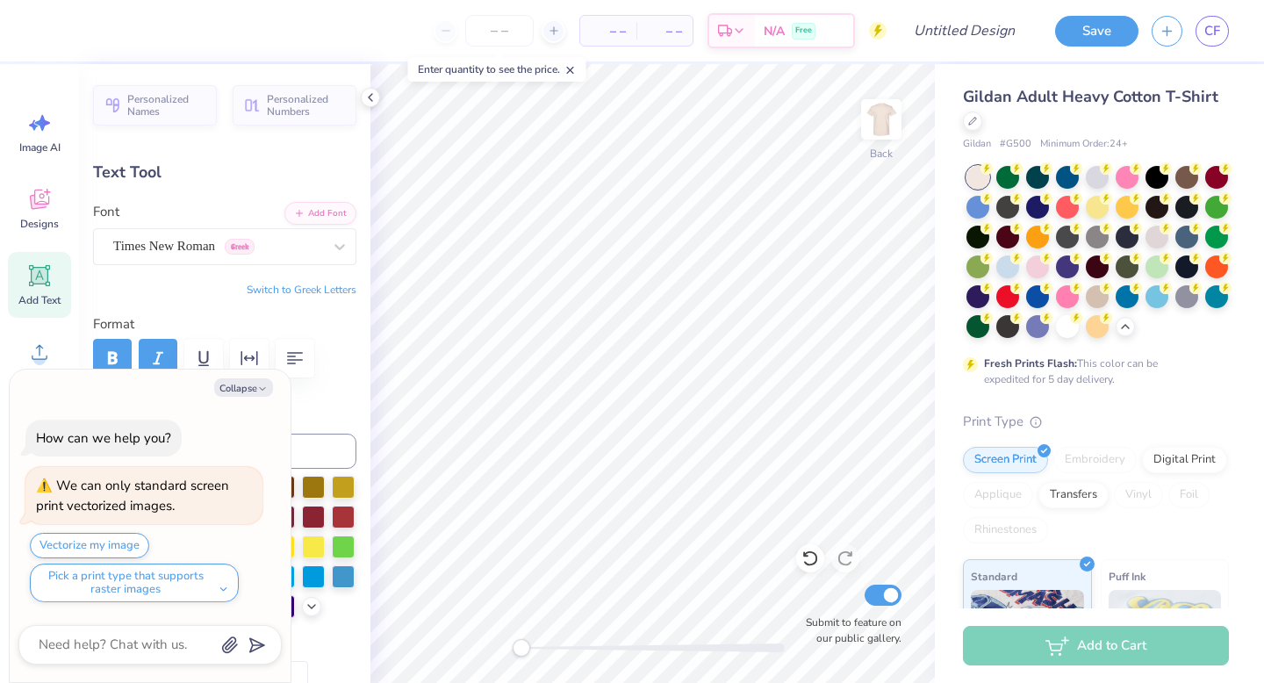
type textarea "Kind Al"
type textarea "x"
type textarea "Kind [PERSON_NAME]"
type textarea "x"
type textarea "Kind Alike"
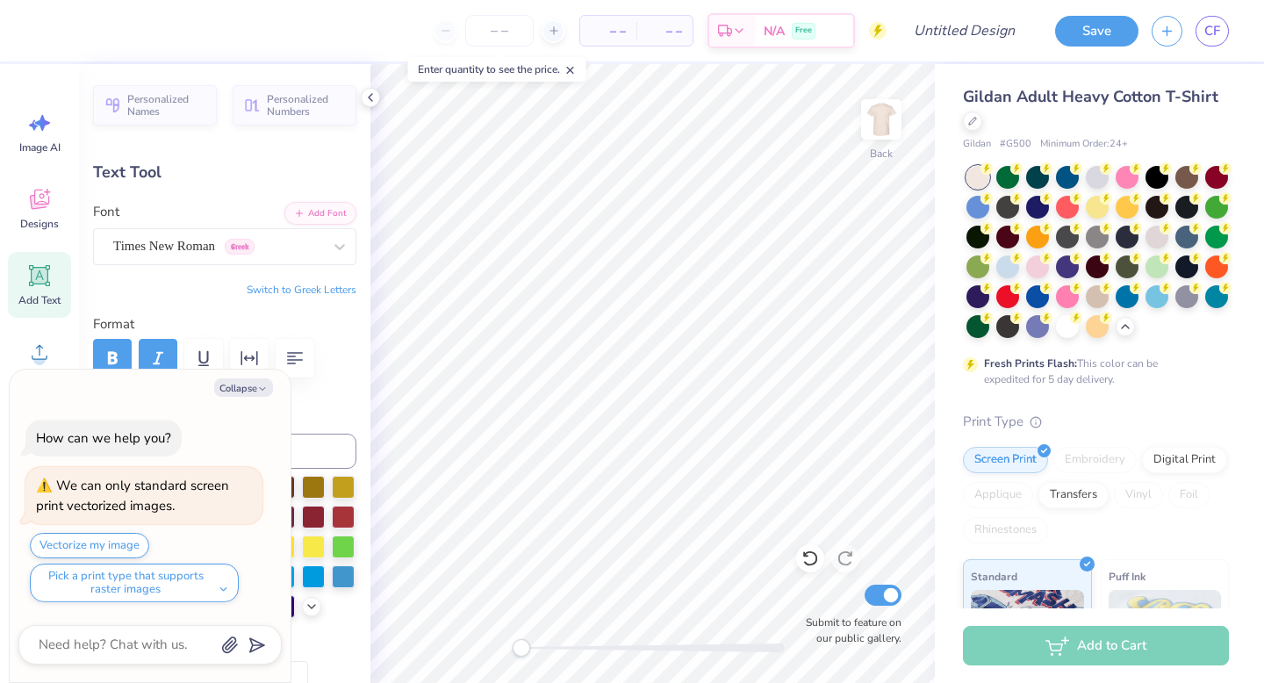
scroll to position [0, 2]
type textarea "x"
type input "1.99"
type input "0.53"
type input "16.07"
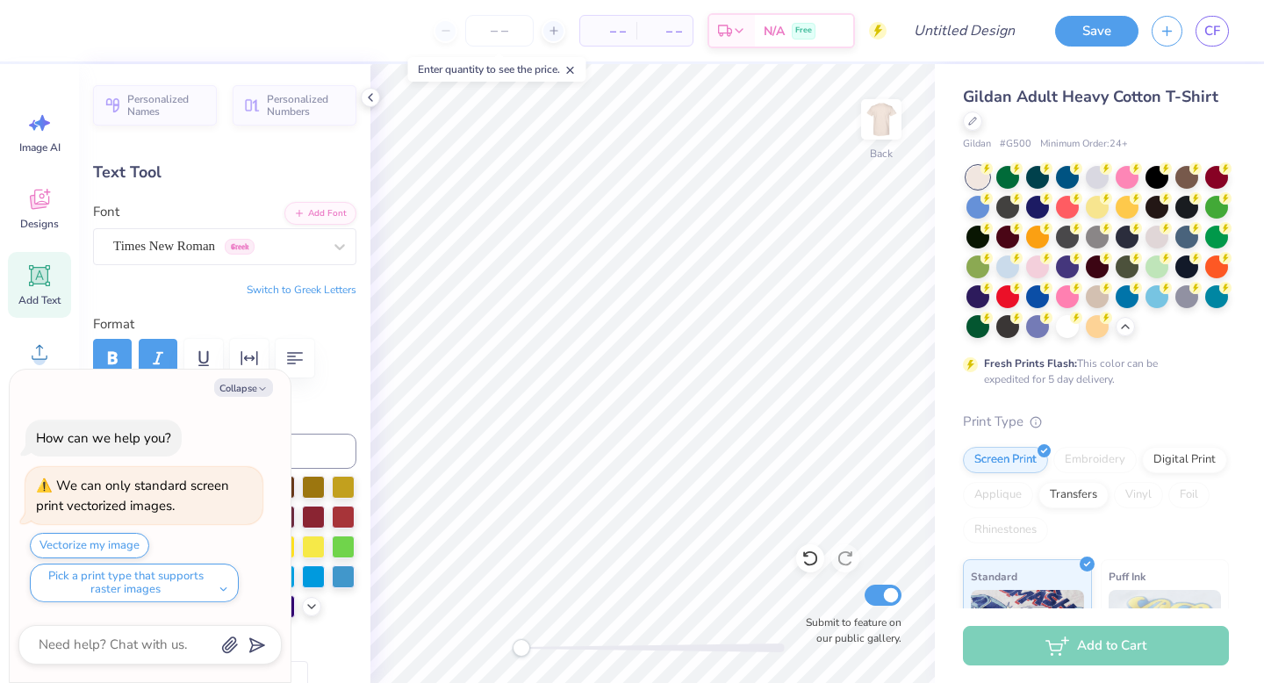
type textarea "x"
type textarea "T"
type textarea "x"
type textarea "To"
type textarea "x"
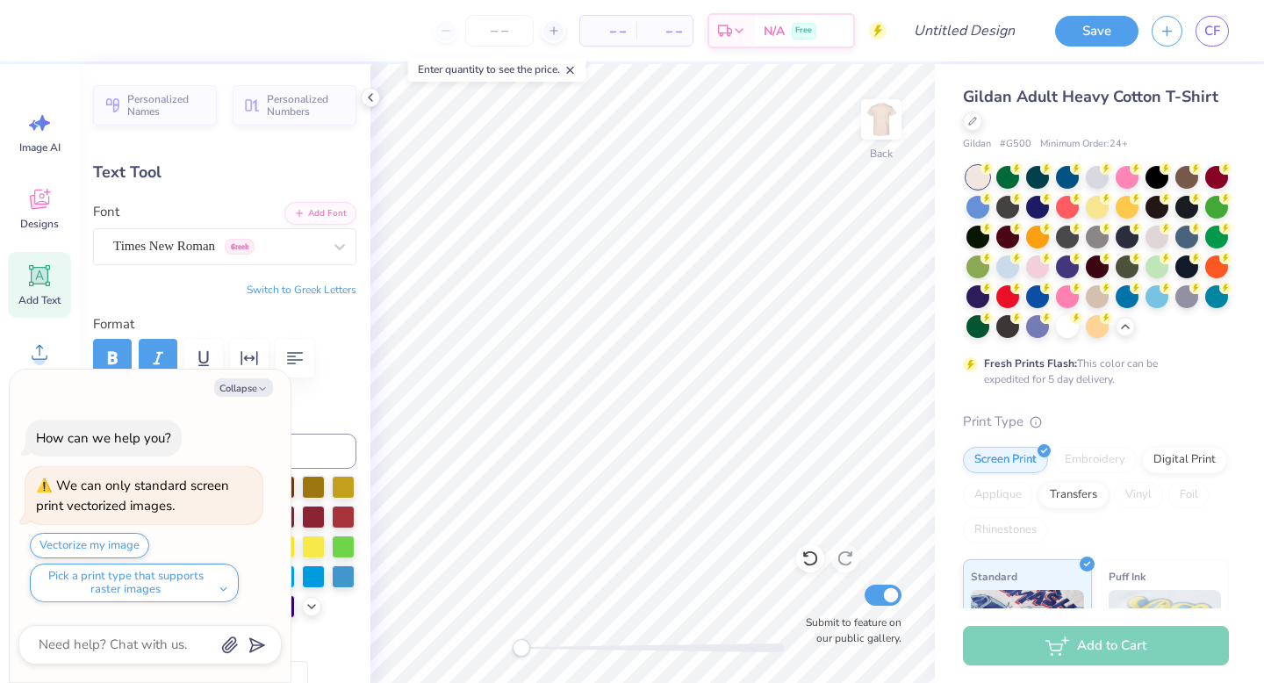
type textarea "To A"
type textarea "x"
type textarea "To Al"
type textarea "x"
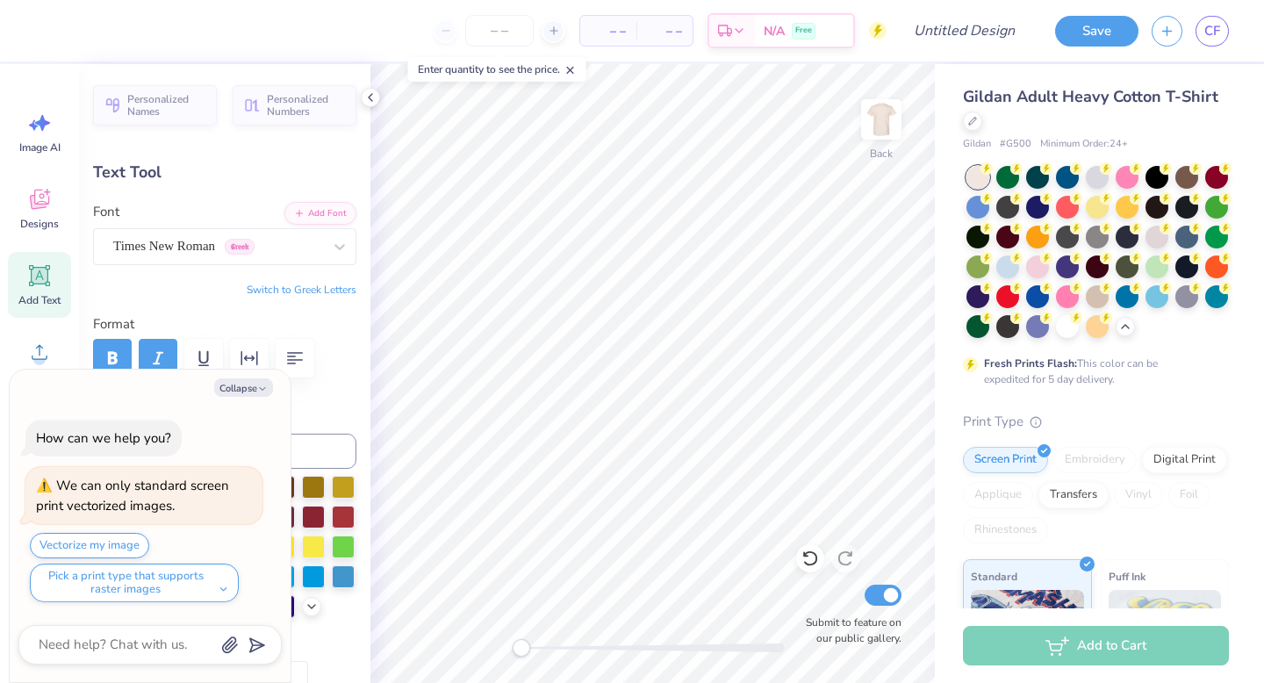
type textarea "To All"
type textarea "x"
type input "1.82"
type input "1.10"
type input "13.31"
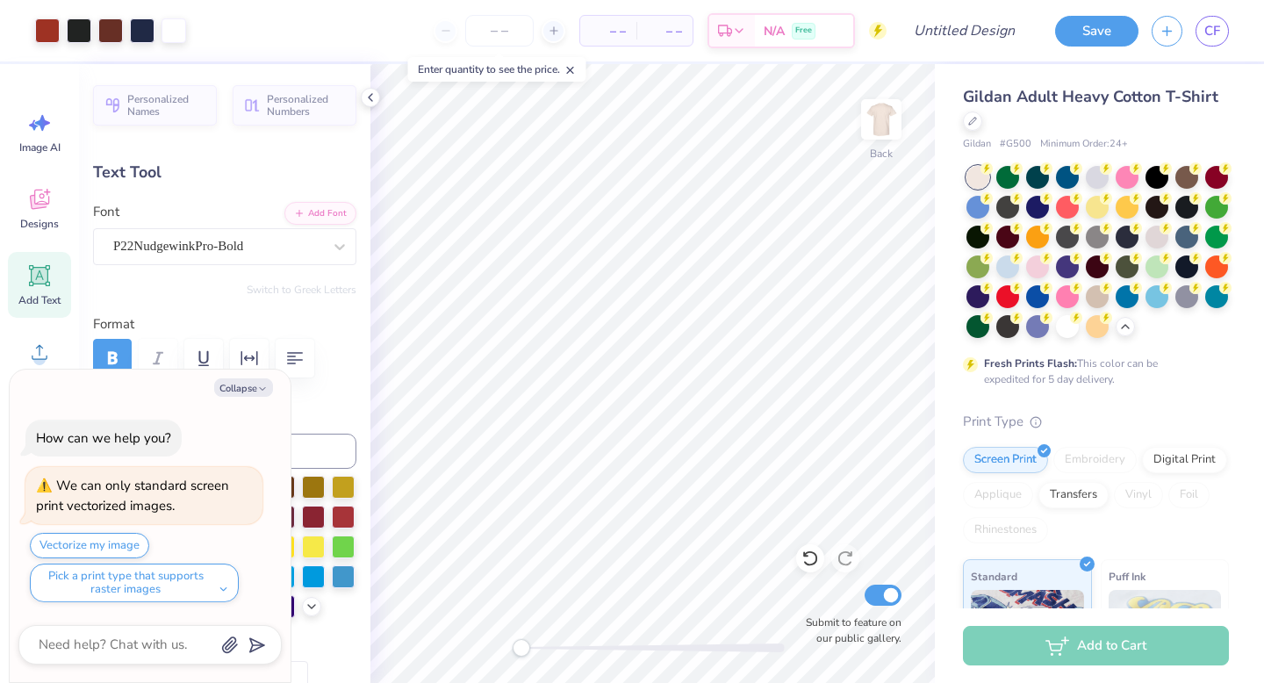
type textarea "x"
type textarea "St"
type textarea "x"
type textarea "St."
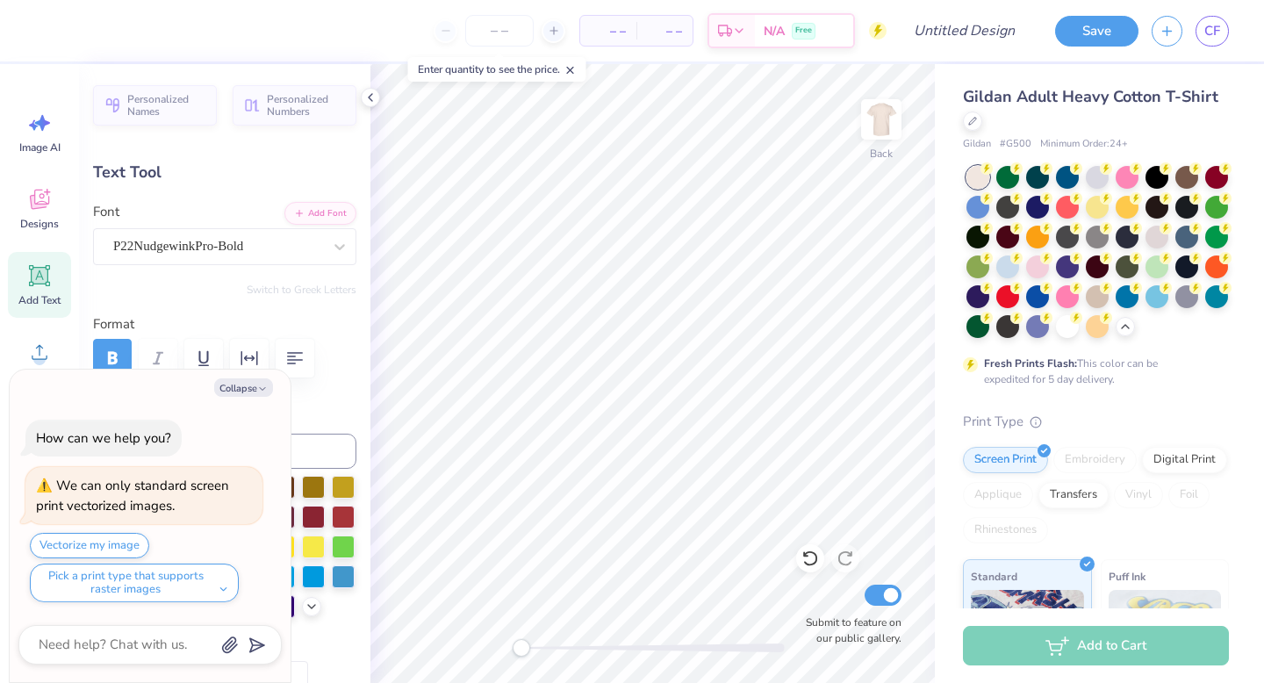
type input "1.79"
type input "0.97"
type input "14.55"
type textarea "x"
type textarea "j"
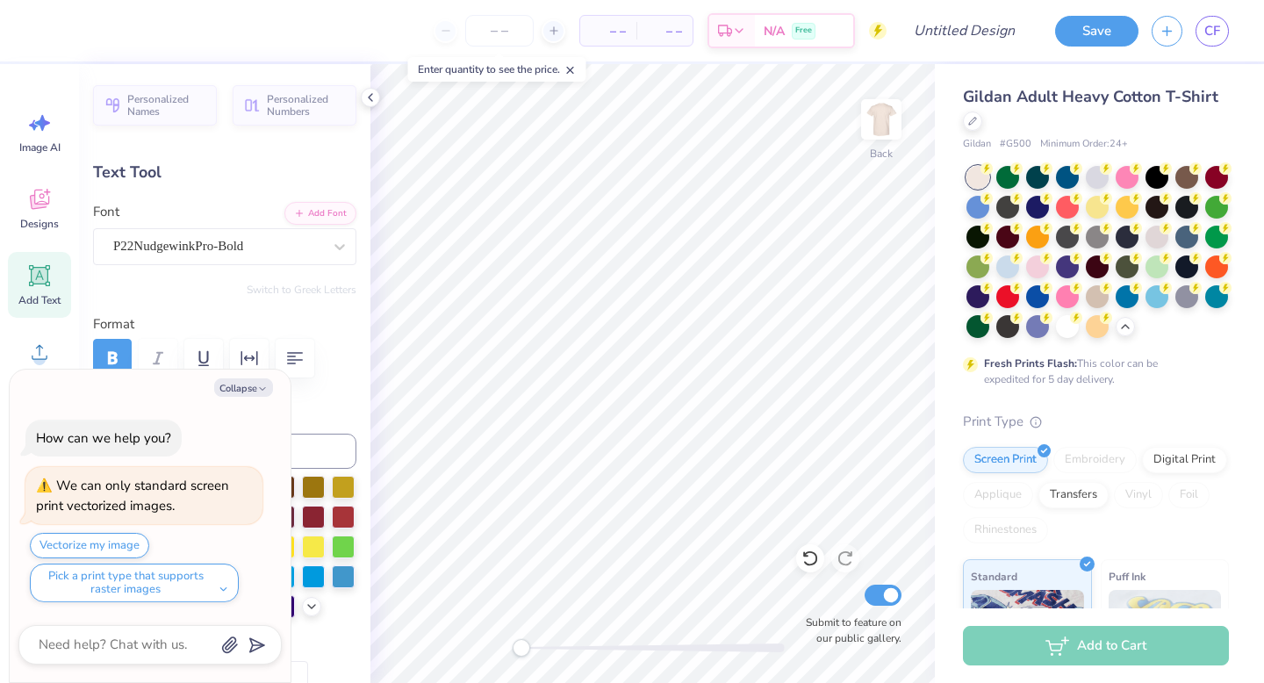
type textarea "x"
type textarea "ju"
type textarea "x"
type textarea "jud"
type textarea "x"
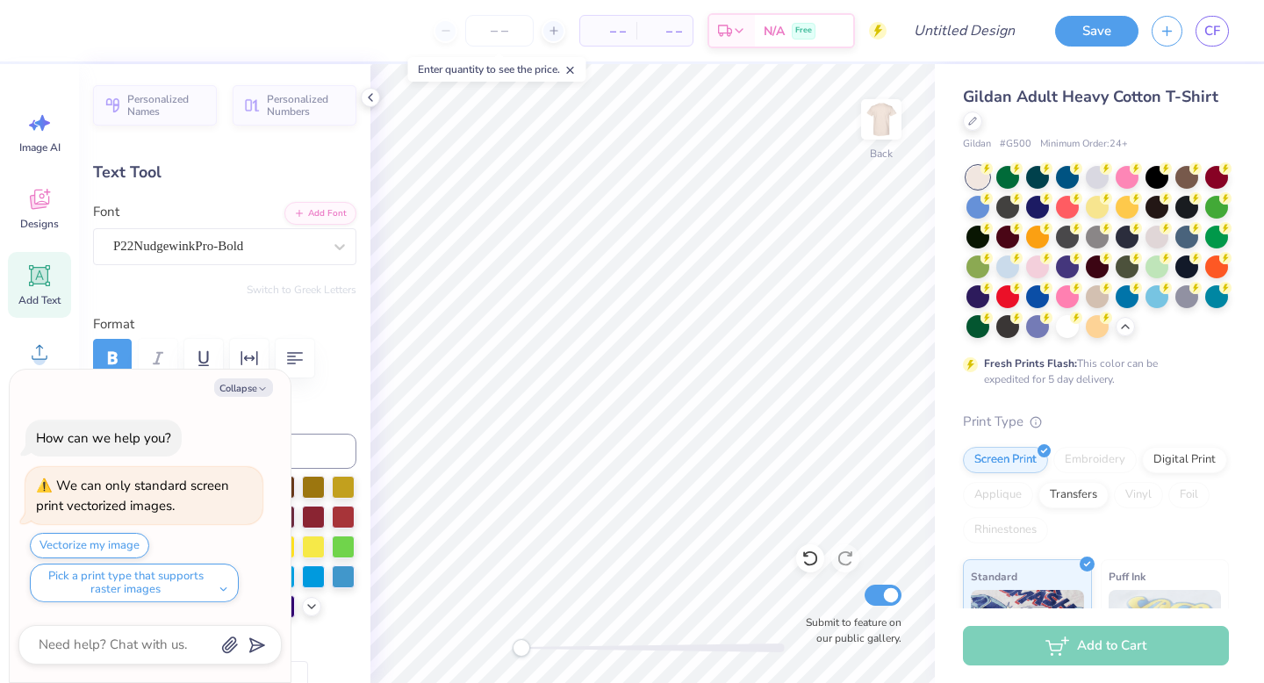
type textarea "[DEMOGRAPHIC_DATA]"
type textarea "x"
type input "2.44"
type input "1.11"
type input "14.49"
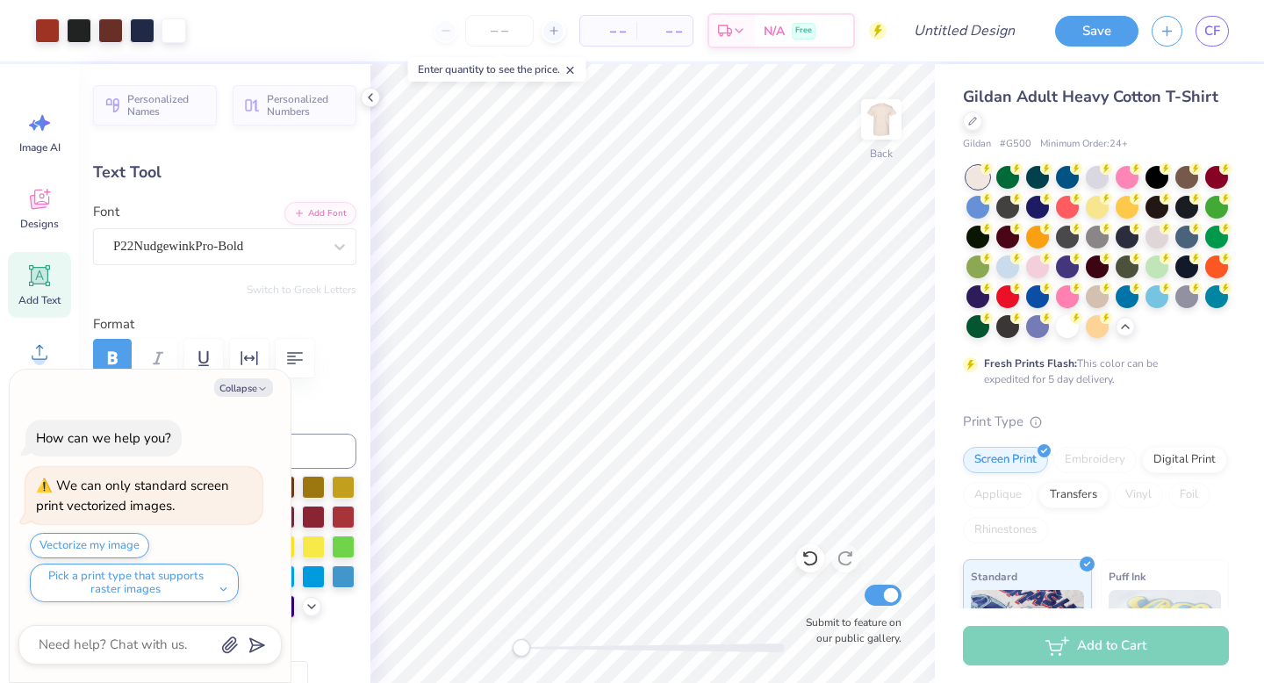
type textarea "x"
type input "1.79"
type input "0.97"
type input "14.55"
type textarea "x"
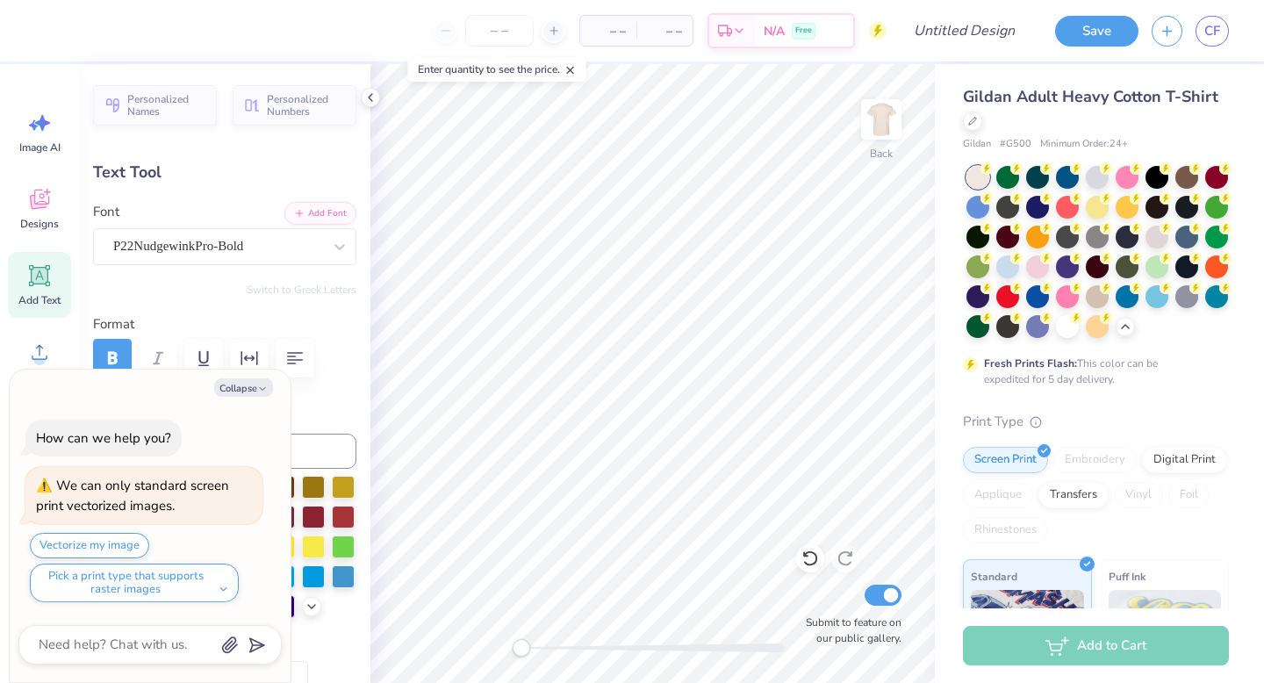
type textarea "ju"
type textarea "x"
type textarea "jud"
type textarea "x"
type textarea "[DEMOGRAPHIC_DATA]"
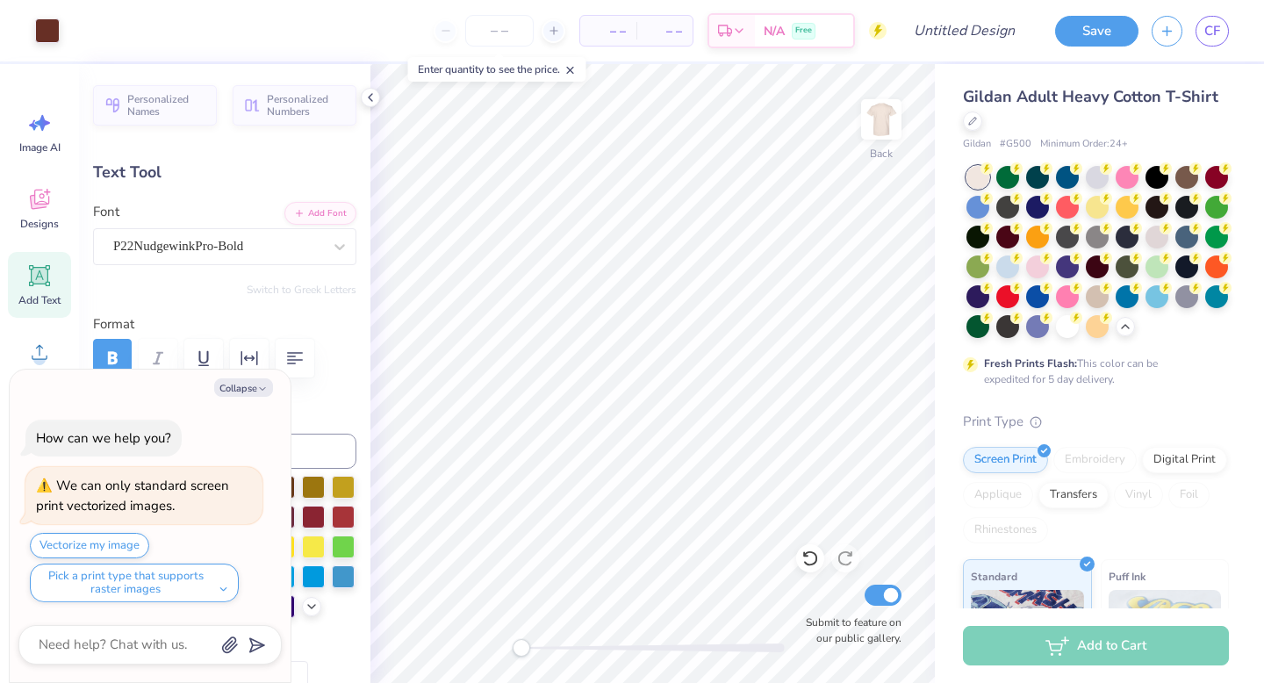
type textarea "x"
type input "2.44"
type input "1.11"
type input "14.49"
type textarea "x"
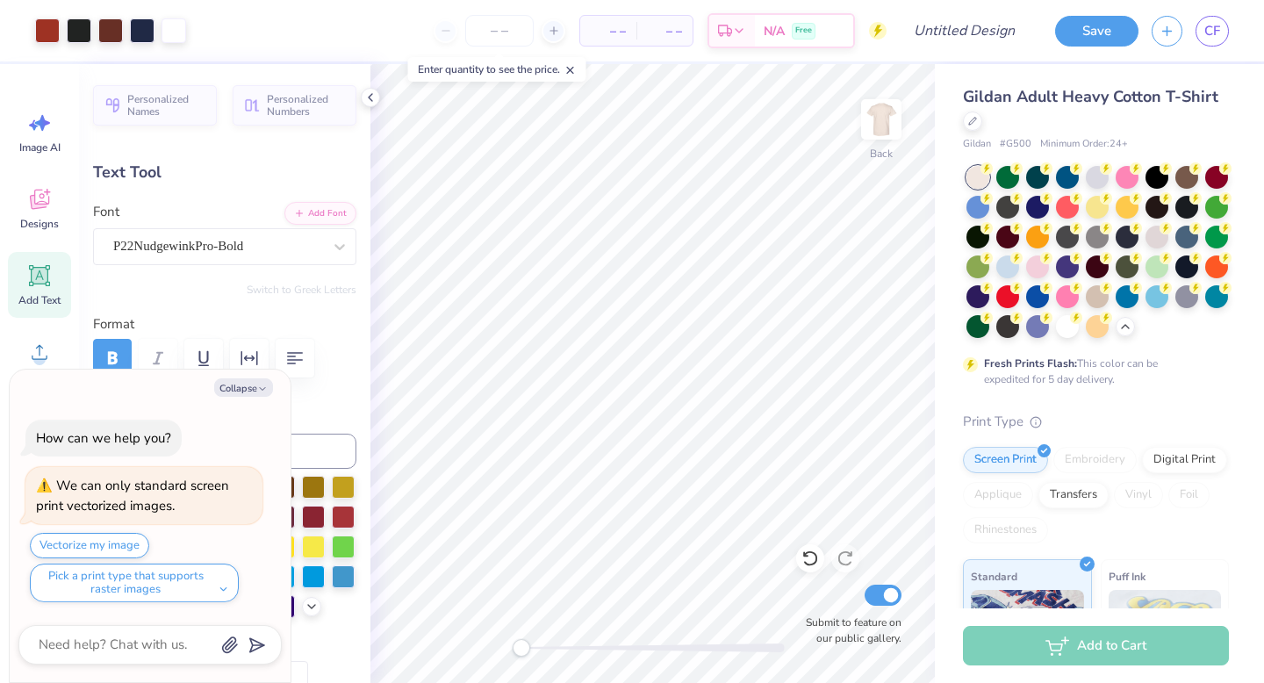
type input "2.00"
type input "0.91"
type input "14.69"
type textarea "x"
type input "14.68"
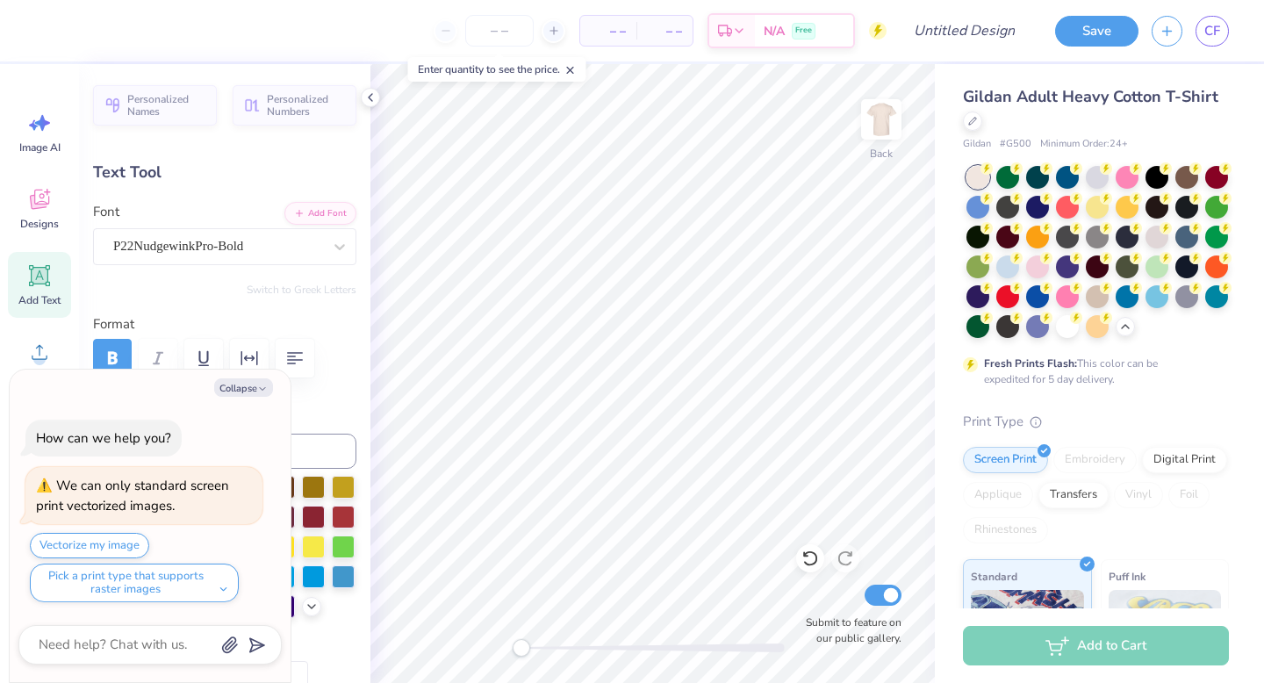
type textarea "x"
type input "3.77"
type input "0.67"
type input "8.12"
type textarea "x"
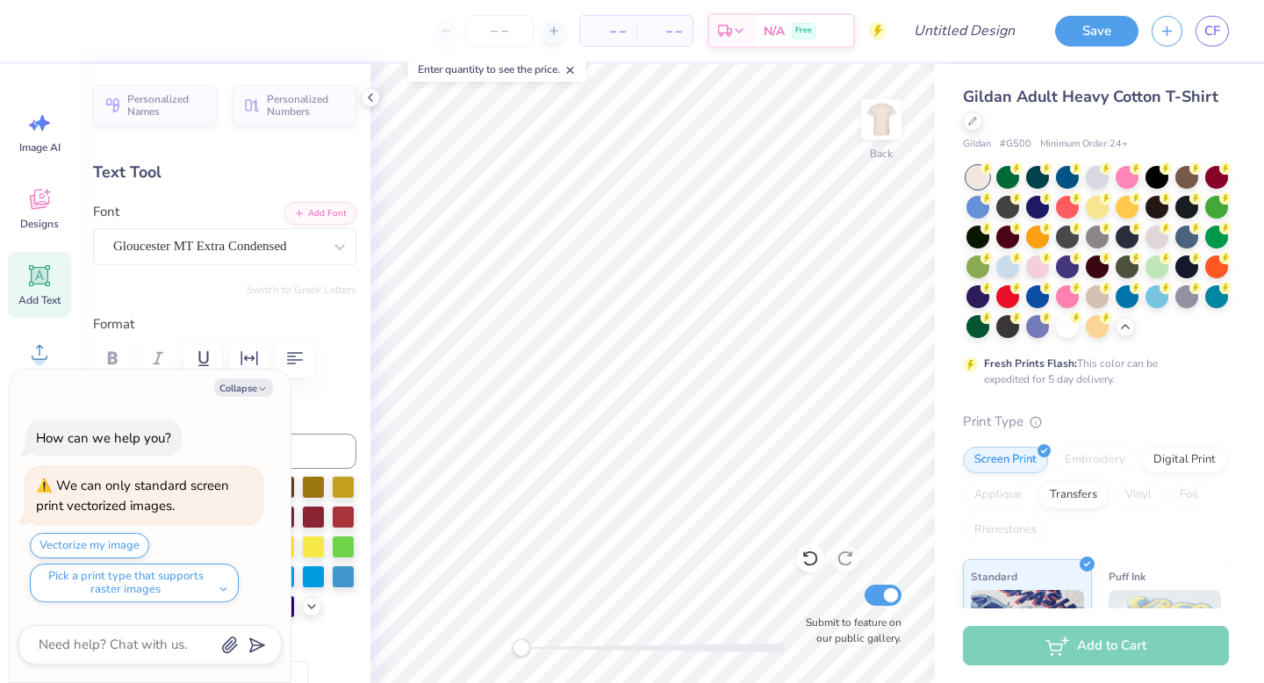
type textarea "T GAMMA"
type textarea "x"
type textarea "Tr GAMMA"
type textarea "x"
type textarea "Tri GAMMA"
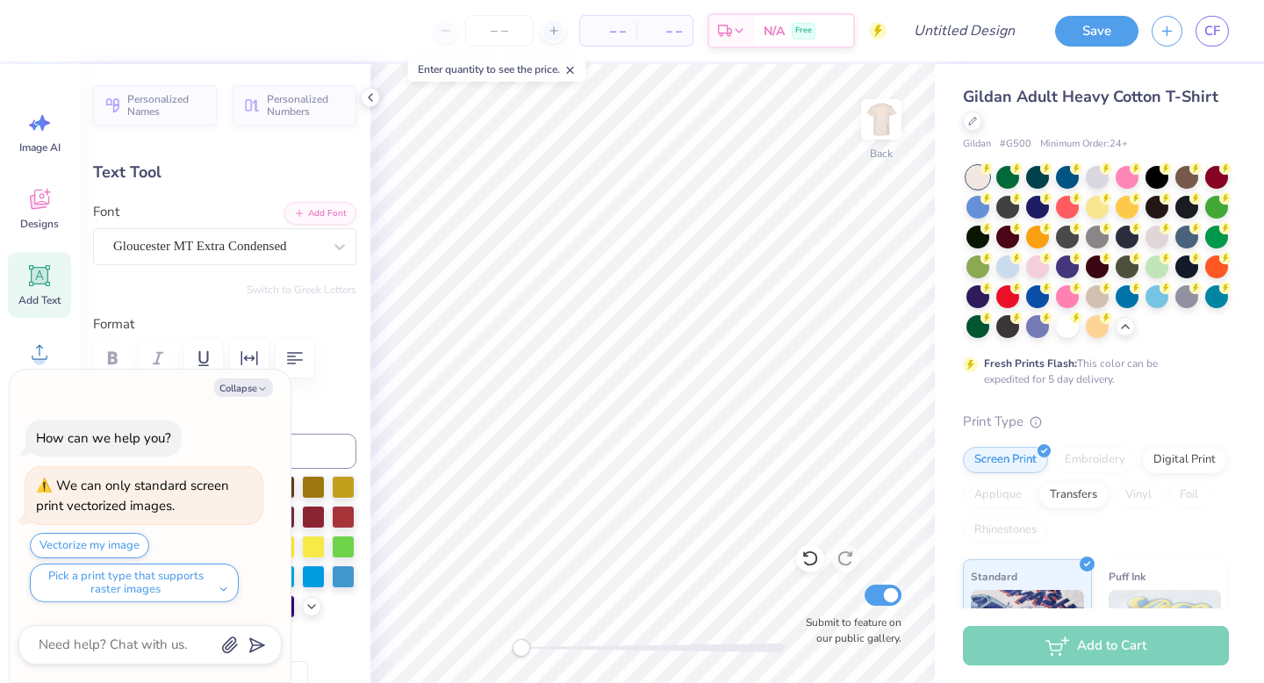
type textarea "x"
type textarea "Tri"
type textarea "x"
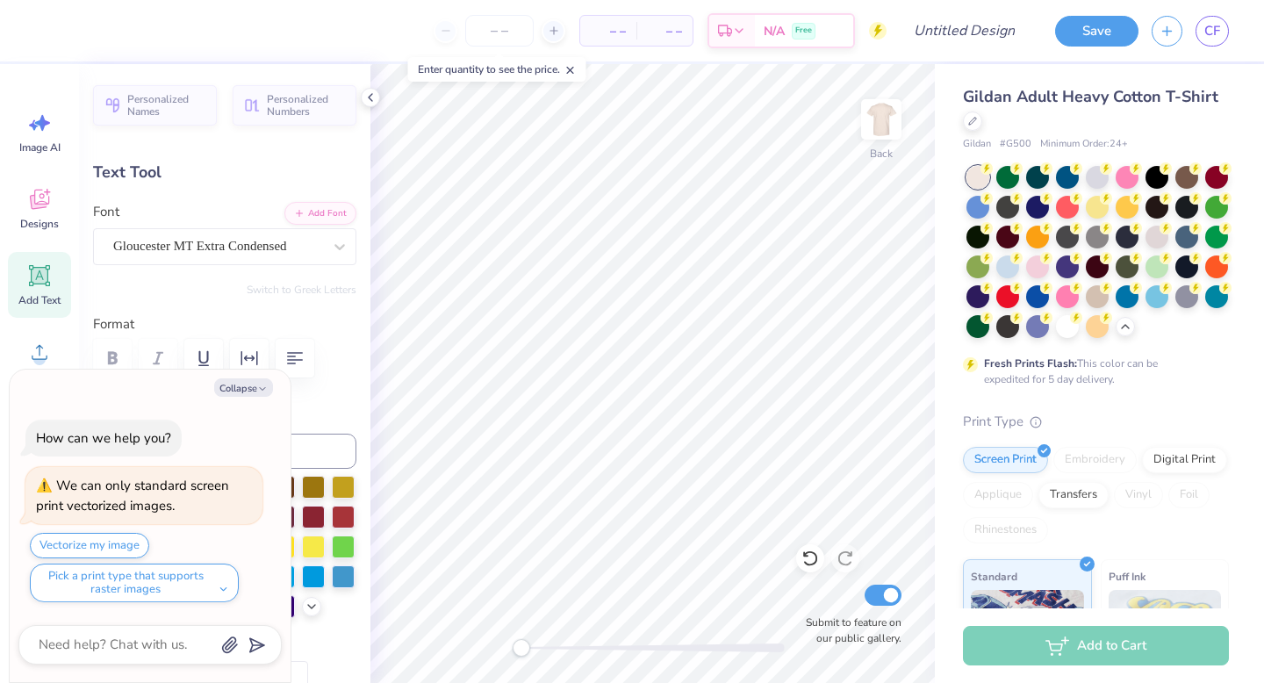
type textarea "Tri"
type textarea "x"
type textarea "Tr"
type textarea "x"
type textarea "T"
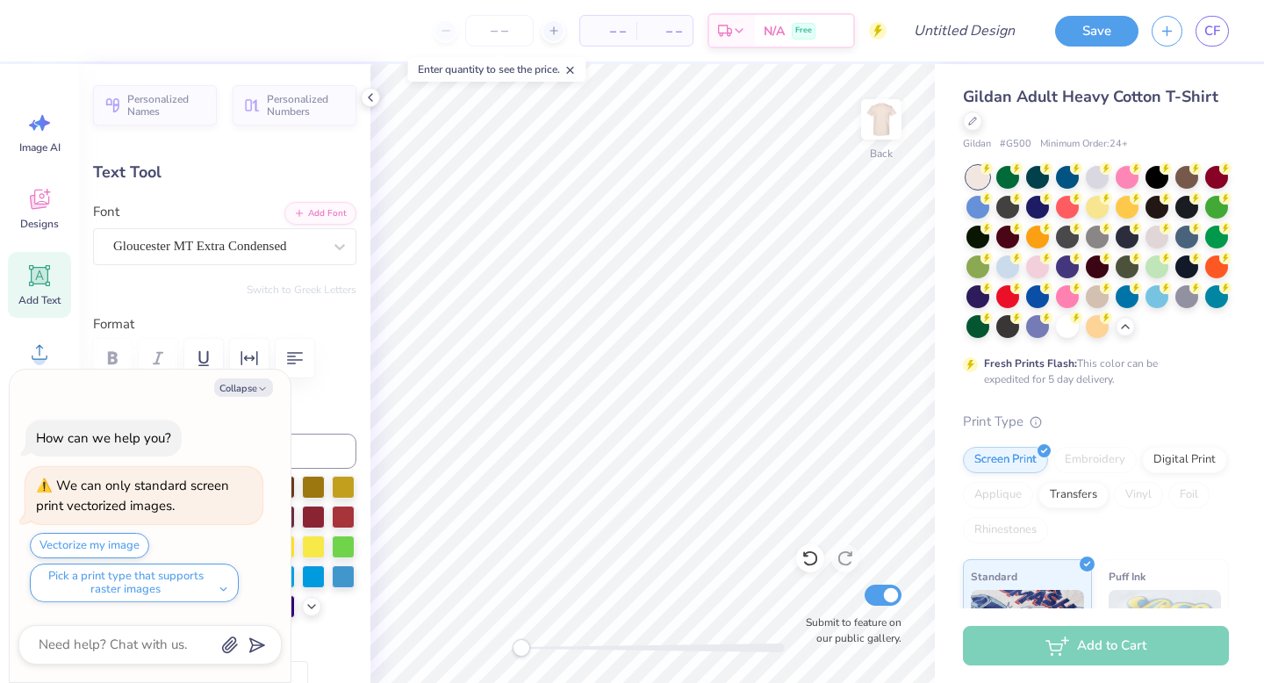
type textarea "x"
type textarea "TR"
type textarea "x"
type textarea "TRI"
type textarea "x"
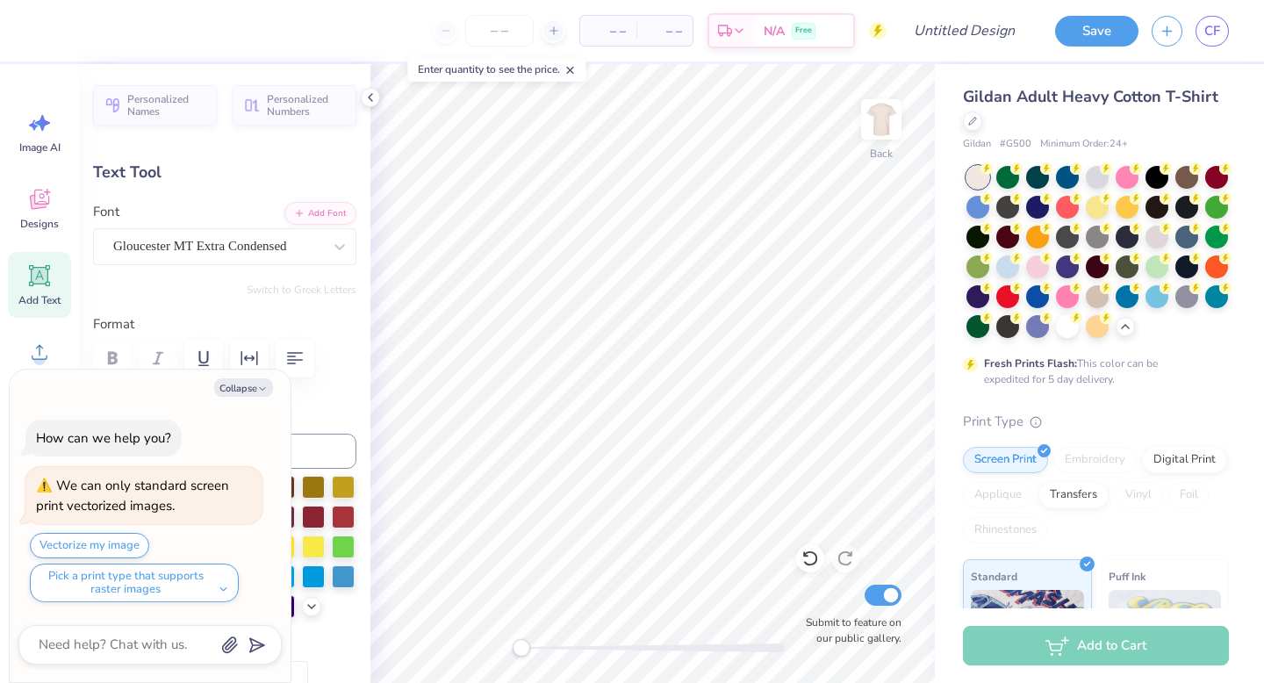
type textarea "TRI D"
type textarea "x"
type textarea "TRI DEL"
type textarea "x"
type textarea "TRI DELT"
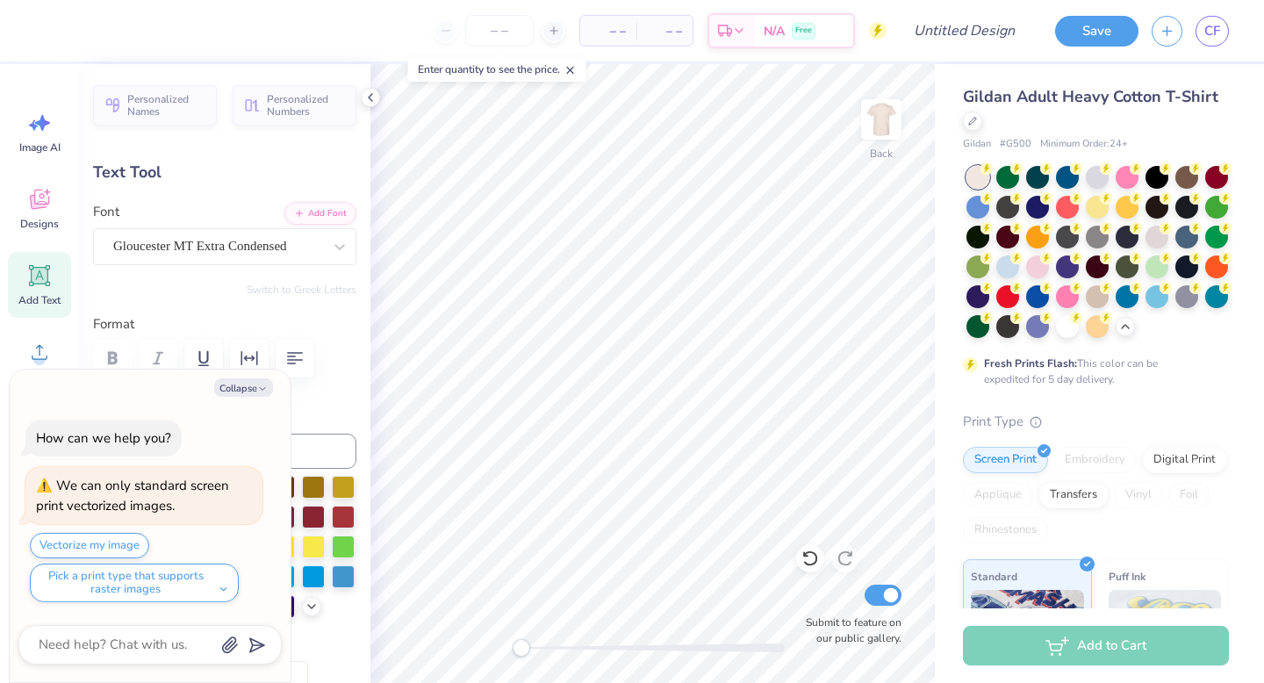
type textarea "x"
type textarea "TRI DELTA"
type textarea "x"
type input "1.47"
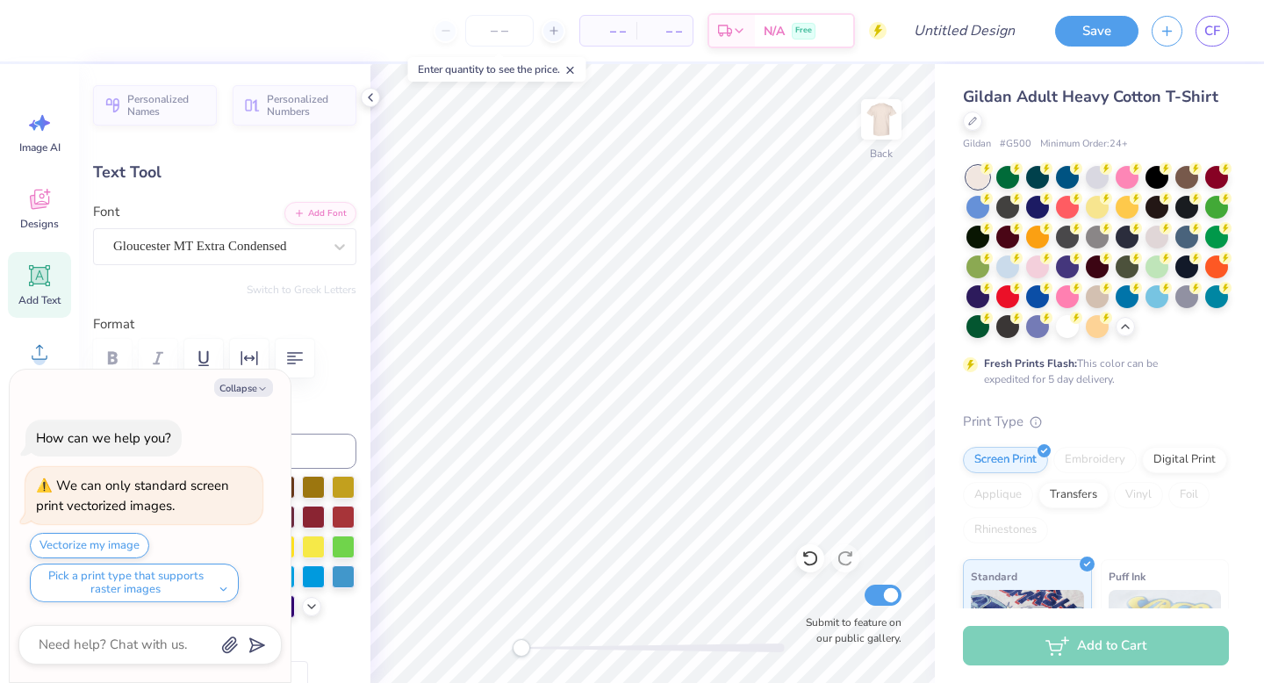
type input "0.76"
type input "11.21"
type textarea "x"
type textarea "187"
type textarea "x"
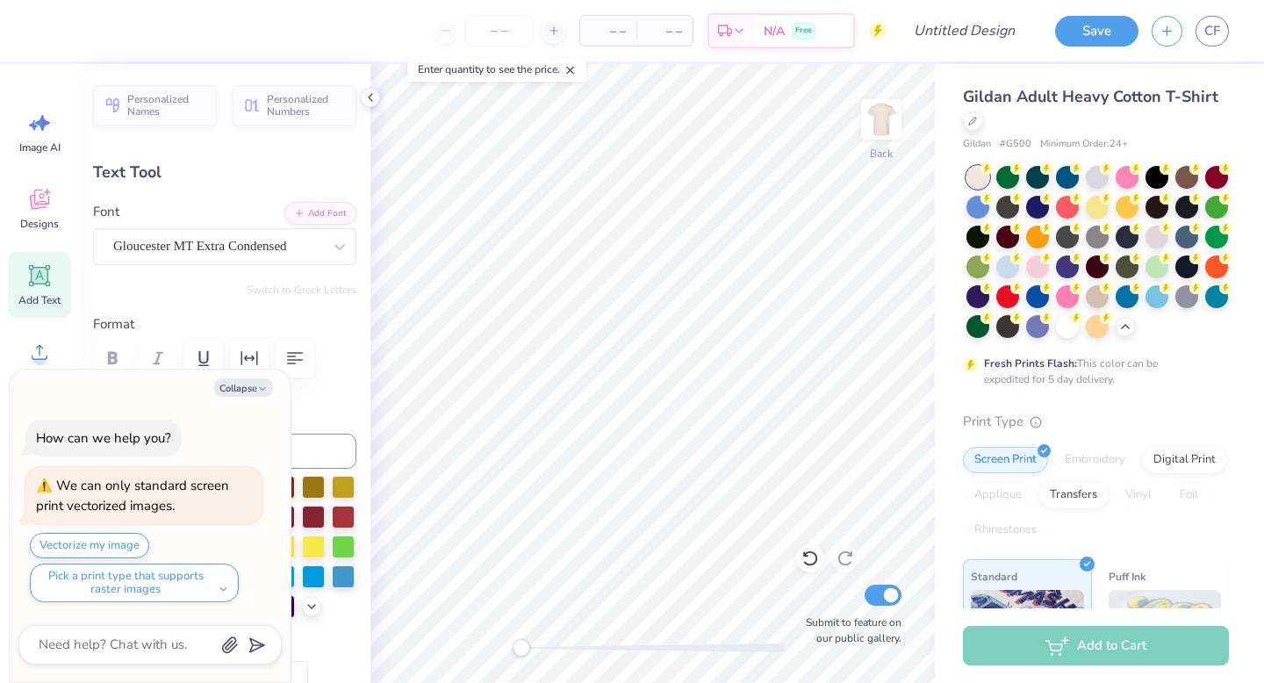
type textarea "188"
type textarea "x"
type textarea "1888"
type textarea "x"
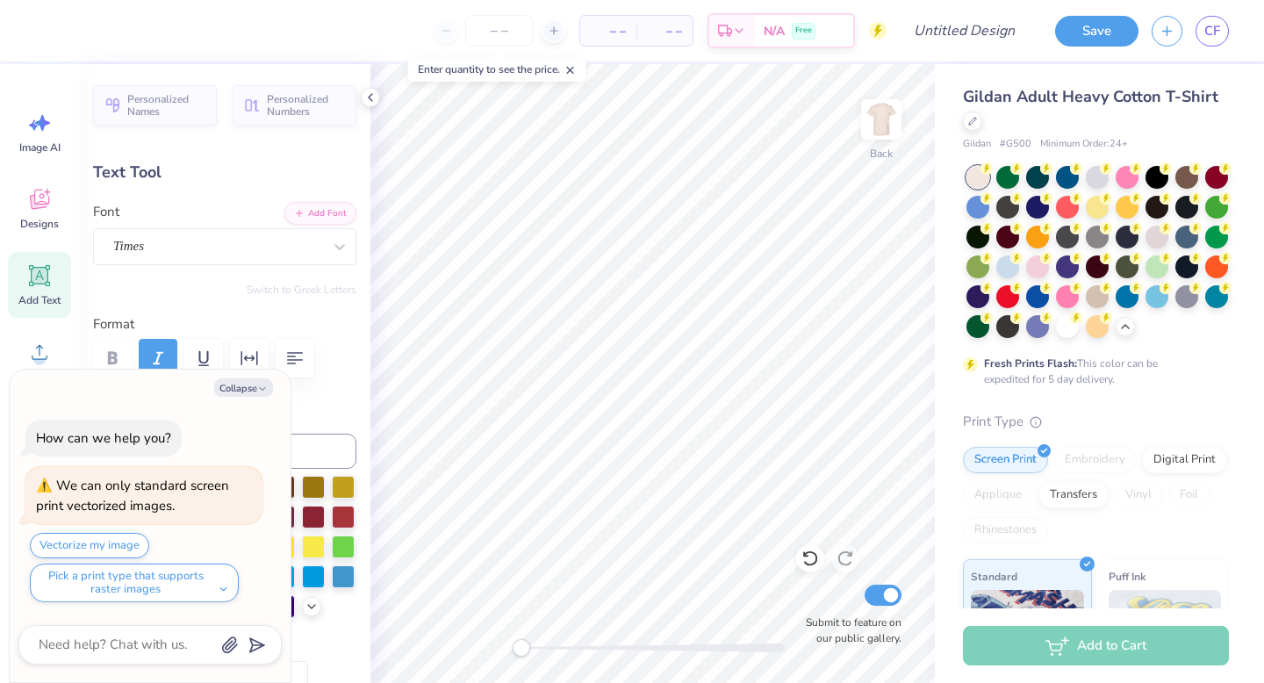
type input "1.69"
type input "0.51"
type input "11.11"
type textarea "x"
type textarea "K"
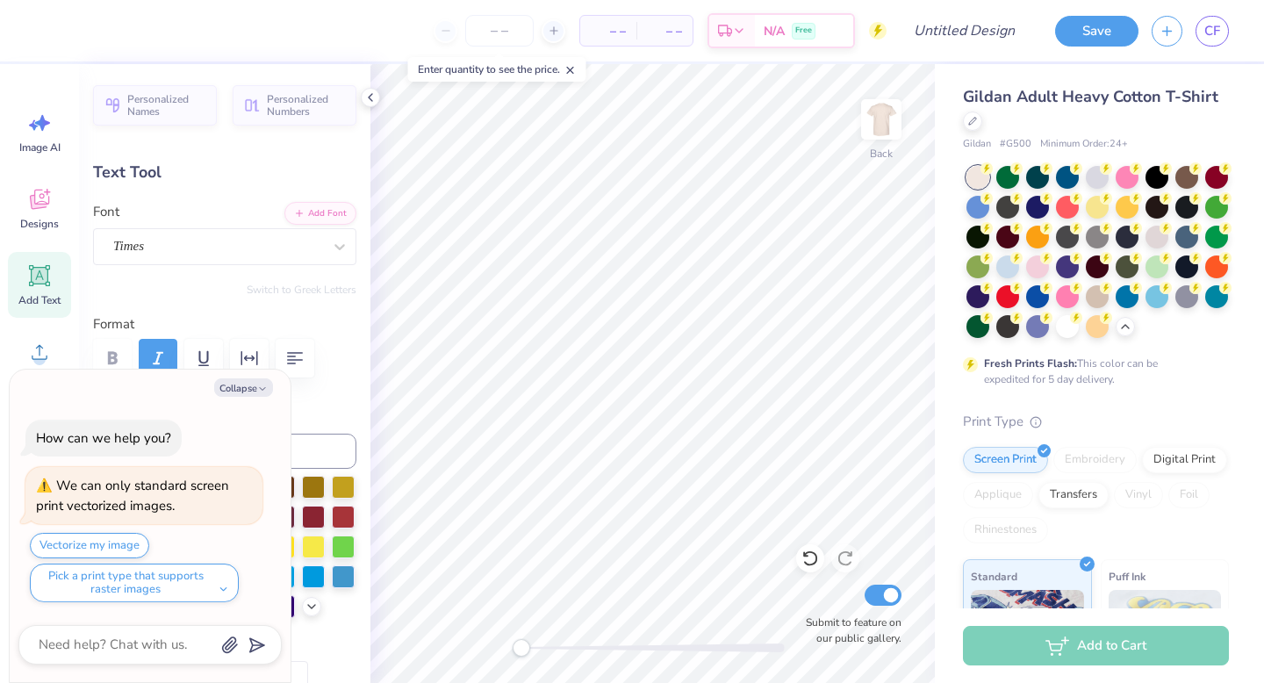
type textarea "x"
type textarea "Kin"
type textarea "x"
type textarea "Kind"
type textarea "x"
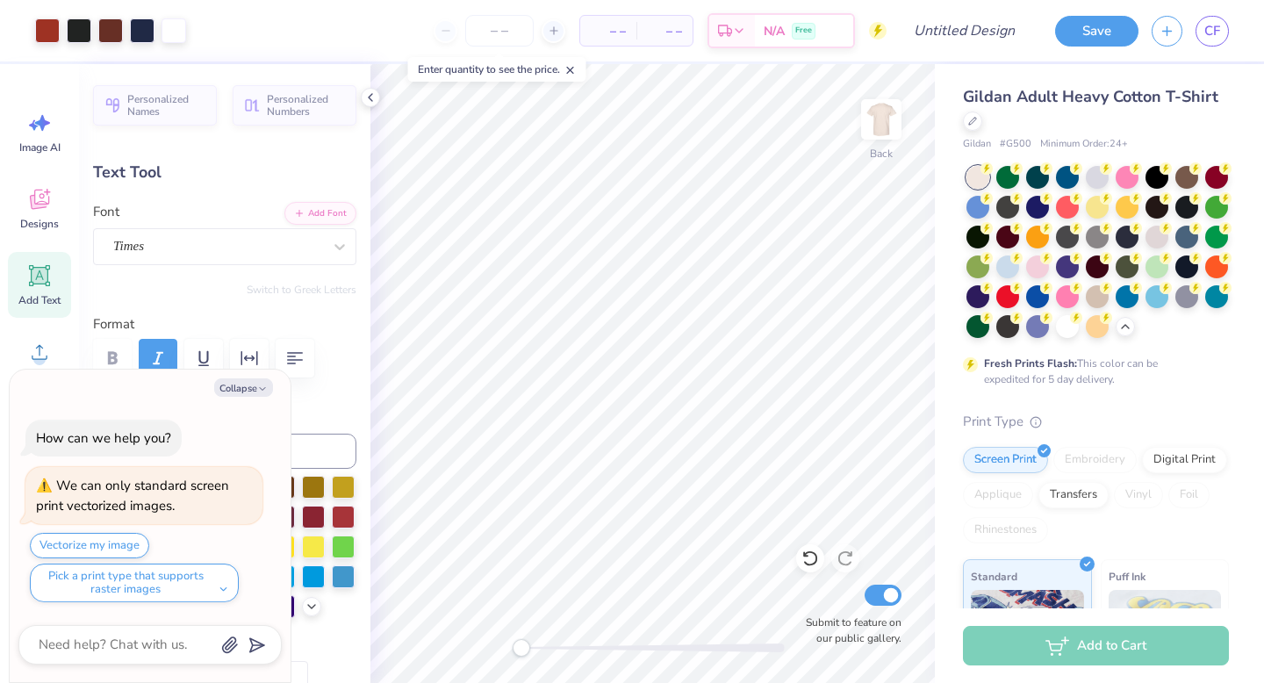
type input "1.54"
type input "0.55"
type input "11.03"
type textarea "x"
type input "1.51"
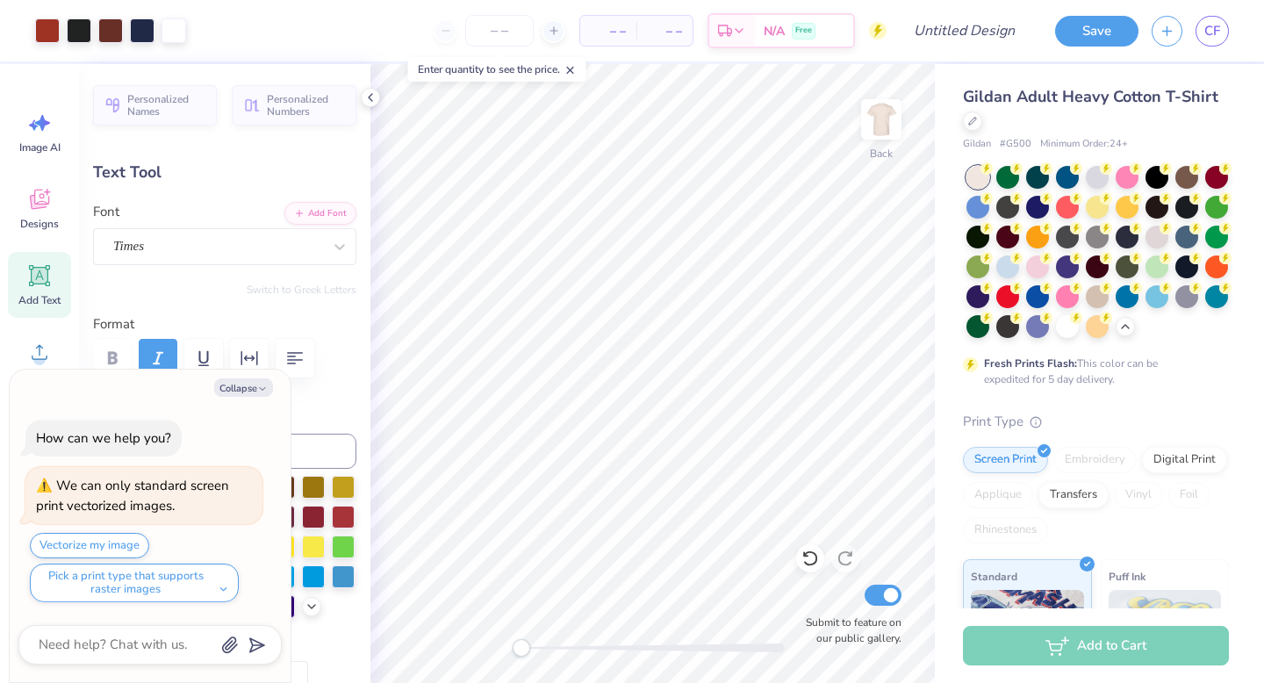
type input "10.50"
type textarea "x"
type input "1.85"
type input "0.53"
type input "9.82"
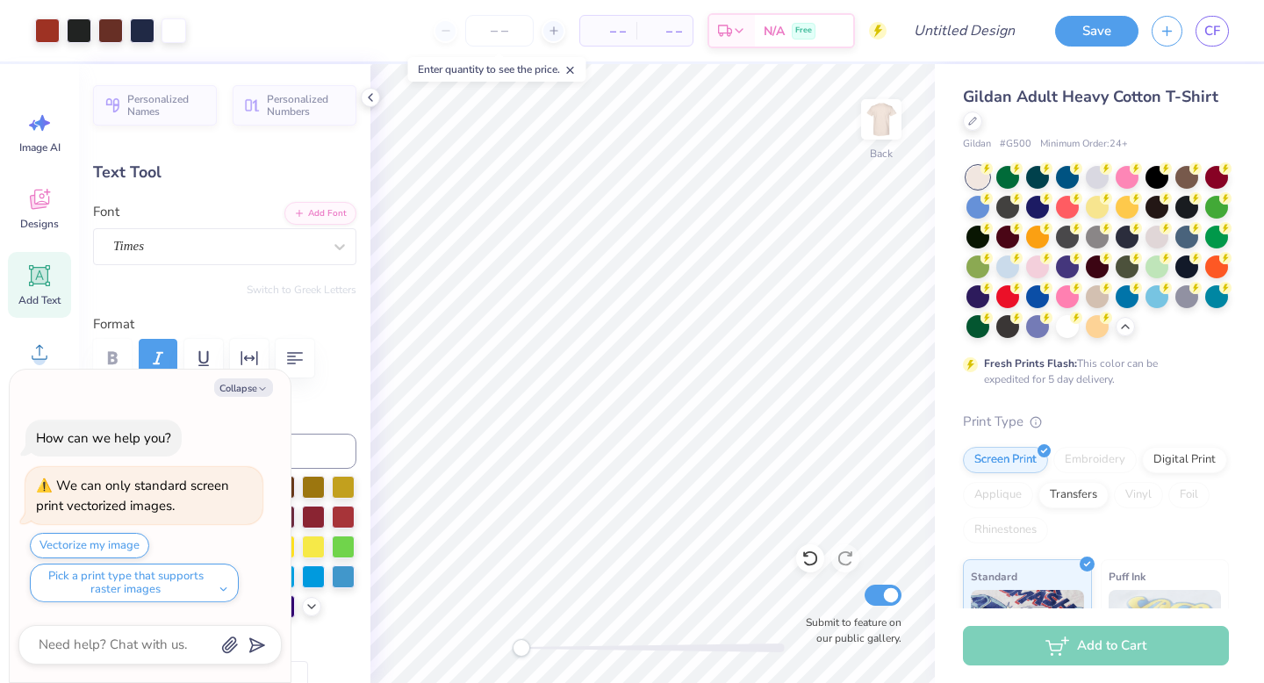
type textarea "x"
type input "2.00"
type input "0.91"
type input "14.68"
type textarea "x"
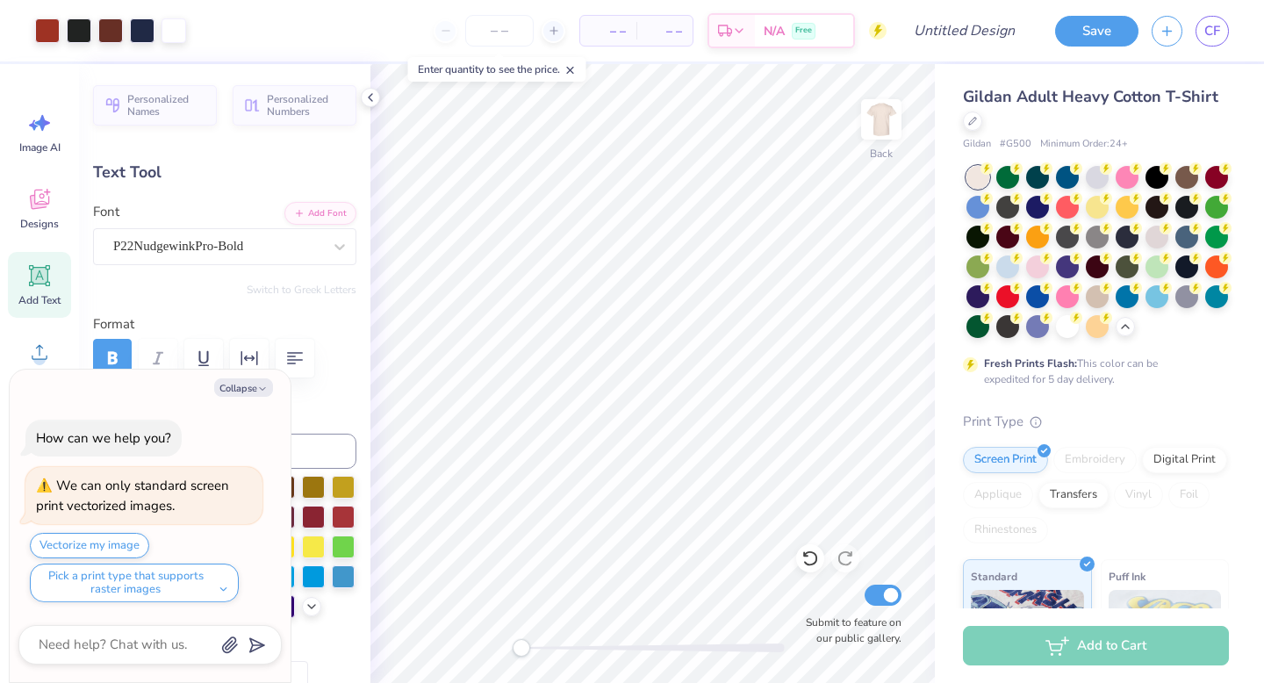
type input "1.55"
type input "1.24"
type input "13.24"
type textarea "x"
type input "1.51"
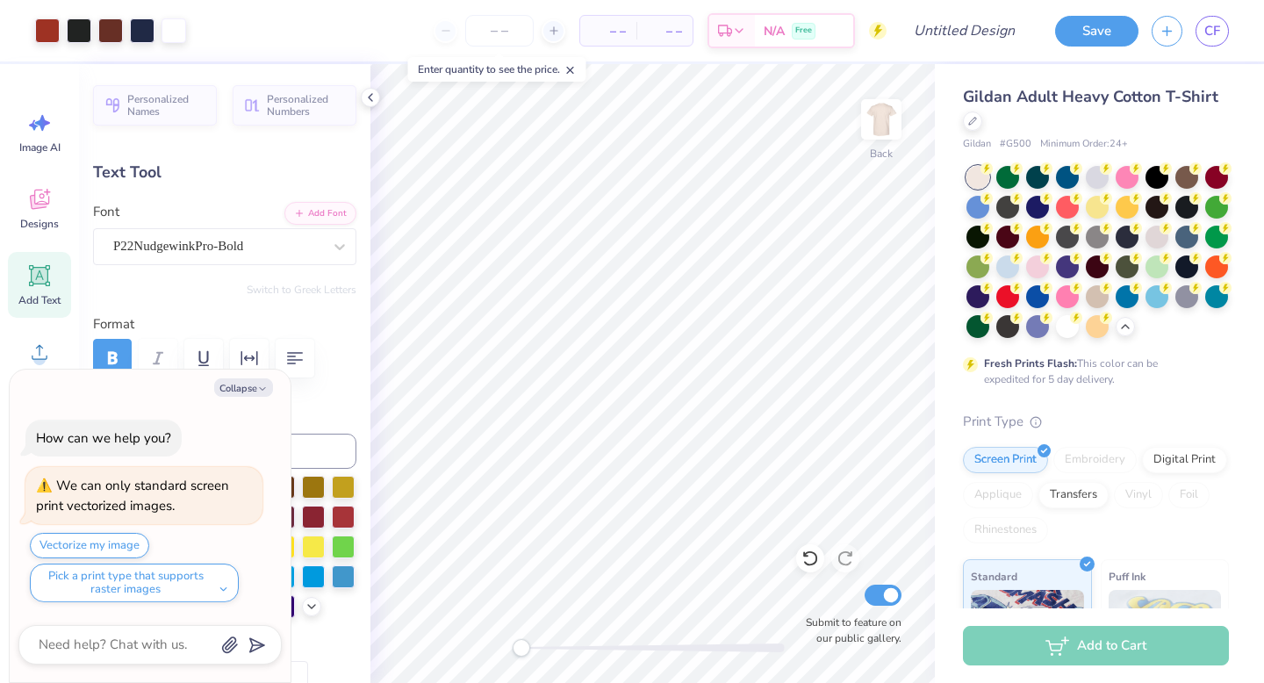
type input "0.55"
type input "10.35"
type textarea "x"
type input "1.85"
type input "0.53"
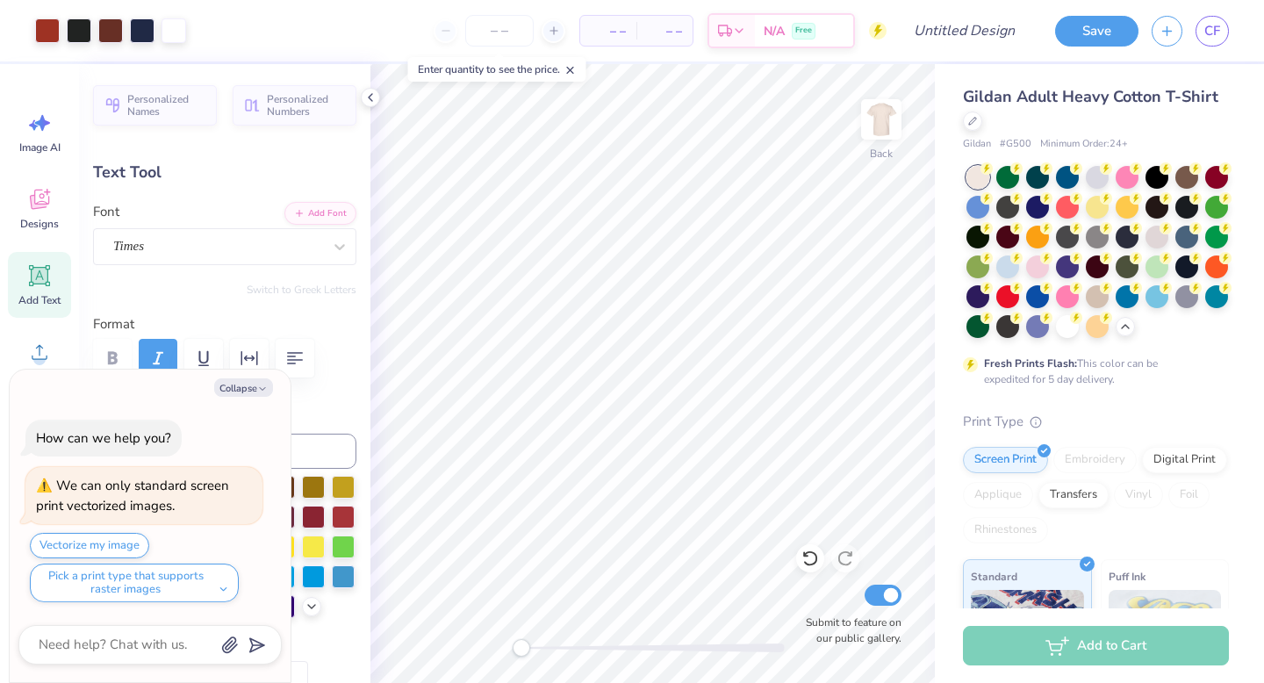
type input "9.82"
type textarea "x"
type input "1.68"
type input "0.48"
type input "9.87"
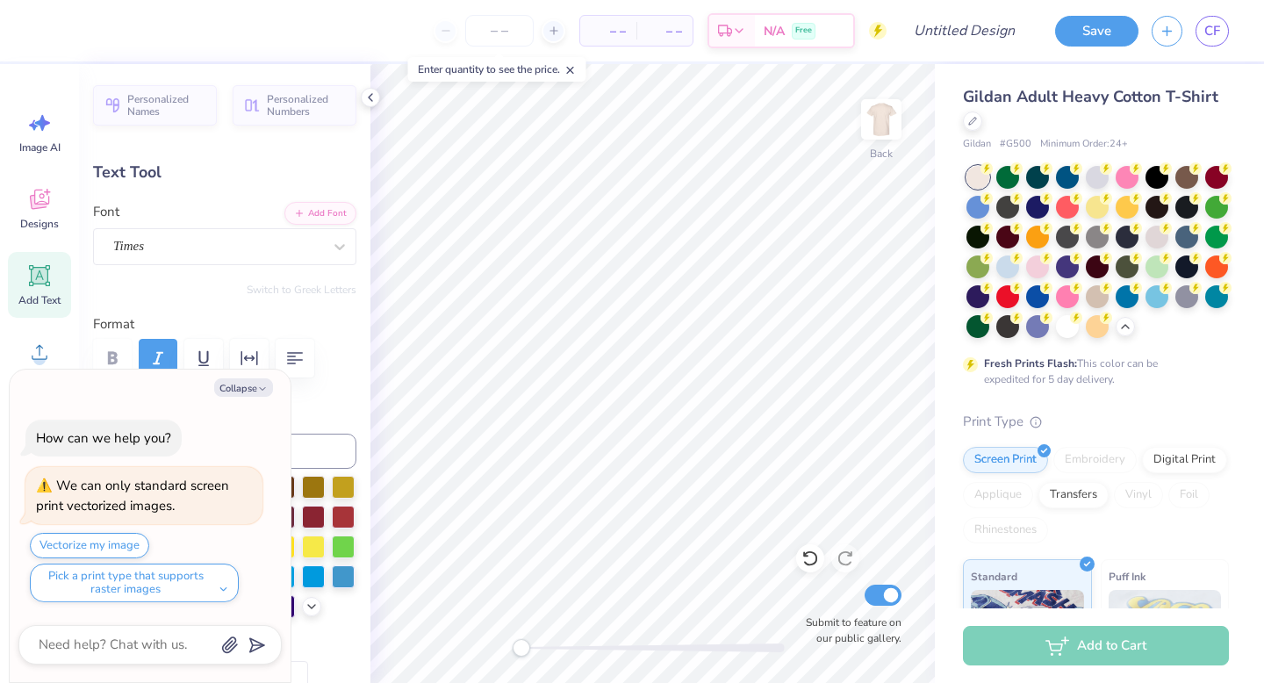
click at [593, 640] on div at bounding box center [652, 648] width 263 height 18
click at [372, 100] on icon at bounding box center [370, 97] width 14 height 14
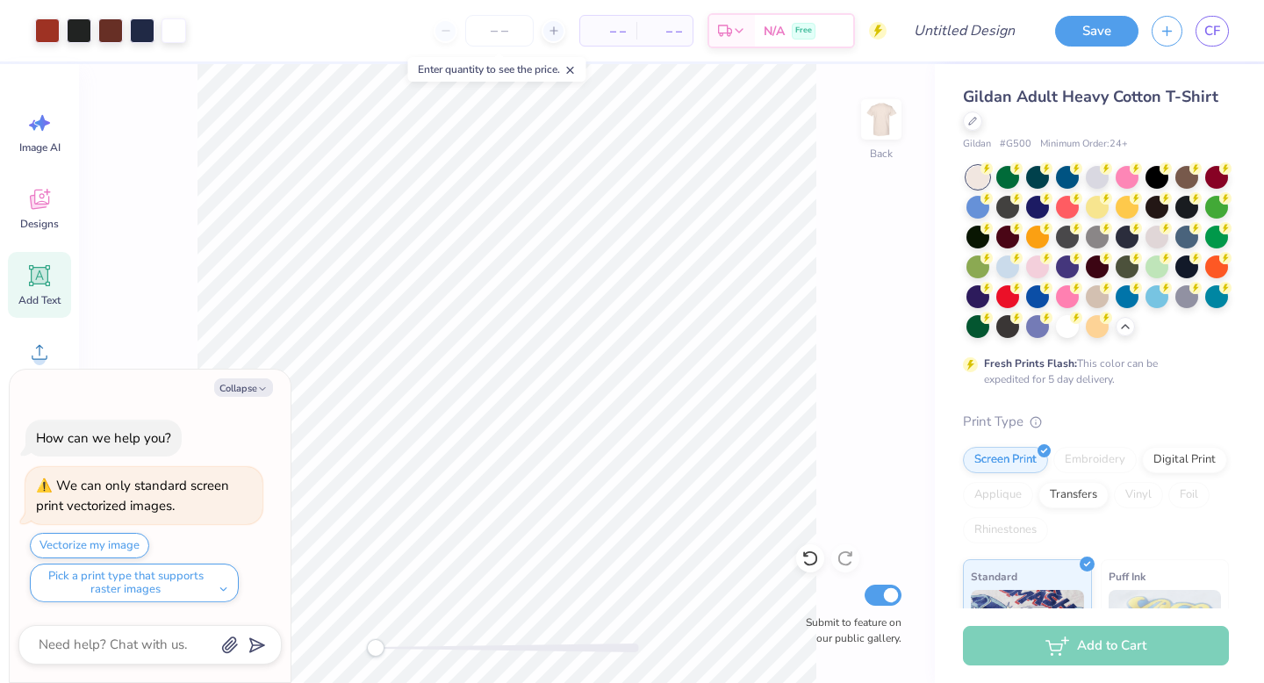
click at [359, 637] on div "Back Submit to feature on our public gallery." at bounding box center [507, 373] width 856 height 619
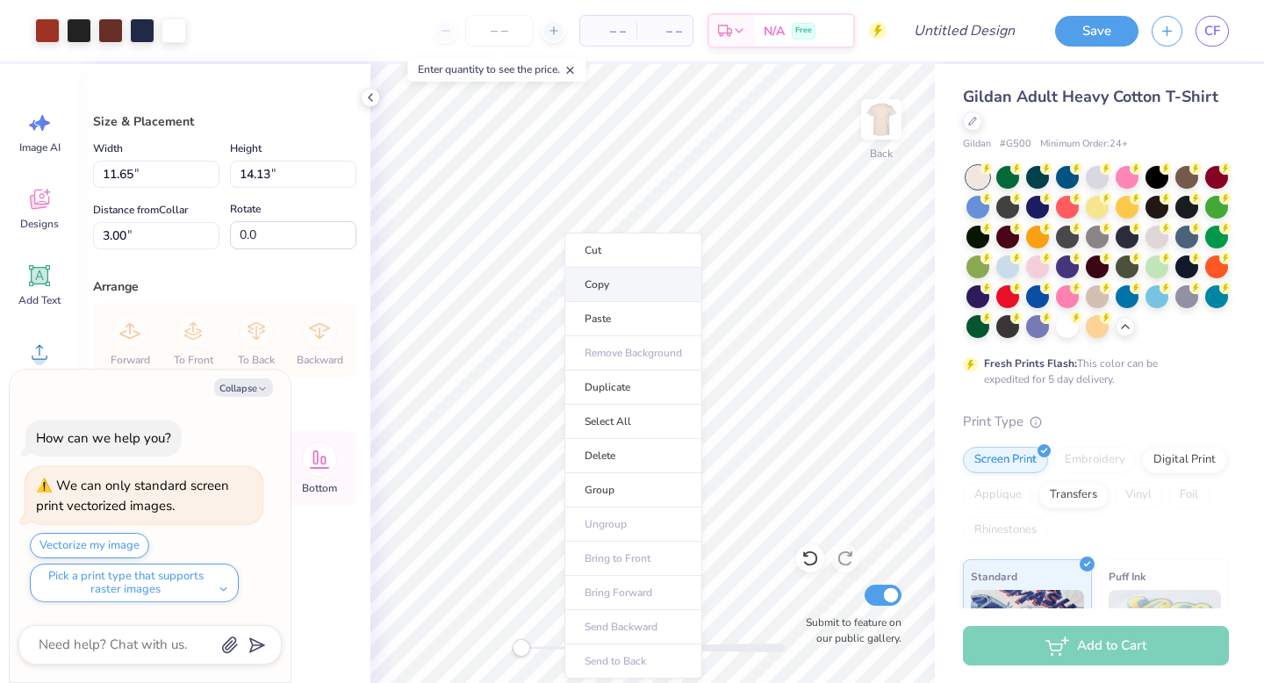
click at [608, 273] on li "Copy" at bounding box center [634, 285] width 138 height 34
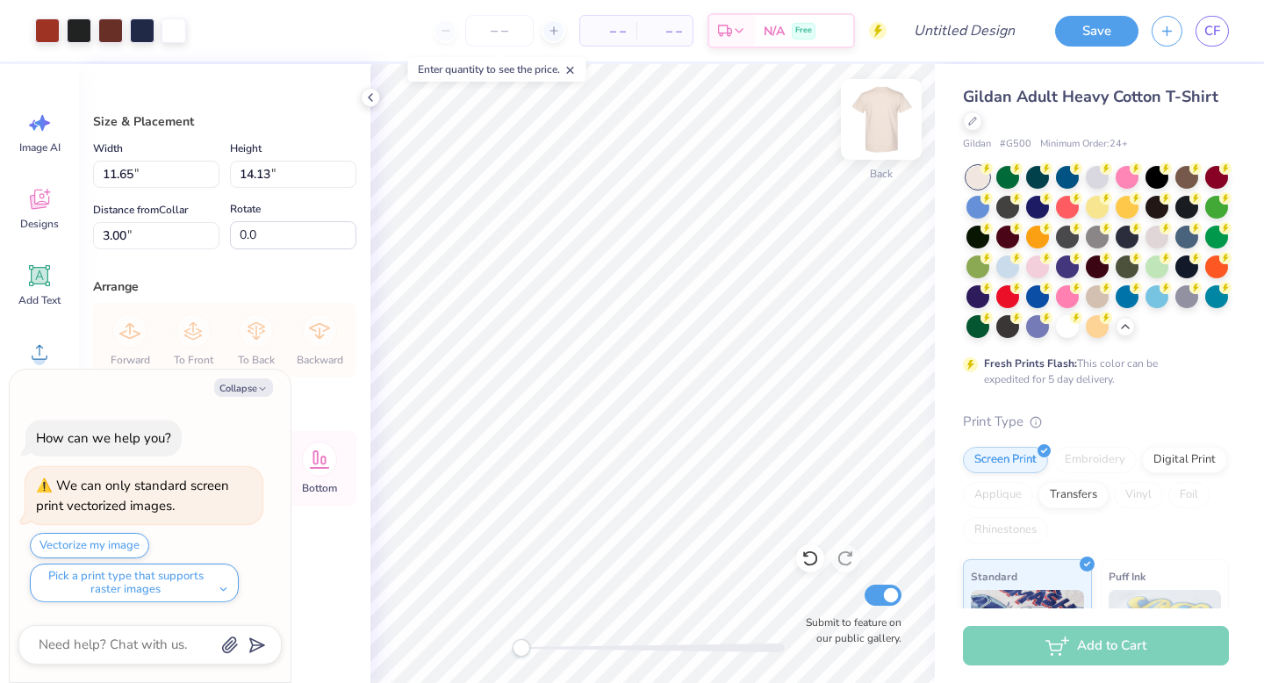
click at [899, 117] on img at bounding box center [881, 119] width 70 height 70
type textarea "x"
type input "5.20"
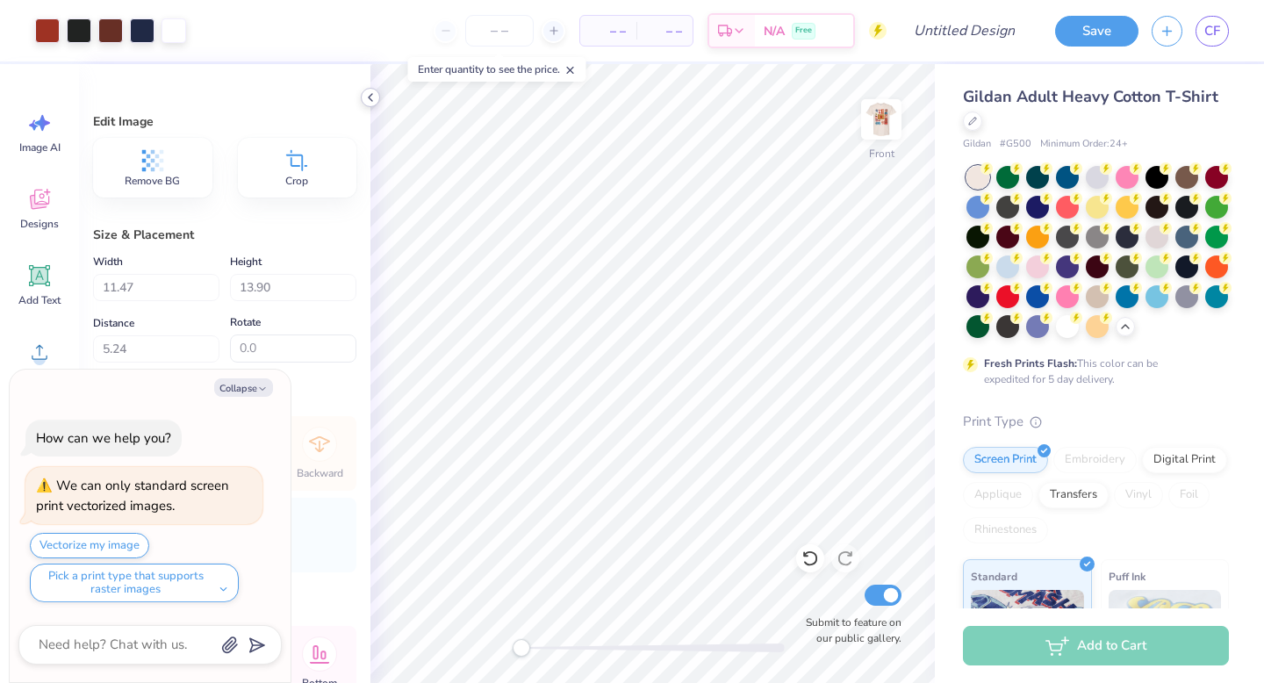
click at [366, 91] on icon at bounding box center [370, 97] width 14 height 14
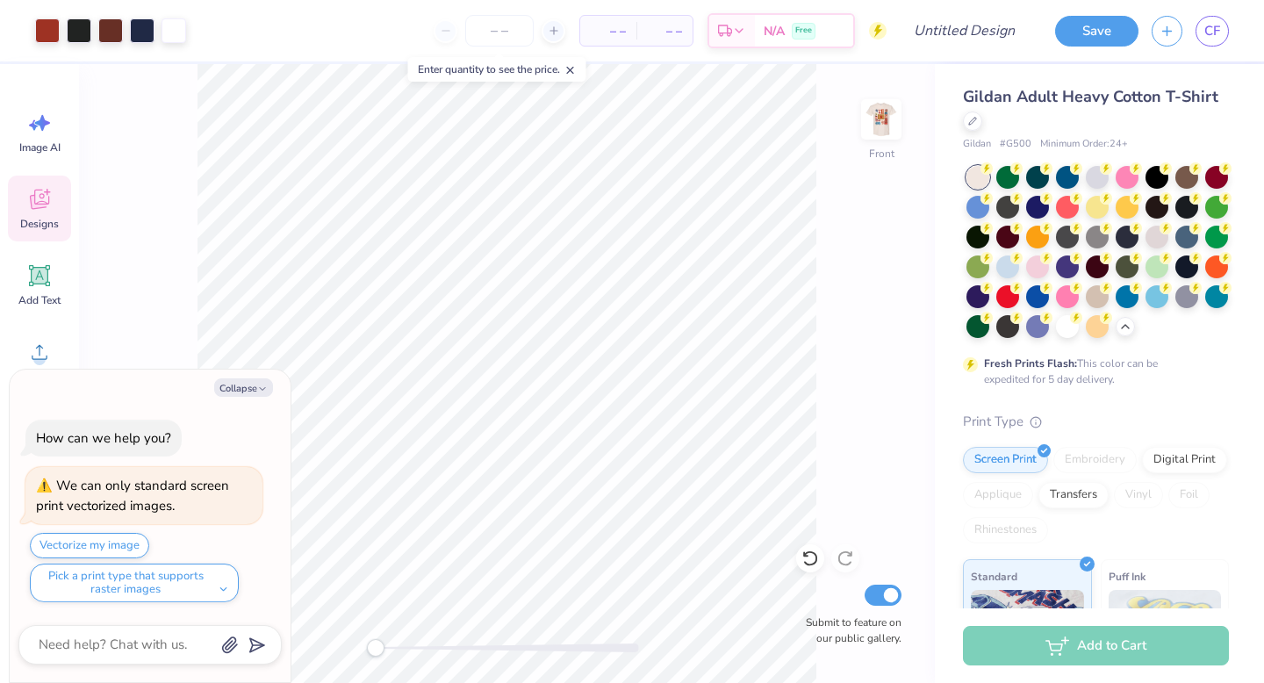
click at [47, 225] on span "Designs" at bounding box center [39, 224] width 39 height 14
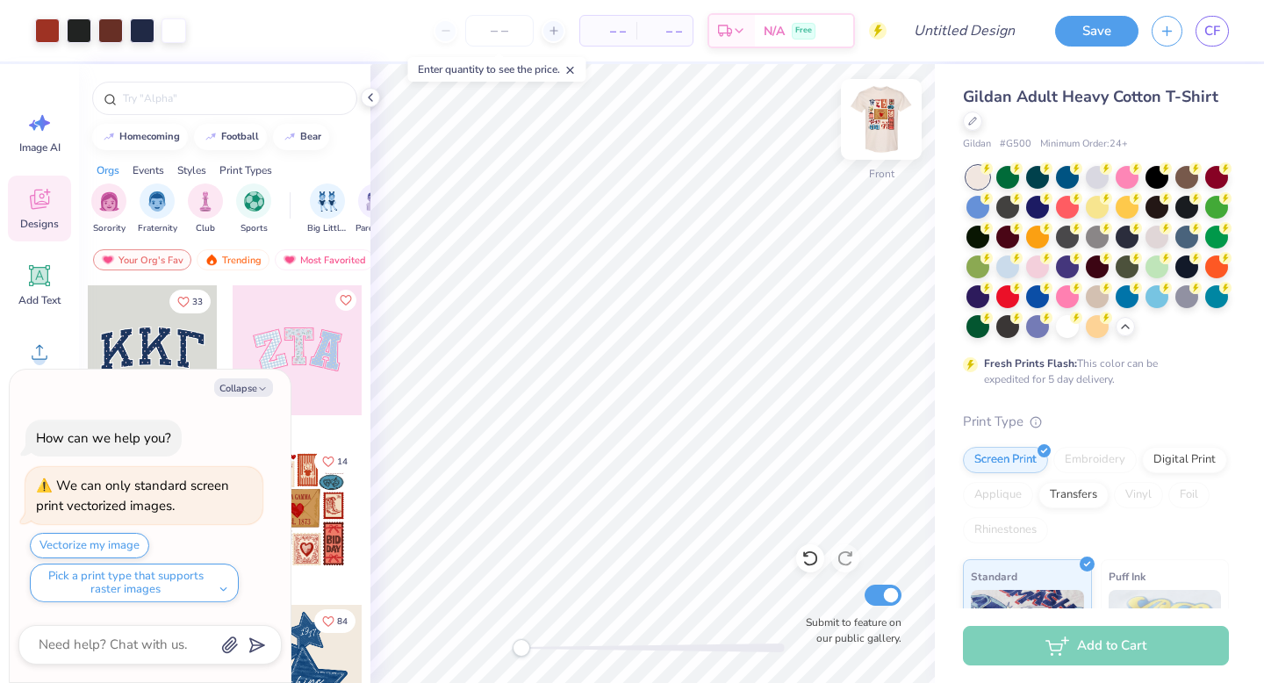
click at [881, 130] on img at bounding box center [881, 119] width 70 height 70
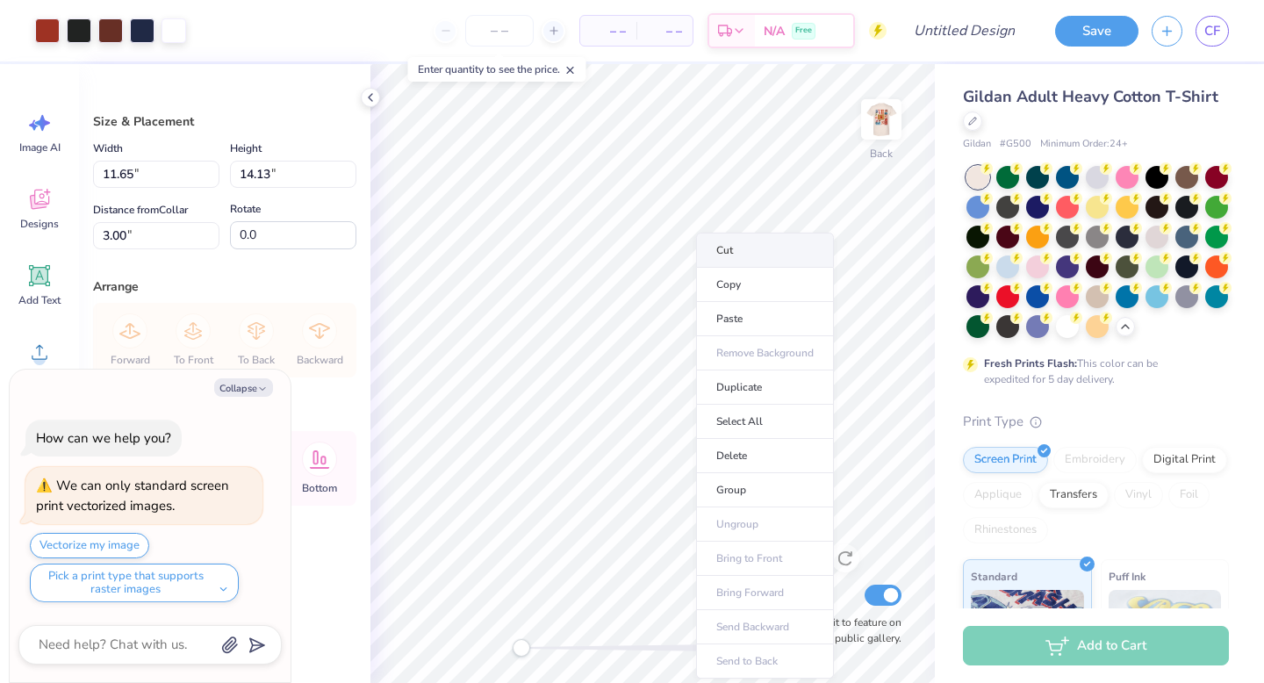
click at [727, 256] on li "Cut" at bounding box center [765, 250] width 138 height 35
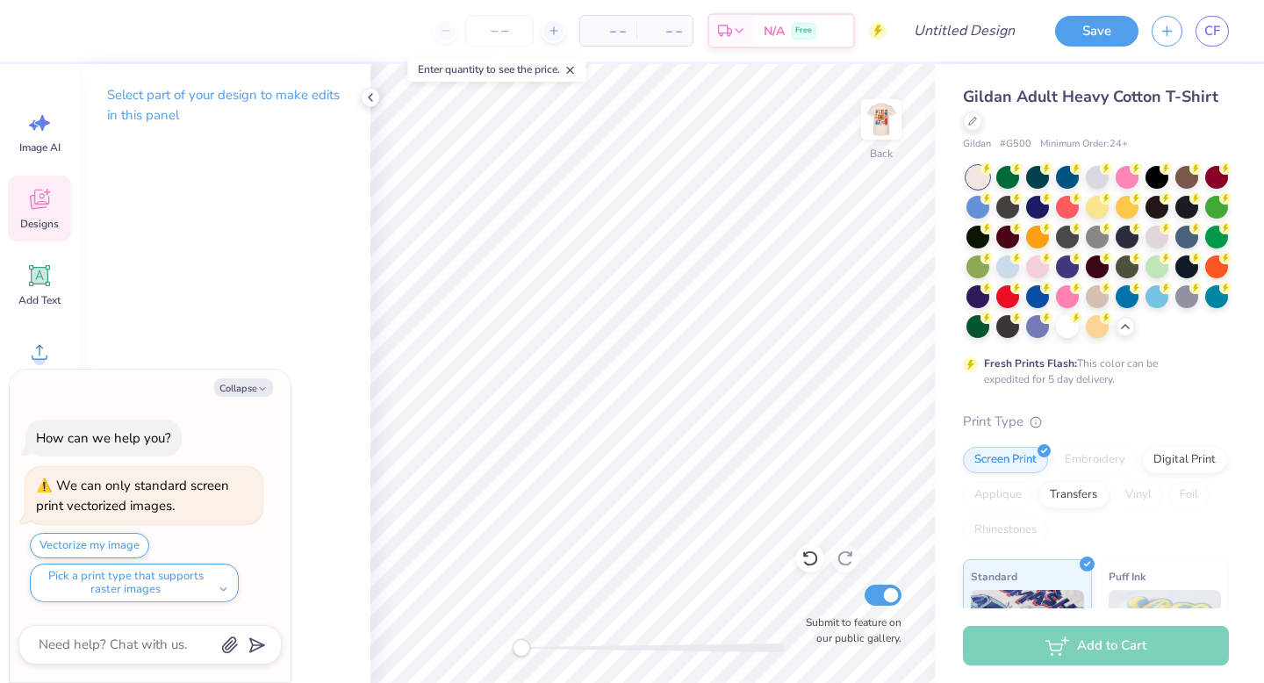
click at [48, 210] on icon at bounding box center [39, 199] width 26 height 26
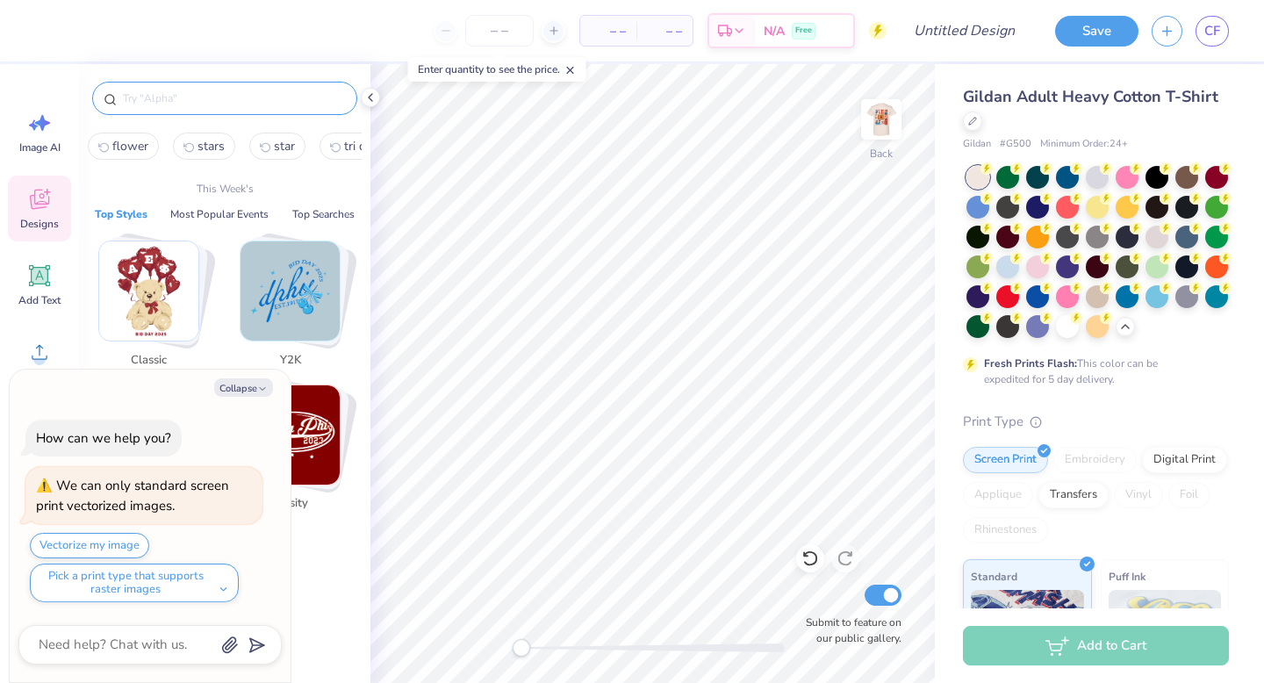
type textarea "x"
click at [193, 105] on input "text" at bounding box center [233, 99] width 225 height 18
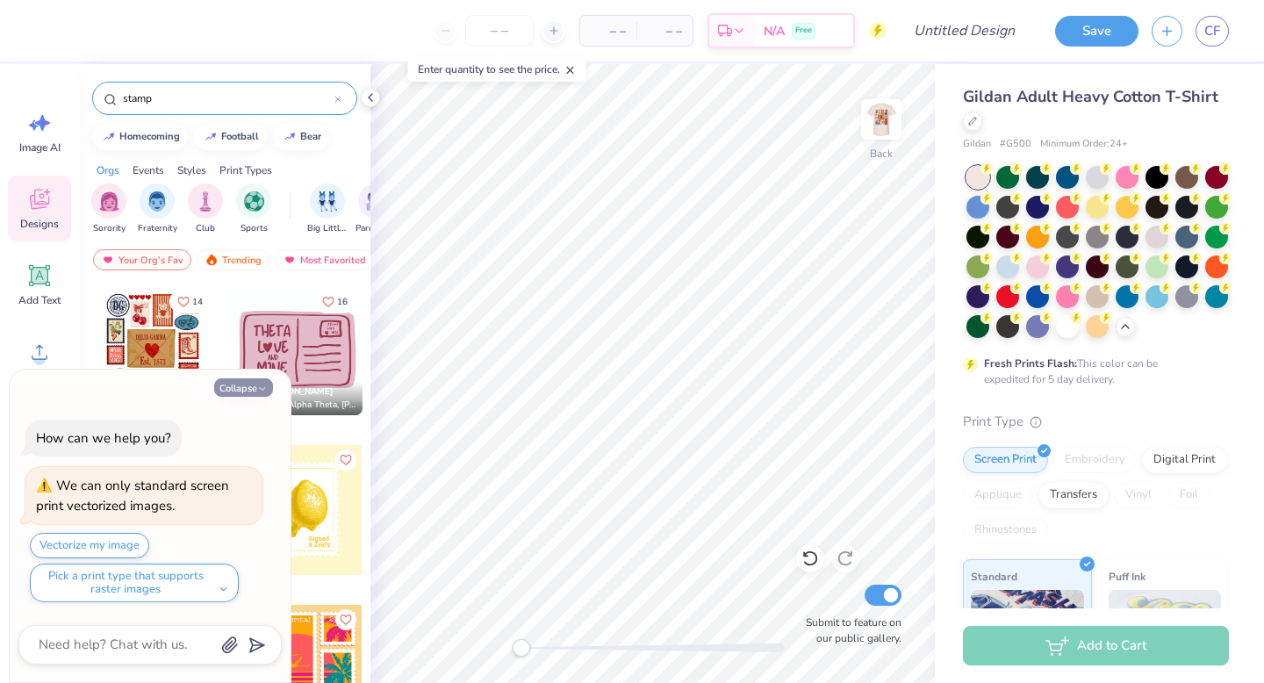
type input "stamp"
click at [262, 381] on button "Collapse" at bounding box center [243, 387] width 59 height 18
type textarea "x"
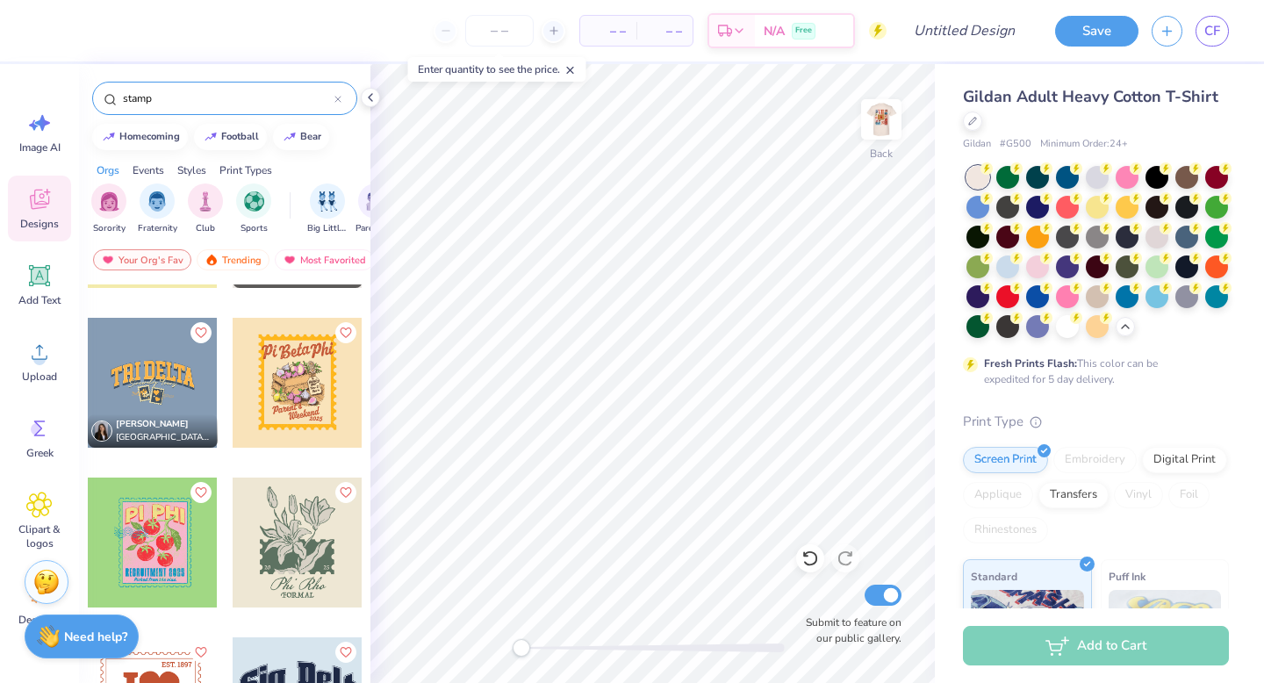
scroll to position [1305, 0]
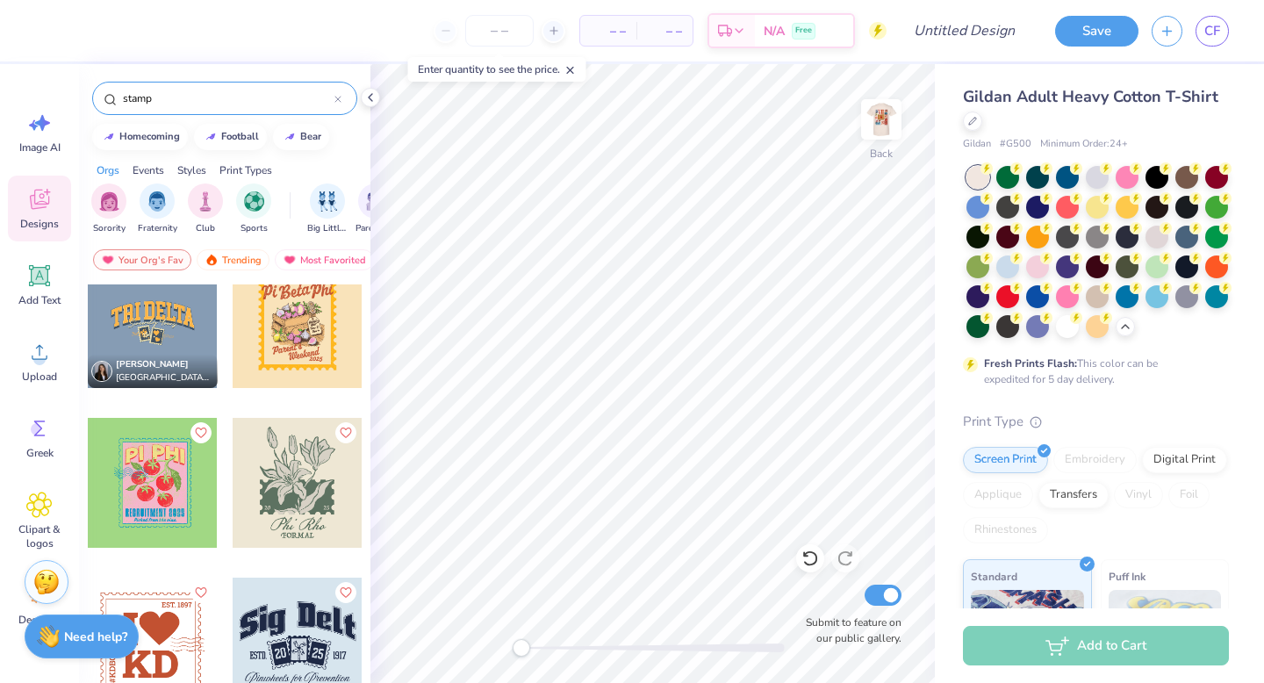
click at [173, 346] on div at bounding box center [153, 323] width 130 height 130
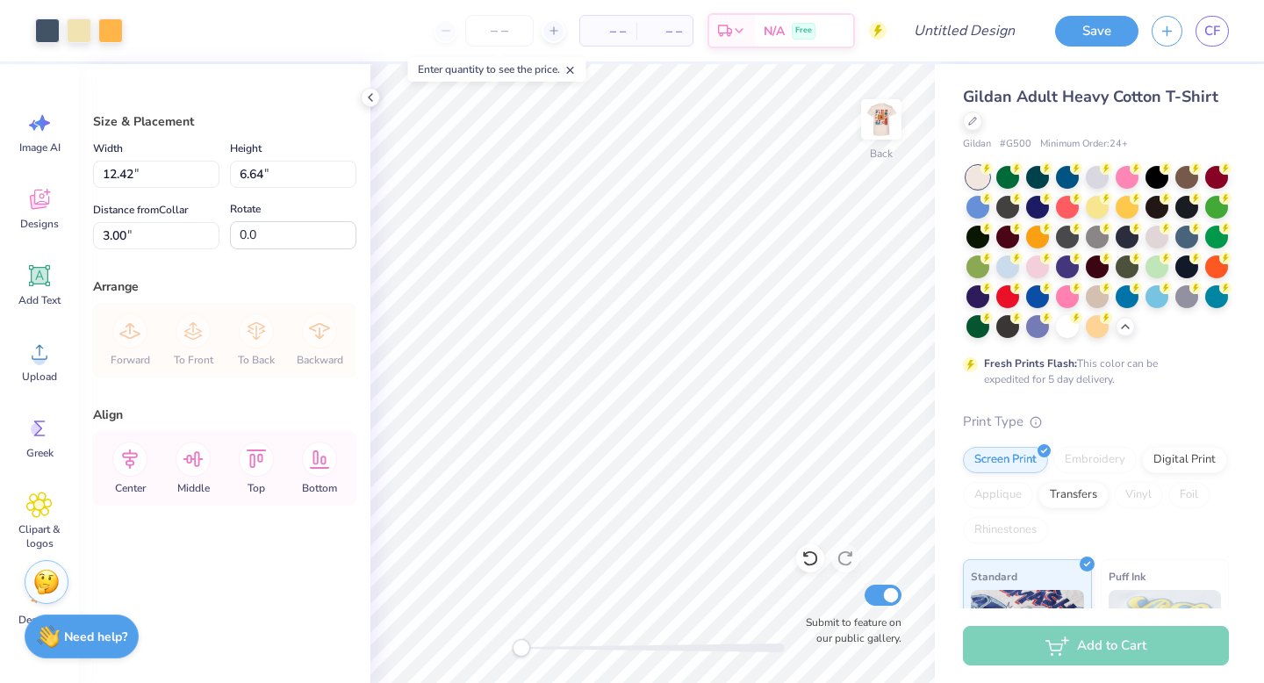
type input "4.54"
type input "2.43"
type input "7.22"
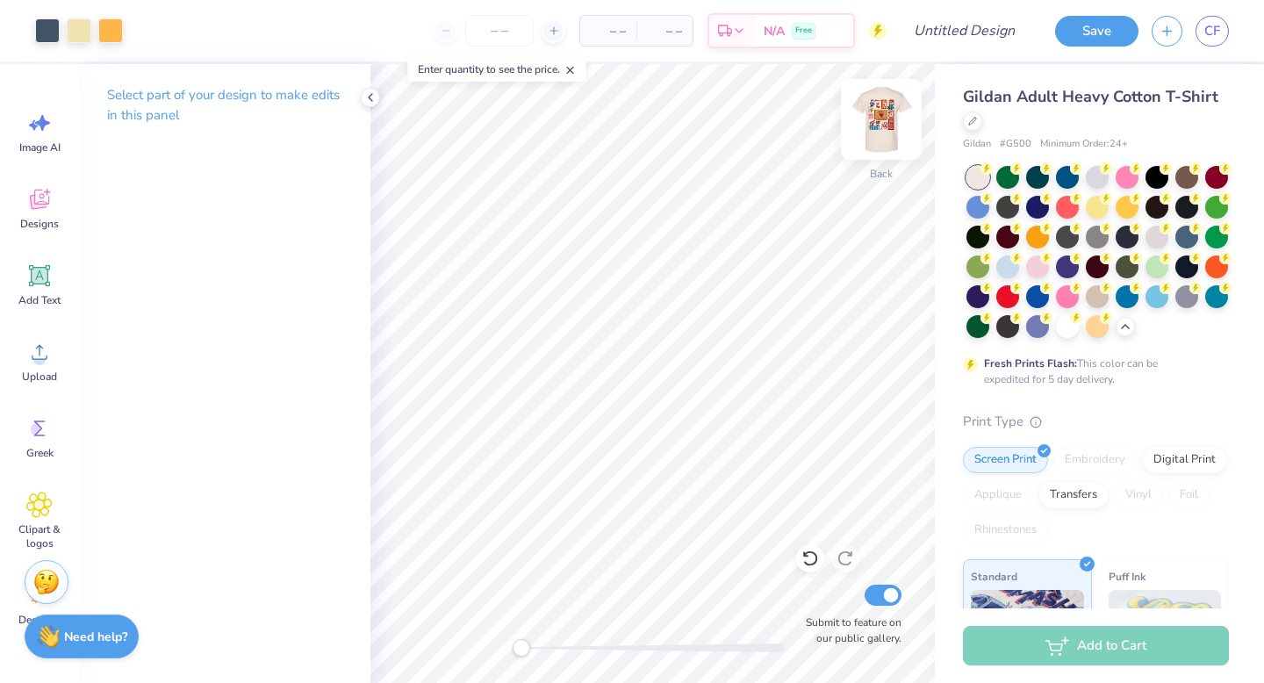
click at [881, 117] on img at bounding box center [881, 119] width 70 height 70
